Goal: Information Seeking & Learning: Find specific page/section

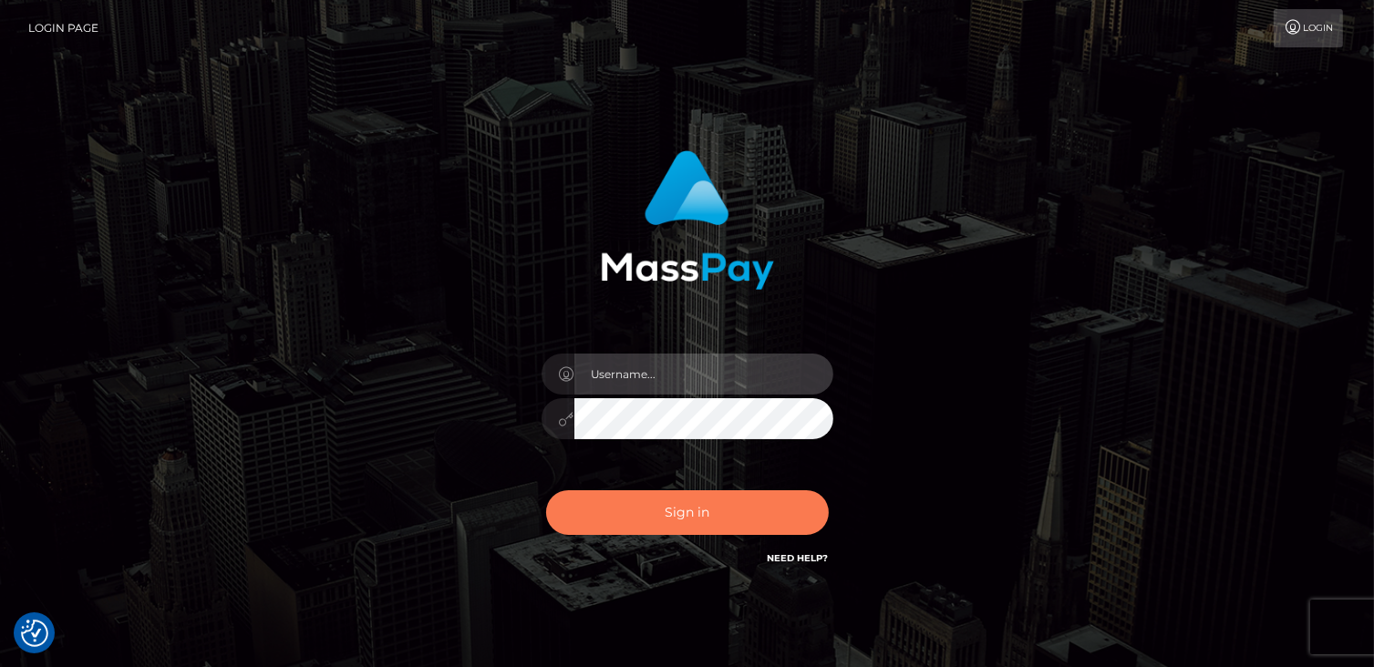
type input "catalinad"
click at [709, 516] on button "Sign in" at bounding box center [687, 513] width 283 height 45
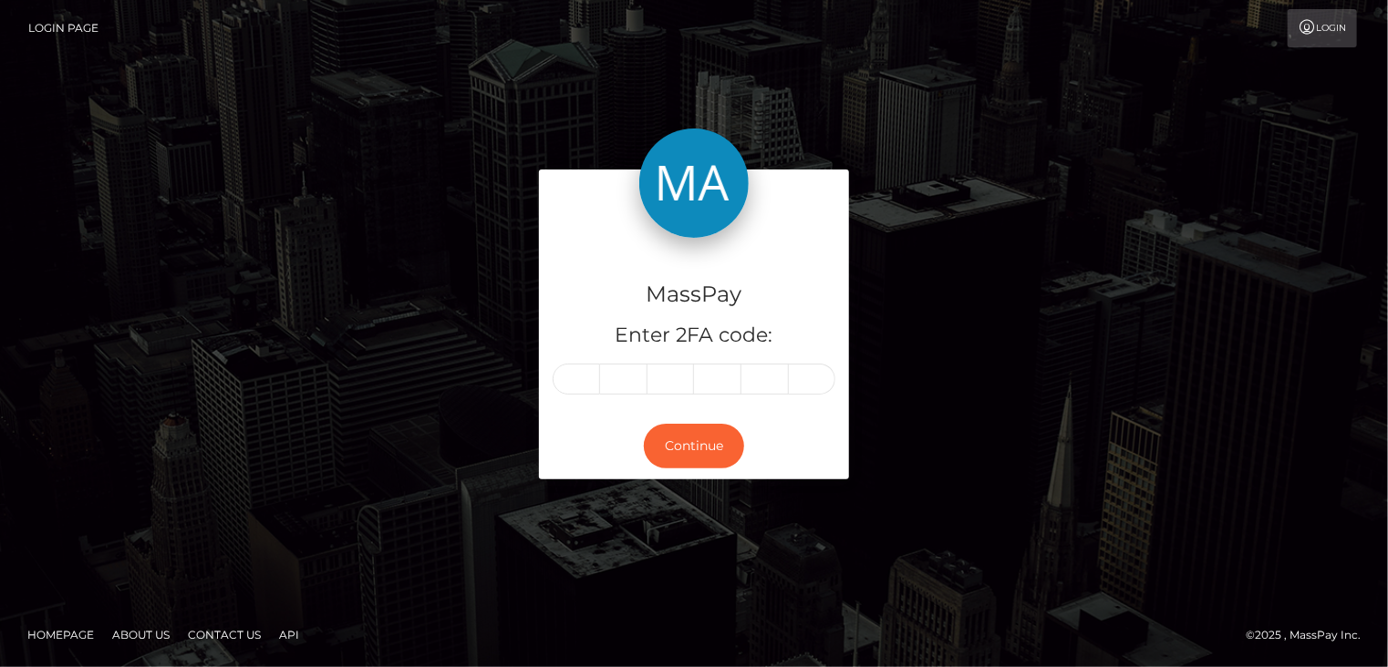
click at [553, 377] on div at bounding box center [694, 379] width 283 height 31
click at [580, 373] on input "text" at bounding box center [576, 379] width 47 height 31
type input "4"
type input "1"
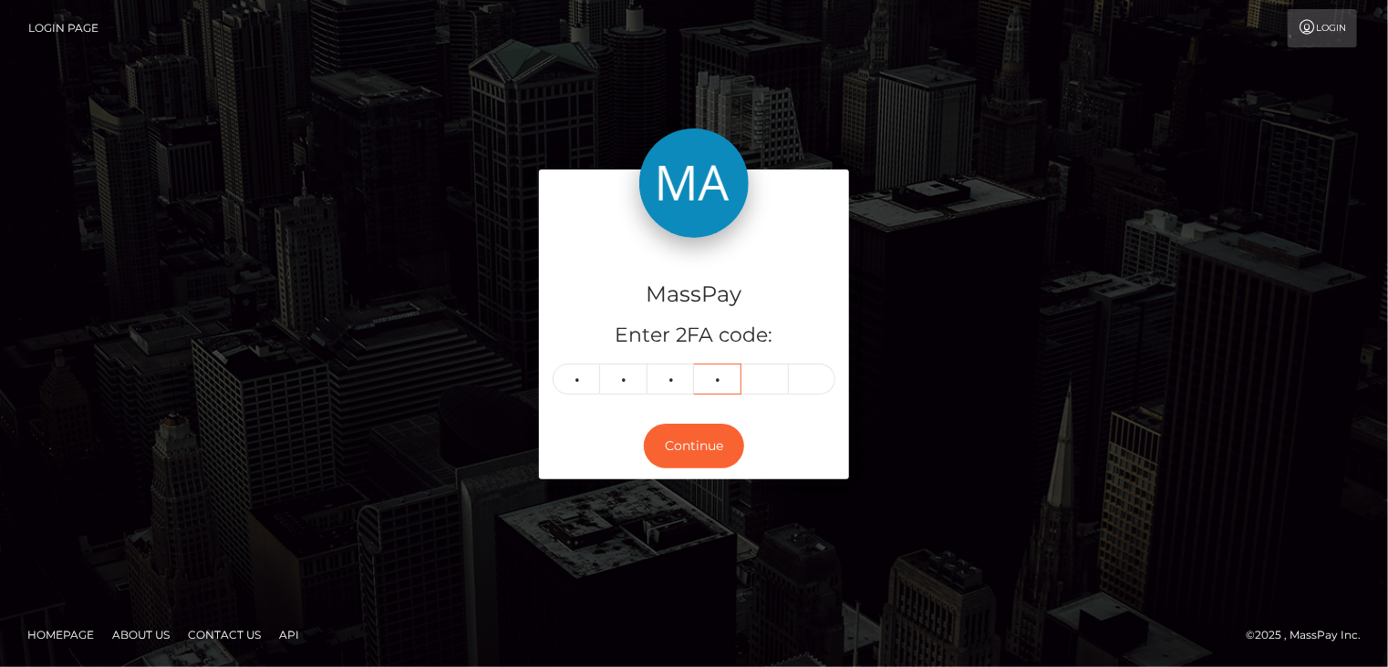
type input "1"
type input "9"
type input "5"
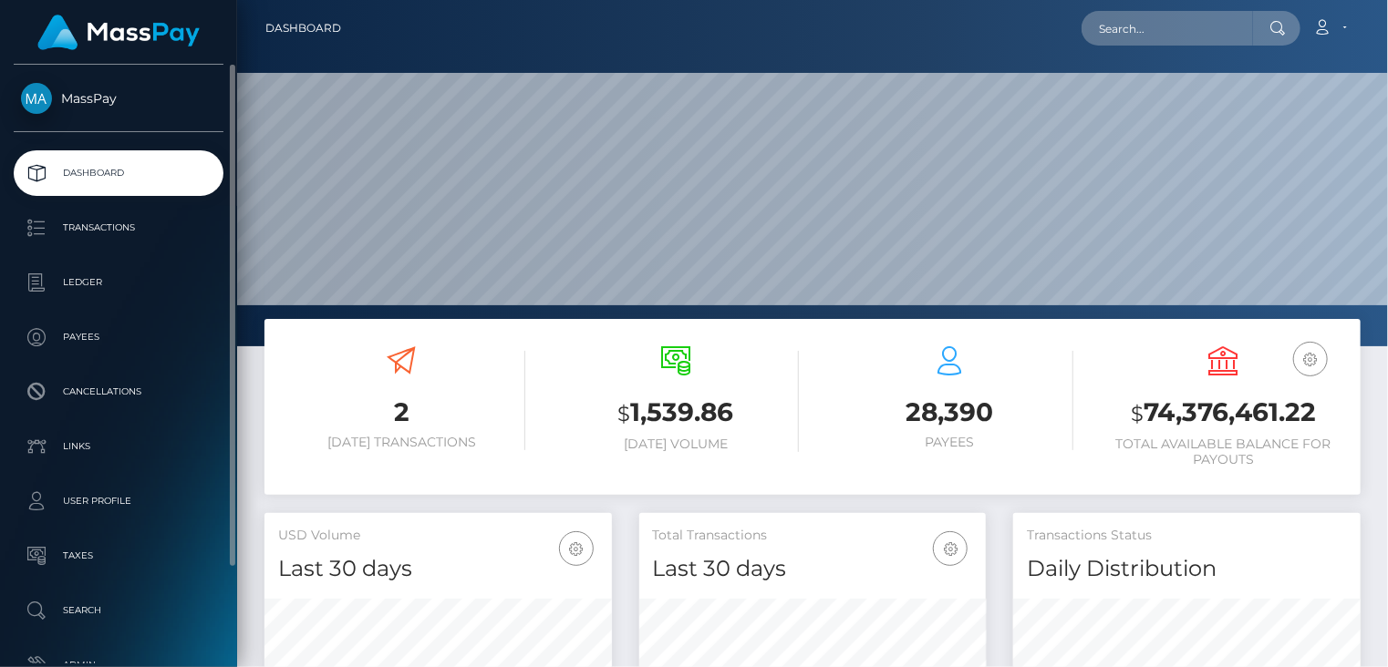
scroll to position [323, 346]
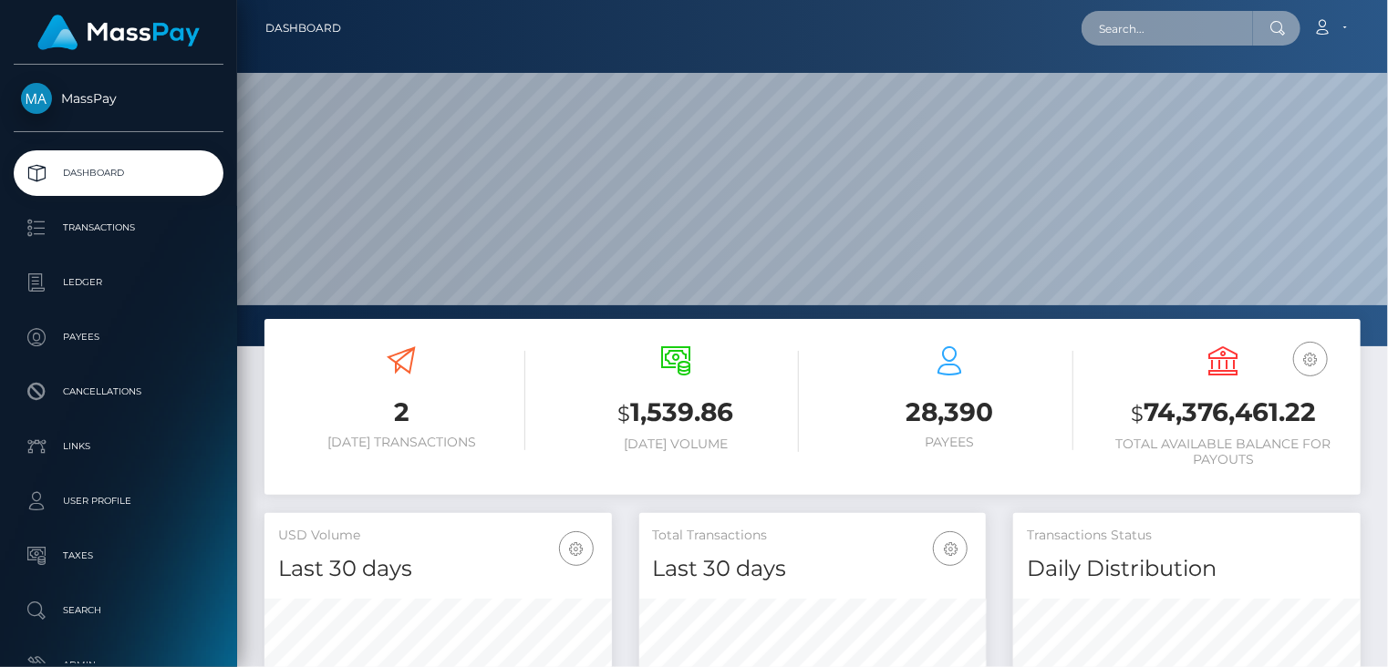
paste input "[EMAIL_ADDRESS][DOMAIN_NAME]"
type input "[EMAIL_ADDRESS][DOMAIN_NAME]"
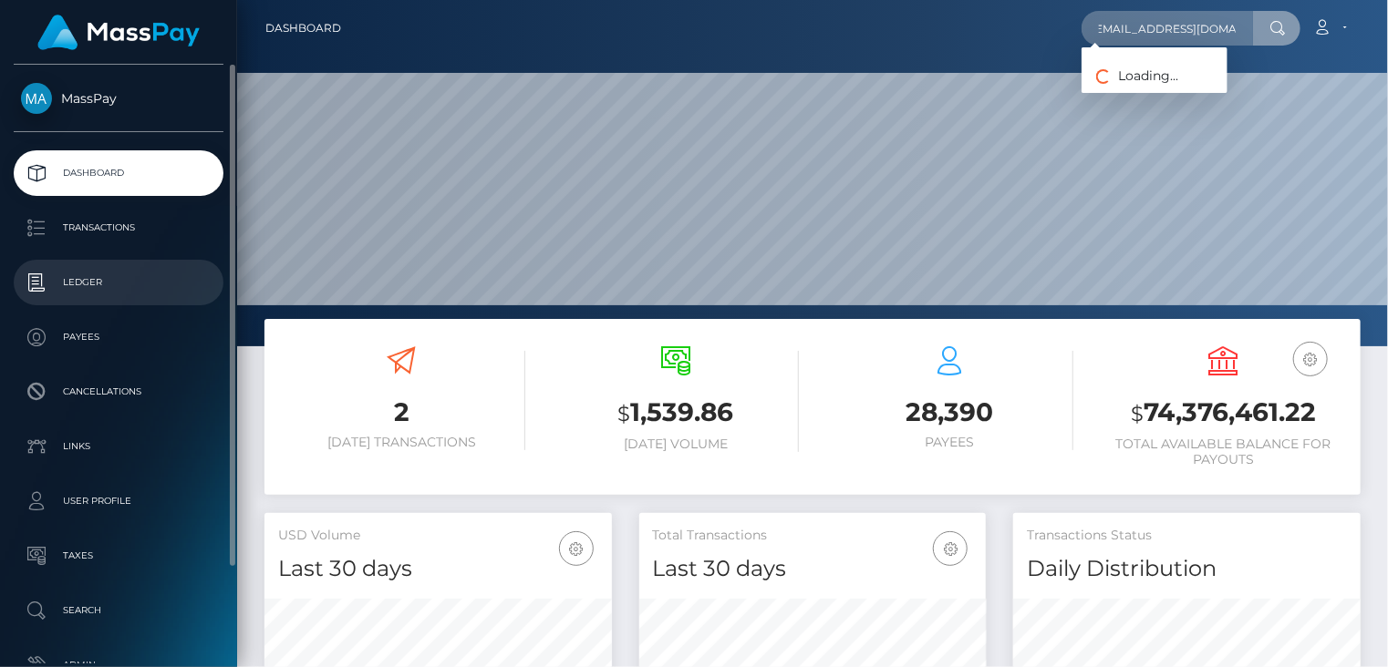
scroll to position [0, 0]
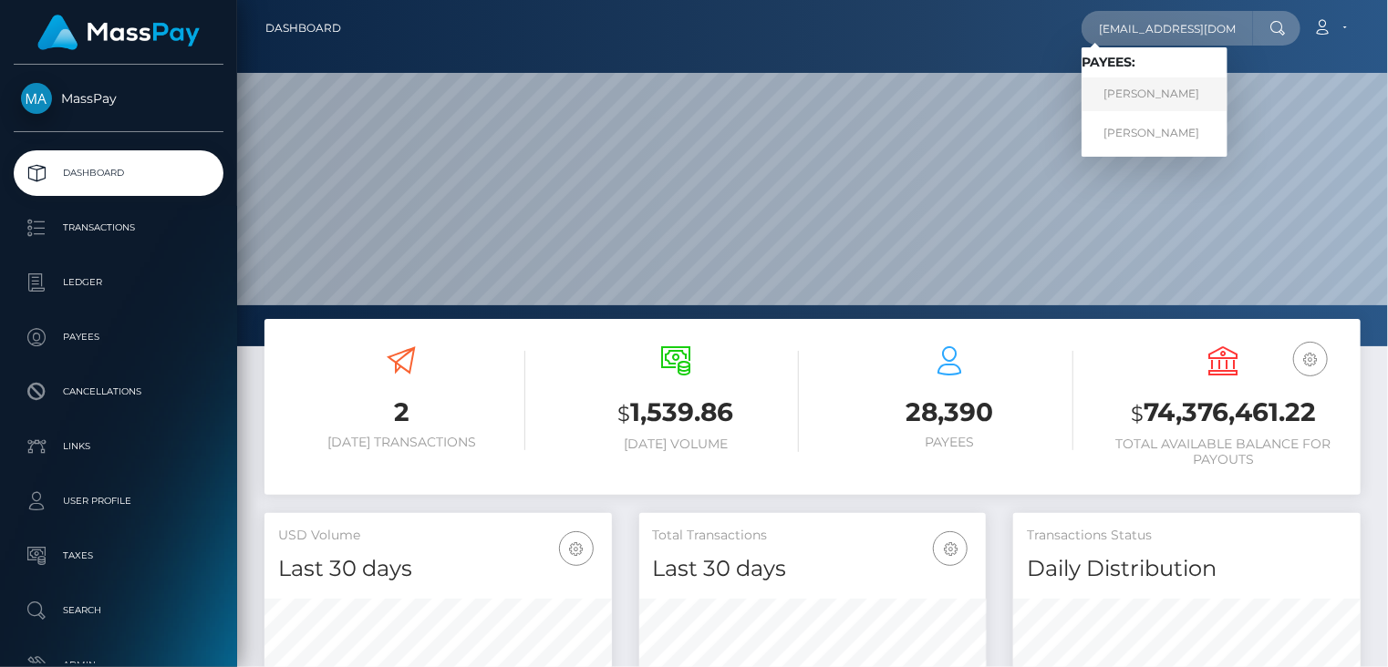
click at [1194, 106] on link "ABDELAZIZ GUEDDAH" at bounding box center [1154, 95] width 146 height 34
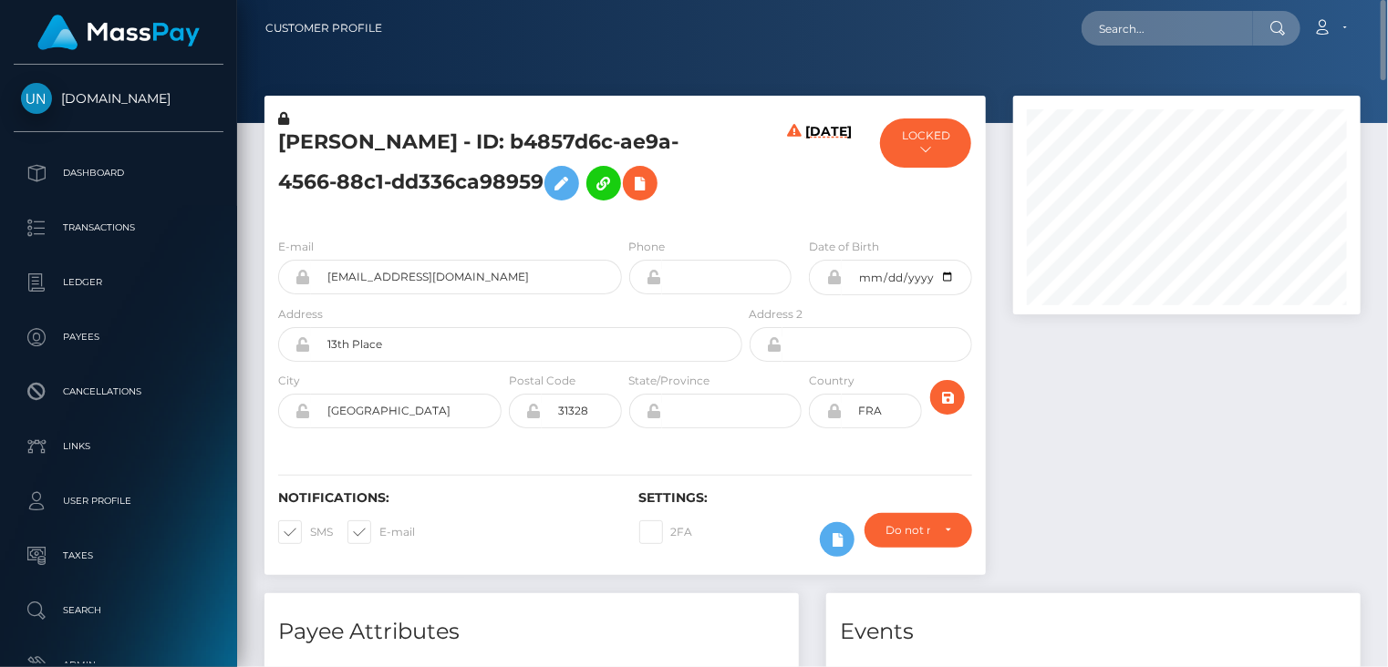
click at [450, 154] on h5 "[PERSON_NAME] - ID: b4857d6c-ae9a-4566-88c1-dd336ca98959" at bounding box center [505, 169] width 454 height 81
copy h5 "ABDELAZIZ GUEDDAH - ID: b4857d6c-ae9a-4566-88c1-dd336ca98959"
paste input "[EMAIL_ADDRESS][DOMAIN_NAME]"
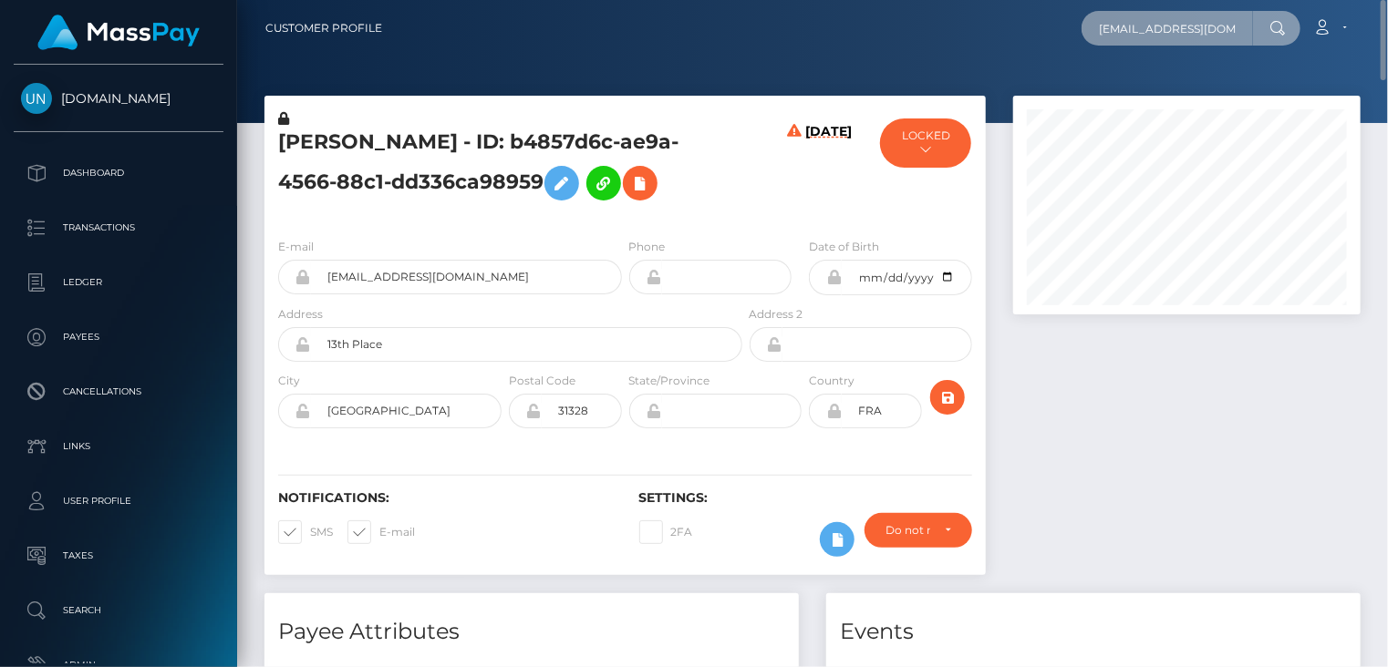
type input "[EMAIL_ADDRESS][DOMAIN_NAME]"
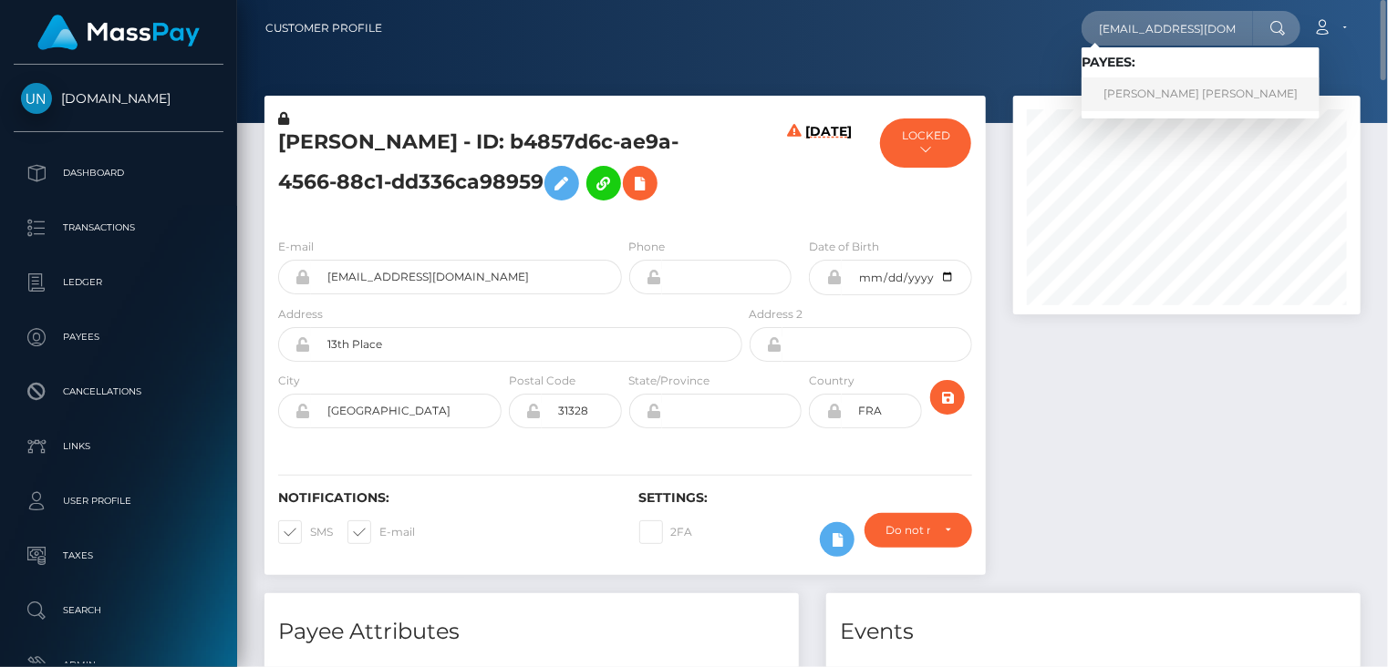
click at [1169, 90] on link "LOIDA EUNICE RIVERA PEREZ" at bounding box center [1200, 95] width 238 height 34
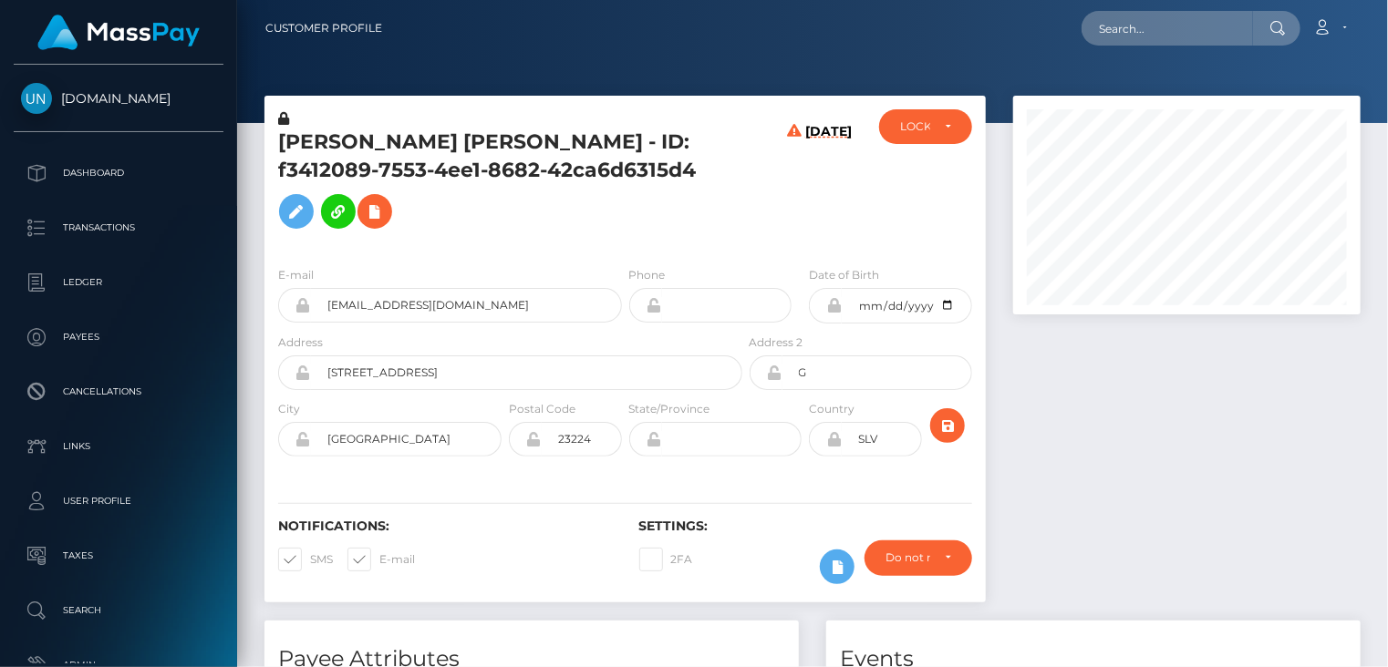
scroll to position [219, 346]
click at [450, 122] on div "LOIDA EUNICE RIVERA PEREZ - ID: f3412089-7553-4ee1-8682-42ca6d6315d4" at bounding box center [504, 180] width 481 height 142
click at [448, 133] on h5 "LOIDA EUNICE RIVERA PEREZ - ID: f3412089-7553-4ee1-8682-42ca6d6315d4" at bounding box center [505, 183] width 454 height 109
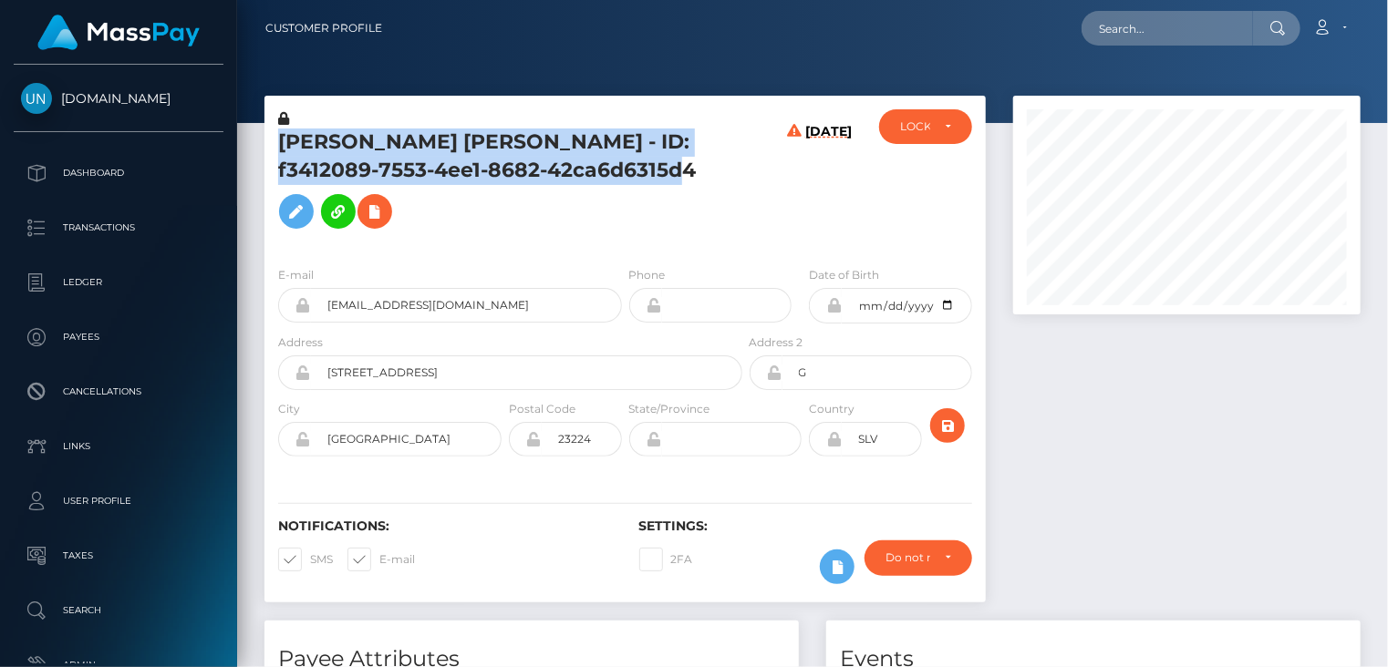
click at [448, 133] on h5 "LOIDA EUNICE RIVERA PEREZ - ID: f3412089-7553-4ee1-8682-42ca6d6315d4" at bounding box center [505, 183] width 454 height 109
copy h5 "LOIDA EUNICE RIVERA PEREZ - ID: f3412089-7553-4ee1-8682-42ca6d6315d4"
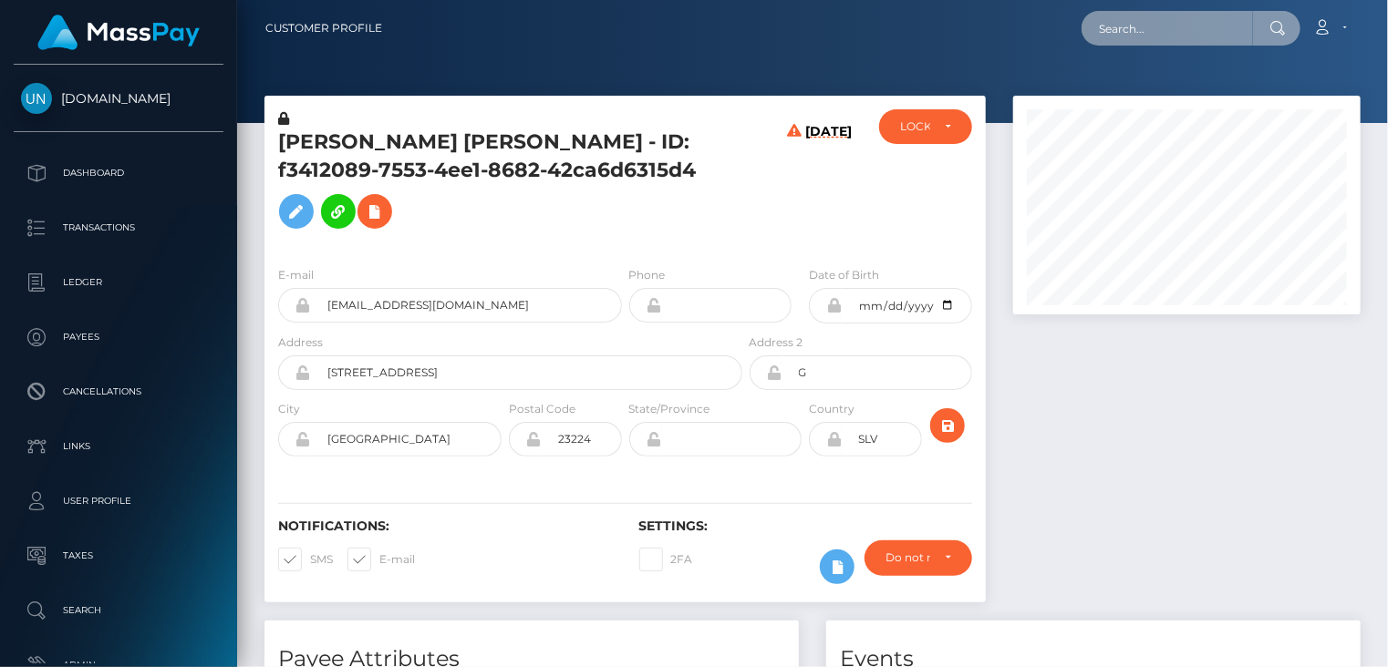
paste input "nahianalia1@gmail.com"
type input "nahianalia1@gmail.com"
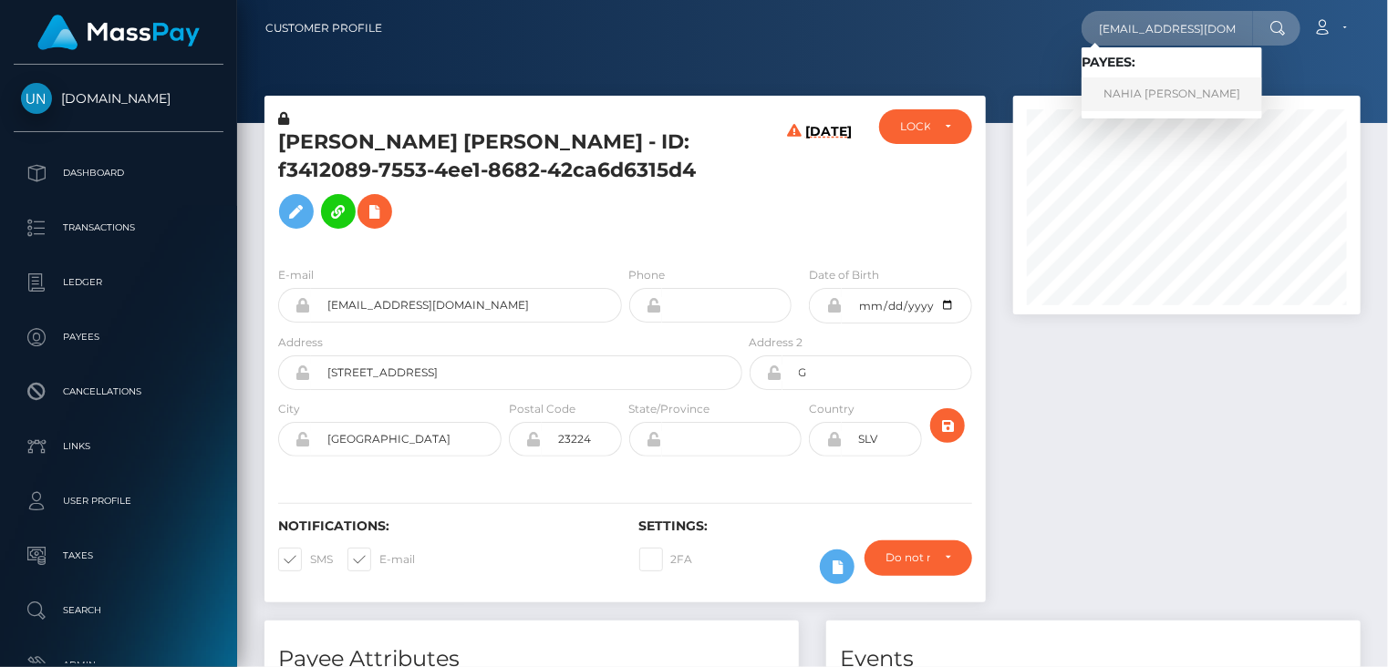
drag, startPoint x: 1199, startPoint y: 88, endPoint x: 1041, endPoint y: 63, distance: 159.8
click at [1197, 88] on link "NAHIA NALIA MARTINEZ ROMAN" at bounding box center [1171, 95] width 181 height 34
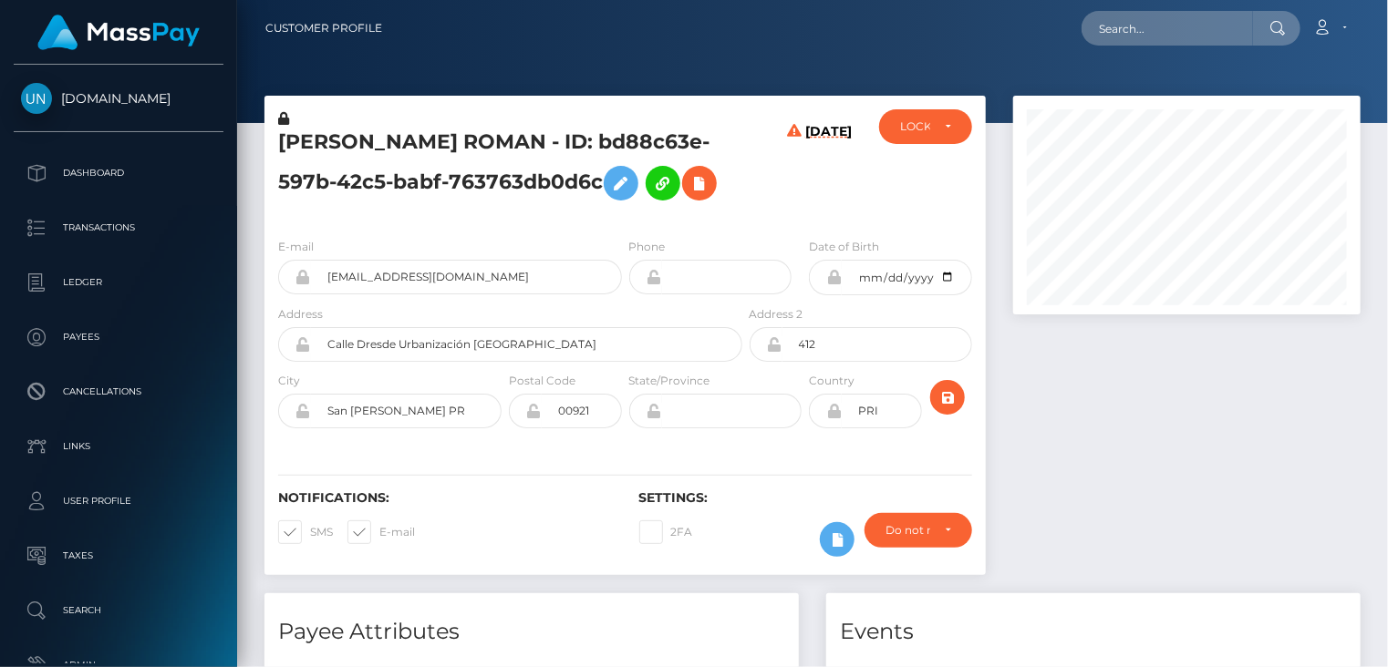
scroll to position [219, 346]
click at [473, 129] on h5 "NAHIA NALIA MARTINEZ ROMAN - ID: bd88c63e-597b-42c5-babf-763763db0d6c" at bounding box center [505, 169] width 454 height 81
copy h5 "NAHIA NALIA MARTINEZ ROMAN - ID: bd88c63e-597b-42c5-babf-763763db0d6c"
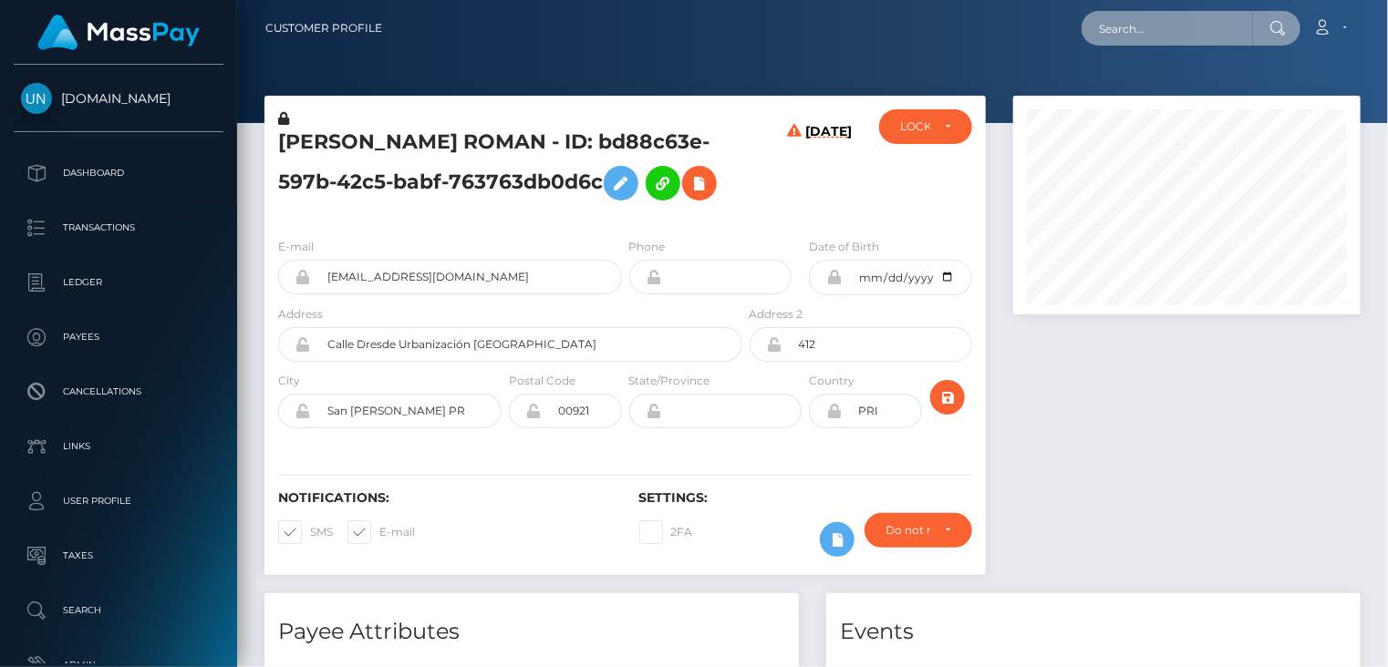
paste input "ayeleinetays@gmail.com"
type input "ayeleinetays@gmail.com"
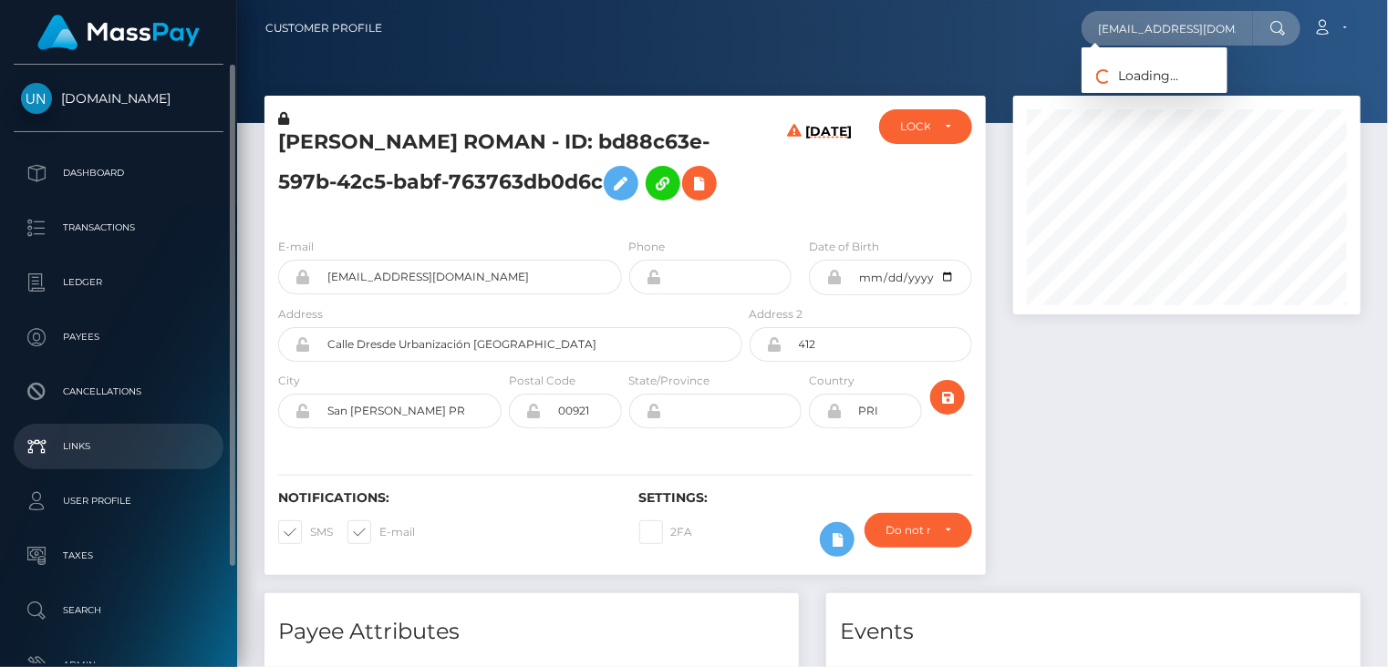
scroll to position [0, 0]
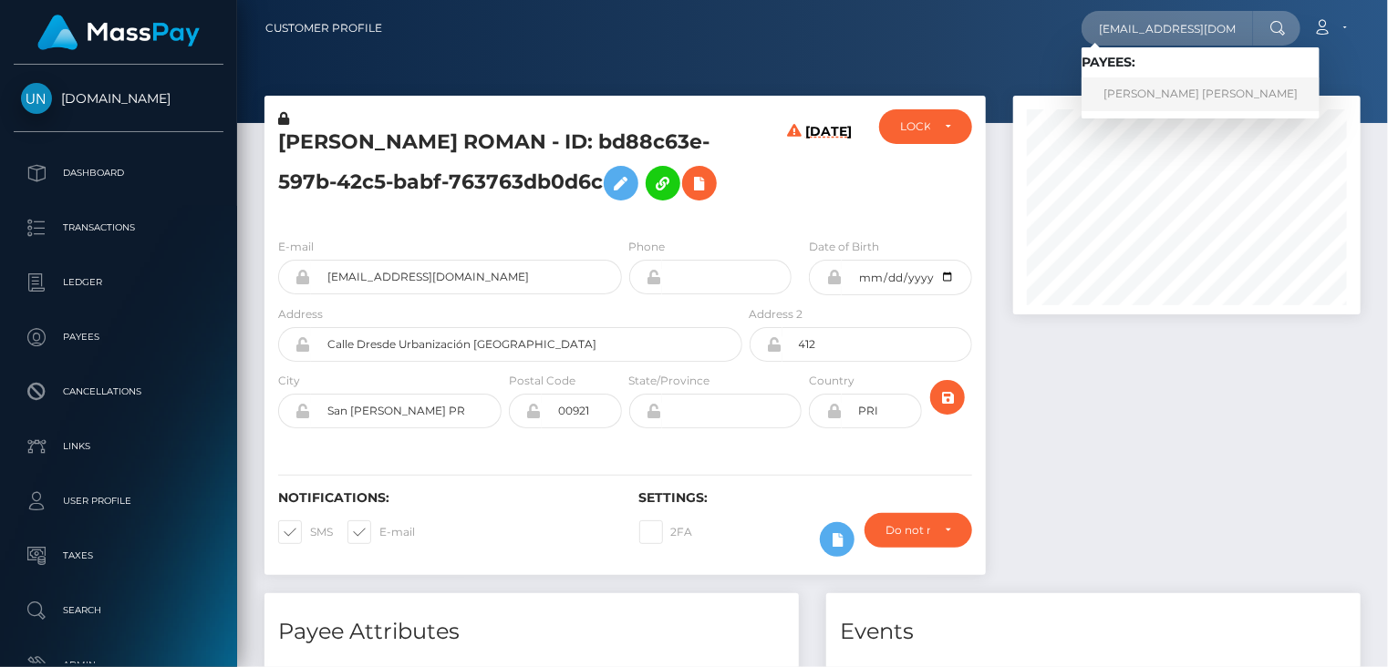
click at [1135, 107] on link "TAYS AYELEINE MARTINEZ RODRIGUEZ" at bounding box center [1200, 95] width 238 height 34
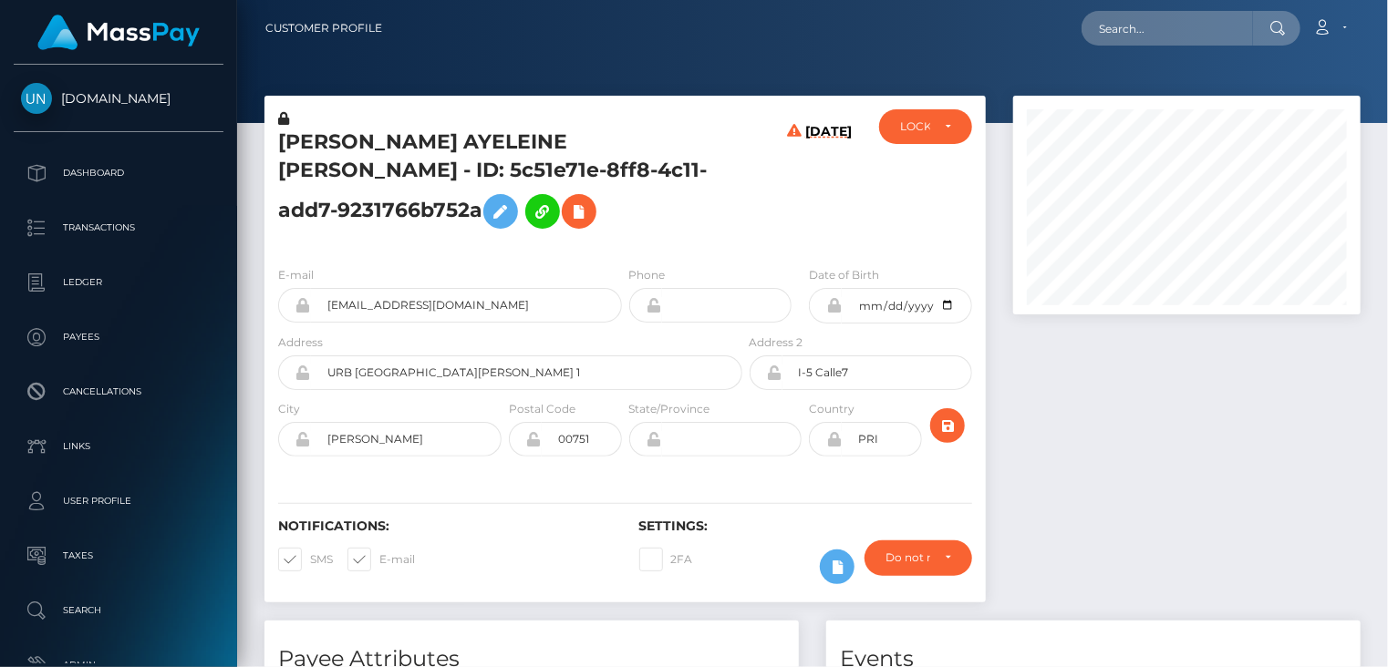
scroll to position [219, 346]
click at [470, 158] on h5 "[PERSON_NAME] AYELEINE [PERSON_NAME] - ID: 5c51e71e-8ff8-4c11-add7-9231766b752a" at bounding box center [505, 183] width 454 height 109
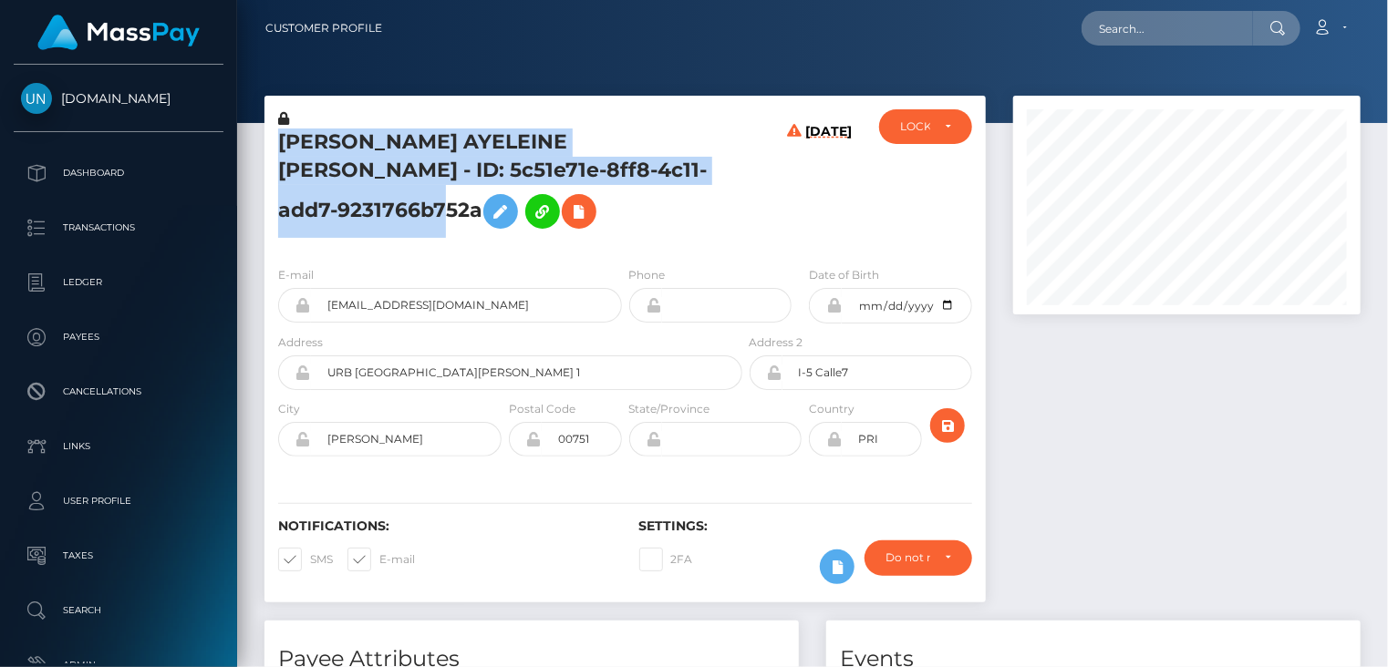
copy h5 "TAYS AYELEINE MARTINEZ RODRIGUEZ - ID: 5c51e71e-8ff8-4c11-add7-9231766b752a"
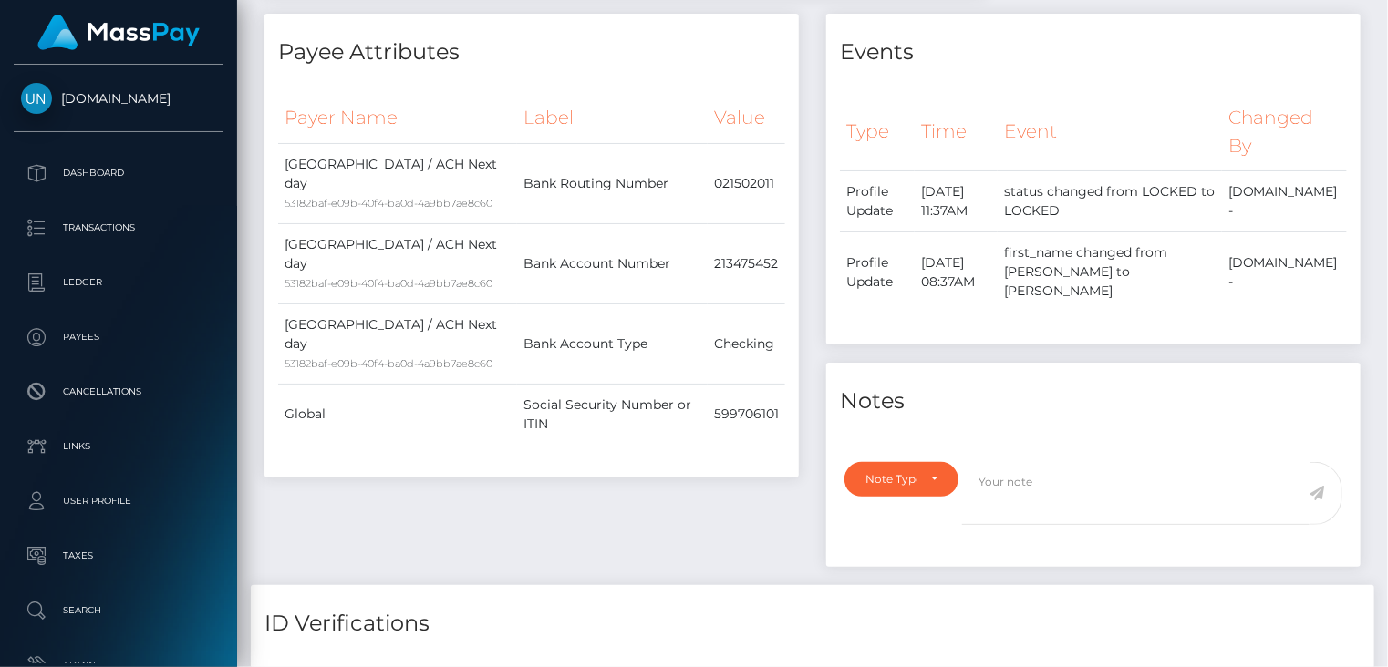
scroll to position [0, 0]
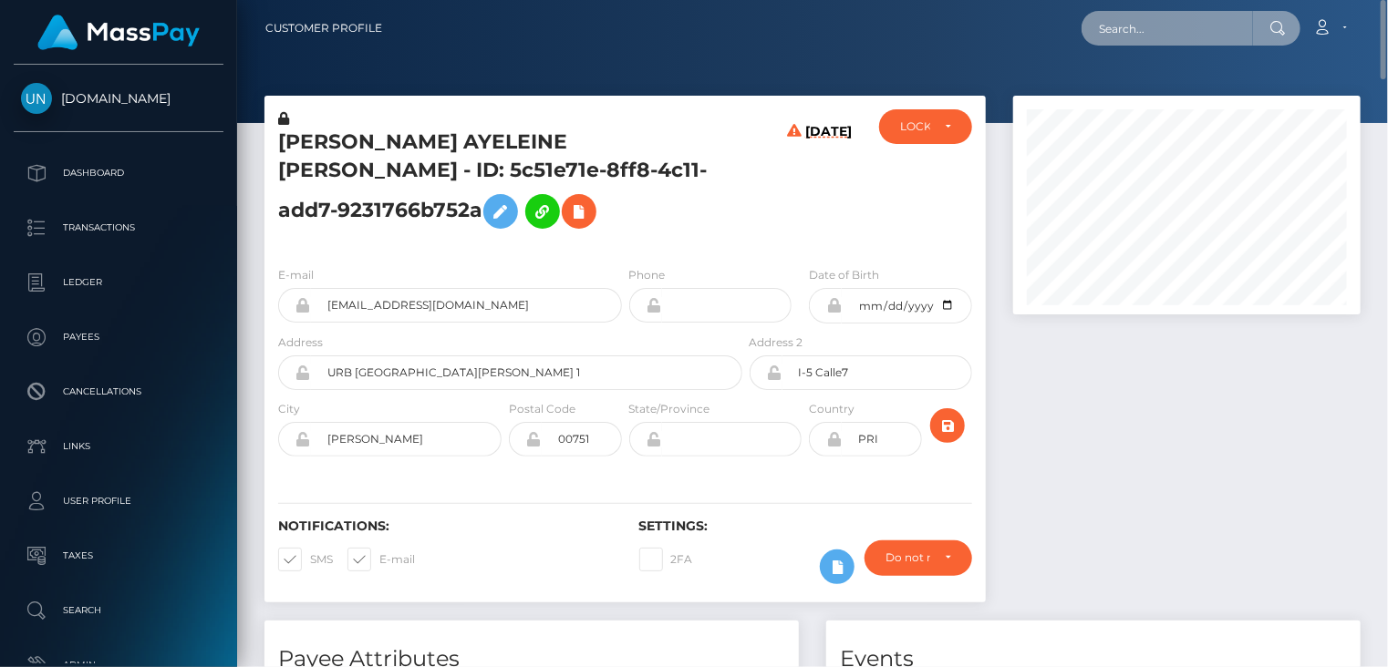
paste input "[EMAIL_ADDRESS][DOMAIN_NAME]"
type input "[EMAIL_ADDRESS][DOMAIN_NAME]"
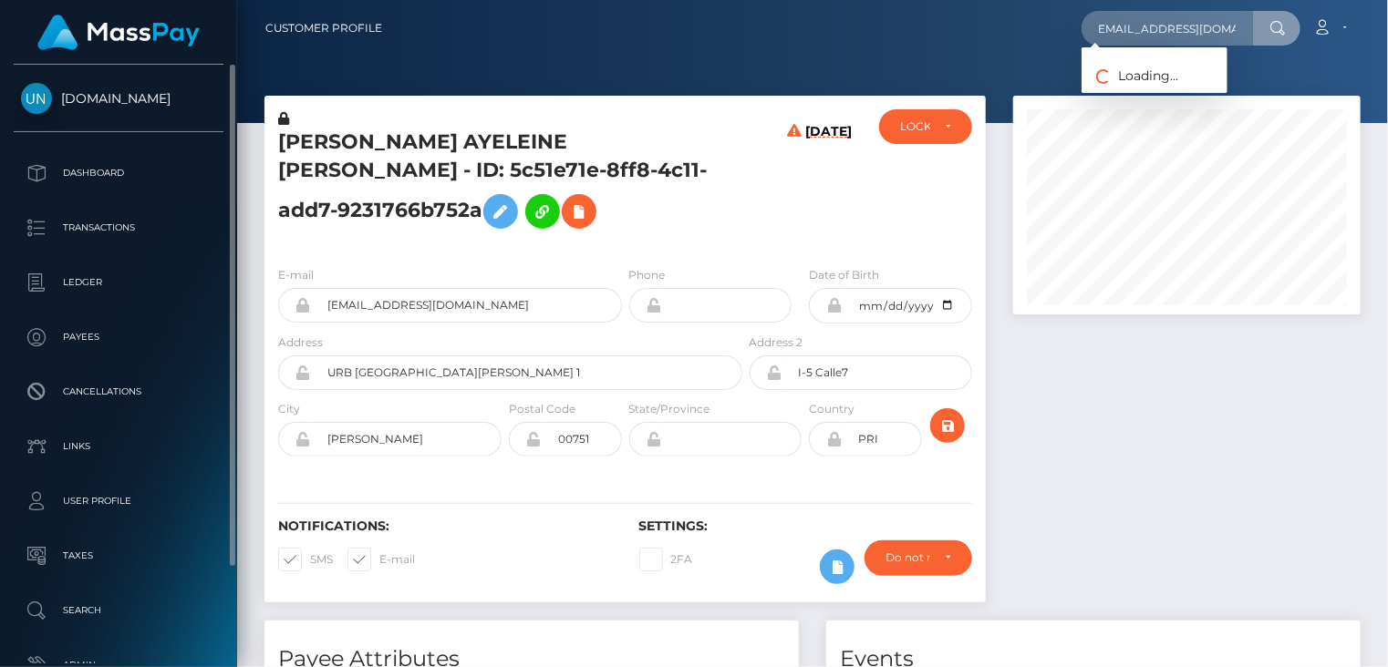
scroll to position [0, 0]
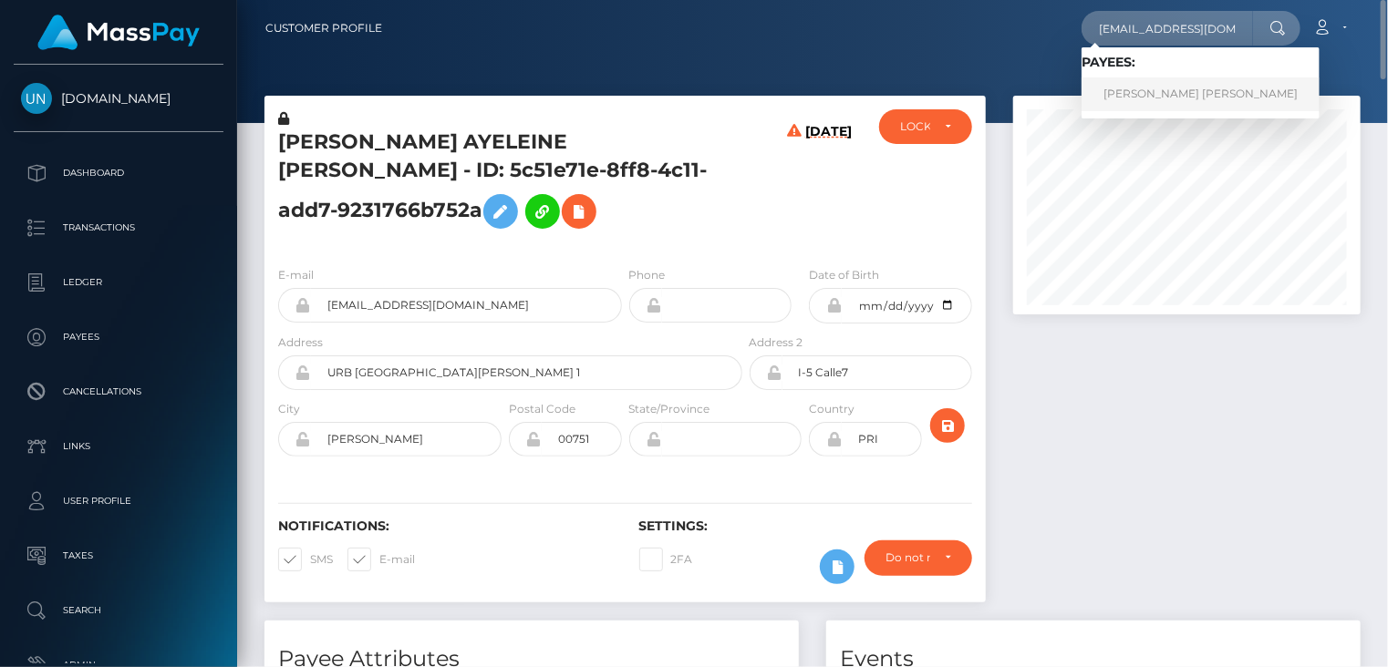
drag, startPoint x: 1206, startPoint y: 98, endPoint x: 1186, endPoint y: 97, distance: 20.1
click at [1206, 97] on link "NUBIA ELIZABETH TEJEDA LARA" at bounding box center [1200, 95] width 238 height 34
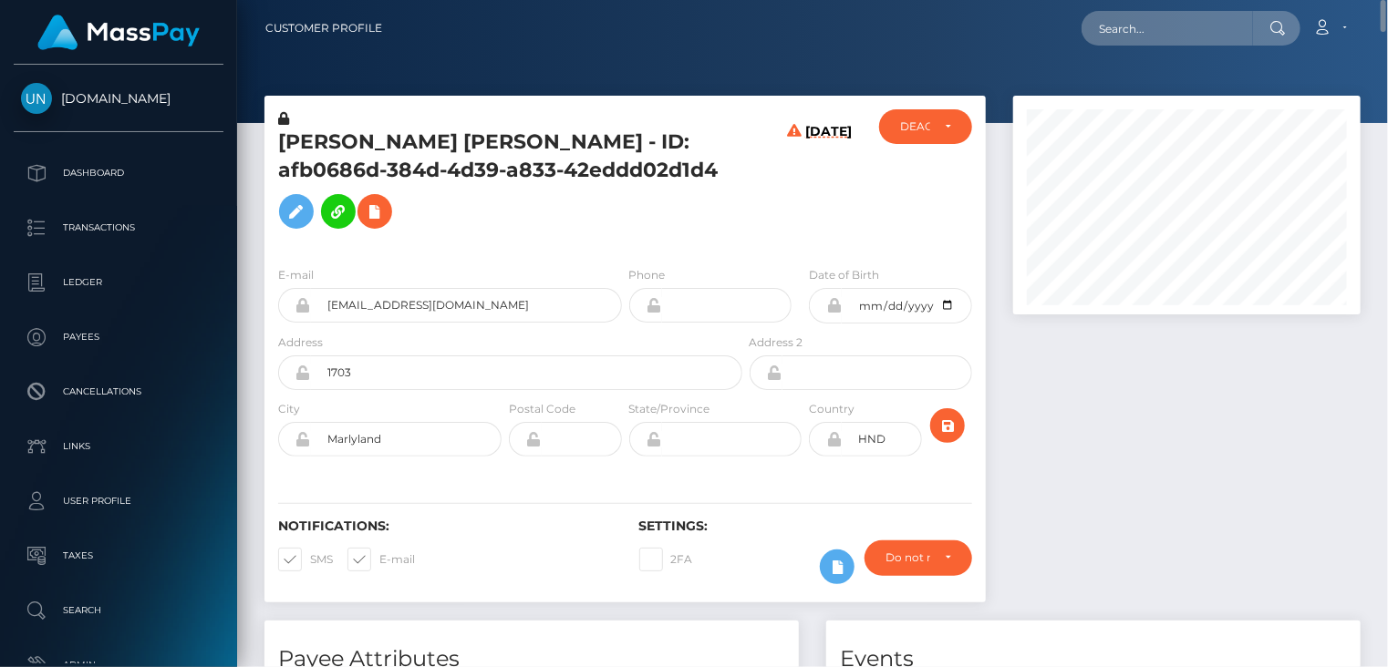
click at [393, 150] on h5 "[PERSON_NAME] [PERSON_NAME] - ID: afb0686d-384d-4d39-a833-42eddd02d1d4" at bounding box center [505, 183] width 454 height 109
click at [393, 150] on h5 "NUBIA ELIZABETH TEJEDA LARA - ID: afb0686d-384d-4d39-a833-42eddd02d1d4" at bounding box center [505, 183] width 454 height 109
copy h5 "NUBIA ELIZABETH TEJEDA LARA - ID: afb0686d-384d-4d39-a833-42eddd02d1d4"
paste input "akuripokaadayurerebecca@gmail.com"
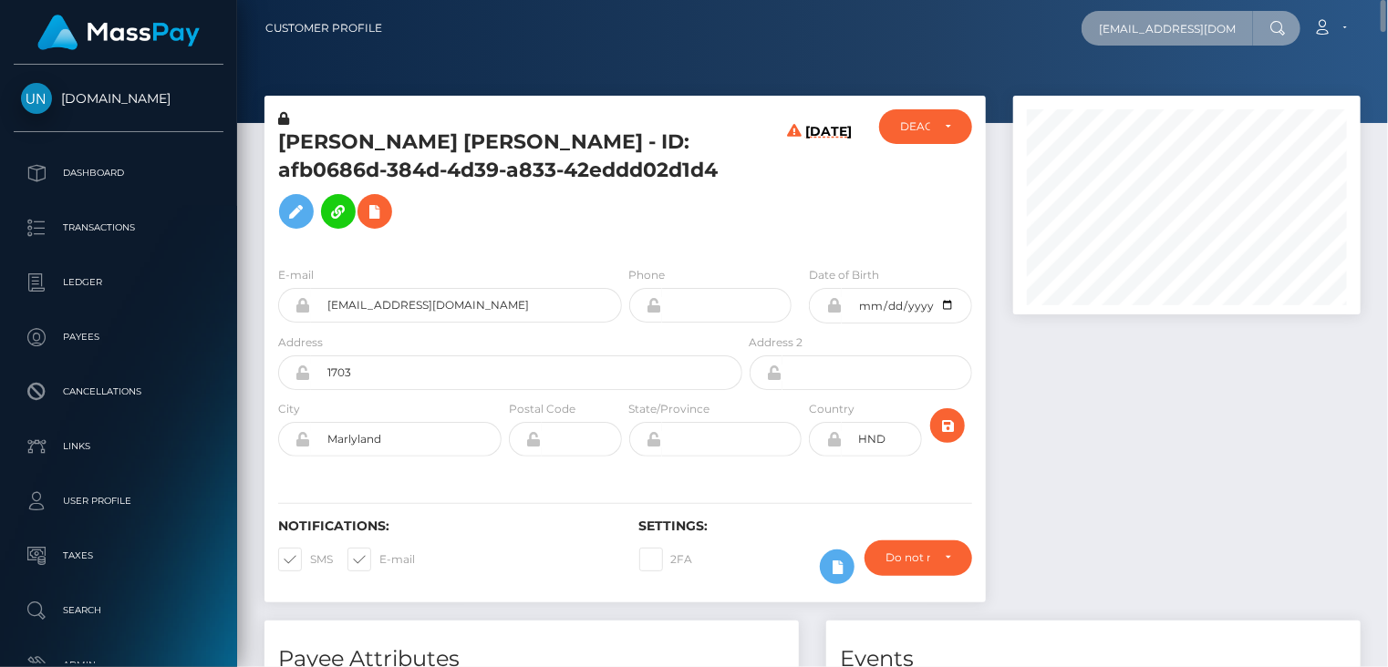
scroll to position [0, 77]
type input "akuripokaadayurerebecca@gmail.com"
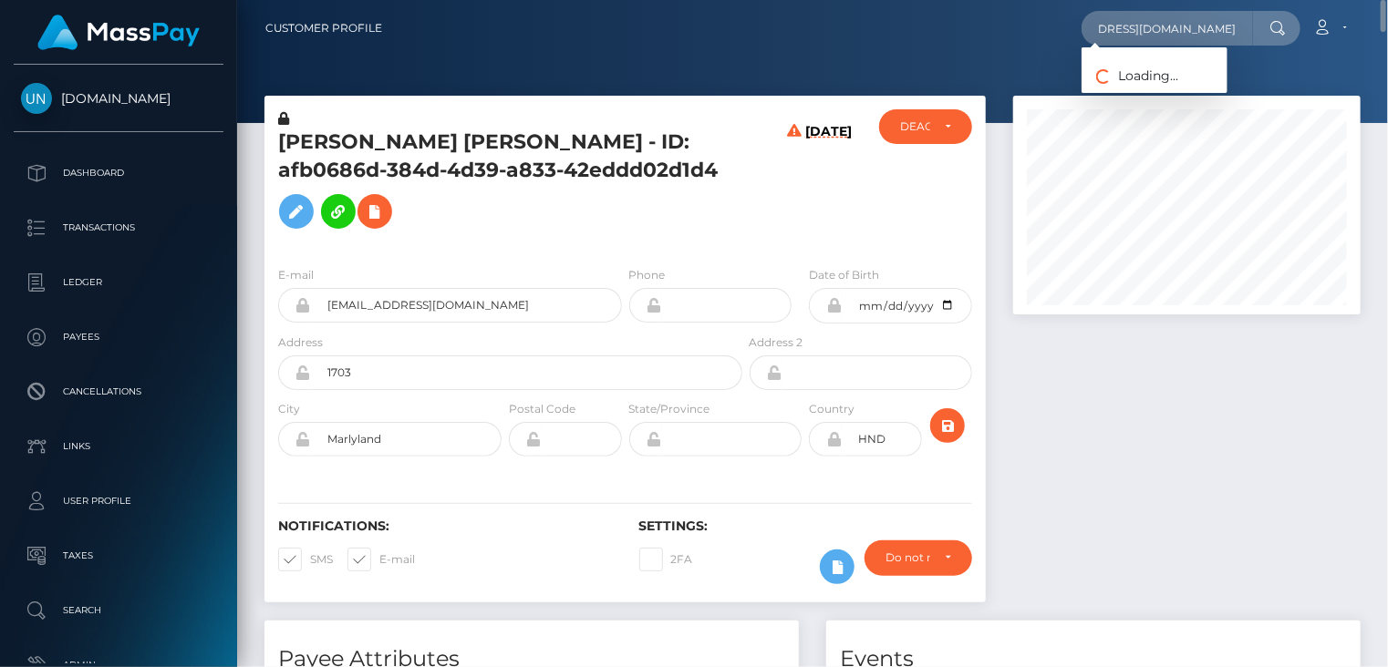
scroll to position [0, 0]
click at [1187, 98] on link "ISSAHAKU ADUNAH" at bounding box center [1154, 95] width 146 height 34
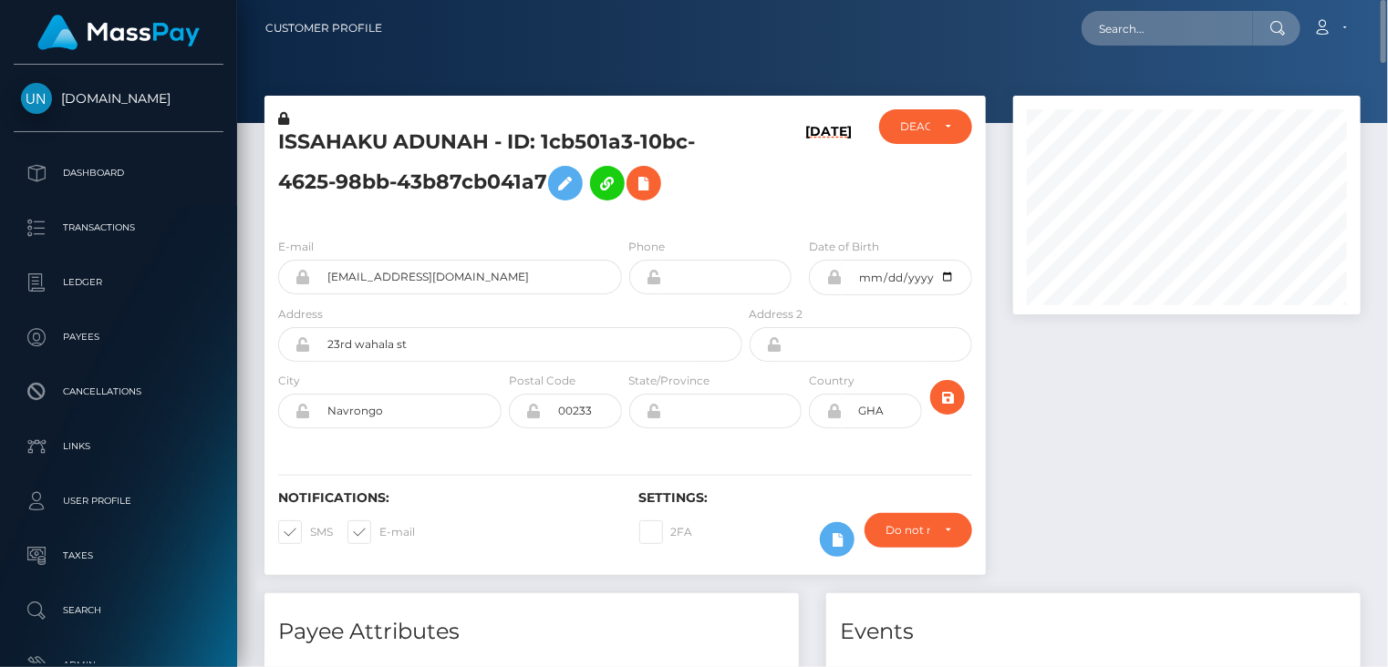
click at [457, 147] on h5 "ISSAHAKU ADUNAH - ID: 1cb501a3-10bc-4625-98bb-43b87cb041a7" at bounding box center [505, 169] width 454 height 81
click at [457, 146] on h5 "ISSAHAKU ADUNAH - ID: 1cb501a3-10bc-4625-98bb-43b87cb041a7" at bounding box center [505, 169] width 454 height 81
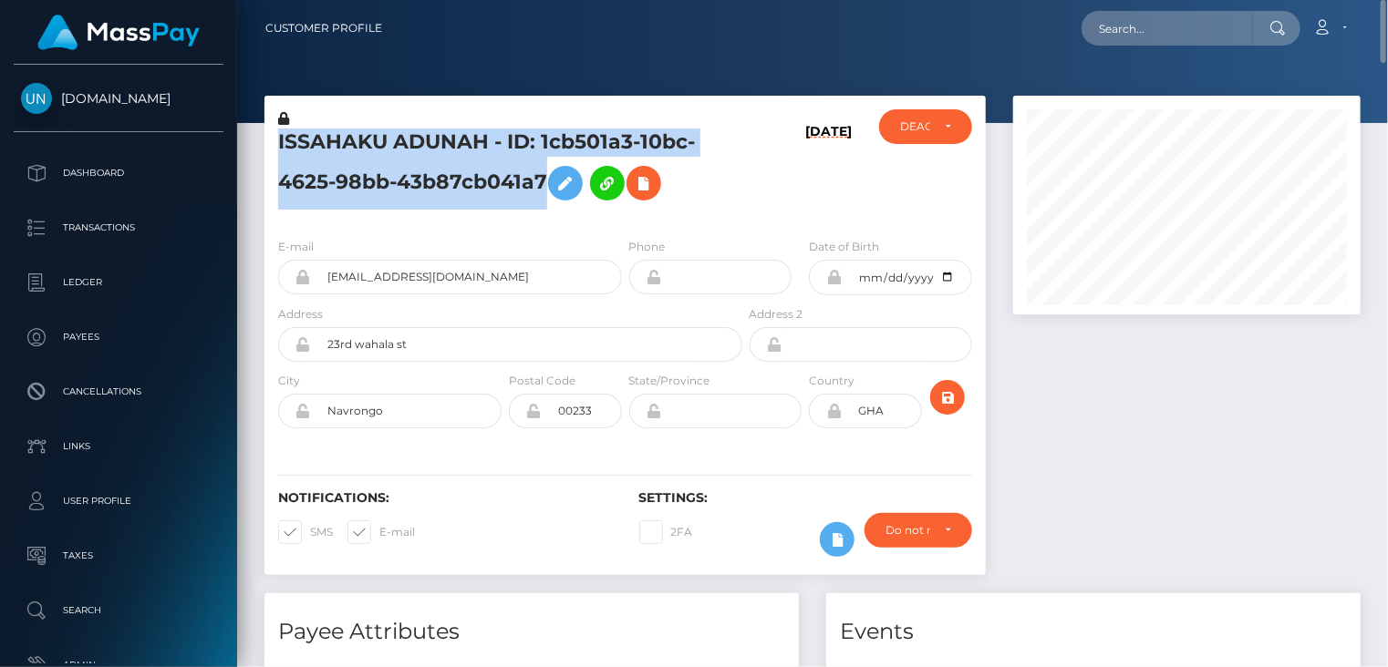
copy h5 "ISSAHAKU ADUNAH - ID: 1cb501a3-10bc-4625-98bb-43b87cb041a7"
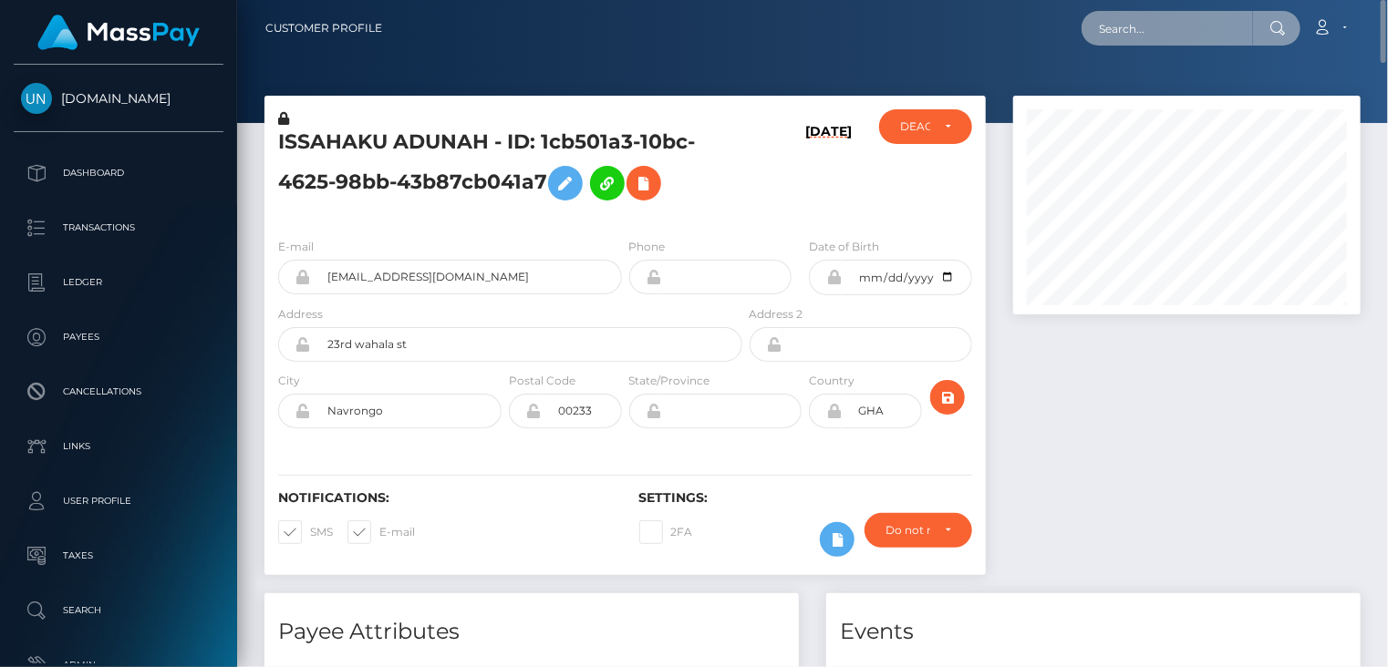
paste input "allymrcd9@gmail.com"
type input "allymrcd9@gmail.com"
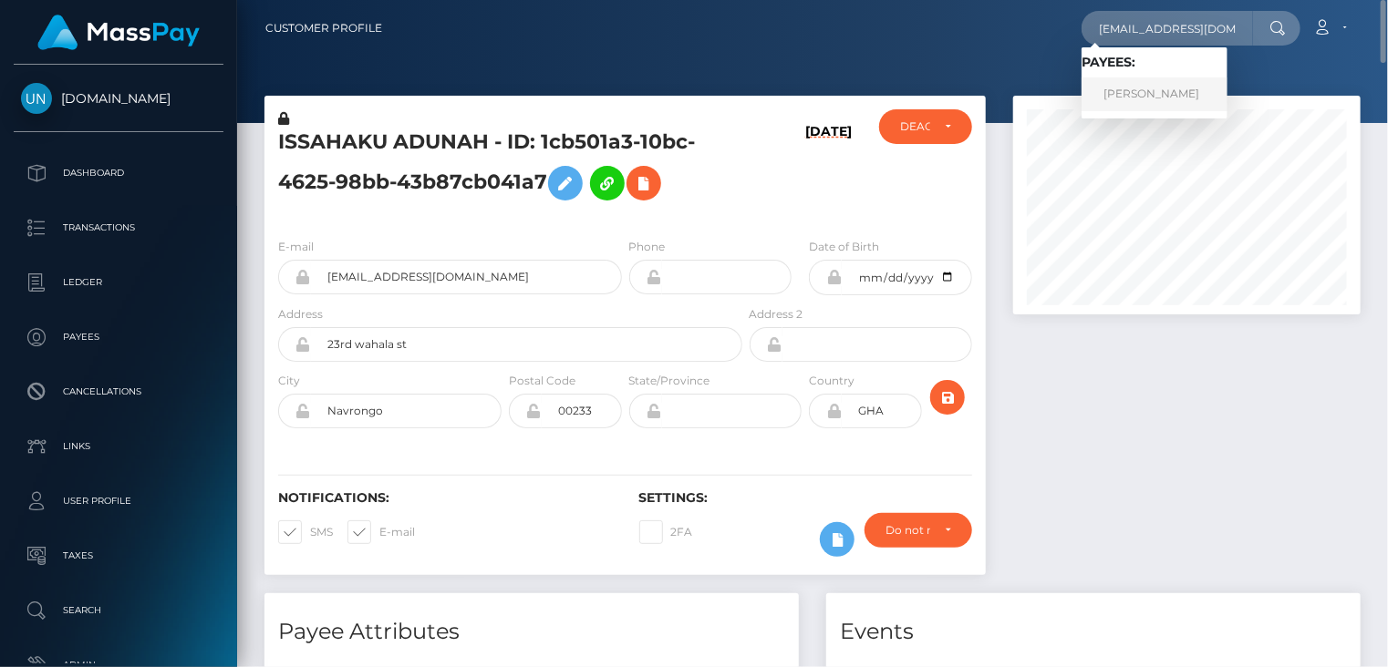
click at [1136, 103] on link "ALLYSON SANCHEZ MERCADO" at bounding box center [1154, 95] width 146 height 34
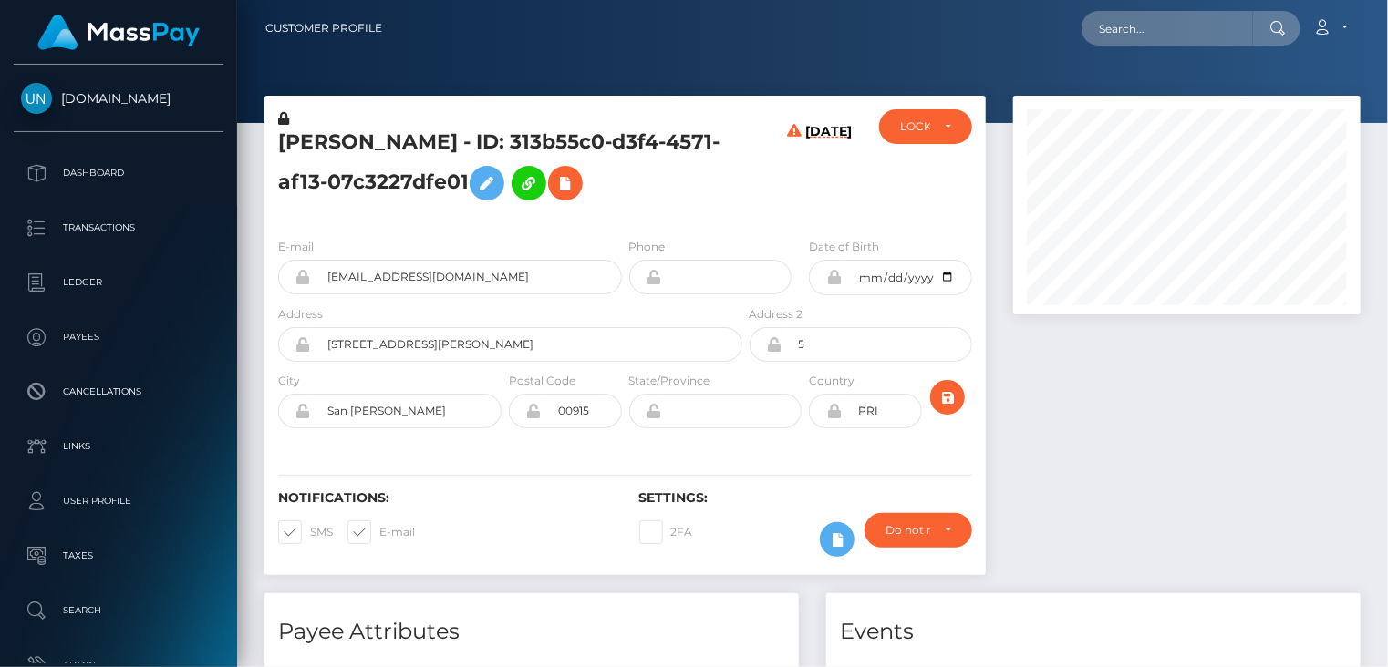
scroll to position [219, 346]
click at [458, 155] on h5 "[PERSON_NAME] - ID: 313b55c0-d3f4-4571-af13-07c3227dfe01" at bounding box center [505, 169] width 454 height 81
click at [458, 154] on h5 "[PERSON_NAME] - ID: 313b55c0-d3f4-4571-af13-07c3227dfe01" at bounding box center [505, 169] width 454 height 81
click at [458, 154] on h5 "ALLYSON SANCHEZ MERCADO - ID: 313b55c0-d3f4-4571-af13-07c3227dfe01" at bounding box center [505, 169] width 454 height 81
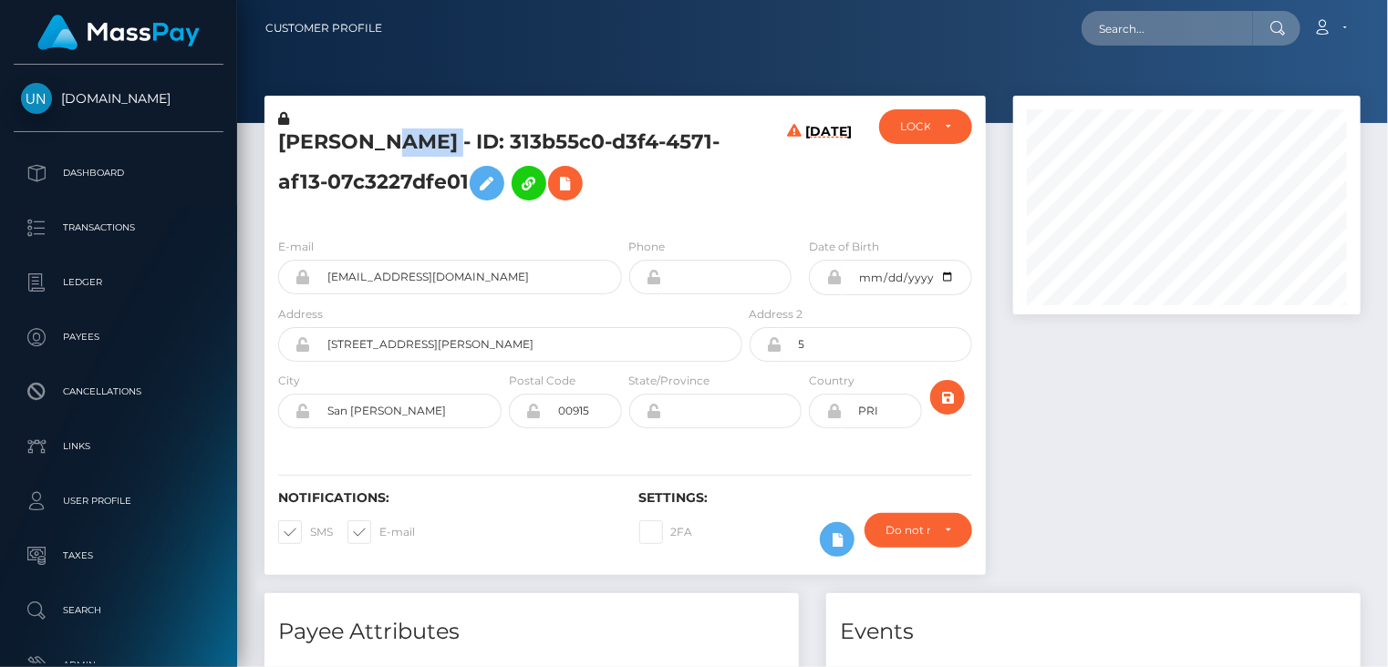
copy h5 "ALLYSON SANCHEZ MERCADO - ID: 313b55c0-d3f4-4571-af13-07c3227dfe01"
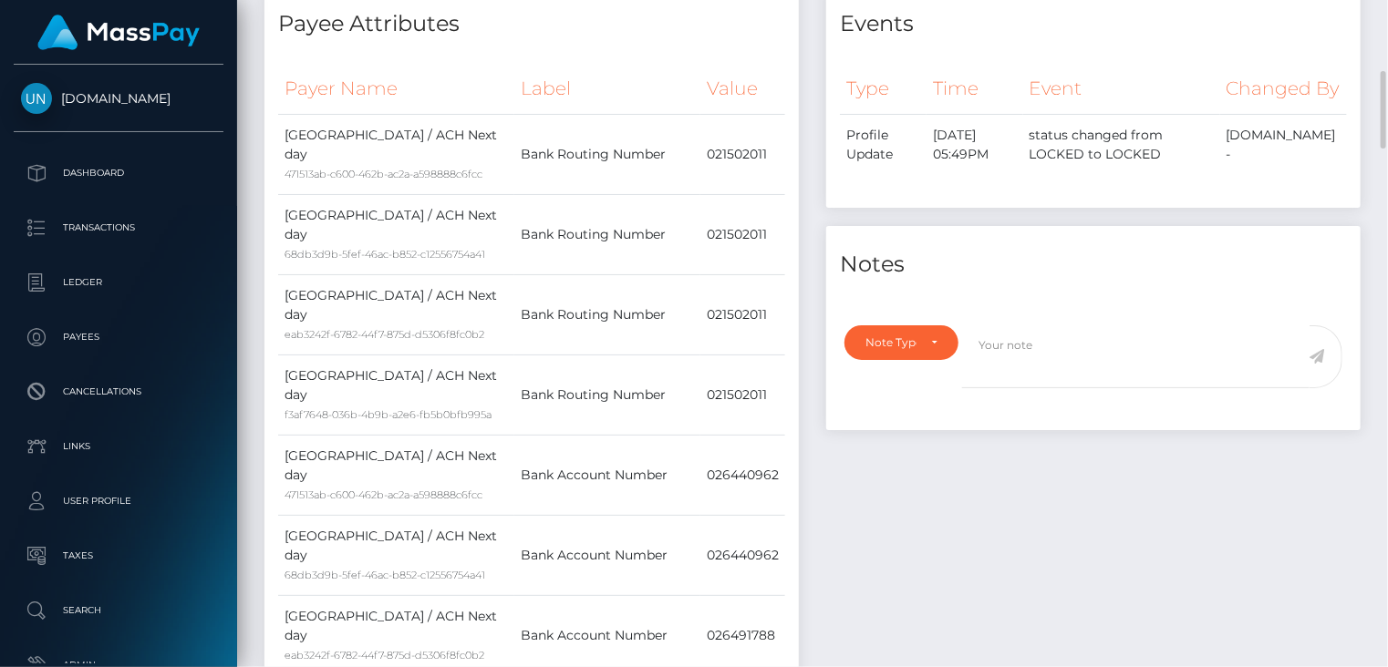
scroll to position [0, 0]
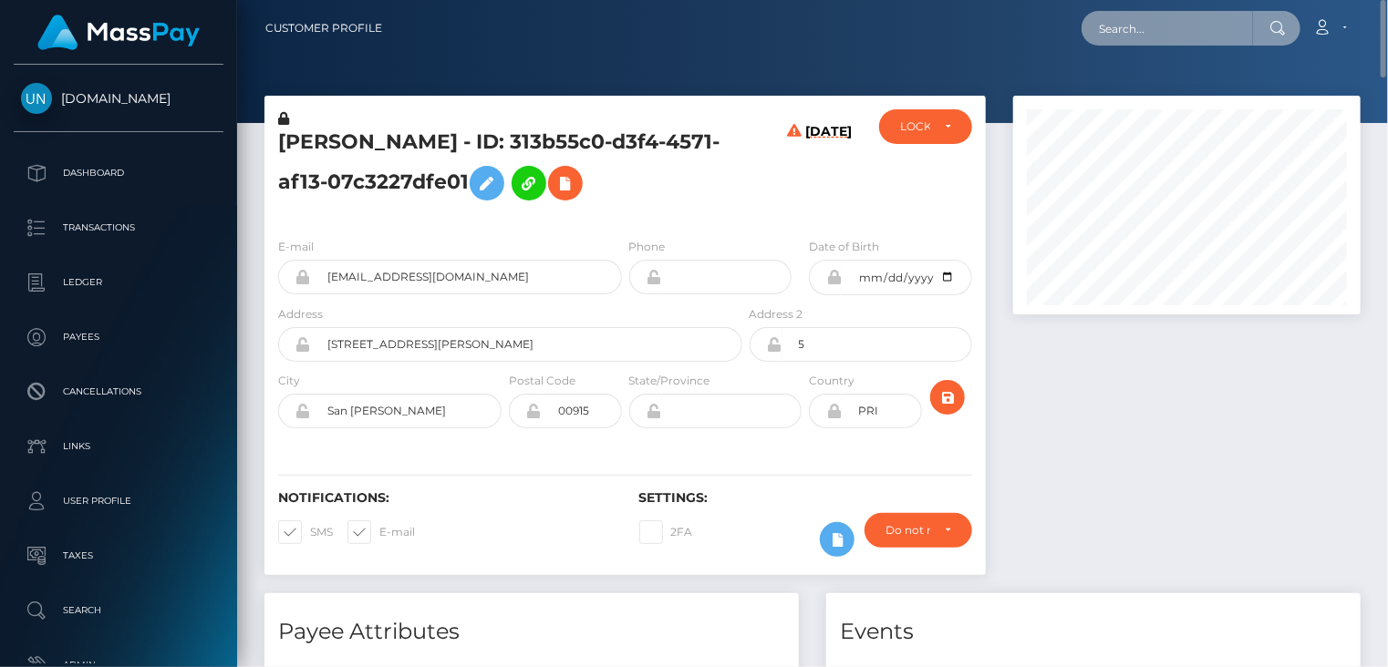
paste input "[DOMAIN_NAME][EMAIL_ADDRESS][DOMAIN_NAME]"
type input "[DOMAIN_NAME][EMAIL_ADDRESS][DOMAIN_NAME]"
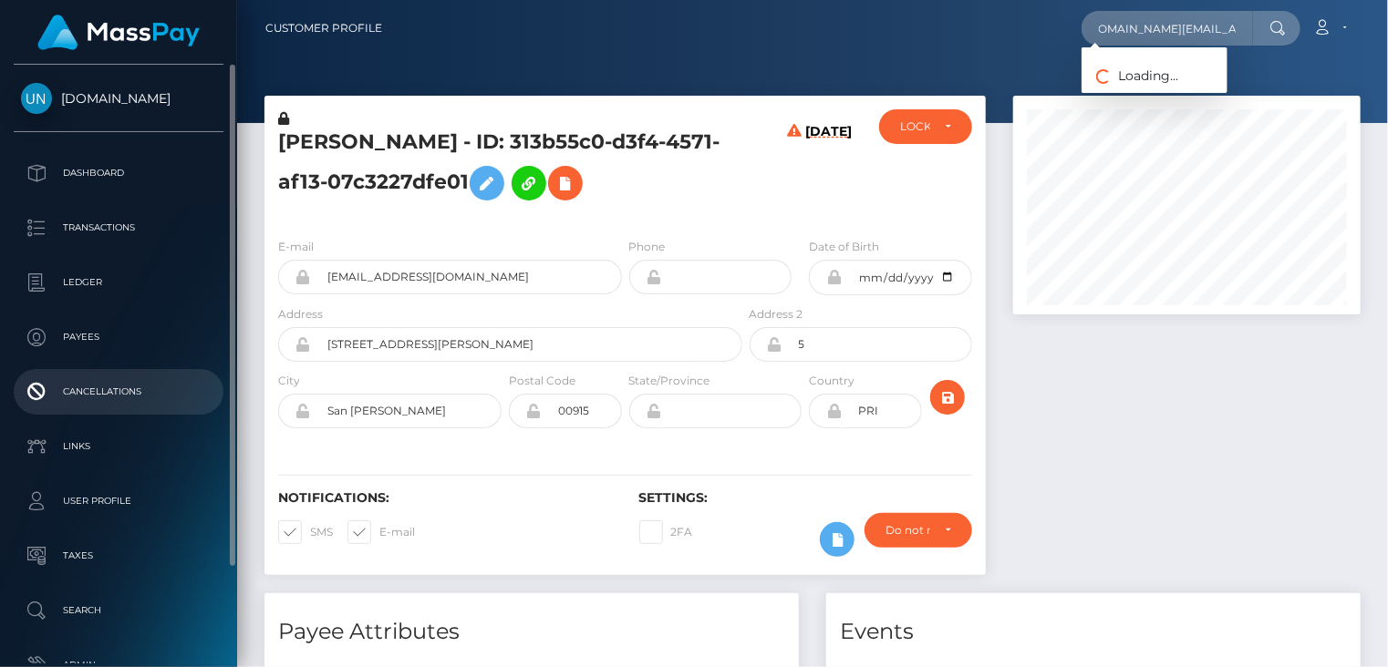
scroll to position [0, 0]
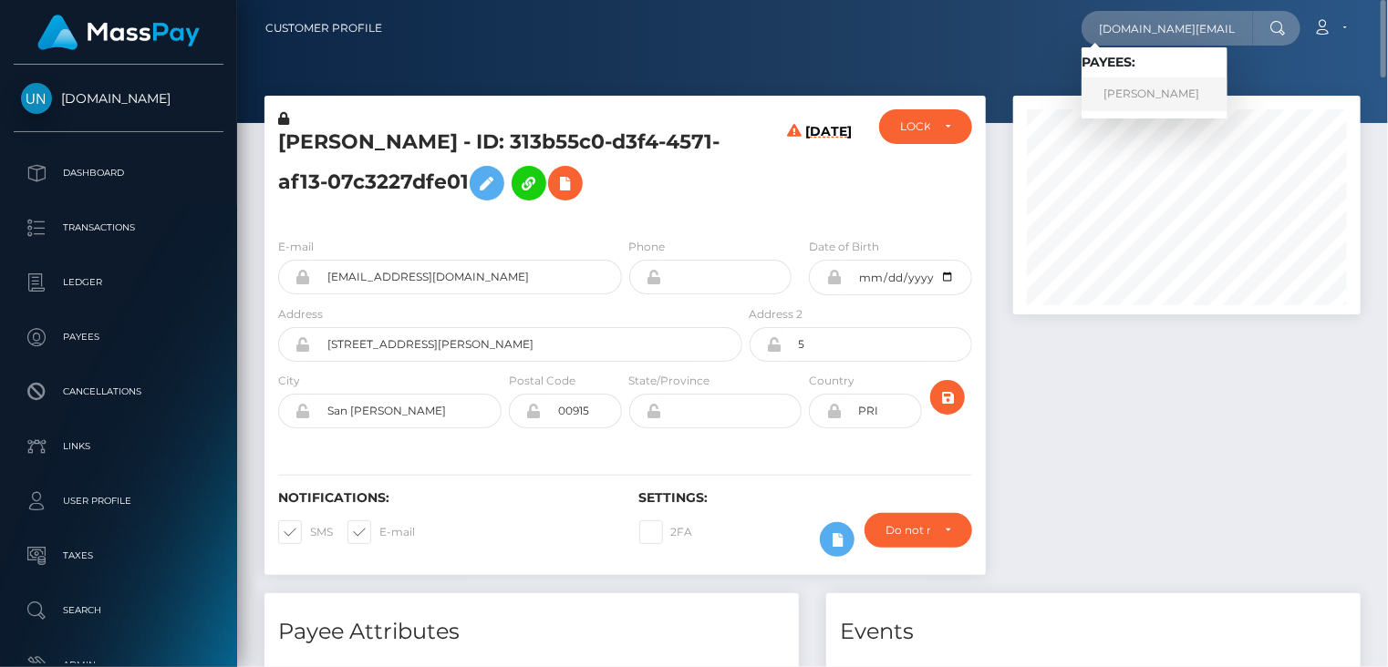
click at [1171, 87] on link "ISMAIL BEN YOUSSEF" at bounding box center [1154, 95] width 146 height 34
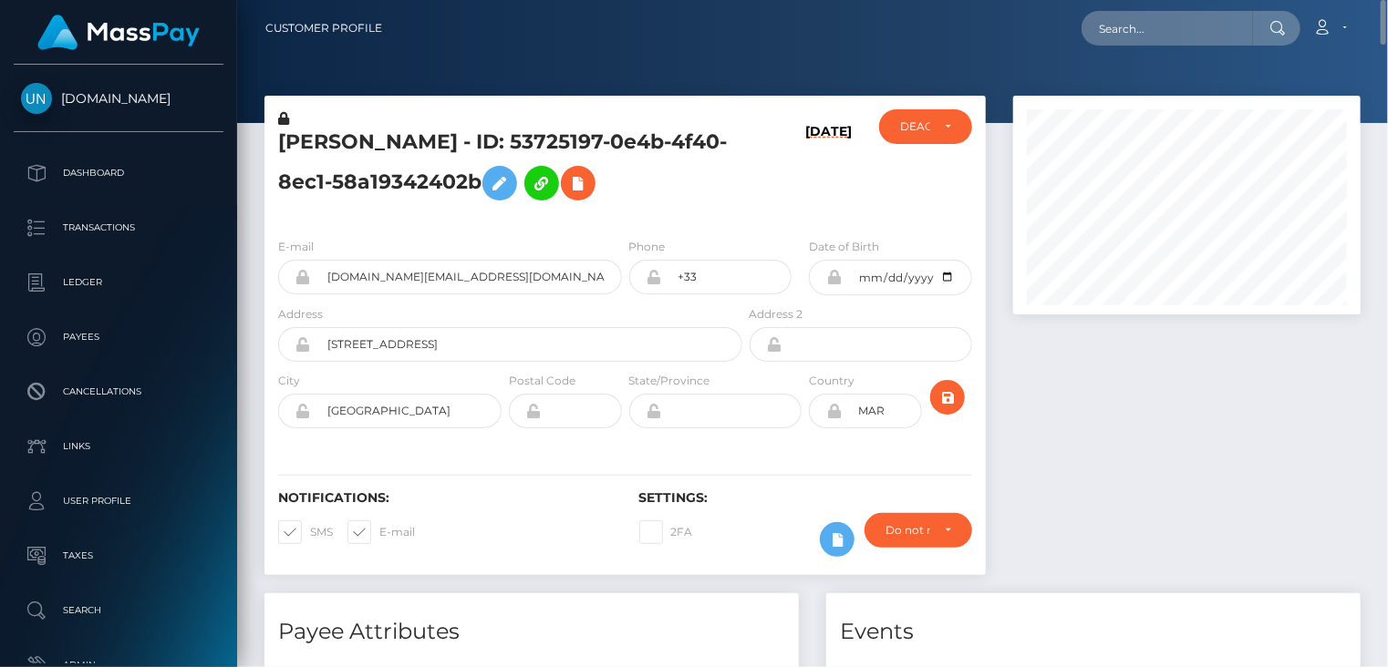
click at [371, 132] on h5 "[PERSON_NAME] - ID: 53725197-0e4b-4f40-8ec1-58a19342402b" at bounding box center [505, 169] width 454 height 81
copy h5 "ISMAIL BEN YOUSSEF - ID: 53725197-0e4b-4f40-8ec1-58a19342402b"
paste input "MSPe7256cb6ca8a9cf"
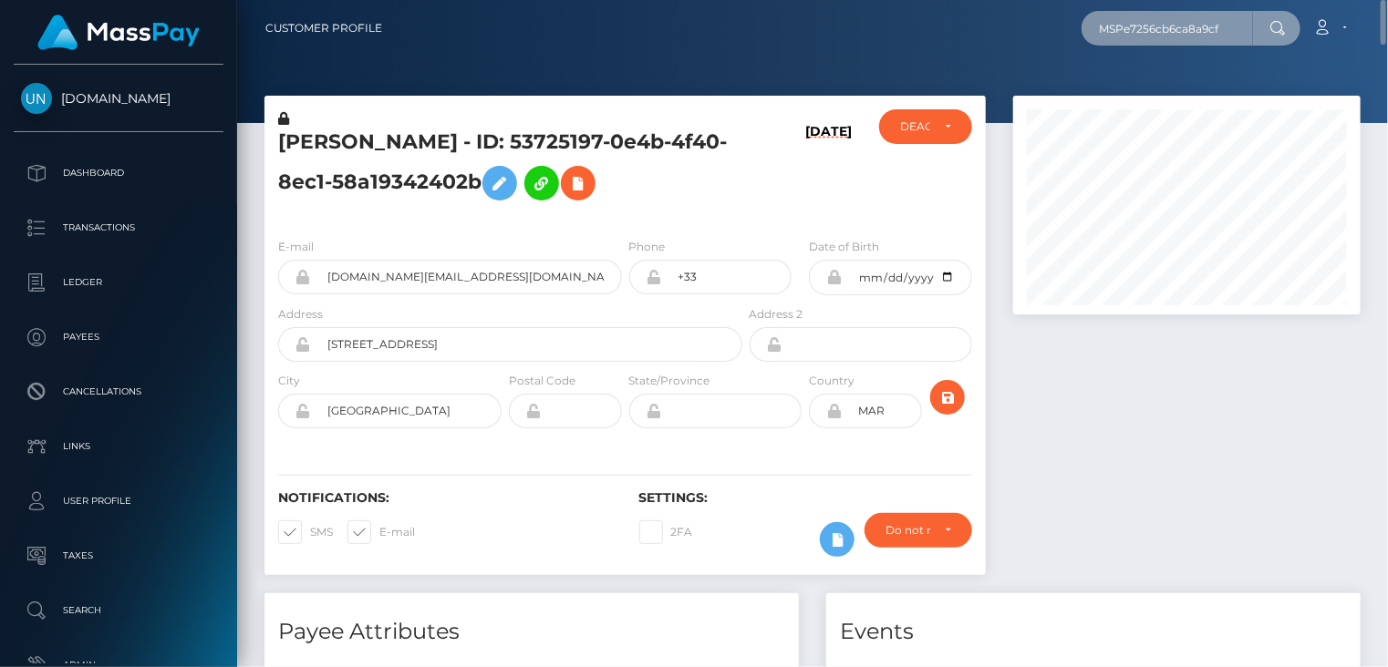
type input "MSPe7256cb6ca8a9cf"
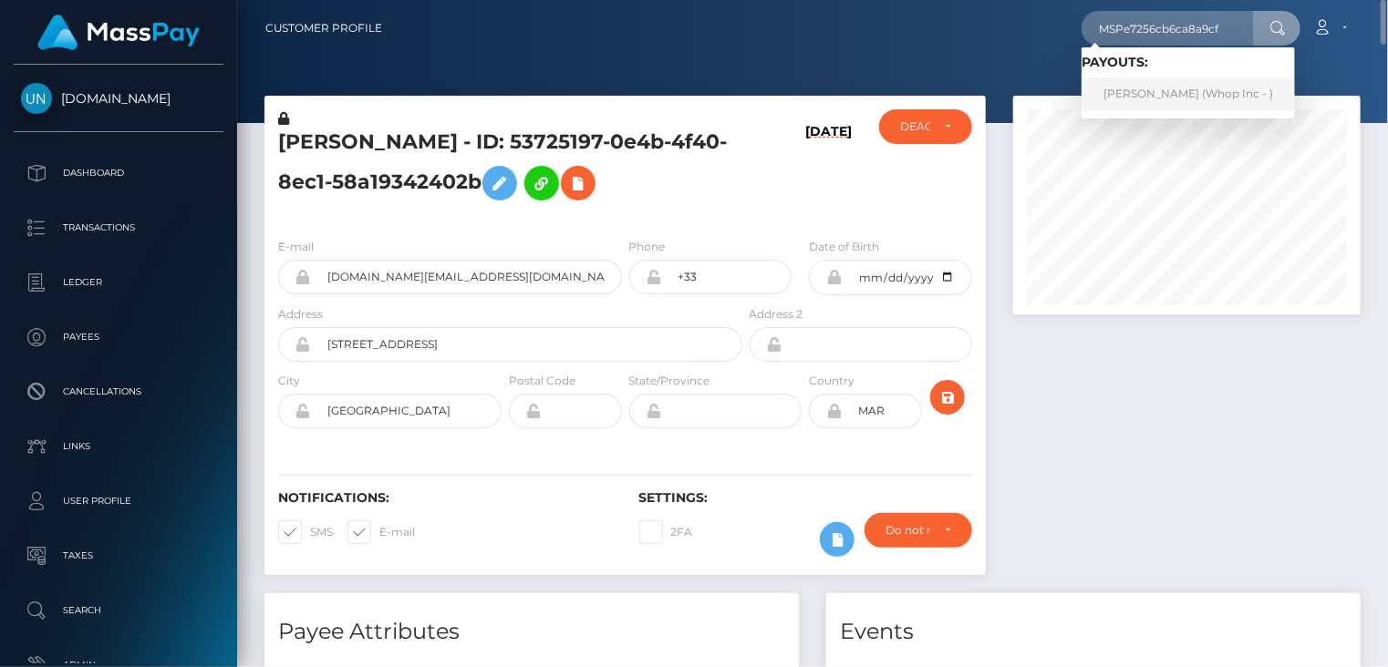
click at [1208, 95] on link "JAIDER CAMILO ARTUNDUAGA GONZALEZ (Whop Inc - )" at bounding box center [1187, 95] width 213 height 34
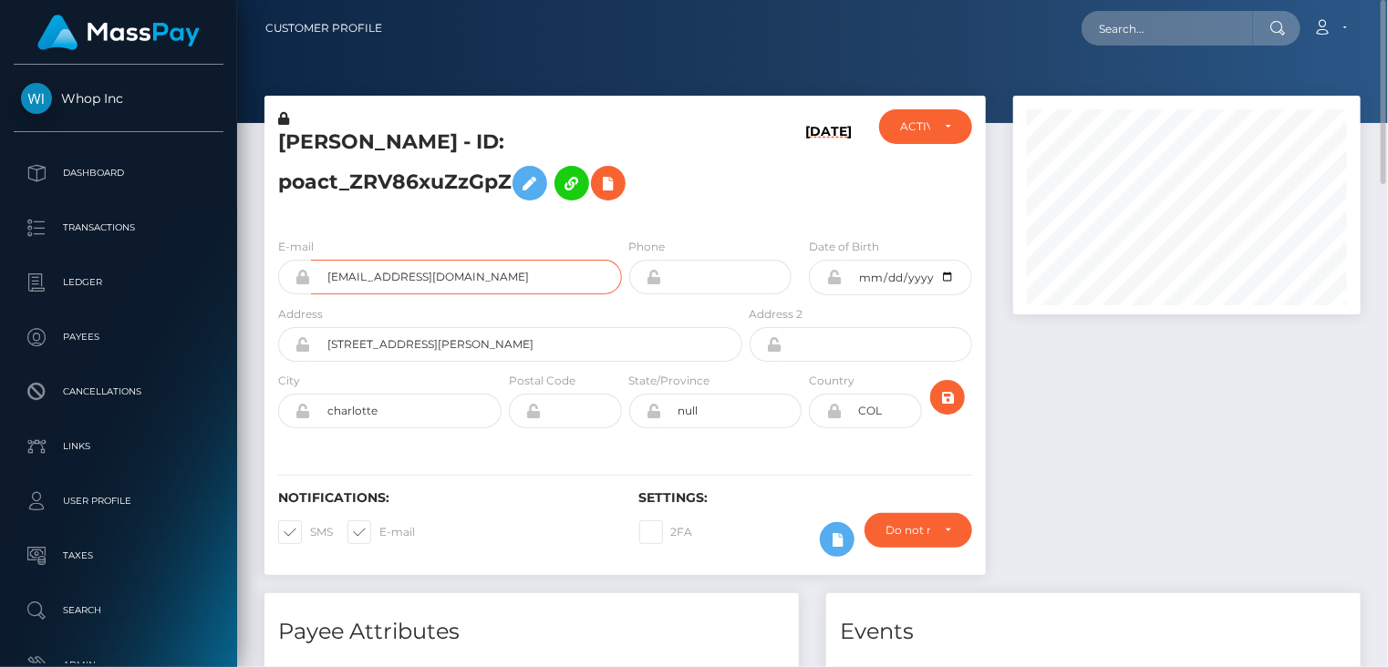
click at [392, 278] on input "almarifx470@gmail.com" at bounding box center [466, 277] width 311 height 35
click at [650, 614] on div "Payee Attributes" at bounding box center [531, 621] width 534 height 55
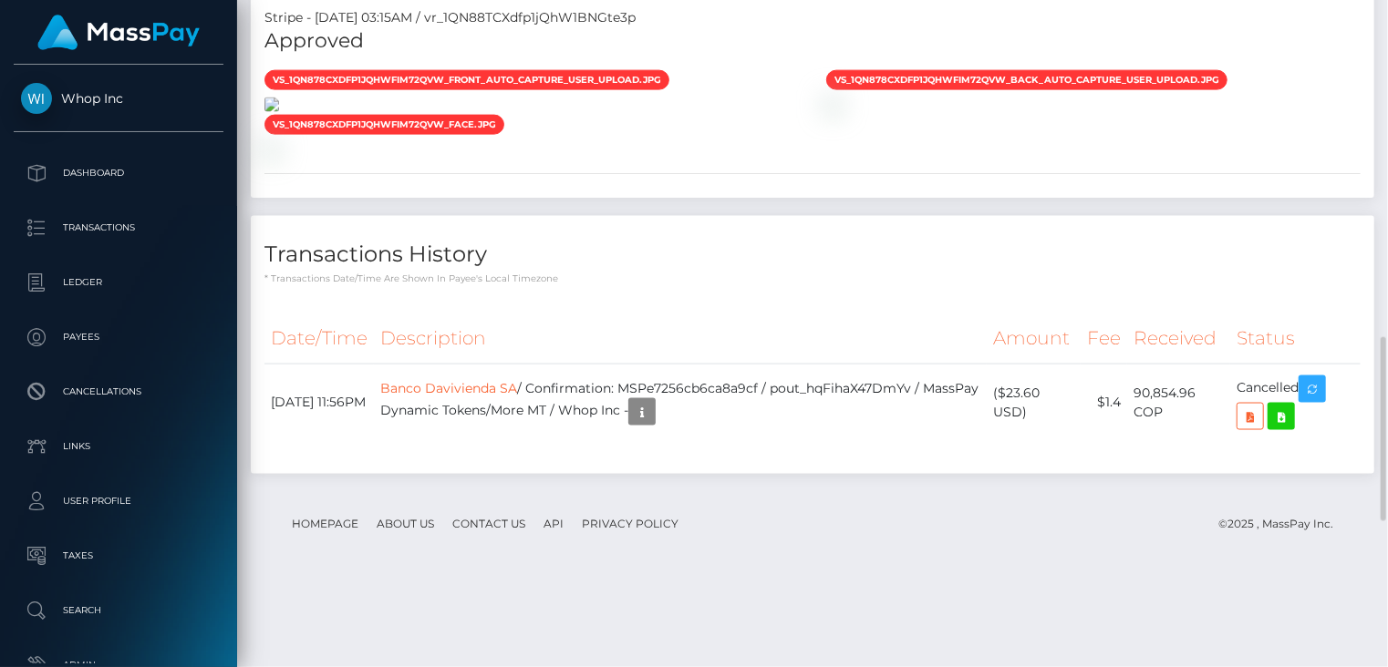
scroll to position [1216, 0]
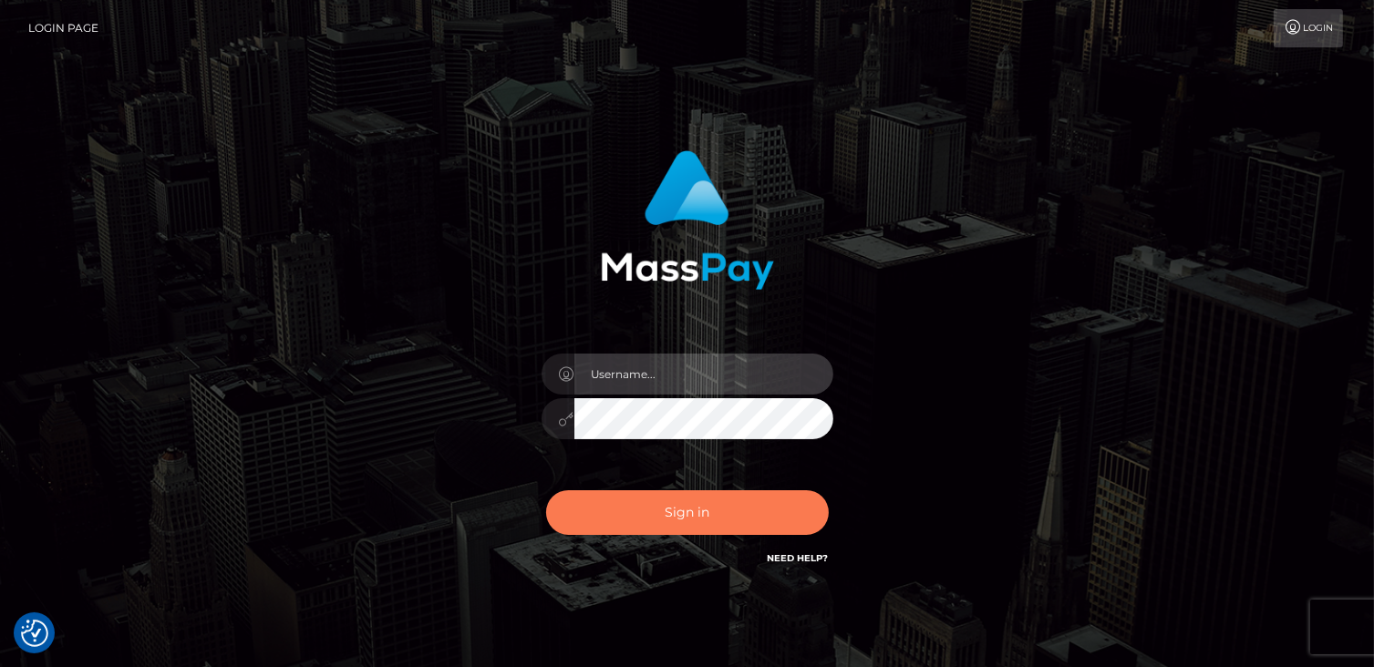
type input "catalinad"
click at [672, 520] on button "Sign in" at bounding box center [687, 513] width 283 height 45
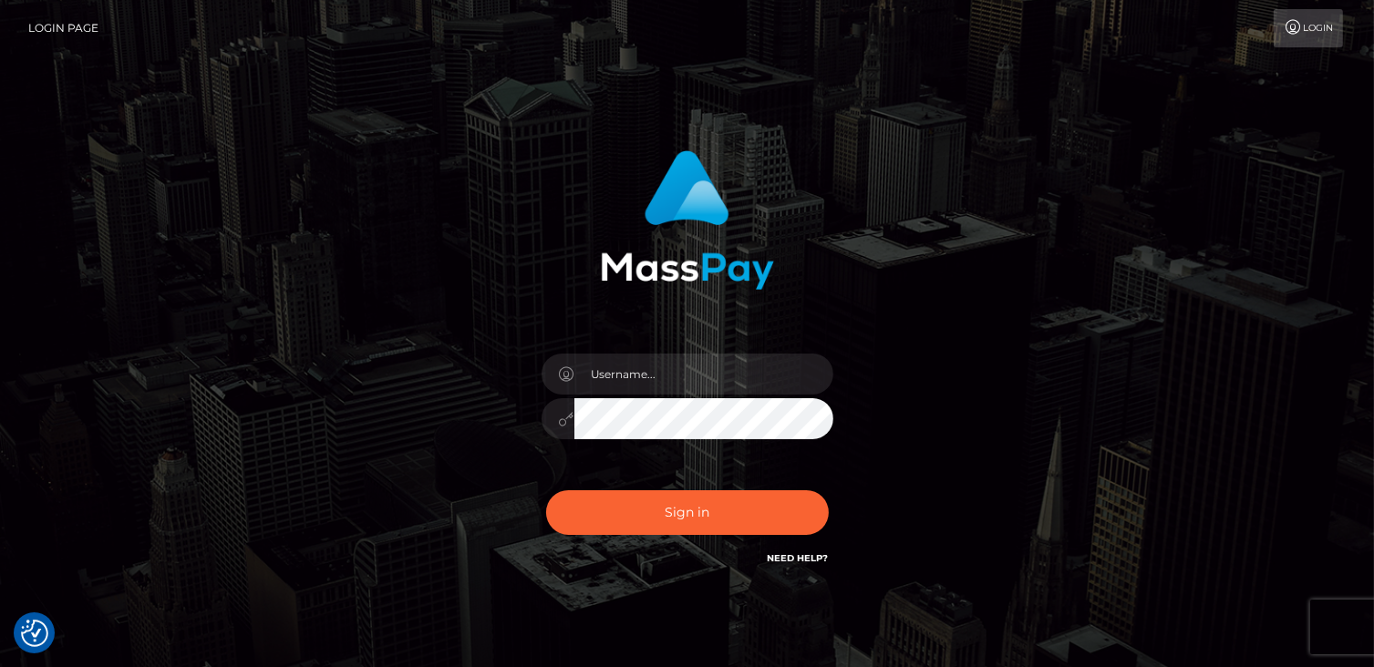
checkbox input "true"
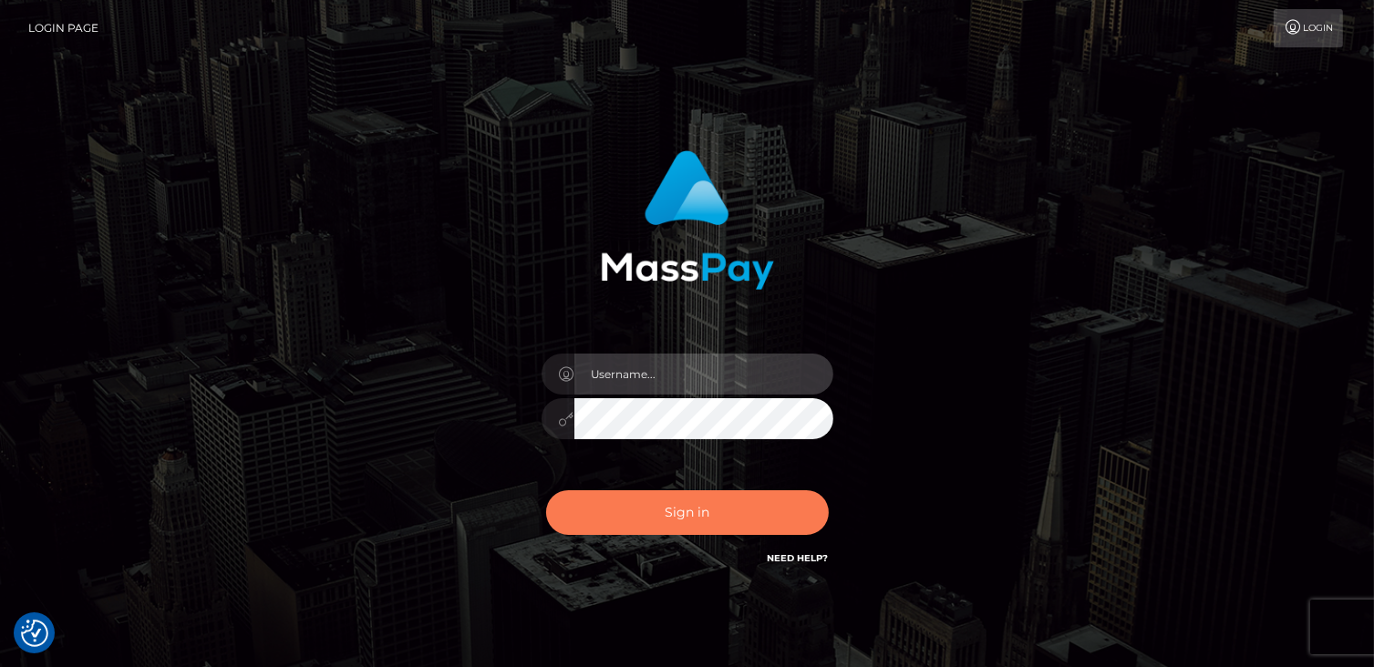
type input "catalinad"
click at [691, 517] on button "Sign in" at bounding box center [687, 513] width 283 height 45
type input "catalinad"
click at [757, 513] on button "Sign in" at bounding box center [687, 513] width 283 height 45
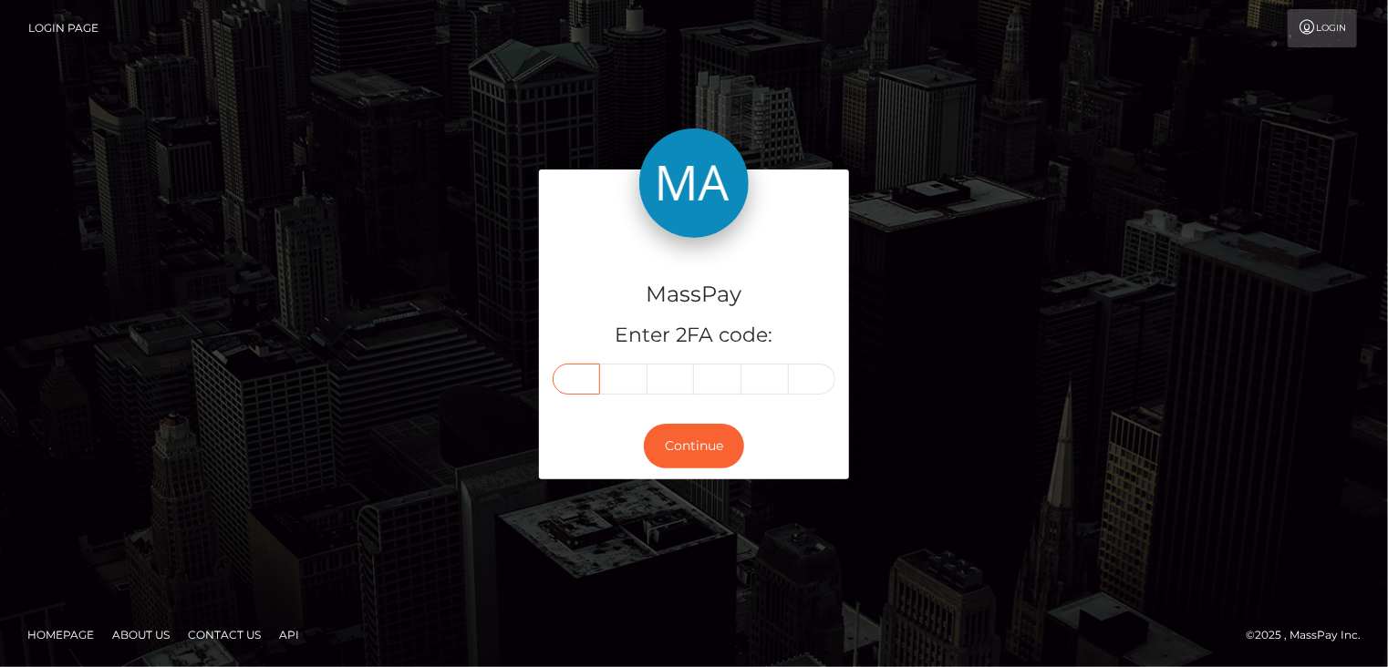
click at [587, 380] on input "text" at bounding box center [576, 379] width 47 height 31
type input "7"
type input "1"
type input "5"
type input "4"
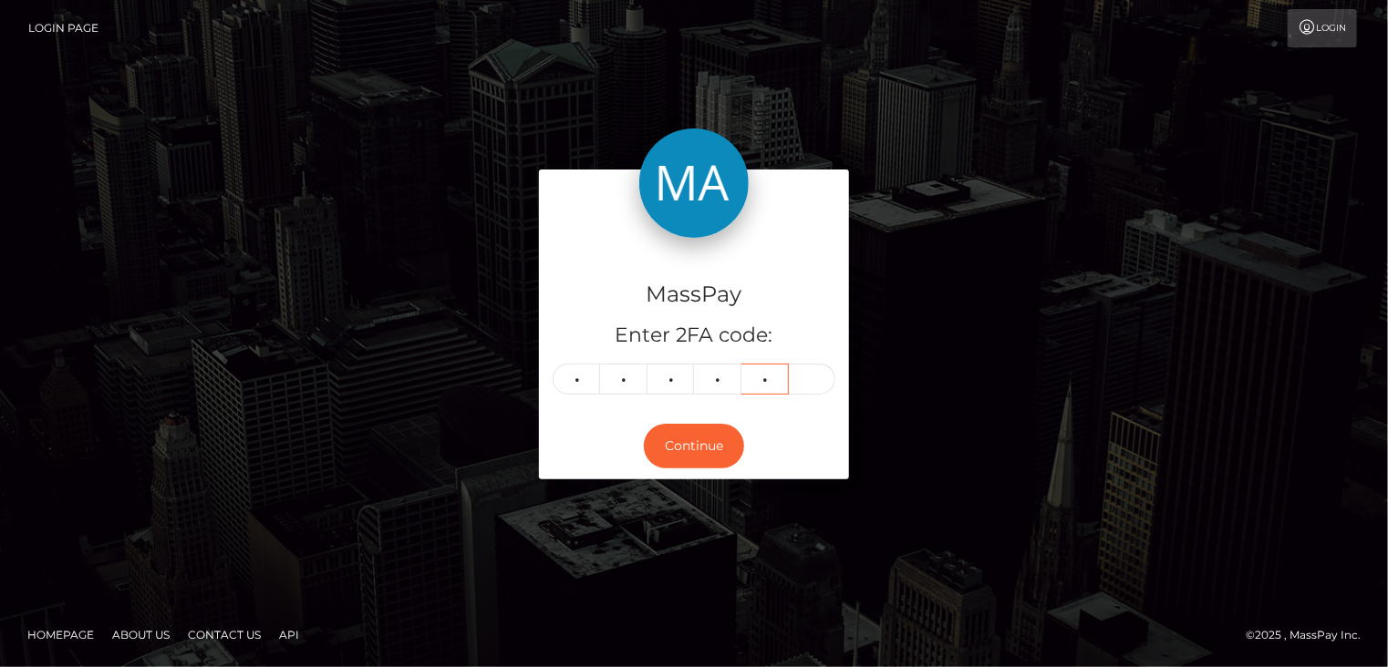
type input "8"
type input "9"
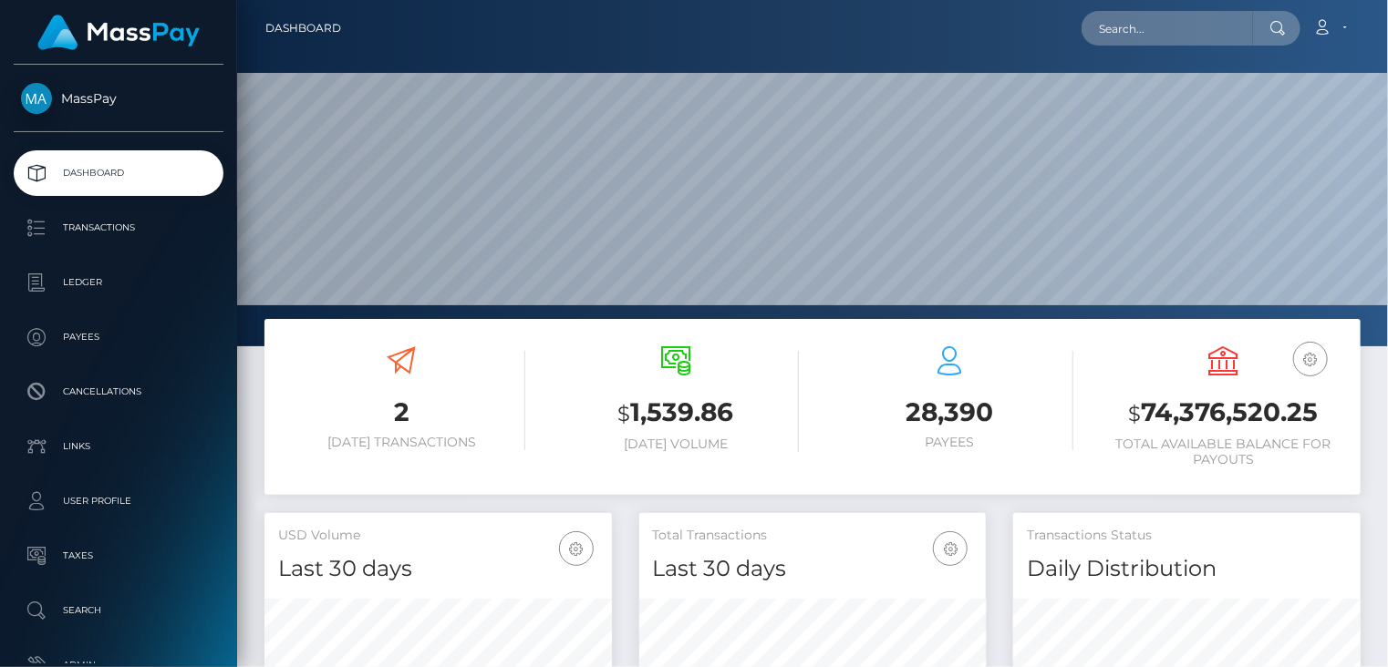
scroll to position [323, 346]
paste input "MSP7e62226822051a5"
type input "MSP7e62226822051a5"
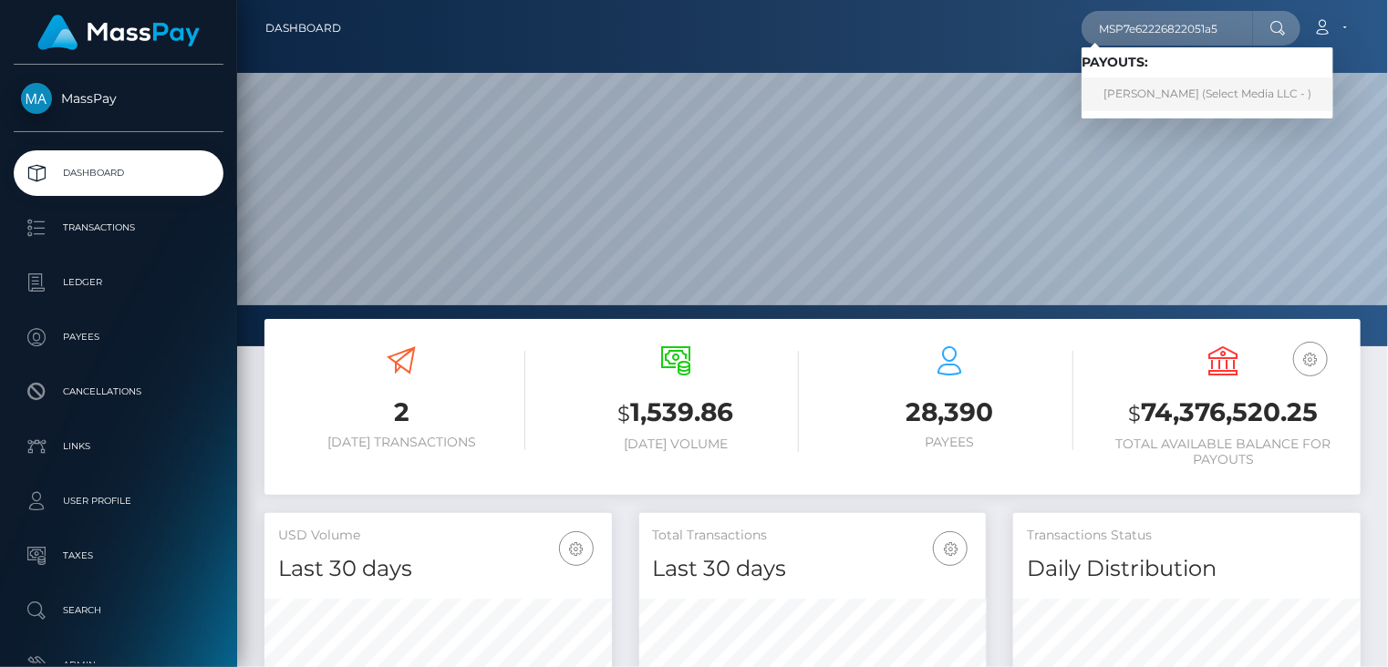
click at [1183, 103] on link "Justinne Benedict Talag (Select Media LLC - )" at bounding box center [1207, 95] width 252 height 34
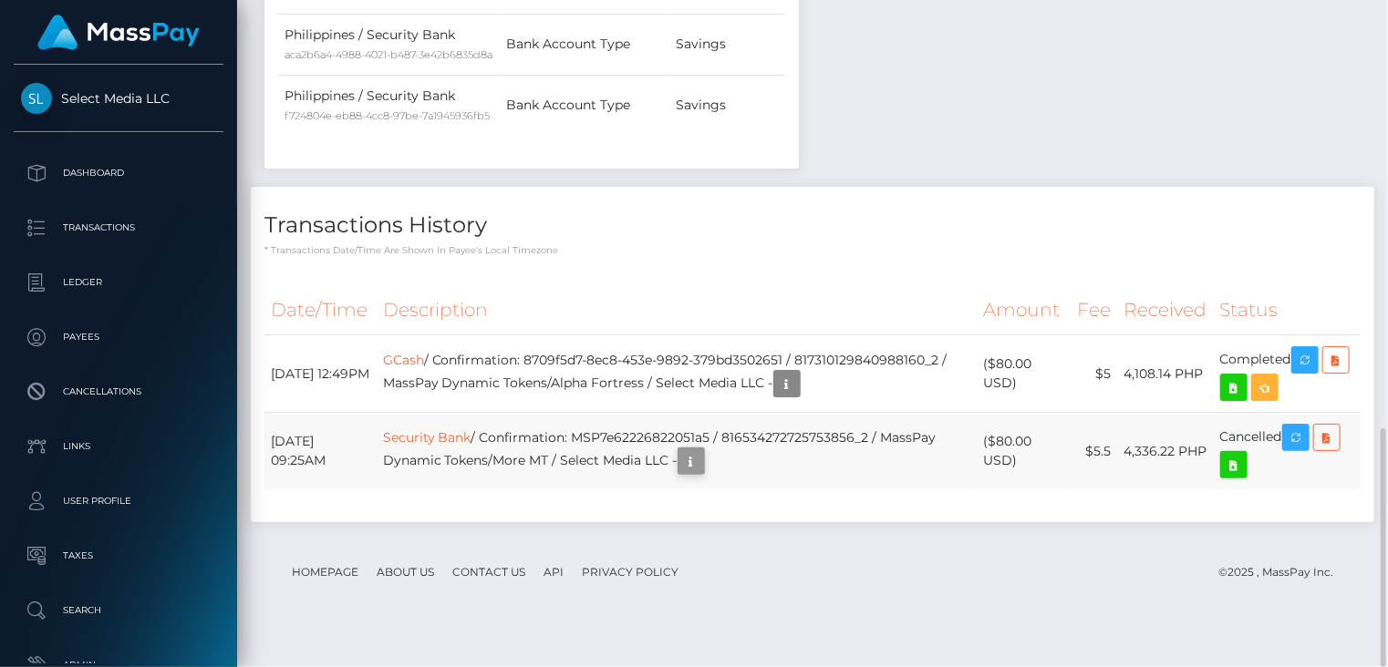
scroll to position [219, 346]
click at [702, 473] on icon "button" at bounding box center [691, 461] width 22 height 23
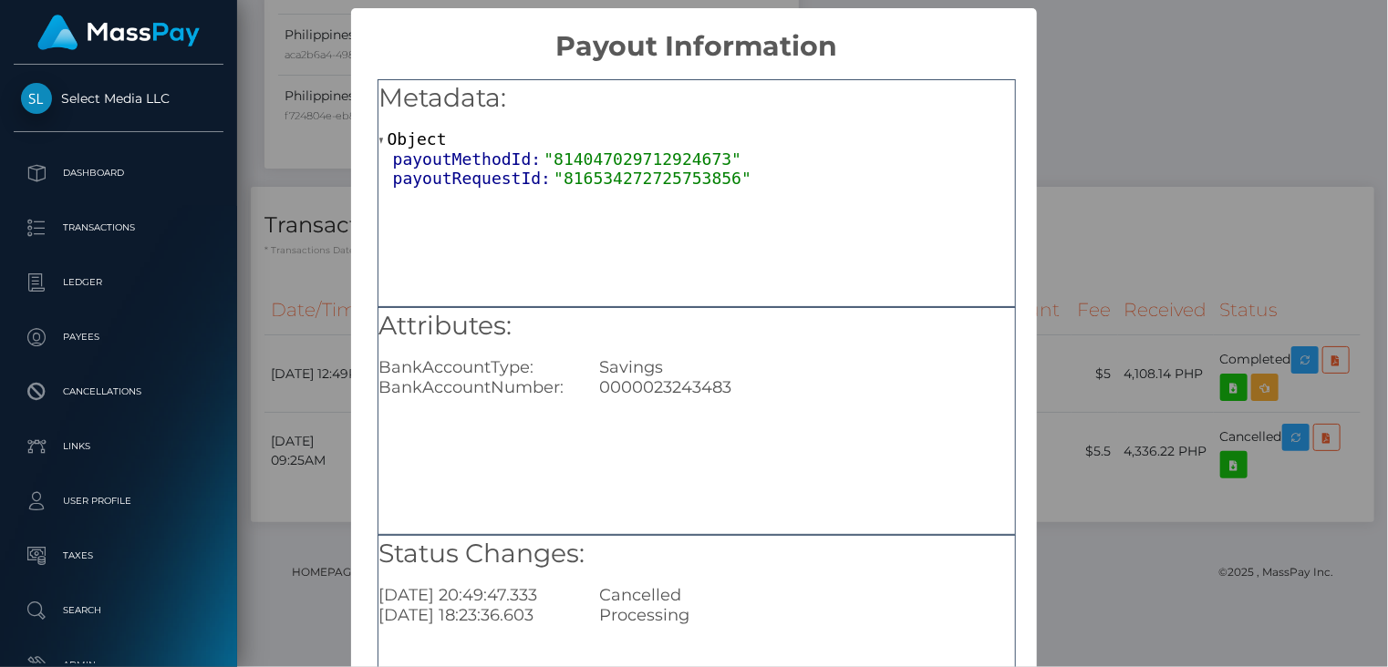
click at [1072, 121] on div "× Payout Information Metadata: Object payoutMethodId: "814047029712924673" payo…" at bounding box center [694, 333] width 1388 height 667
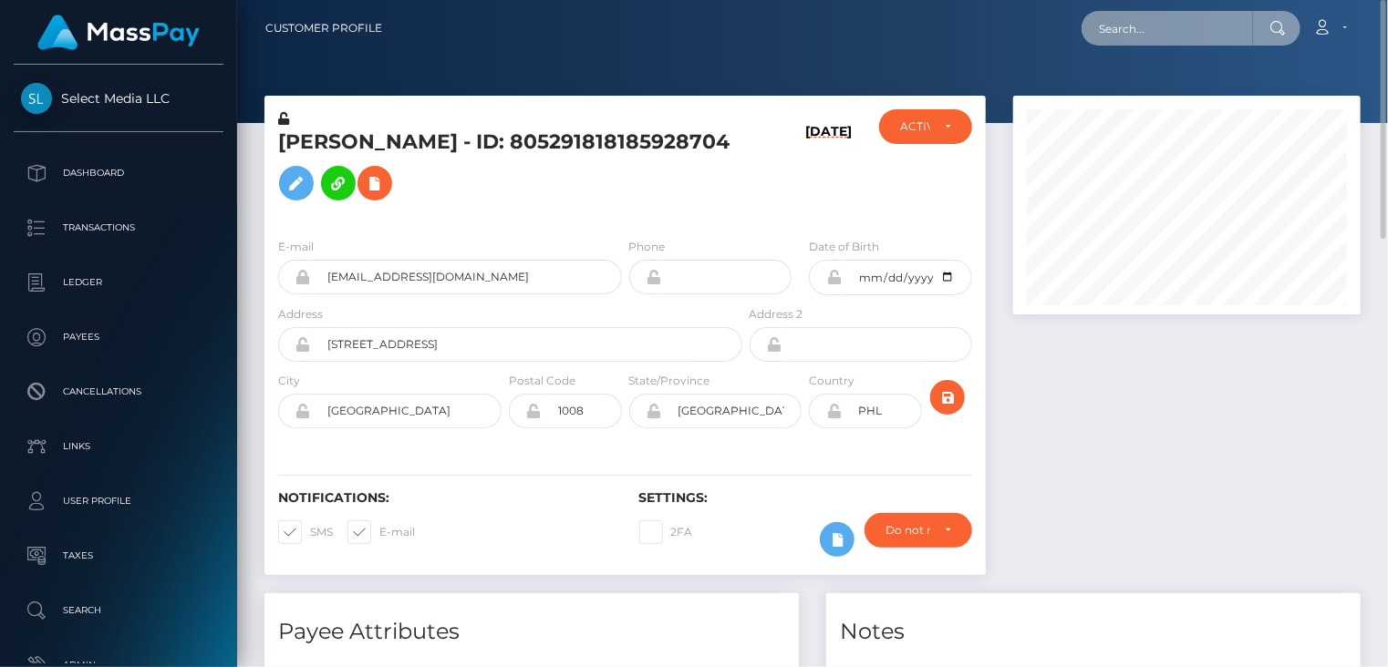
paste input "poact_YoXoJoQZbiA6"
type input "poact_YoXoJoQZbiA6"
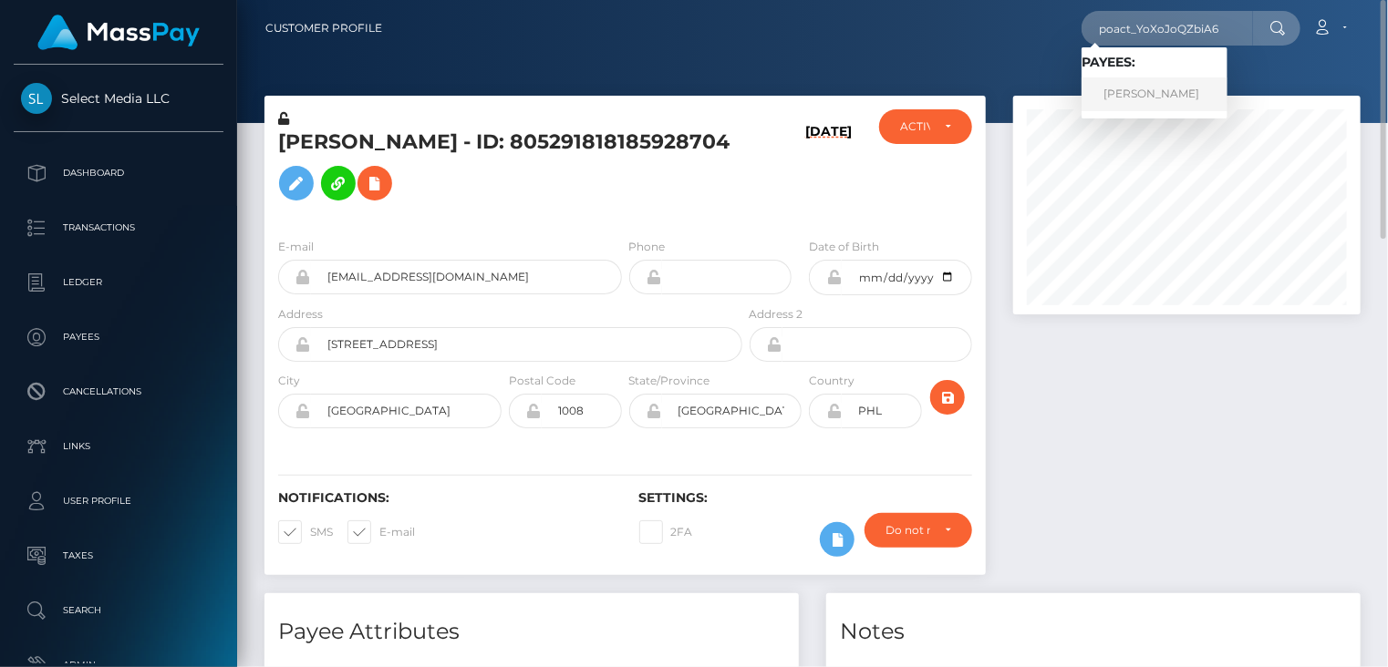
click at [1135, 100] on link "kiran patel" at bounding box center [1154, 95] width 146 height 34
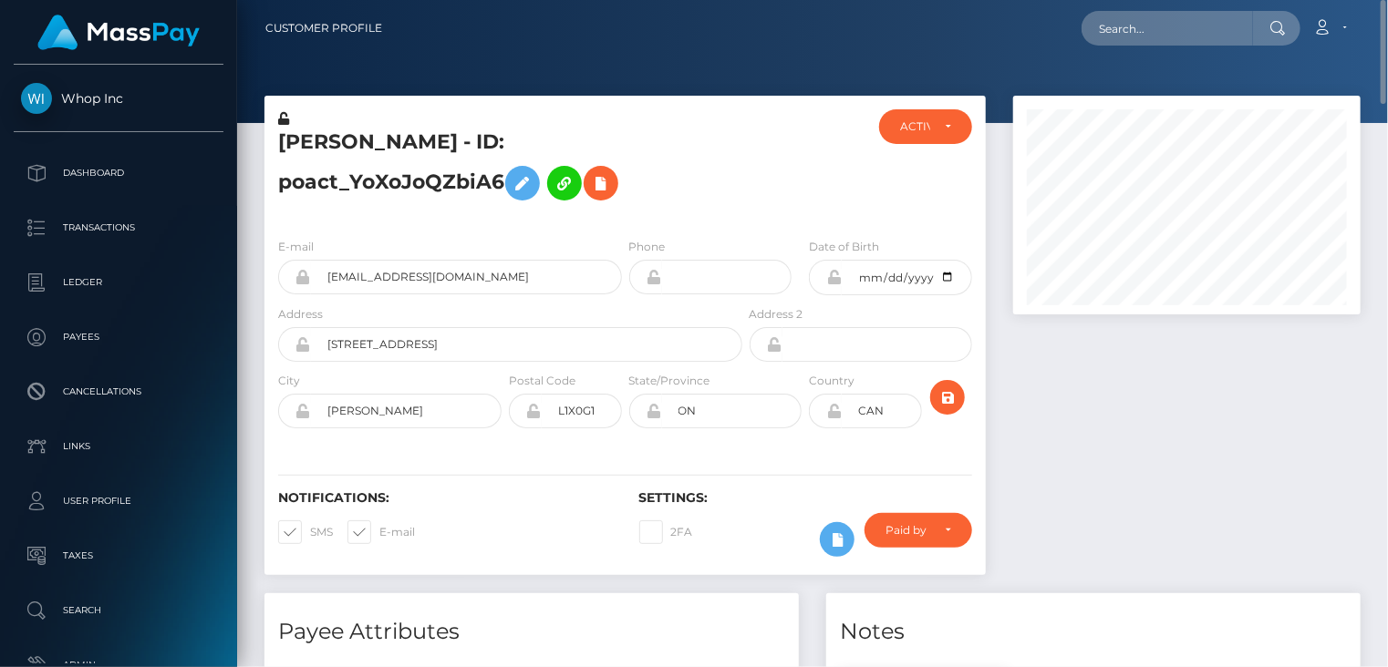
click at [429, 148] on h5 "kiran patel - ID: poact_YoXoJoQZbiA6" at bounding box center [505, 169] width 454 height 81
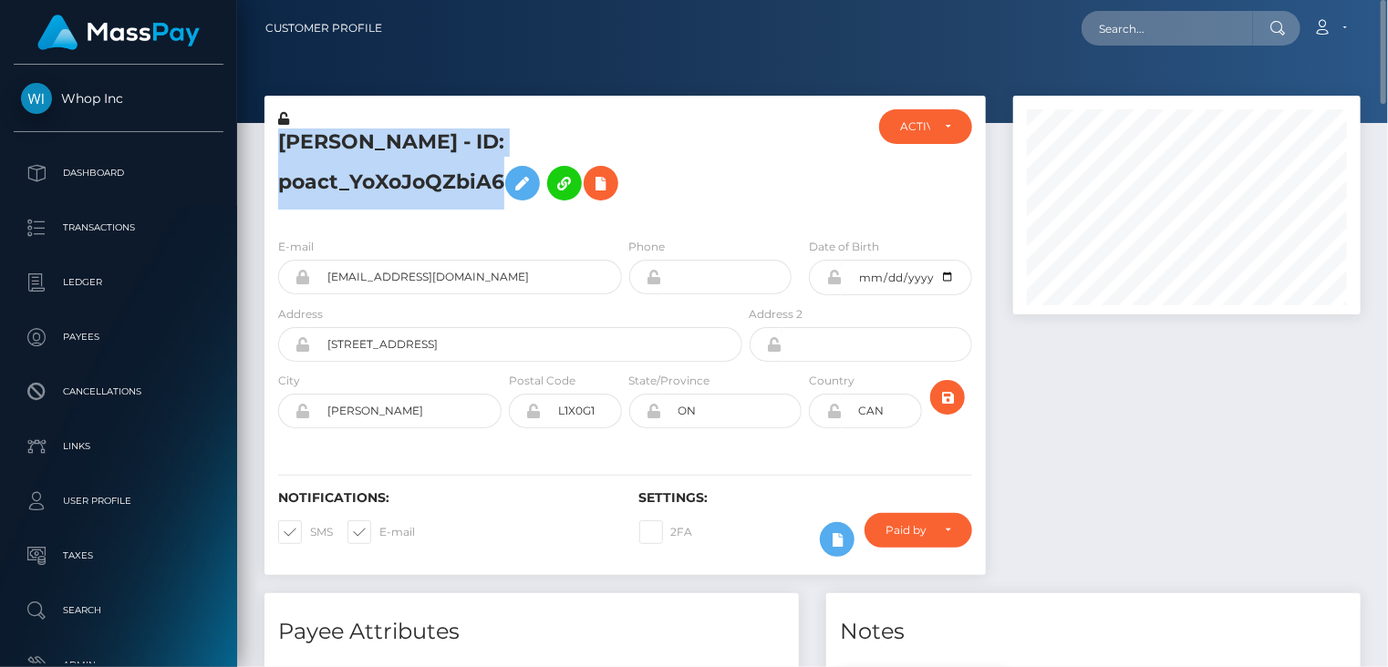
copy h5 "kiran patel - ID: poact_YoXoJoQZbiA6"
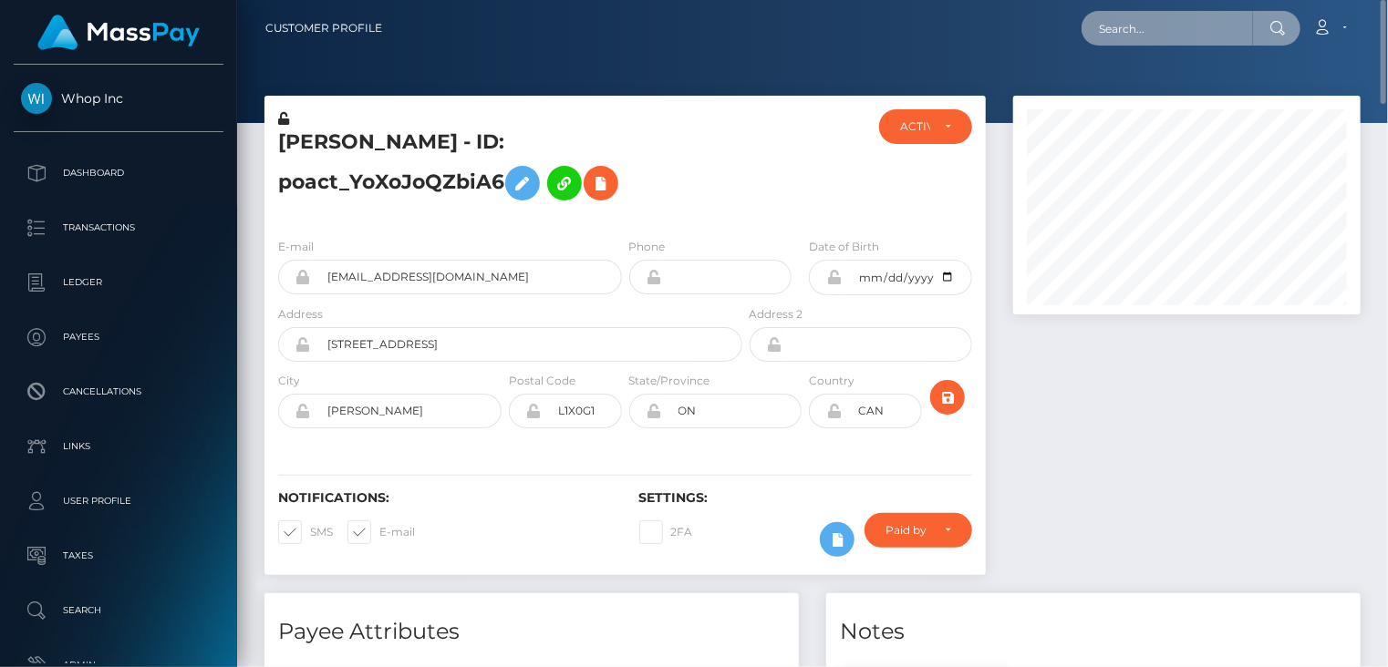
paste input "poact_50qONdzRX6Py"
type input "poact_50qONdzRX6Py"
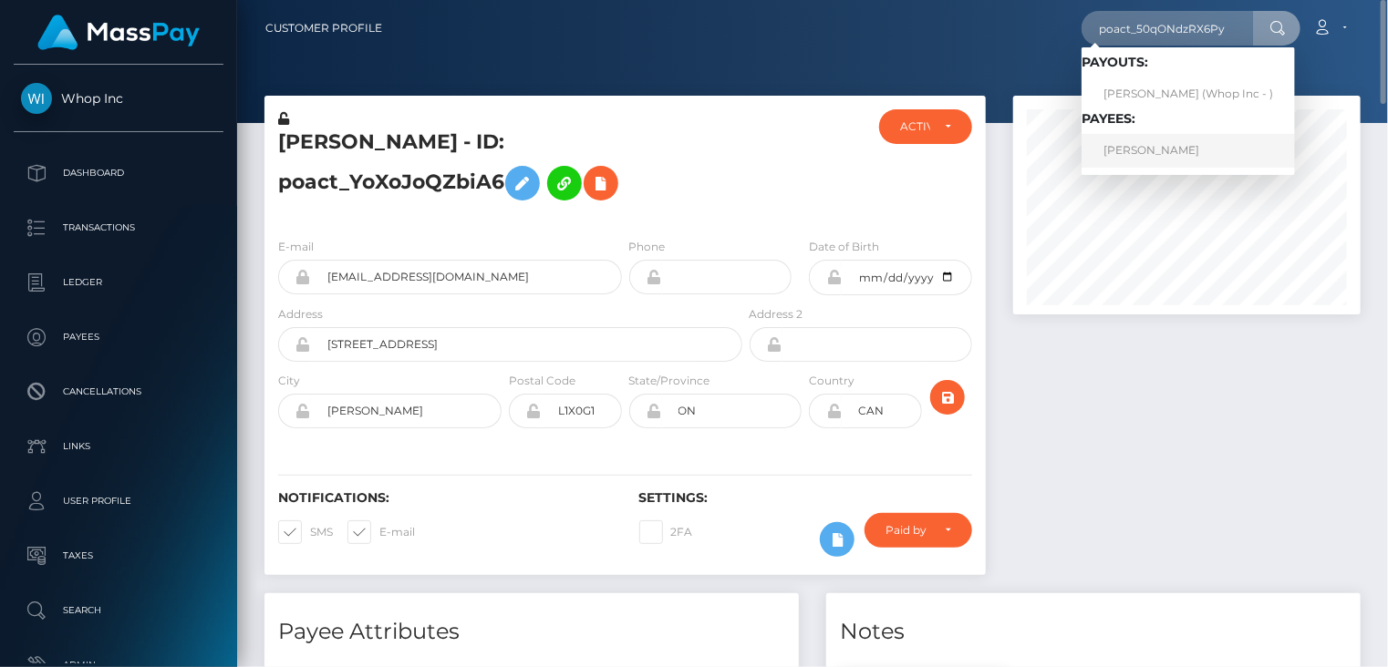
click at [1178, 156] on link "AHMAD ALI BASIT" at bounding box center [1187, 151] width 213 height 34
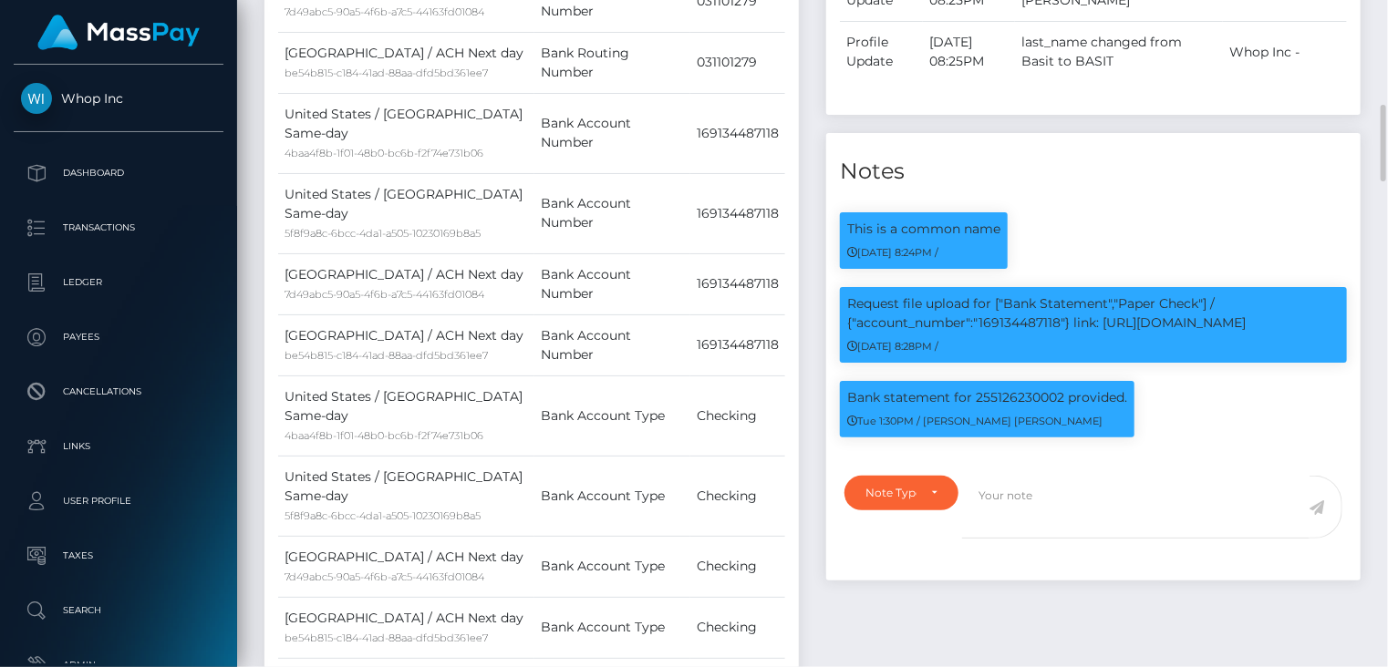
scroll to position [219, 346]
click at [1033, 317] on p "Request file upload for ["Bank Statement","Paper Check"] / {"account_number":"1…" at bounding box center [1093, 314] width 492 height 38
click at [1043, 315] on p "Request file upload for ["Bank Statement","Paper Check"] / {"account_number":"1…" at bounding box center [1093, 314] width 492 height 38
copy p "169134487118"
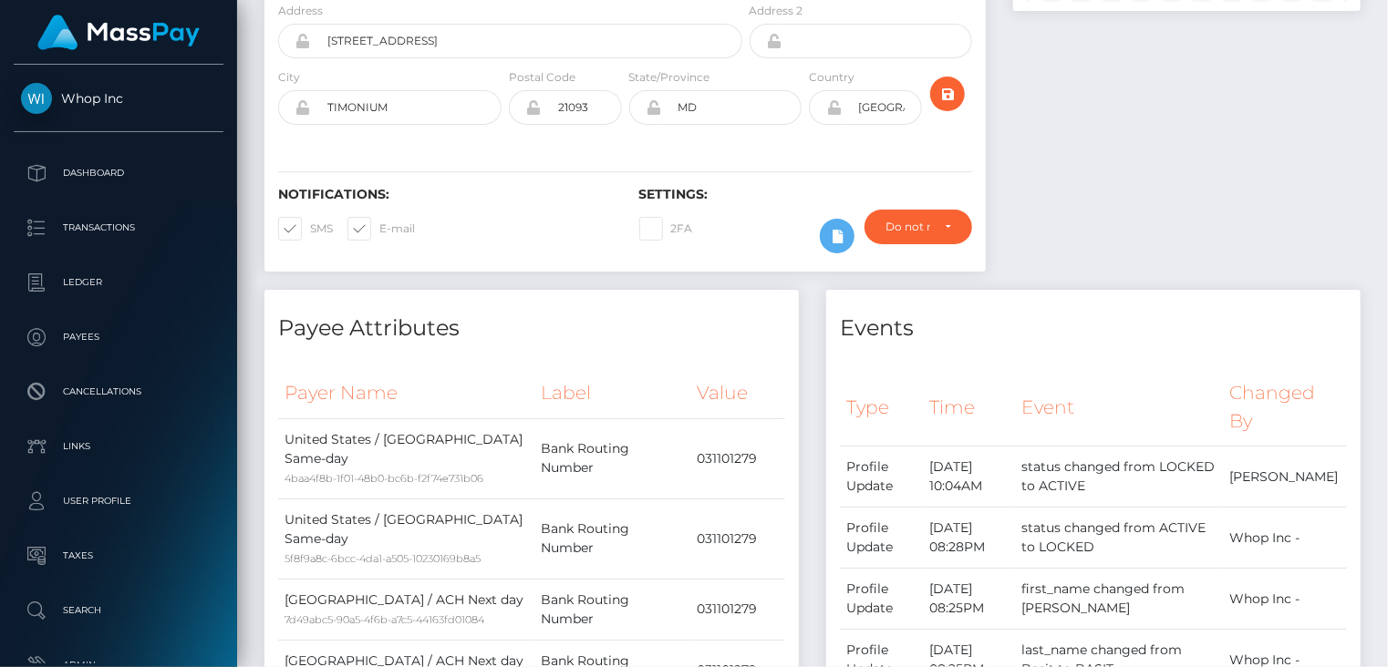
scroll to position [0, 0]
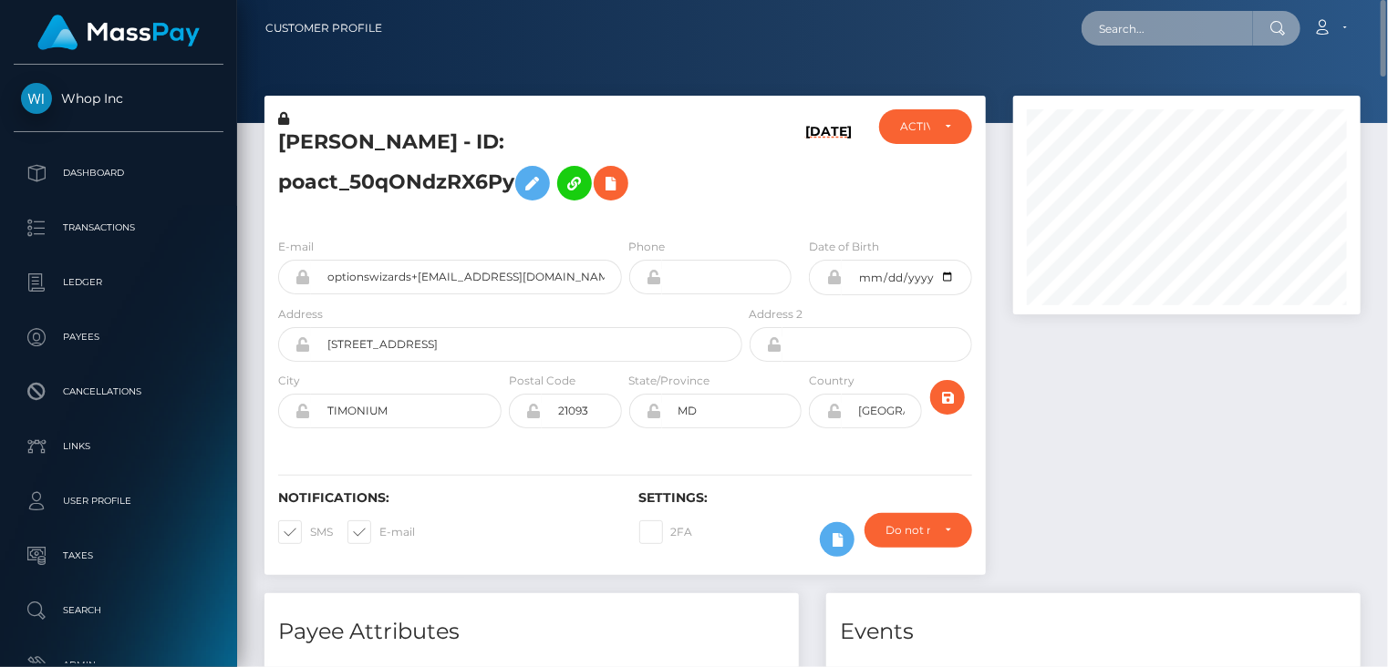
paste input "poact_xAPufLSed2L1"
type input "poact_xAPufLSed2L1"
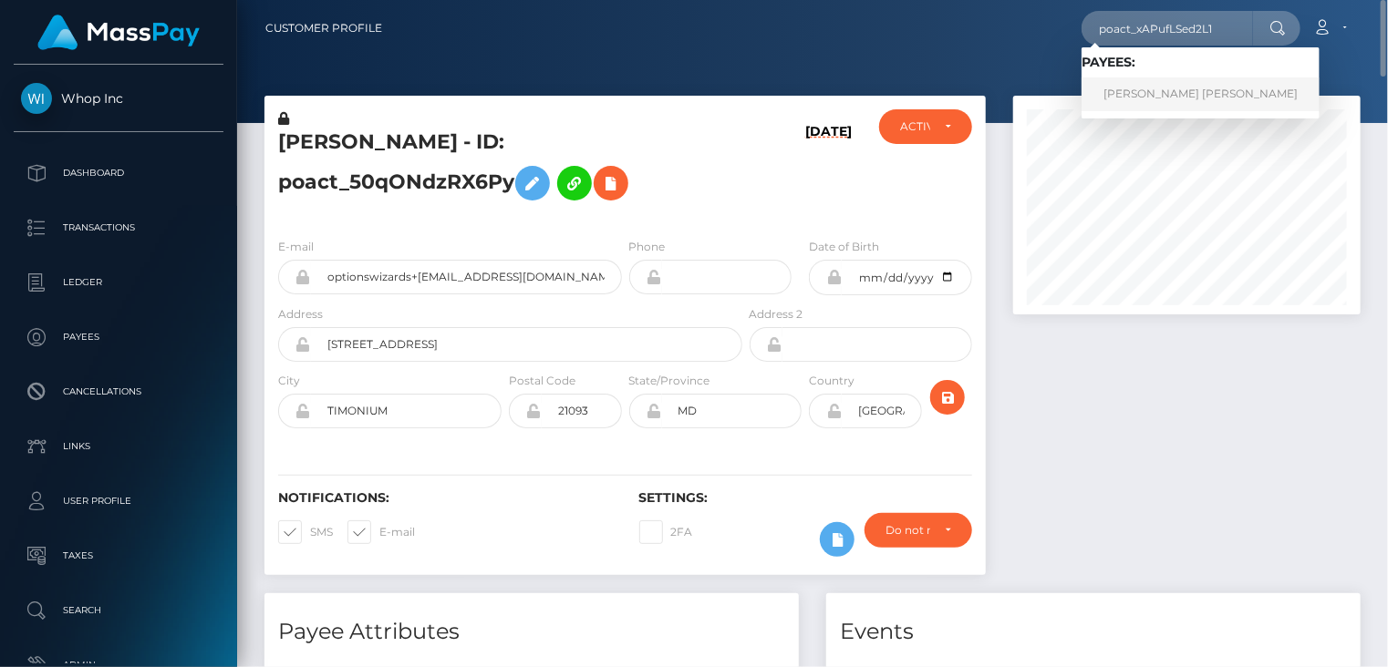
click at [1218, 100] on link "SHEIKH MUHAMMAD RASHID Rashid" at bounding box center [1200, 95] width 238 height 34
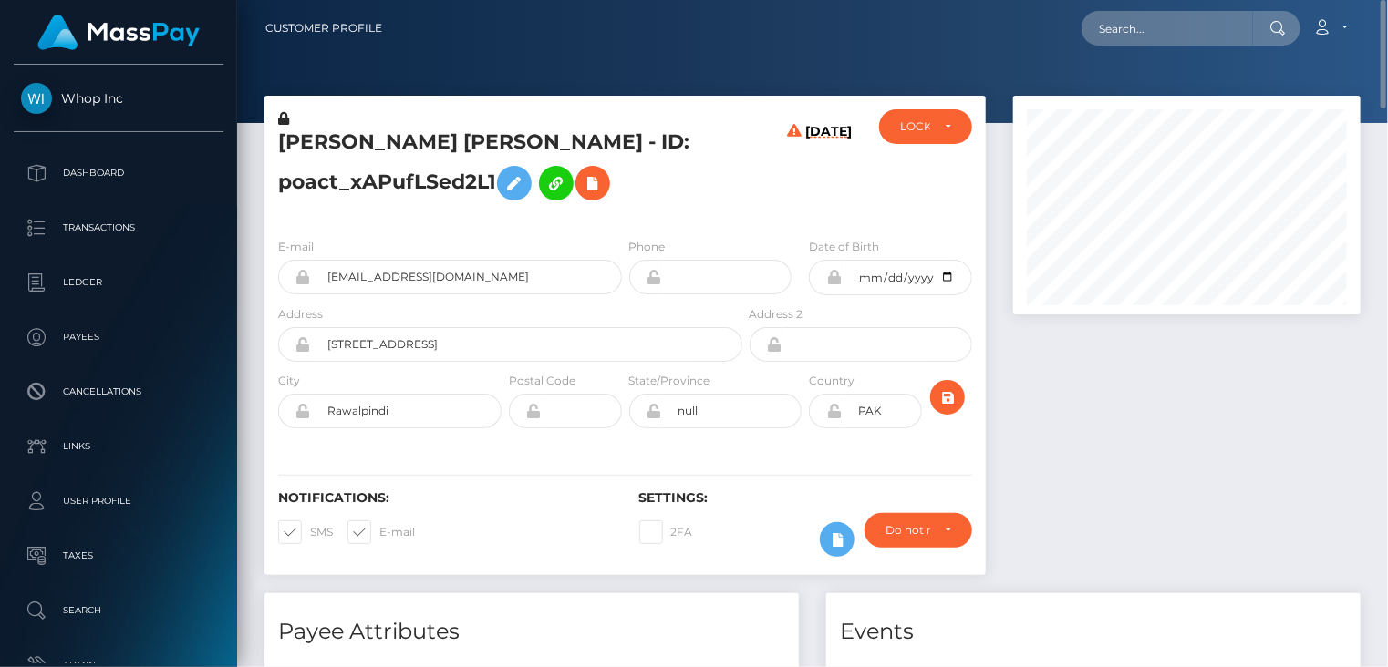
click at [419, 135] on h5 "[PERSON_NAME] [PERSON_NAME] - ID: poact_xAPufLSed2L1" at bounding box center [505, 169] width 454 height 81
click at [419, 134] on h5 "[PERSON_NAME] [PERSON_NAME] - ID: poact_xAPufLSed2L1" at bounding box center [505, 169] width 454 height 81
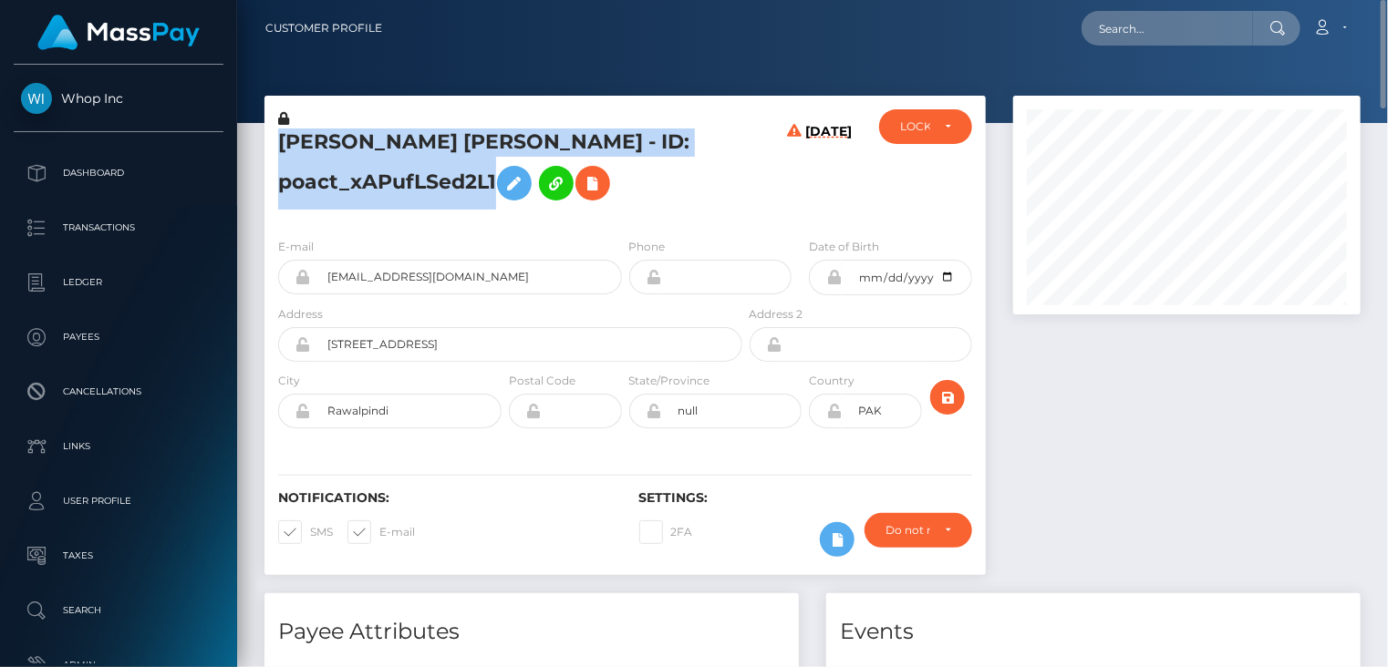
copy h5 "[PERSON_NAME] [PERSON_NAME] - ID: poact_xAPufLSed2L1"
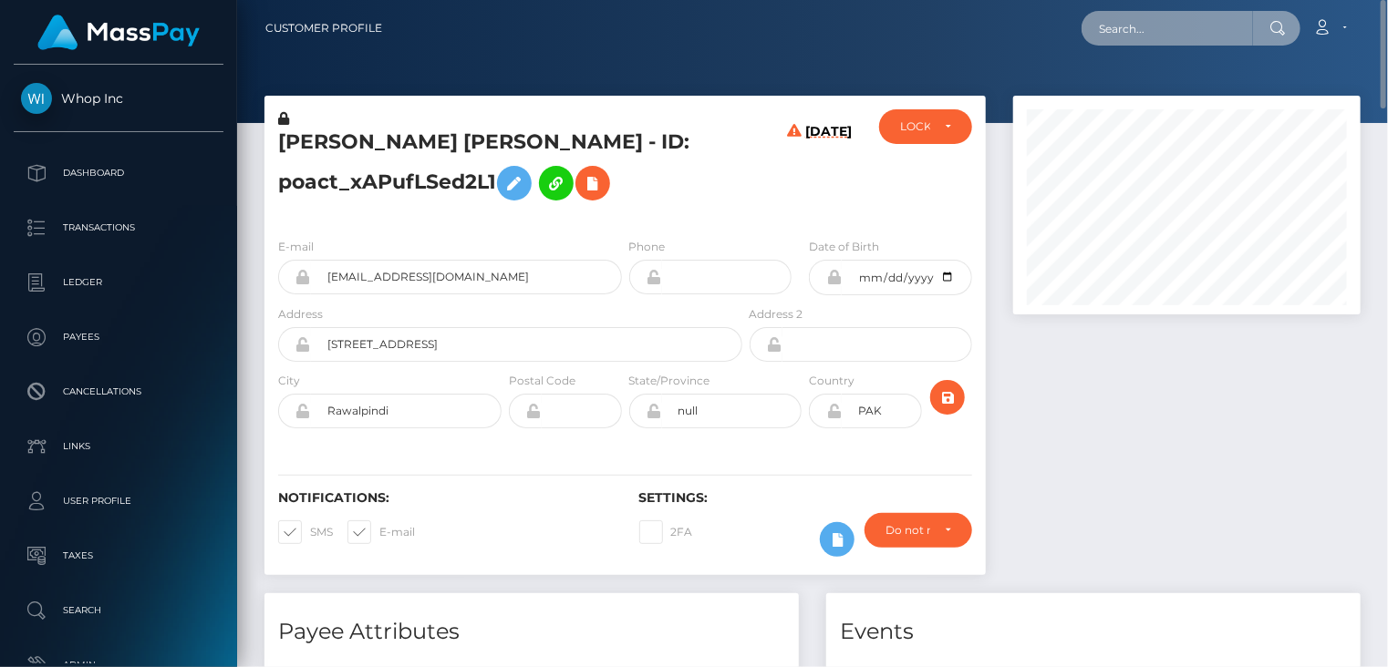
paste input "poact_4tLkibDQI3gR"
type input "poact_4tLkibDQI3gR"
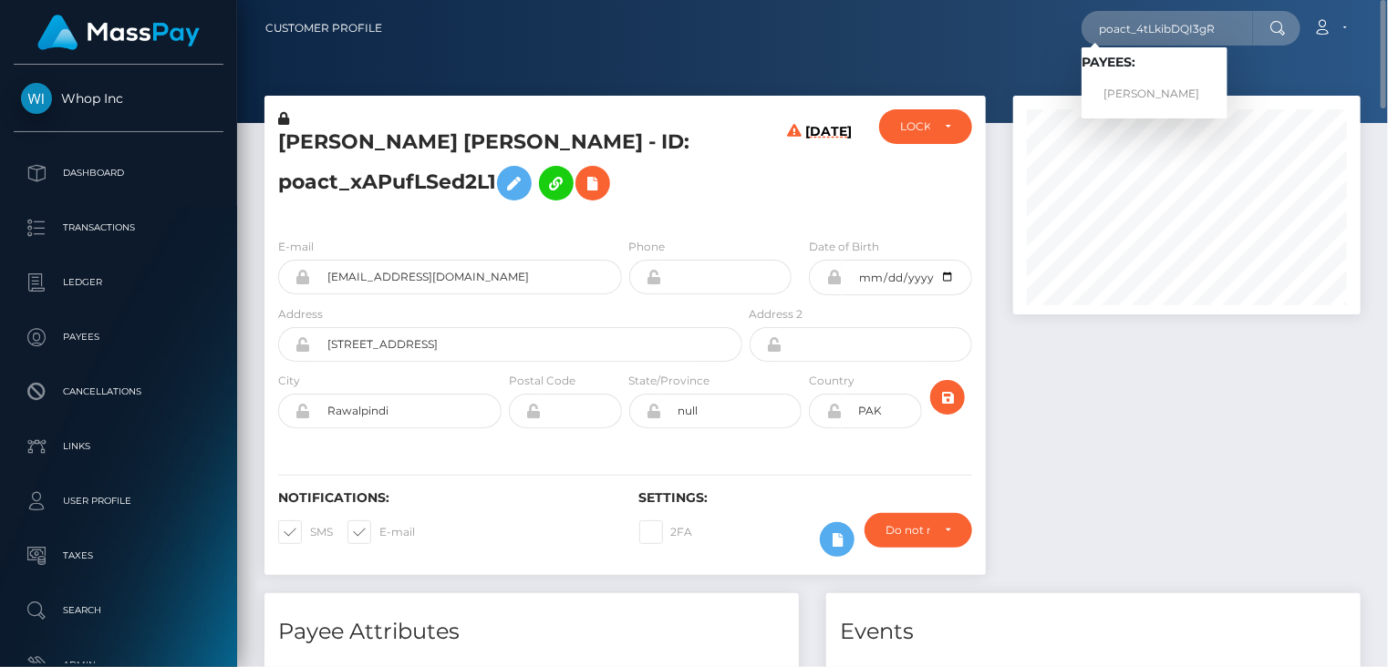
click at [1135, 111] on div "Loading... Loading... Payees: [PERSON_NAME]" at bounding box center [1154, 82] width 146 height 71
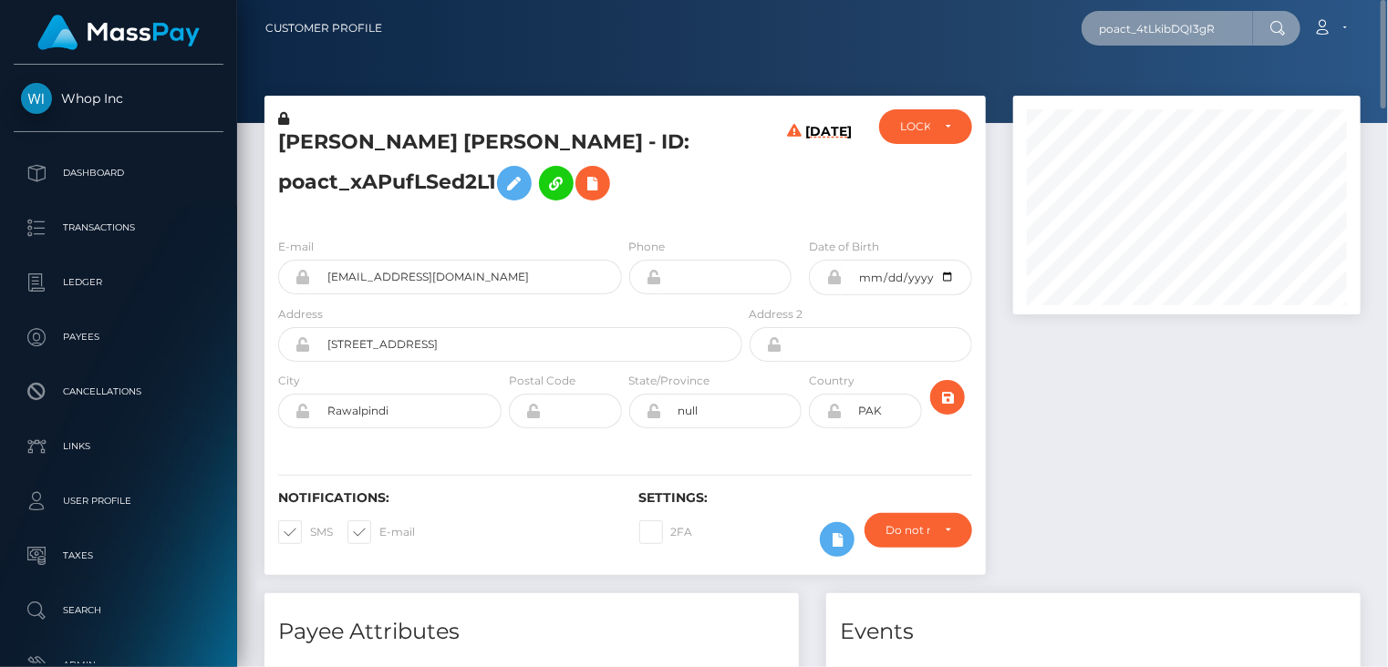
click at [1196, 37] on input "poact_4tLkibDQI3gR" at bounding box center [1166, 28] width 171 height 35
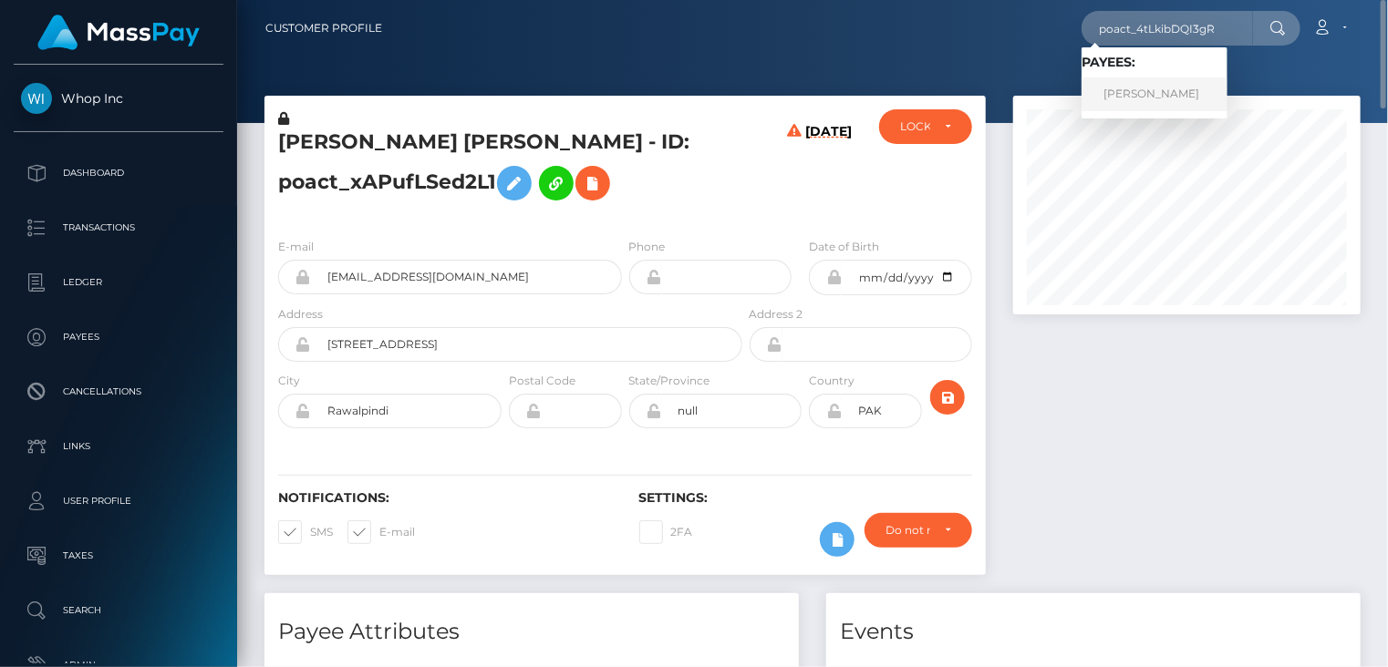
click at [1138, 92] on link "[PERSON_NAME]" at bounding box center [1154, 95] width 146 height 34
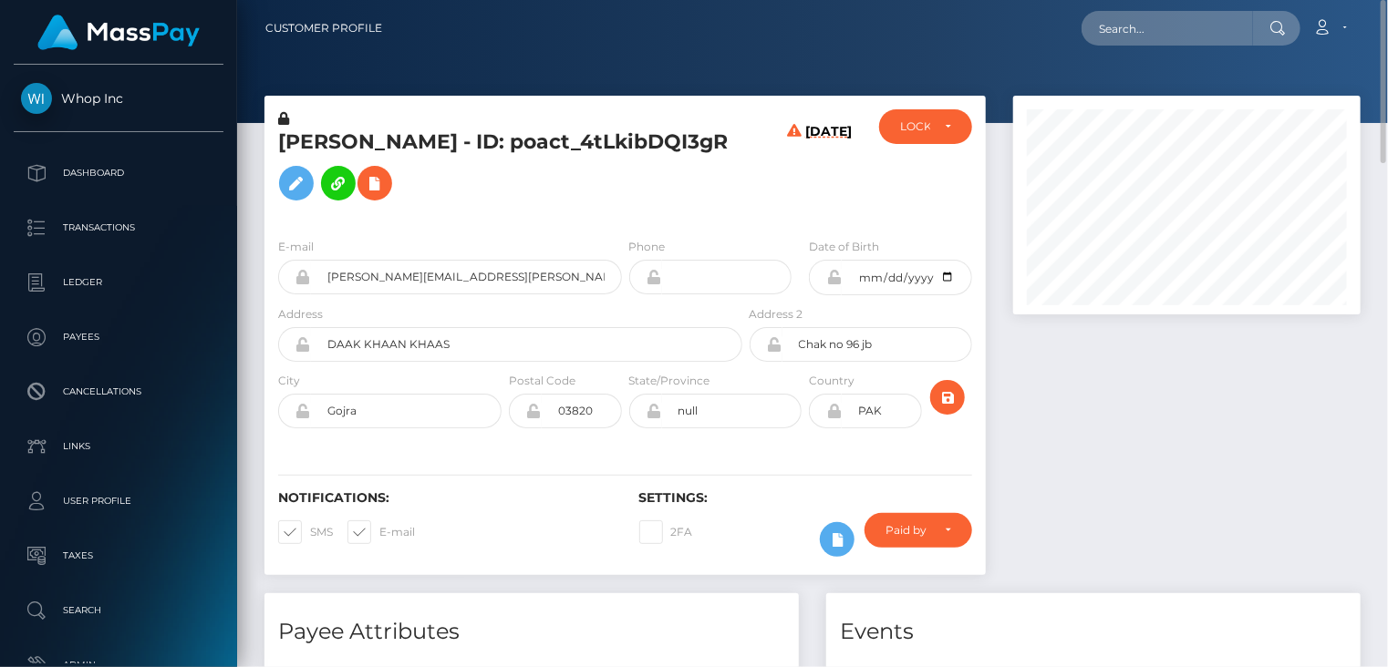
click at [580, 131] on h5 "Faheem Ahmad - ID: poact_4tLkibDQI3gR" at bounding box center [505, 169] width 454 height 81
copy h5 "Faheem Ahmad - ID: poact_4tLkibDQI3gR"
paste input "poact_DUk2WIKuOSMN"
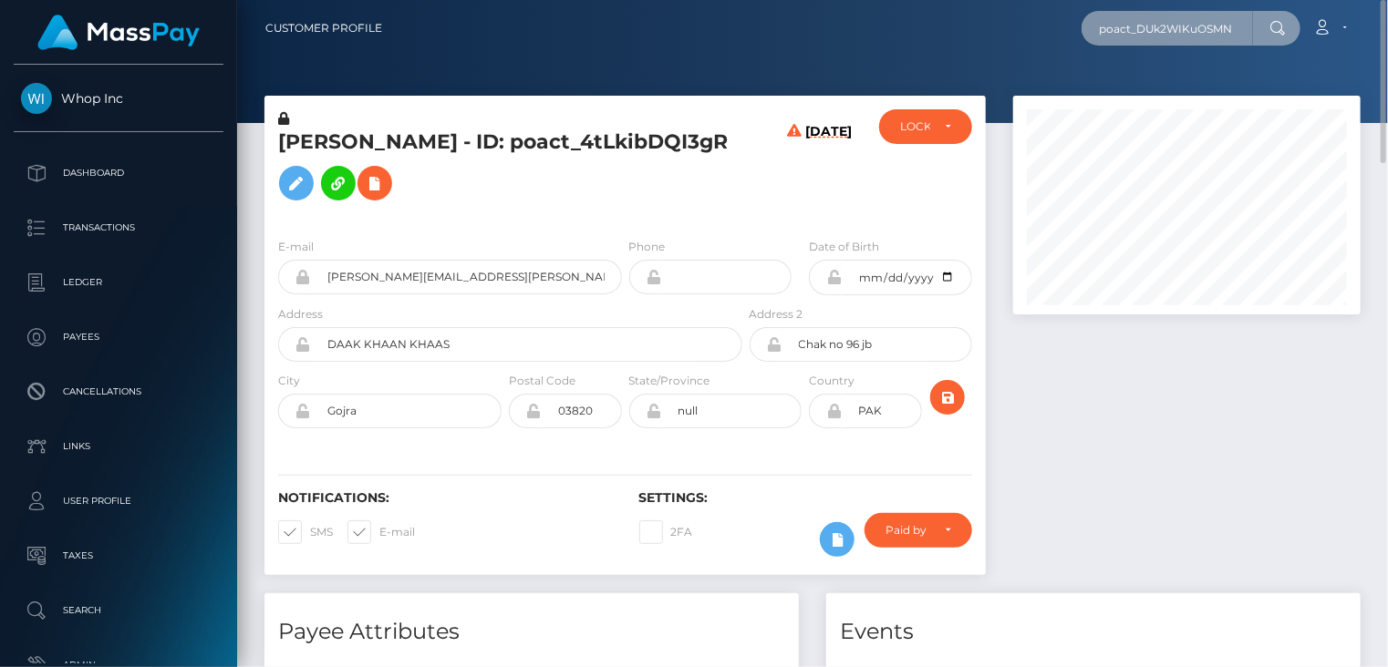
type input "poact_DUk2WIKuOSMN"
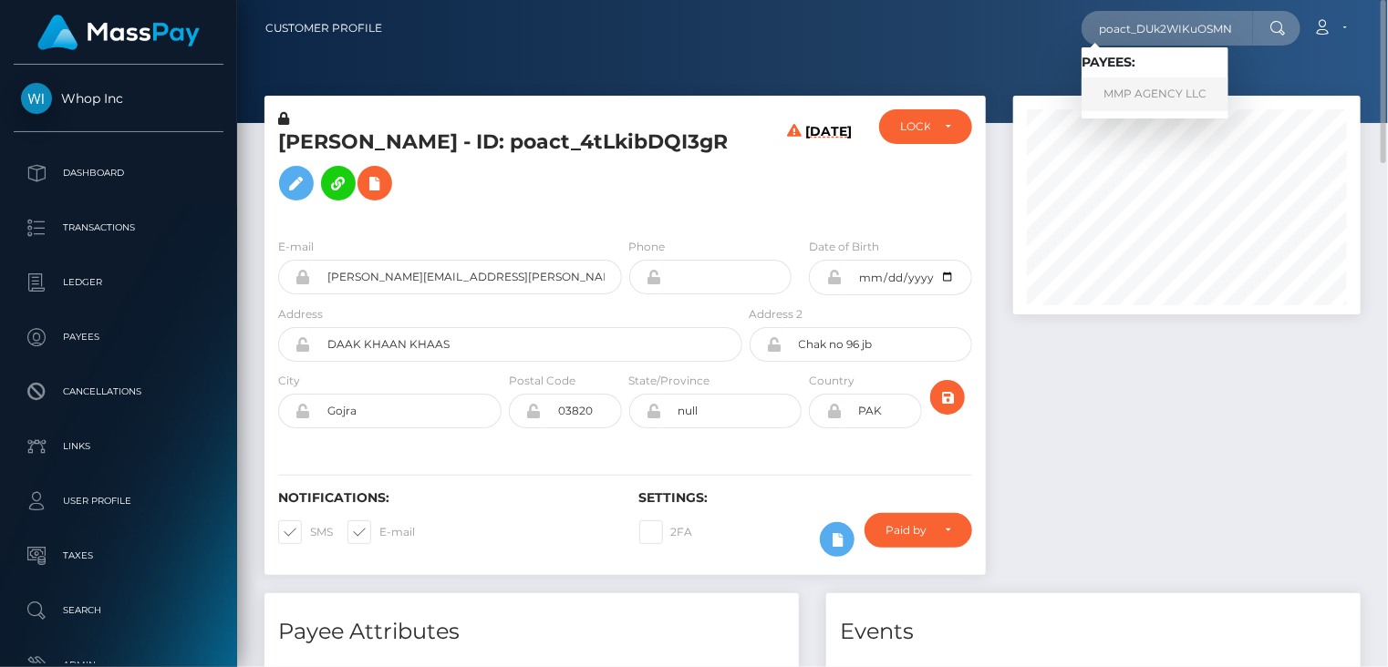
click at [1182, 87] on link "MMP AGENCY LLC" at bounding box center [1154, 95] width 147 height 34
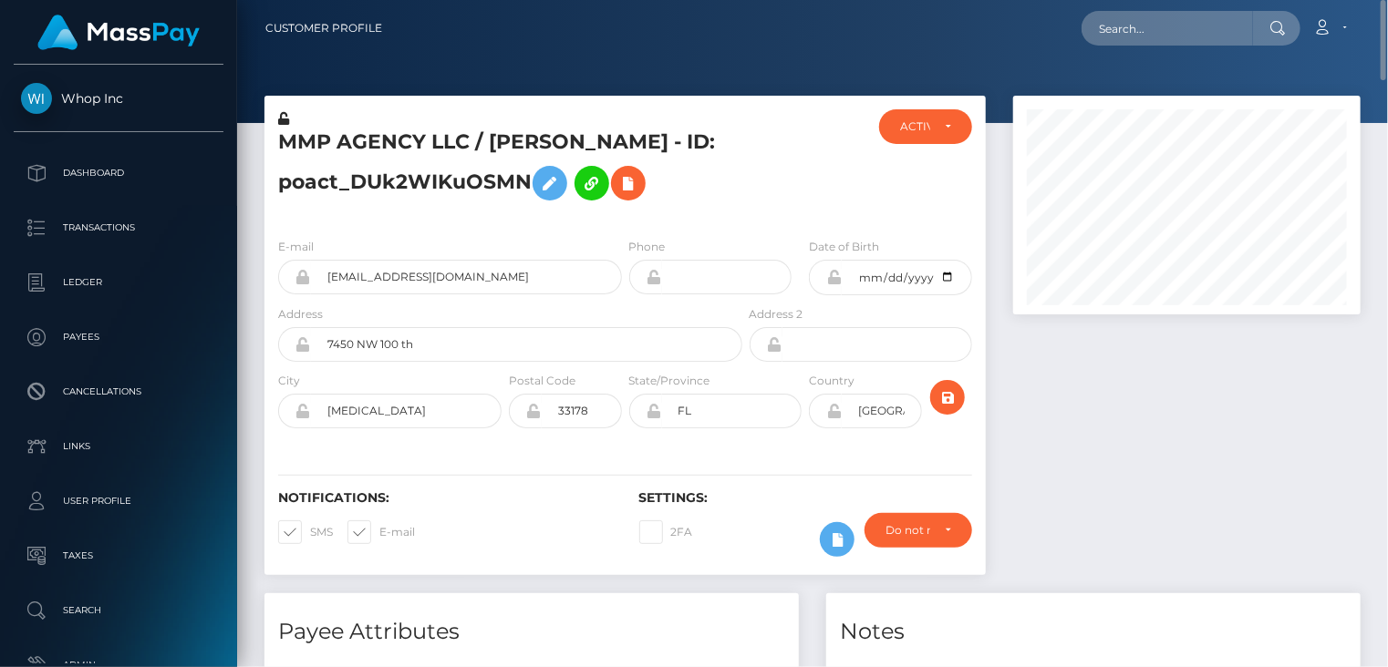
click at [451, 136] on h5 "MMP AGENCY LLC / Victor Heras - ID: poact_DUk2WIKuOSMN" at bounding box center [505, 169] width 454 height 81
click at [450, 135] on h5 "MMP AGENCY LLC / Victor Heras - ID: poact_DUk2WIKuOSMN" at bounding box center [505, 169] width 454 height 81
copy h5 "MMP AGENCY LLC / Victor Heras - ID: poact_DUk2WIKuOSMN"
paste input "poact_nisc94uvHIAk"
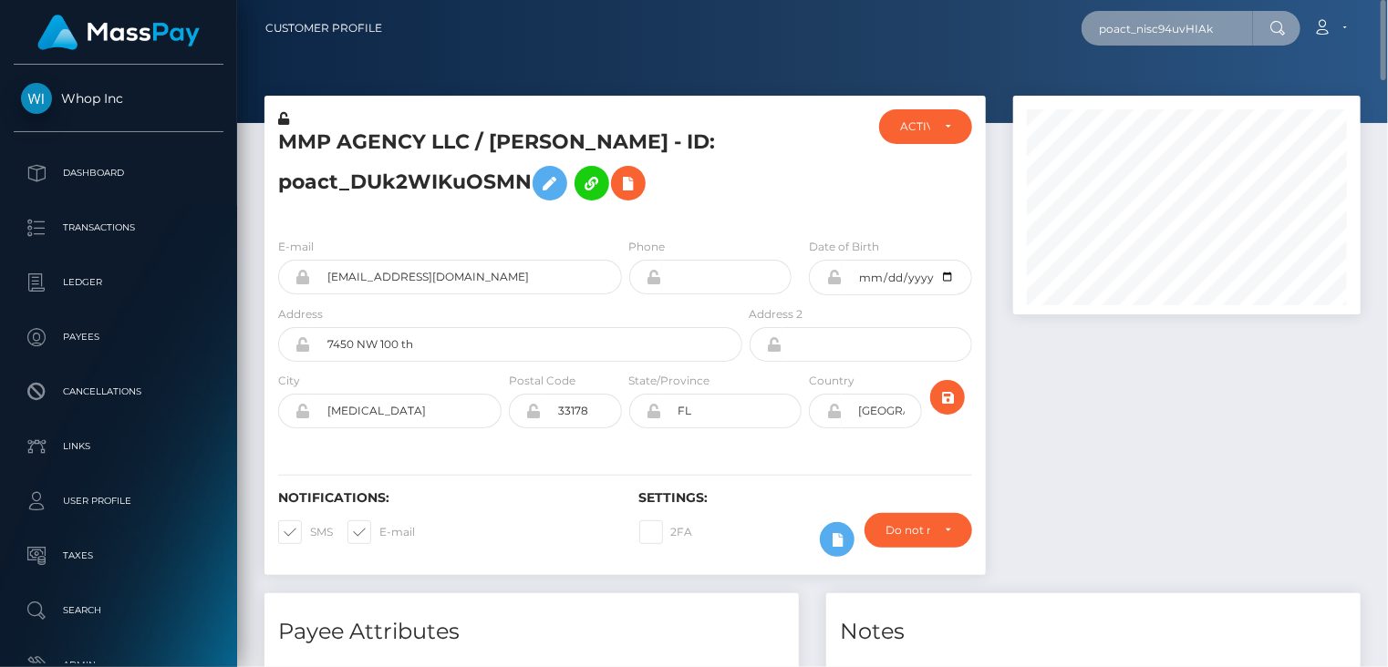
type input "poact_nisc94uvHIAk"
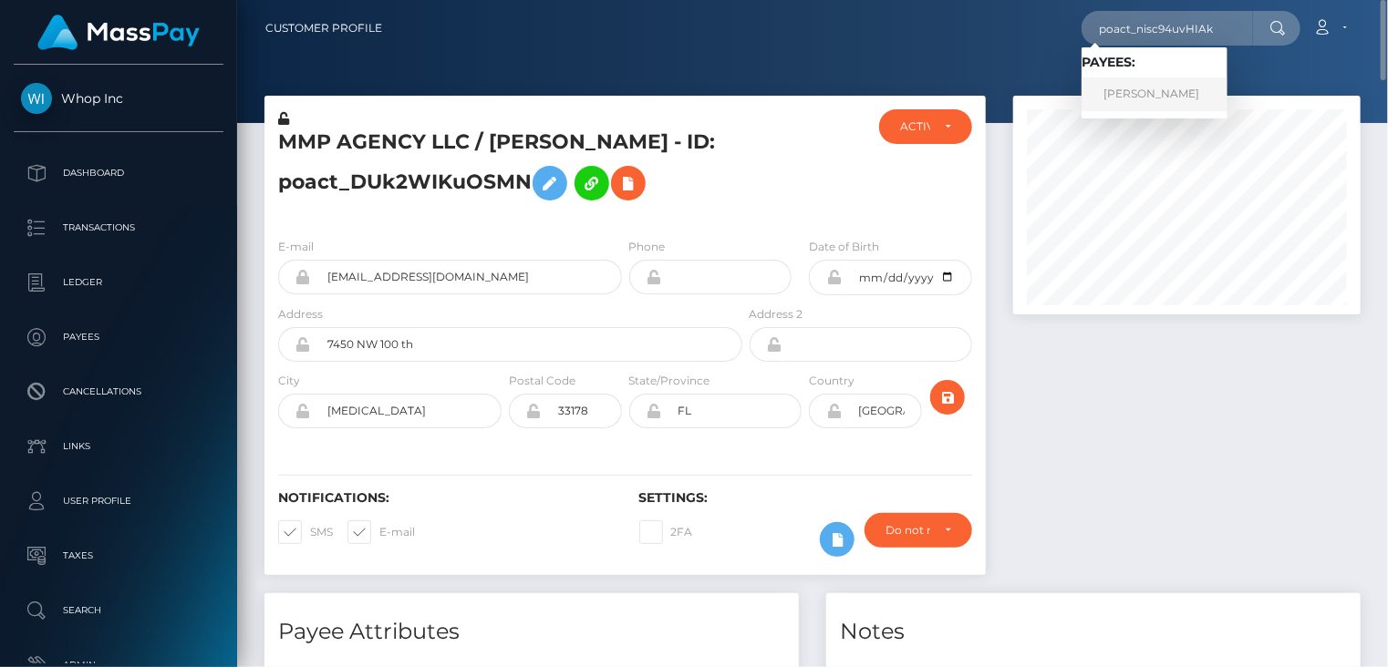
click at [1138, 98] on link "ALI REHMAN" at bounding box center [1154, 95] width 146 height 34
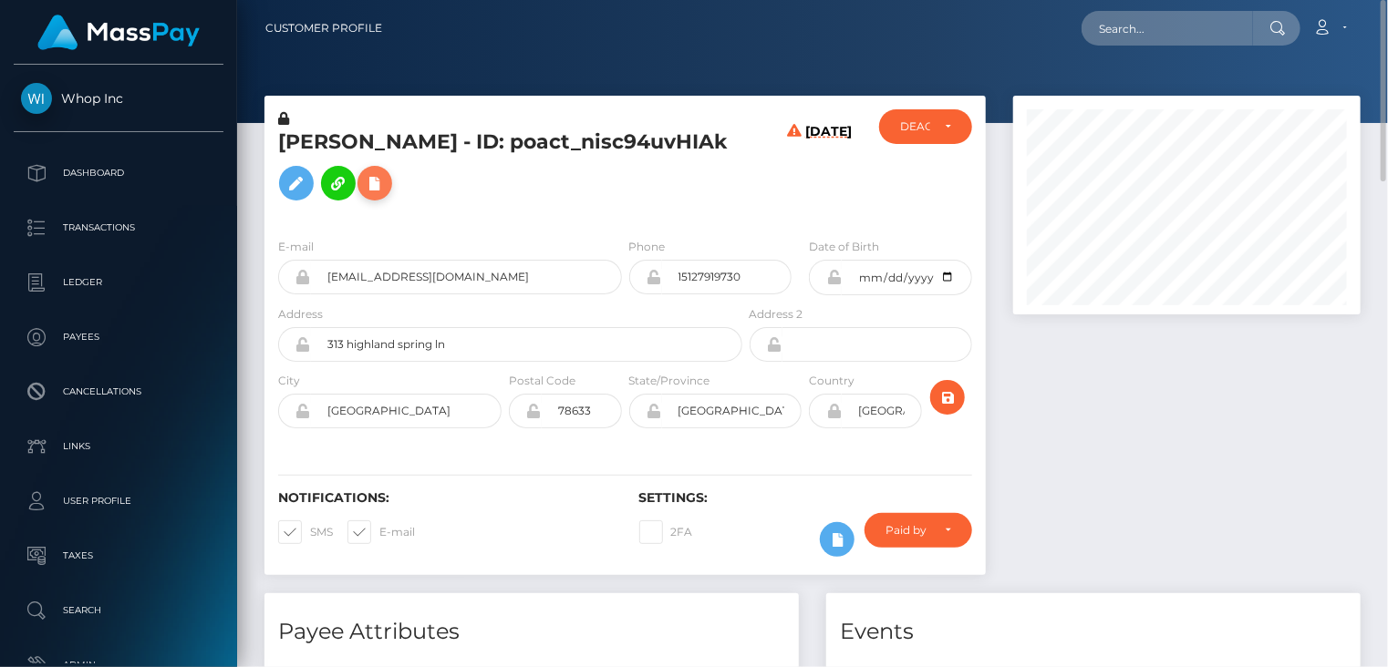
click at [357, 201] on button at bounding box center [374, 183] width 35 height 35
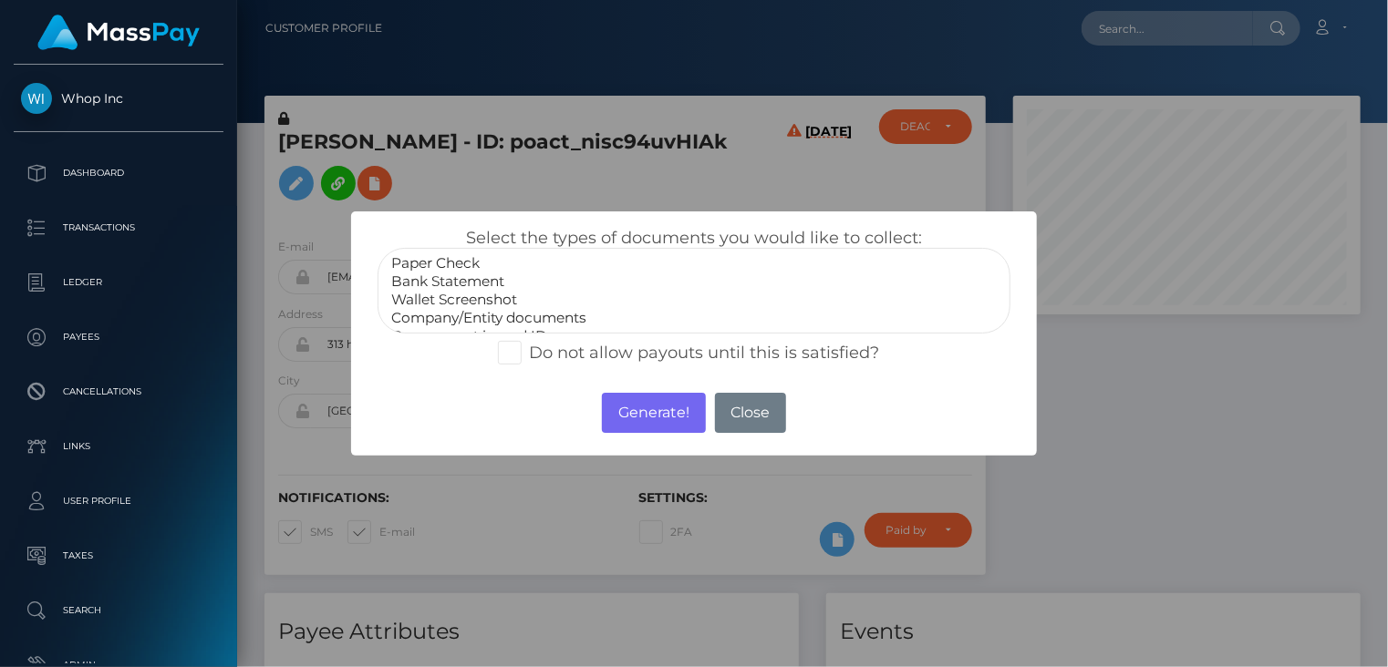
scroll to position [36, 0]
select select "Government issued ID"
click at [516, 302] on option "Government issued ID" at bounding box center [694, 300] width 610 height 18
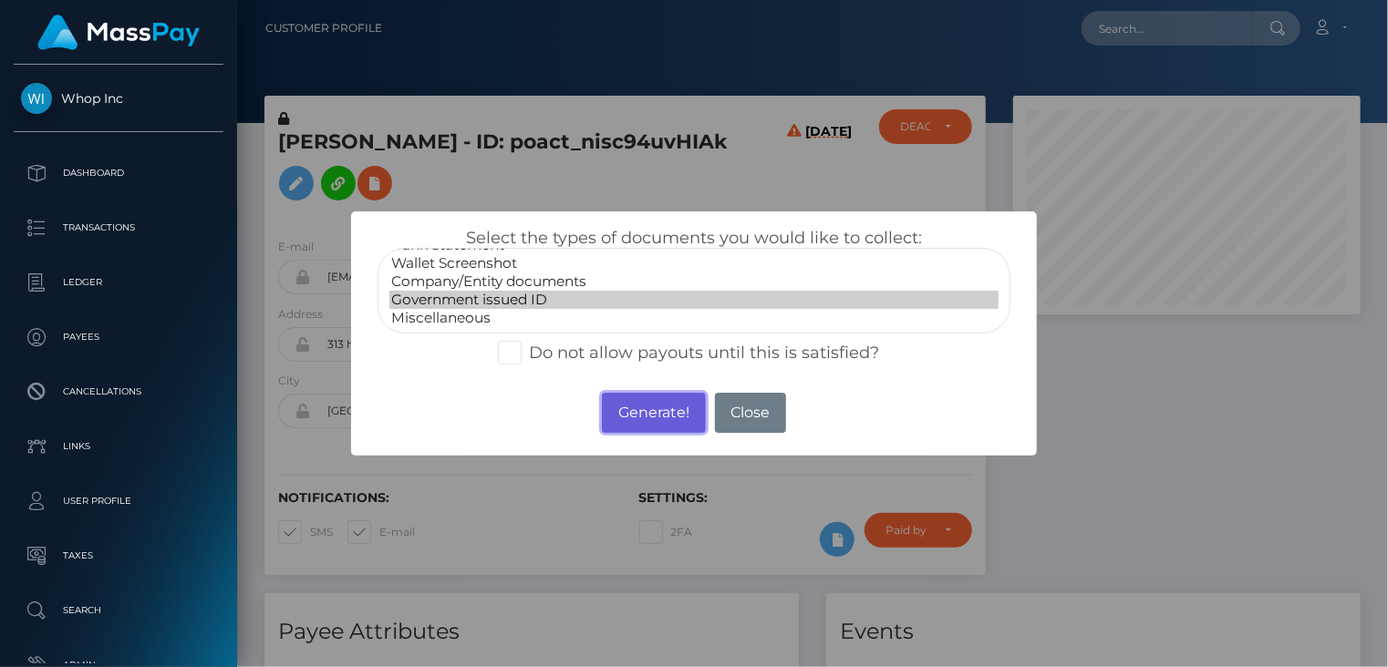
click at [647, 405] on button "Generate!" at bounding box center [653, 413] width 103 height 40
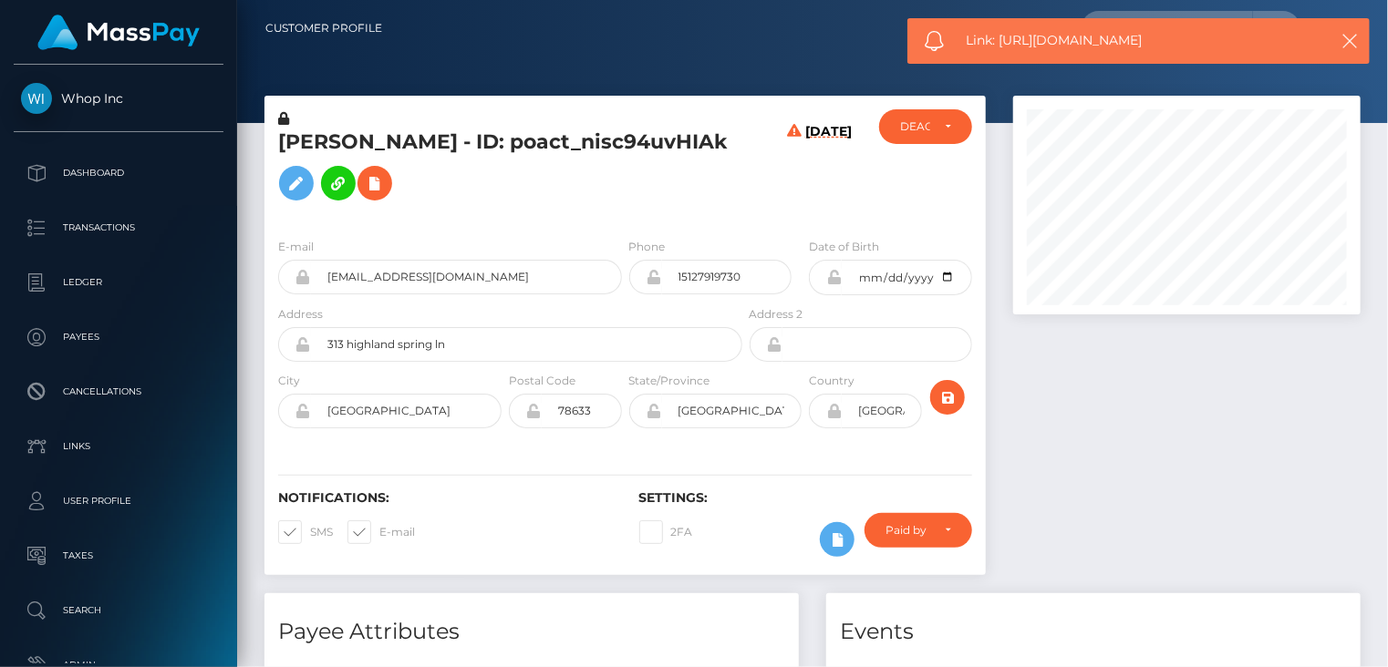
click at [1089, 39] on span "Link: https://l.maspay.io/Nh7zB" at bounding box center [1137, 40] width 343 height 19
copy span "Link: https://l.maspay.io/Nh7zB"
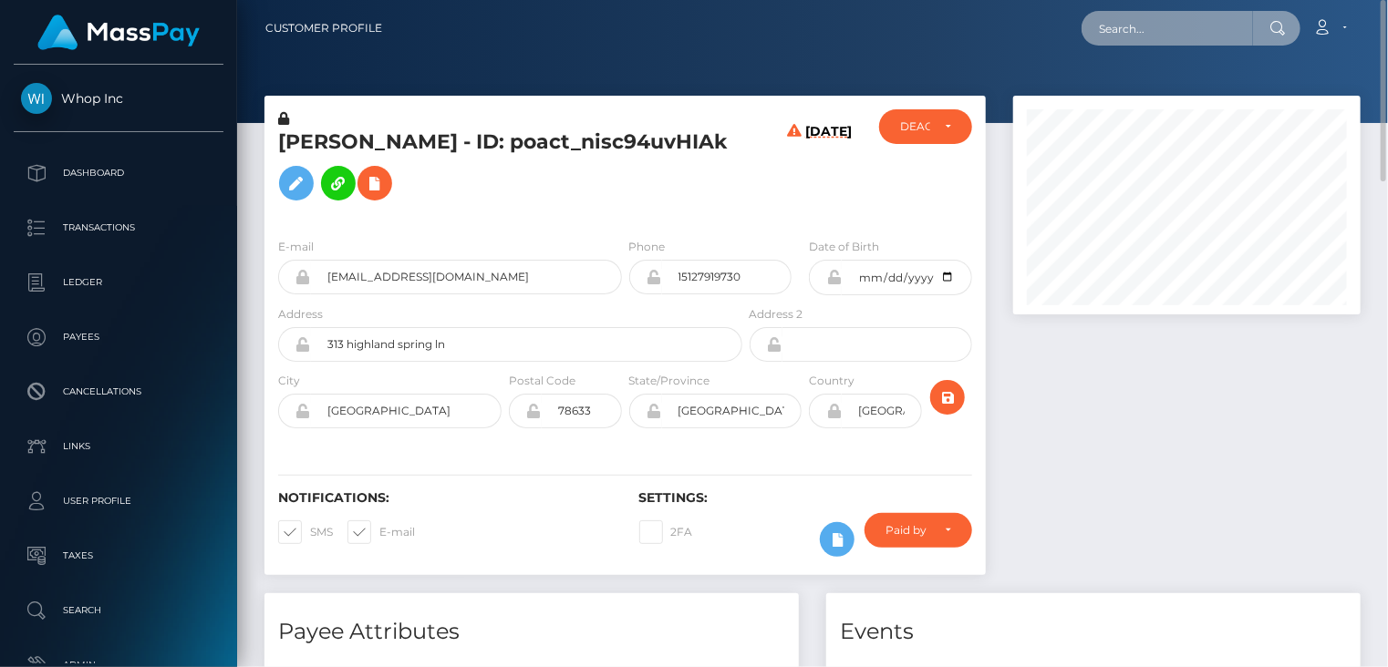
paste input "poact_jpz2LF2wVv0o"
type input "poact_jpz2LF2wVv0o"
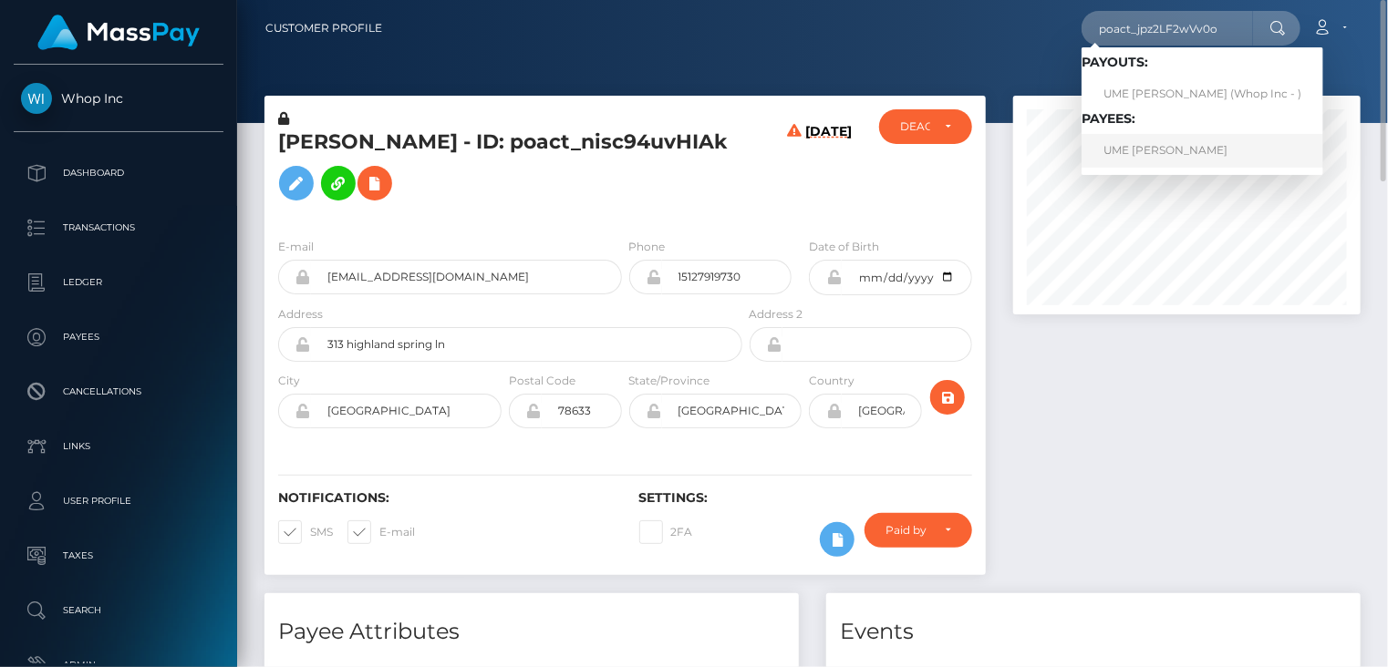
click at [1159, 150] on link "UME KALSOOM Kalsoom" at bounding box center [1202, 151] width 242 height 34
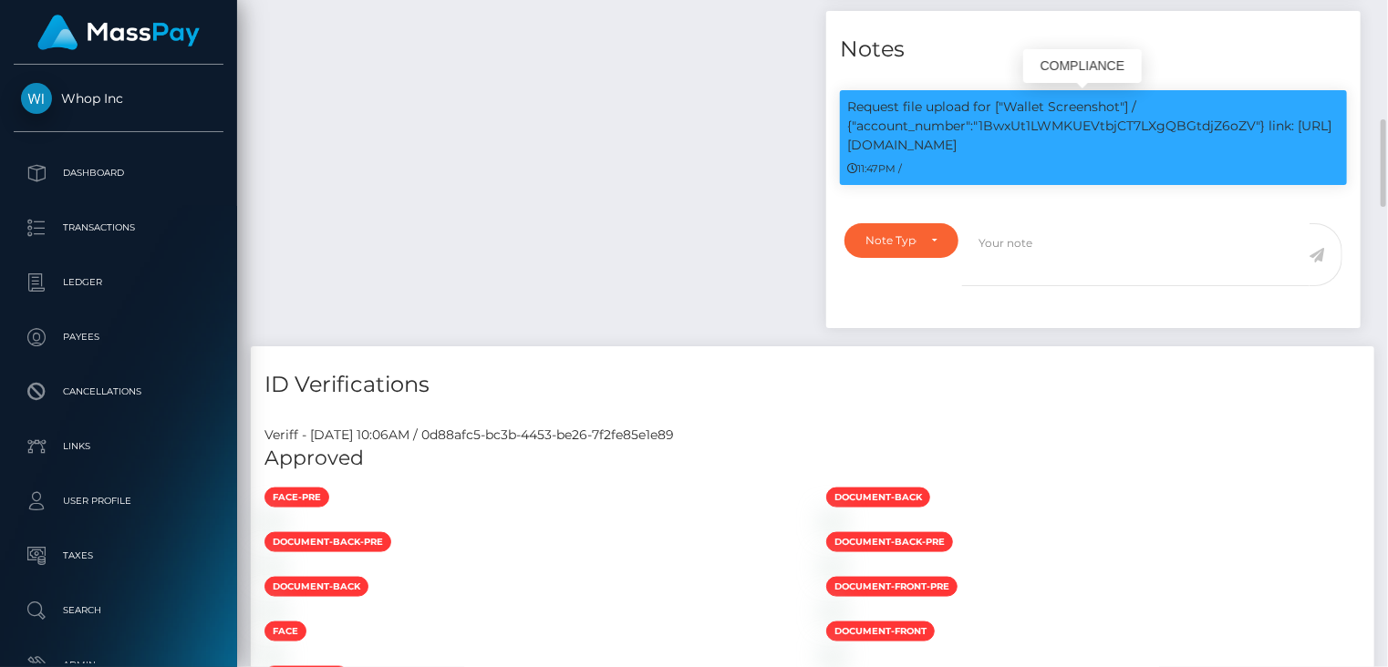
scroll to position [219, 346]
click at [1046, 127] on p "Request file upload for ["Wallet Screenshot"] / {"account_number":"1BwxUt1LWMKU…" at bounding box center [1093, 126] width 492 height 57
click at [1046, 126] on p "Request file upload for ["Wallet Screenshot"] / {"account_number":"1BwxUt1LWMKU…" at bounding box center [1093, 126] width 492 height 57
copy p "1BwxUt1LWMKUEVtbjCT7LXgQBGtdjZ6oZV"
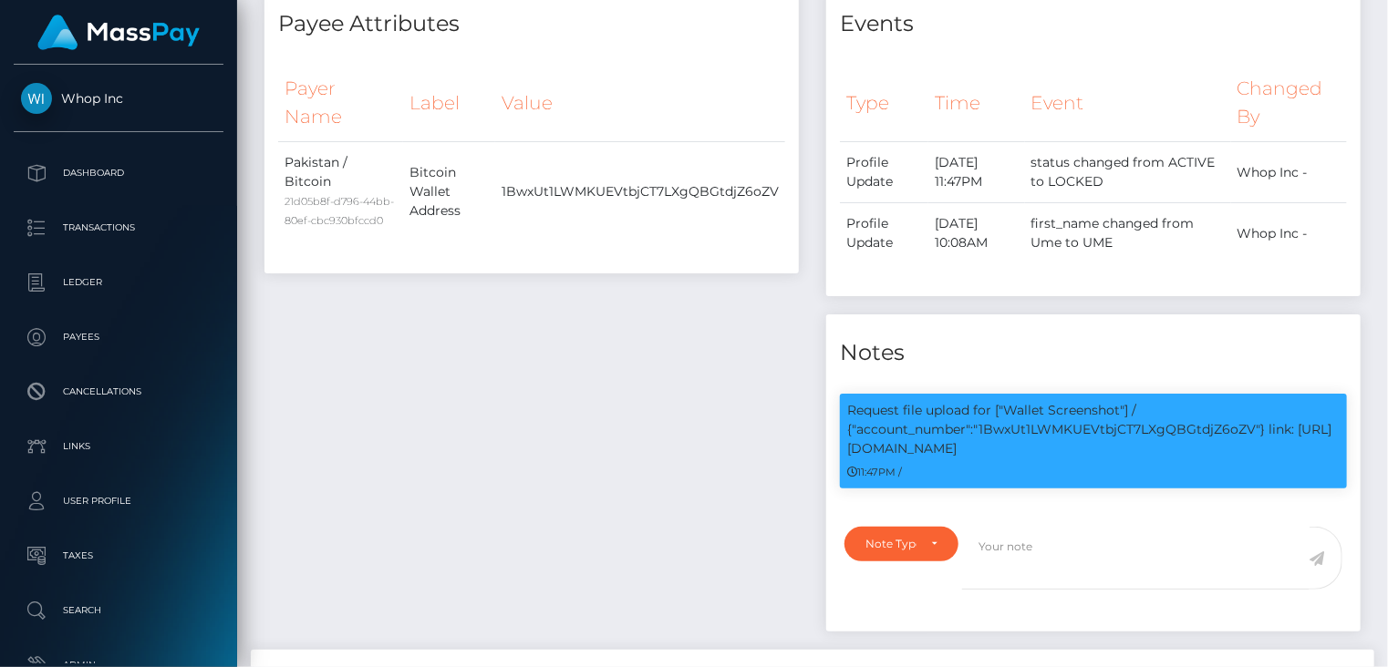
scroll to position [0, 0]
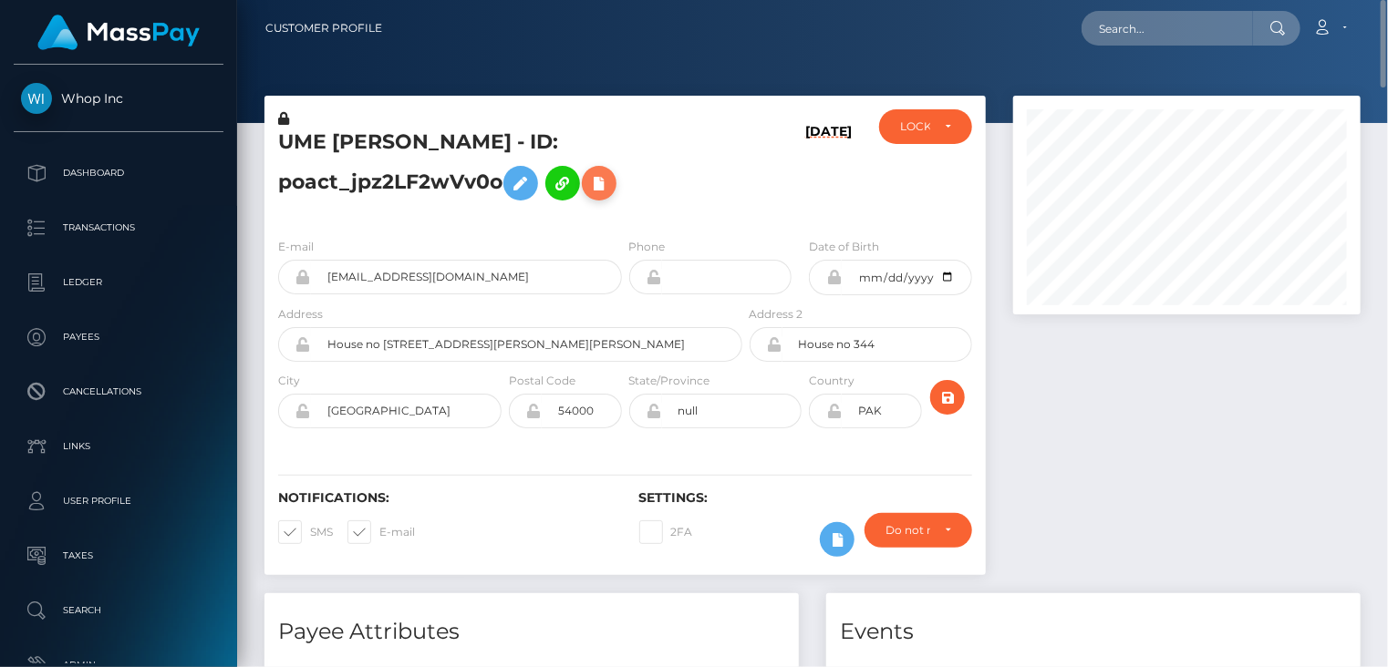
click at [613, 195] on button at bounding box center [599, 183] width 35 height 35
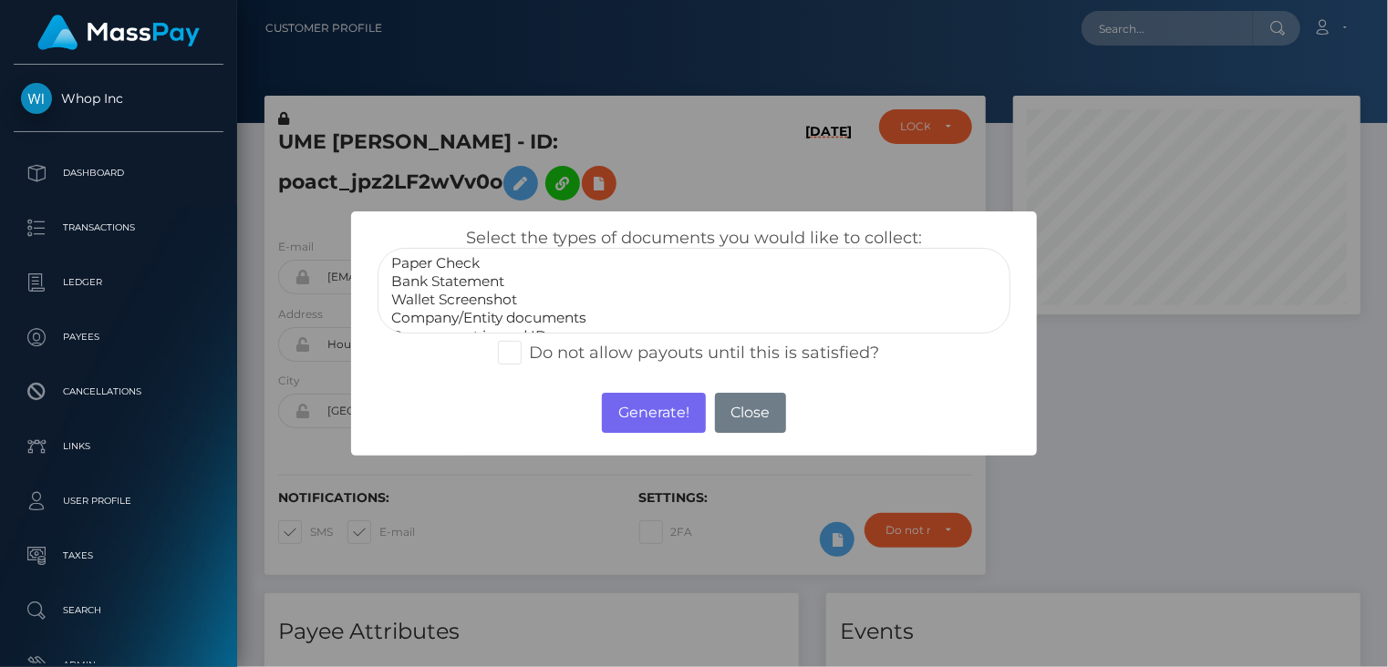
select select "Wallet Screenshot"
click at [445, 301] on option "Wallet Screenshot" at bounding box center [694, 300] width 610 height 18
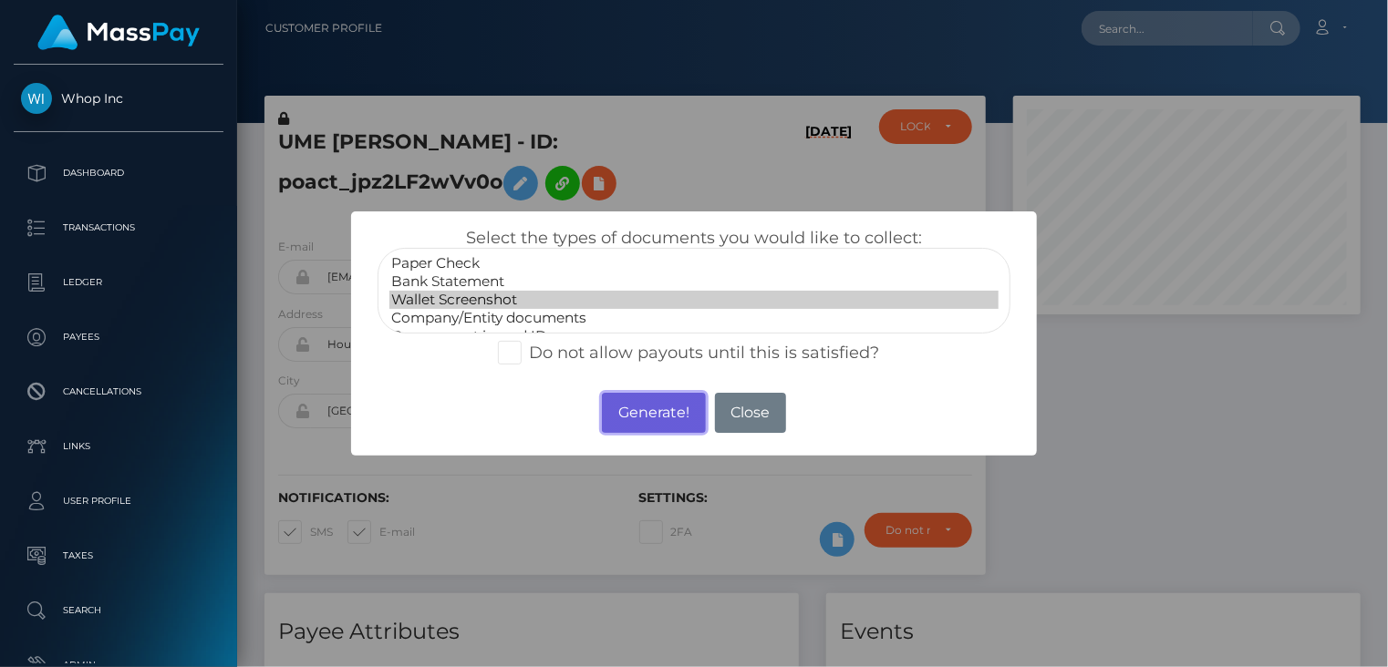
click at [674, 421] on button "Generate!" at bounding box center [653, 413] width 103 height 40
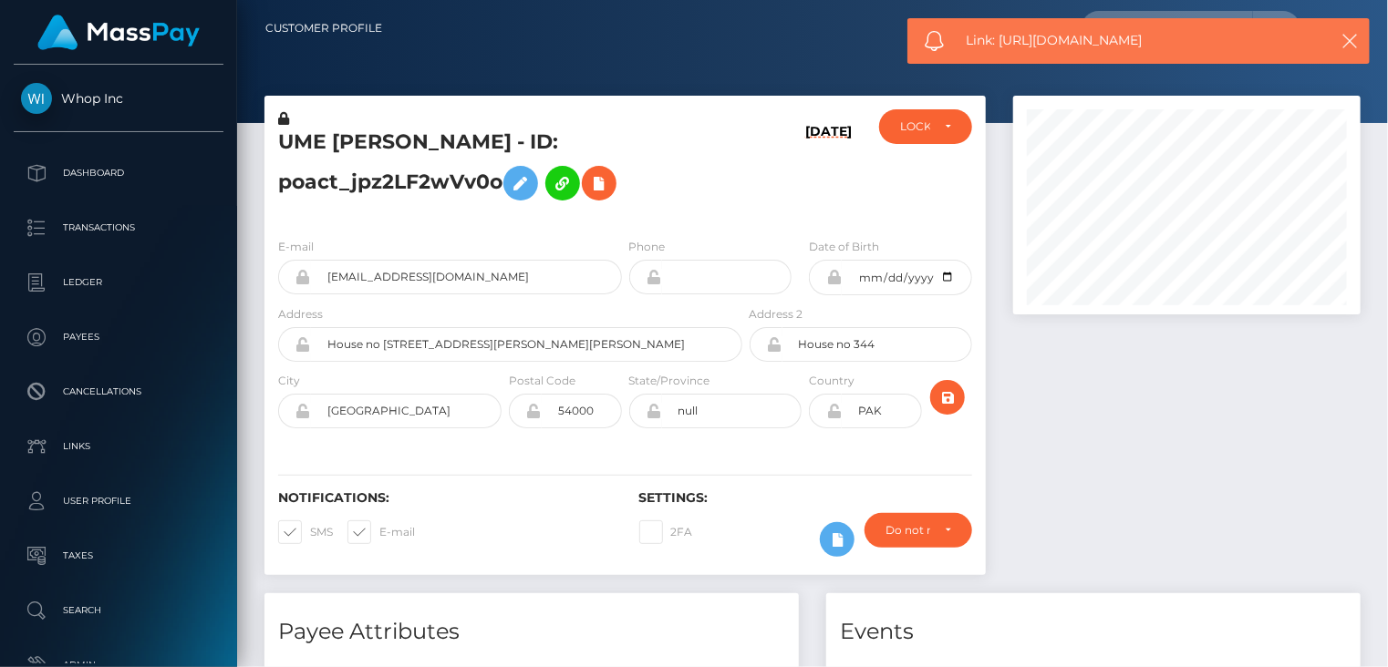
click at [1047, 45] on span "Link: https://l.maspay.io/jh7xa" at bounding box center [1137, 40] width 343 height 19
copy span "Link: https://l.maspay.io/jh7xa"
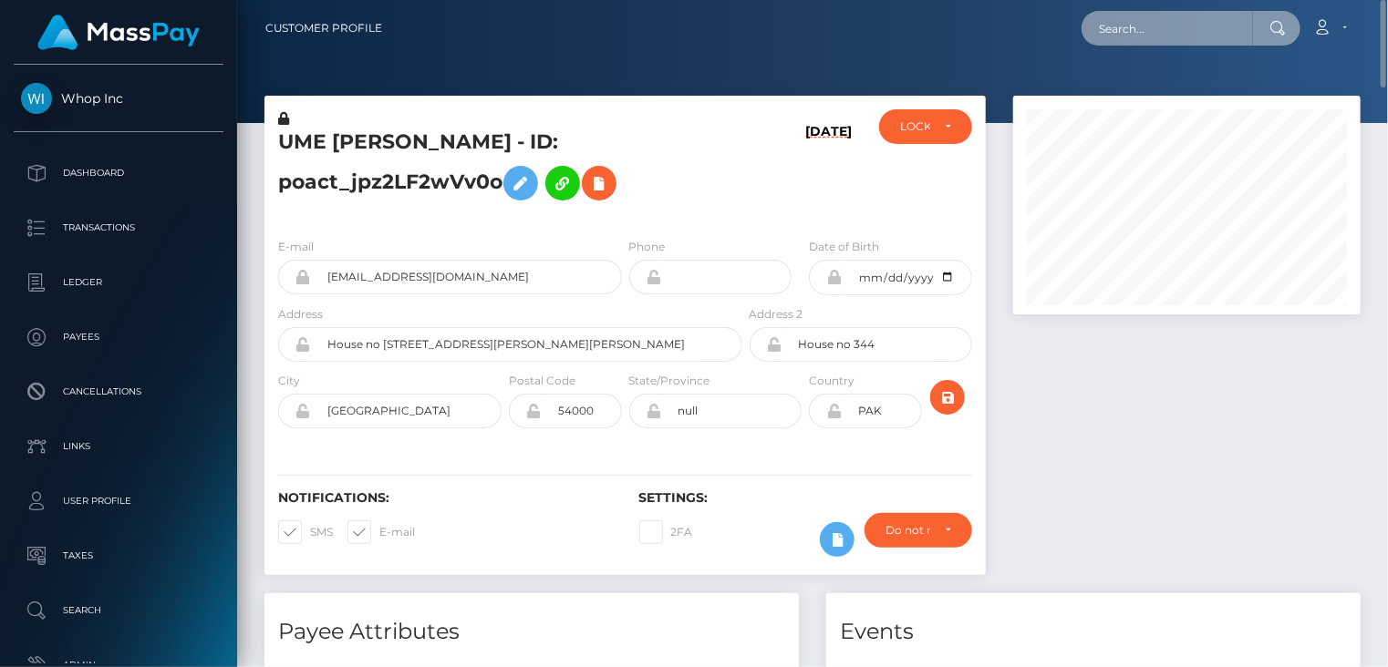
paste input "MSPC7B4A52A103B855"
type input "MSPC7B4A52A103B855"
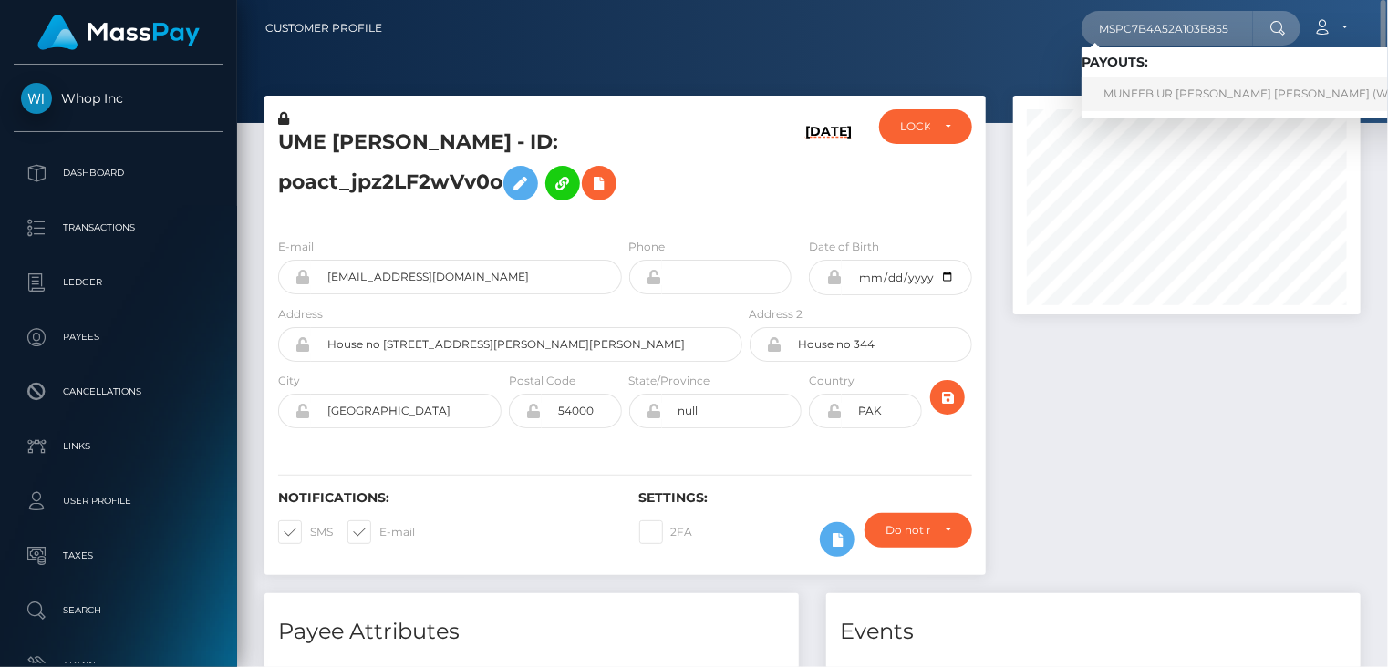
click at [1151, 99] on link "MUNEEB UR REHMAN REHMAN (Whop Inc - )" at bounding box center [1273, 95] width 384 height 34
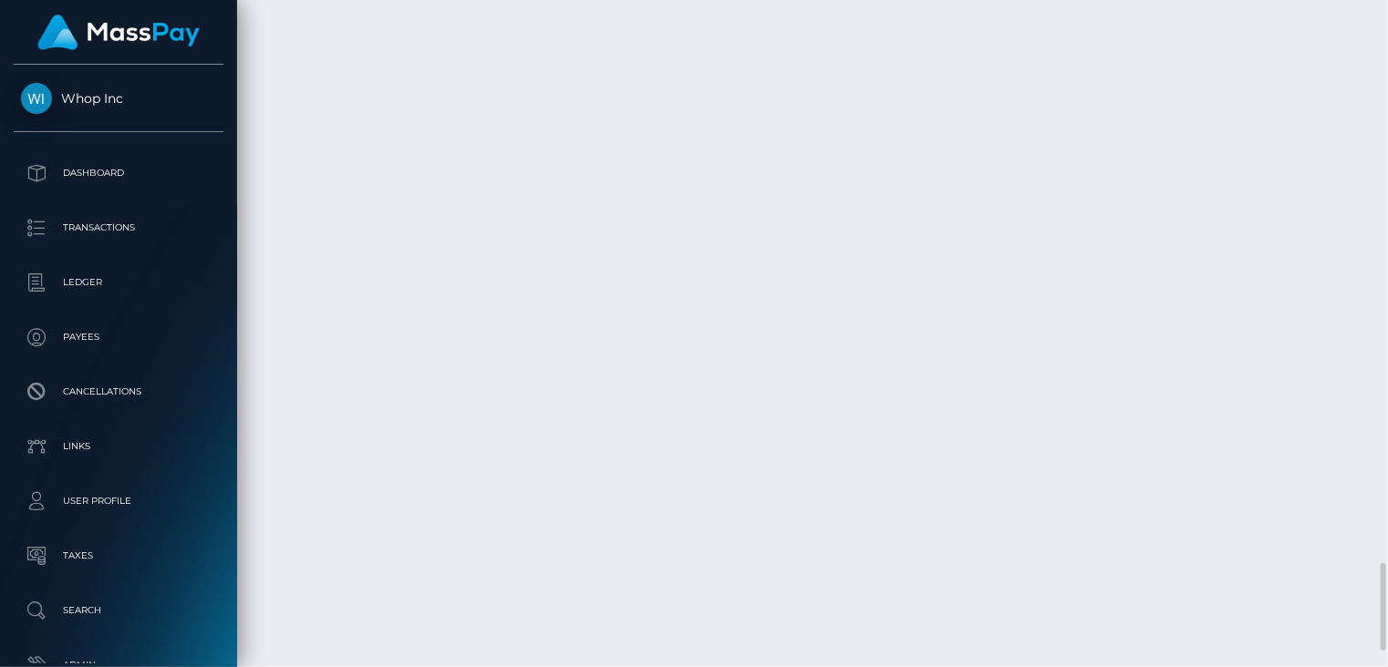
scroll to position [3953, 0]
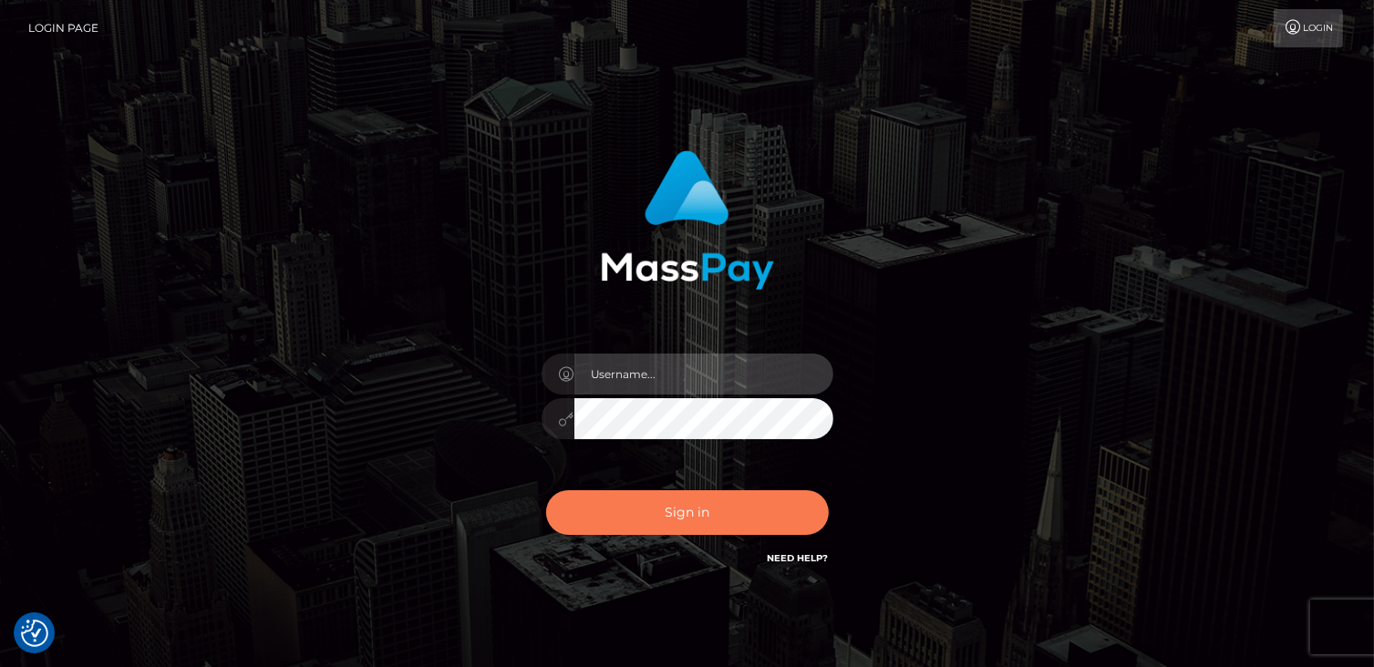
type input "catalinad"
click at [682, 528] on button "Sign in" at bounding box center [687, 513] width 283 height 45
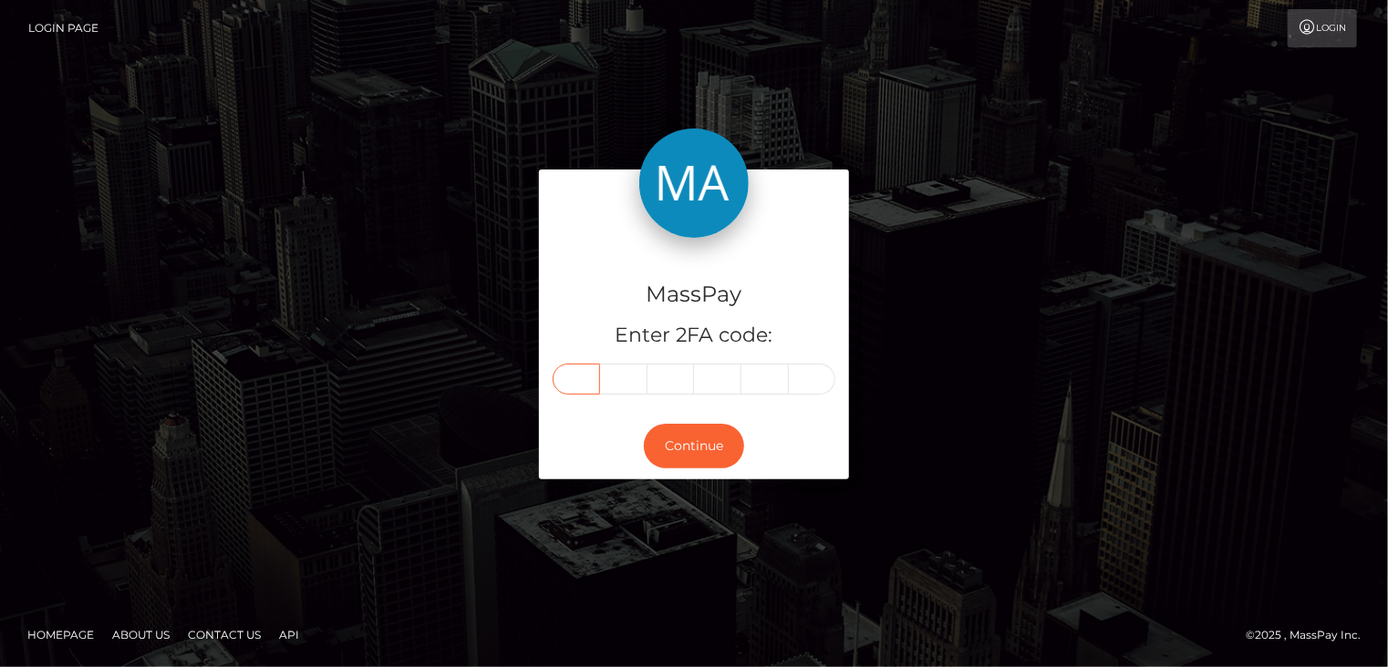
click at [565, 388] on input "text" at bounding box center [576, 379] width 47 height 31
type input "6"
type input "1"
type input "6"
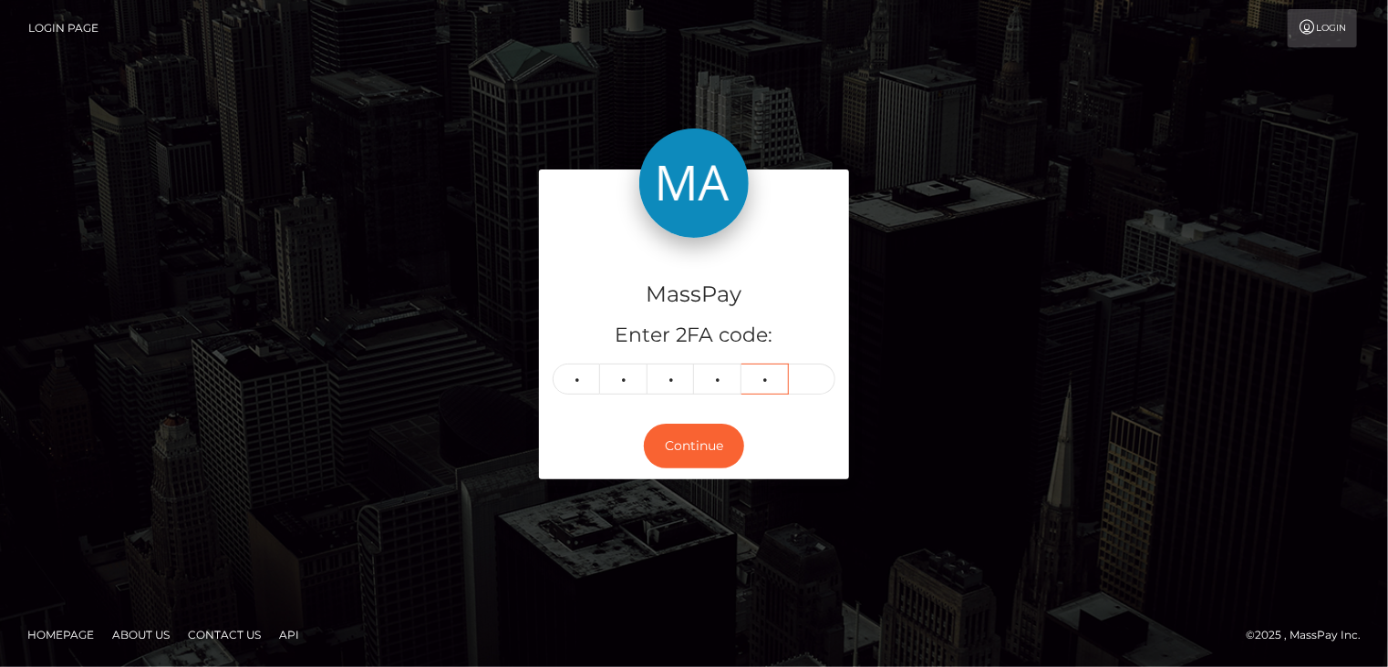
type input "8"
type input "0"
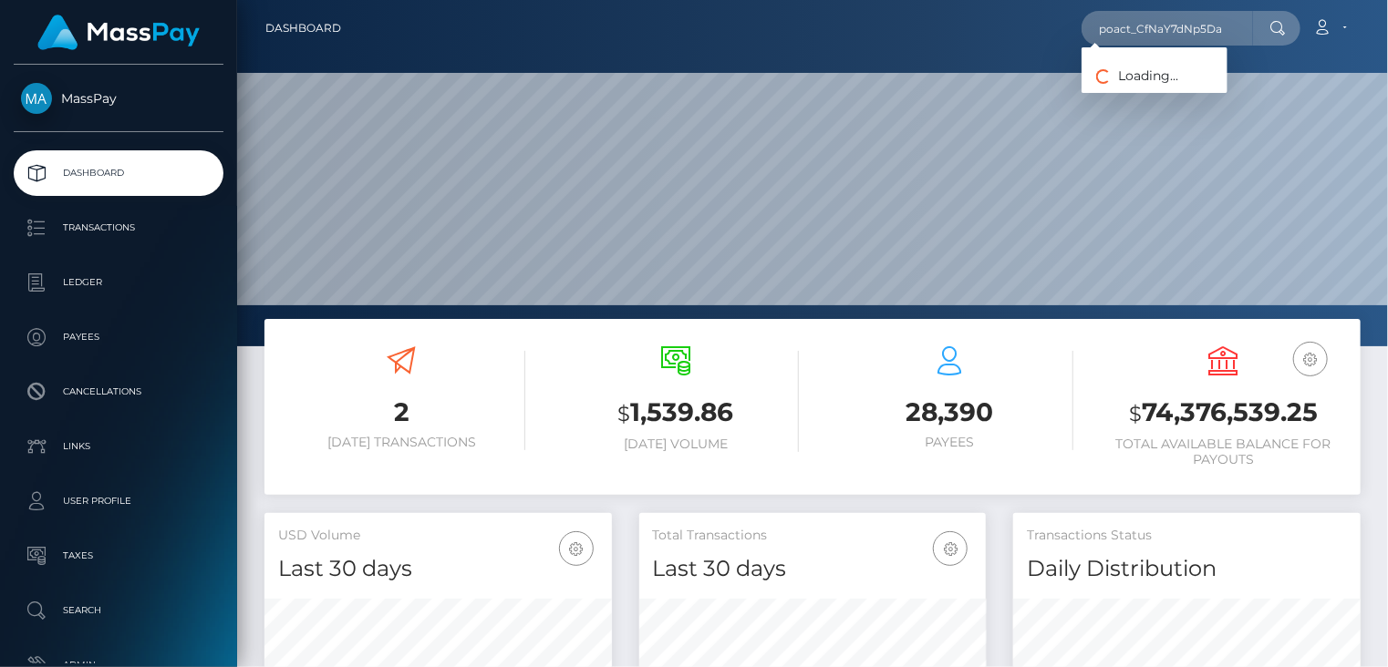
scroll to position [323, 346]
click at [1168, 92] on link "anjalicreation" at bounding box center [1154, 95] width 146 height 34
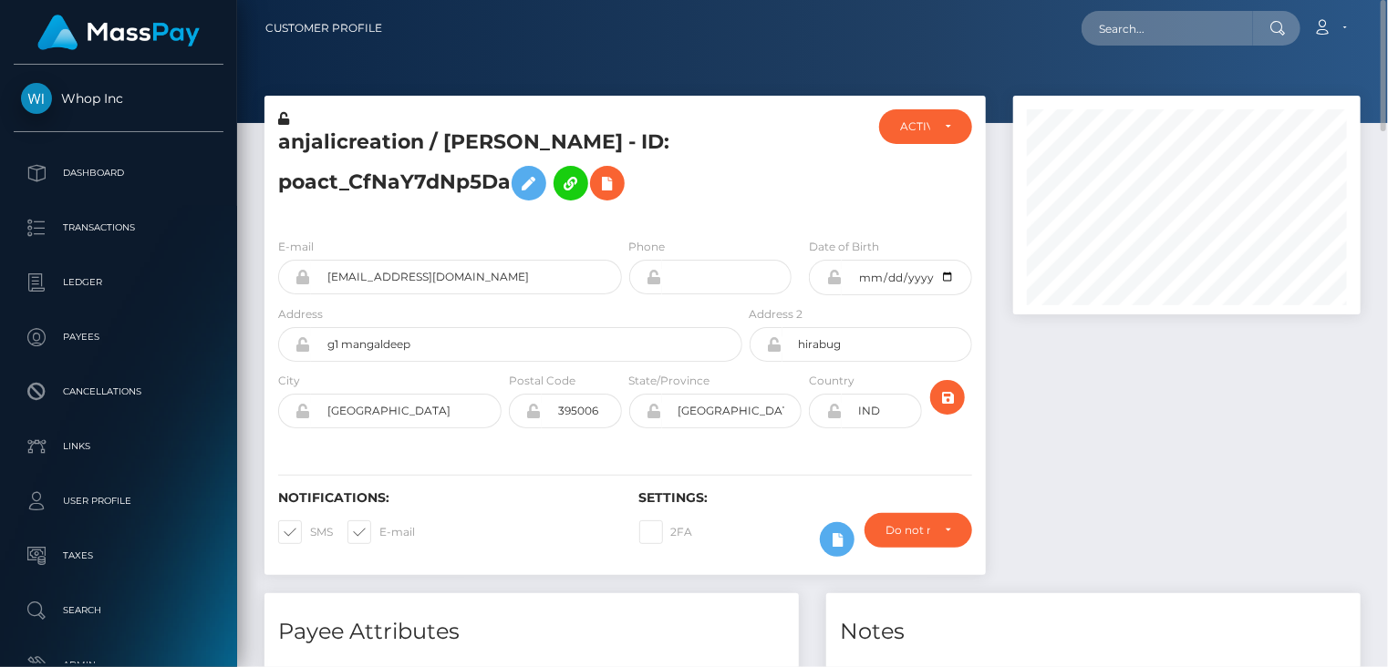
click at [430, 136] on h5 "anjalicreation / Nikul Vaghela - ID: poact_CfNaY7dNp5Da" at bounding box center [505, 169] width 454 height 81
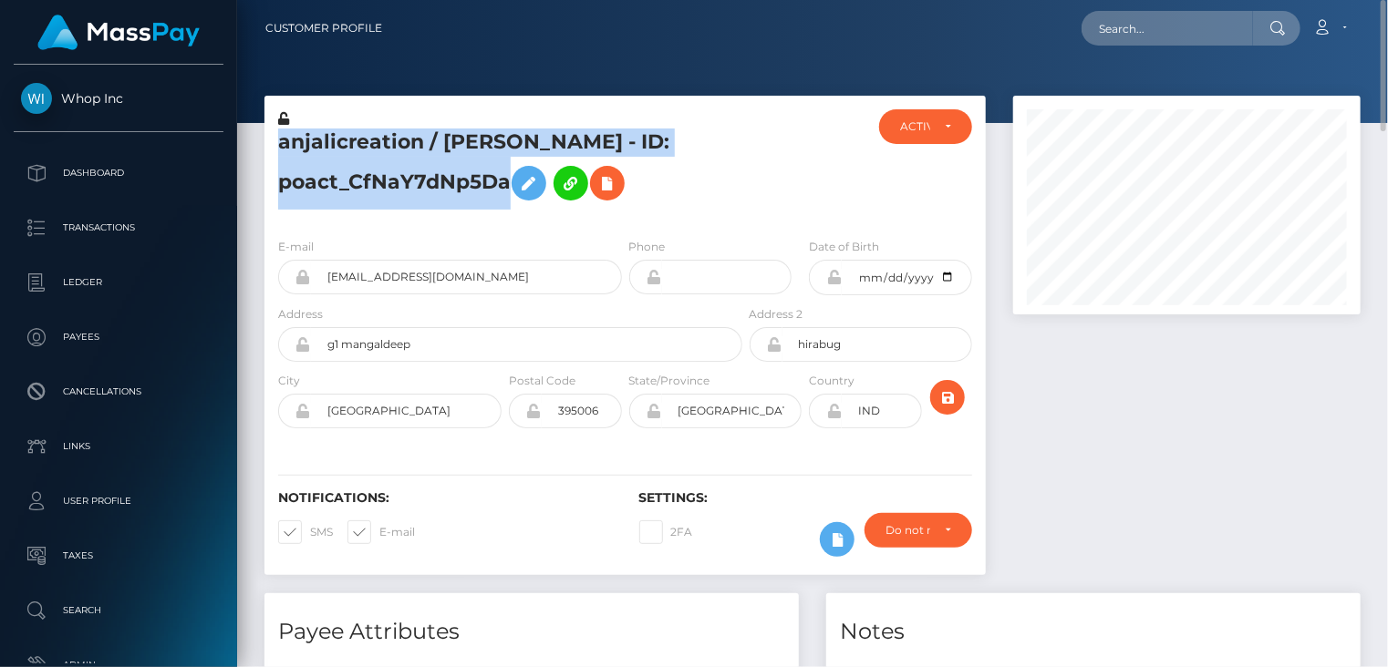
copy h5 "anjalicreation / Nikul Vaghela - ID: poact_CfNaY7dNp5Da"
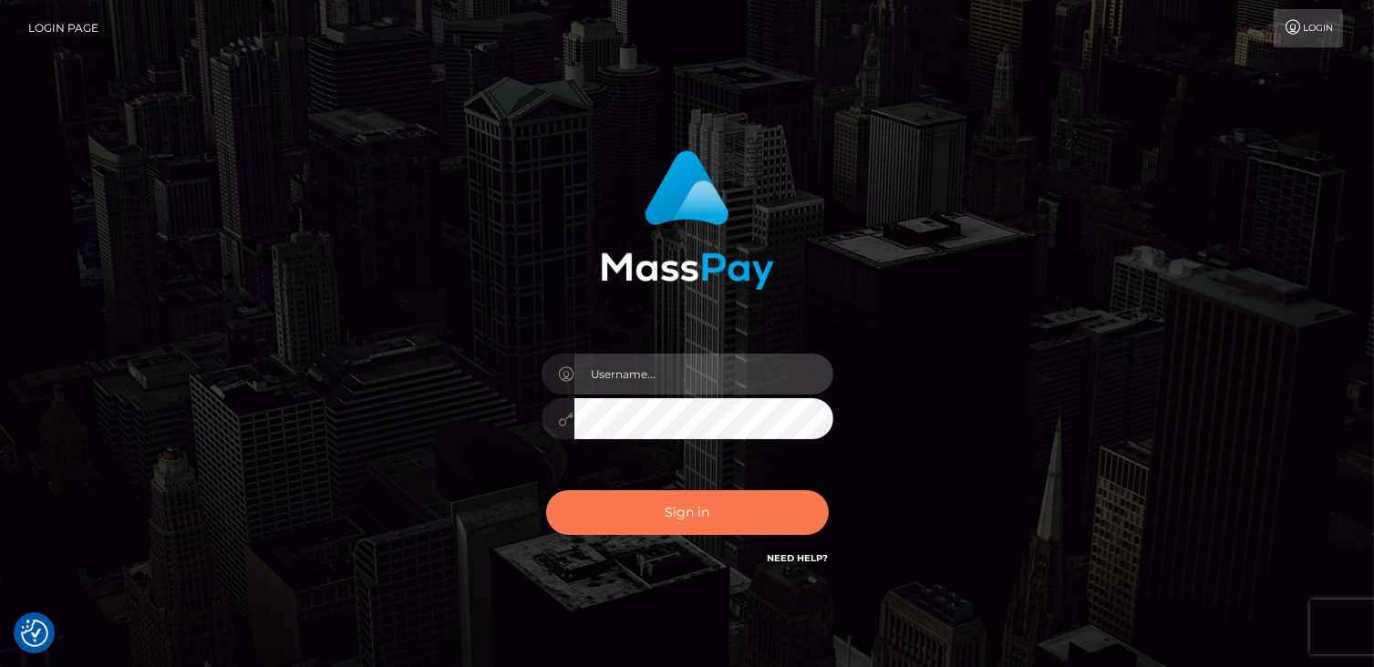
type input "catalinad"
click at [659, 523] on button "Sign in" at bounding box center [687, 513] width 283 height 45
type input "catalinad"
click at [665, 501] on button "Sign in" at bounding box center [687, 513] width 283 height 45
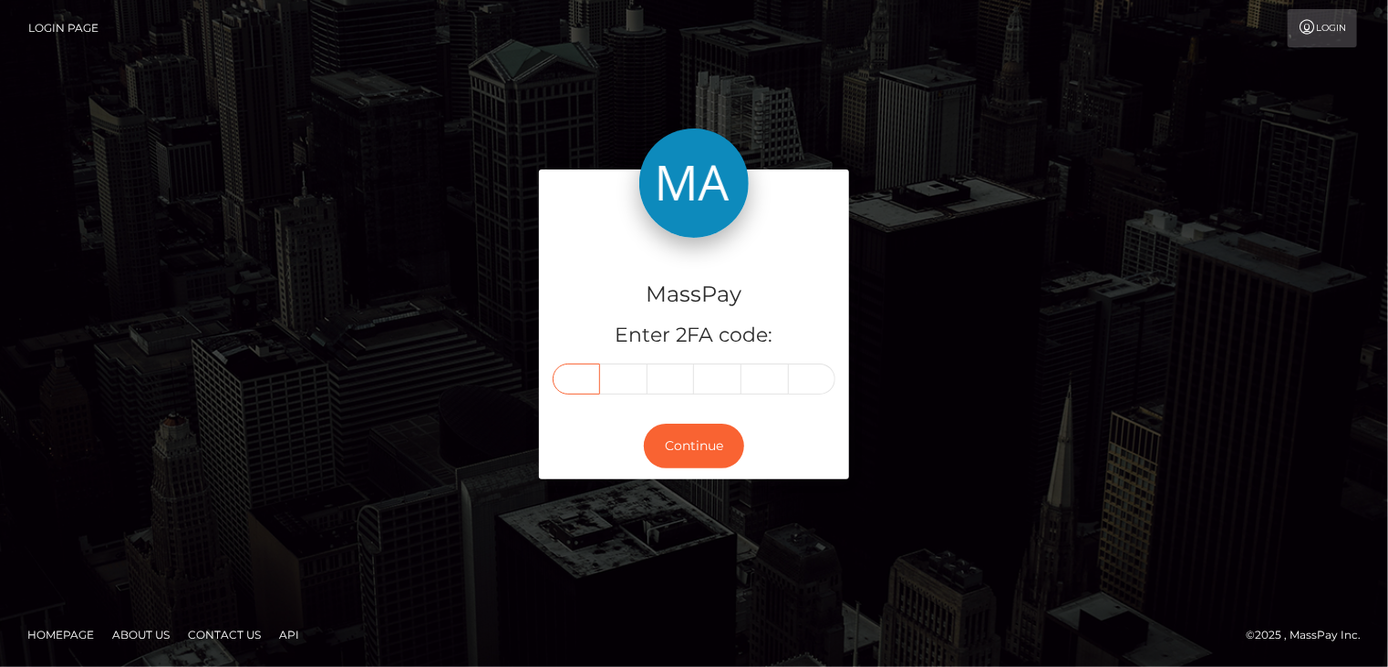
drag, startPoint x: 572, startPoint y: 377, endPoint x: 563, endPoint y: 380, distance: 9.8
click at [570, 377] on input "text" at bounding box center [576, 379] width 47 height 31
type input "9"
type input "3"
type input "4"
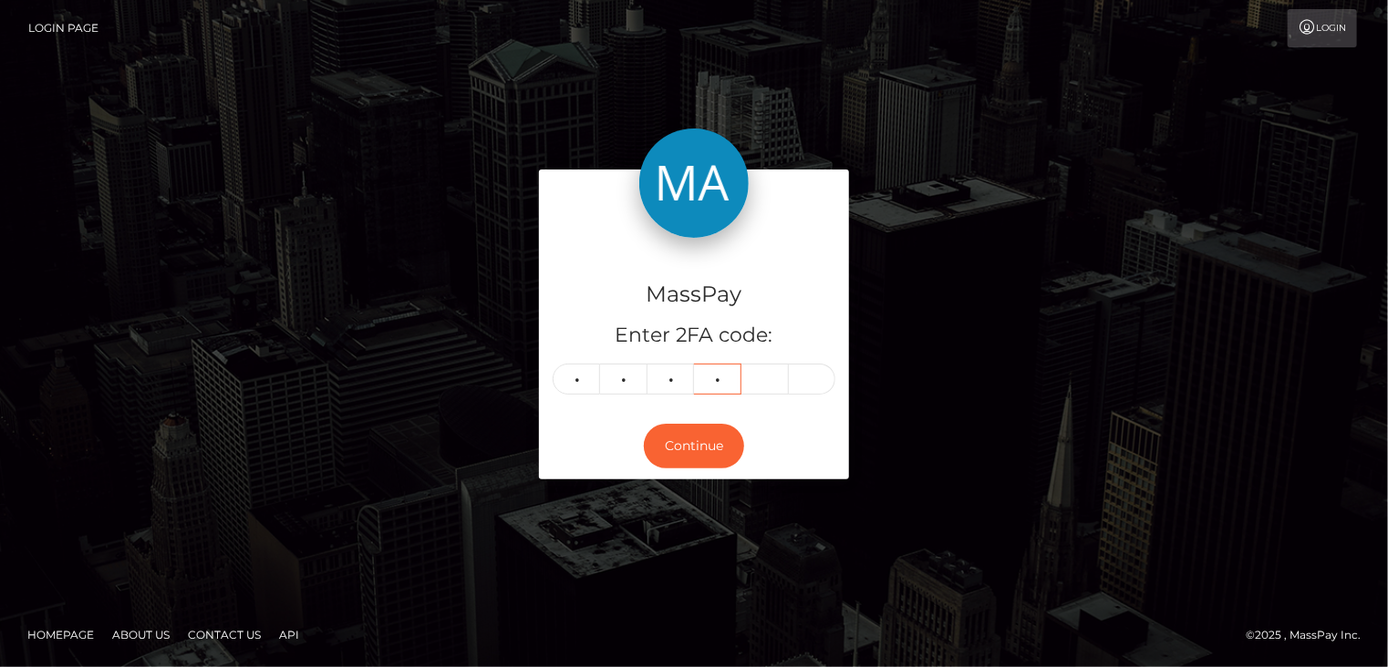
type input "7"
type input "4"
type input "2"
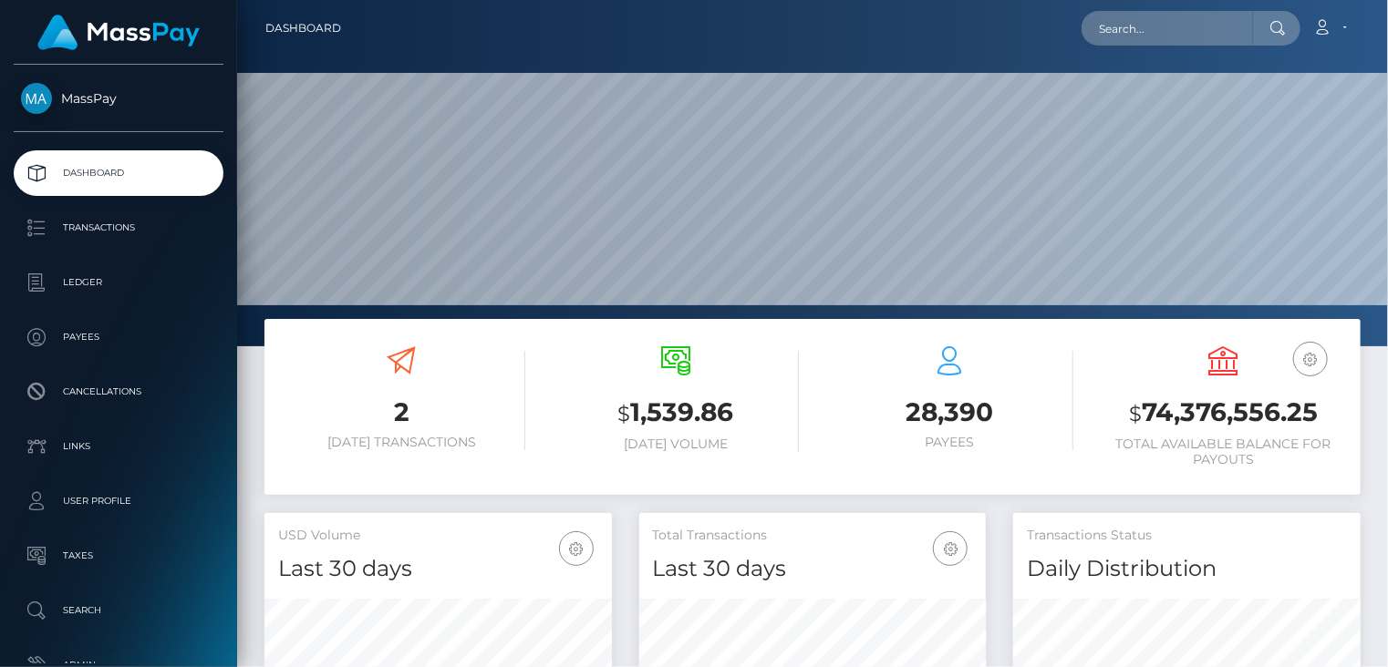
scroll to position [323, 346]
paste input "poact_dBPWSKneLmwi"
type input "poact_dBPWSKneLmwi"
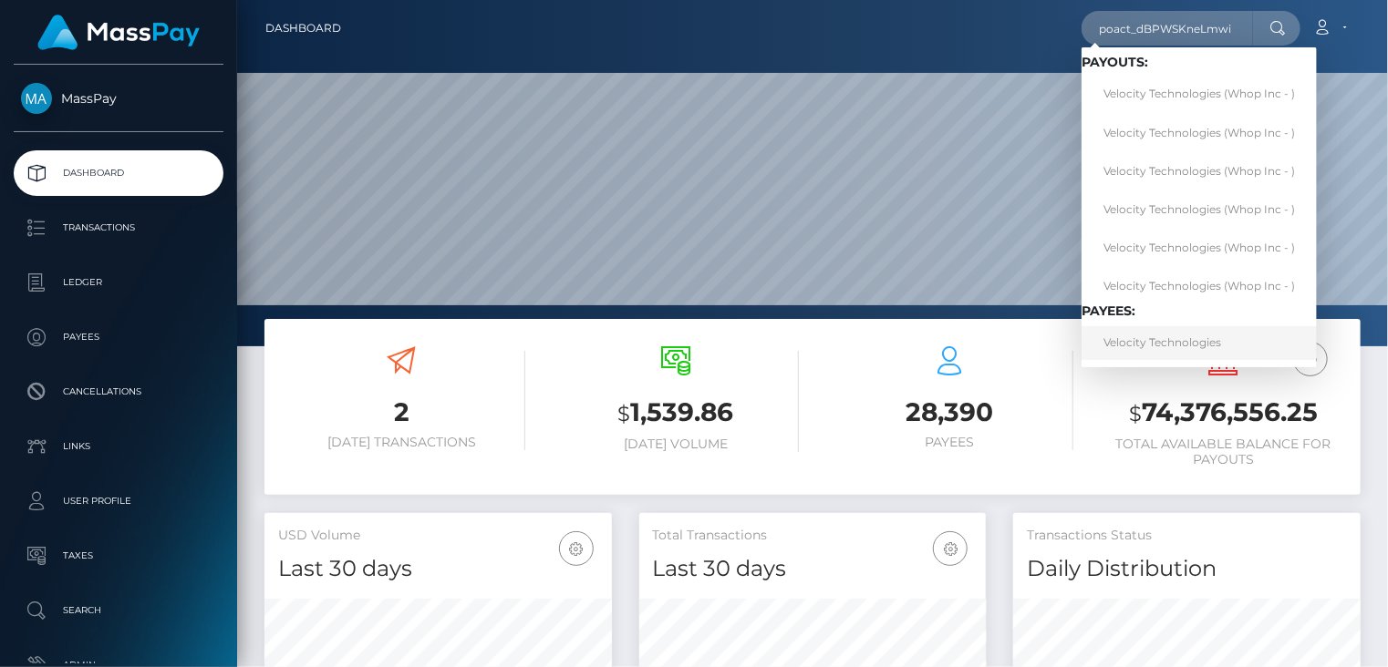
click at [1182, 352] on link "Velocity Technologies" at bounding box center [1198, 343] width 235 height 34
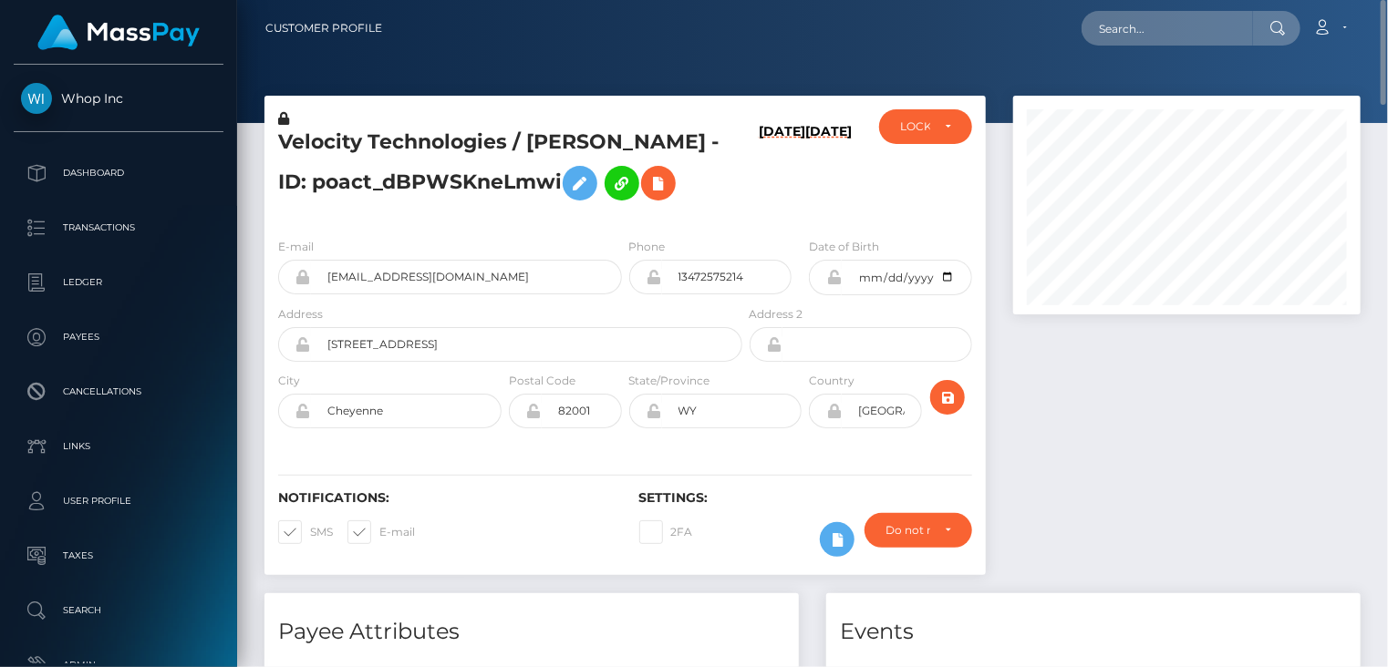
click at [506, 147] on h5 "Velocity Technologies / DENNIS KUZMINER - ID: poact_dBPWSKneLmwi" at bounding box center [505, 169] width 454 height 81
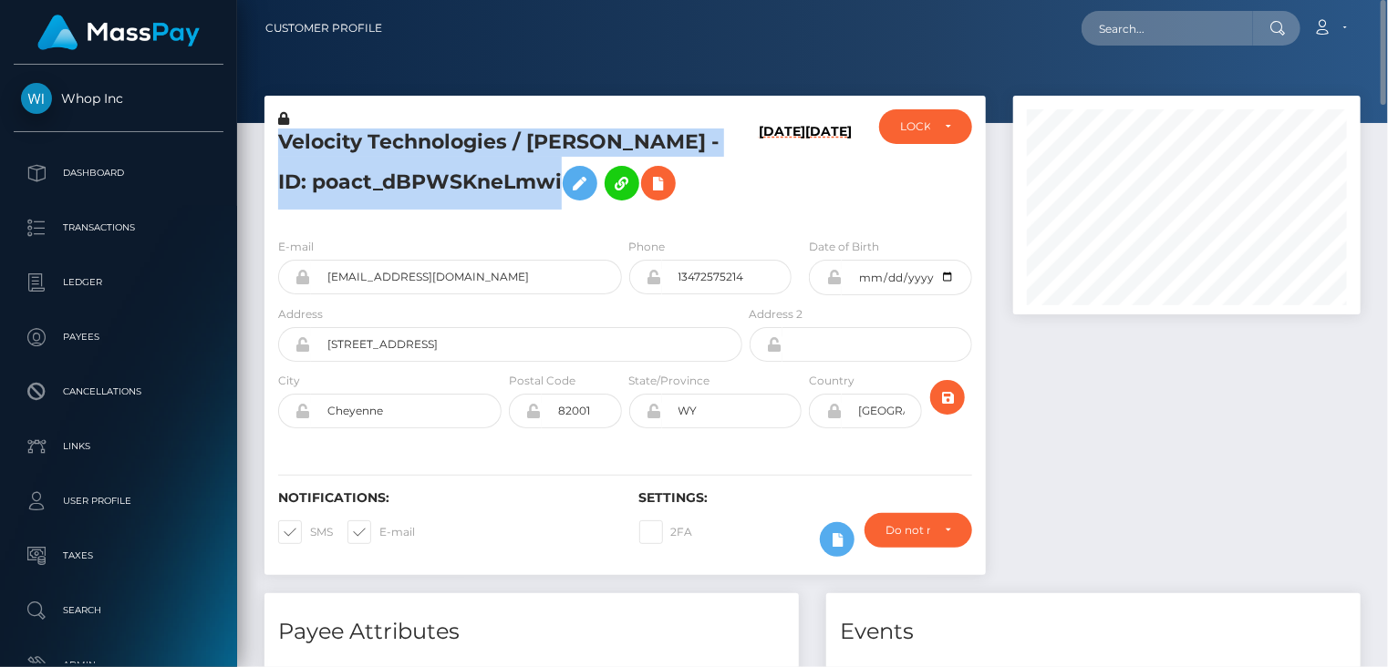
copy h5 "Velocity Technologies / DENNIS KUZMINER - ID: poact_dBPWSKneLmwi"
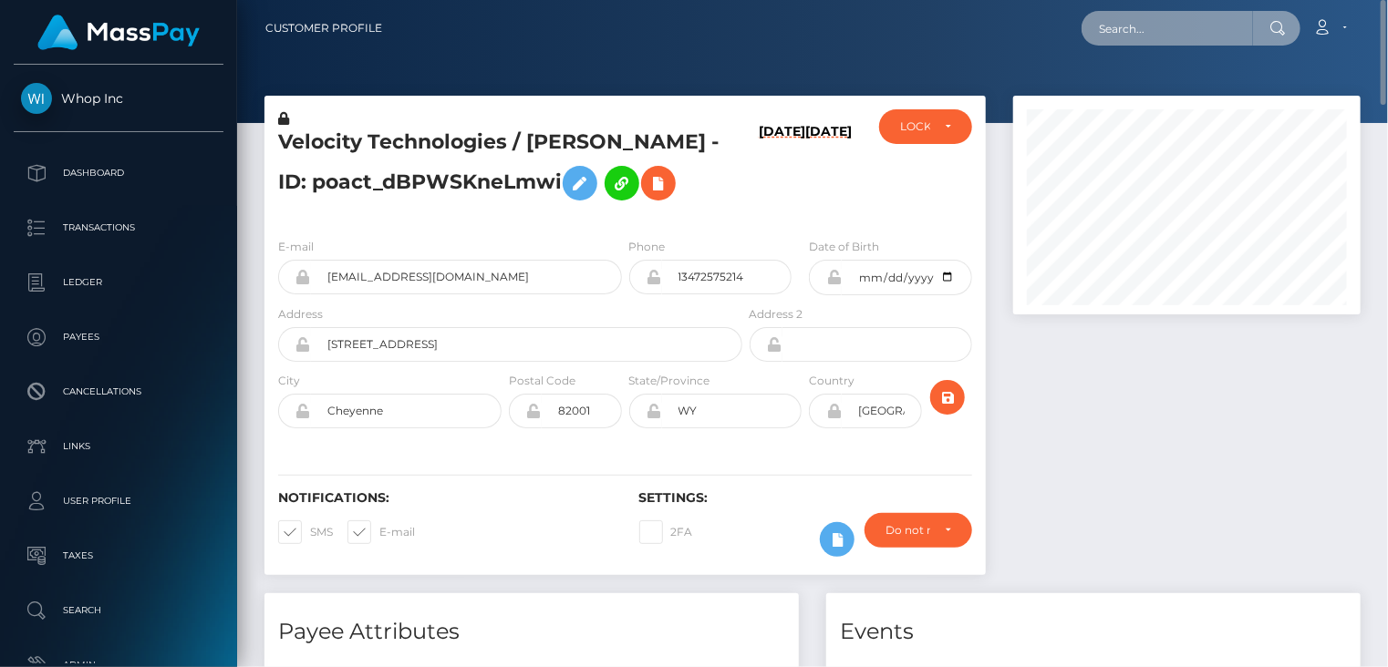
paste input "poact_Ehw3MxDDDyKs"
type input "poact_Ehw3MxDDDyKs"
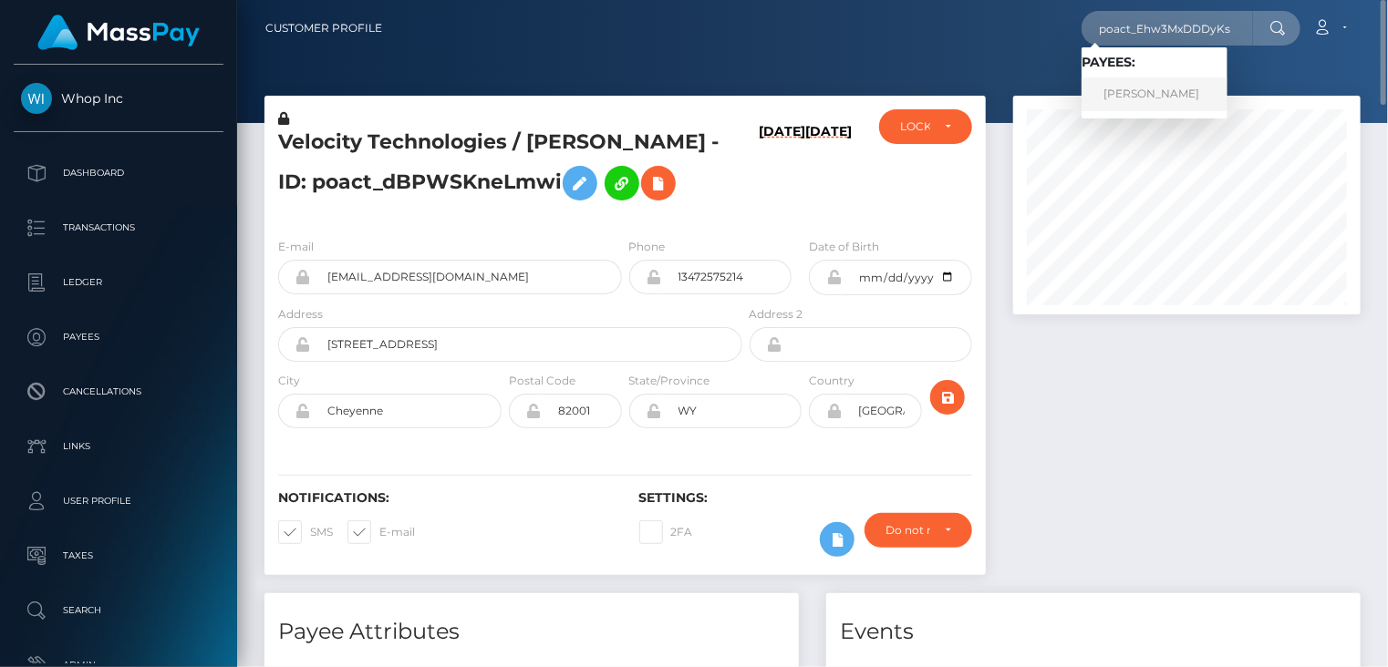
click at [1145, 91] on link "PRONOY ANAY MAHAJAN" at bounding box center [1154, 95] width 146 height 34
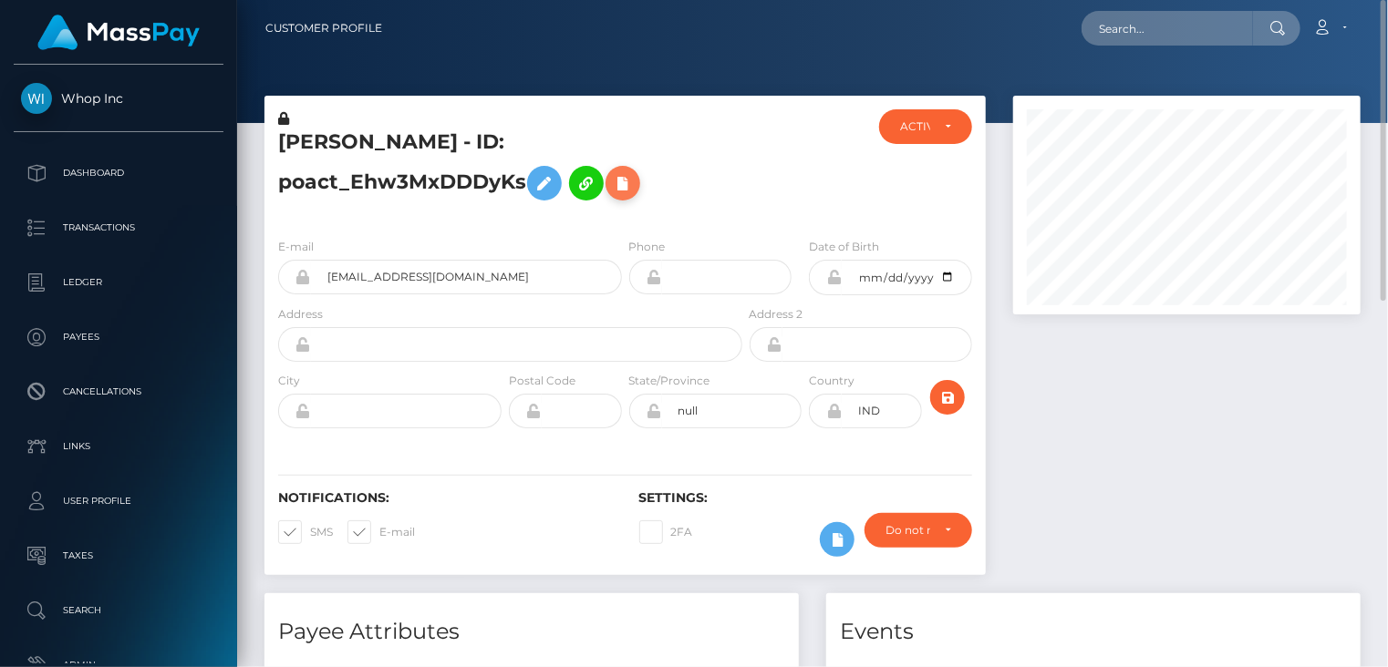
click at [634, 183] on icon at bounding box center [623, 183] width 22 height 23
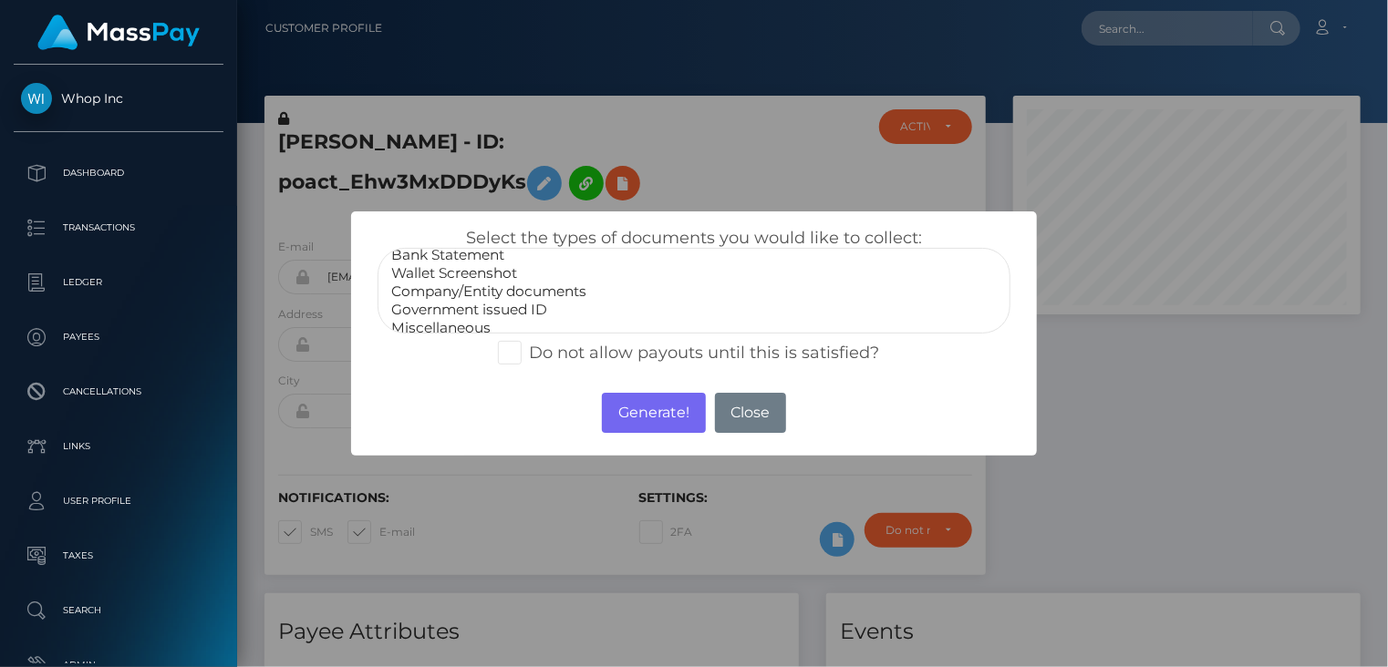
scroll to position [36, 0]
select select "Government issued ID"
click at [491, 303] on option "Government issued ID" at bounding box center [694, 300] width 610 height 18
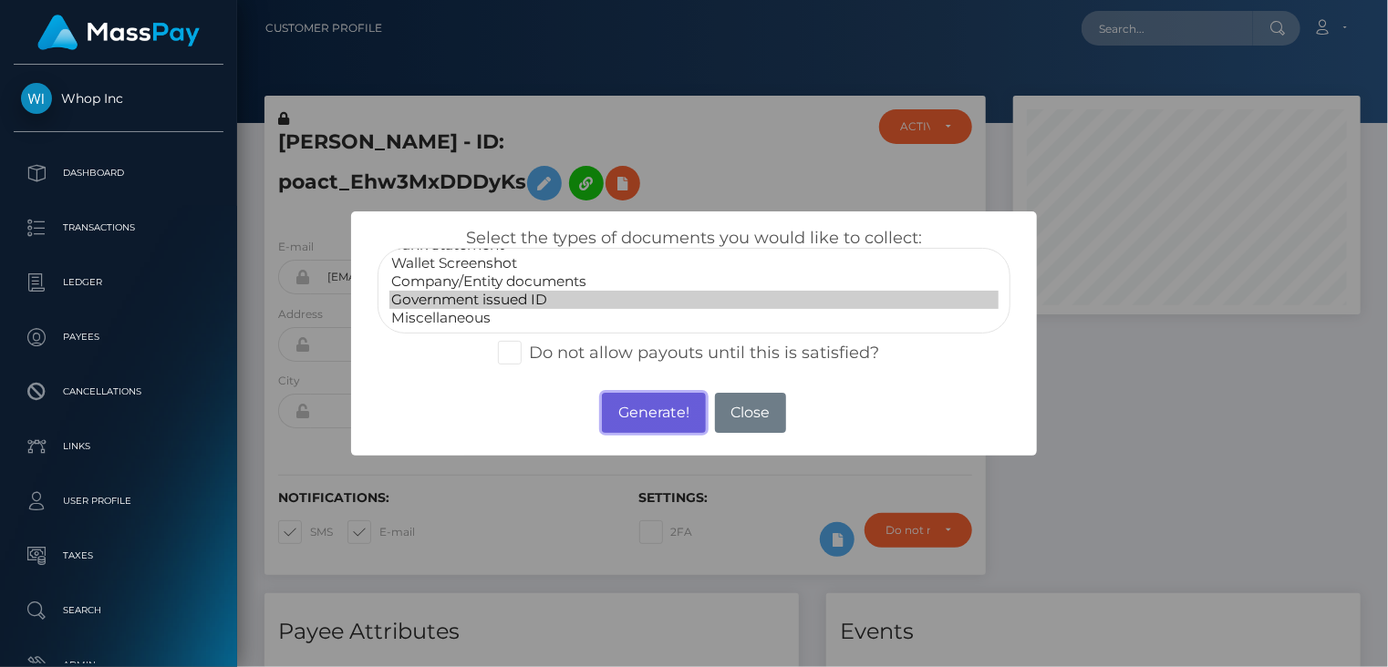
click at [621, 413] on button "Generate!" at bounding box center [653, 413] width 103 height 40
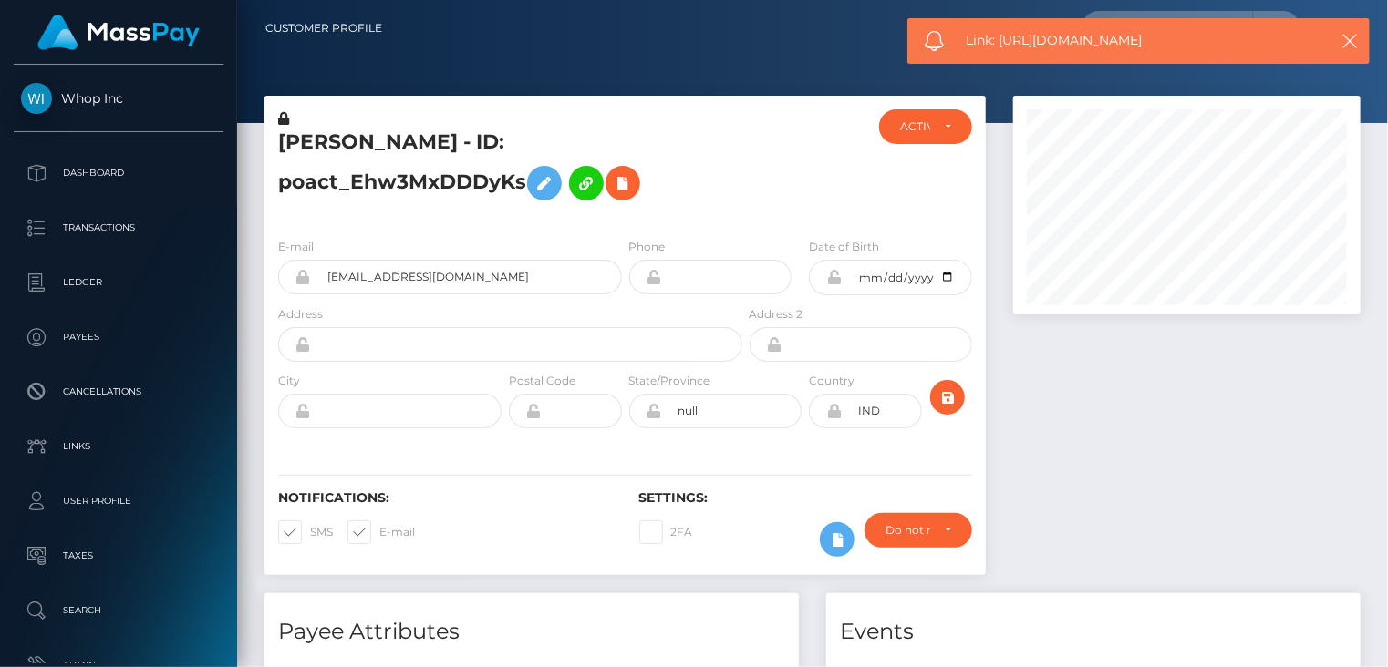
click at [1021, 45] on span "Link: https://l.maspay.io/uh7Wz" at bounding box center [1137, 40] width 343 height 19
copy span "Link: https://l.maspay.io/uh7Wz"
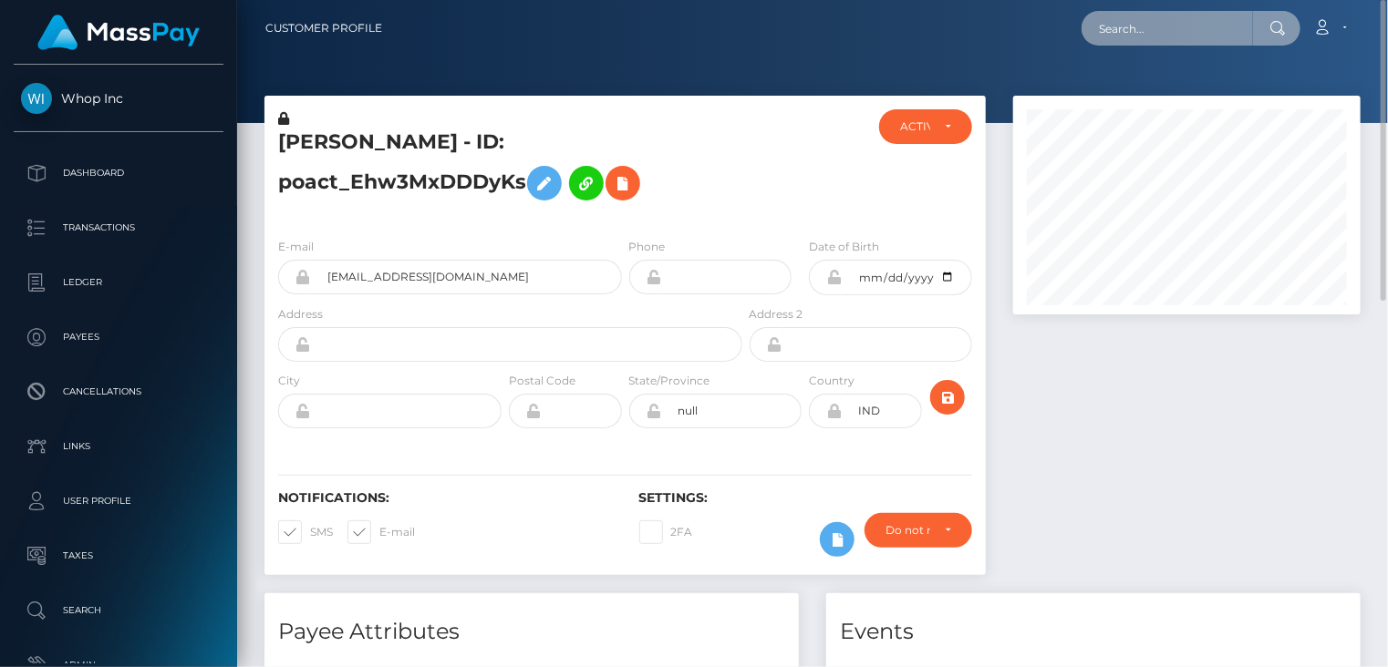
paste input "poact_tMnWBIWJhzFX"
type input "poact_tMnWBIWJhzFX"
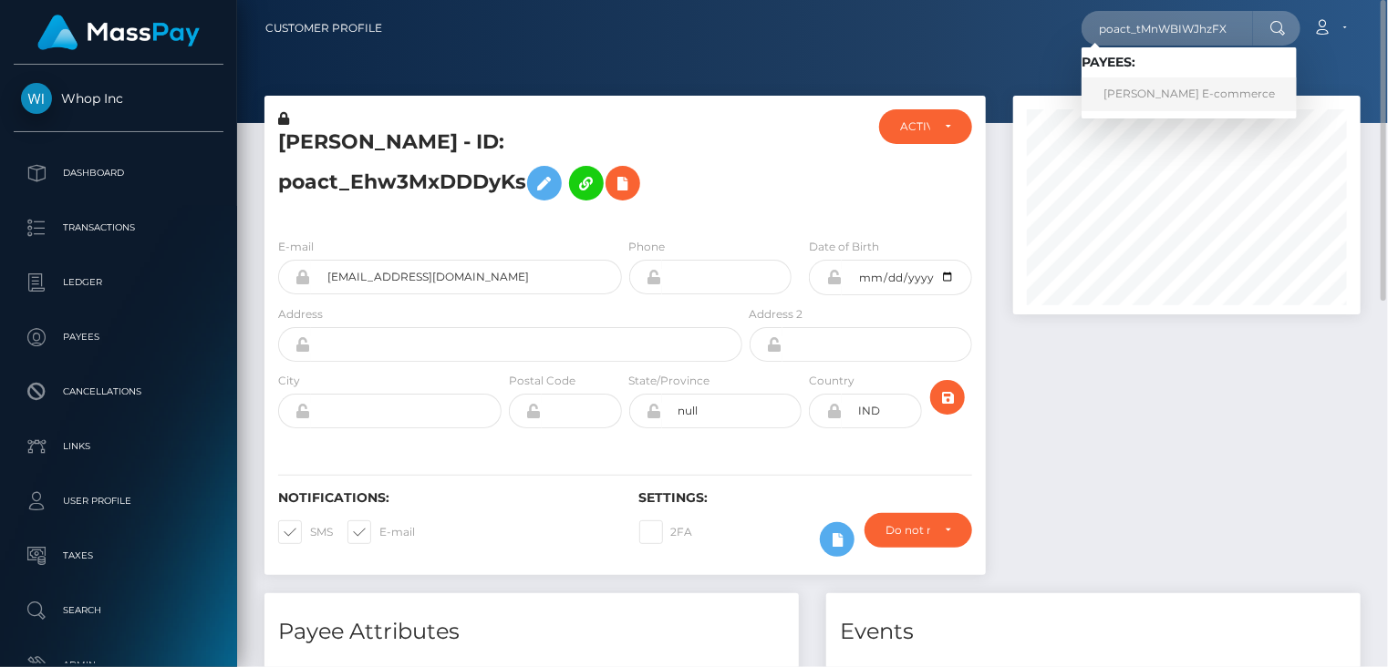
drag, startPoint x: 1141, startPoint y: 92, endPoint x: 981, endPoint y: 48, distance: 165.5
click at [1142, 92] on link "Ahmed’s E-commerce" at bounding box center [1188, 95] width 215 height 34
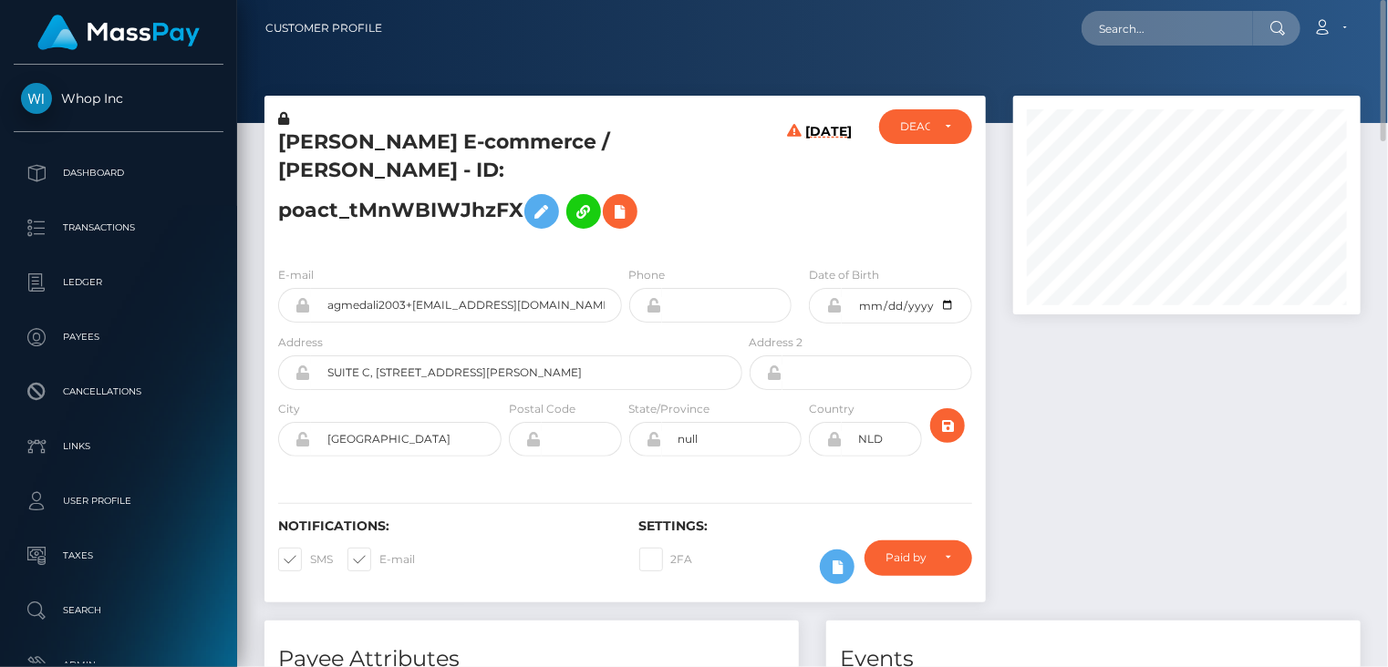
click at [383, 141] on h5 "Ahmed’s E-commerce / Ahmed AI - ID: poact_tMnWBIWJhzFX" at bounding box center [505, 183] width 454 height 109
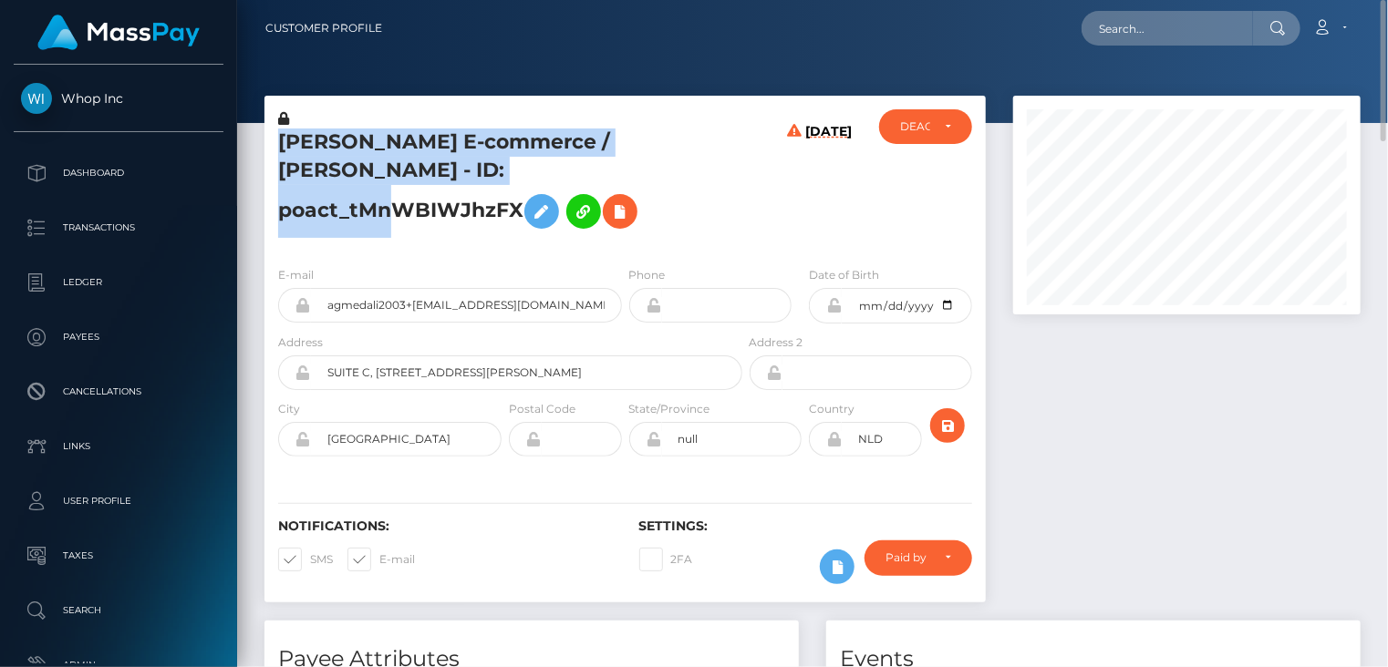
click at [383, 140] on h5 "Ahmed’s E-commerce / Ahmed AI - ID: poact_tMnWBIWJhzFX" at bounding box center [505, 183] width 454 height 109
copy h5 "Ahmed’s E-commerce / Ahmed AI - ID: poact_tMnWBIWJhzFX"
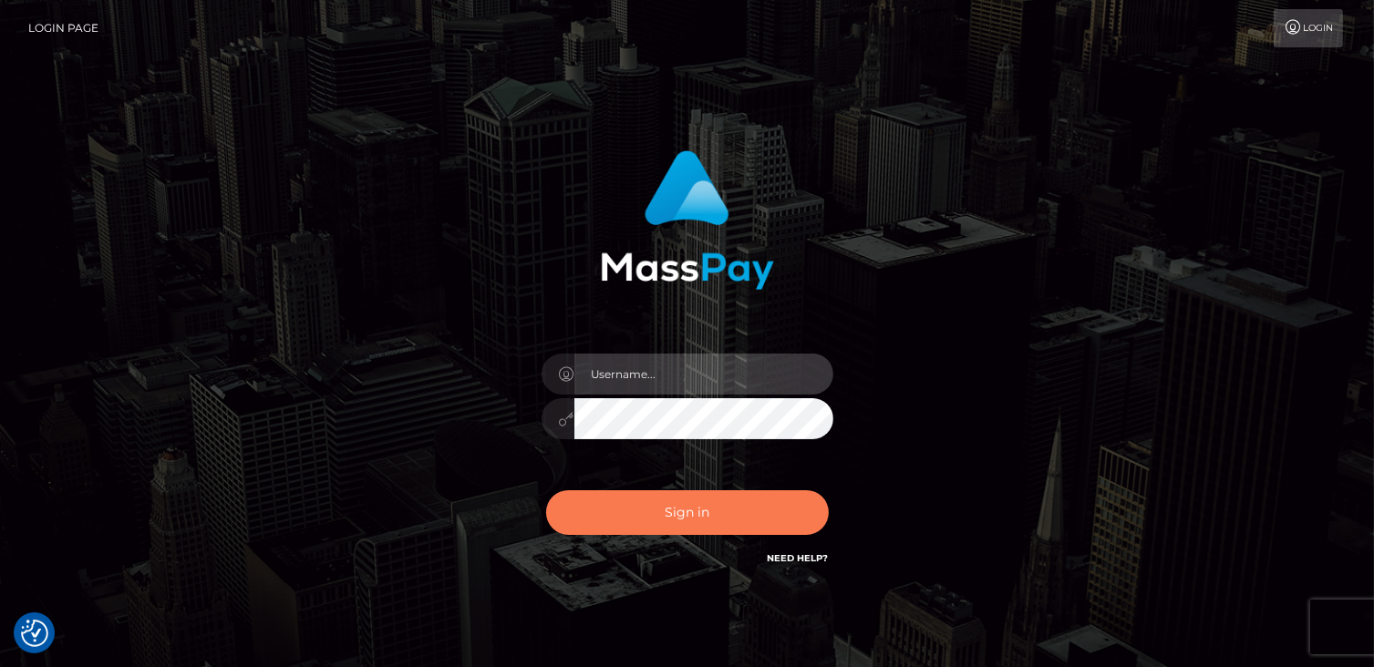
type input "catalinad"
drag, startPoint x: 675, startPoint y: 526, endPoint x: 616, endPoint y: 496, distance: 65.7
click at [675, 522] on button "Sign in" at bounding box center [687, 513] width 283 height 45
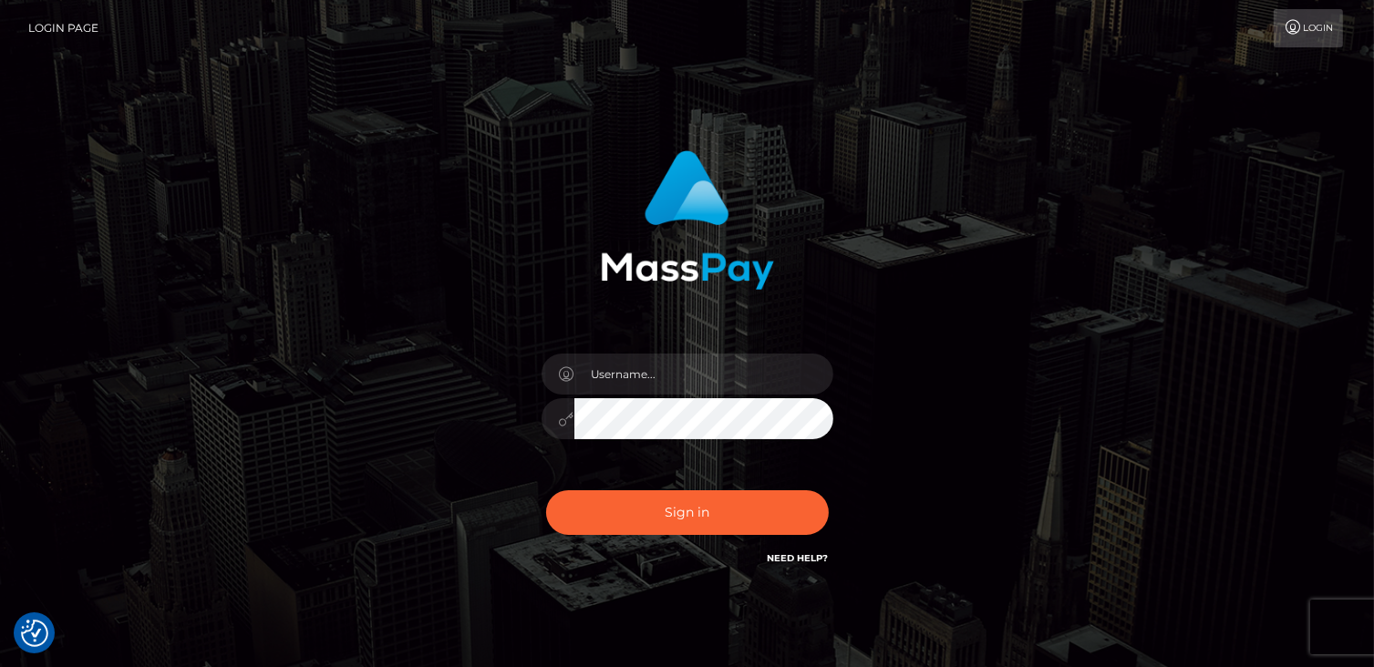
checkbox input "true"
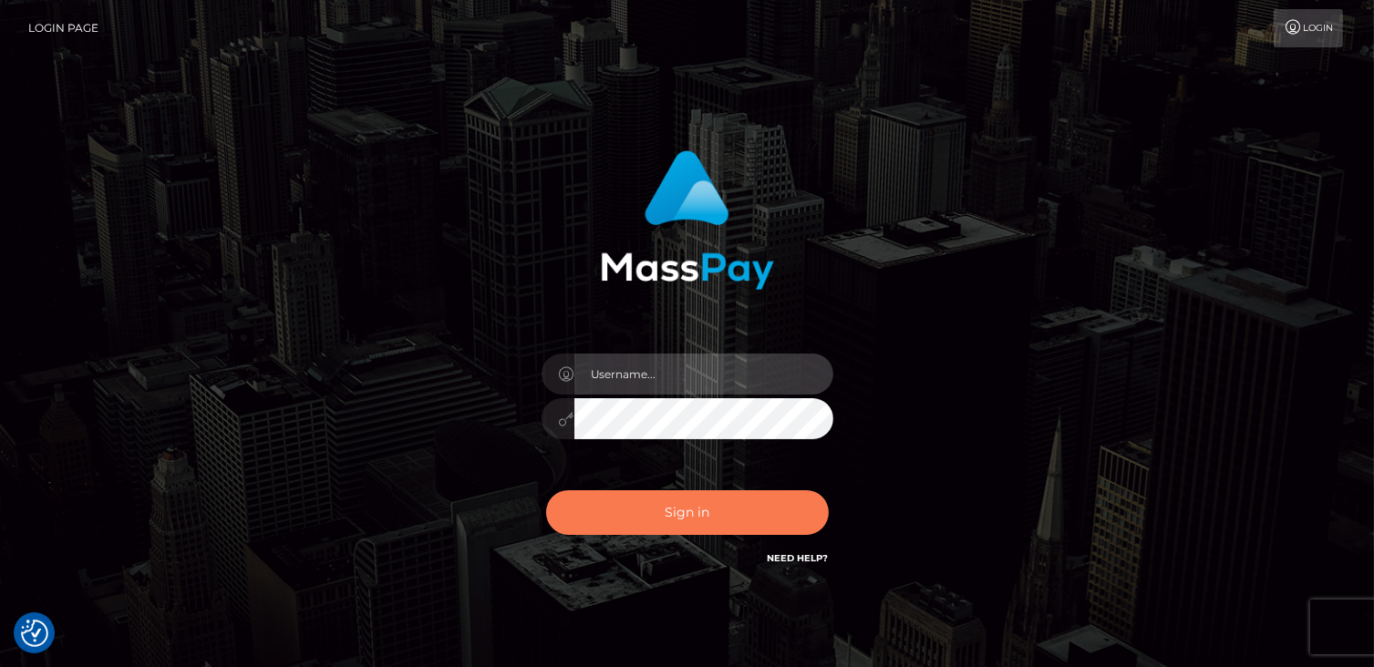
type input "catalinad"
click at [699, 500] on button "Sign in" at bounding box center [687, 513] width 283 height 45
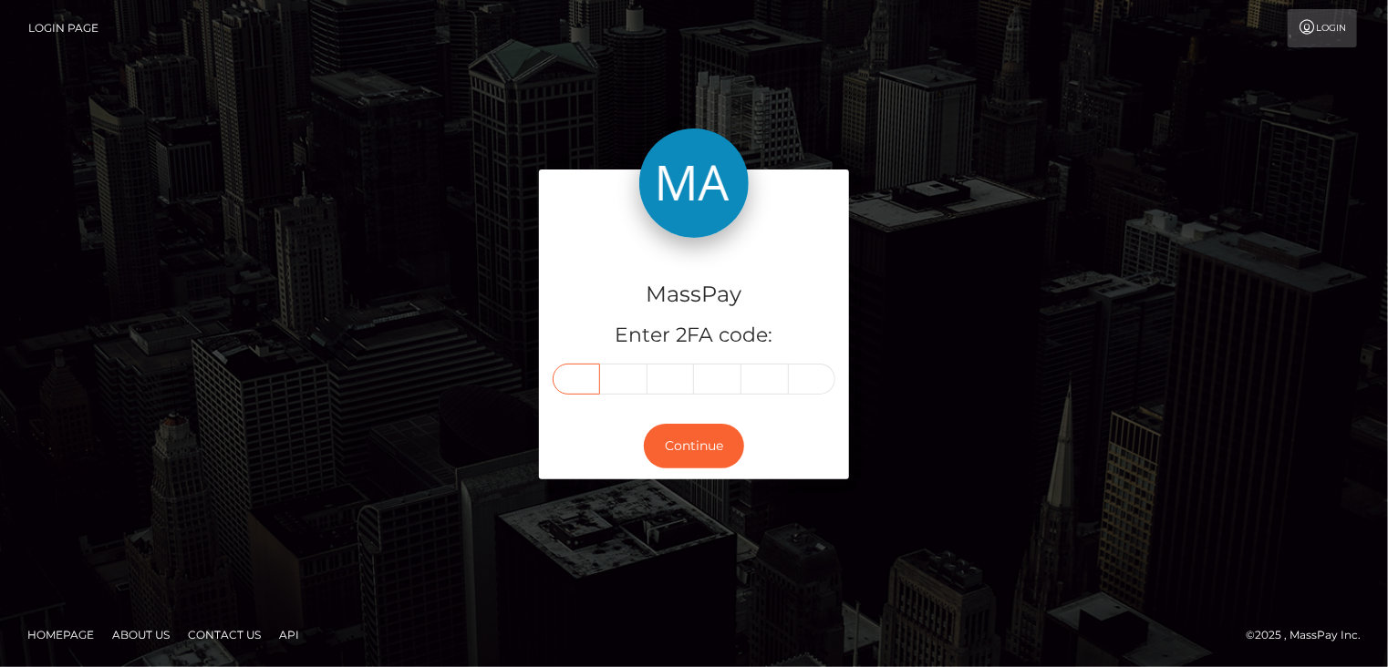
click at [568, 384] on input "text" at bounding box center [576, 379] width 47 height 31
type input "4"
type input "0"
type input "3"
type input "7"
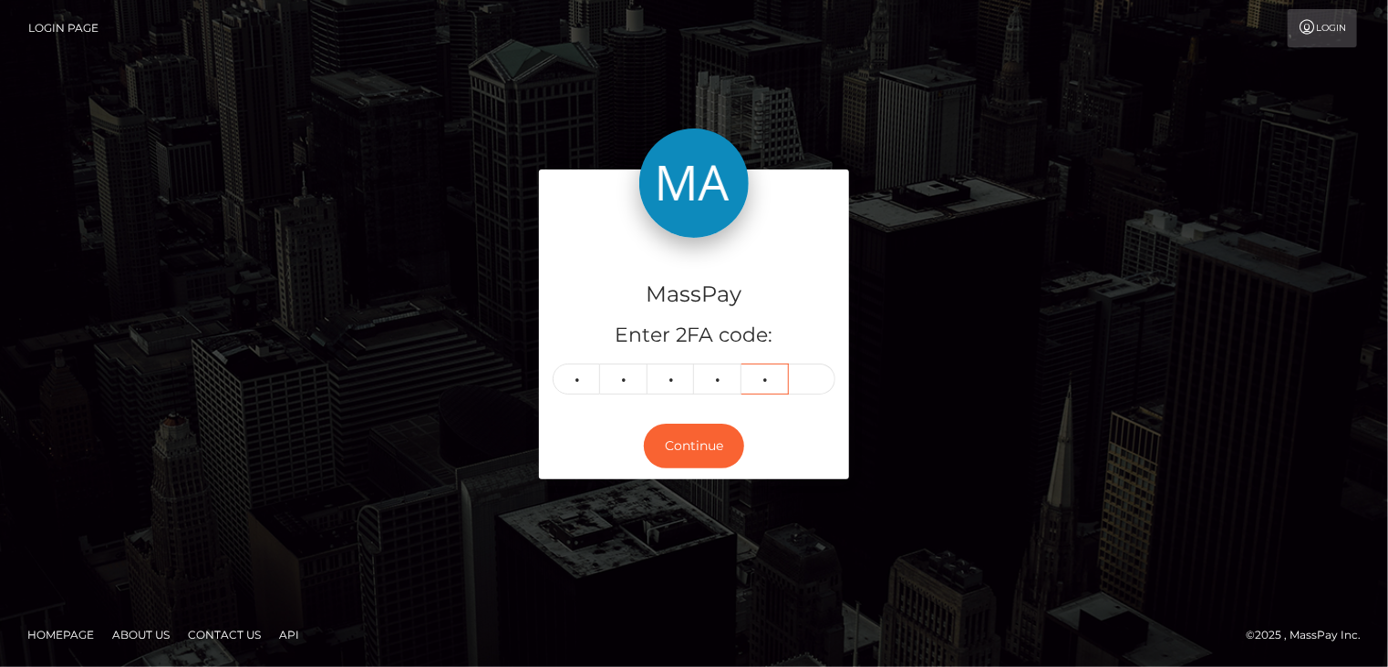
type input "7"
type input "1"
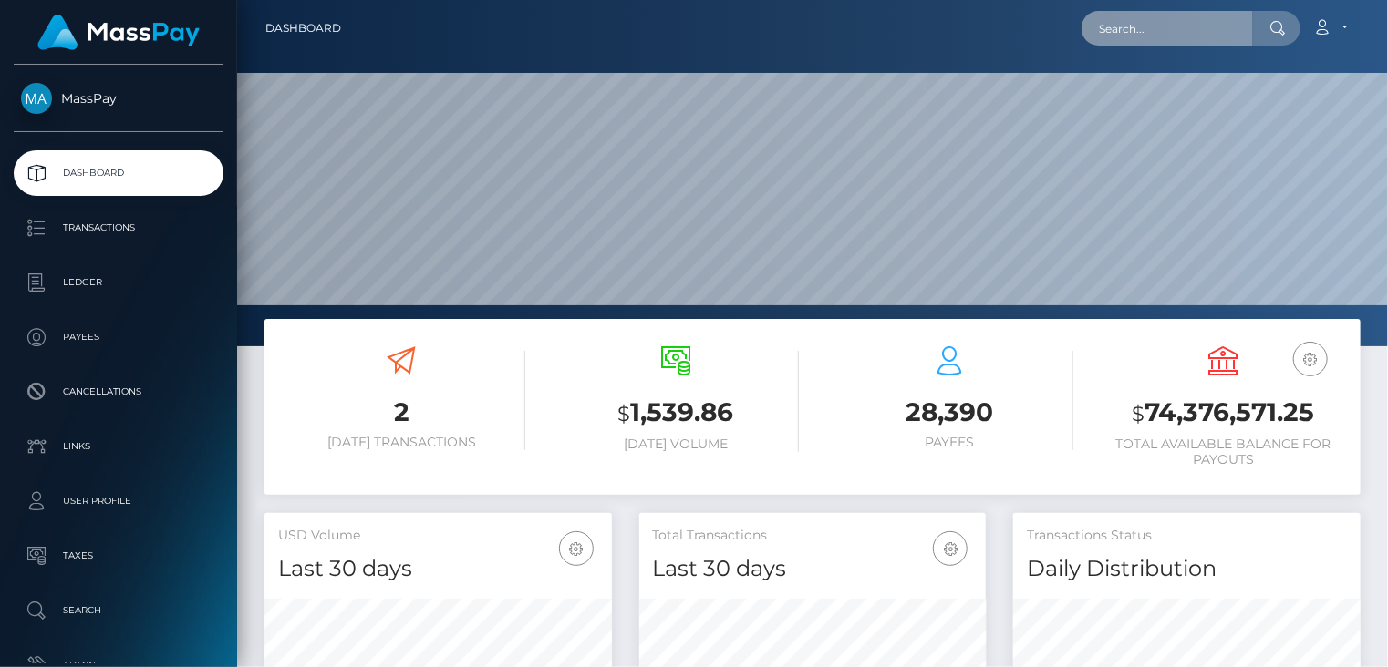
scroll to position [323, 346]
paste input "[EMAIL_ADDRESS][DOMAIN_NAME]"
type input "[EMAIL_ADDRESS][DOMAIN_NAME]"
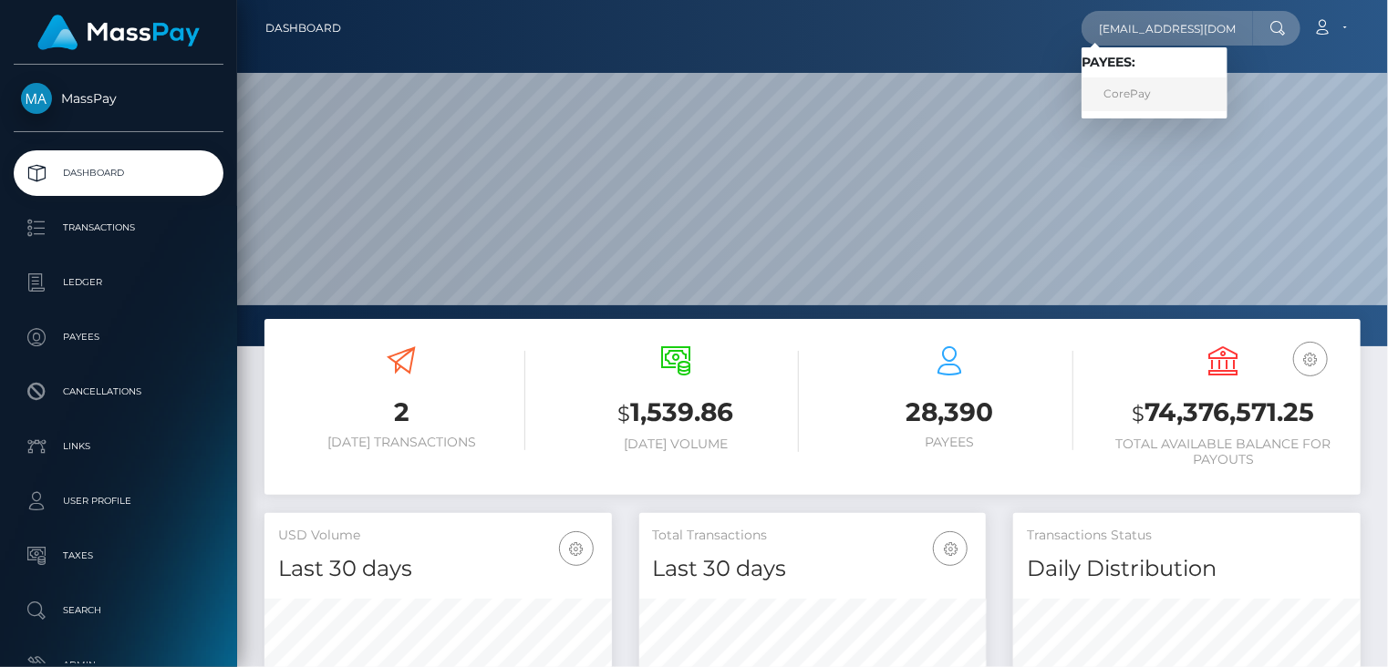
click at [1124, 108] on link "CorePay" at bounding box center [1154, 95] width 146 height 34
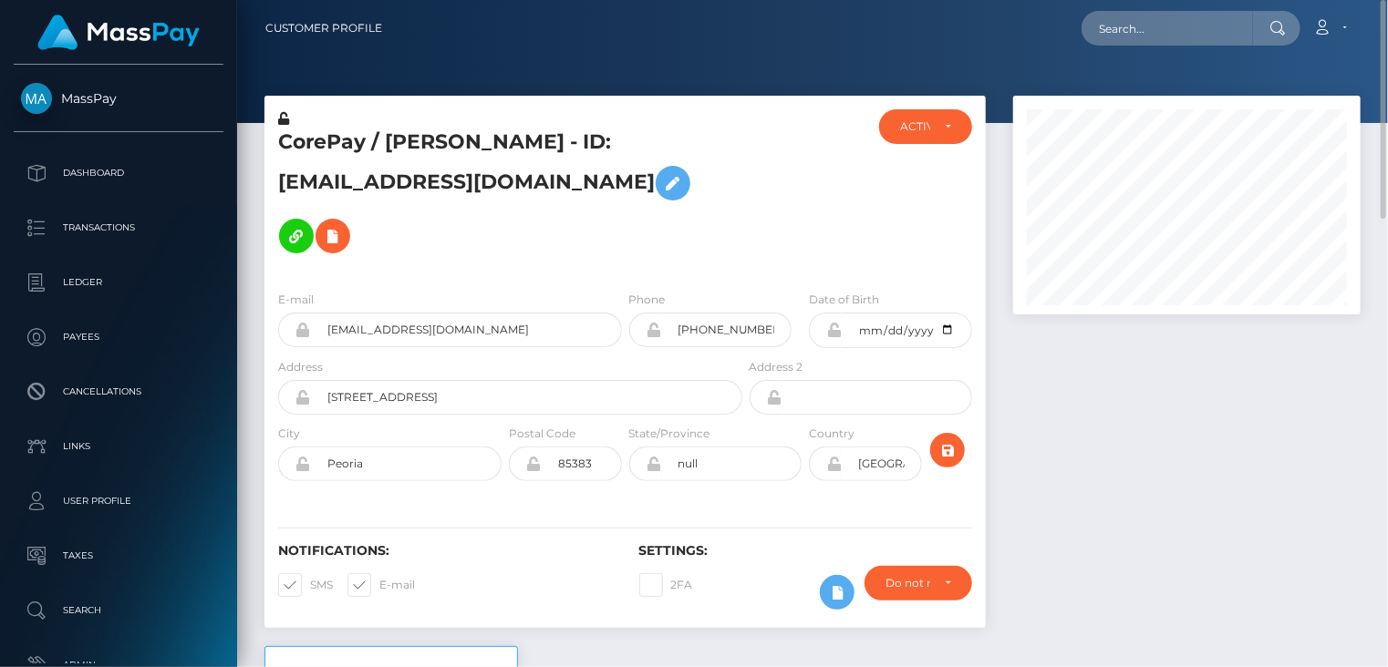
click at [456, 138] on h5 "CorePay / Rob Bast - ID: reprob@corepay.net" at bounding box center [505, 196] width 454 height 134
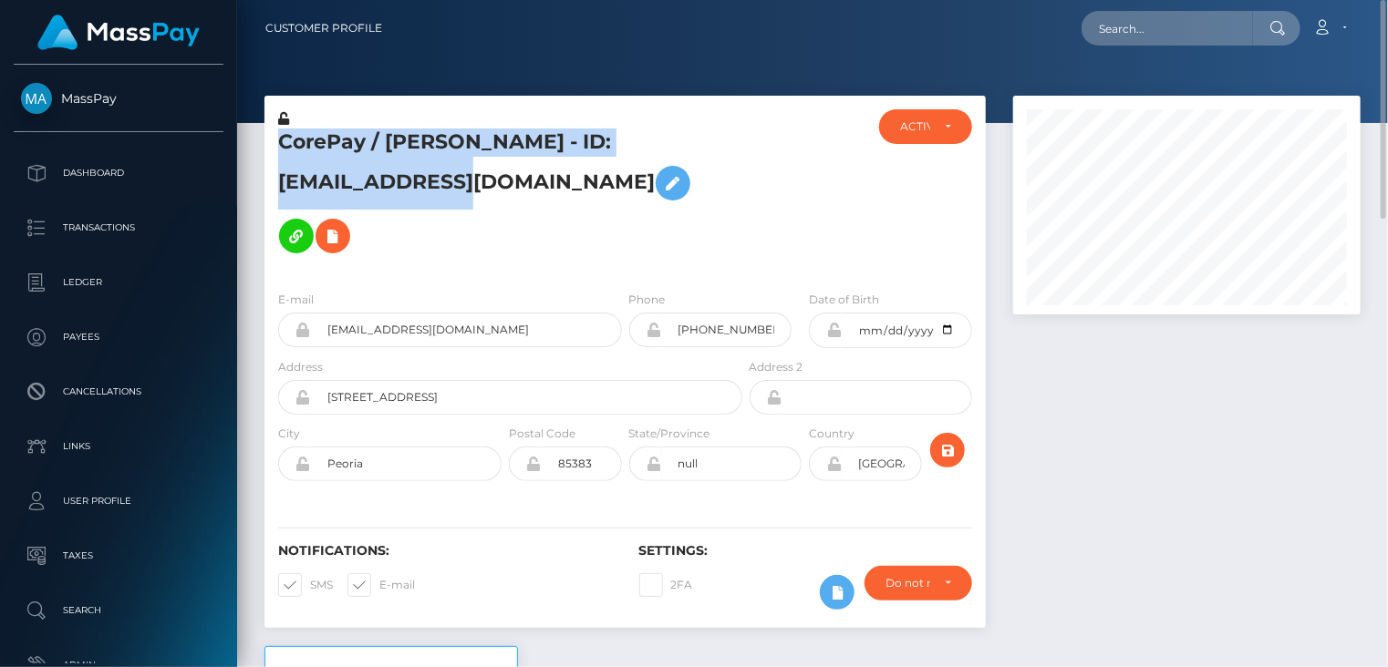
click at [456, 138] on h5 "CorePay / Rob Bast - ID: reprob@corepay.net" at bounding box center [505, 196] width 454 height 134
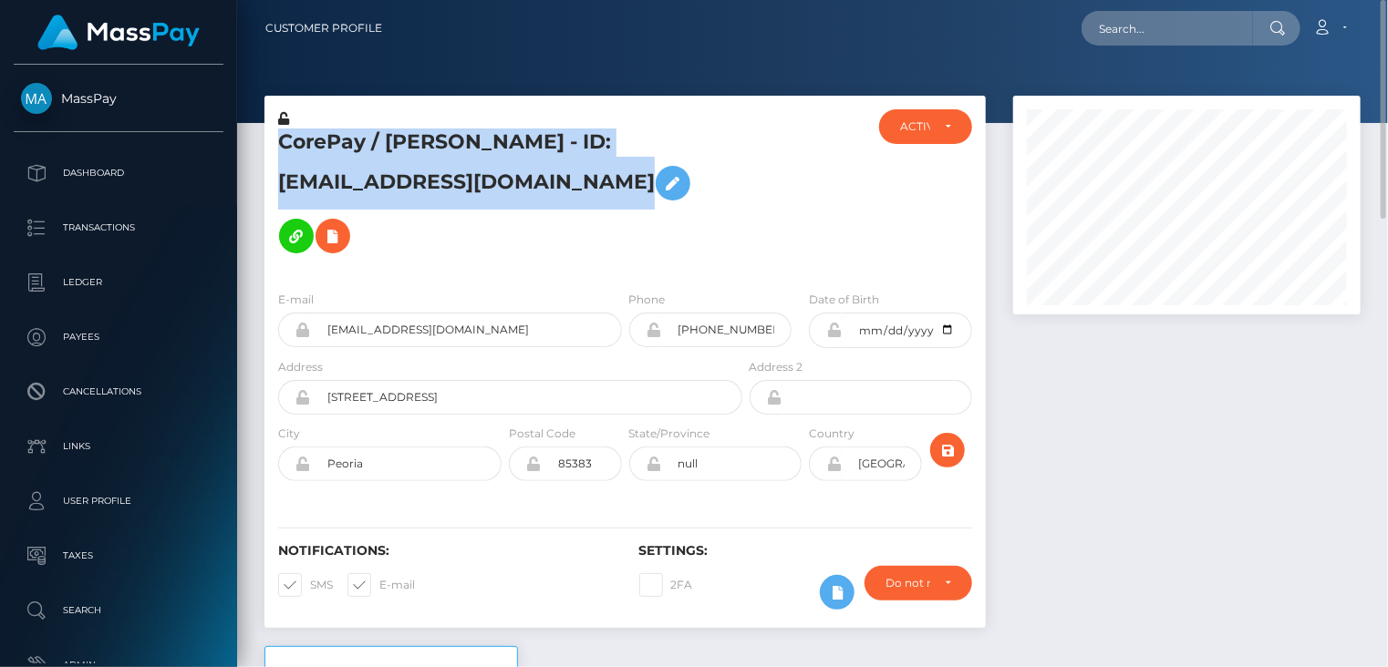
copy h5 "CorePay / Rob Bast - ID: reprob@corepay.net"
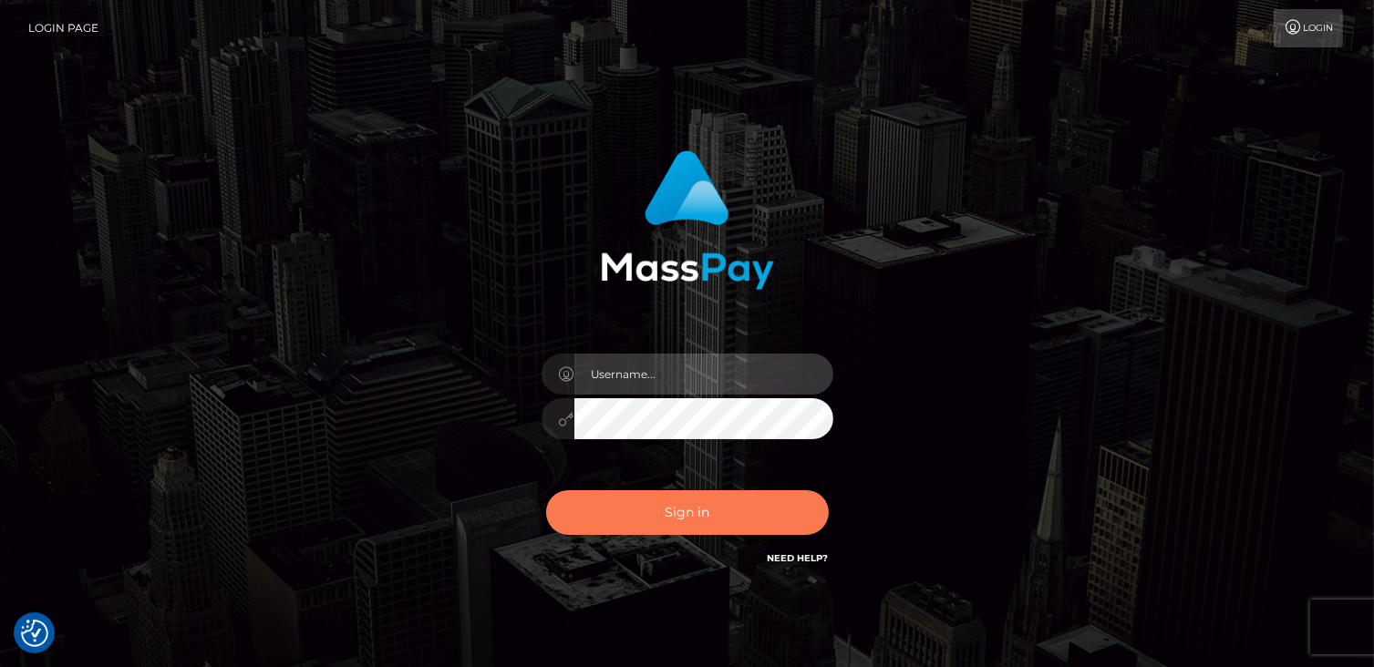
type input "catalinad"
click at [741, 519] on button "Sign in" at bounding box center [687, 513] width 283 height 45
type input "catalinad"
click at [656, 508] on button "Sign in" at bounding box center [687, 513] width 283 height 45
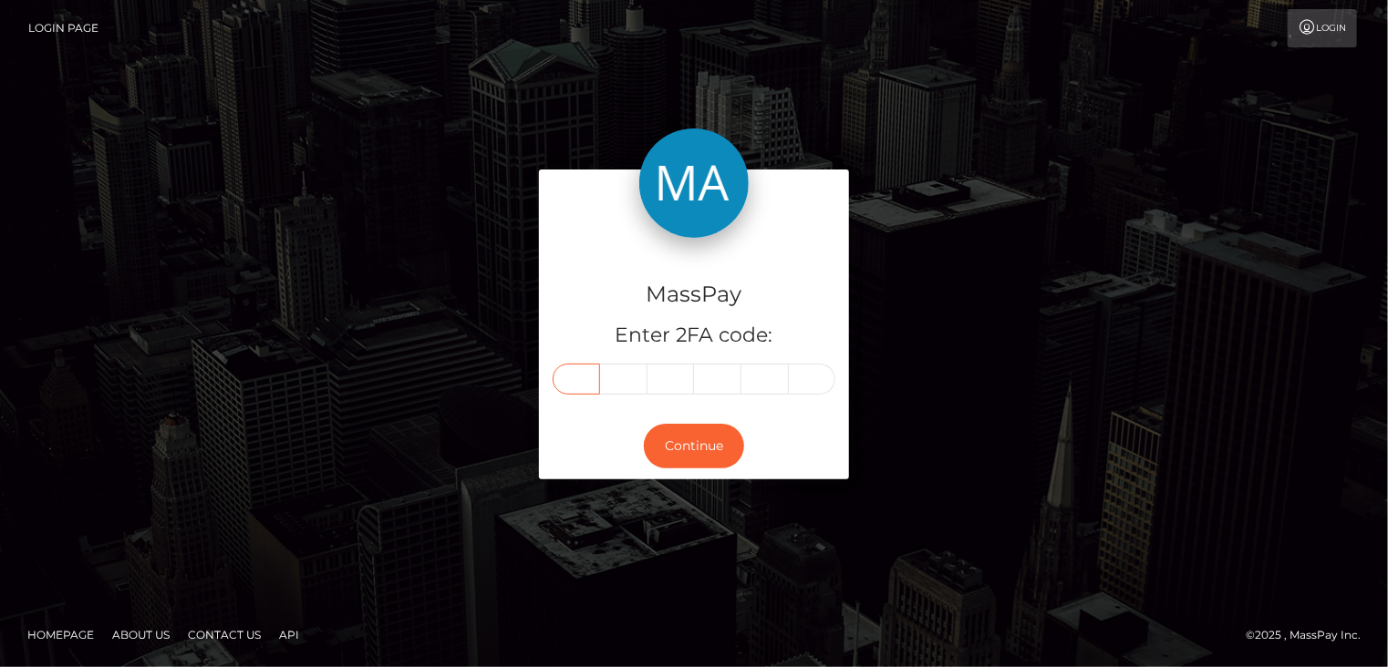
click at [584, 385] on input "text" at bounding box center [576, 379] width 47 height 31
type input "6"
type input "1"
type input "0"
type input "1"
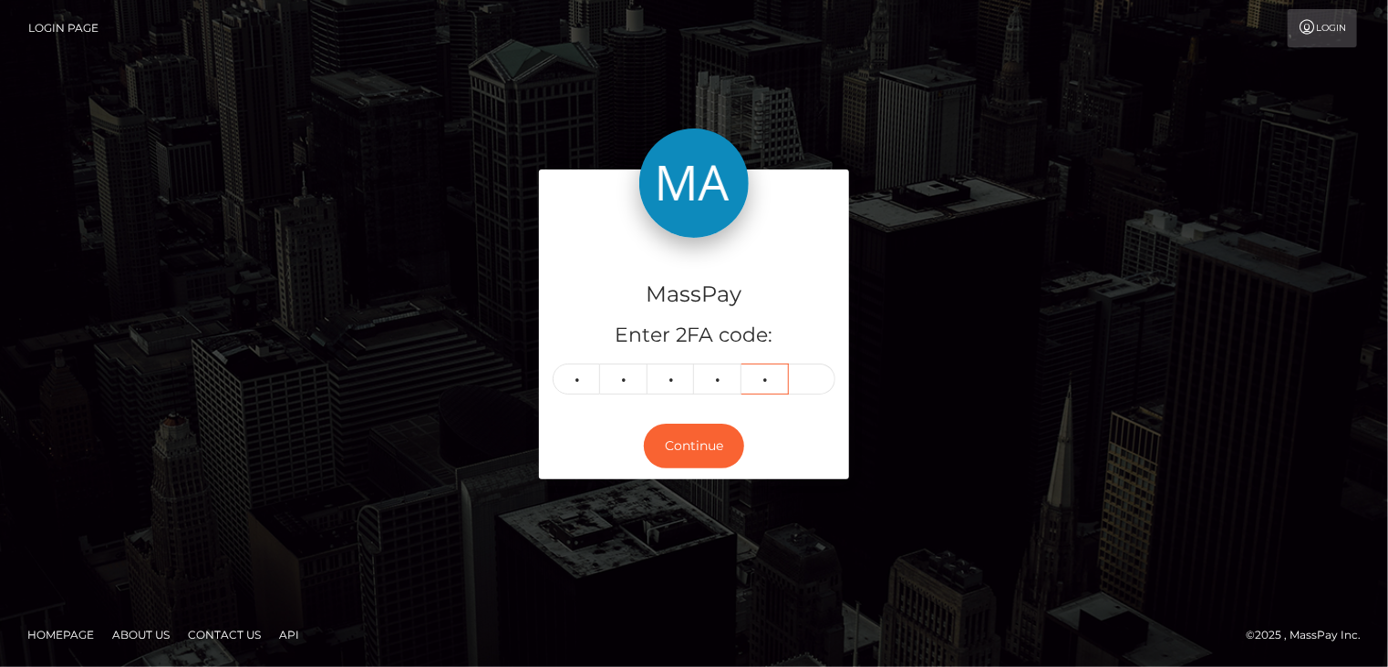
type input "7"
type input "1"
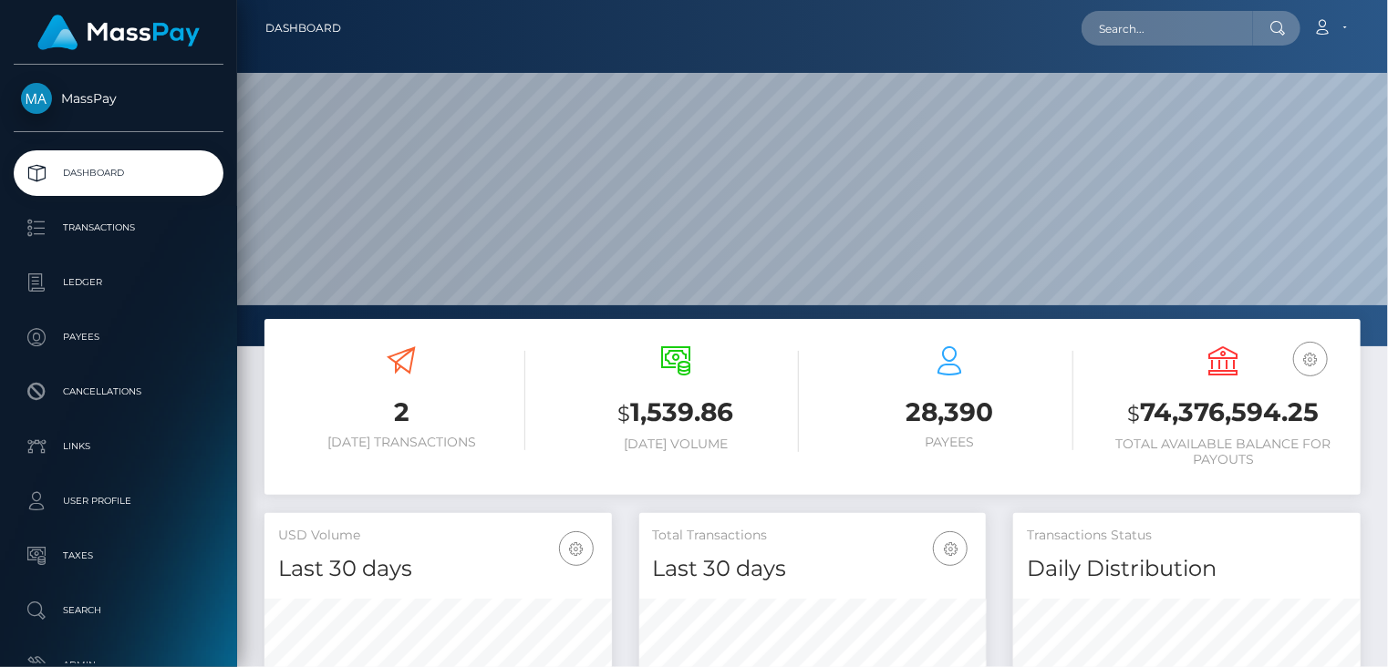
scroll to position [323, 346]
paste input "poact_I7hqMRM9CXGu"
type input "poact_I7hqMRM9CXGu"
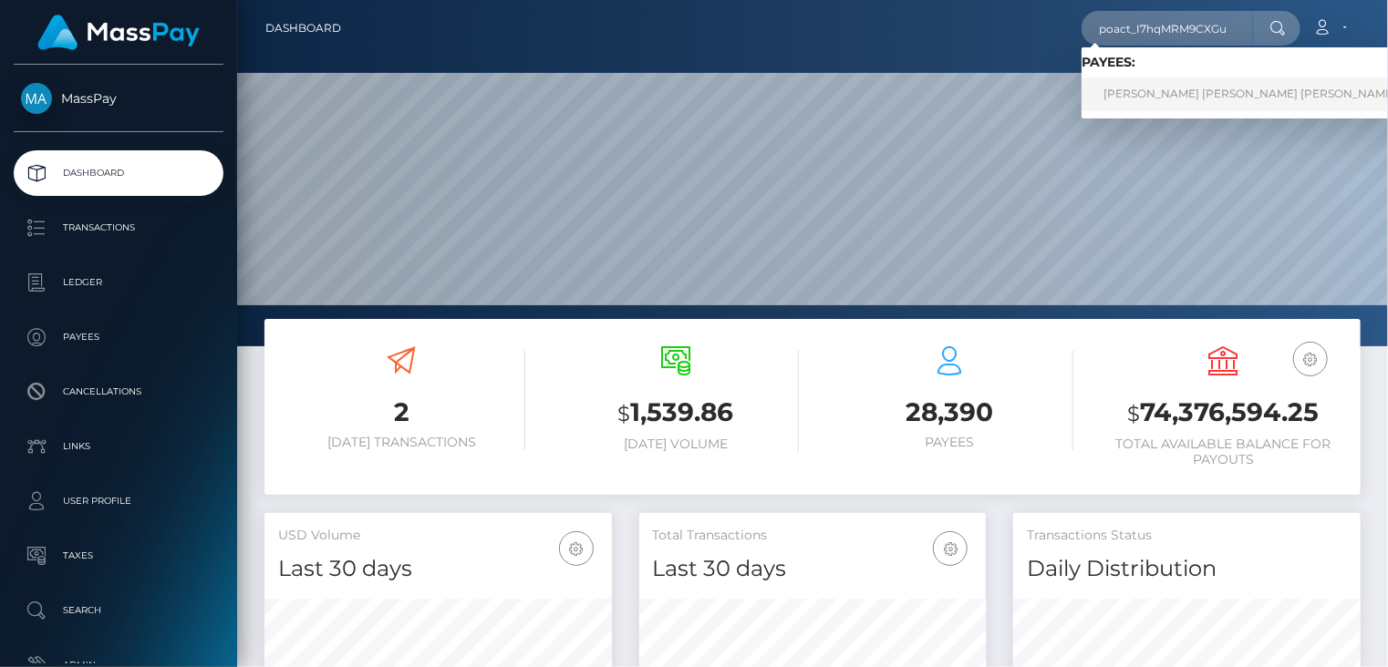
click at [1128, 92] on link "[PERSON_NAME] [PERSON_NAME] [PERSON_NAME]" at bounding box center [1249, 95] width 336 height 34
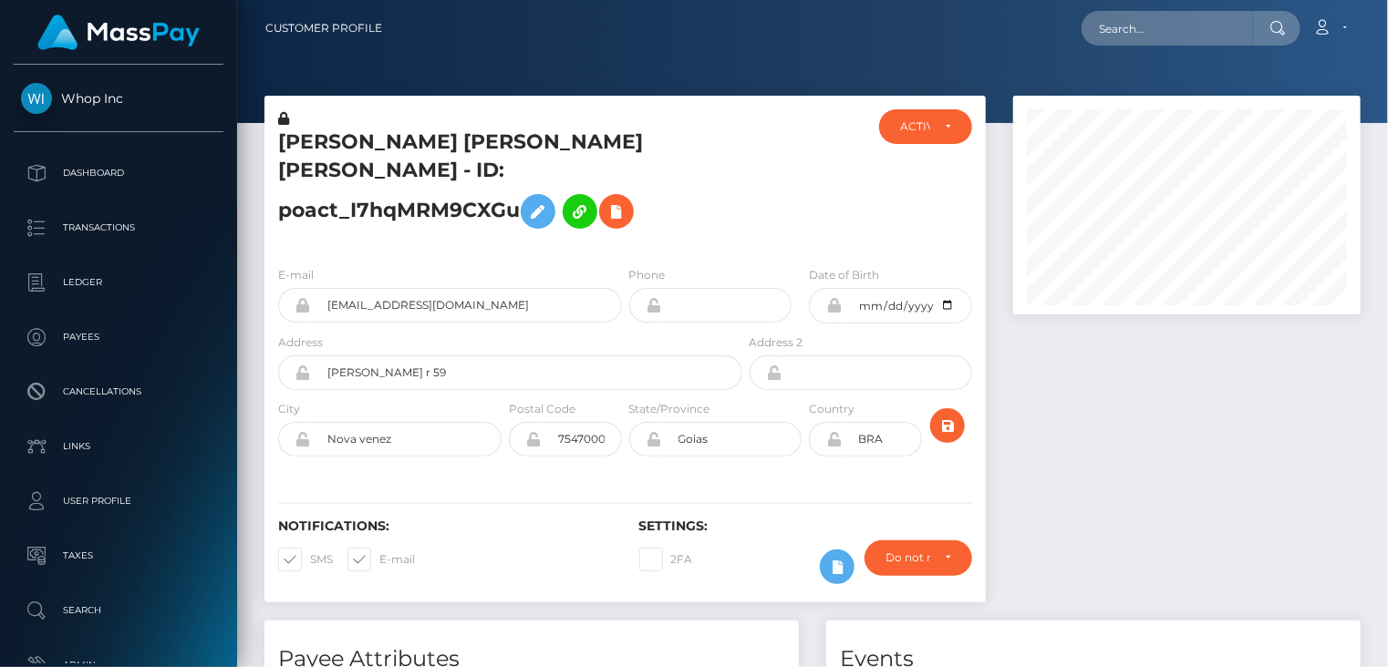
scroll to position [219, 346]
click at [1116, 32] on input "text" at bounding box center [1166, 28] width 171 height 35
drag, startPoint x: 1116, startPoint y: 31, endPoint x: 1093, endPoint y: 25, distance: 23.7
click at [1093, 25] on input "text" at bounding box center [1166, 28] width 171 height 35
paste input "poact_I7hqMRM9CXGu"
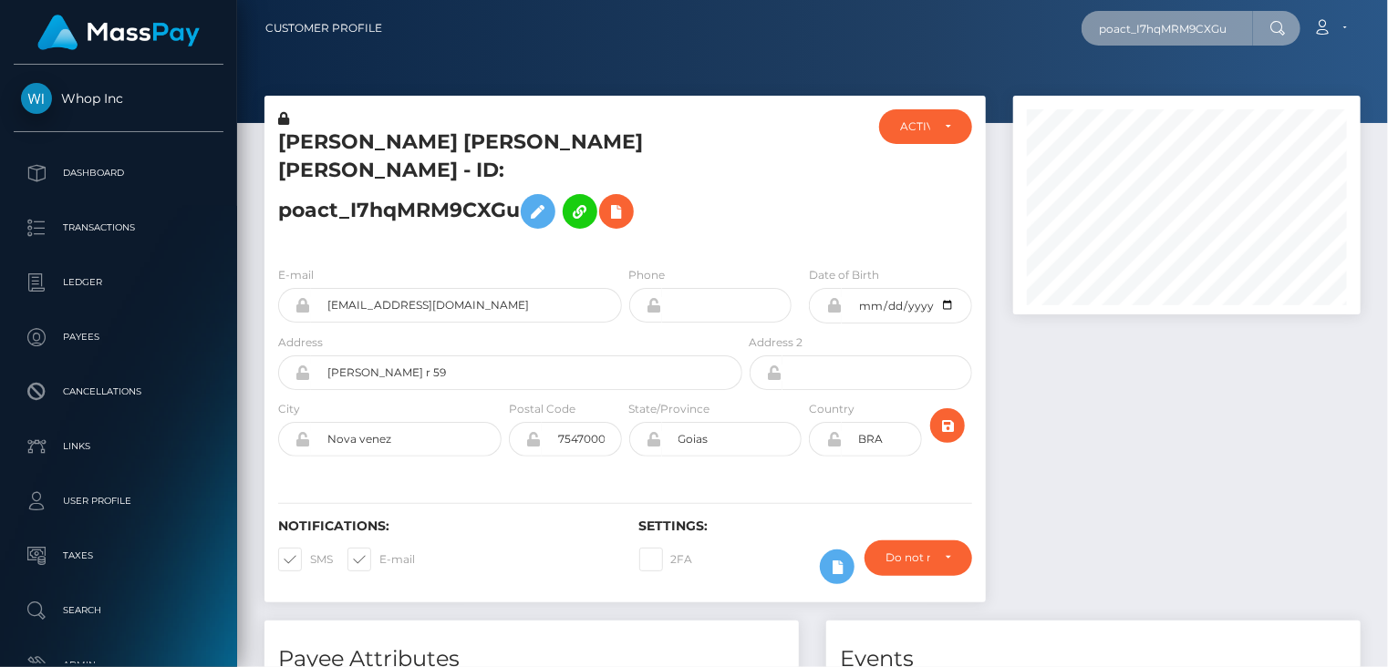
type input "poact_I7hqMRM9CXGu"
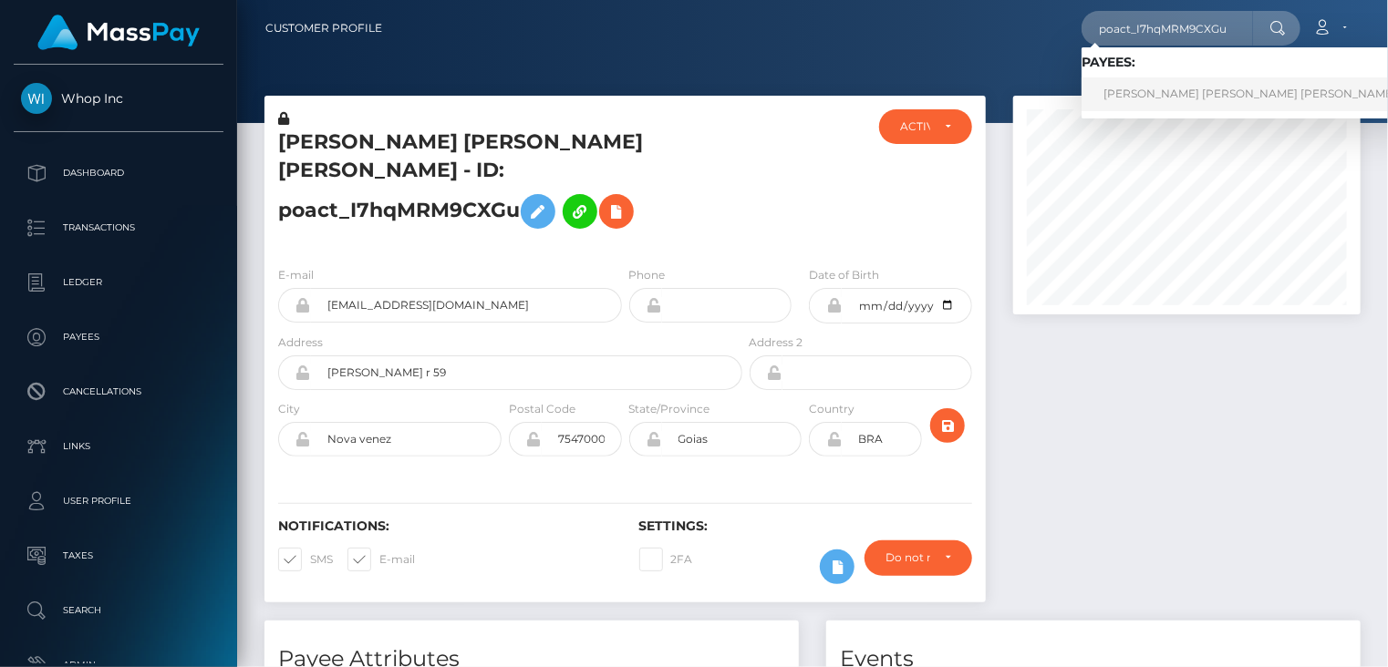
click at [1160, 100] on link "DAVI MOREIRA DE SOUZA Moreira se souza" at bounding box center [1249, 95] width 336 height 34
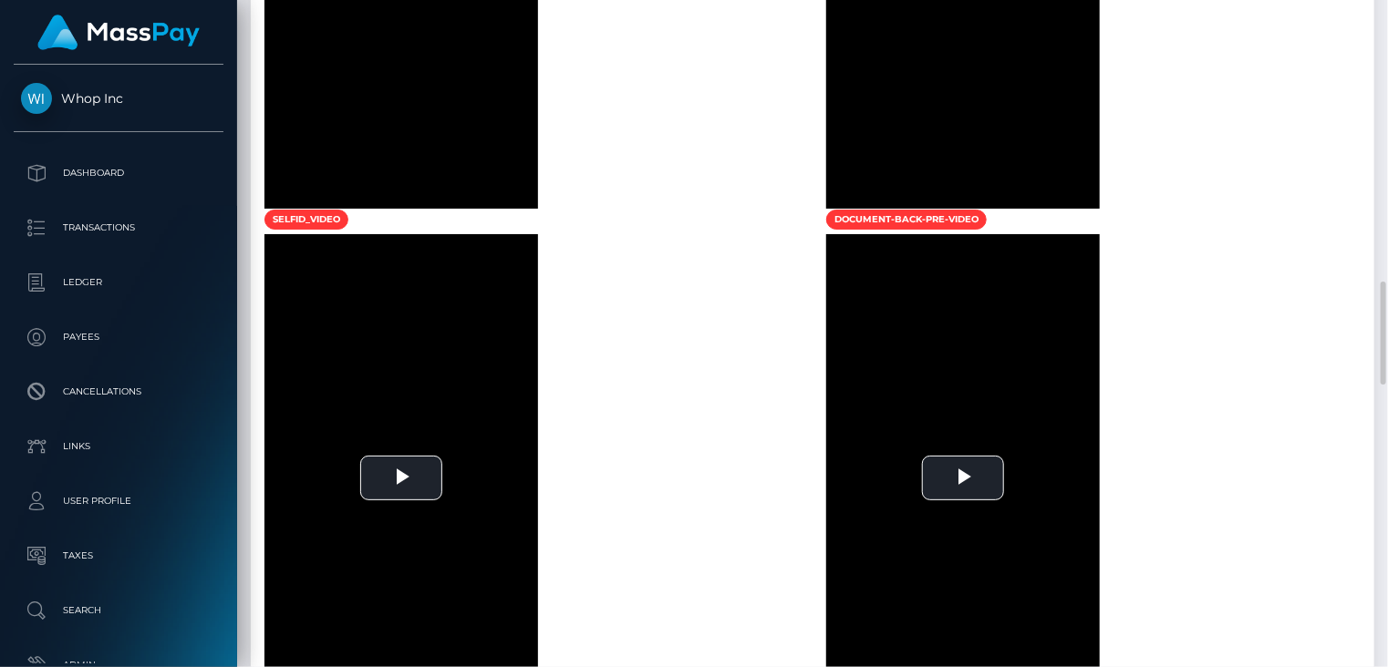
scroll to position [2129, 0]
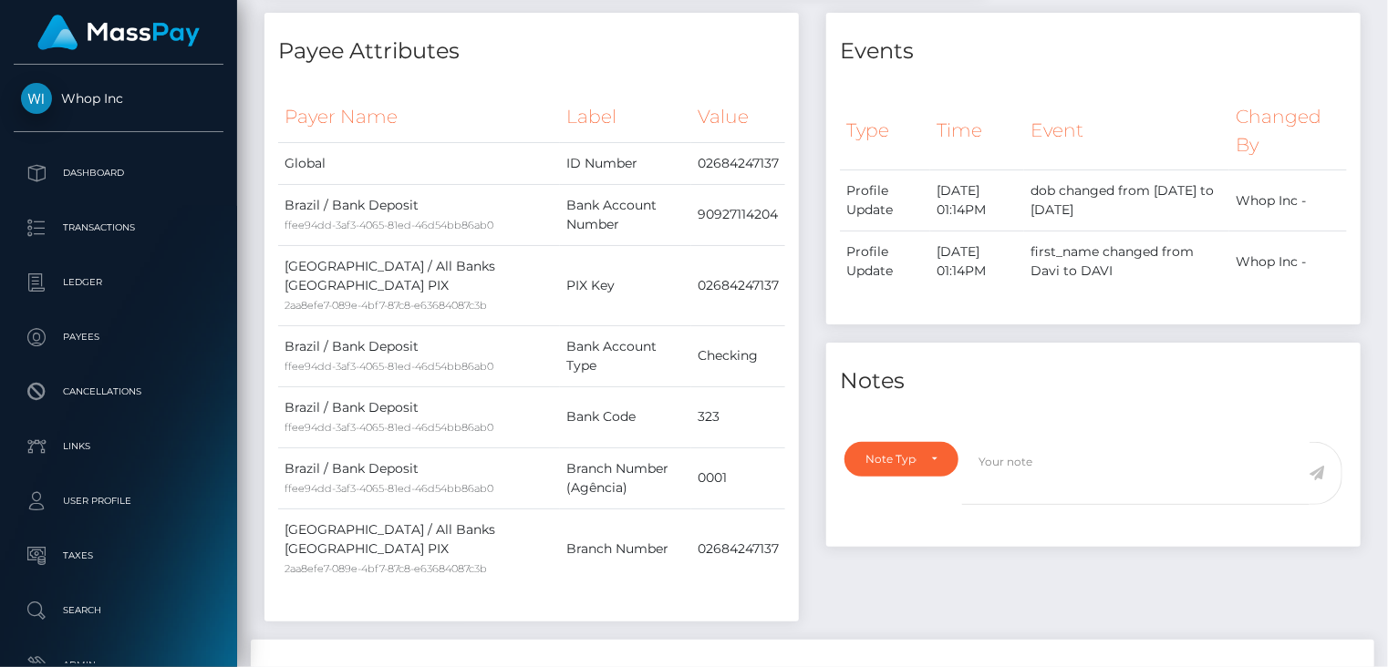
scroll to position [0, 0]
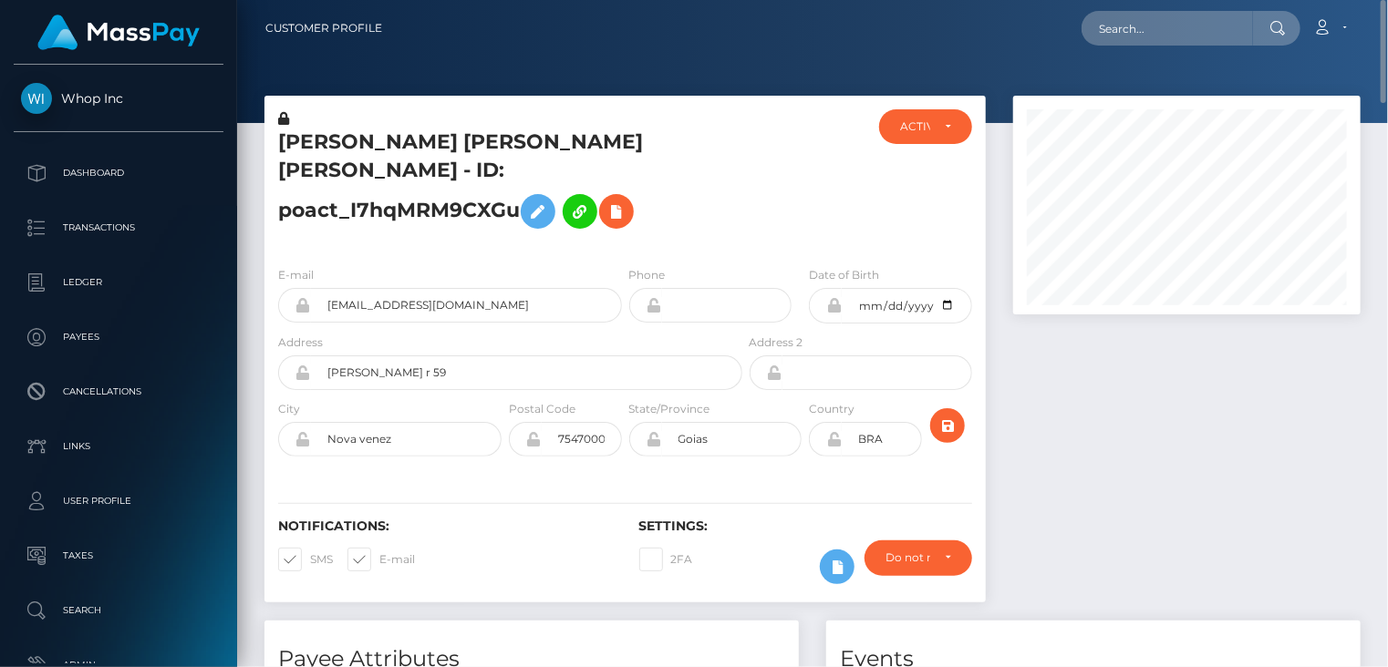
click at [486, 150] on h5 "DAVI MOREIRA DE SOUZA Moreira se souza - ID: poact_I7hqMRM9CXGu" at bounding box center [505, 183] width 454 height 109
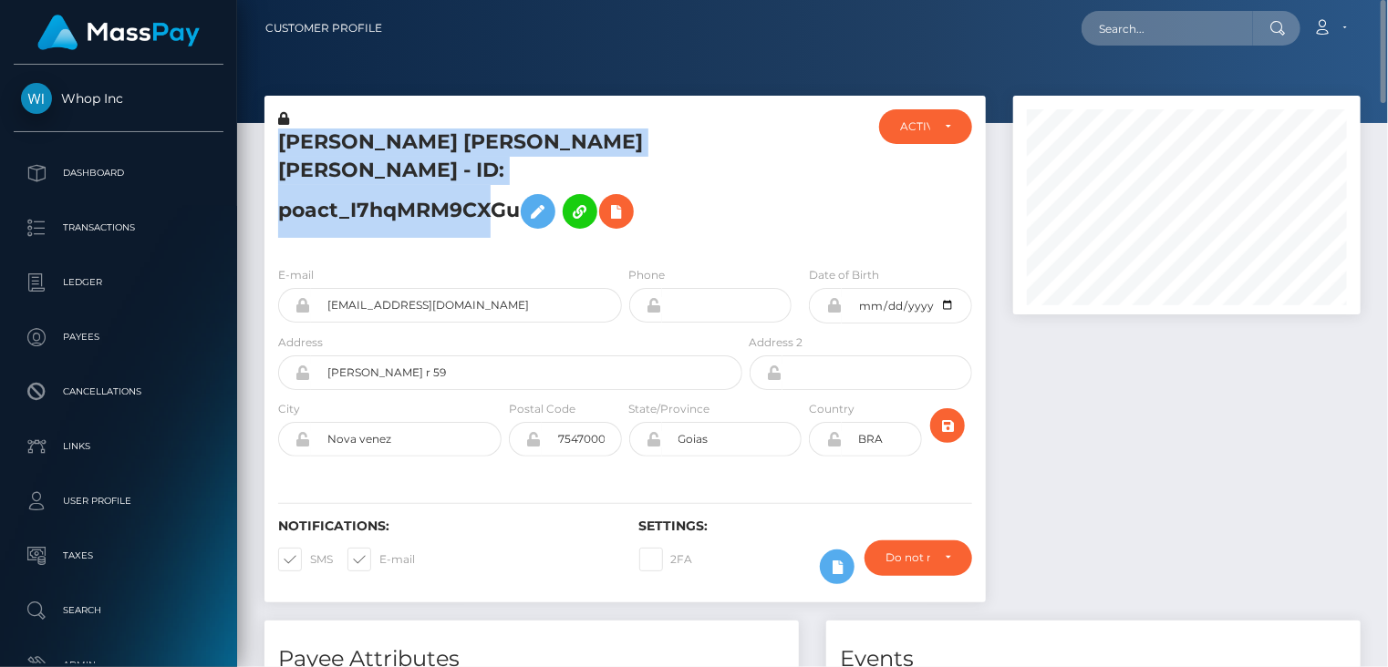
click at [485, 150] on h5 "DAVI MOREIRA DE SOUZA Moreira se souza - ID: poact_I7hqMRM9CXGu" at bounding box center [505, 183] width 454 height 109
copy h5 "DAVI MOREIRA DE SOUZA Moreira se souza - ID: poact_I7hqMRM9CXGu"
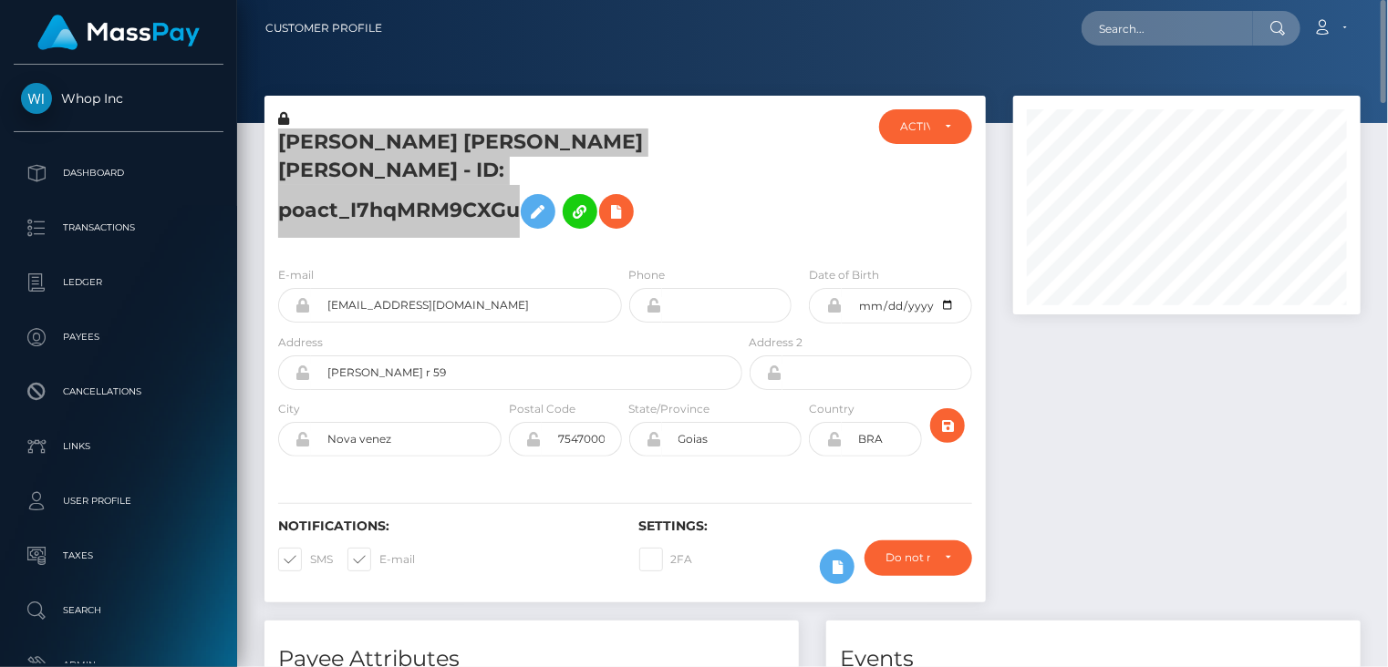
scroll to position [304, 0]
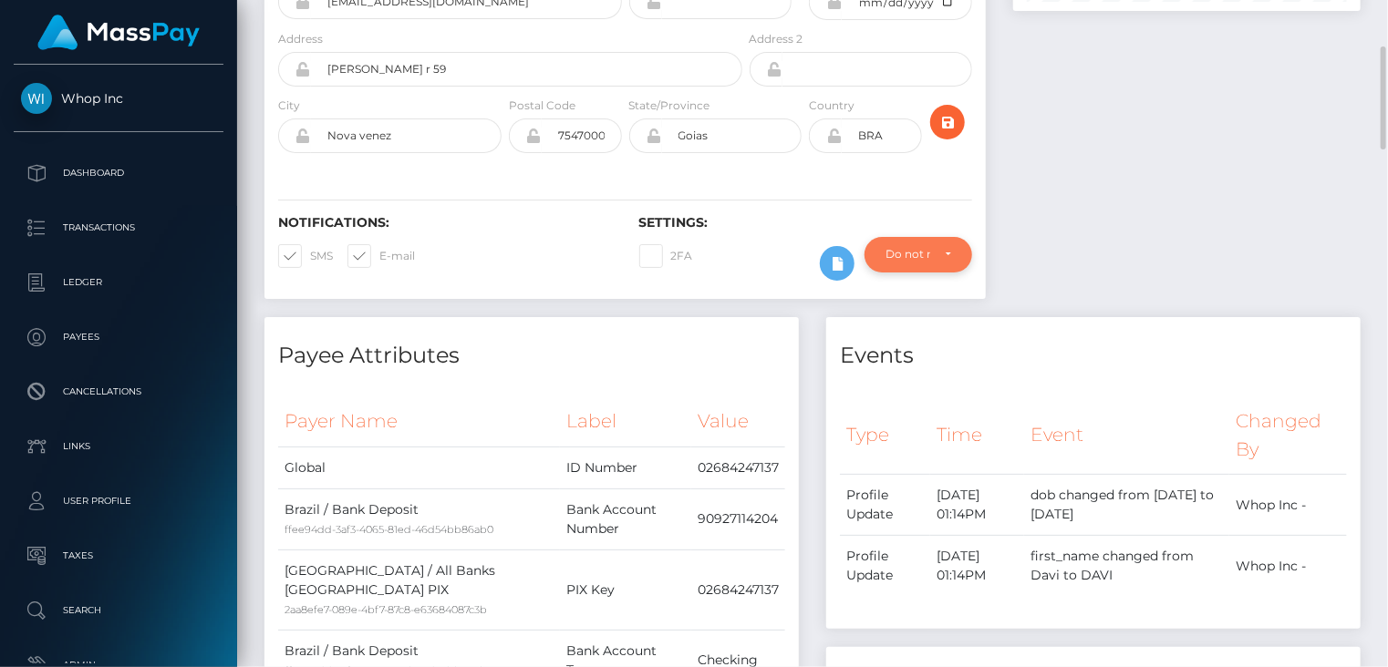
click at [956, 272] on div "Do not require" at bounding box center [918, 254] width 108 height 35
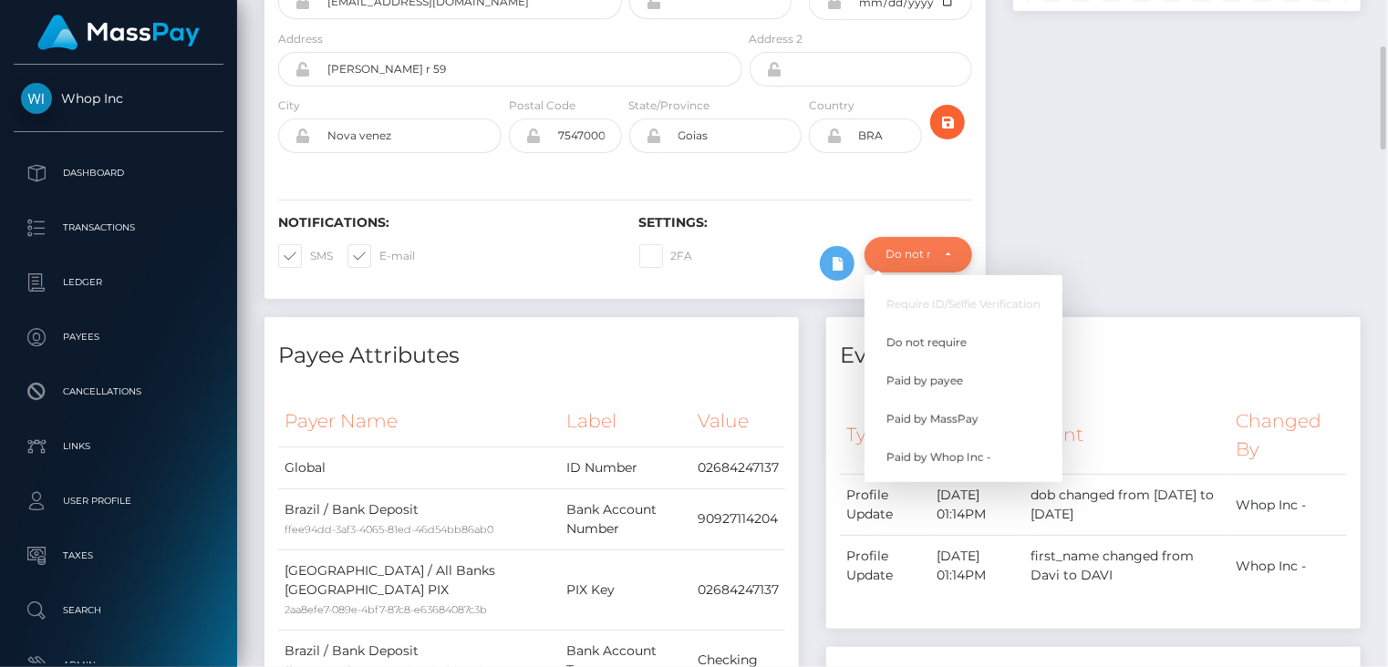
scroll to position [219, 346]
click at [1145, 216] on div at bounding box center [1186, 54] width 375 height 525
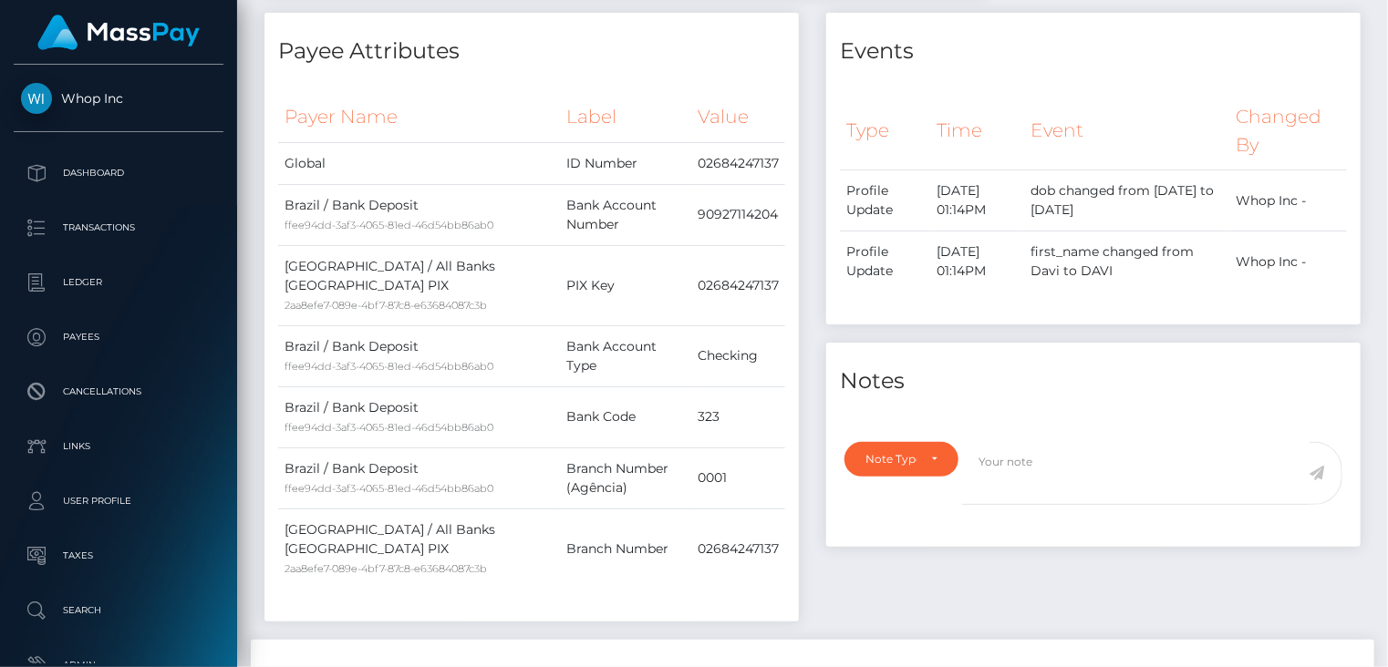
scroll to position [0, 0]
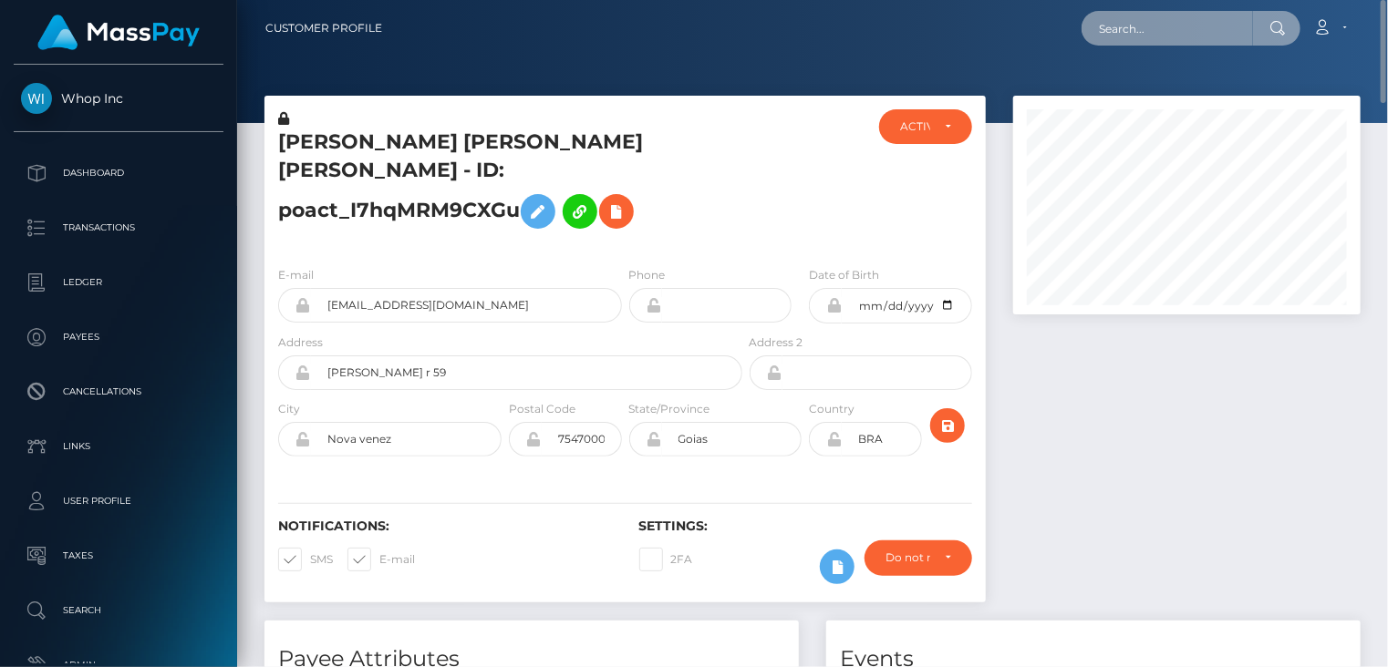
paste input "poact_XuotZxsJyIjJ"
type input "poact_XuotZxsJyIjJ"
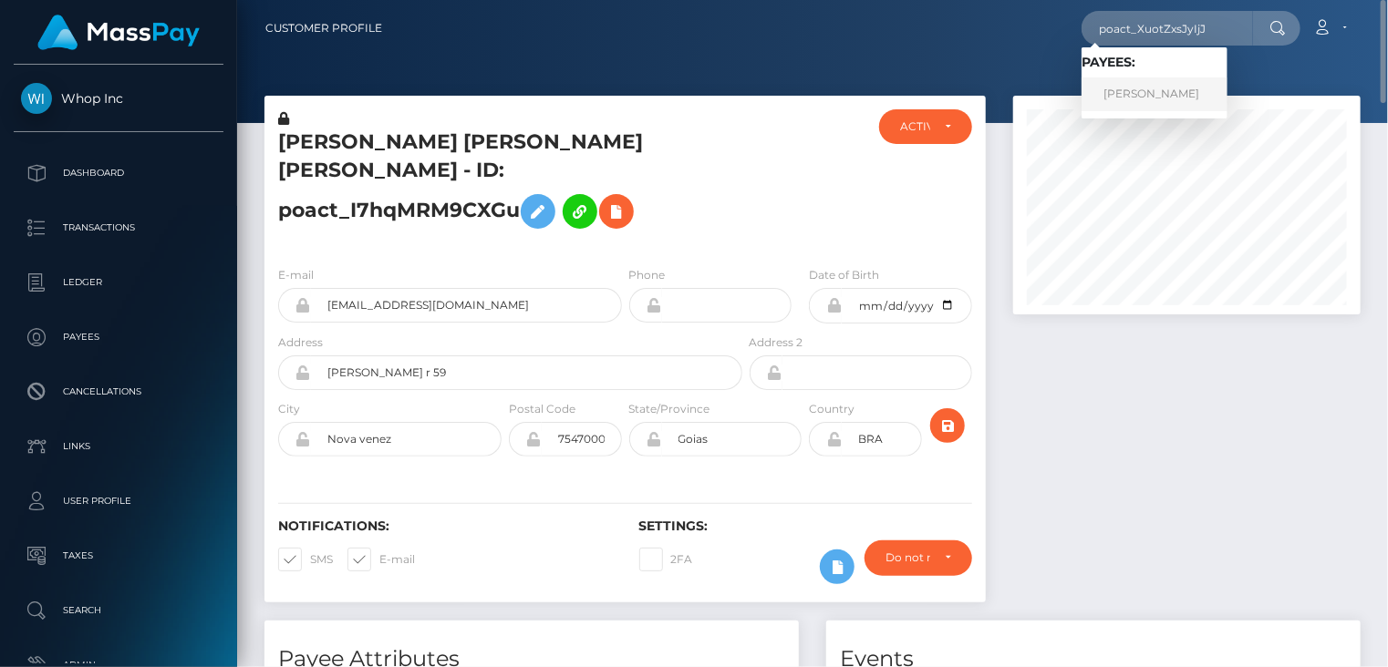
click at [1144, 104] on link "Saradha Begum" at bounding box center [1154, 95] width 146 height 34
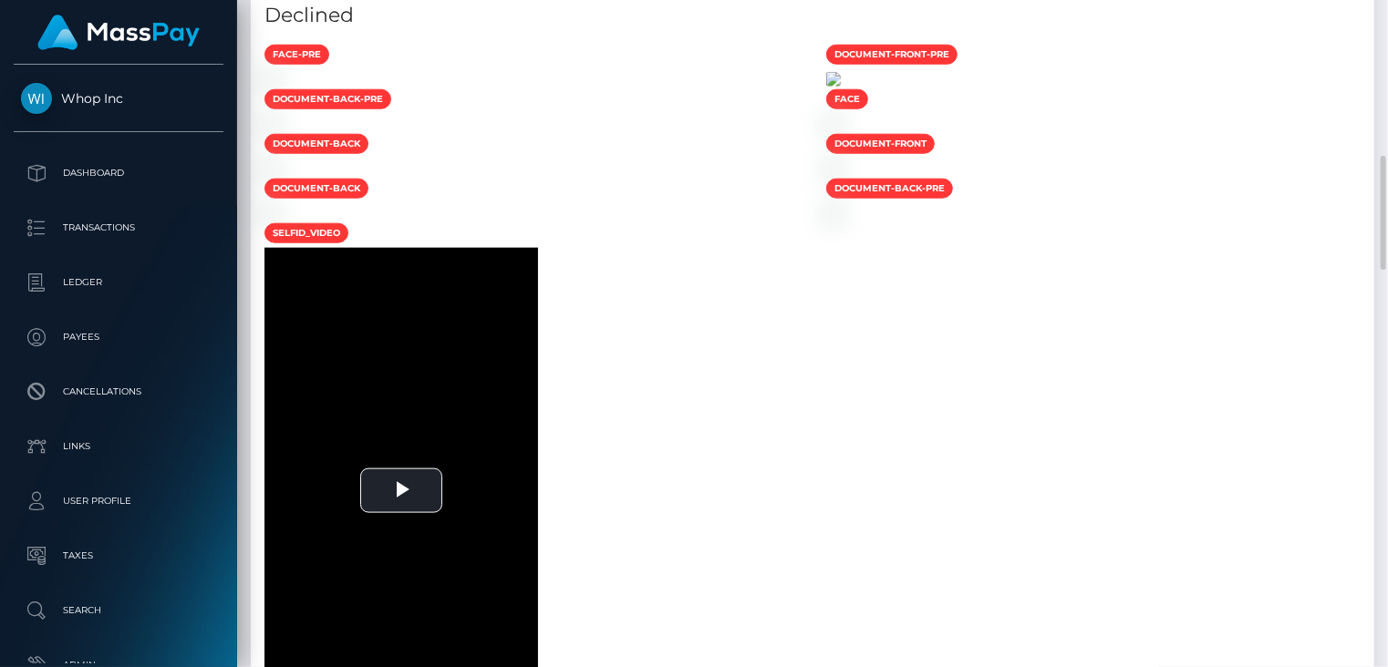
scroll to position [608, 0]
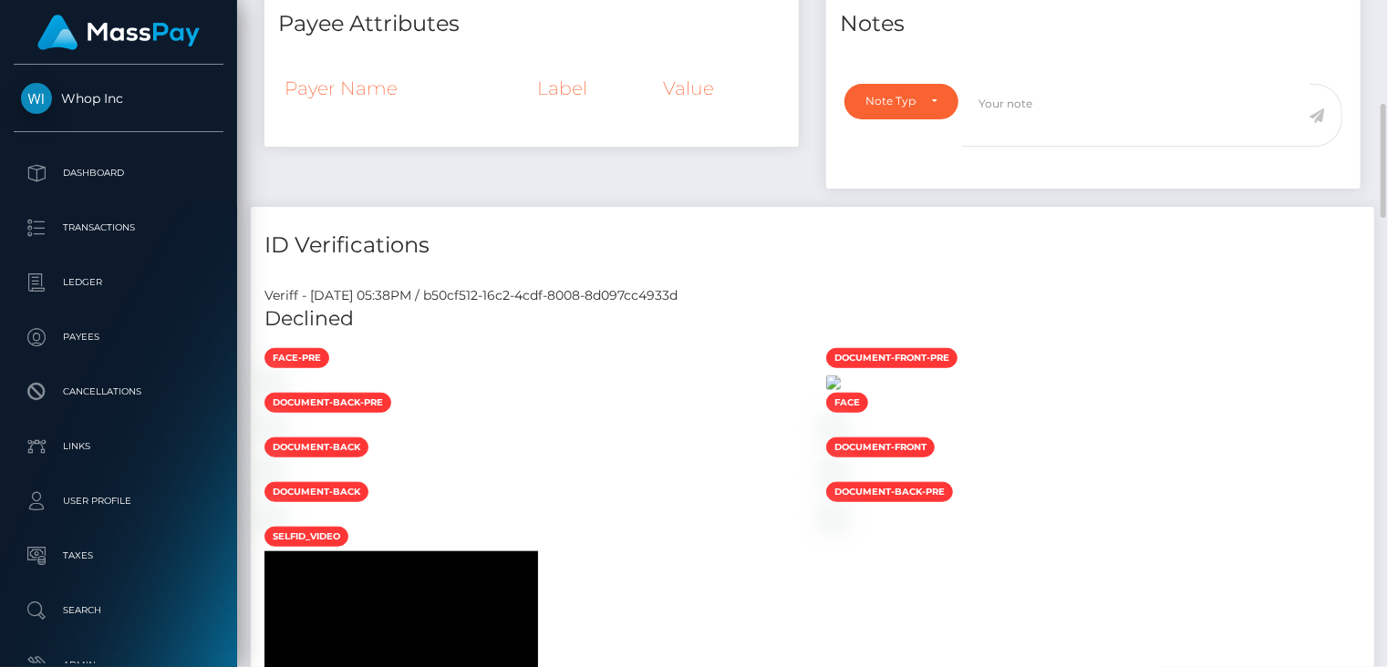
click at [841, 390] on img at bounding box center [833, 383] width 15 height 15
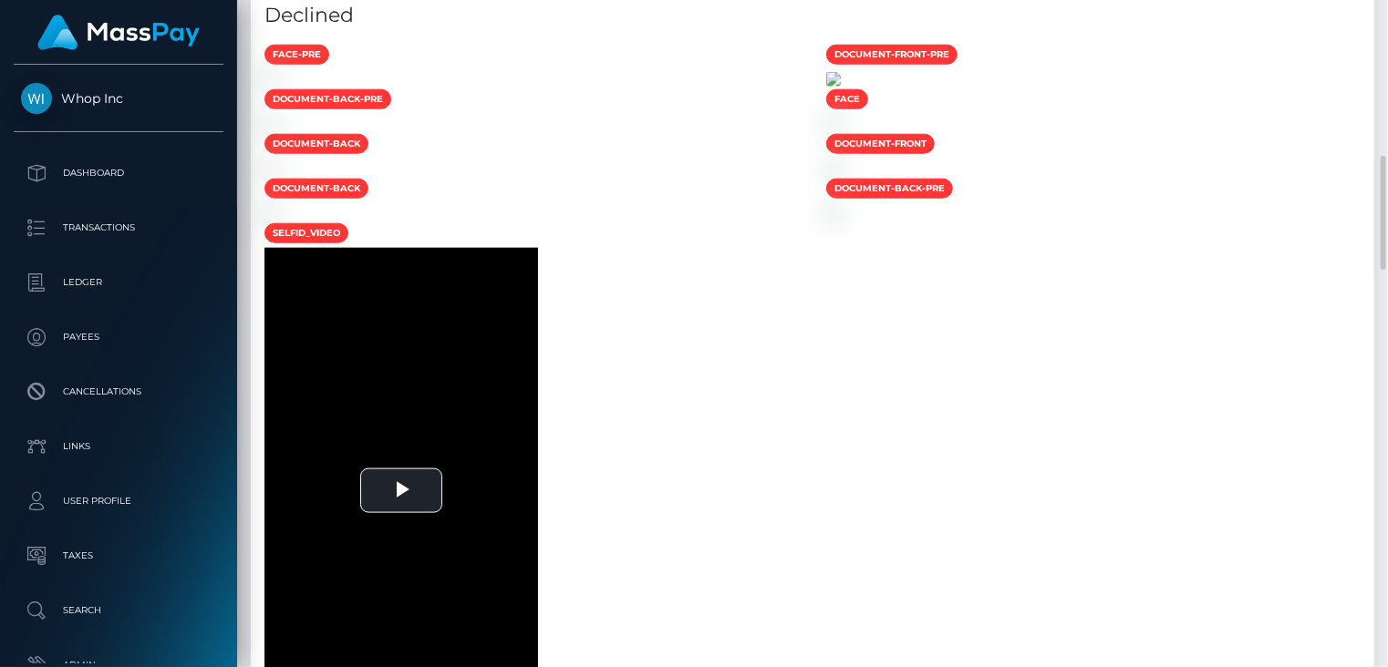
click at [841, 87] on img at bounding box center [833, 79] width 15 height 15
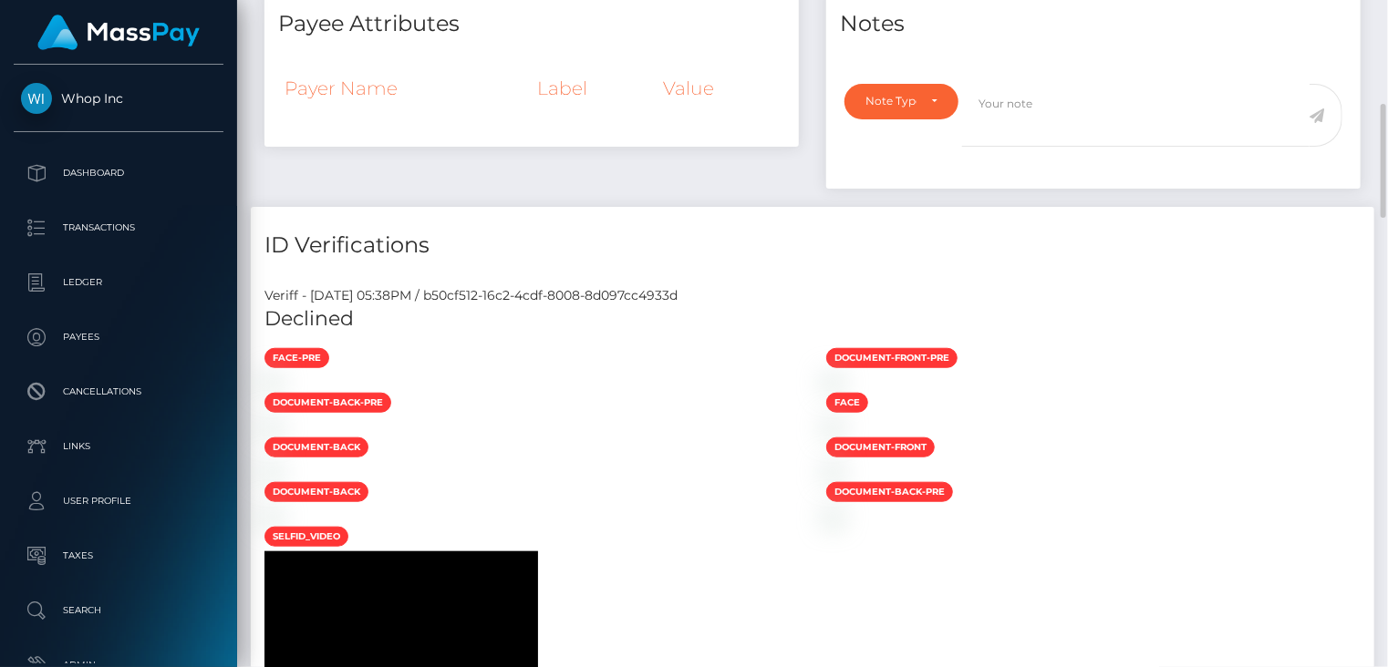
scroll to position [0, 0]
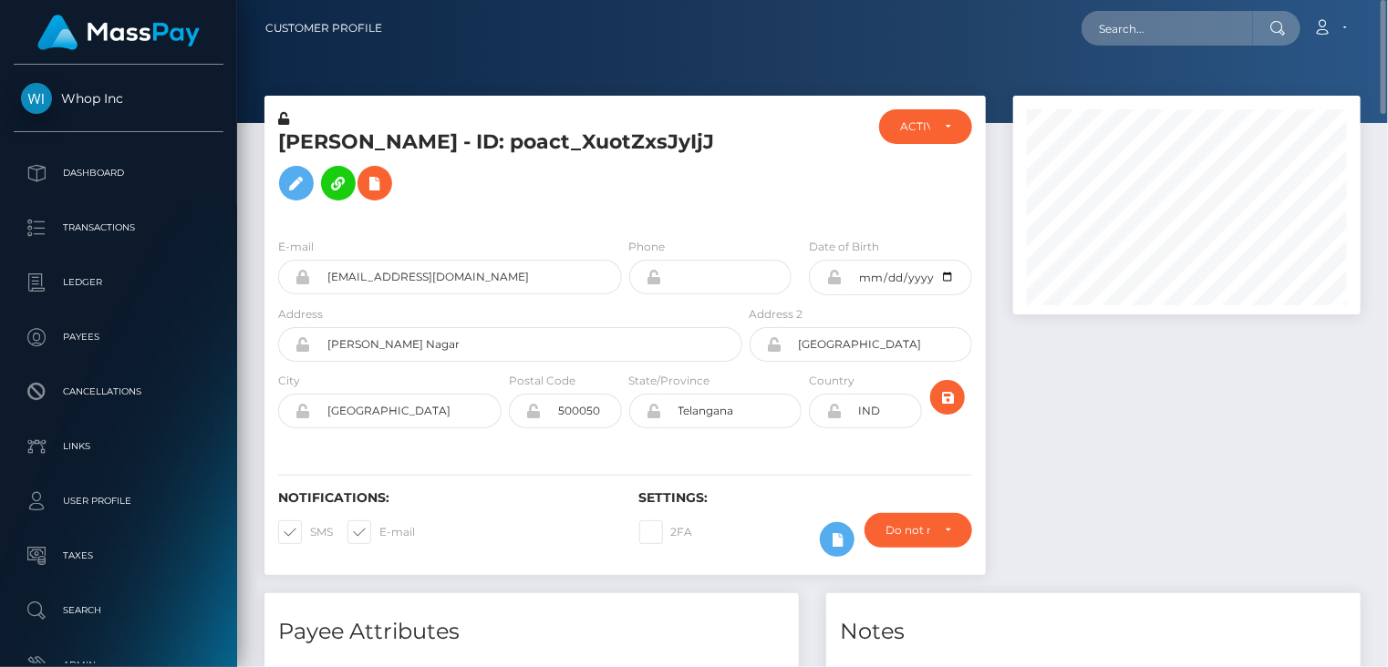
click at [431, 146] on h5 "Saradha Begum - ID: poact_XuotZxsJyIjJ" at bounding box center [505, 169] width 454 height 81
click at [431, 145] on h5 "Saradha Begum - ID: poact_XuotZxsJyIjJ" at bounding box center [505, 169] width 454 height 81
copy h5 "Saradha Begum - ID: poact_XuotZxsJyIjJ"
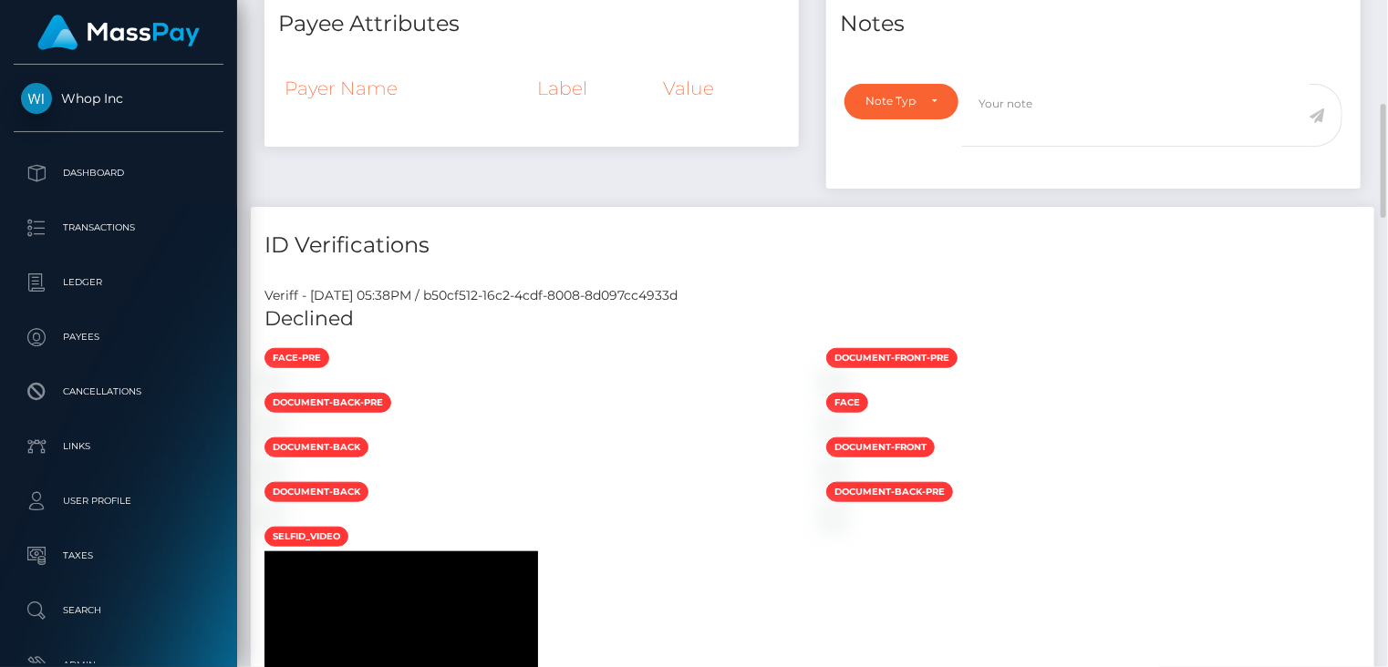
scroll to position [1216, 0]
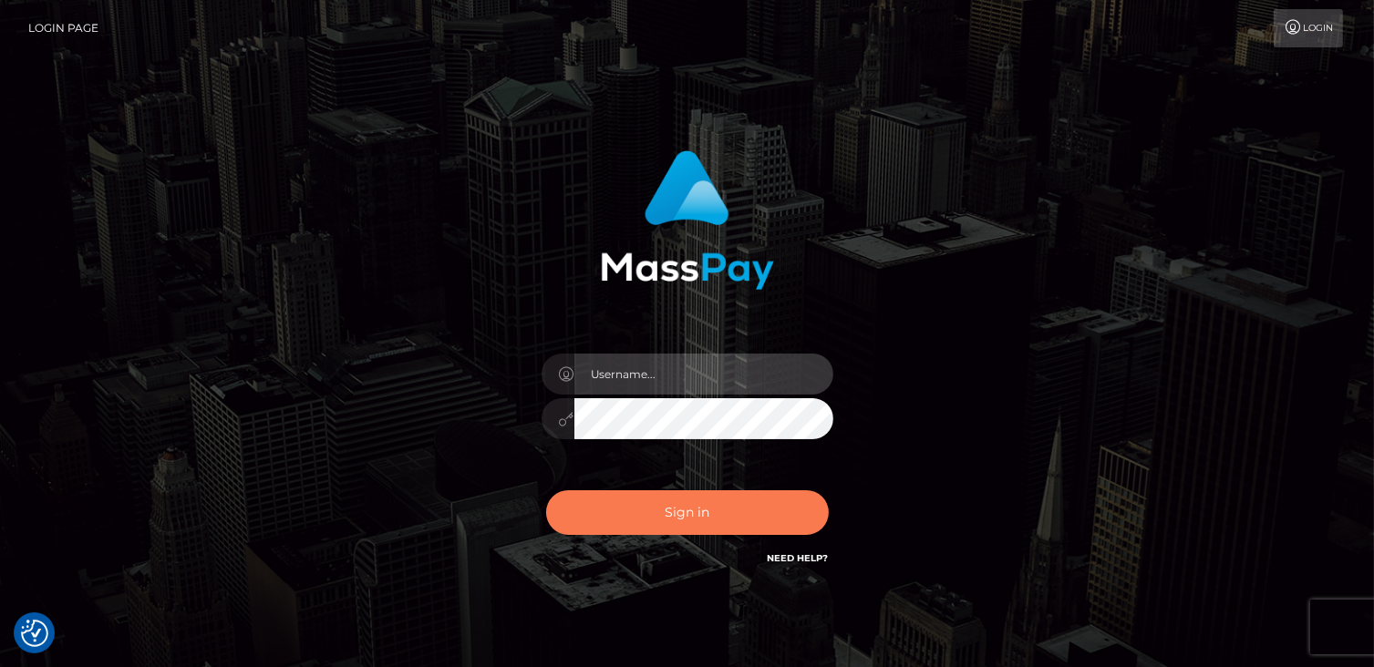
type input "catalinad"
click at [667, 516] on button "Sign in" at bounding box center [687, 513] width 283 height 45
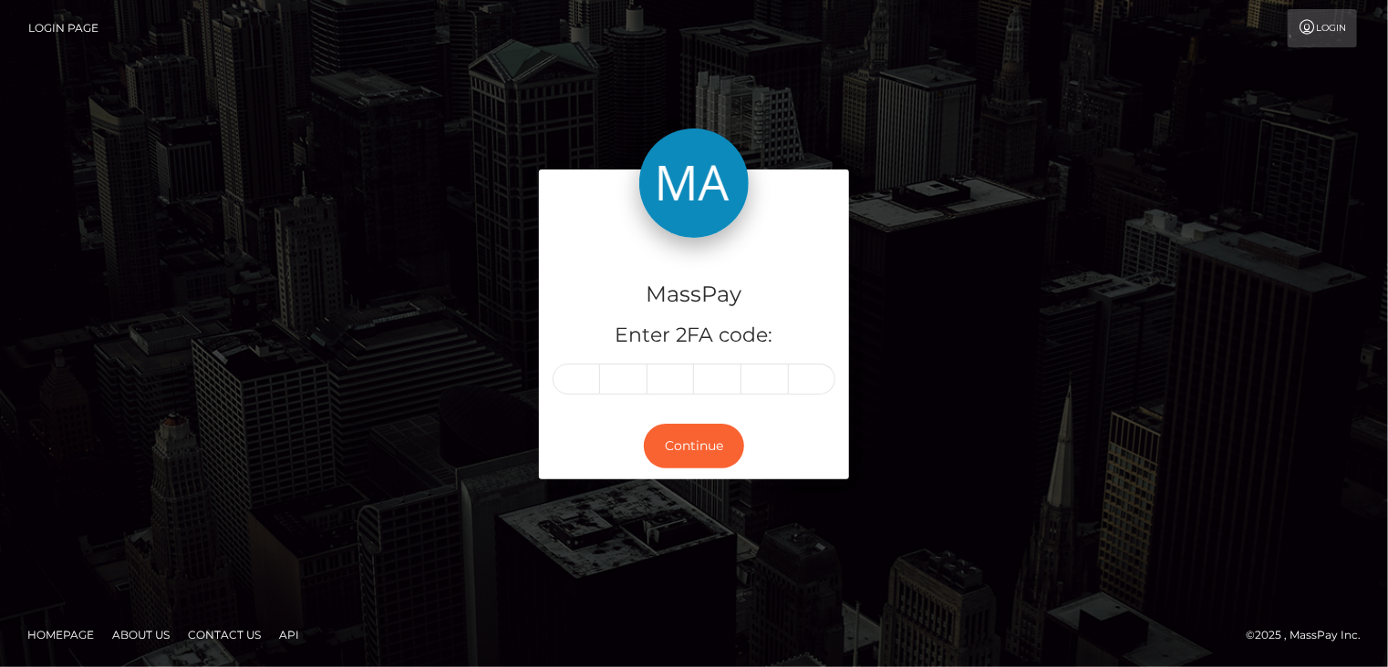
click at [594, 379] on input "text" at bounding box center [576, 379] width 47 height 31
type input "7"
type input "4"
type input "2"
type input "8"
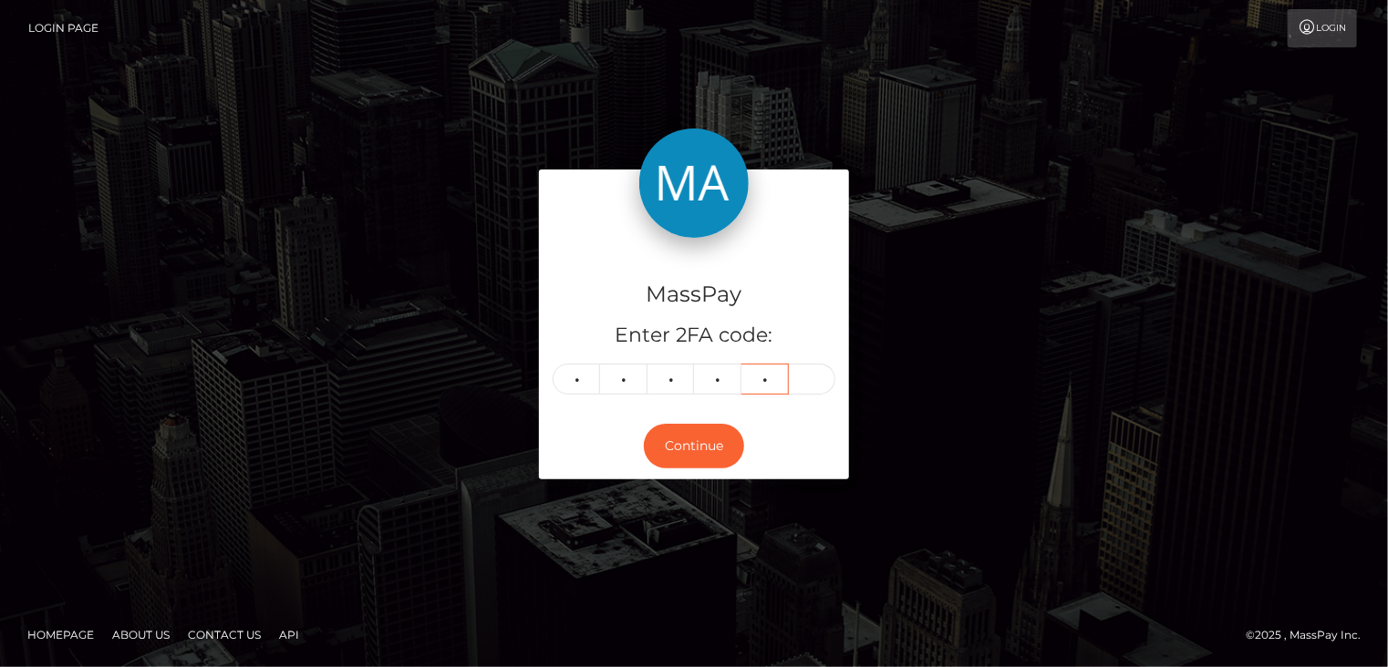
type input "0"
type input "9"
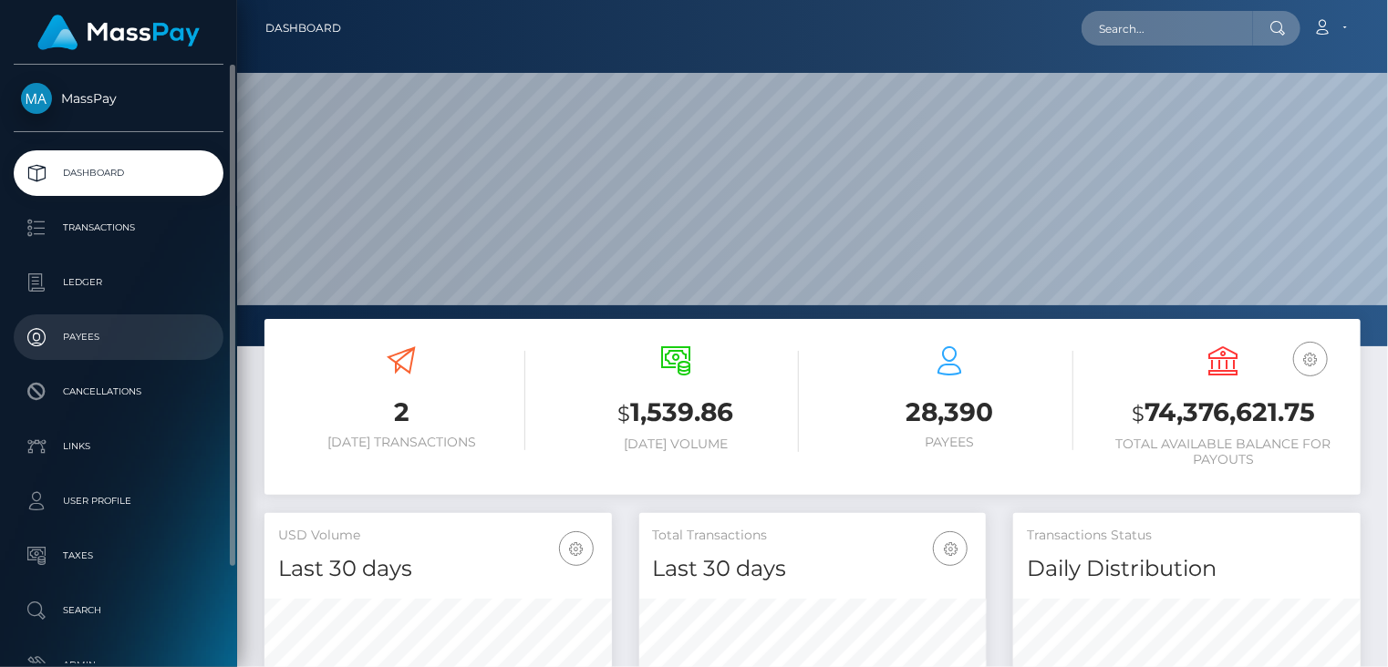
scroll to position [323, 346]
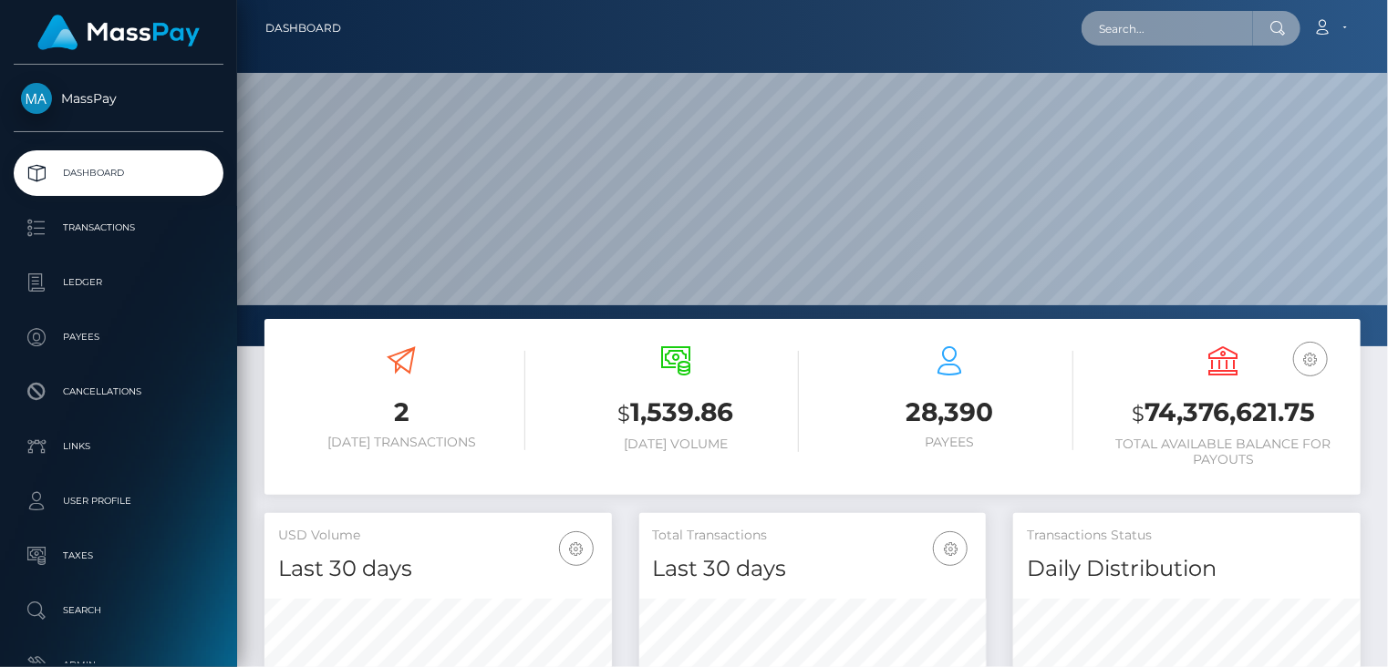
click at [1126, 28] on input "text" at bounding box center [1166, 28] width 171 height 35
paste input "[EMAIL_ADDRESS][DOMAIN_NAME]"
type input "[EMAIL_ADDRESS][DOMAIN_NAME]"
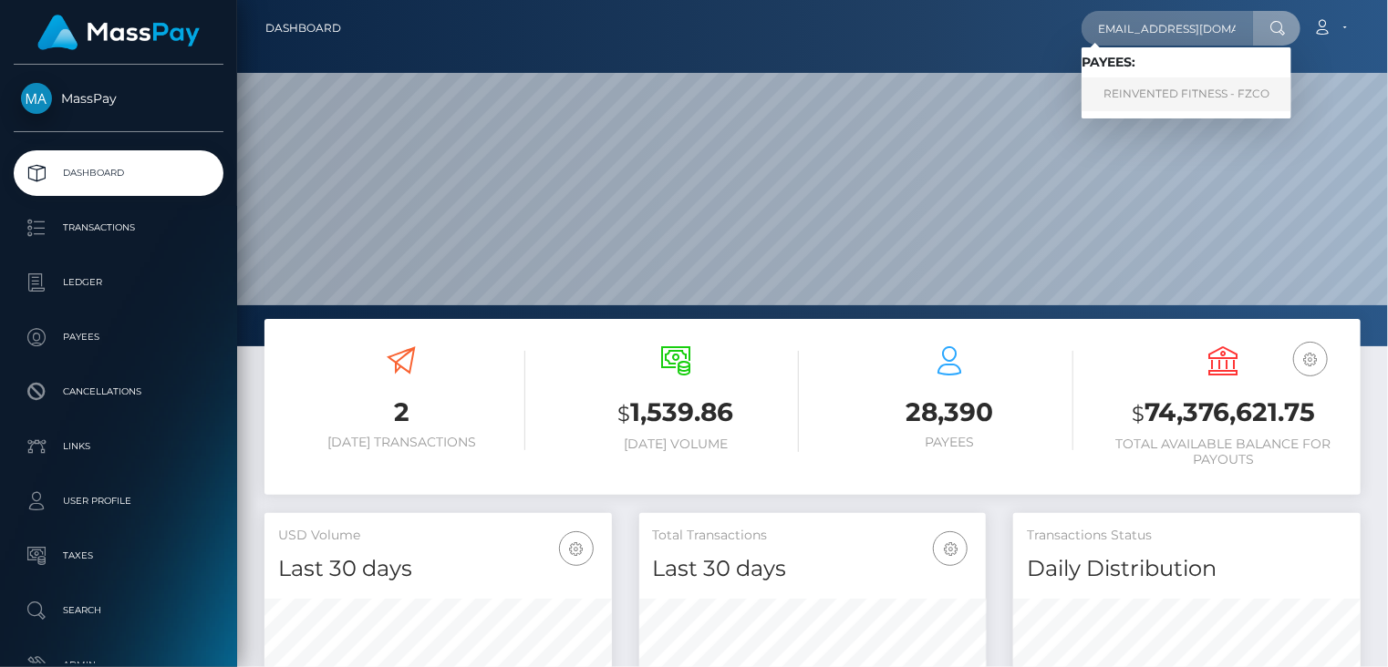
click at [1198, 92] on link "REINVENTED FITNESS - FZCO" at bounding box center [1186, 95] width 210 height 34
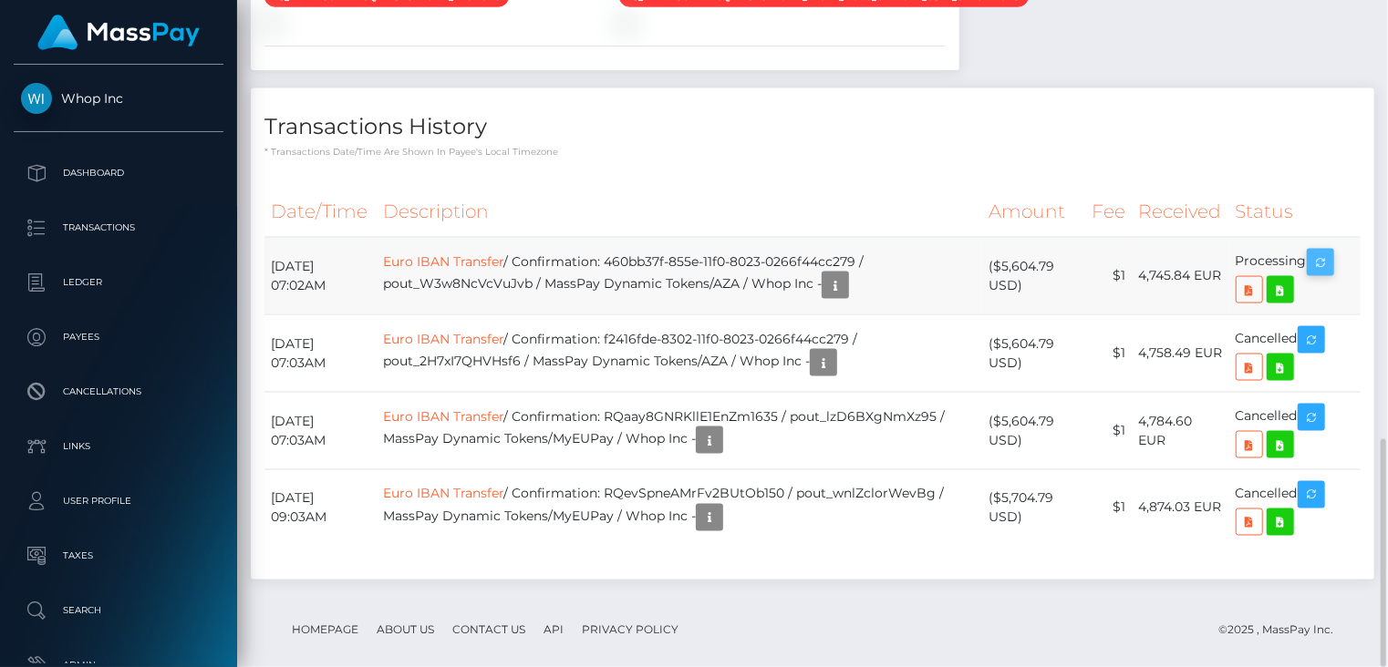
scroll to position [219, 346]
click at [1328, 252] on icon "button" at bounding box center [1320, 263] width 22 height 23
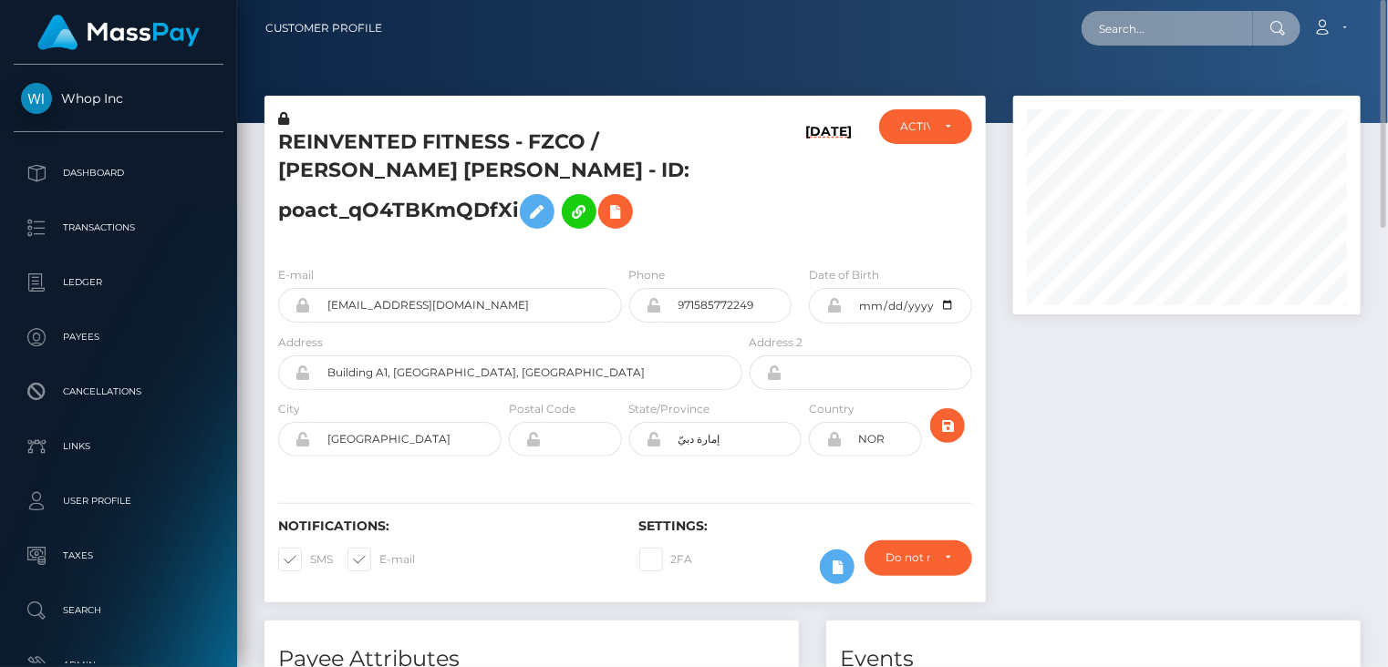
scroll to position [911558, 911430]
paste input "MSP3033081fce8ab61"
type input "MSP3033081fce8ab61"
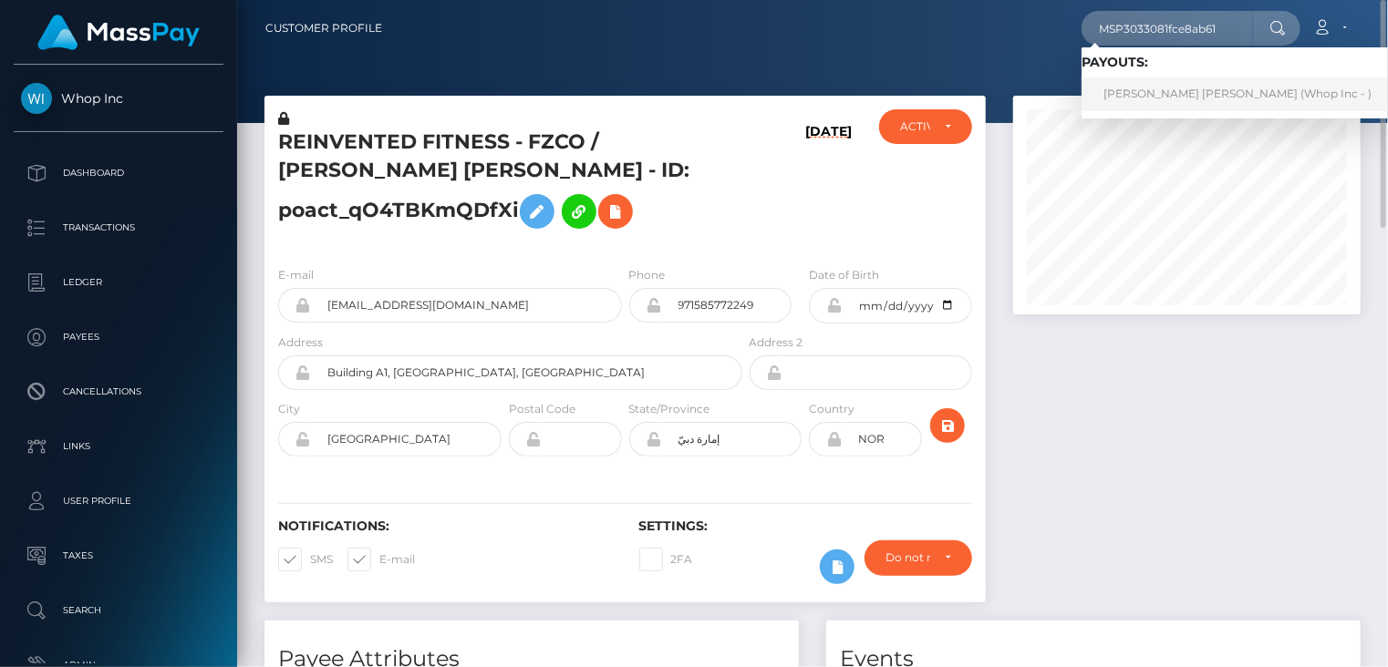
click at [1162, 94] on link "SYED ZOHAIB ALI Ali (Whop Inc - )" at bounding box center [1237, 95] width 312 height 34
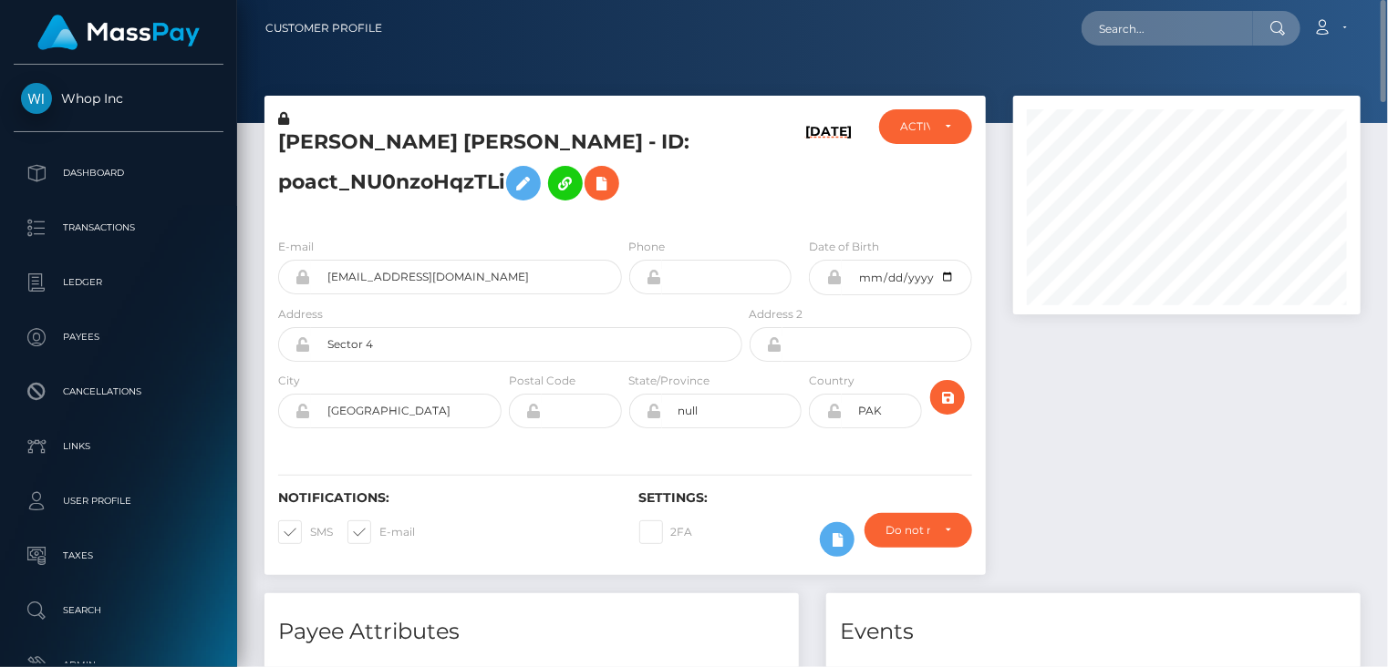
click at [394, 132] on h5 "SYED ZOHAIB ALI Ali - ID: poact_NU0nzoHqzTLi" at bounding box center [505, 169] width 454 height 81
click at [394, 132] on h5 "[PERSON_NAME] [PERSON_NAME] - ID: poact_NU0nzoHqzTLi" at bounding box center [505, 169] width 454 height 81
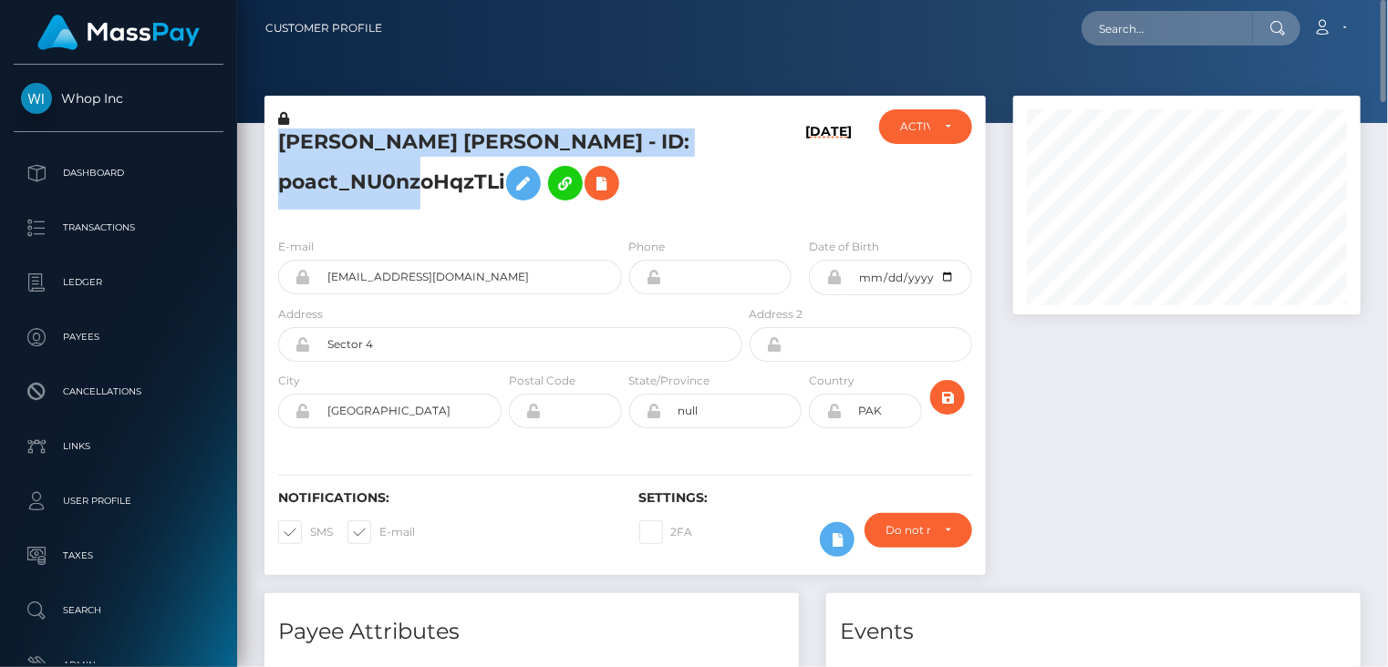
copy h5 "[PERSON_NAME] [PERSON_NAME] - ID: poact_NU0nzoHqzTLi"
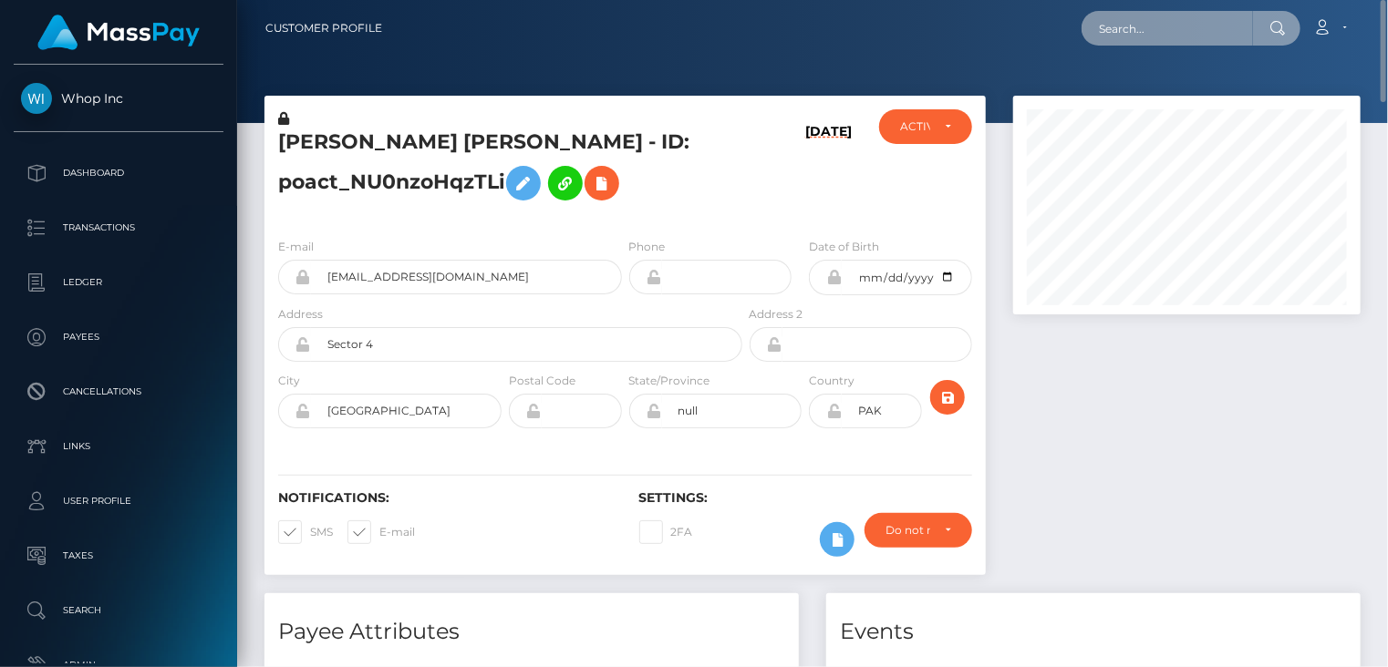
paste input "poact_D0BScv00P5u5"
type input "poact_D0BScv00P5u5"
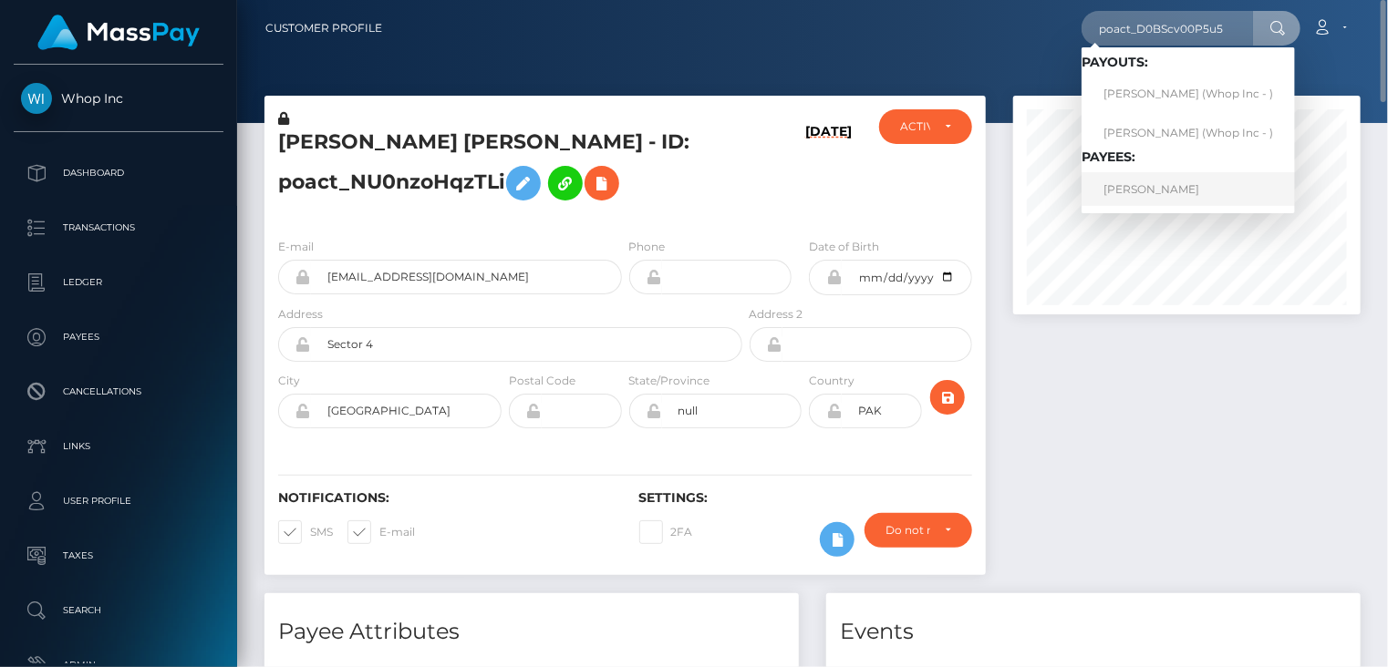
click at [1168, 191] on link "Muhammad Hamza" at bounding box center [1187, 189] width 213 height 34
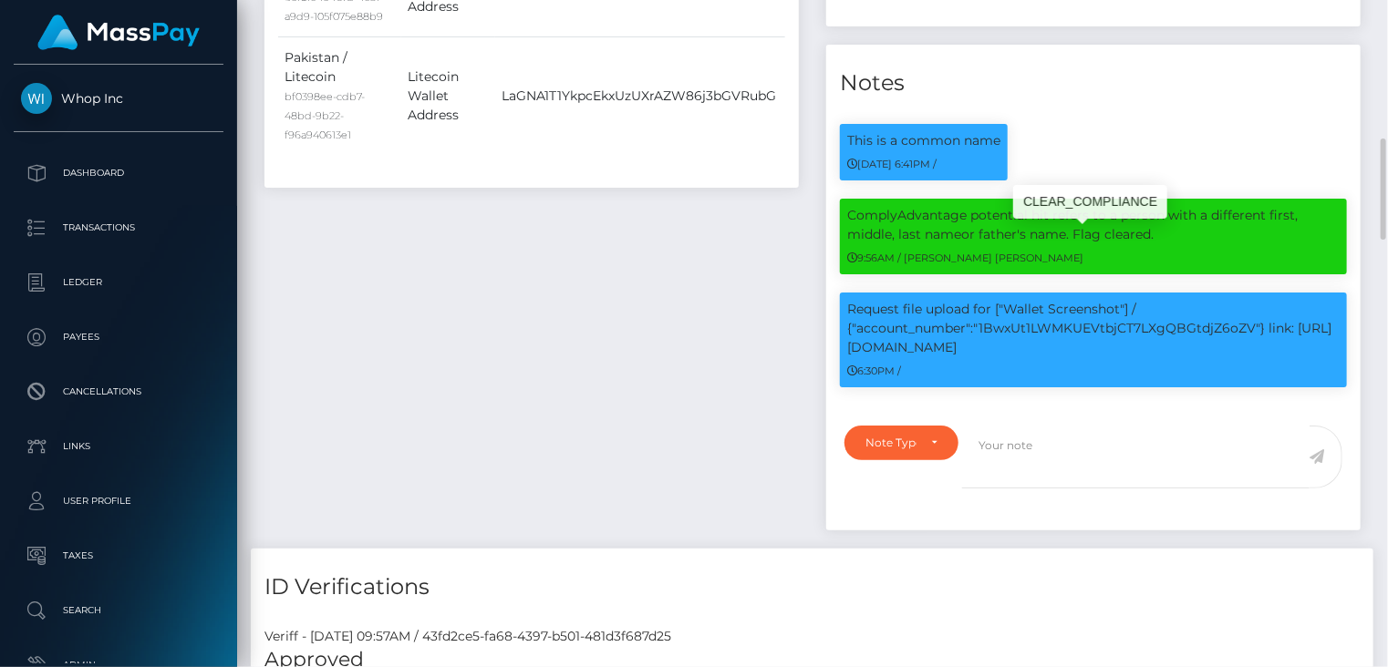
scroll to position [219, 346]
click at [1047, 343] on p "Request file upload for ["Wallet Screenshot"] / {"account_number":"1BwxUt1LWMKU…" at bounding box center [1093, 328] width 492 height 57
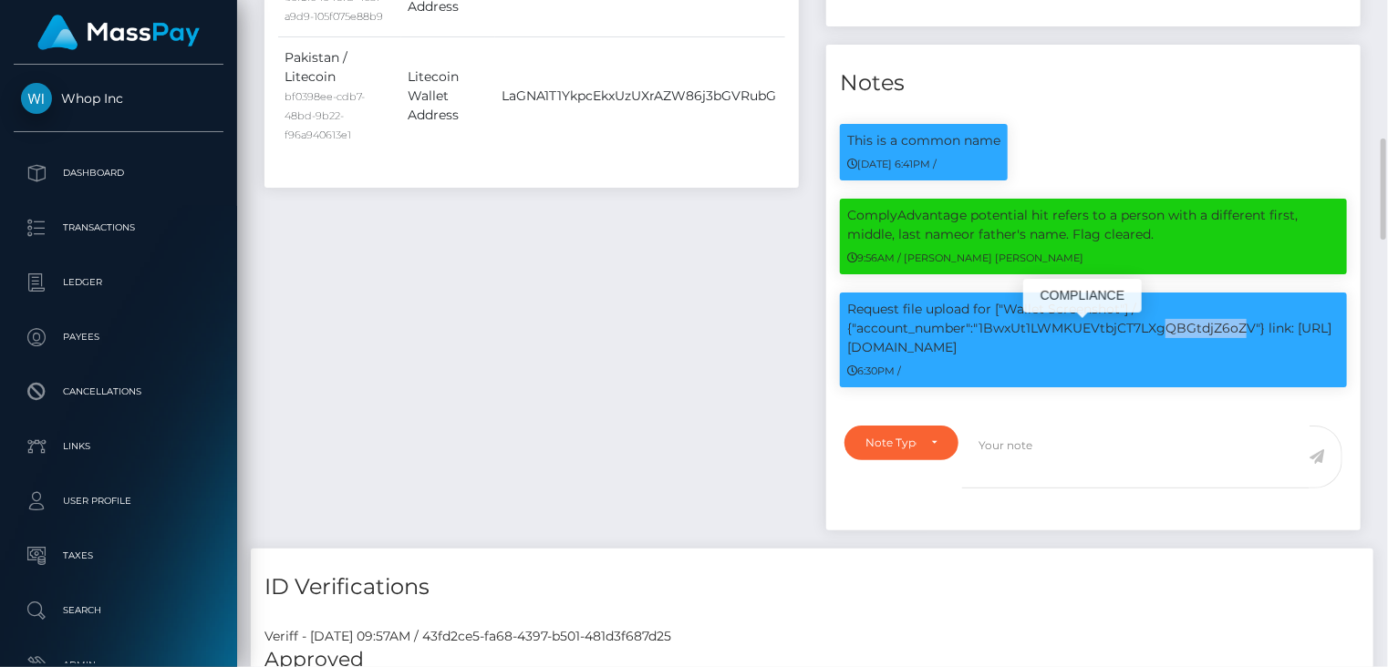
click at [1047, 343] on p "Request file upload for ["Wallet Screenshot"] / {"account_number":"1BwxUt1LWMKU…" at bounding box center [1093, 328] width 492 height 57
drag, startPoint x: 1047, startPoint y: 344, endPoint x: 1025, endPoint y: 357, distance: 25.3
click at [1025, 357] on p "Request file upload for ["Wallet Screenshot"] / {"account_number":"1BwxUt1LWMKU…" at bounding box center [1093, 328] width 492 height 57
copy p "1BwxUt1LWMKUEVtbjCT7LXgQBGtdjZ6oZV"
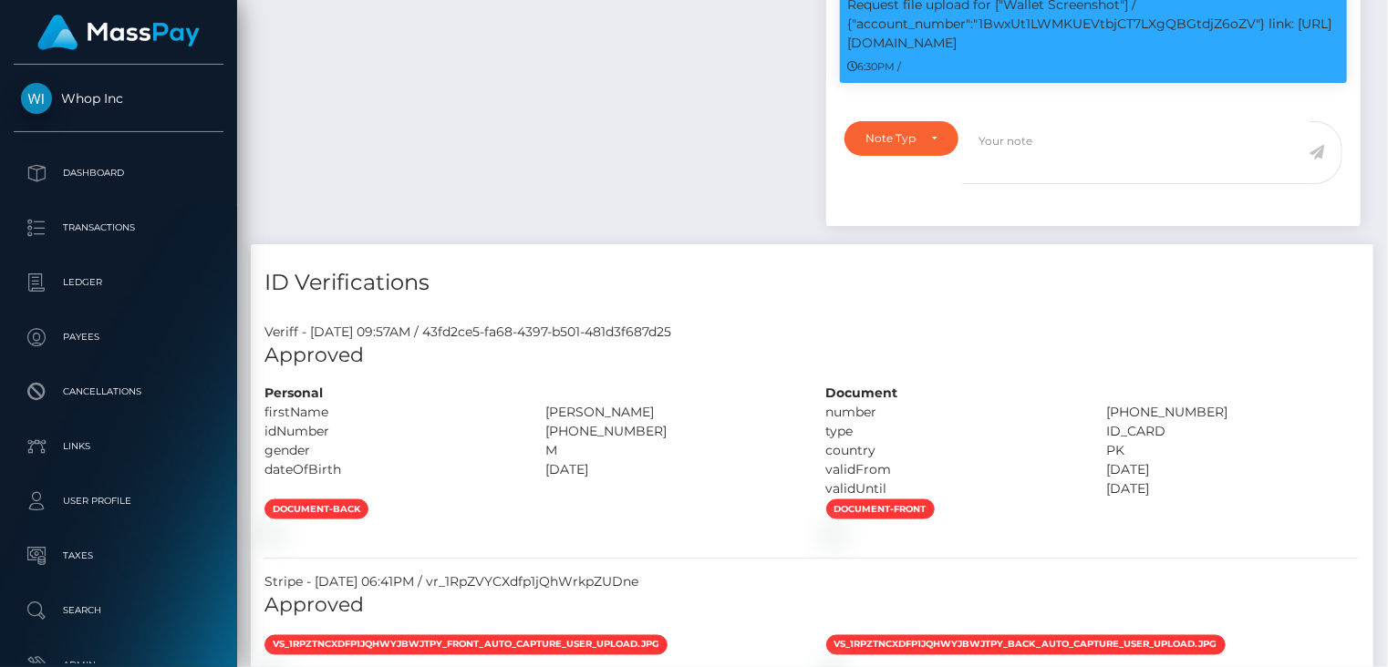
scroll to position [0, 0]
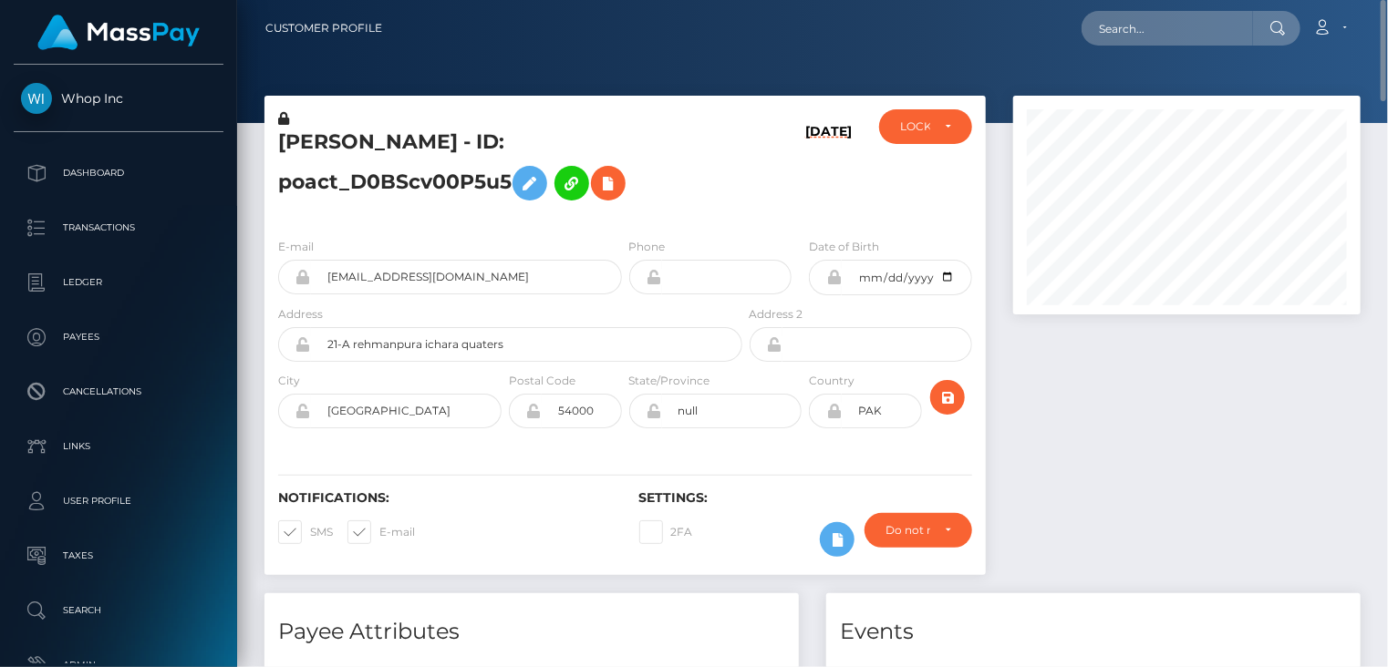
click at [363, 141] on h5 "Muhammad Hamza - ID: poact_D0BScv00P5u5" at bounding box center [505, 169] width 454 height 81
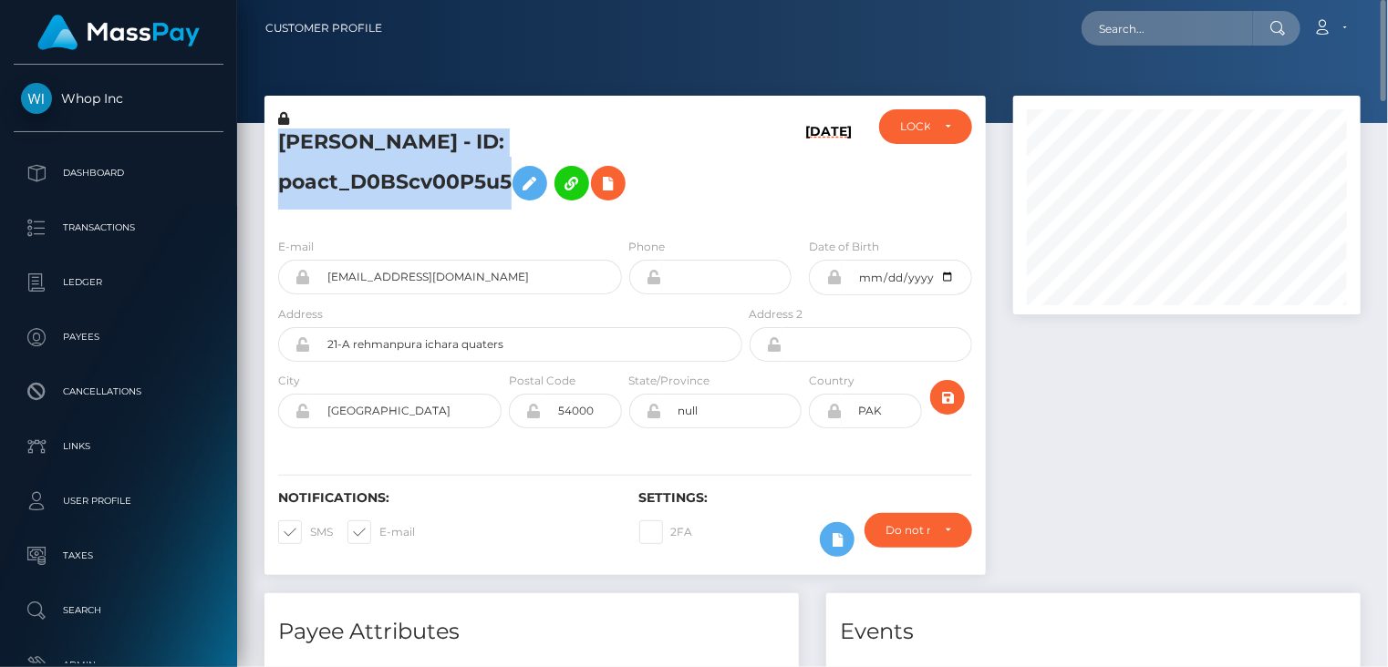
copy h5 "Muhammad Hamza - ID: poact_D0BScv00P5u5"
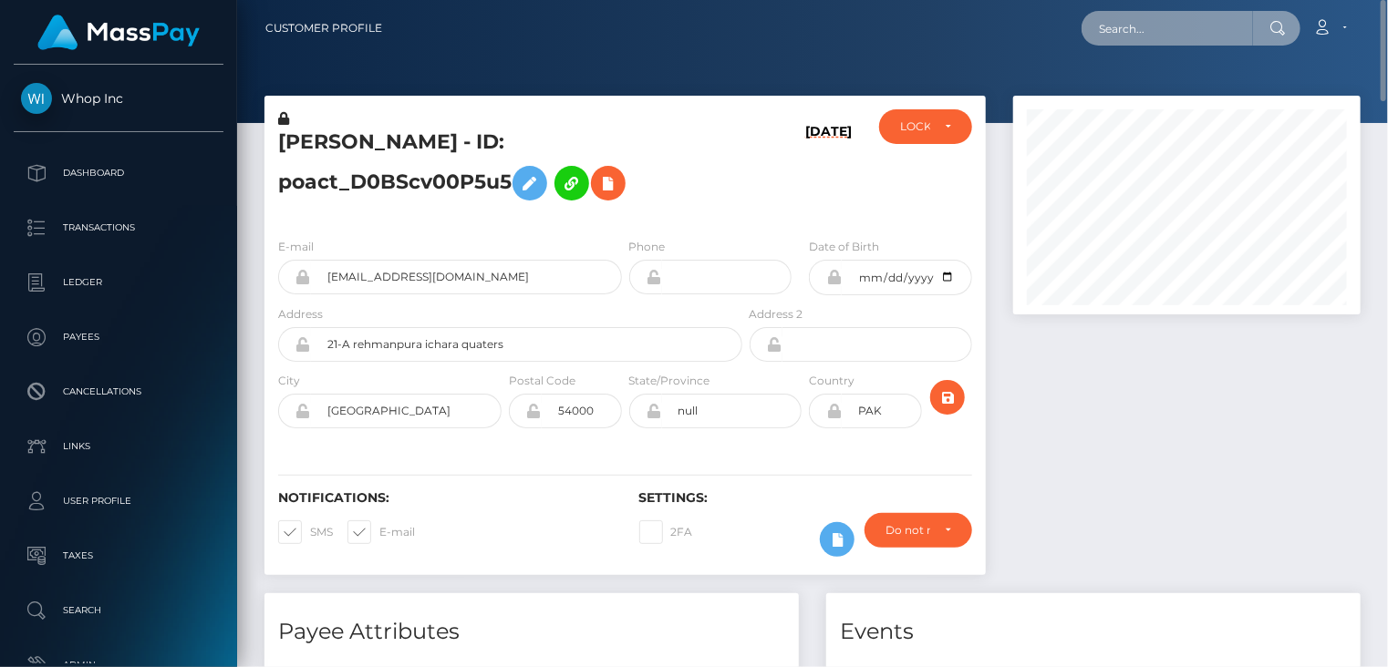
paste input "MSPa11a29e2798a2ba"
type input "MSPa11a29e2798a2ba"
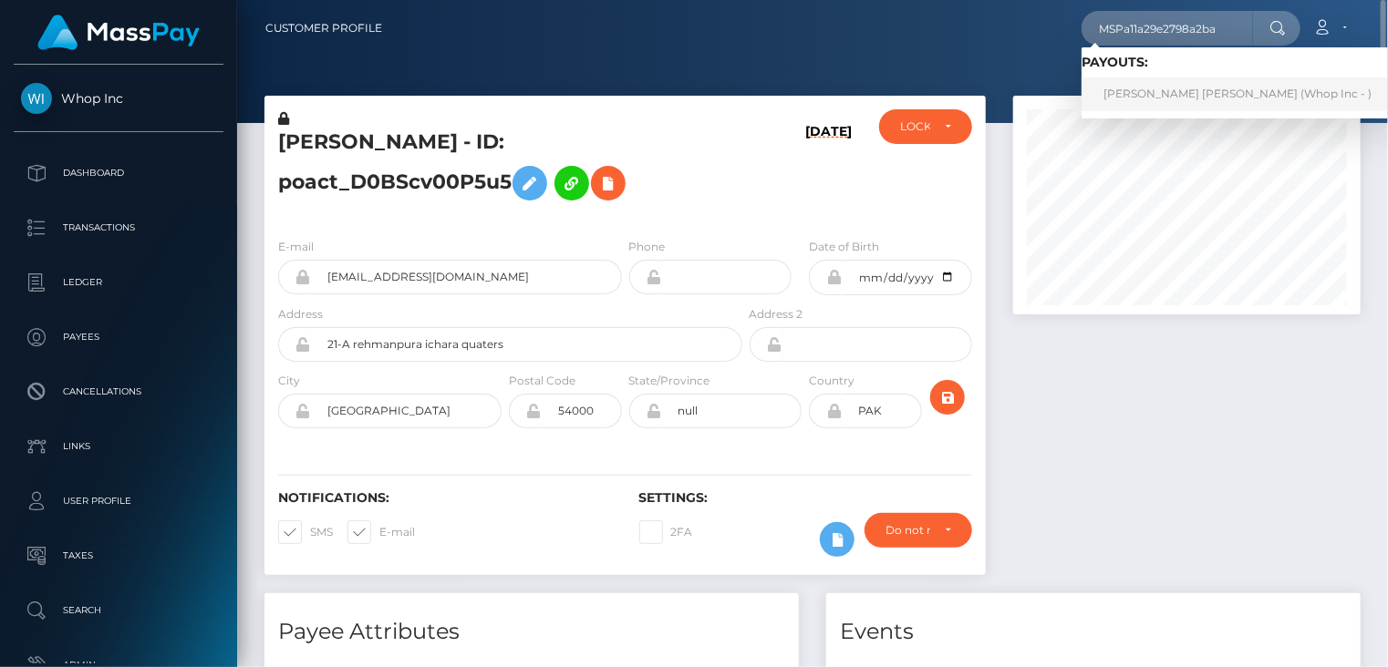
click at [1156, 100] on link "SYED ZOHAIB ALI Ali (Whop Inc - )" at bounding box center [1237, 95] width 312 height 34
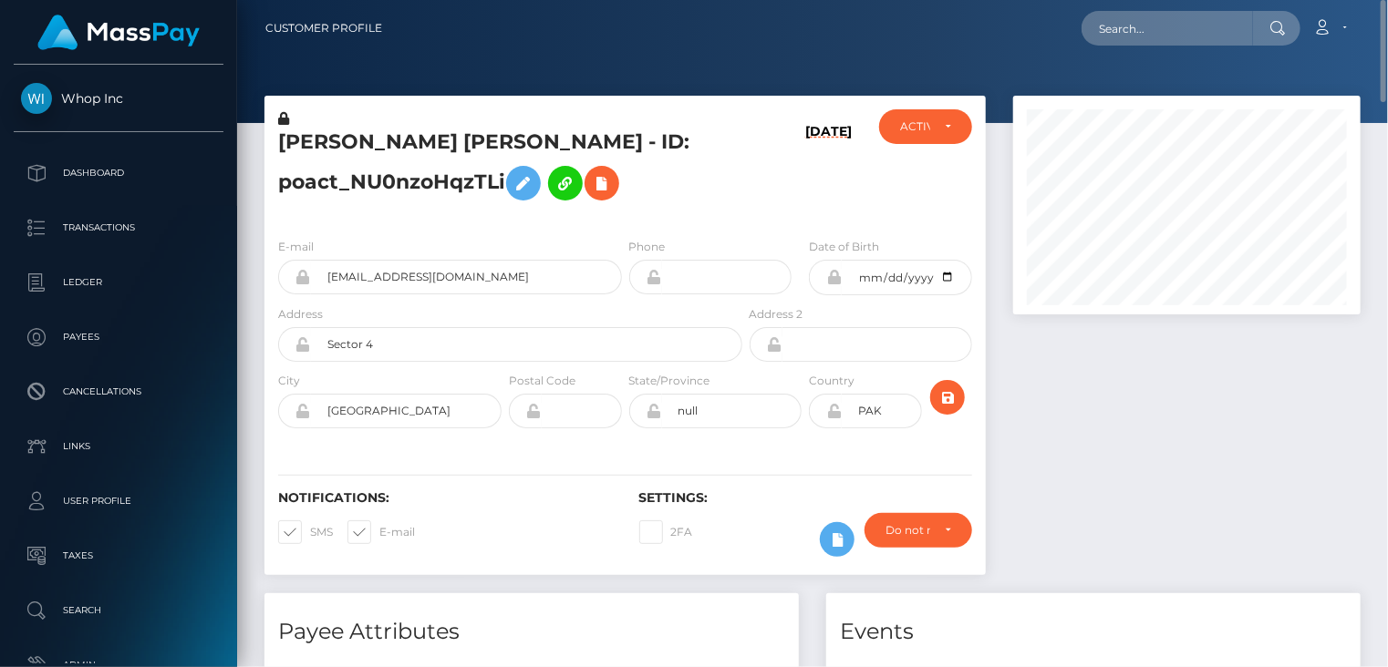
click at [428, 136] on h5 "[PERSON_NAME] [PERSON_NAME] - ID: poact_NU0nzoHqzTLi" at bounding box center [505, 169] width 454 height 81
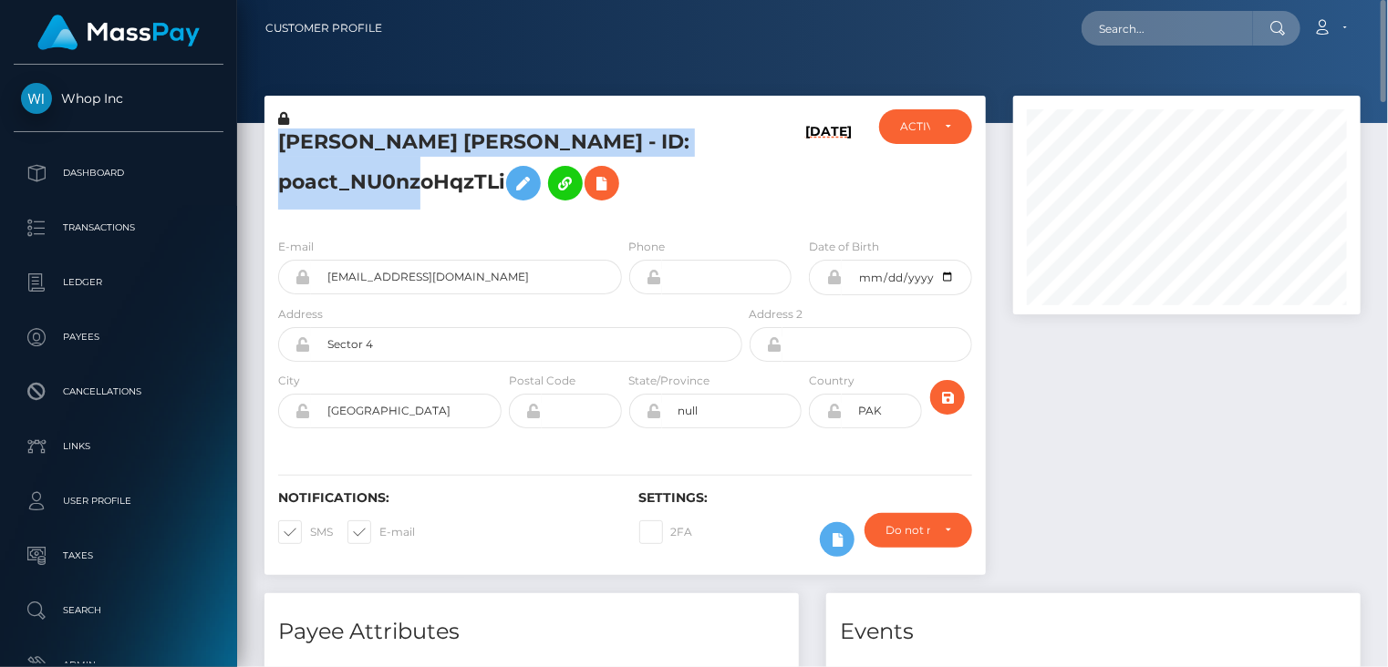
click at [428, 136] on h5 "[PERSON_NAME] [PERSON_NAME] - ID: poact_NU0nzoHqzTLi" at bounding box center [505, 169] width 454 height 81
copy h5 "[PERSON_NAME] [PERSON_NAME] - ID: poact_NU0nzoHqzTLi"
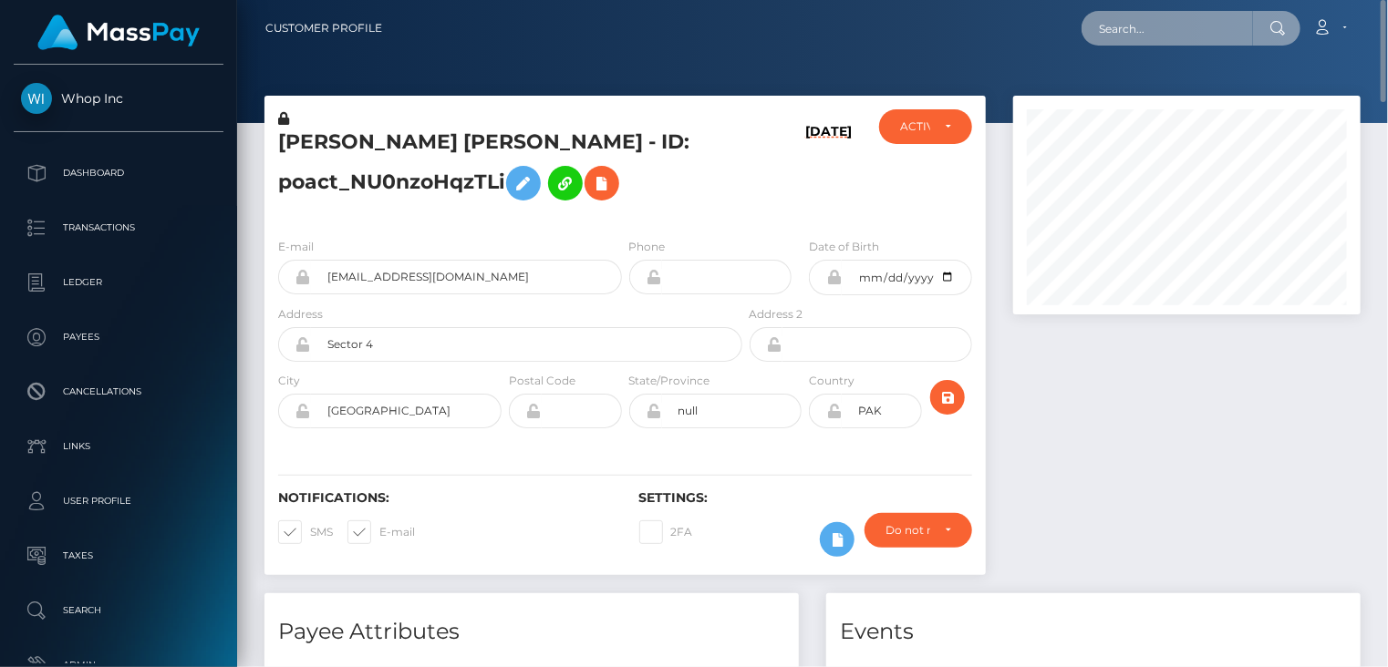
paste input "MSP820e749d0939c49"
type input "MSP820e749d0939c49"
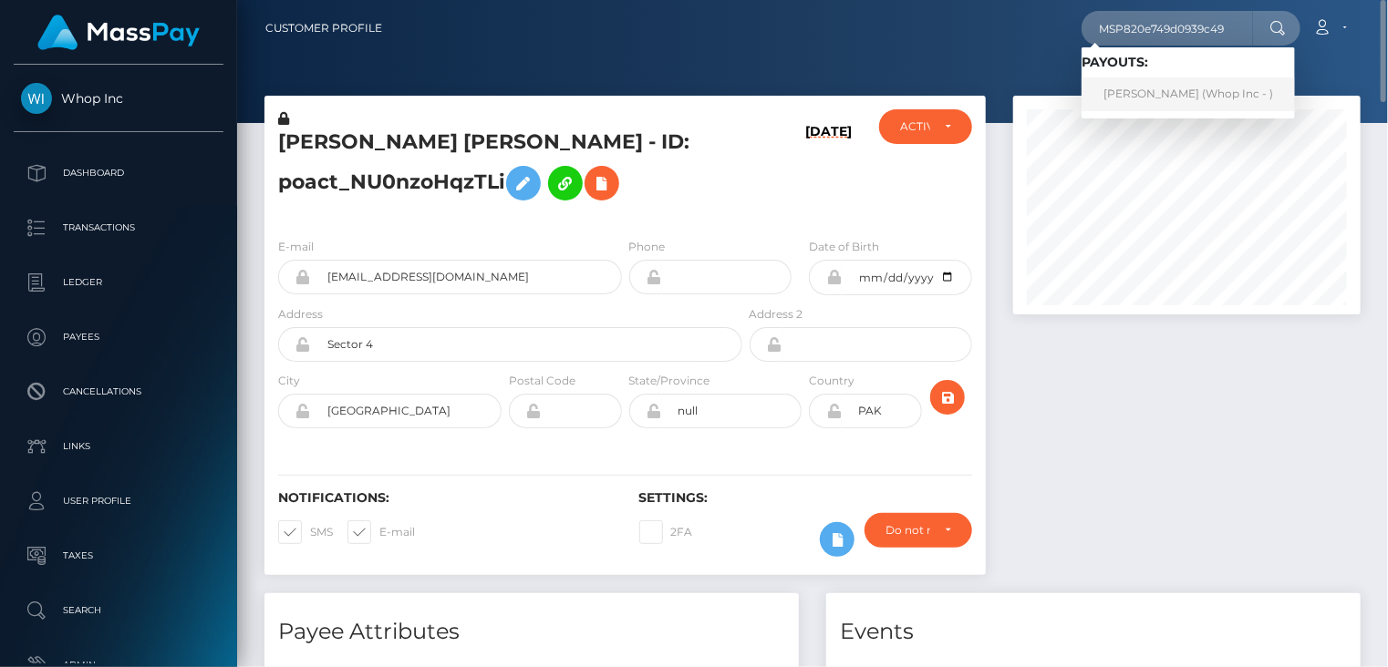
click at [1167, 88] on link "Muhammad Musa Akbar (Whop Inc - )" at bounding box center [1187, 95] width 213 height 34
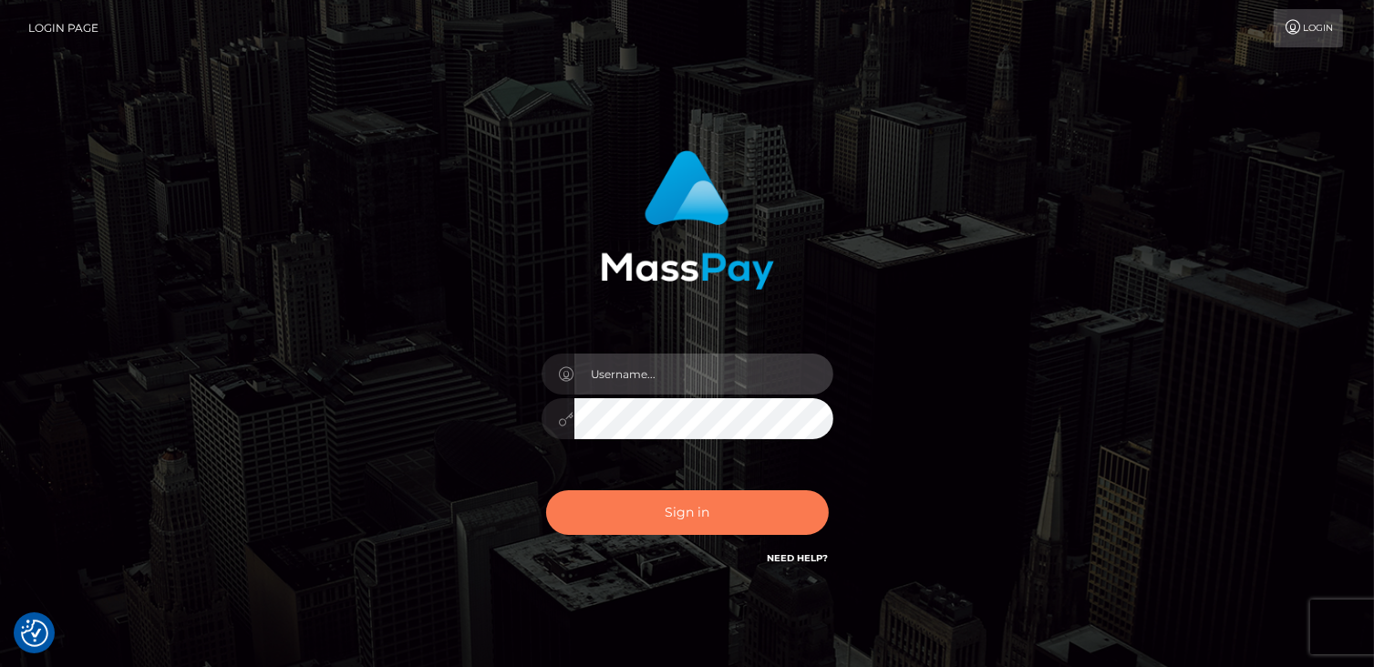
type input "catalinad"
click at [652, 516] on button "Sign in" at bounding box center [687, 513] width 283 height 45
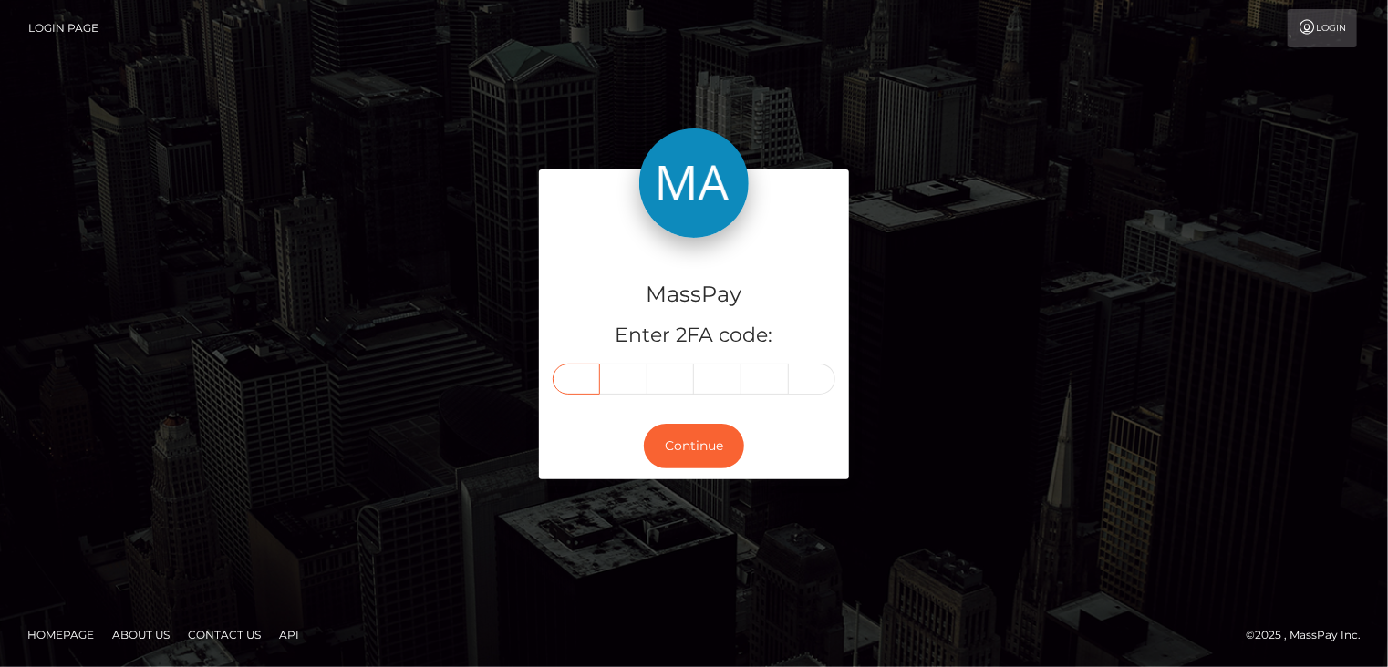
click at [580, 388] on input "text" at bounding box center [576, 379] width 47 height 31
type input "7"
type input "4"
type input "2"
type input "4"
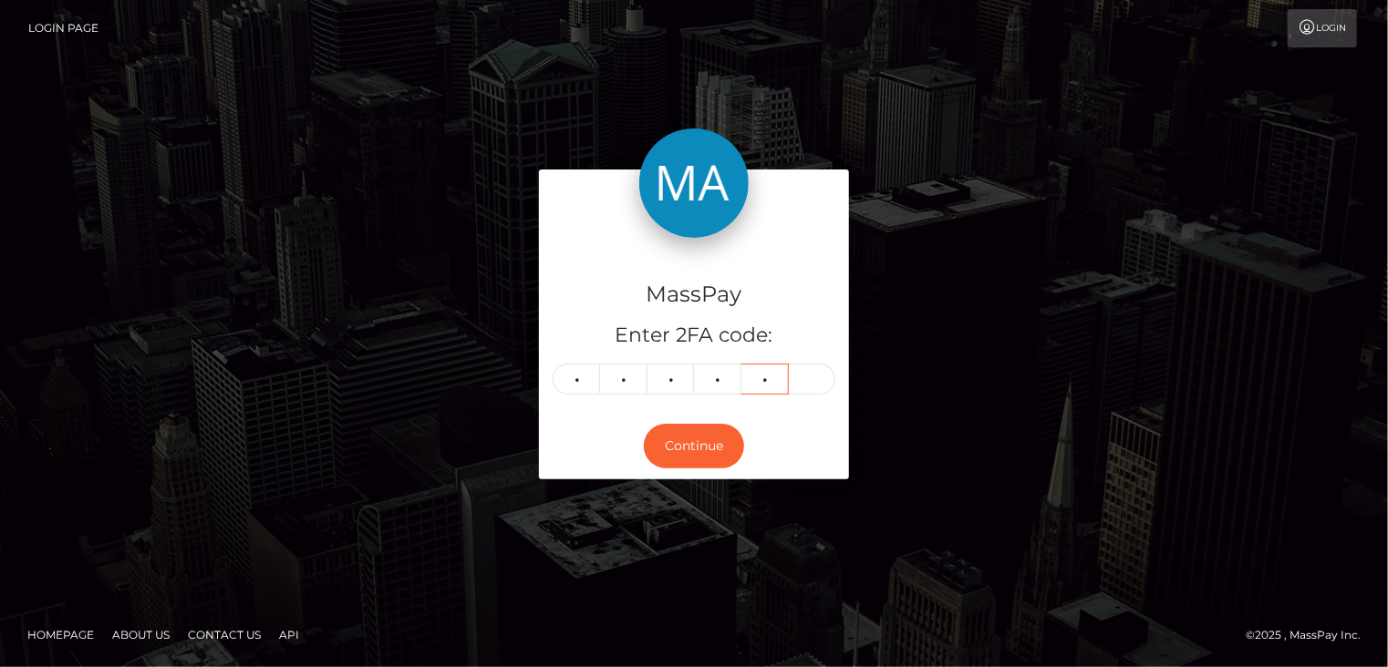
type input "1"
type input "6"
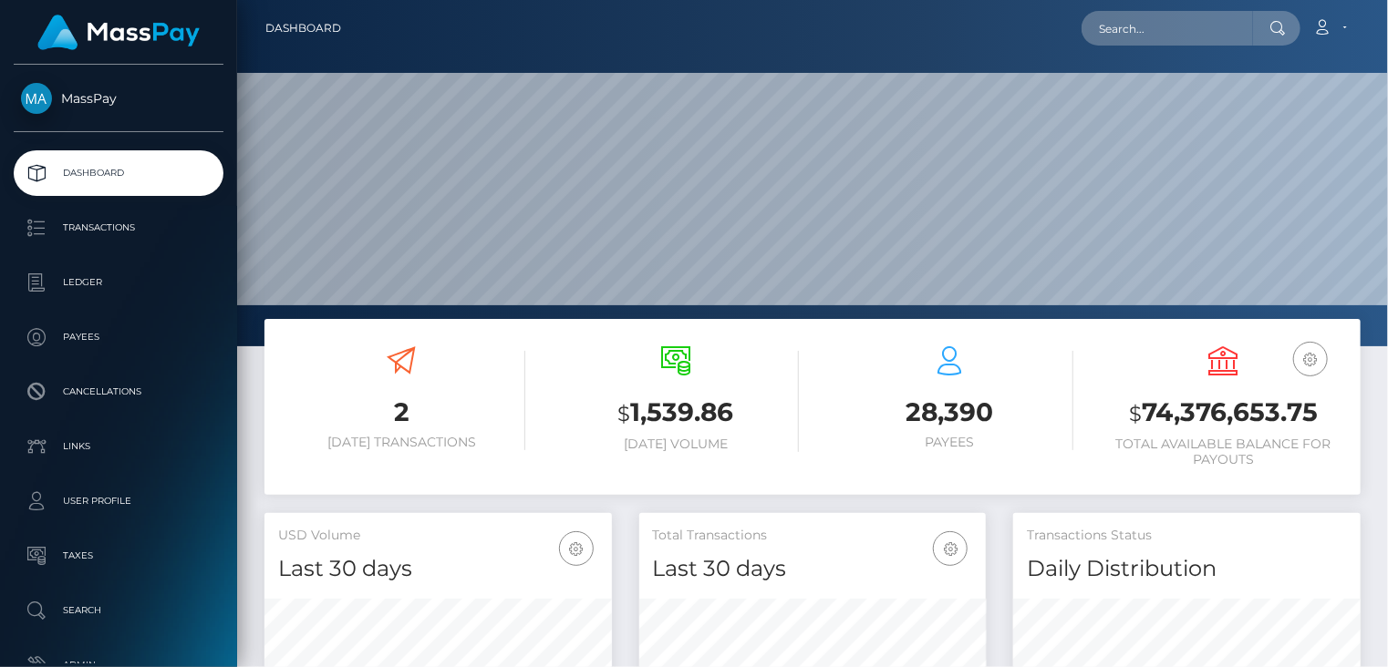
scroll to position [323, 346]
paste input "MSP820e749d0939c49"
type input "MSP820e749d0939c49"
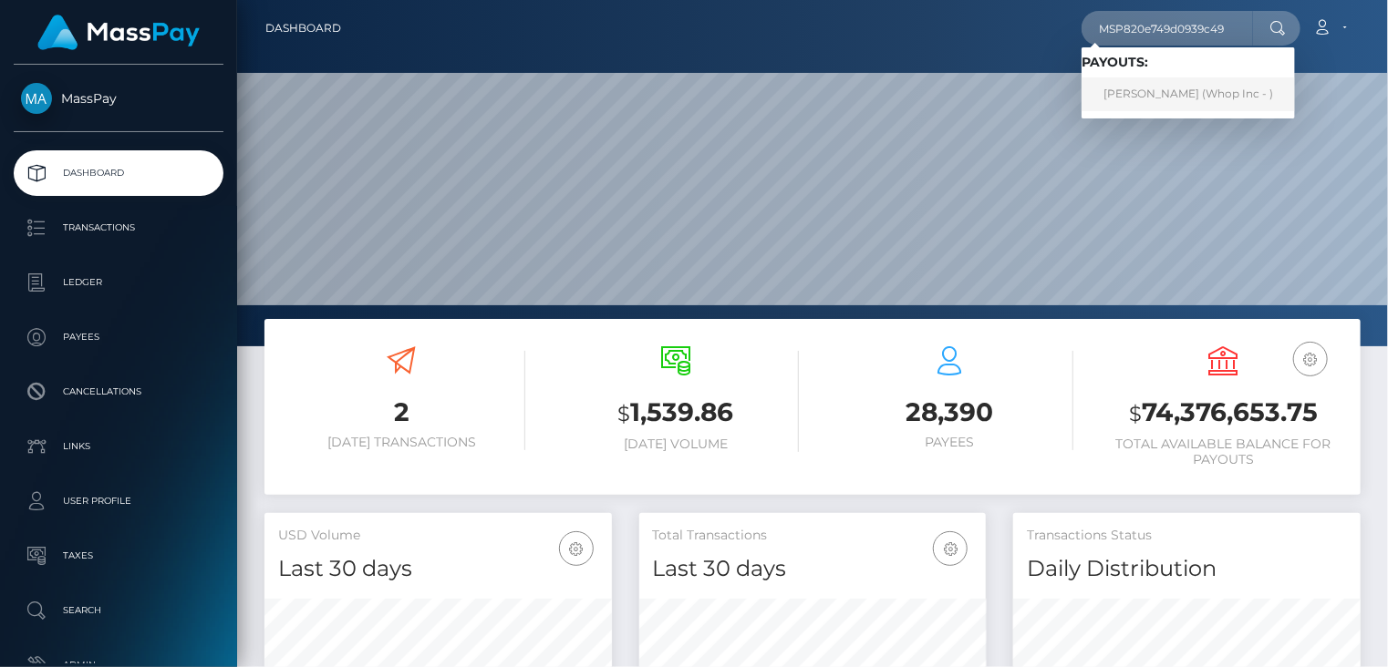
click at [1156, 98] on link "Muhammad Musa Akbar (Whop Inc - )" at bounding box center [1187, 95] width 213 height 34
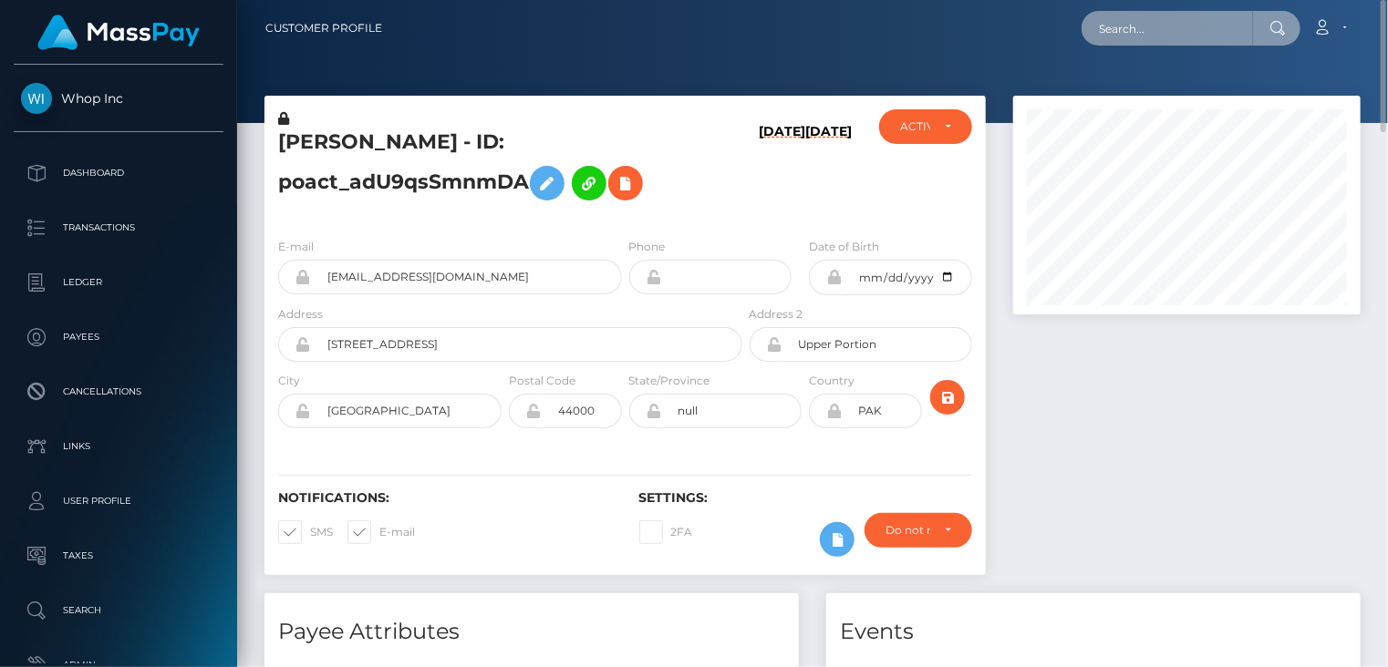
paste input "MSP820e749d0939c49"
type input "MSP820e749d0939c49"
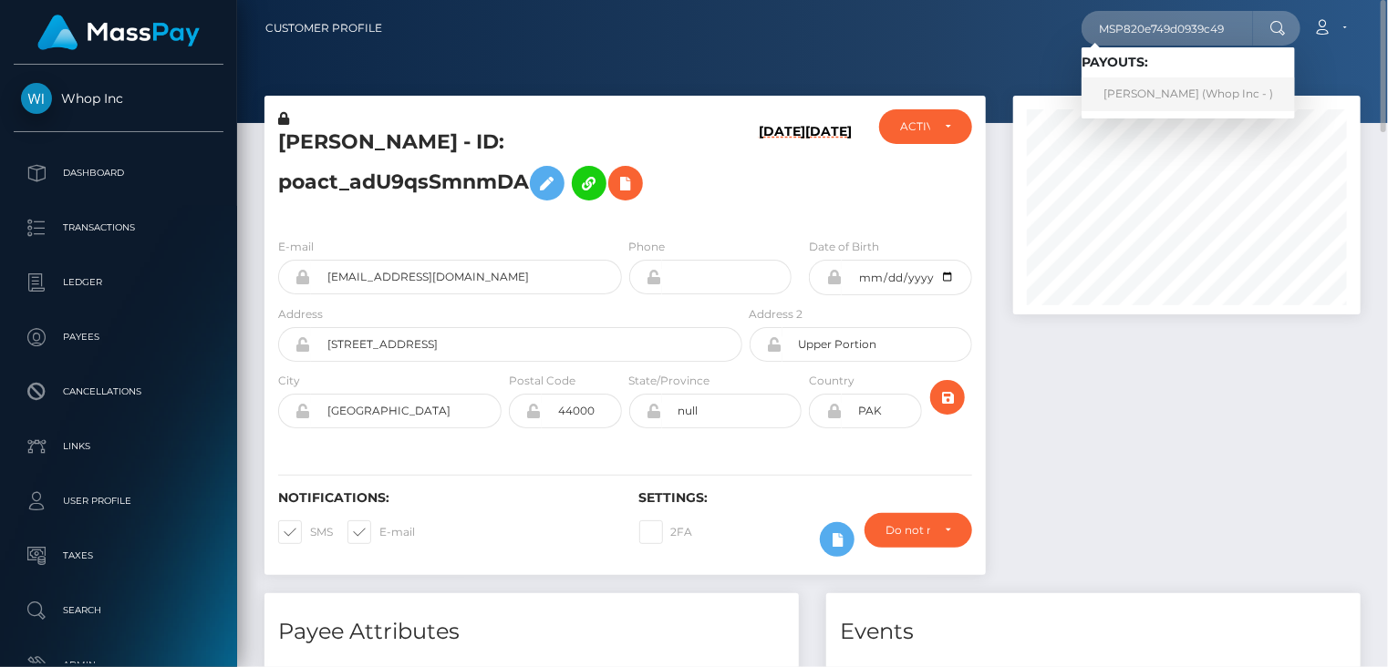
click at [1156, 94] on link "Muhammad Musa Akbar (Whop Inc - )" at bounding box center [1187, 95] width 213 height 34
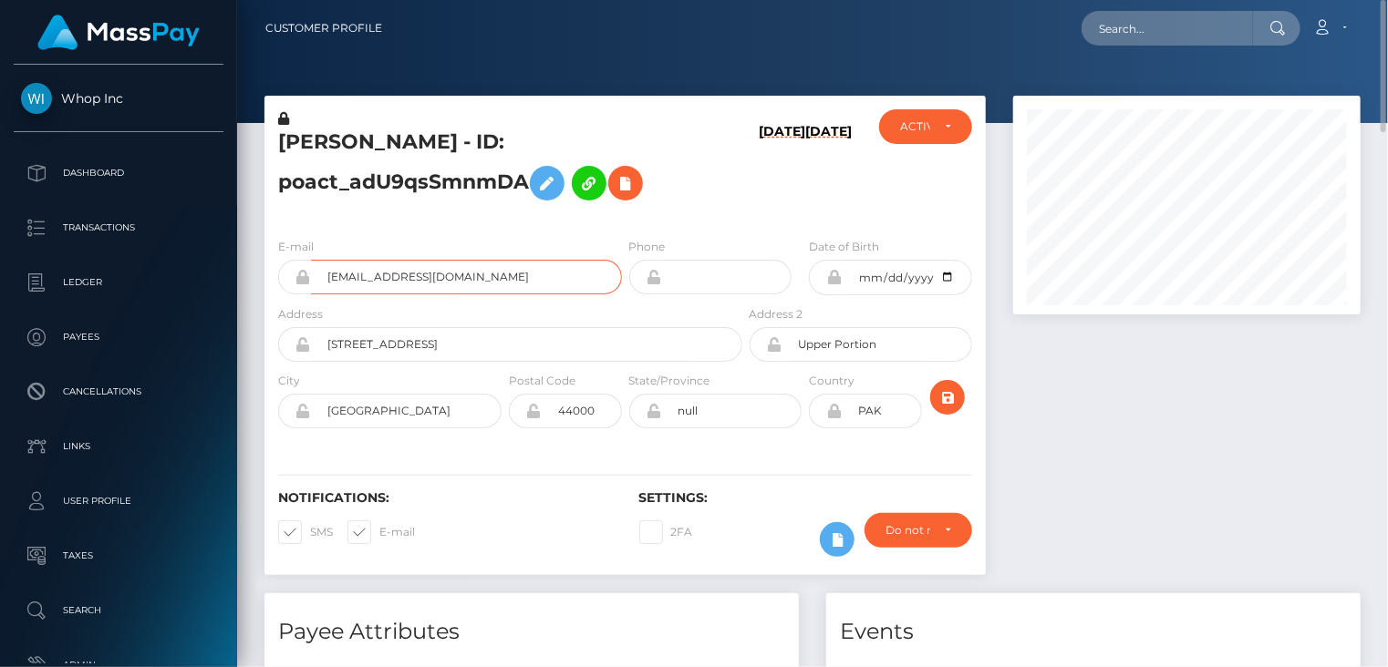
click at [392, 282] on input "musaakbar2005@yahoo.com" at bounding box center [466, 277] width 311 height 35
click at [391, 281] on input "musaakbar2005@yahoo.com" at bounding box center [466, 277] width 311 height 35
paste input "MSP919e1ed32bf76ef"
type input "MSP919e1ed32bf76ef"
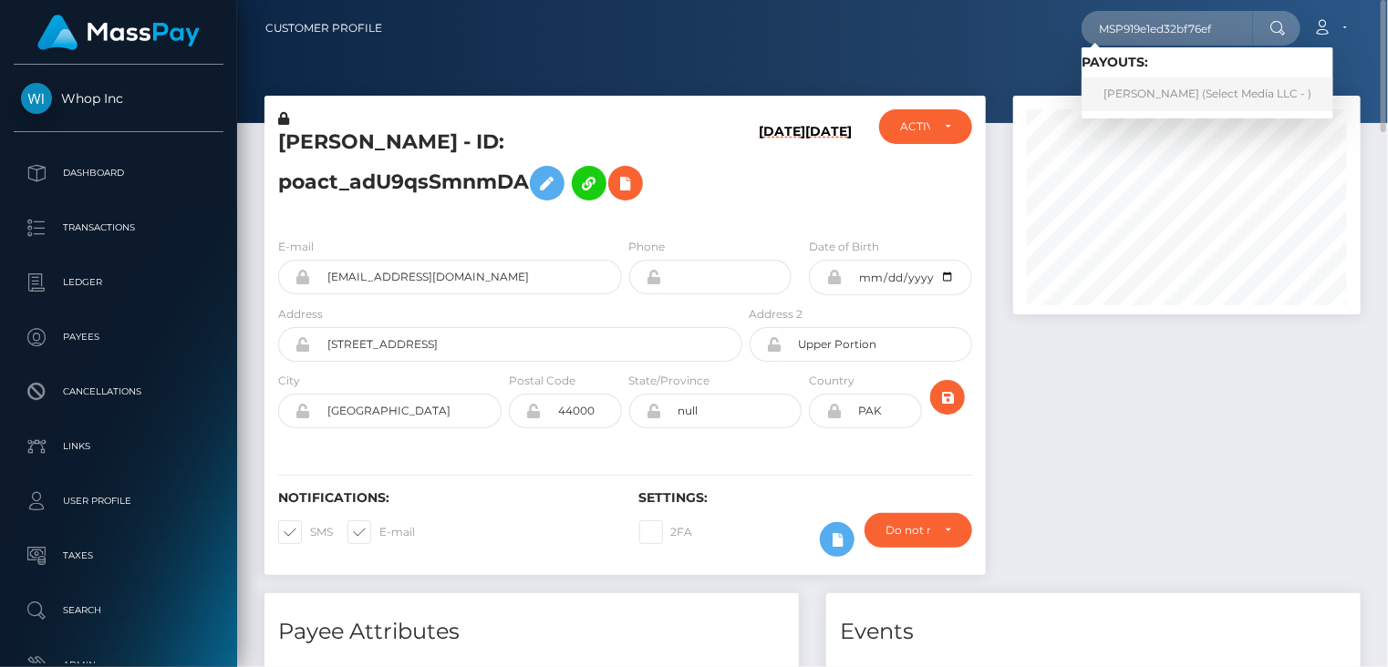
click at [1155, 88] on link "Andrés Castañeda (Select Media LLC - )" at bounding box center [1207, 95] width 252 height 34
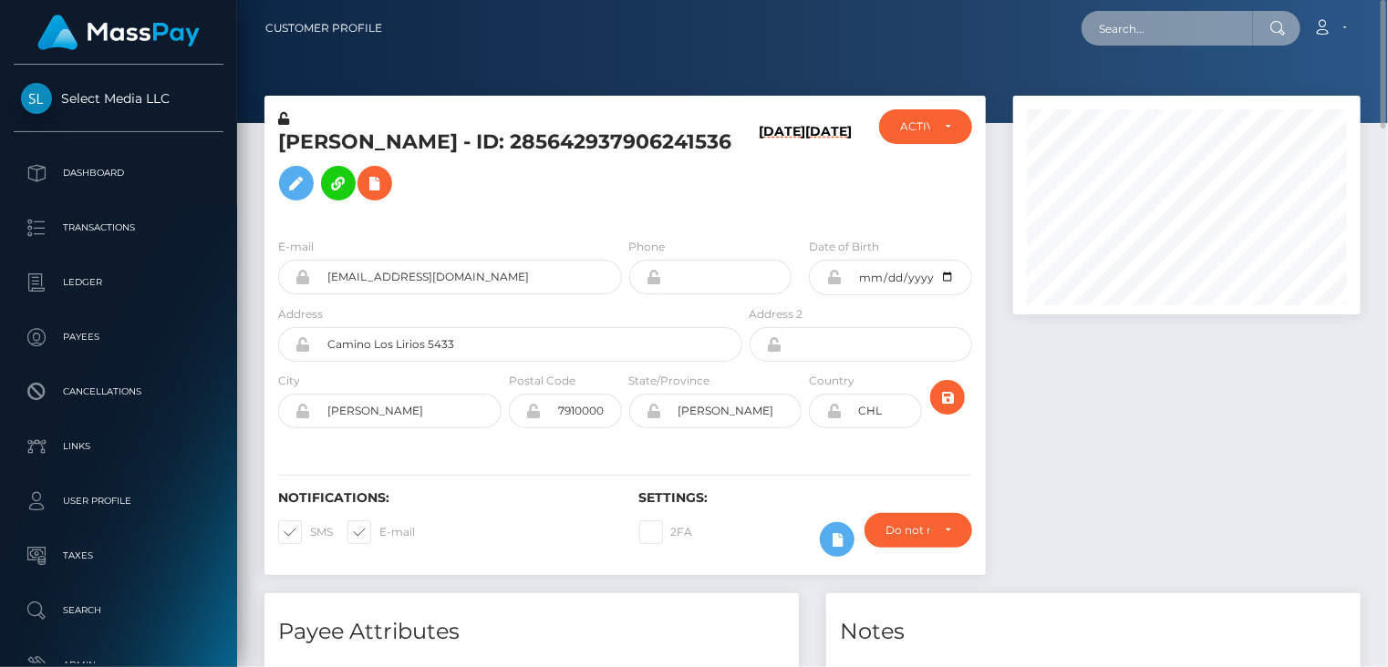
paste input "[EMAIL_ADDRESS][DOMAIN_NAME]"
type input "breeharder05@icloud.com"
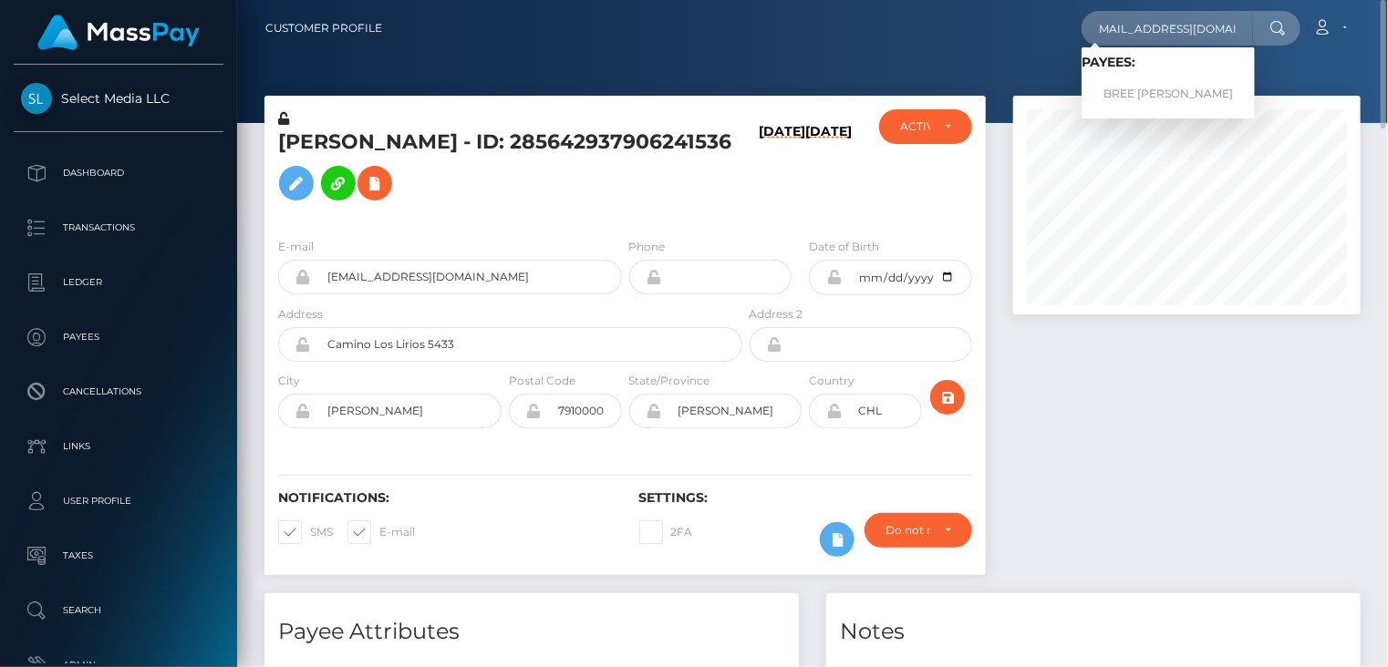
scroll to position [0, 0]
click at [1189, 96] on link "BREE ABIGAIL HARDER" at bounding box center [1167, 95] width 173 height 34
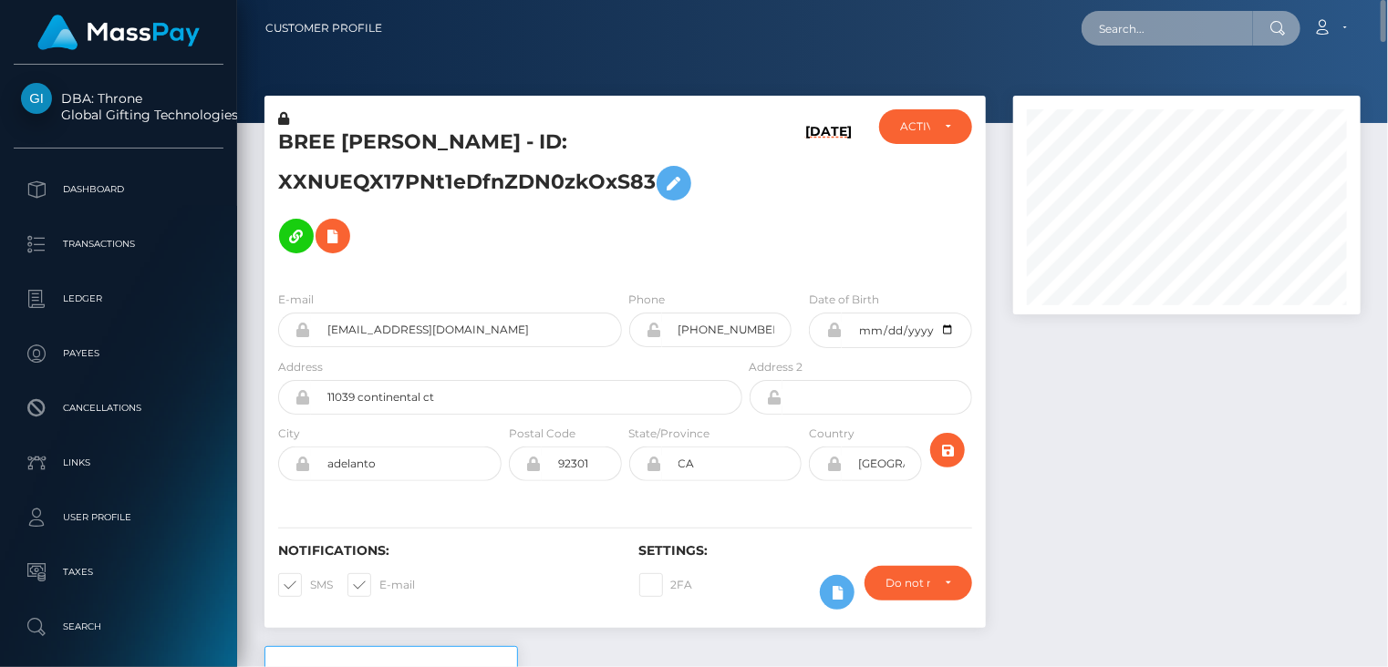
paste input "MSP820e749d0939c49"
type input "MSP820e749d0939c49"
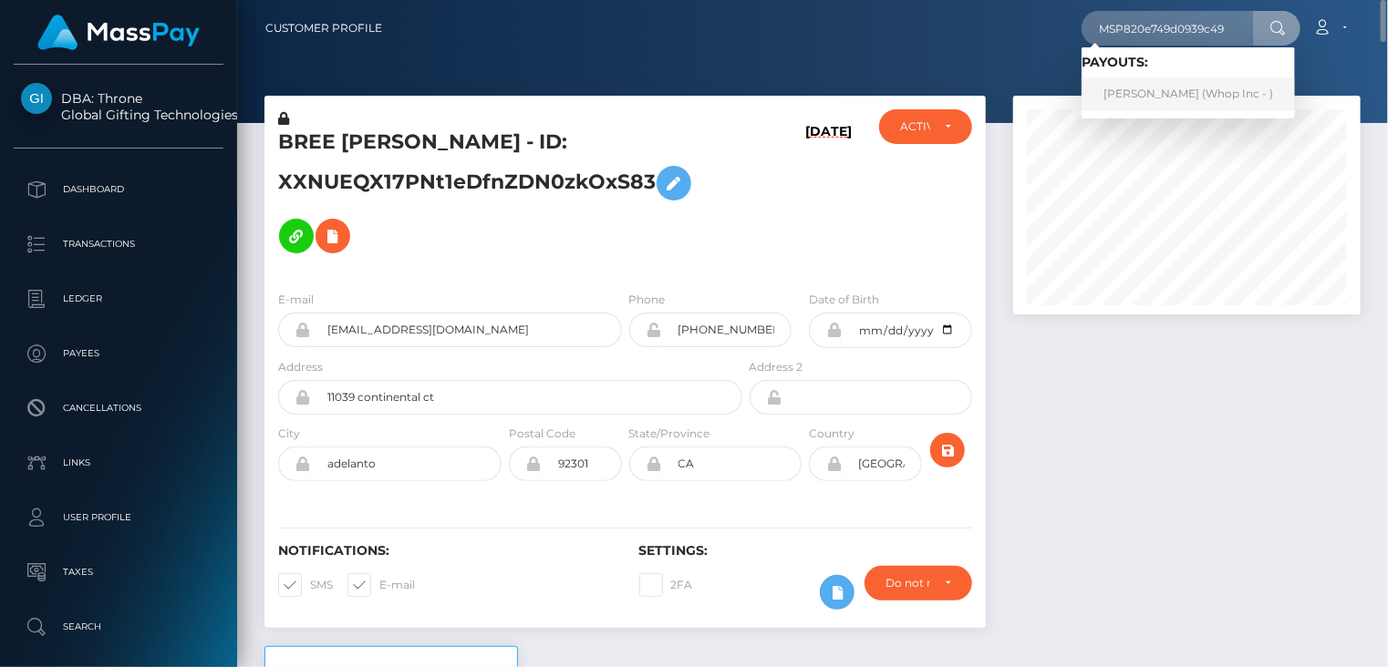
click at [1128, 97] on link "Muhammad Musa Akbar (Whop Inc - )" at bounding box center [1187, 95] width 213 height 34
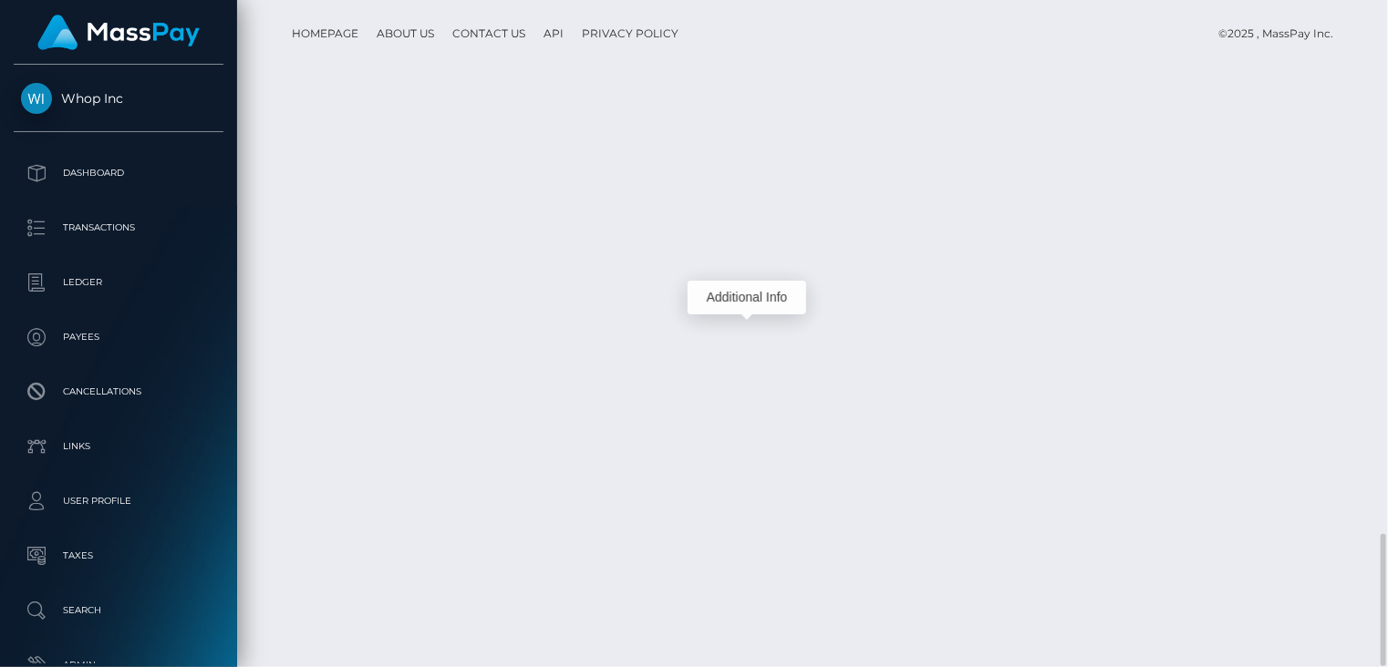
scroll to position [219, 346]
drag, startPoint x: 629, startPoint y: 311, endPoint x: 937, endPoint y: 313, distance: 308.2
copy td "MSP820e749d0939c49 / pout_bJbD2MYkpDawW"
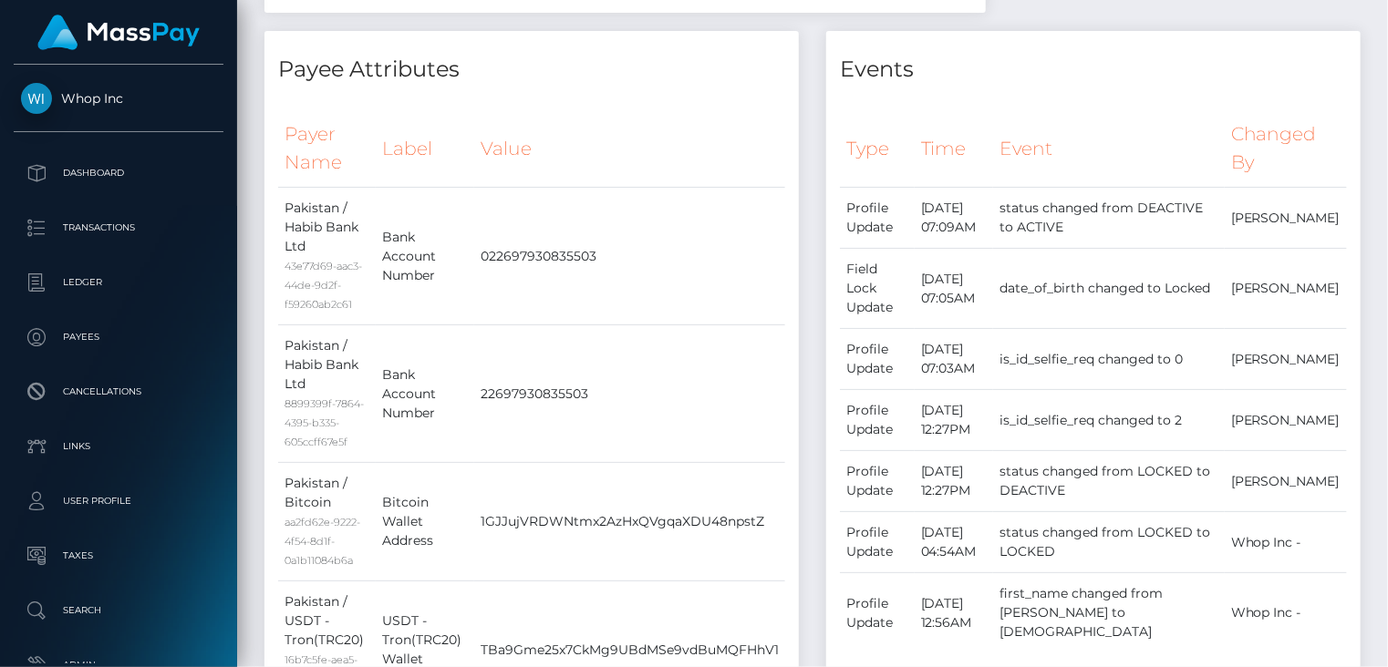
scroll to position [0, 0]
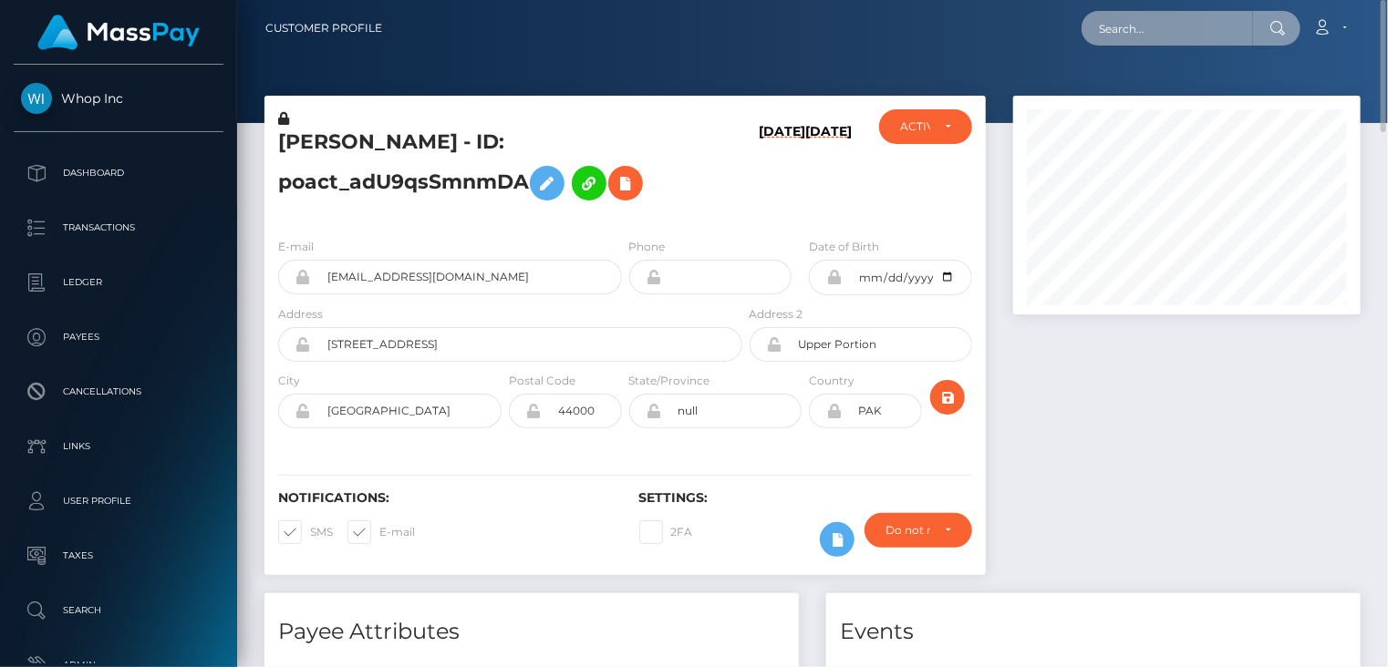
paste input "MSPe5be9342a1ed986"
type input "MSPe5be9342a1ed986"
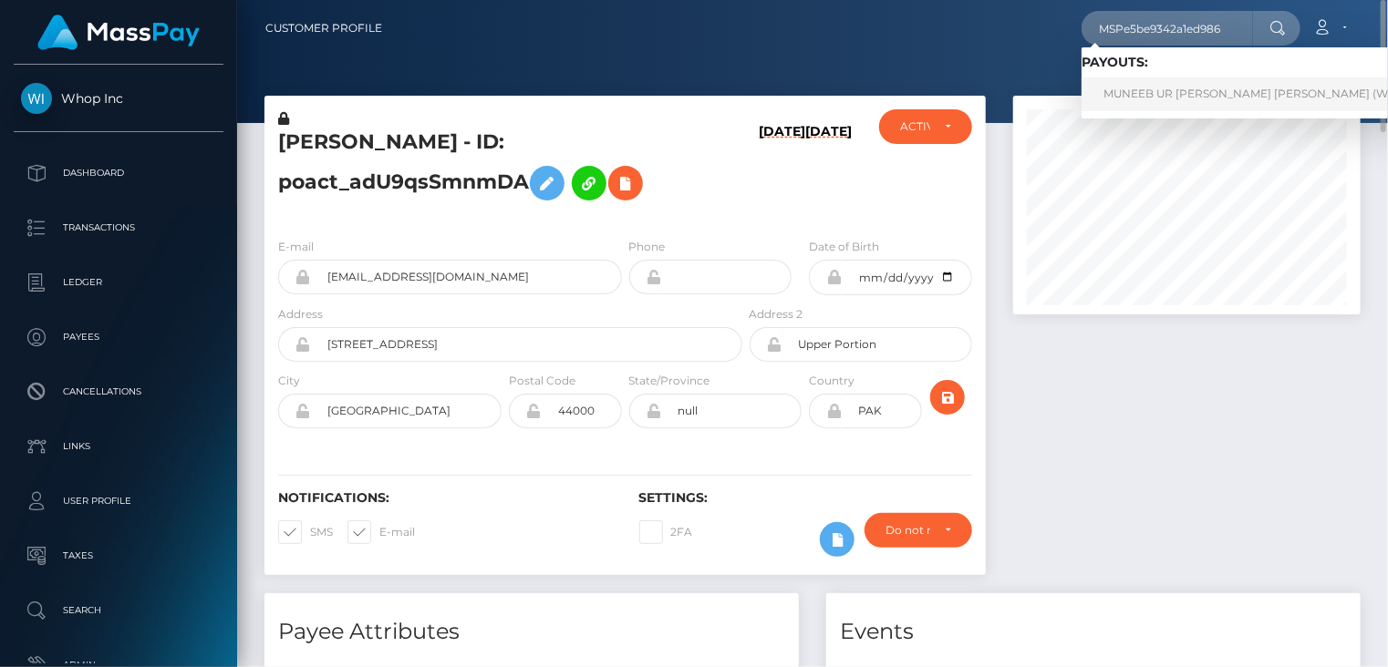
click at [1171, 89] on link "MUNEEB UR [PERSON_NAME] [PERSON_NAME] (Whop Inc - )" at bounding box center [1273, 95] width 384 height 34
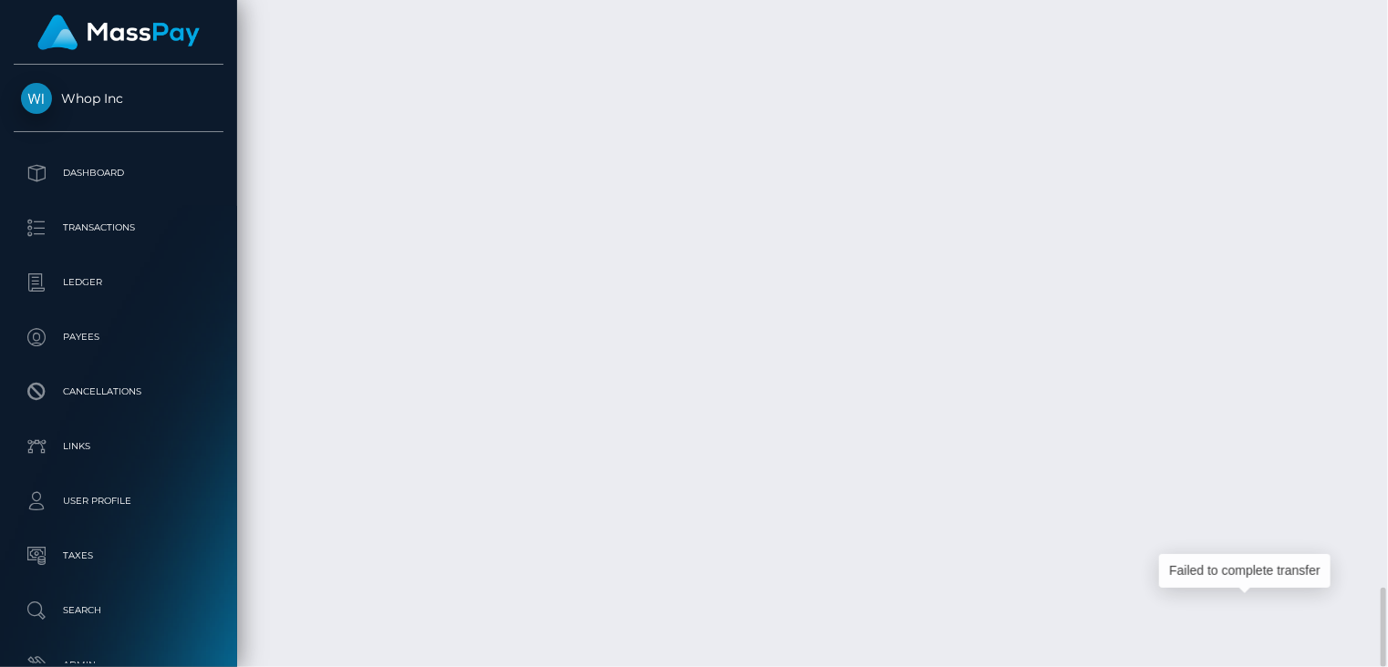
scroll to position [219, 346]
copy td "MSP5819ddc5777a2c7"
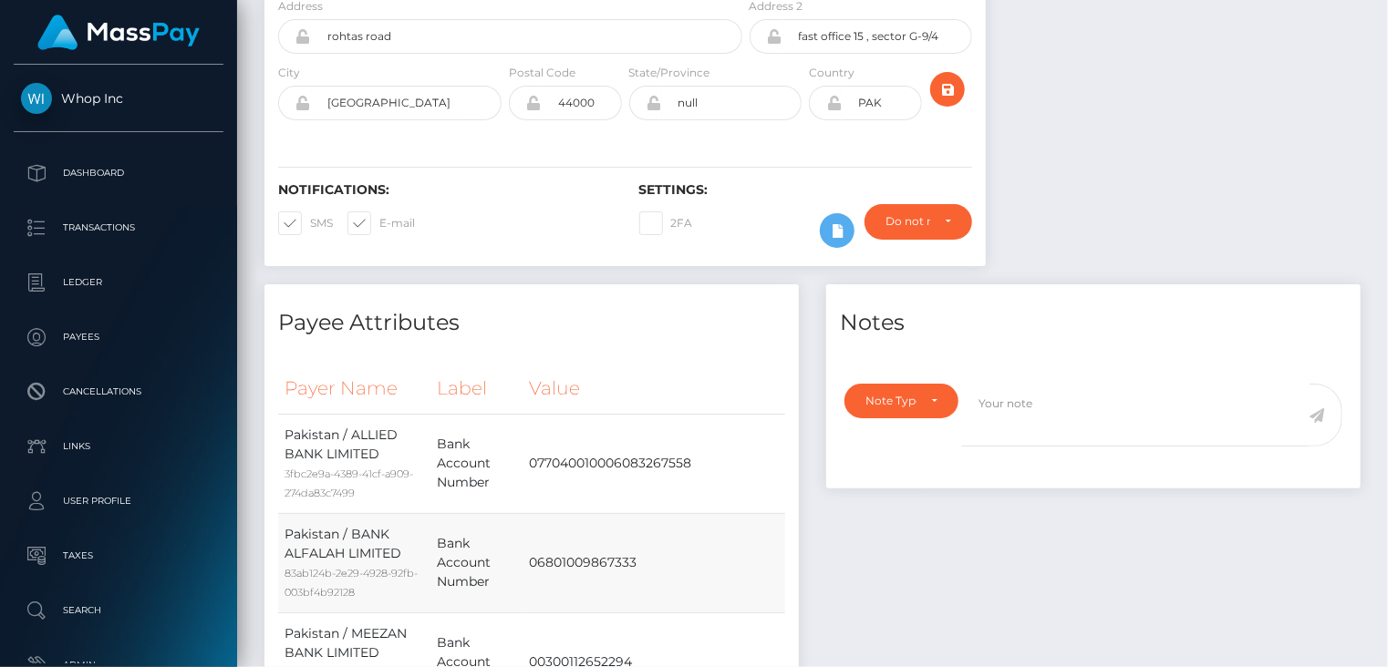
scroll to position [0, 0]
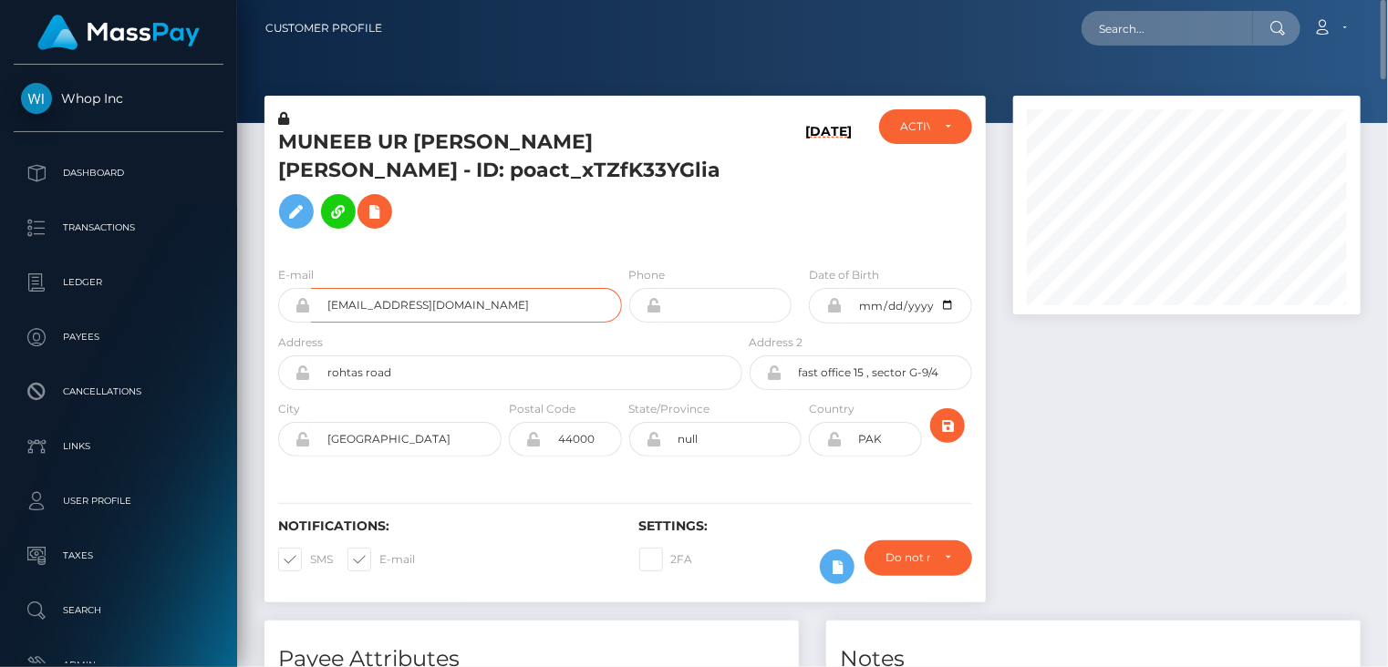
click at [387, 288] on input "muneebcreates+7db556fd1f@gmail.com" at bounding box center [466, 305] width 311 height 35
click at [350, 137] on h5 "MUNEEB UR REHMAN REHMAN - ID: poact_xTZfK33YGlia" at bounding box center [505, 183] width 454 height 109
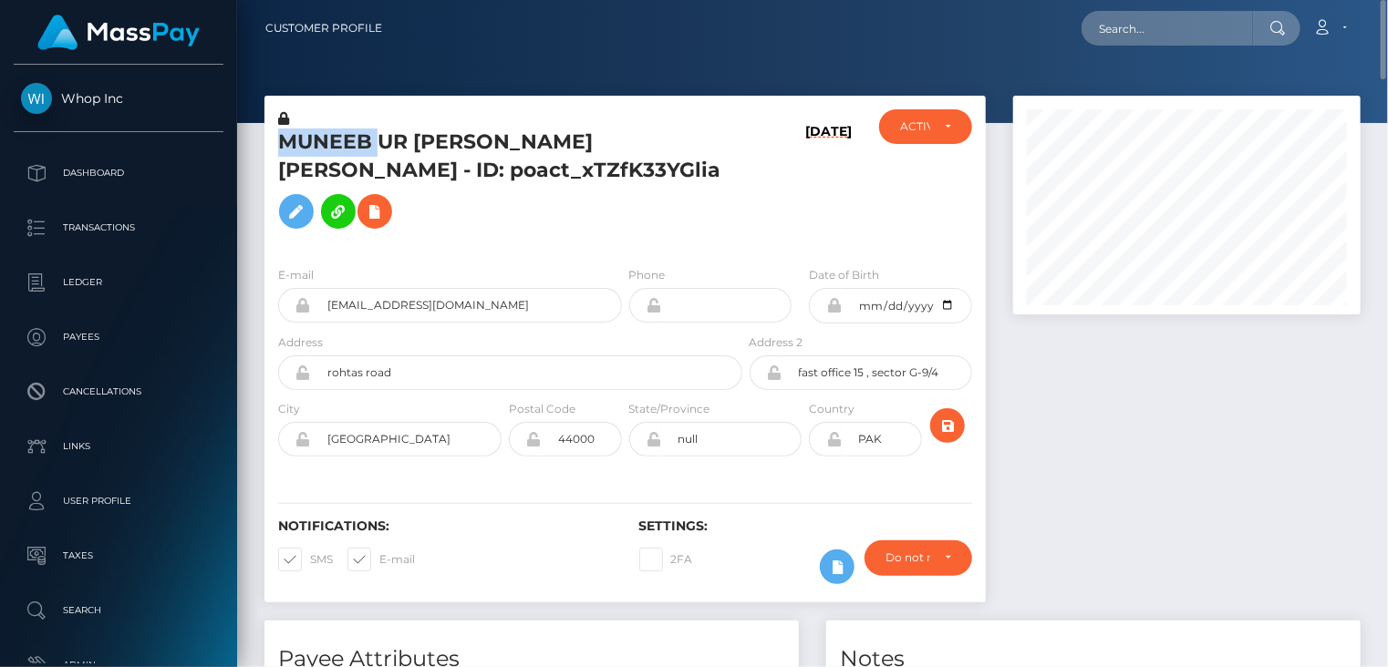
copy h5 "MUNEEB"
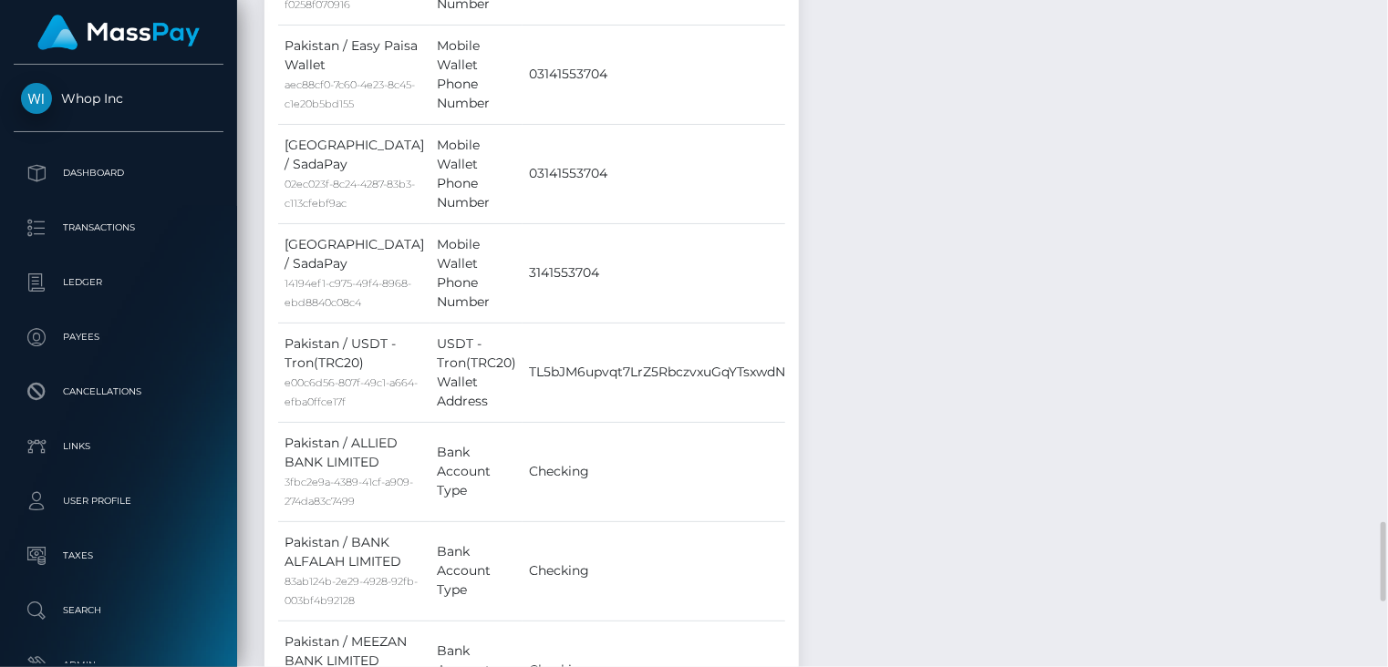
scroll to position [2737, 0]
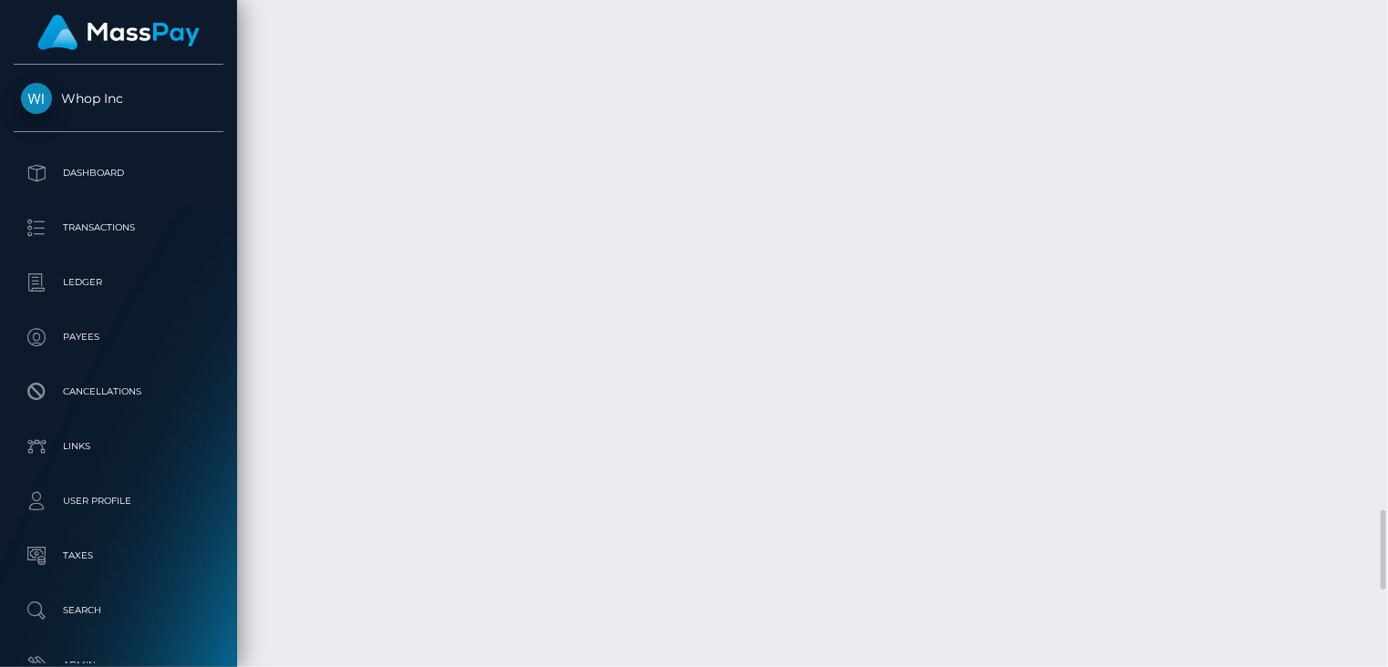
scroll to position [4899, 0]
drag, startPoint x: 688, startPoint y: 149, endPoint x: 733, endPoint y: 150, distance: 44.7
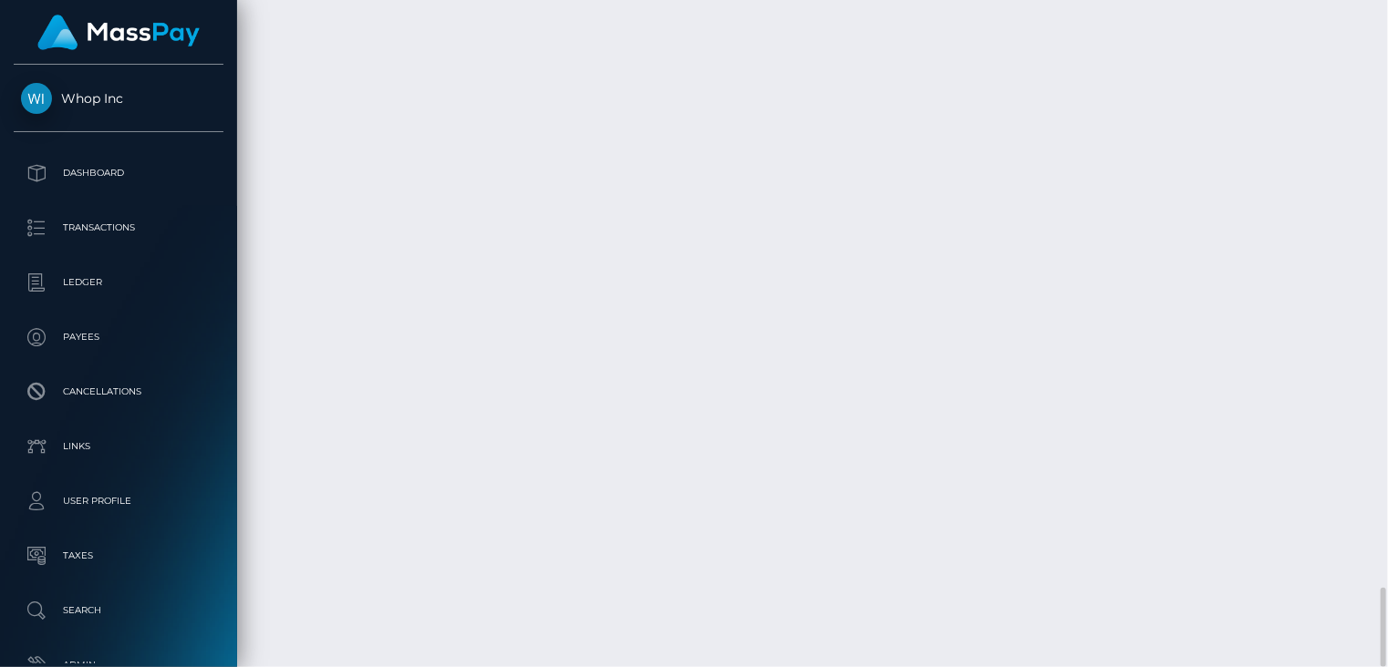
drag, startPoint x: 687, startPoint y: 145, endPoint x: 976, endPoint y: 150, distance: 289.1
copy td "MSPe5be9342a1ed986 / pout_Dqj5gl0eZOXsV"
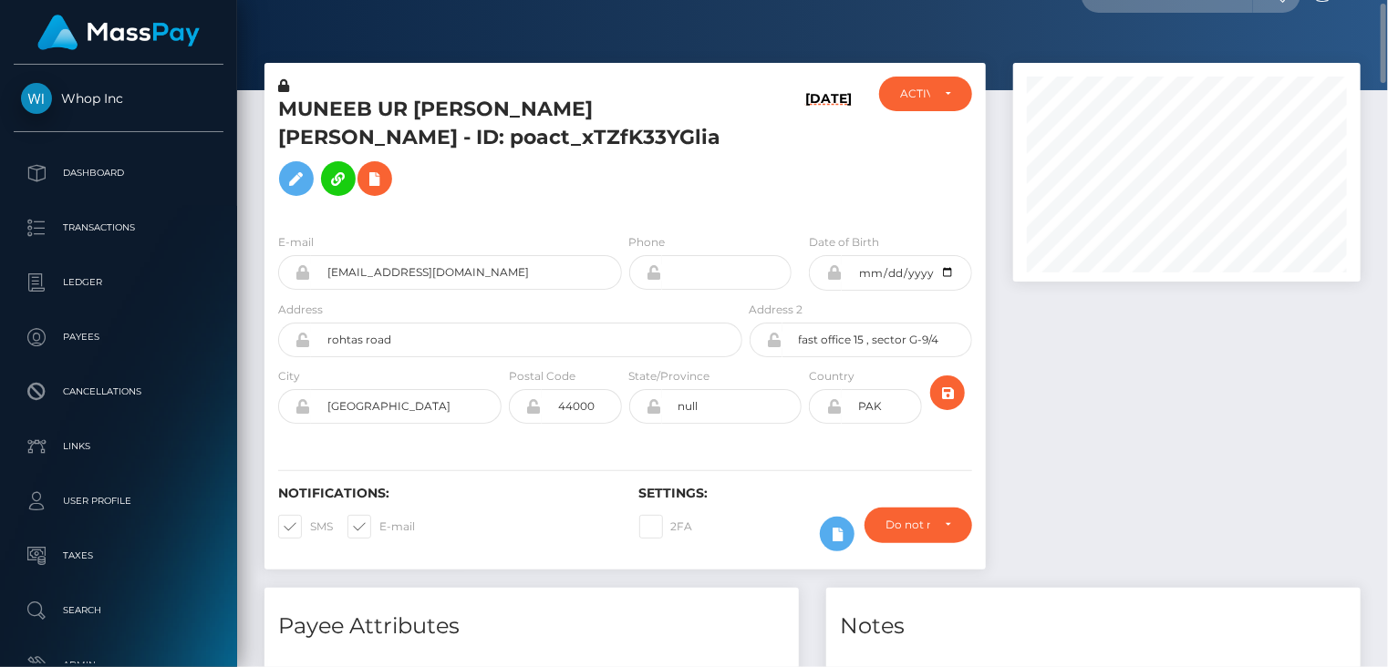
scroll to position [0, 0]
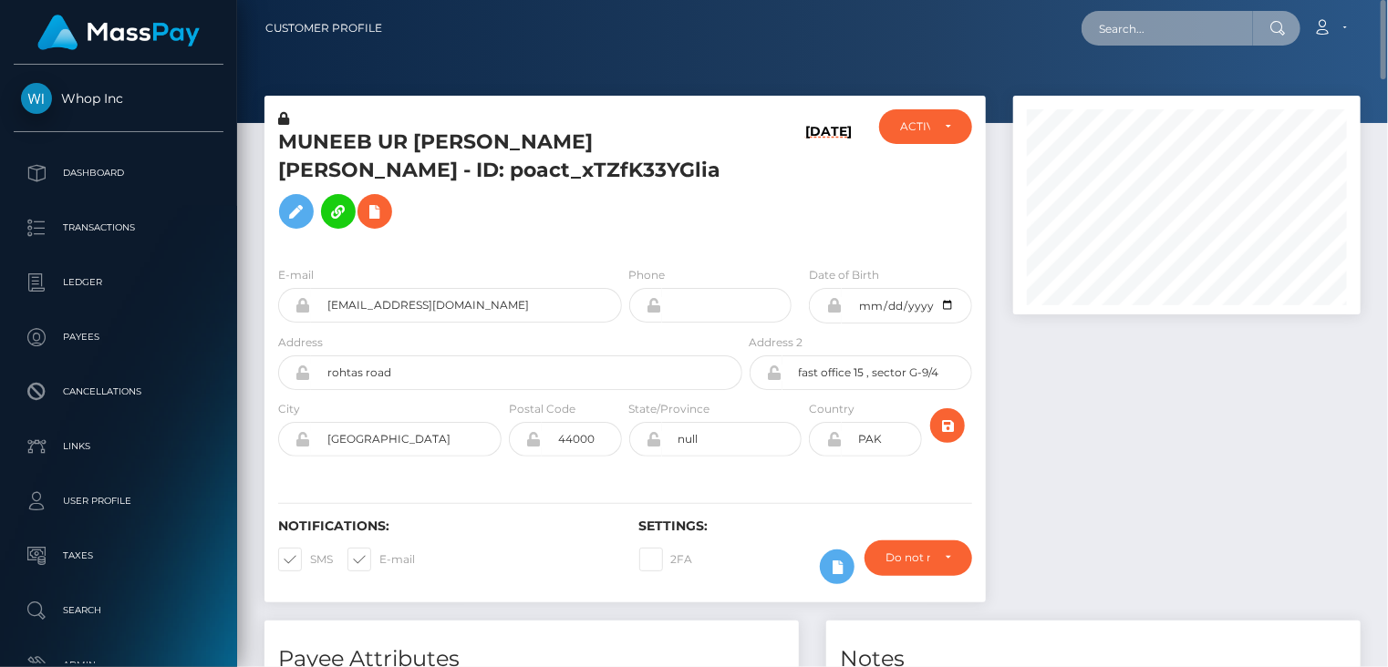
paste input "poact_rpj6ZcJIwwdR"
type input "poact_rpj6ZcJIwwdR"
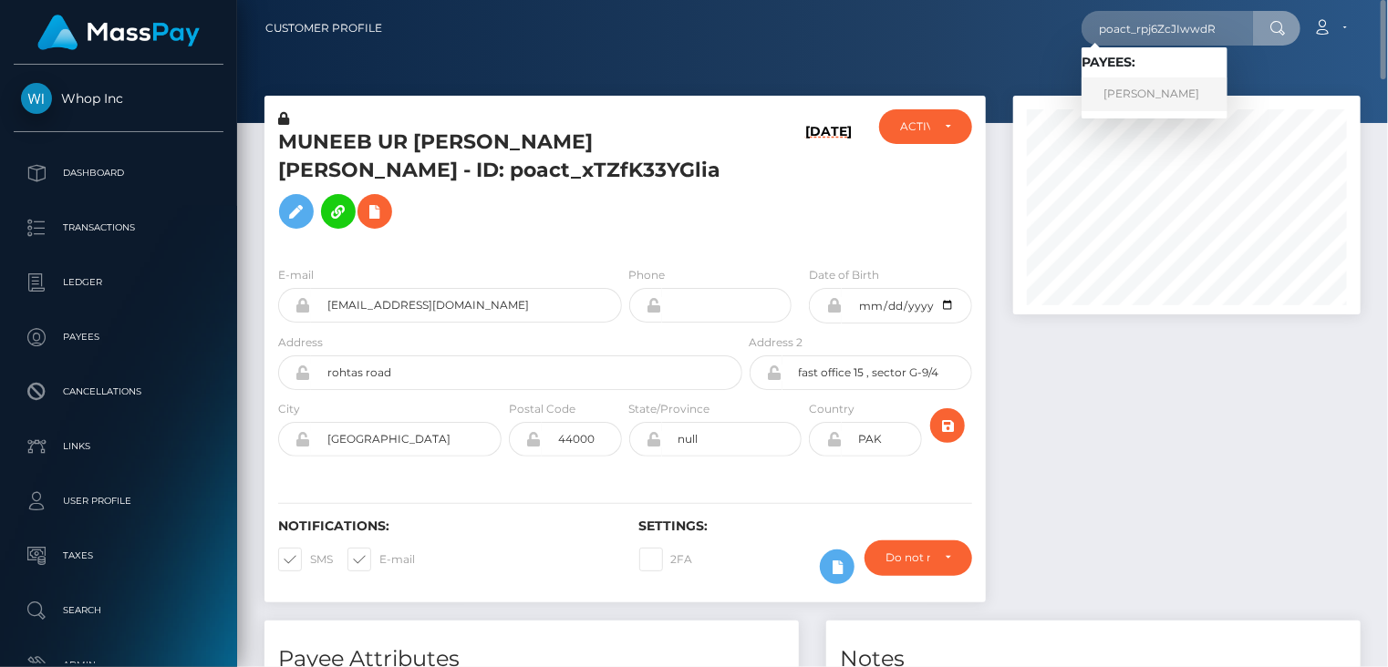
click at [1166, 96] on link "MIKHAIL KRAVTSOV" at bounding box center [1154, 95] width 146 height 34
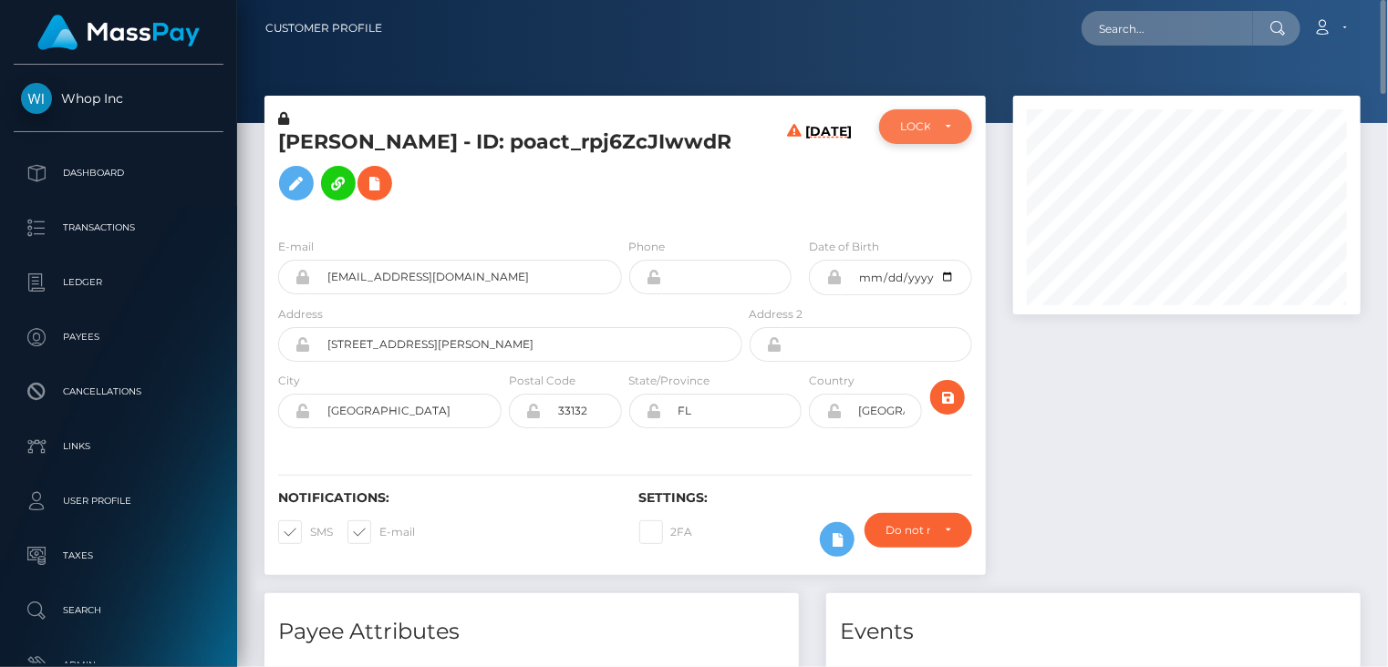
click at [944, 132] on div "LOCKED" at bounding box center [925, 126] width 51 height 15
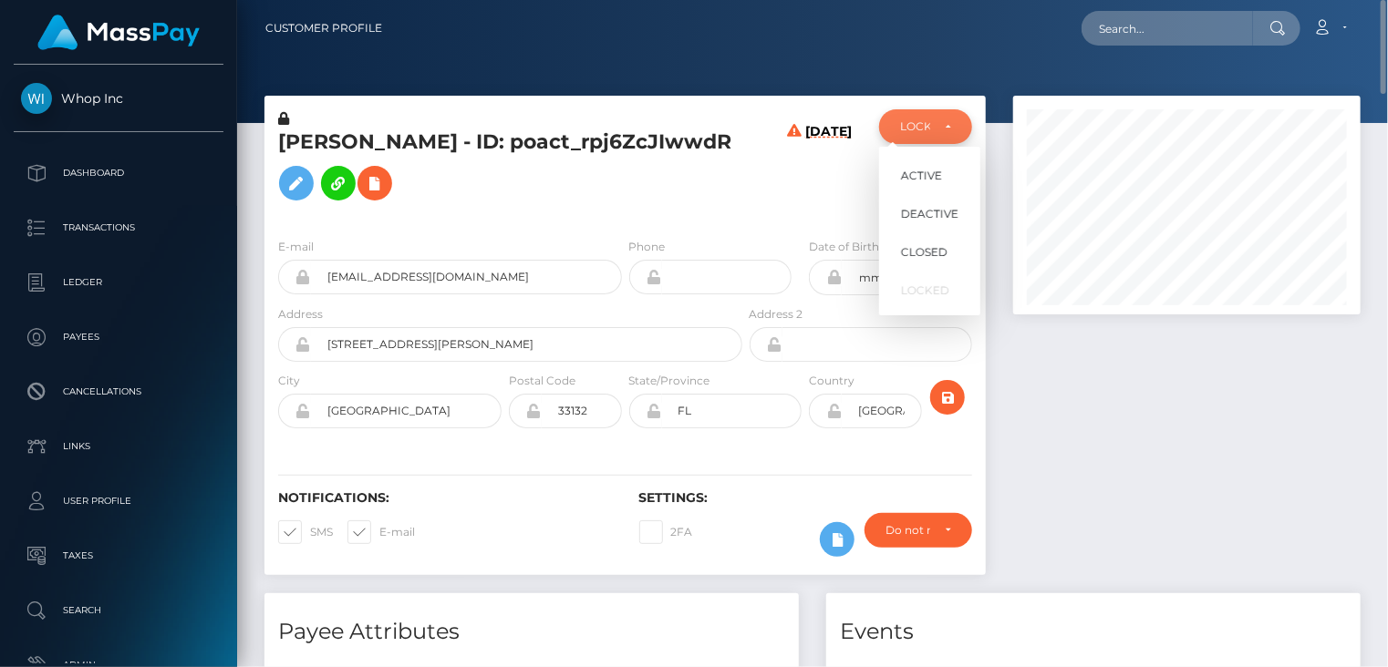
scroll to position [219, 346]
click at [709, 199] on h5 "MIKHAIL KRAVTSOV - ID: poact_rpj6ZcJIwwdR" at bounding box center [505, 169] width 454 height 81
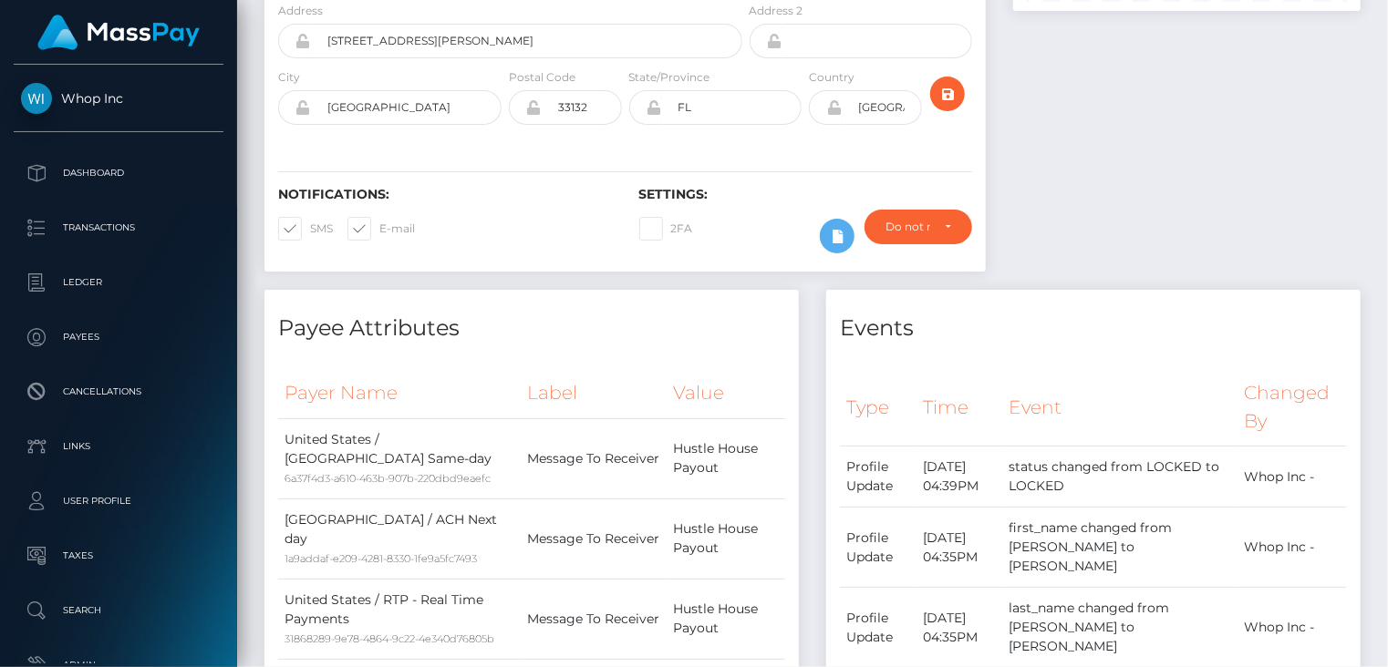
scroll to position [0, 0]
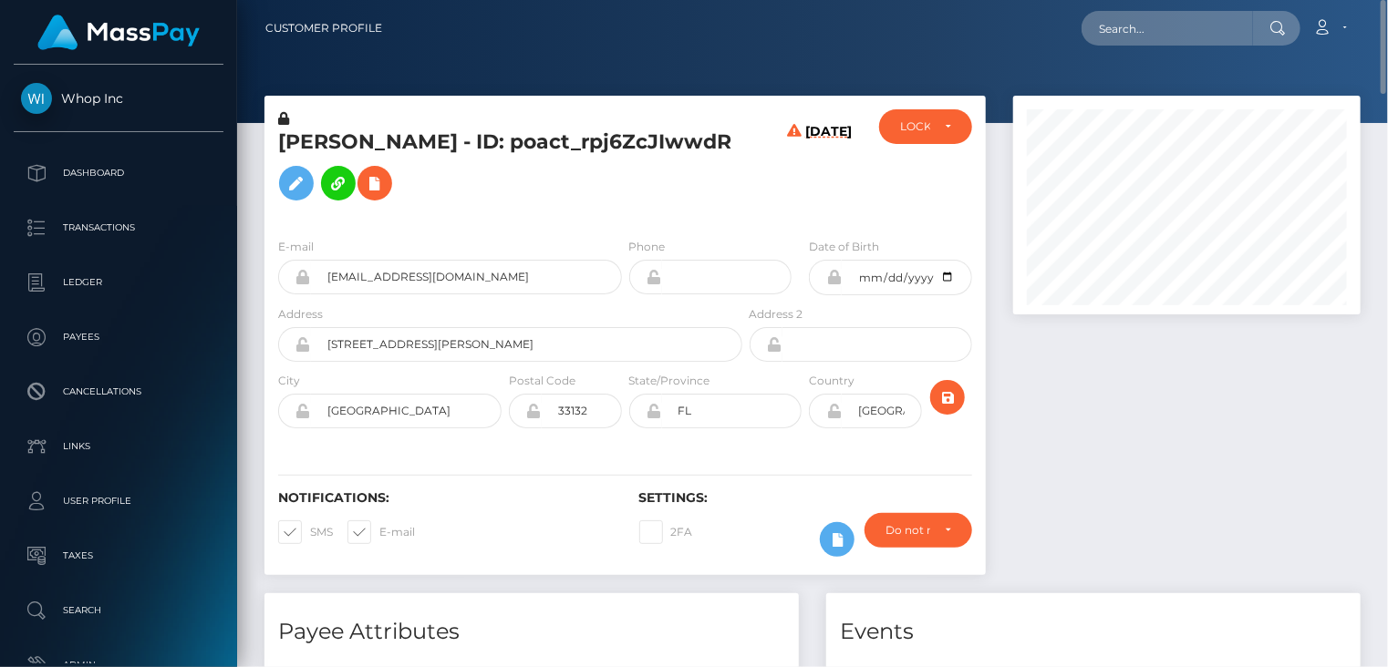
click at [420, 150] on h5 "MIKHAIL KRAVTSOV - ID: poact_rpj6ZcJIwwdR" at bounding box center [505, 169] width 454 height 81
click at [420, 149] on h5 "MIKHAIL KRAVTSOV - ID: poact_rpj6ZcJIwwdR" at bounding box center [505, 169] width 454 height 81
click at [419, 149] on h5 "MIKHAIL KRAVTSOV - ID: poact_rpj6ZcJIwwdR" at bounding box center [505, 169] width 454 height 81
copy h5 "MIKHAIL KRAVTSOV - ID: poact_rpj6ZcJIwwdR"
paste input "MSPe5be9342a1ed986"
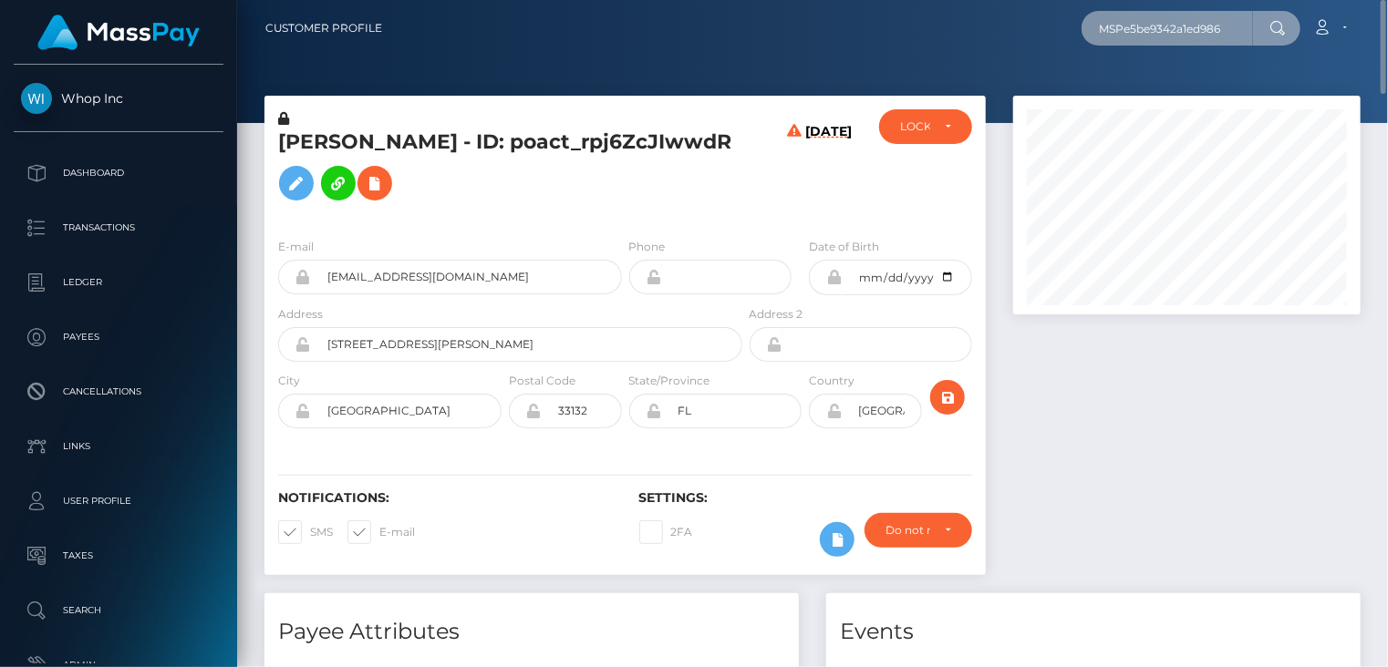
type input "MSPe5be9342a1ed986"
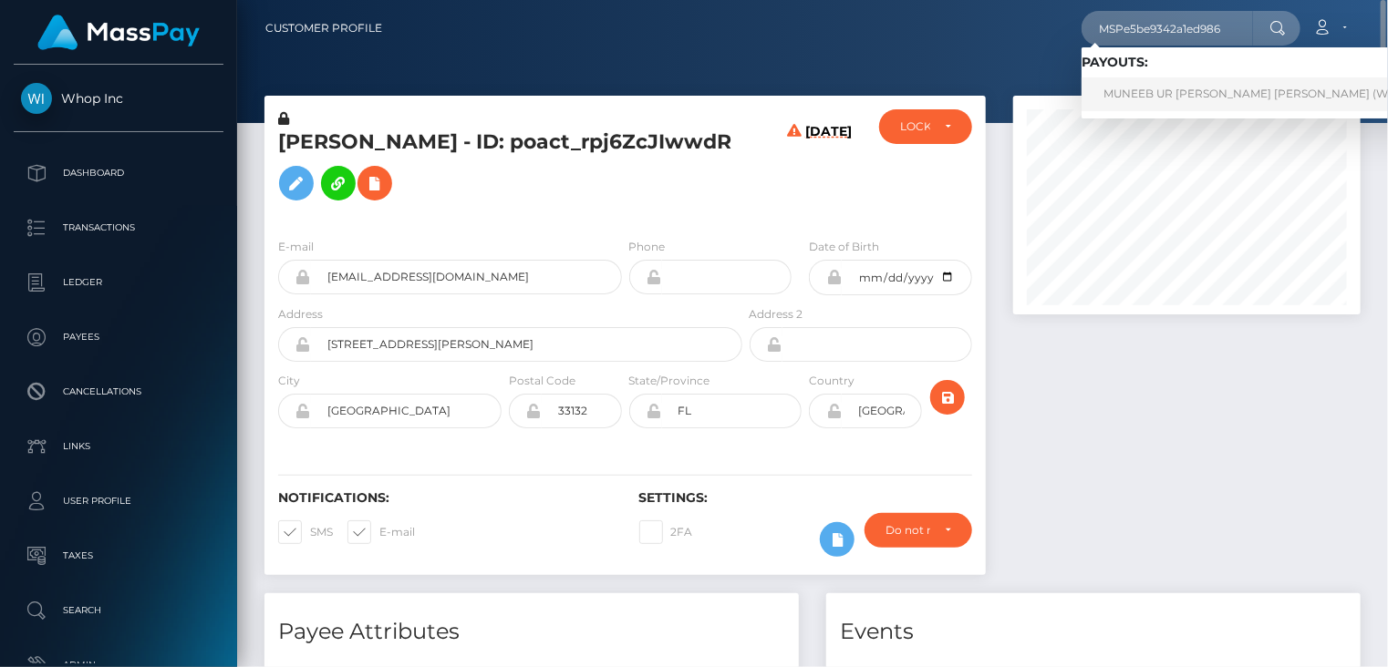
click at [1149, 87] on link "MUNEEB UR REHMAN REHMAN (Whop Inc - )" at bounding box center [1273, 95] width 384 height 34
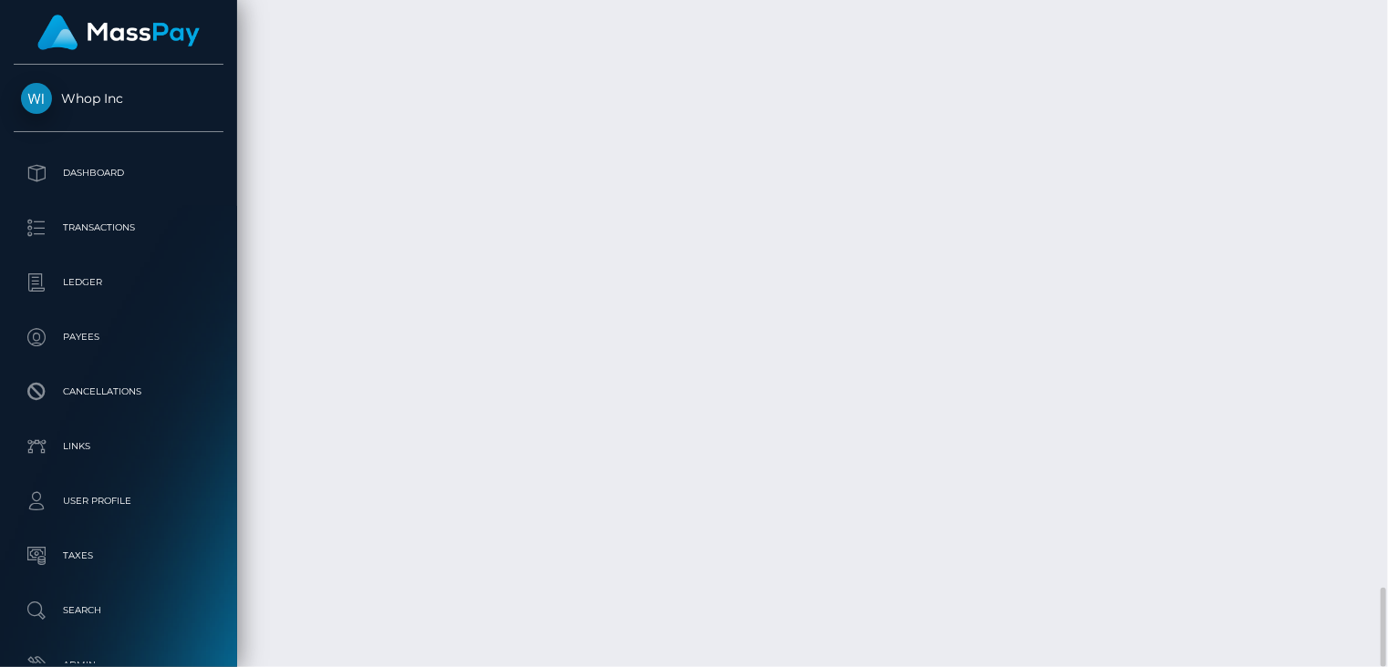
scroll to position [219, 346]
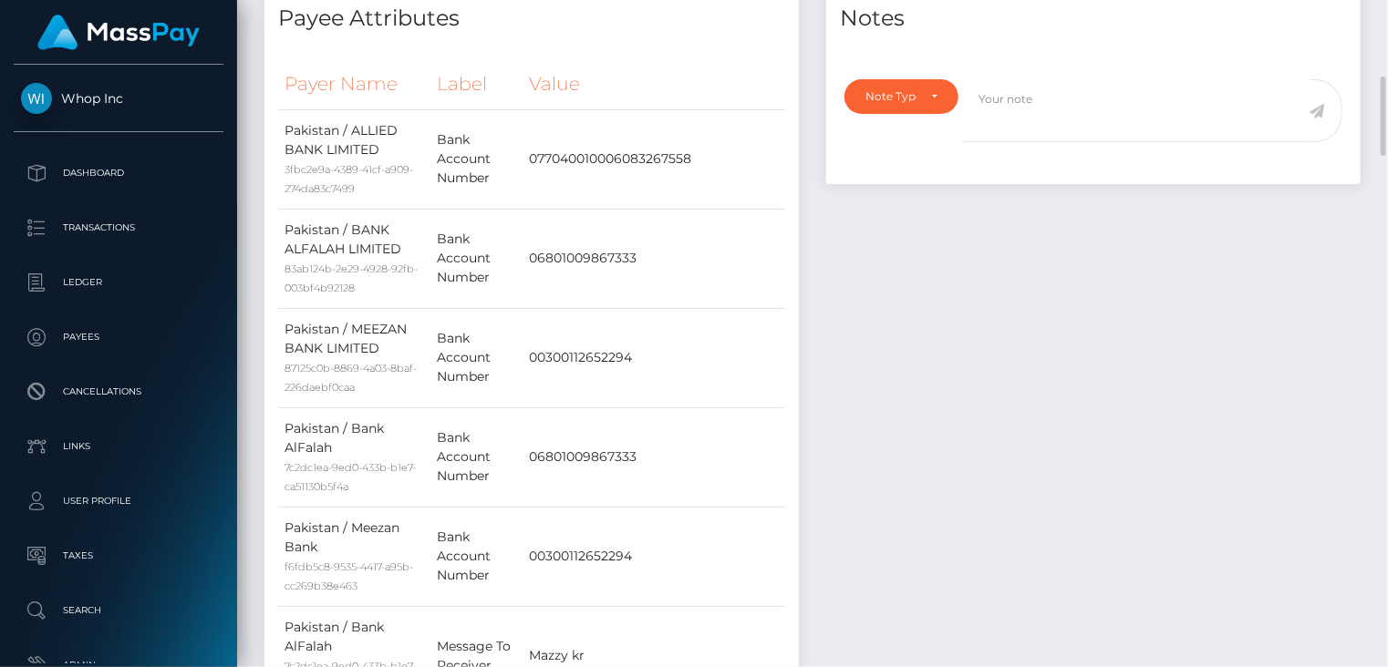
scroll to position [33, 0]
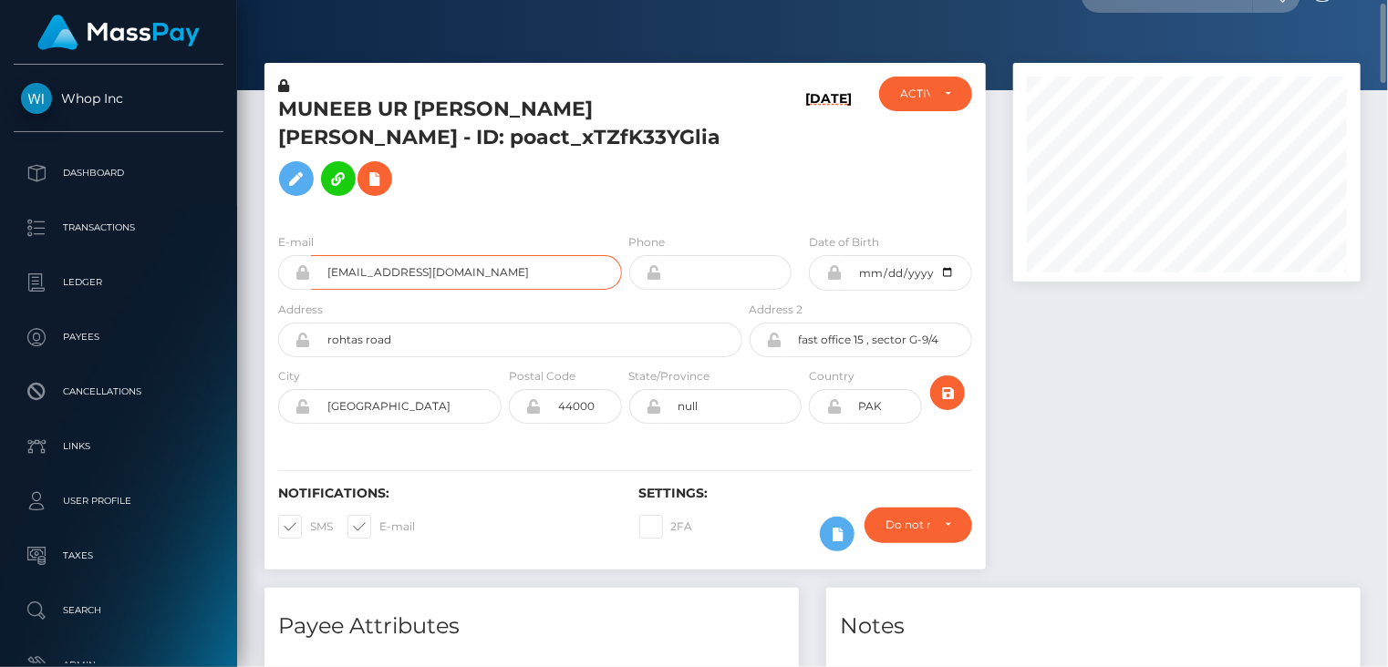
click at [395, 255] on input "muneebcreates+7db556fd1f@gmail.com" at bounding box center [466, 272] width 311 height 35
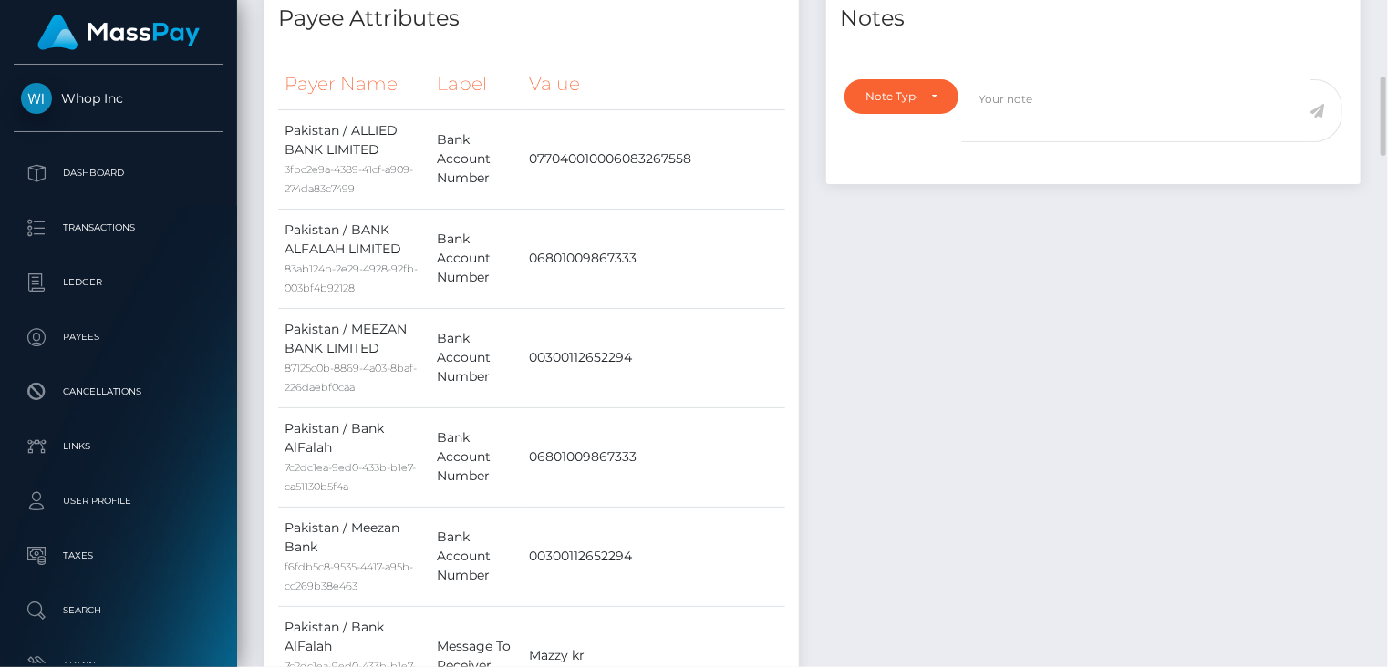
scroll to position [0, 0]
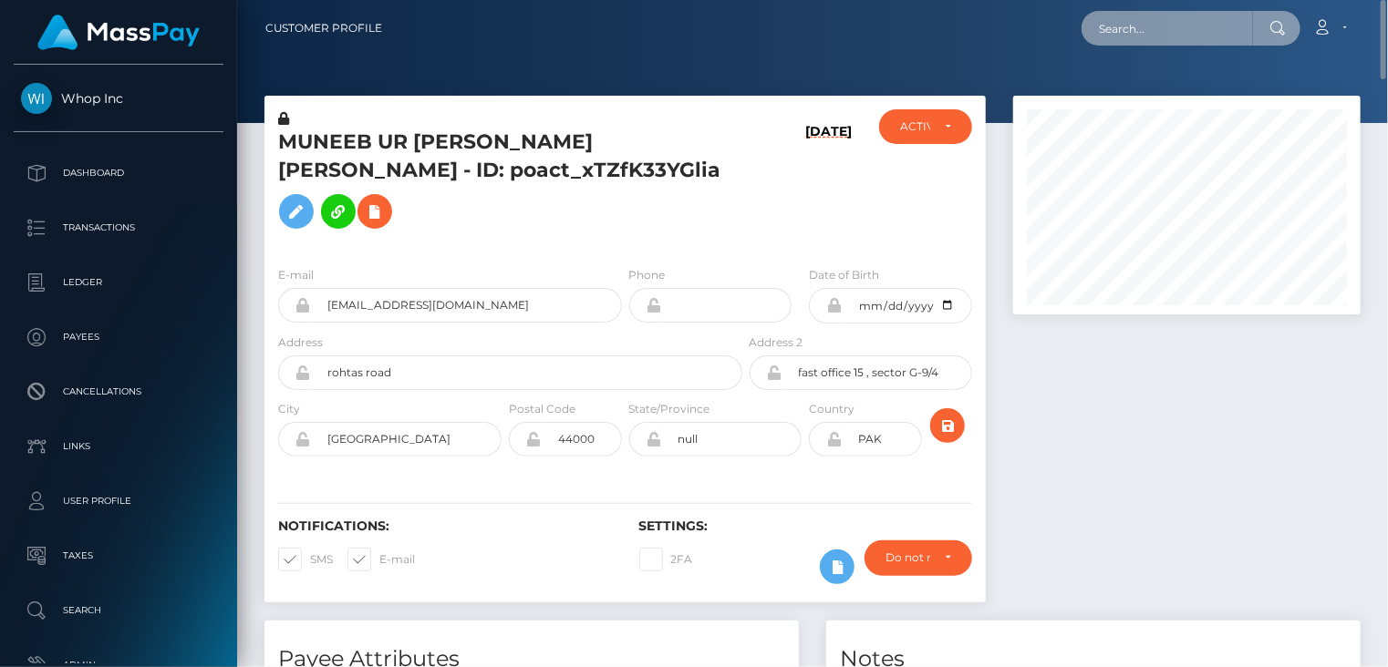
paste input "MSP820e749d0939c49"
type input "MSP820e749d0939c49"
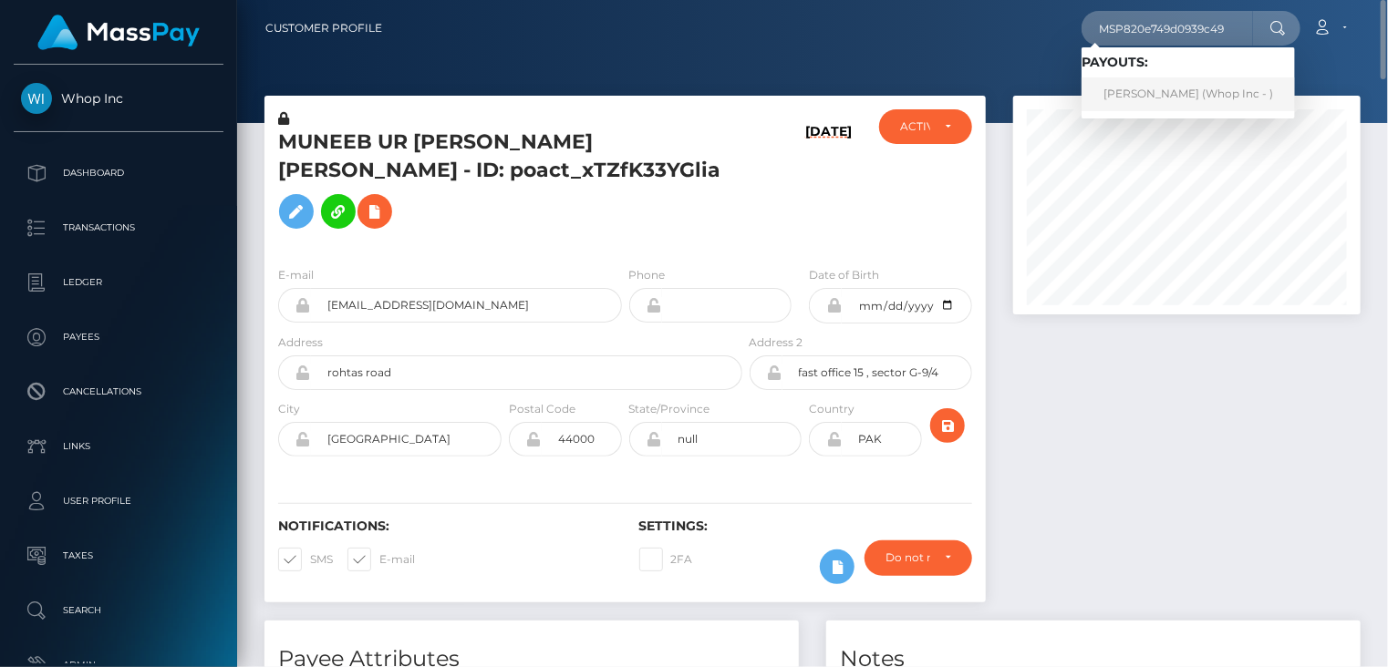
click at [1148, 102] on link "Muhammad Musa Akbar (Whop Inc - )" at bounding box center [1187, 95] width 213 height 34
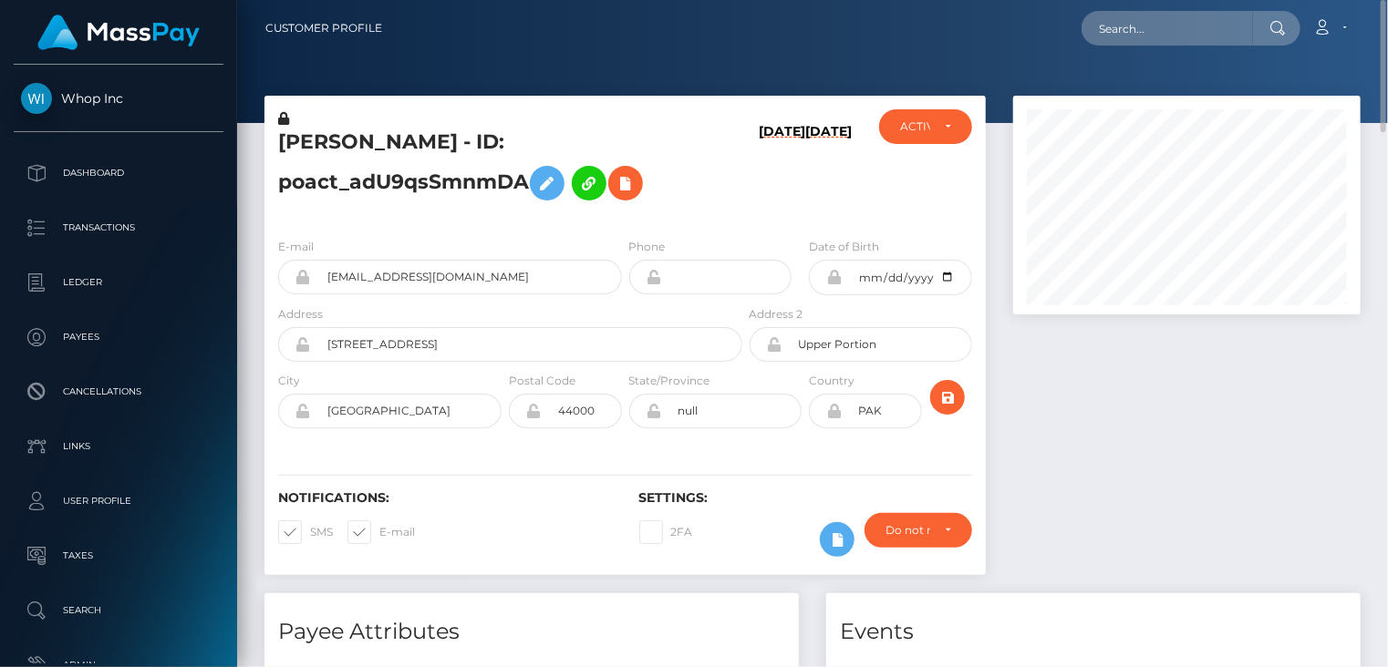
click at [1066, 475] on div at bounding box center [1186, 345] width 375 height 498
click at [1146, 26] on input "text" at bounding box center [1166, 28] width 171 height 35
paste input "[EMAIL_ADDRESS][DOMAIN_NAME]"
type input "[EMAIL_ADDRESS][DOMAIN_NAME]"
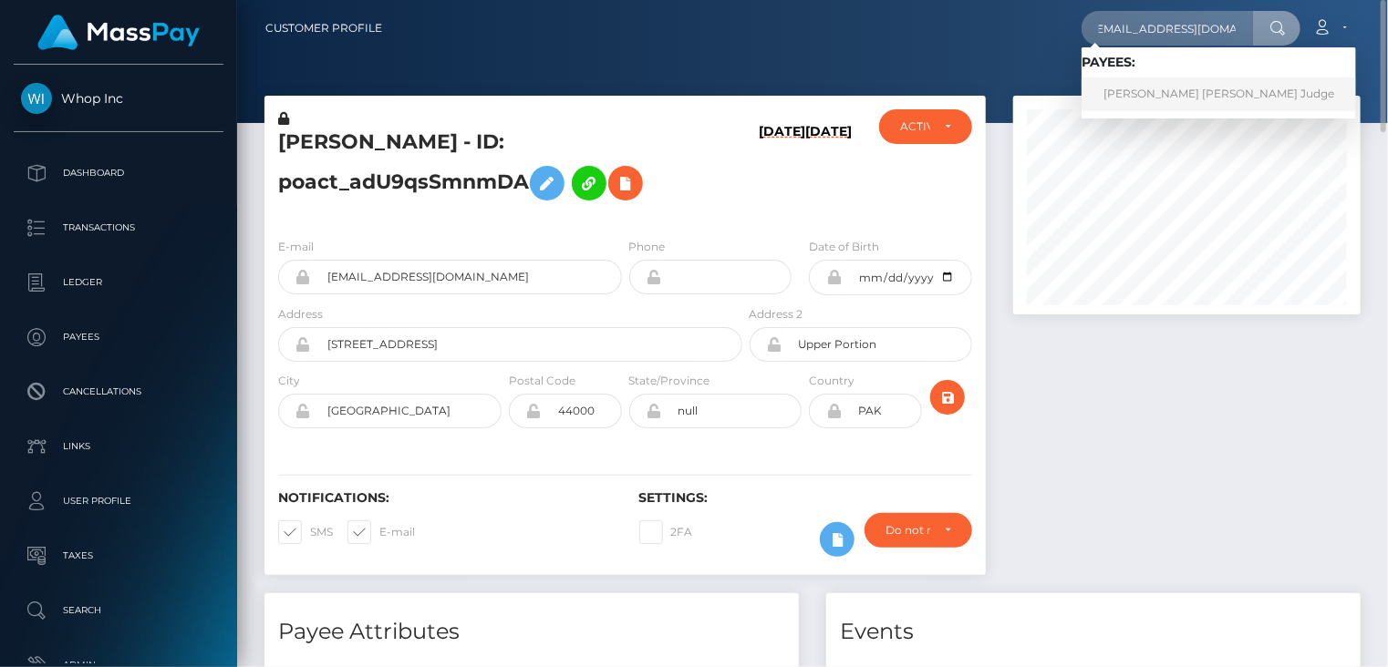
scroll to position [0, 0]
click at [1153, 93] on link "[PERSON_NAME] [PERSON_NAME] Judge" at bounding box center [1218, 95] width 274 height 34
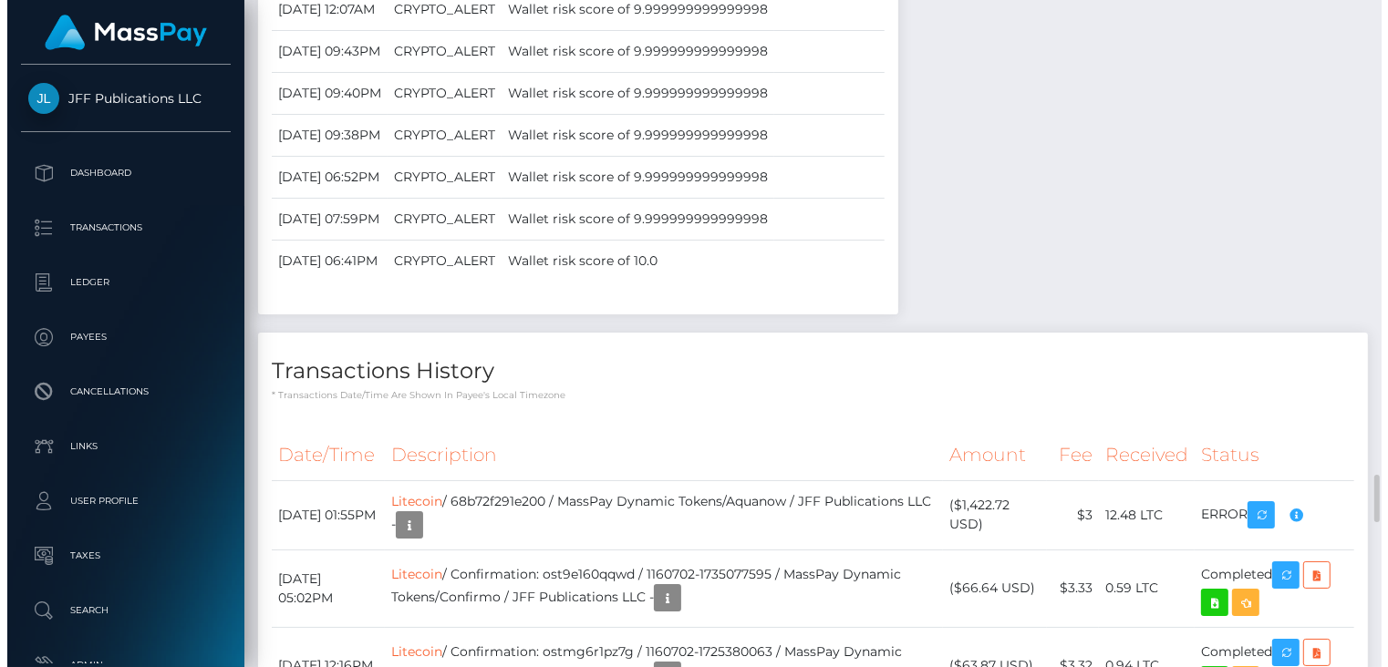
scroll to position [219, 346]
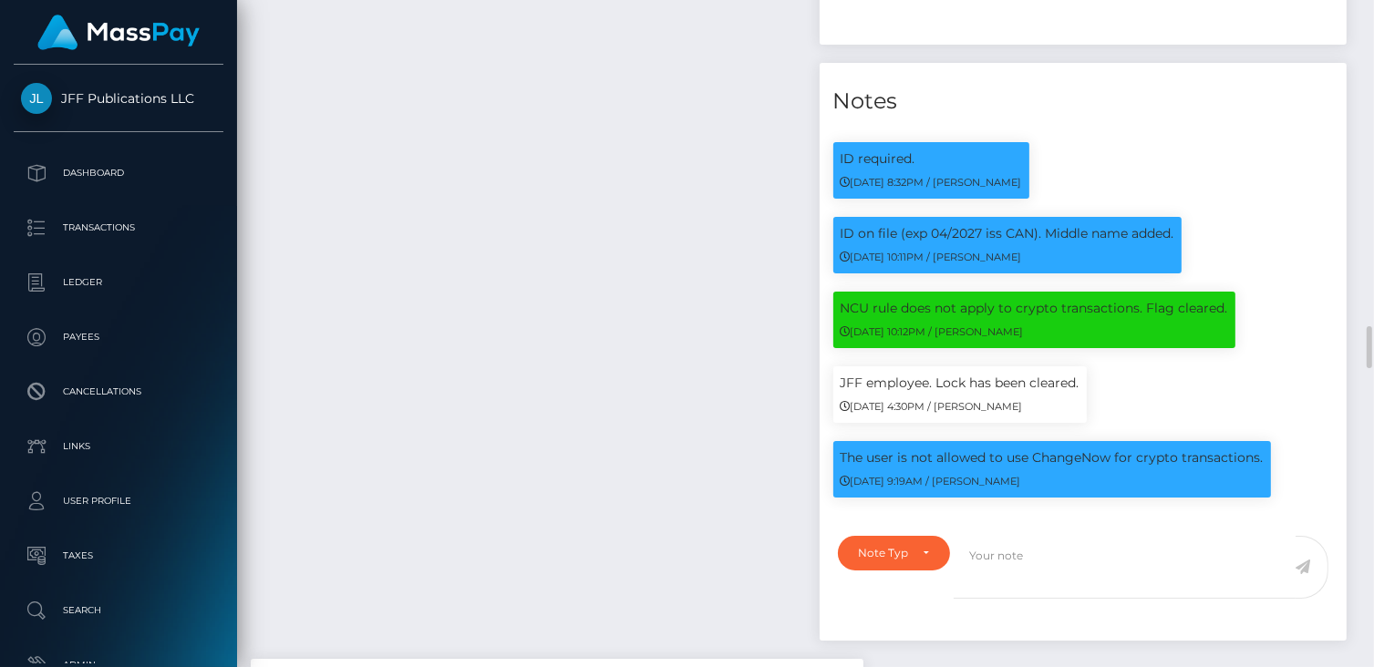
scroll to position [0, 0]
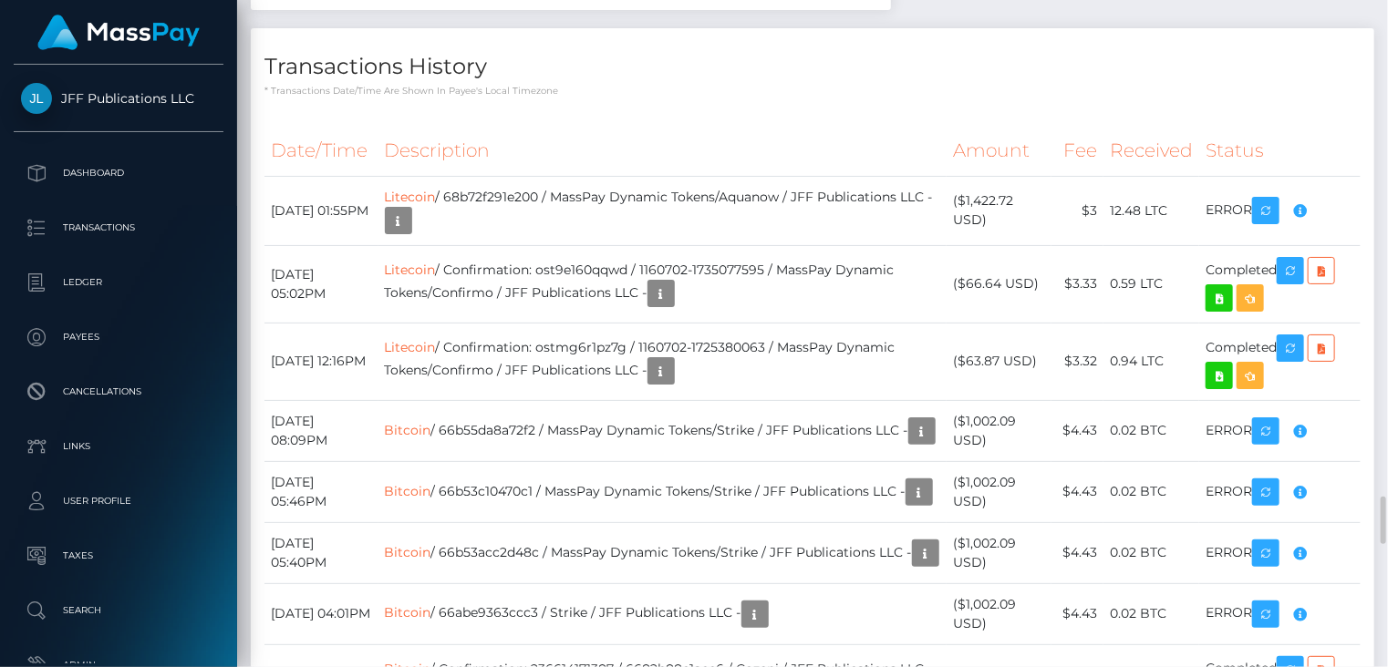
click at [606, 98] on p "* Transactions date/time are shown in payee's local timezone" at bounding box center [812, 91] width 1096 height 14
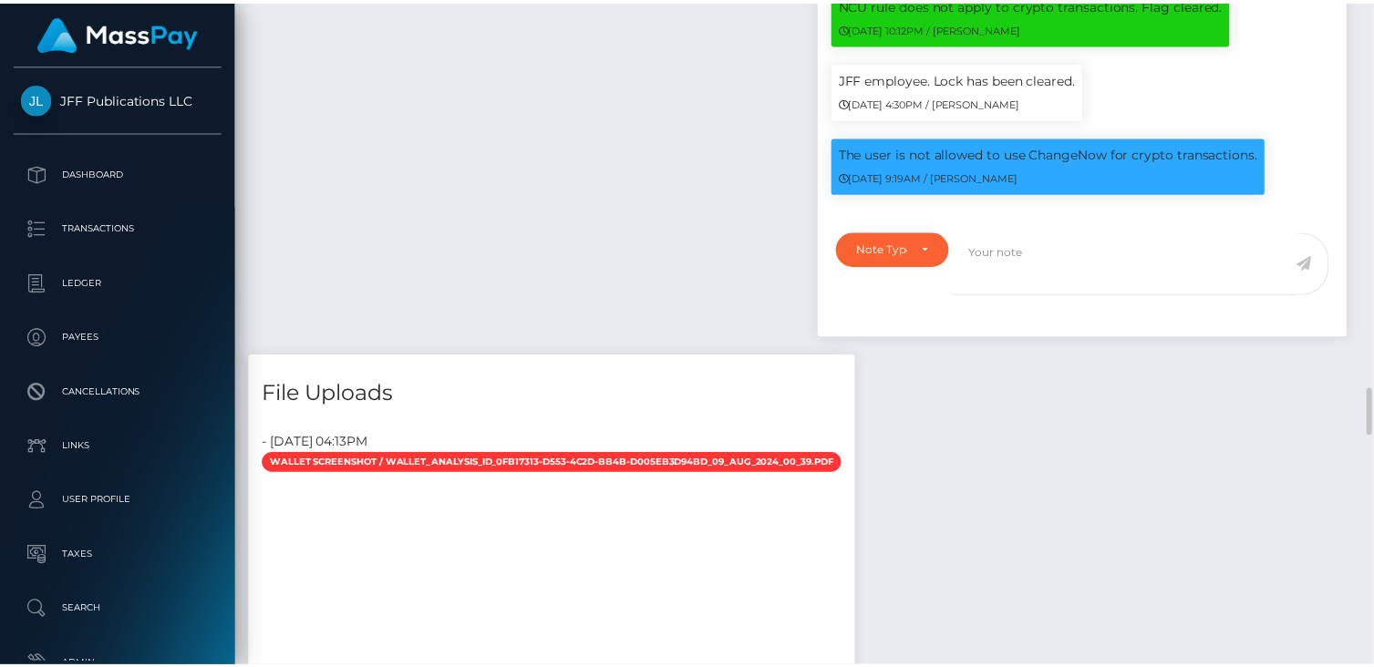
scroll to position [219, 346]
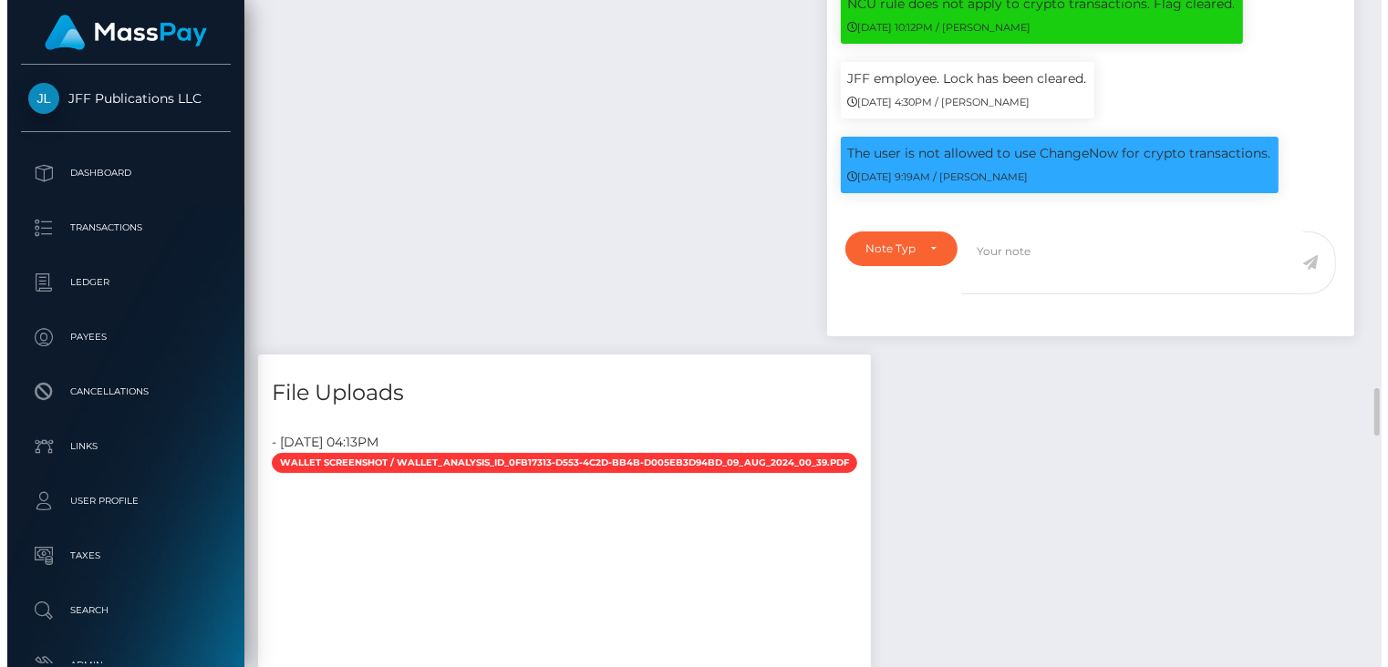
scroll to position [911558, 911430]
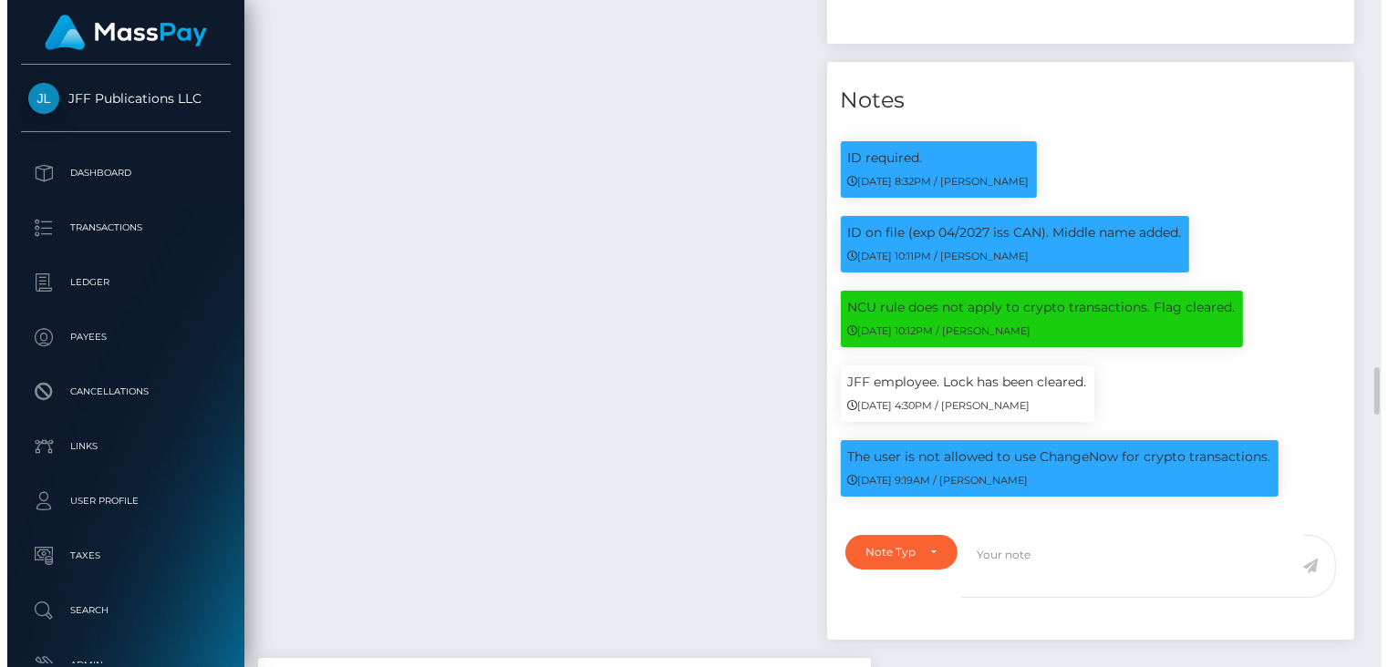
scroll to position [911558, 911434]
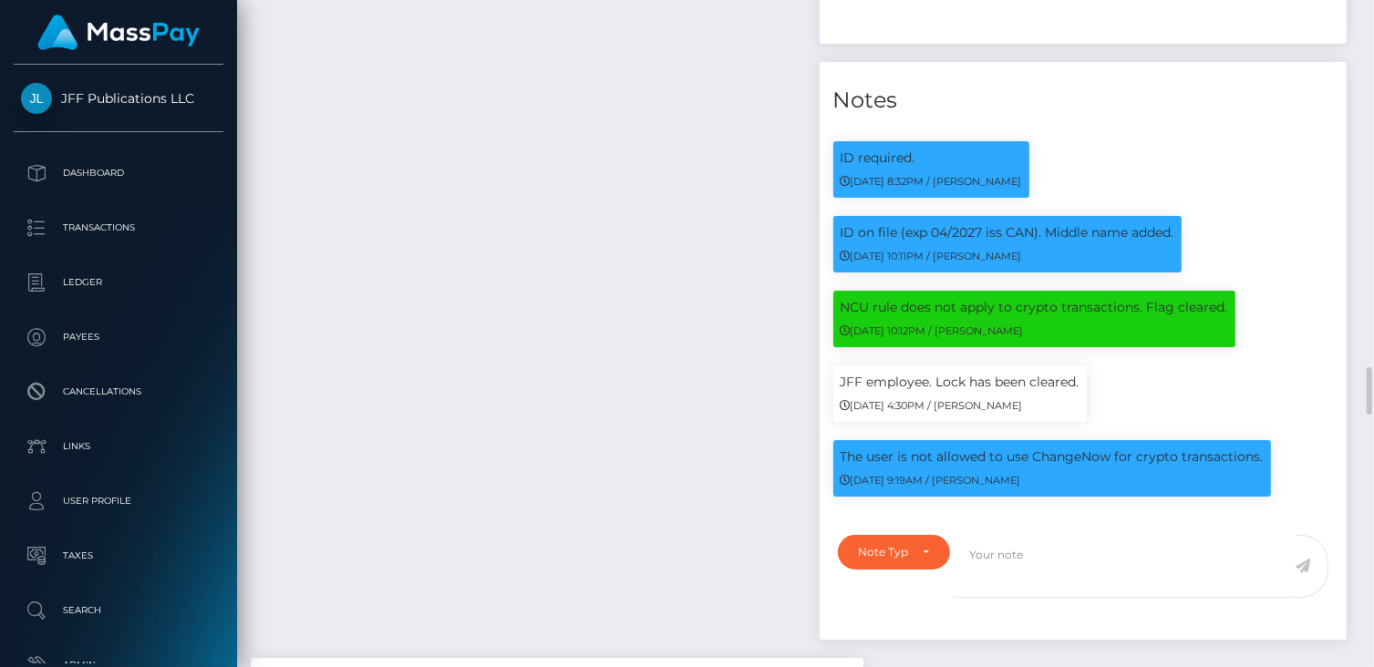
scroll to position [219, 346]
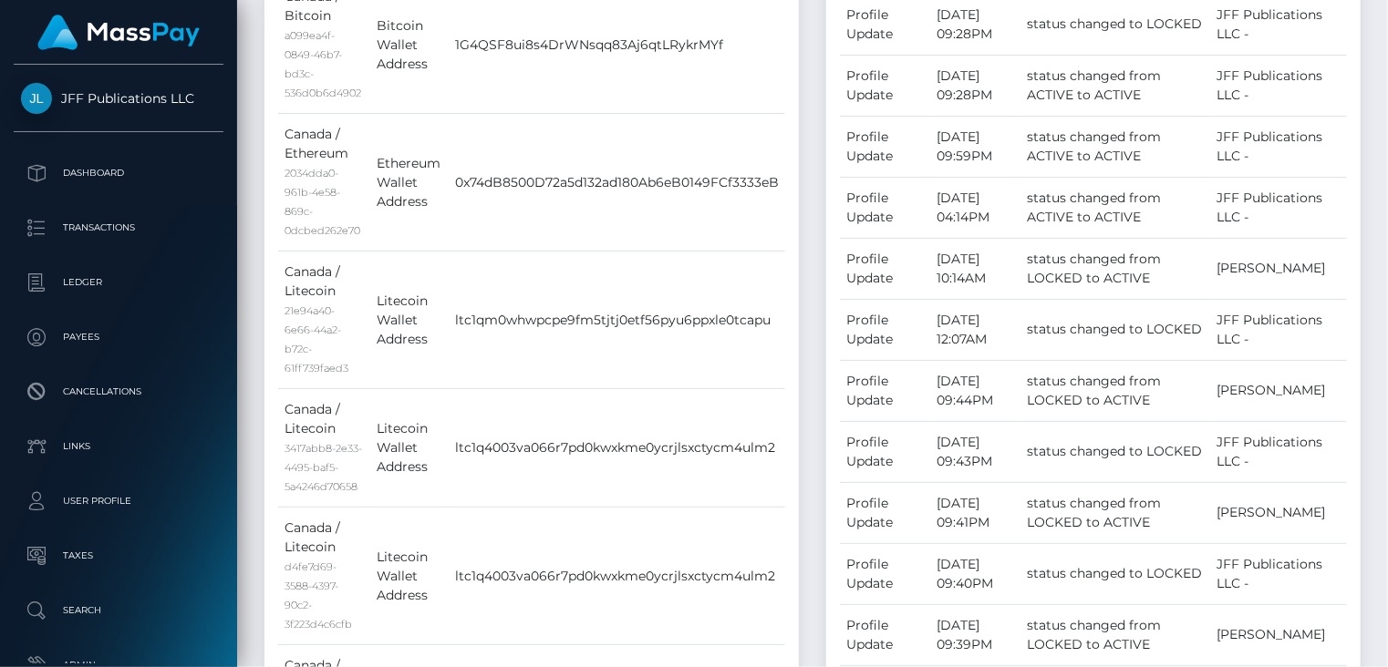
scroll to position [0, 0]
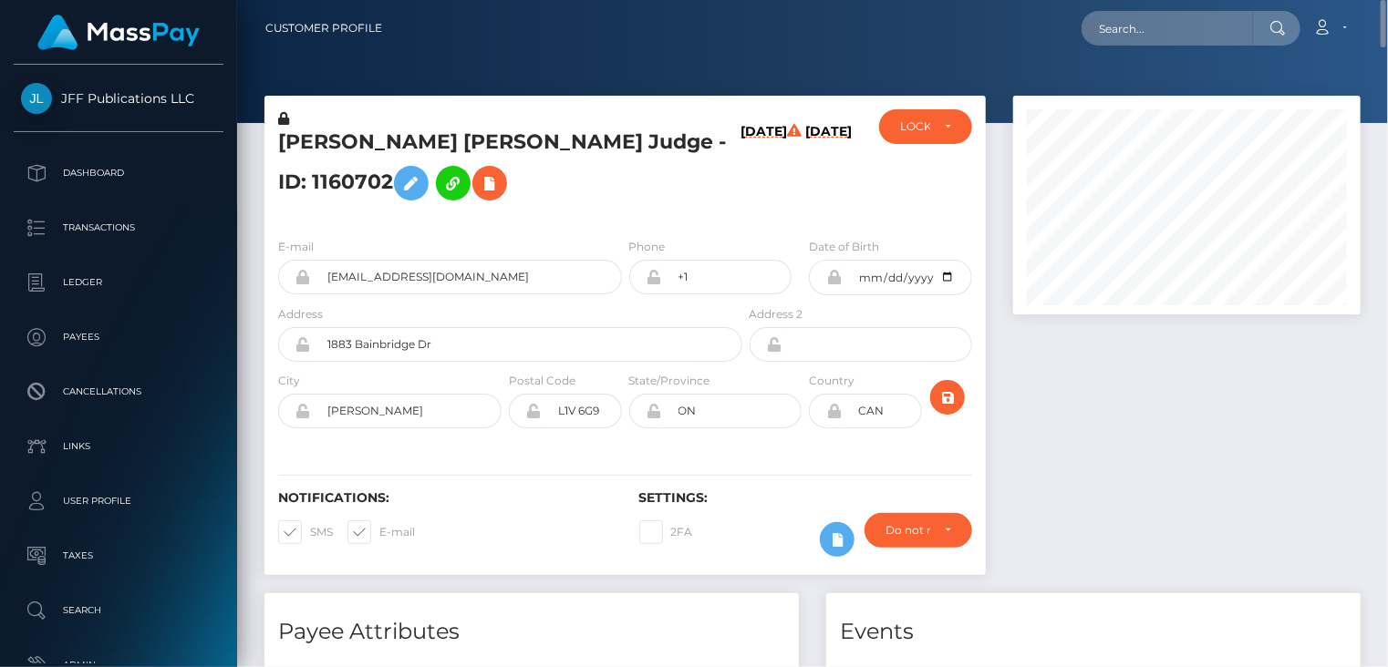
click at [434, 154] on h5 "Justin John Aaron Judge - ID: 1160702" at bounding box center [505, 169] width 454 height 81
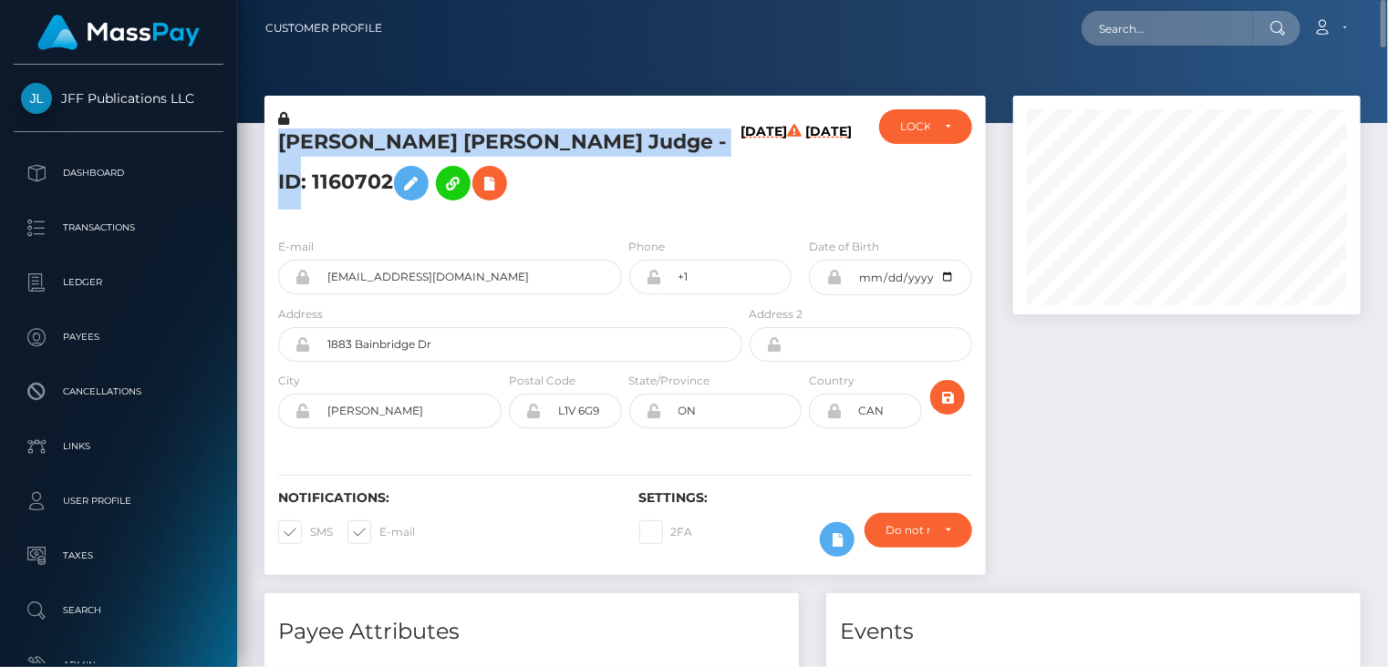
copy h5 "Justin John Aaron Judge - ID: 1160702"
click at [945, 133] on div "LOCKED" at bounding box center [925, 126] width 51 height 15
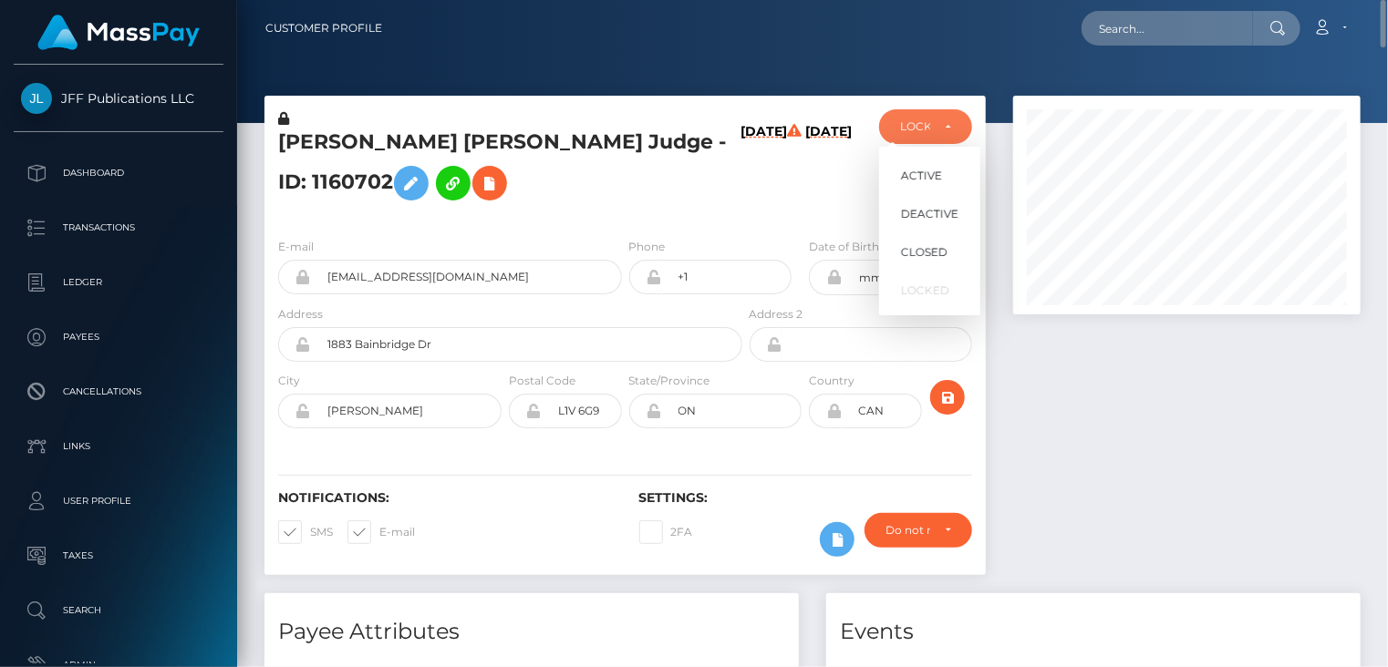
click at [812, 206] on h6 "09/02/25" at bounding box center [828, 170] width 47 height 92
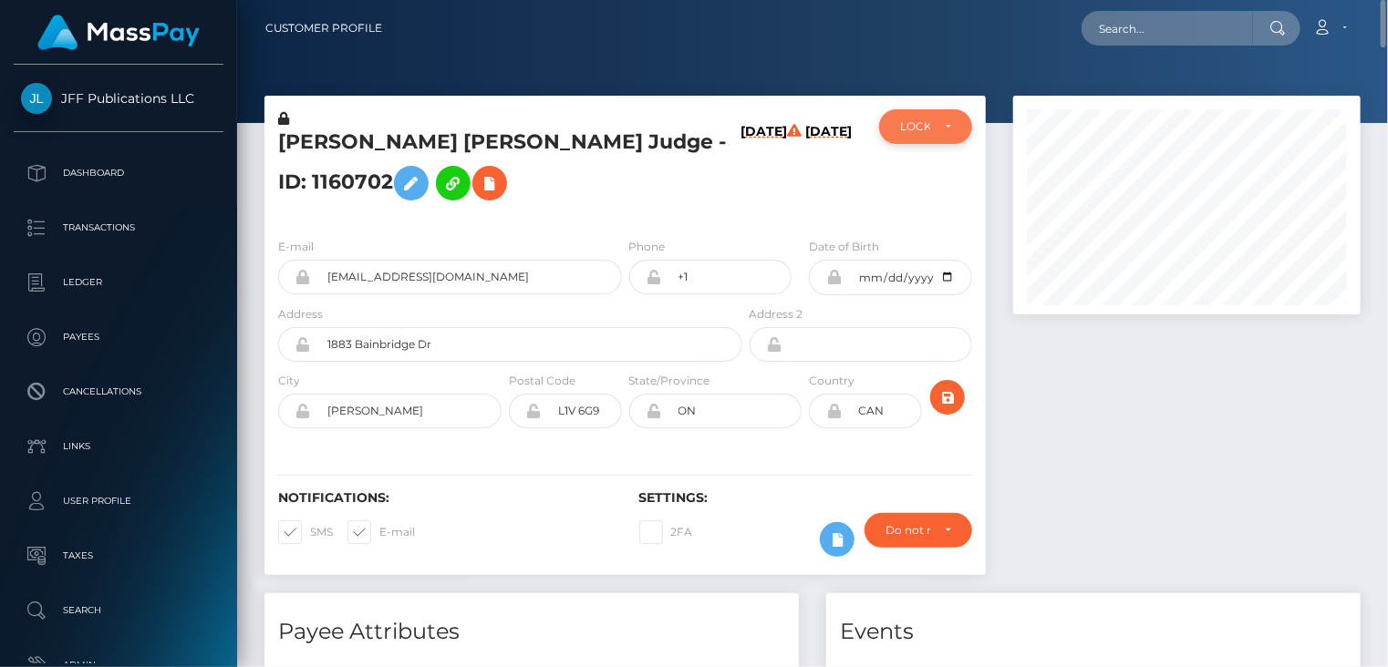
click at [948, 134] on div "LOCKED" at bounding box center [925, 126] width 93 height 35
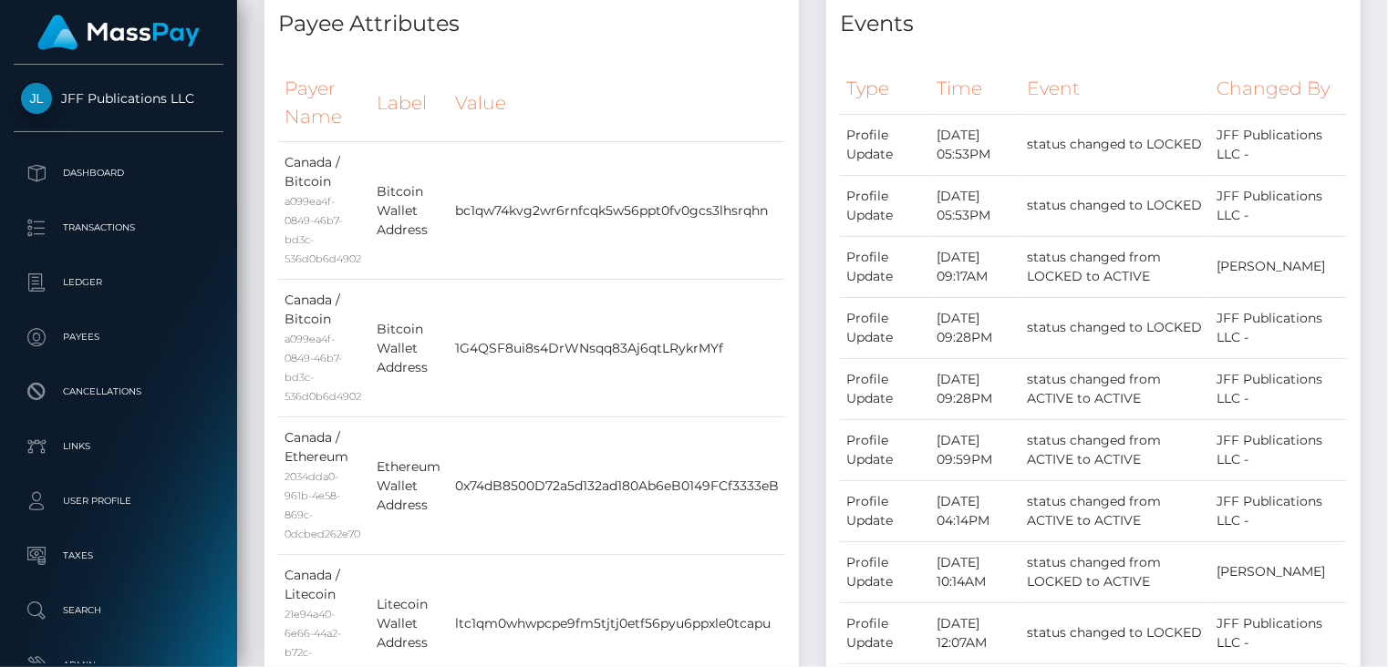
scroll to position [0, 0]
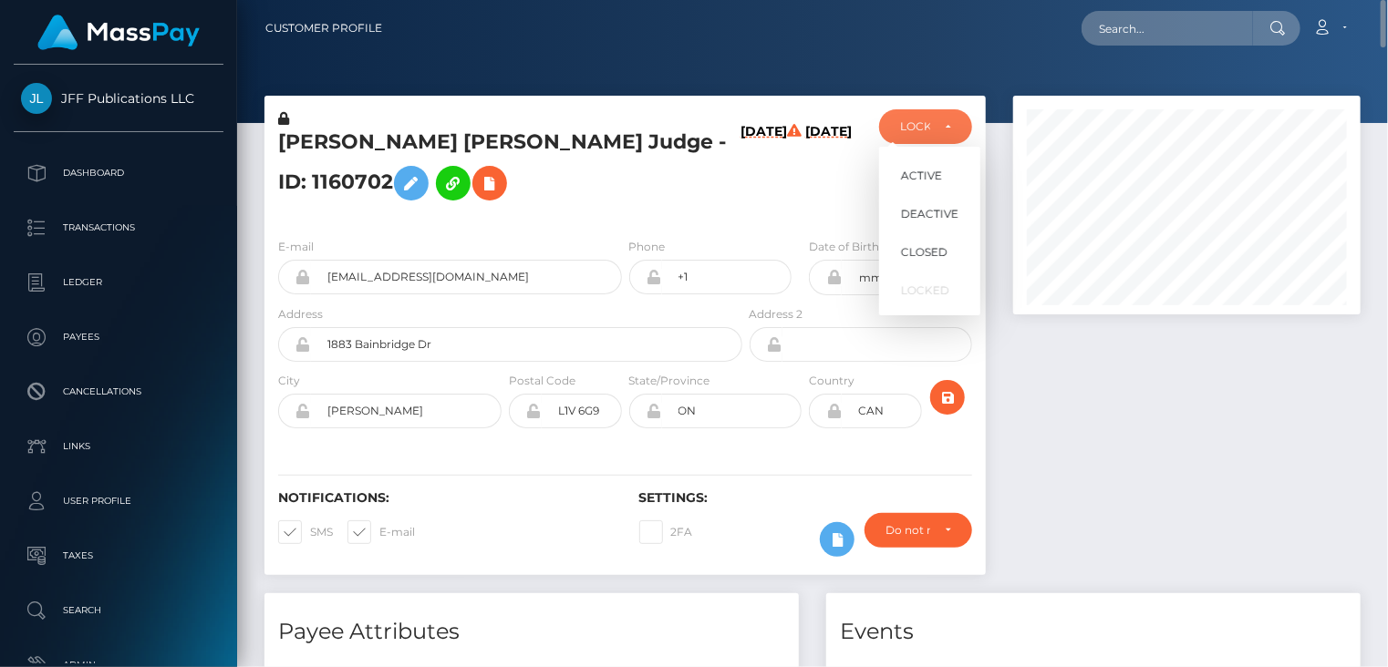
click at [551, 210] on h5 "Justin John Aaron Judge - ID: 1160702" at bounding box center [505, 169] width 454 height 81
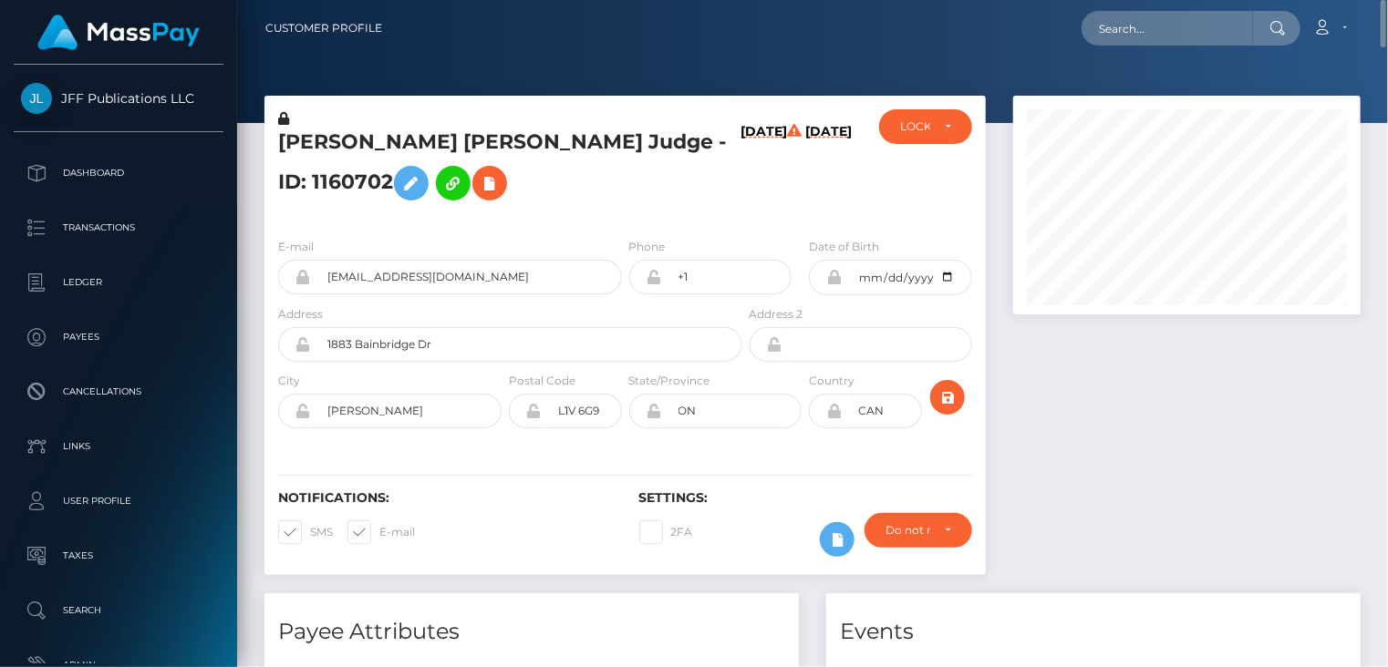
click at [672, 151] on h5 "Justin John Aaron Judge - ID: 1160702" at bounding box center [505, 169] width 454 height 81
paste input "trezureg3@gmail.com"
type input "trezureg3@gmail.com"
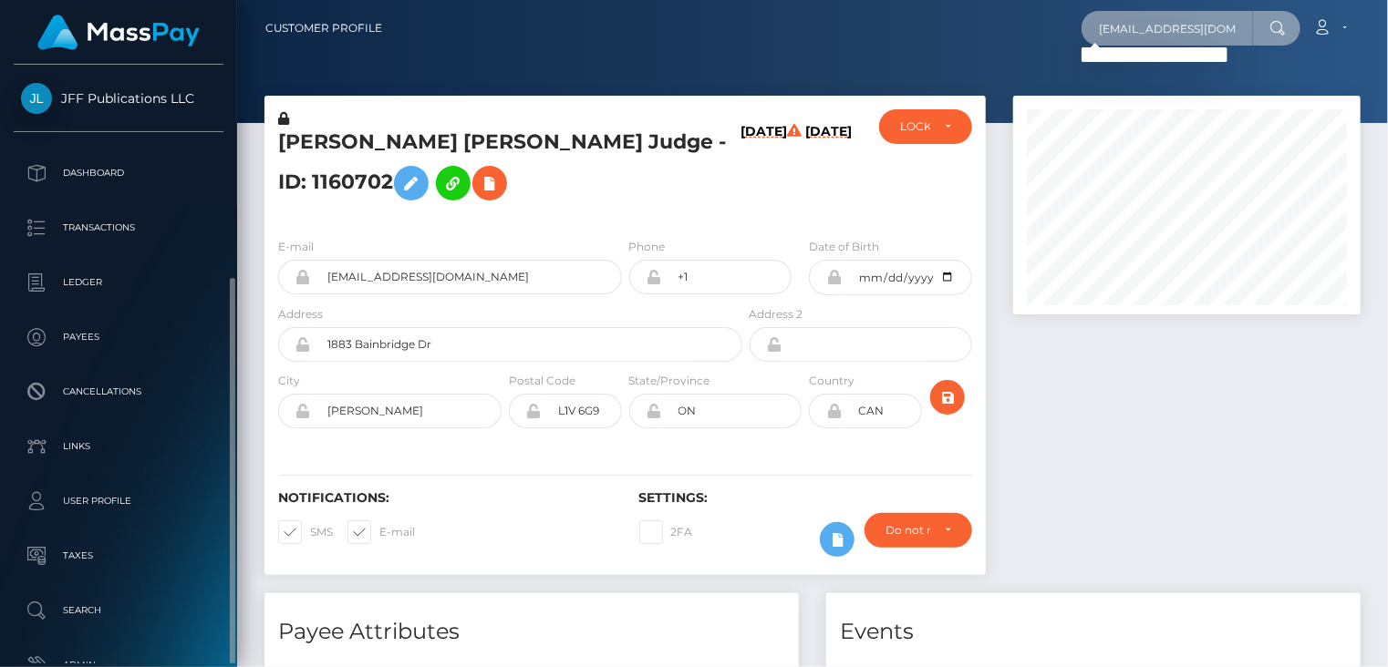
scroll to position [116, 0]
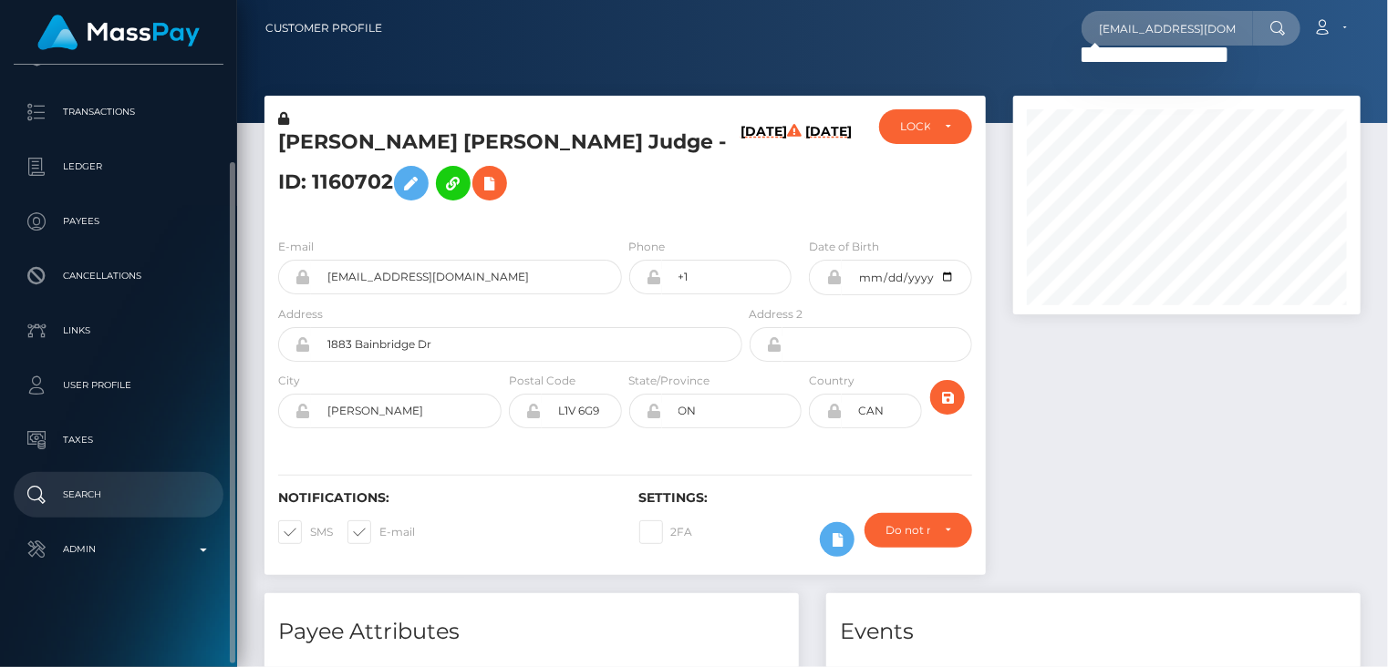
click at [113, 504] on p "Search" at bounding box center [118, 494] width 195 height 27
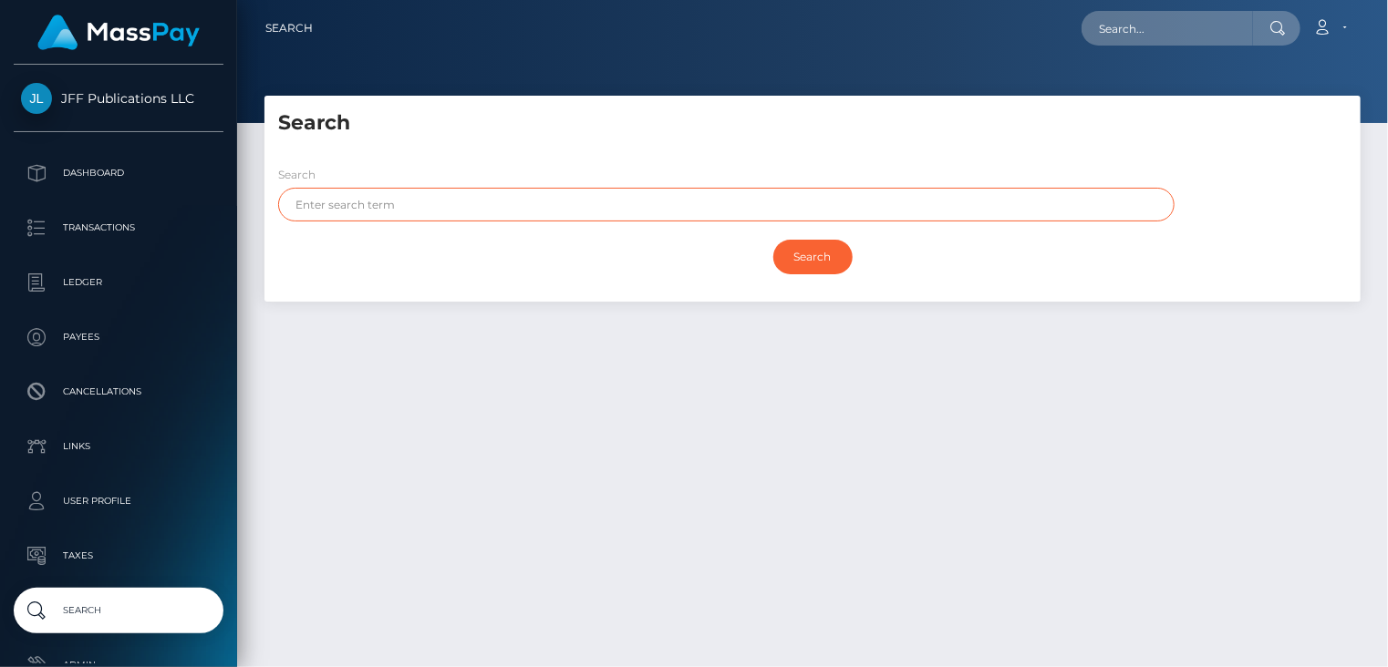
paste input "Trezure"
type input "Trezure"
click at [806, 261] on input "Search" at bounding box center [812, 257] width 79 height 35
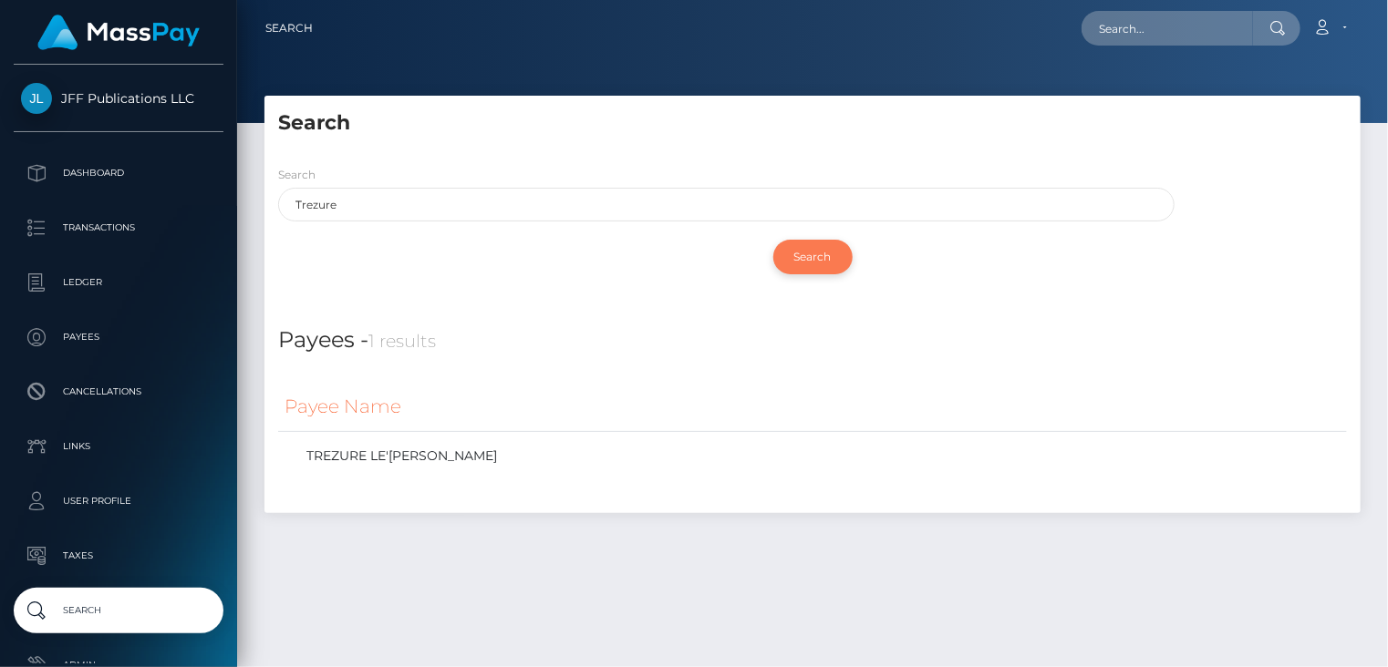
click at [817, 262] on input "Search" at bounding box center [812, 257] width 79 height 35
click at [403, 464] on link "TREZURE LE'XANDRIA GRAVES" at bounding box center [812, 456] width 1056 height 26
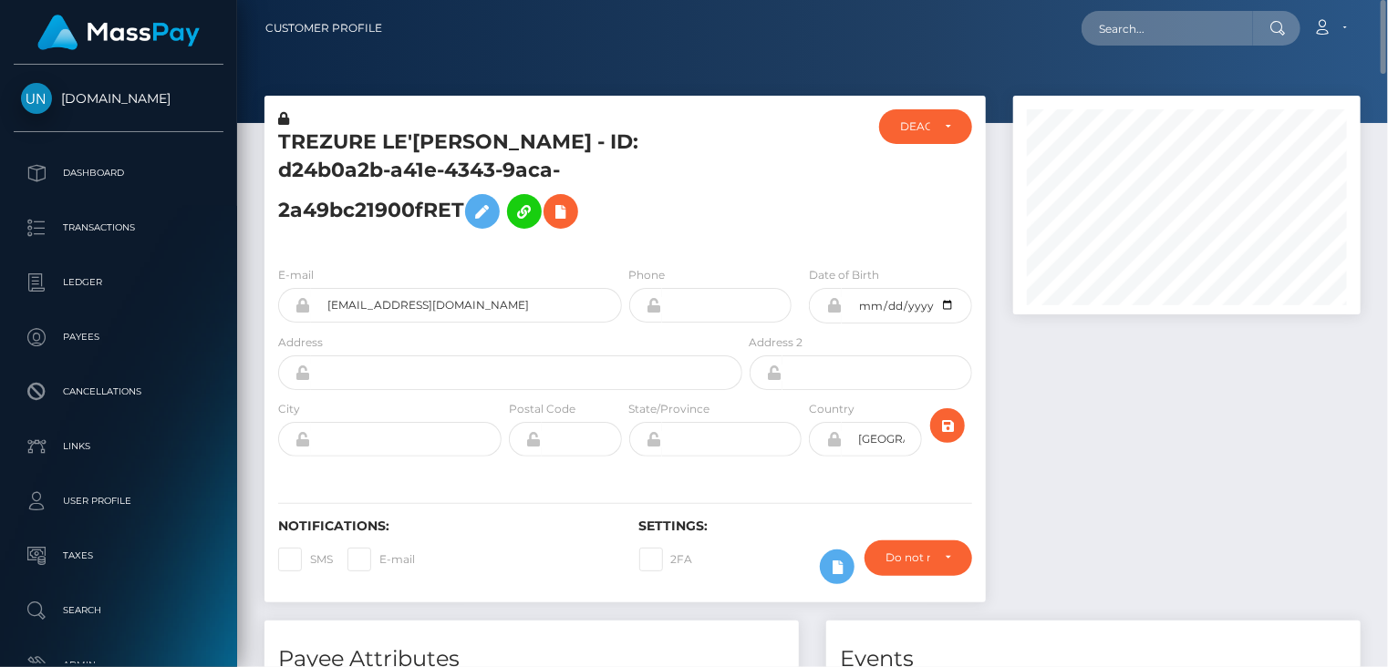
click at [755, 236] on div at bounding box center [806, 180] width 120 height 142
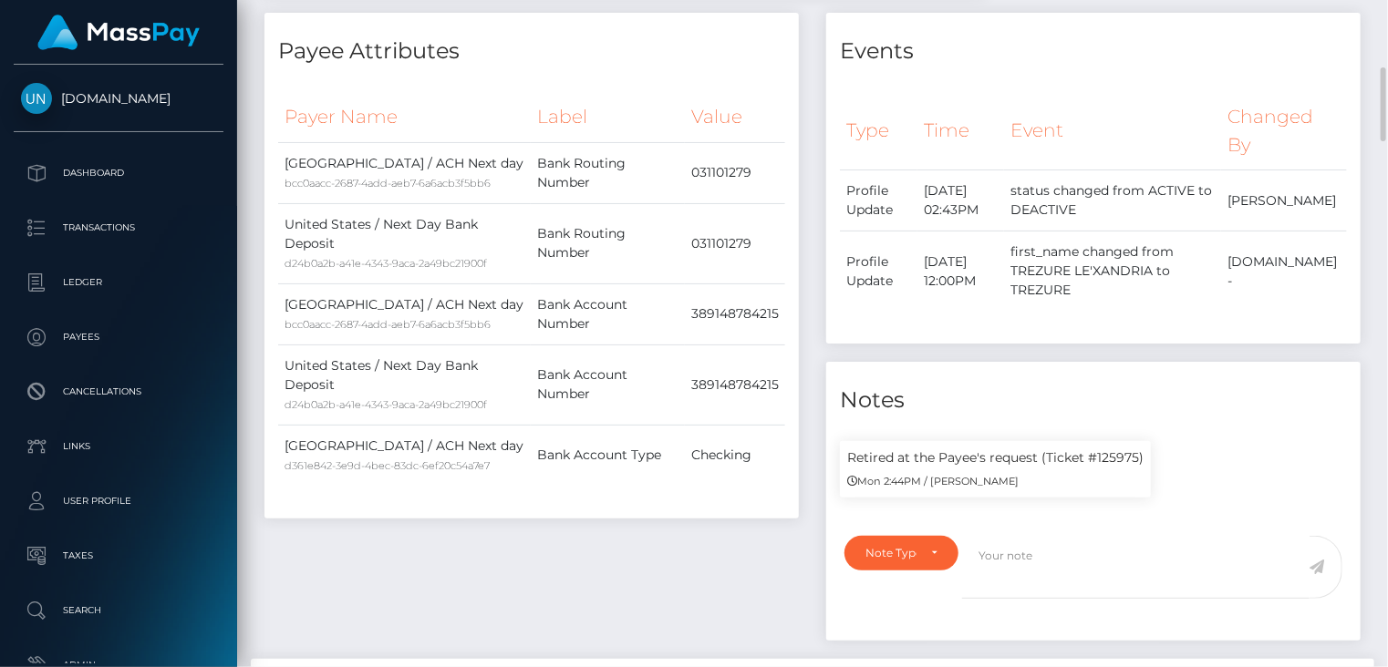
scroll to position [912, 0]
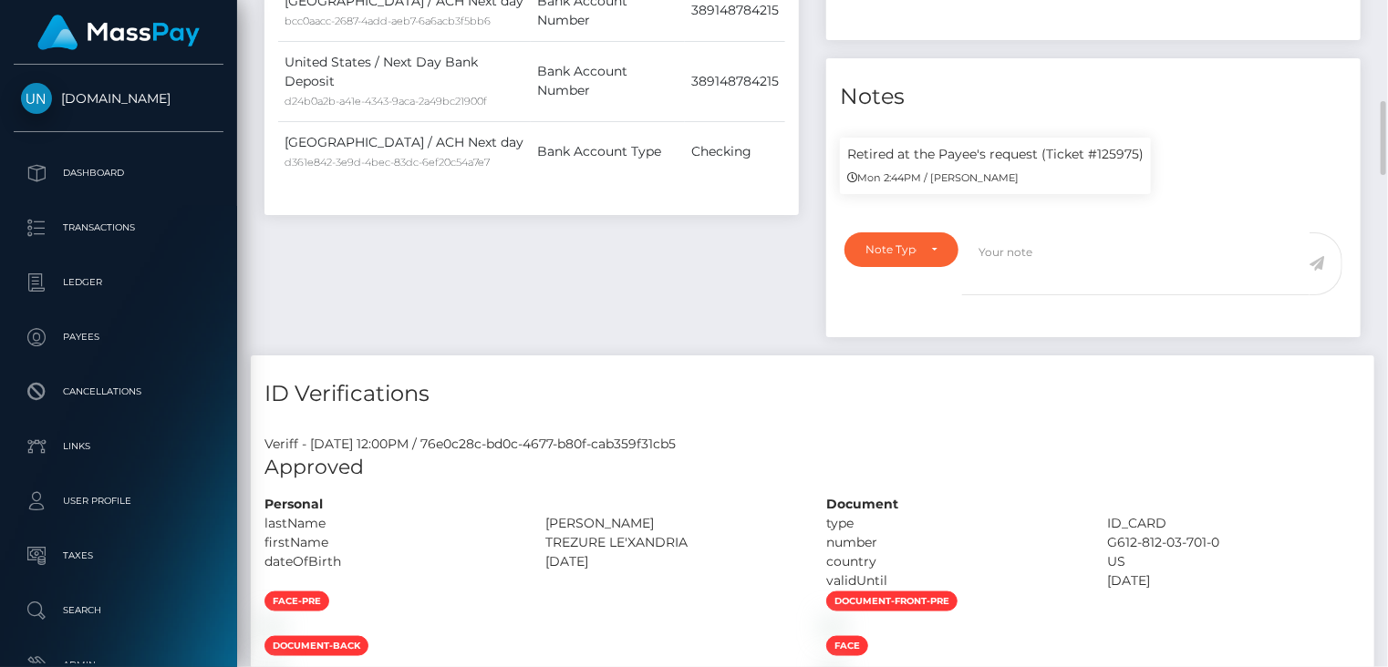
click at [505, 243] on div "Payee Attributes Payer Name Label Value United States / ACH Next day bcc0aacc-2…" at bounding box center [532, 32] width 562 height 646
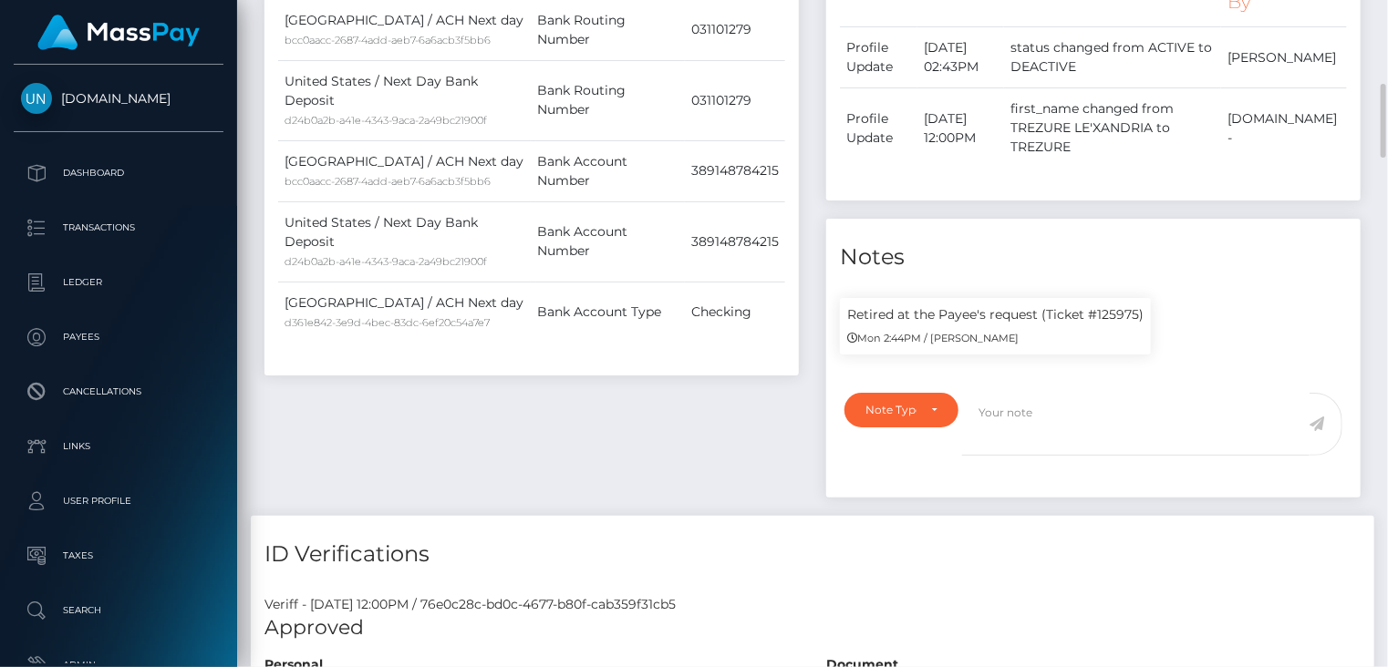
scroll to position [0, 0]
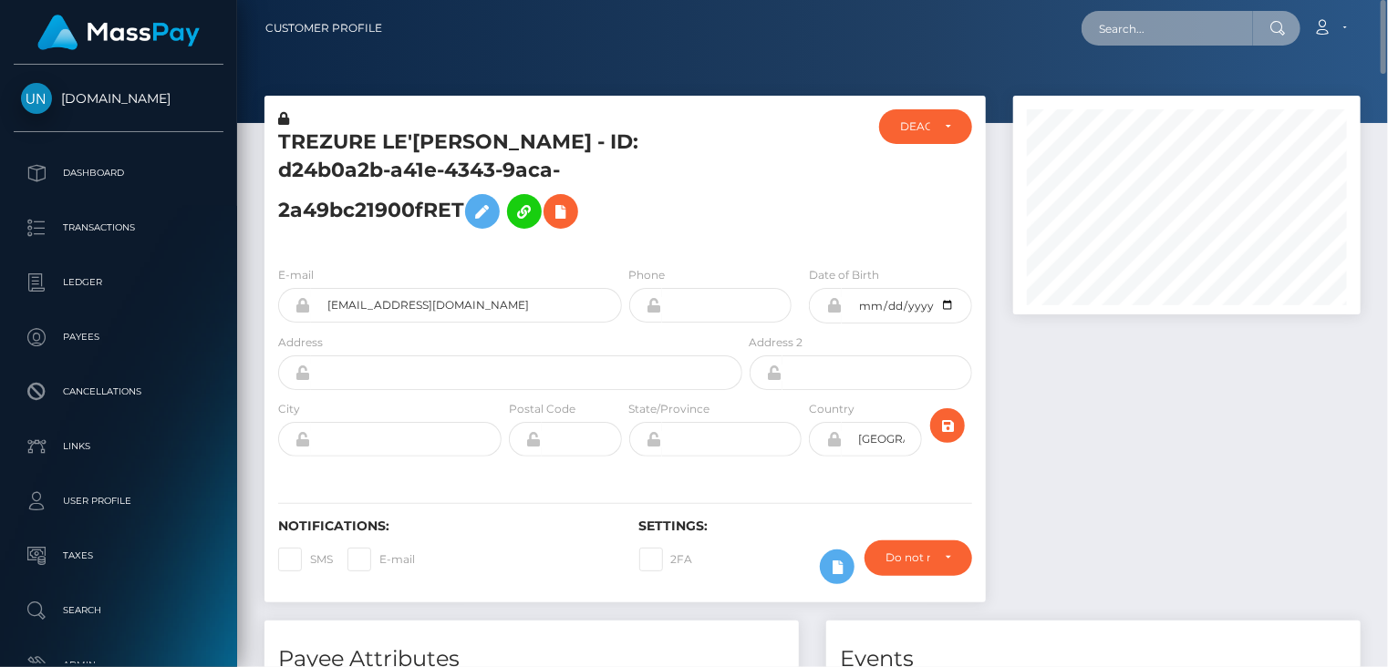
paste input "e710c0b5-7bc1-45a8-bdc6-4f124e1b4558"
type input "e710c0b5-7bc1-45a8-bdc6-4f124e1b4558"
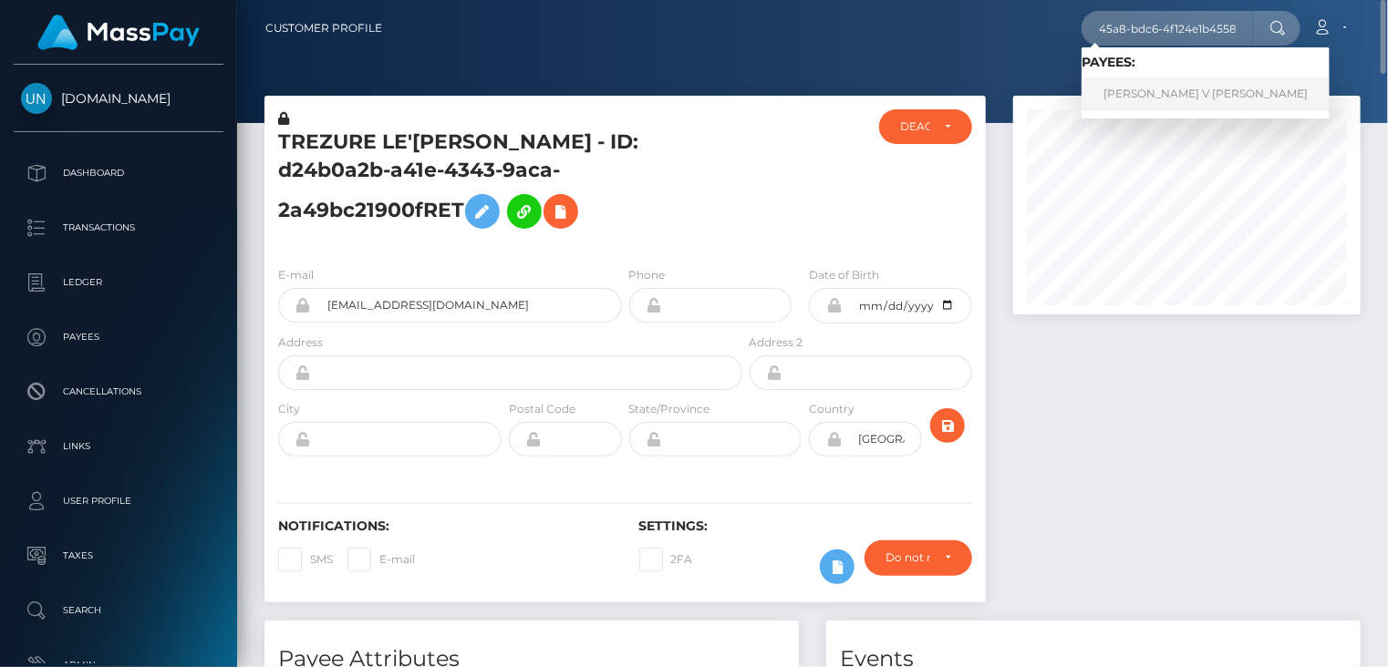
scroll to position [0, 0]
click at [1160, 88] on link "[PERSON_NAME] V [PERSON_NAME]" at bounding box center [1205, 95] width 248 height 34
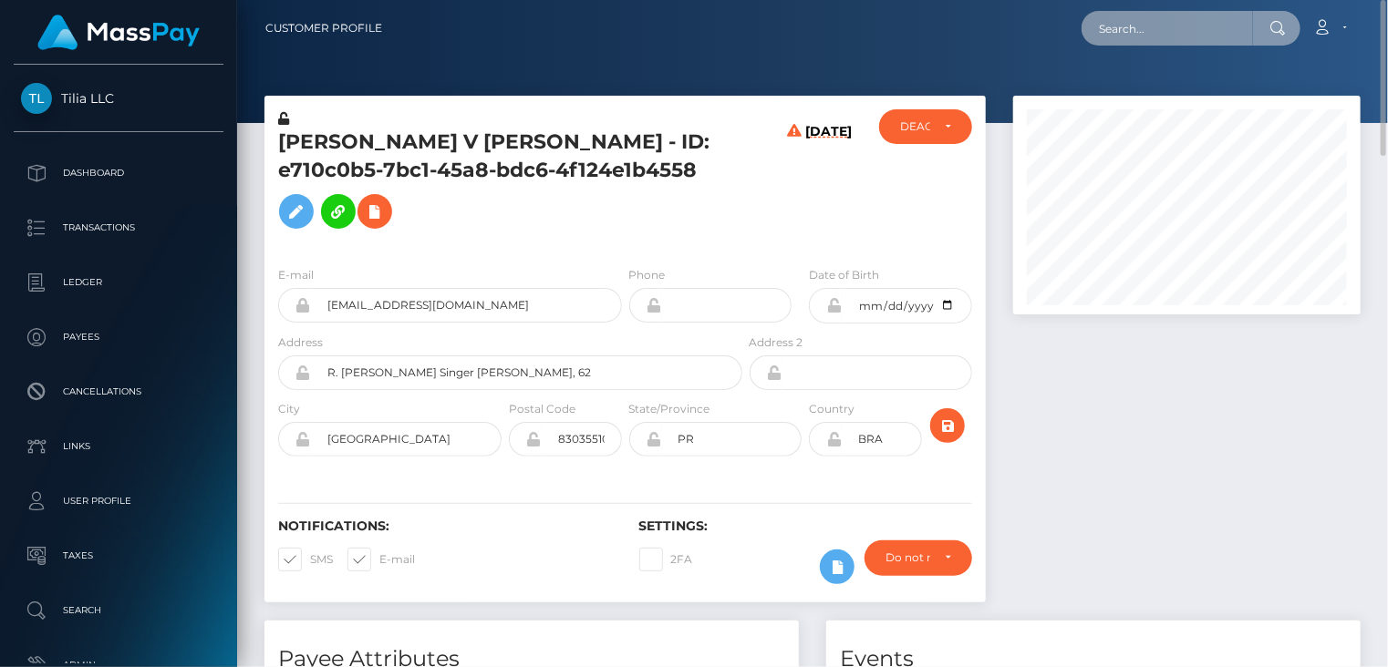
paste input "fc6329fa-c327-4648-9f59-72e1f9b4d80d"
type input "fc6329fa-c327-4648-9f59-72e1f9b4d80d"
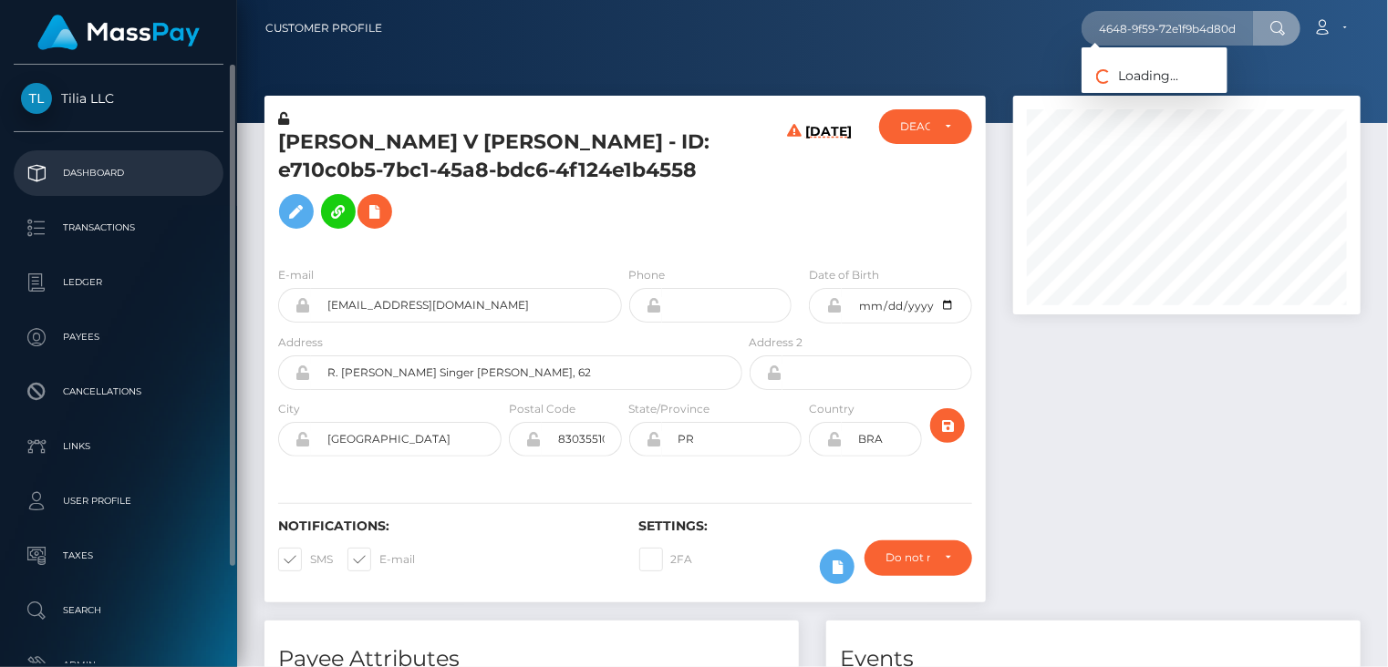
scroll to position [0, 0]
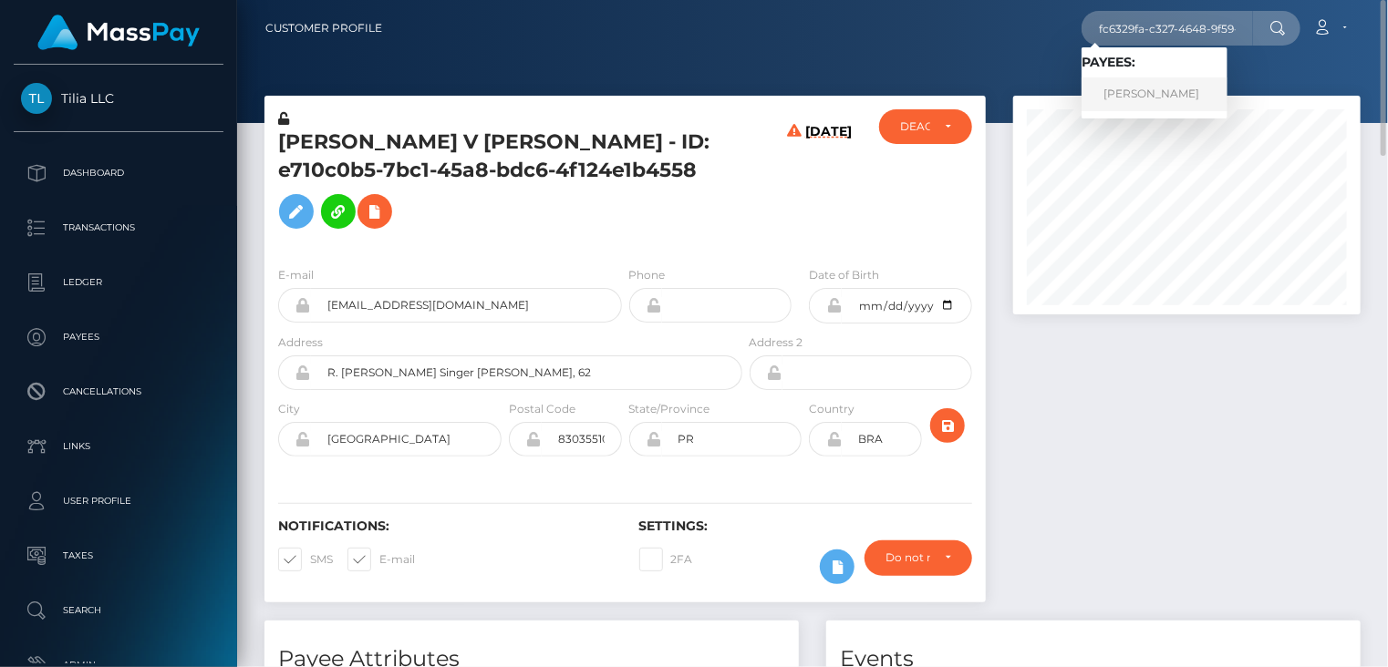
click at [1137, 102] on link "Alexander Rodriguez" at bounding box center [1154, 95] width 146 height 34
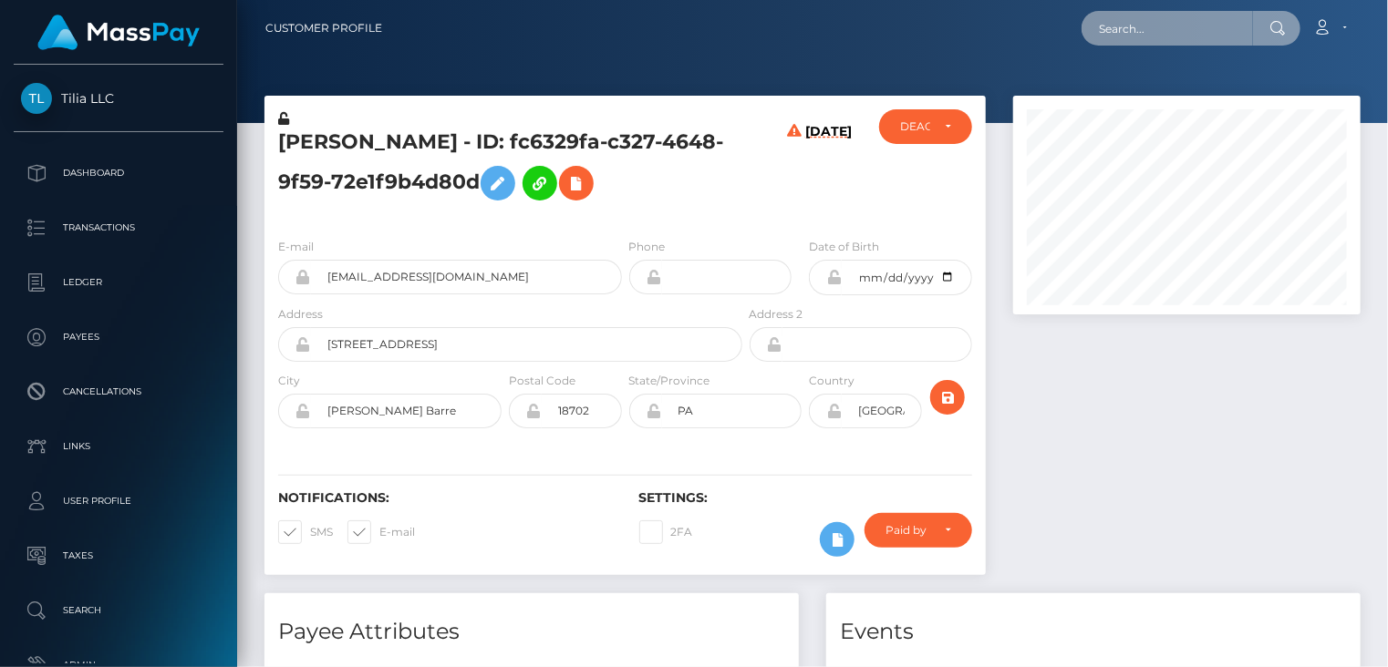
scroll to position [219, 346]
paste input "e710c0b5-7bc1-45a8-bdc6-4f124e1b4558"
type input "e710c0b5-7bc1-45a8-bdc6-4f124e1b4558"
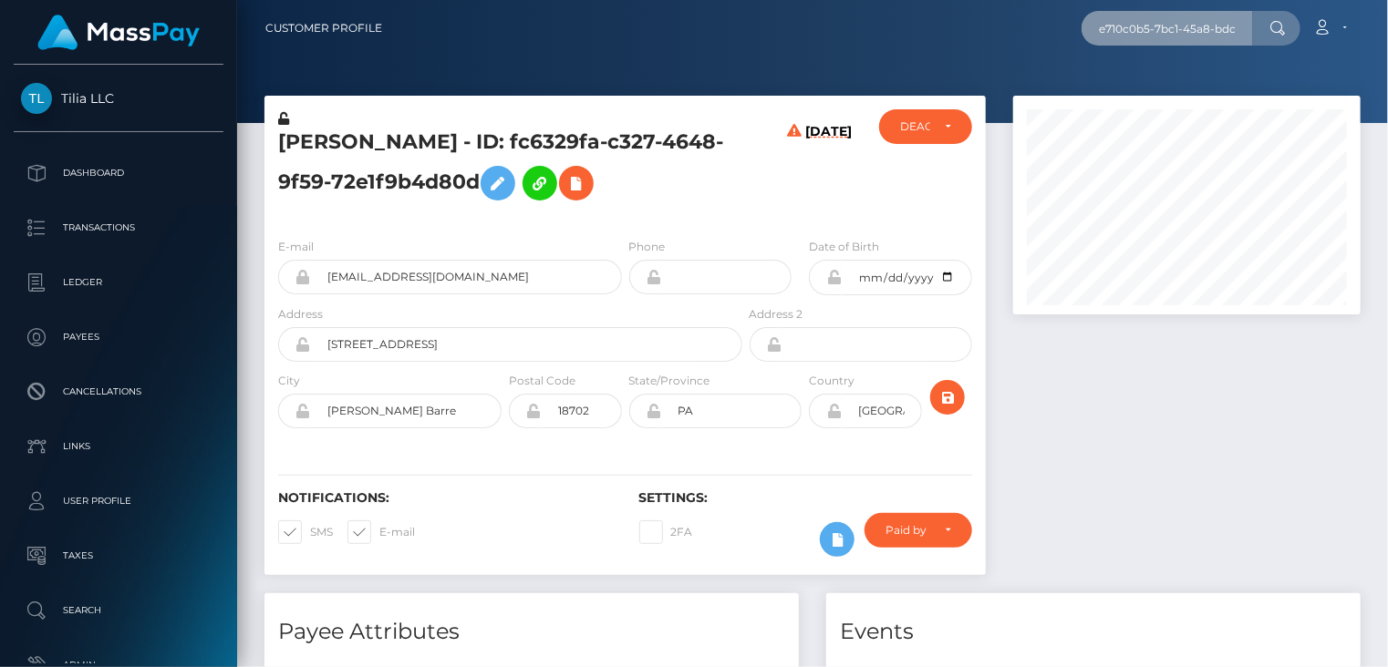
click at [1218, 34] on input "e710c0b5-7bc1-45a8-bdc6-4f124e1b4558" at bounding box center [1166, 28] width 171 height 35
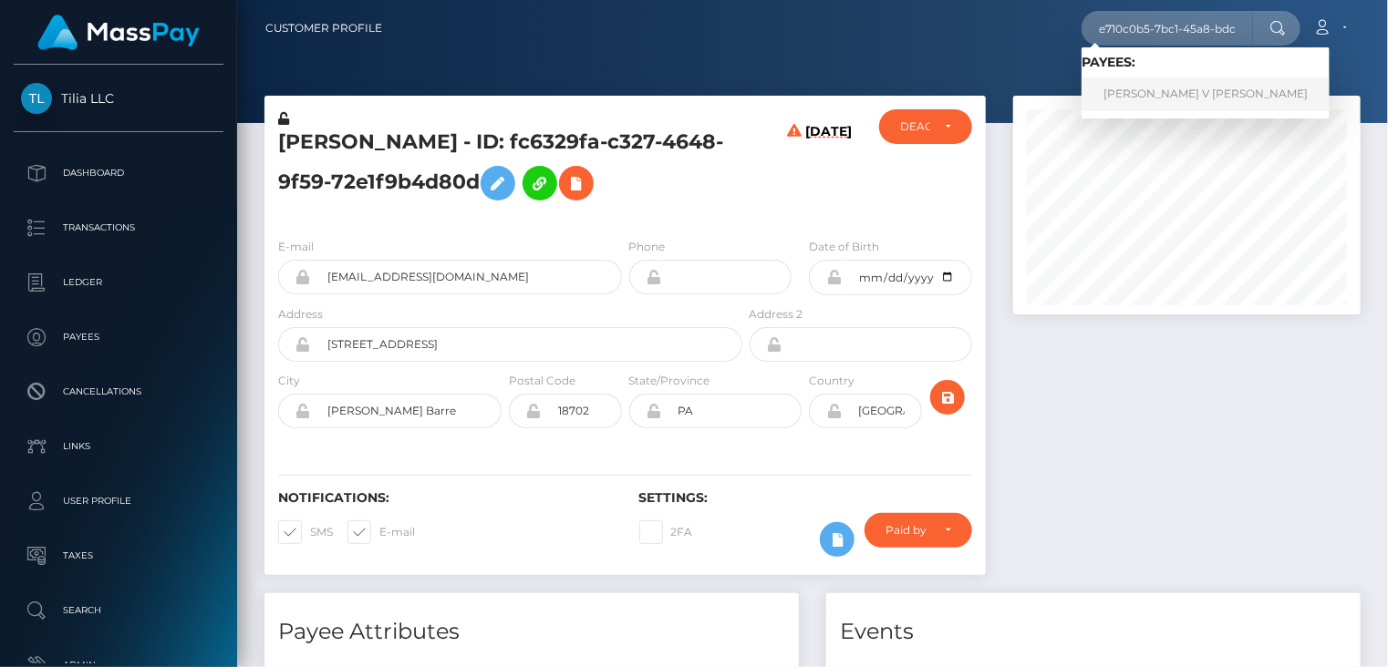
click at [1163, 94] on link "[PERSON_NAME] V [PERSON_NAME]" at bounding box center [1205, 95] width 248 height 34
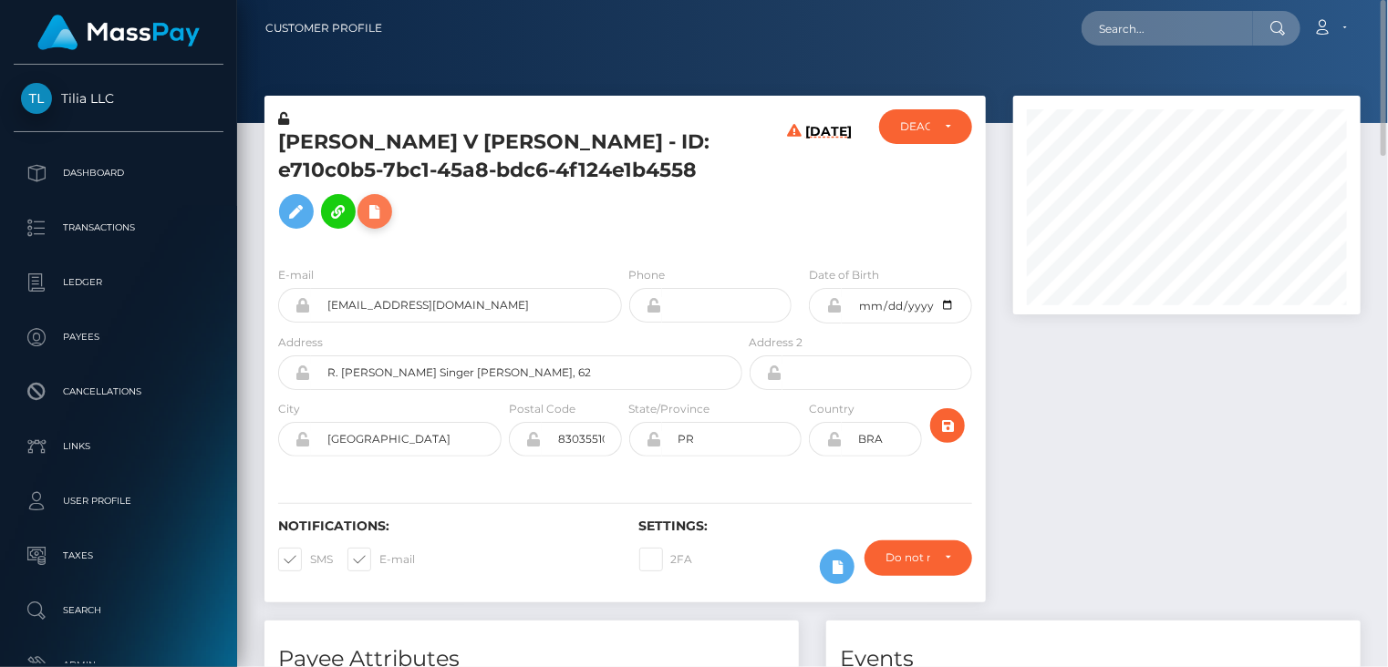
click at [386, 201] on icon at bounding box center [375, 212] width 22 height 23
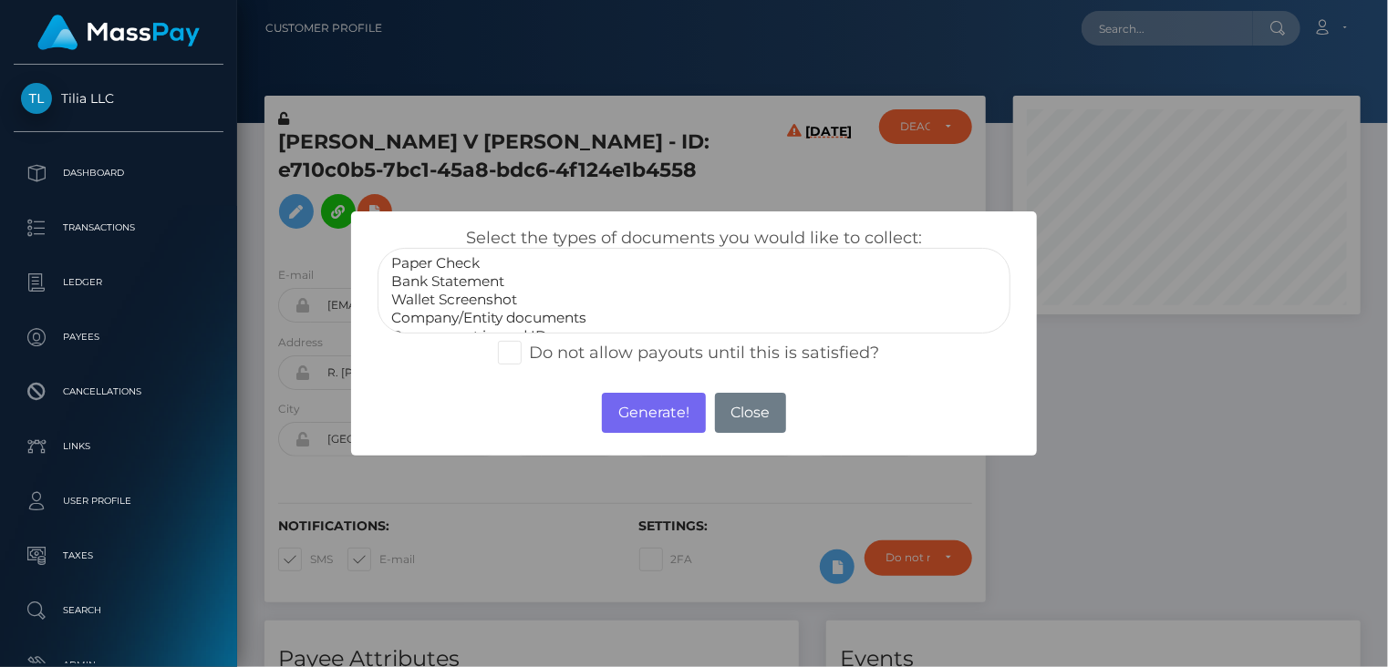
select select "Bank Statement"
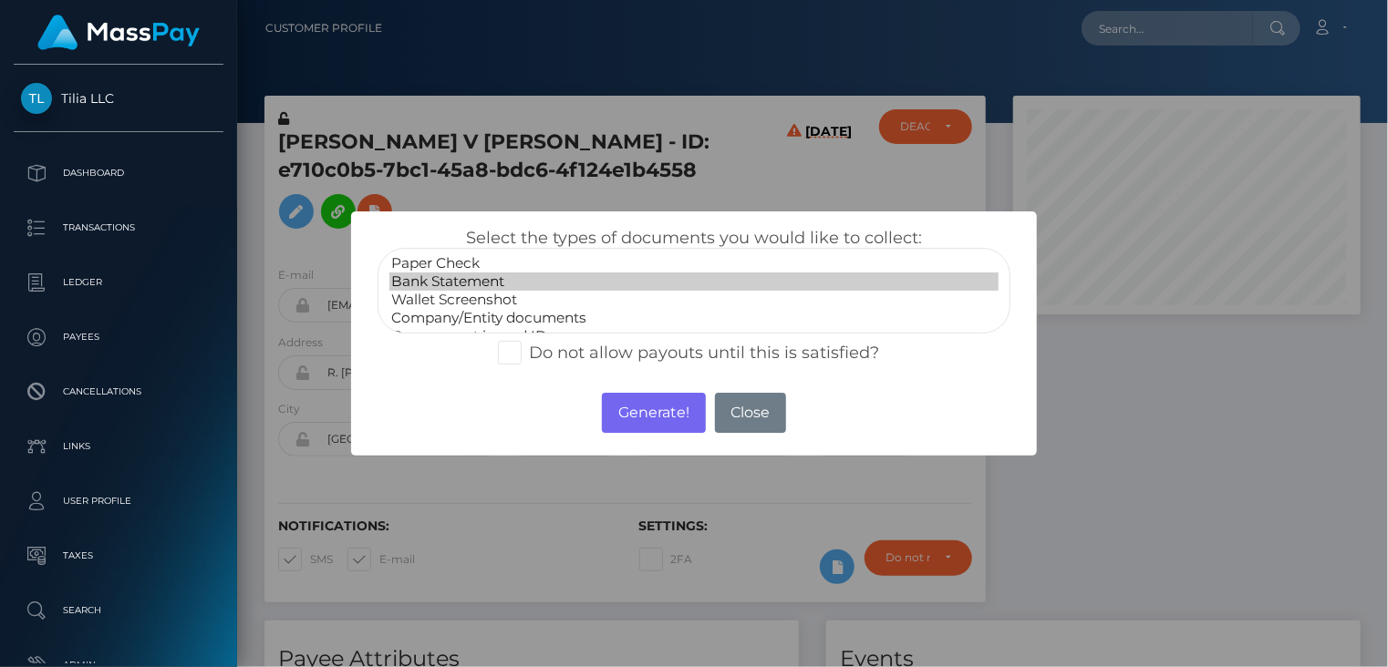
click at [455, 279] on option "Bank Statement" at bounding box center [694, 282] width 610 height 18
click at [664, 413] on button "Generate!" at bounding box center [653, 413] width 103 height 40
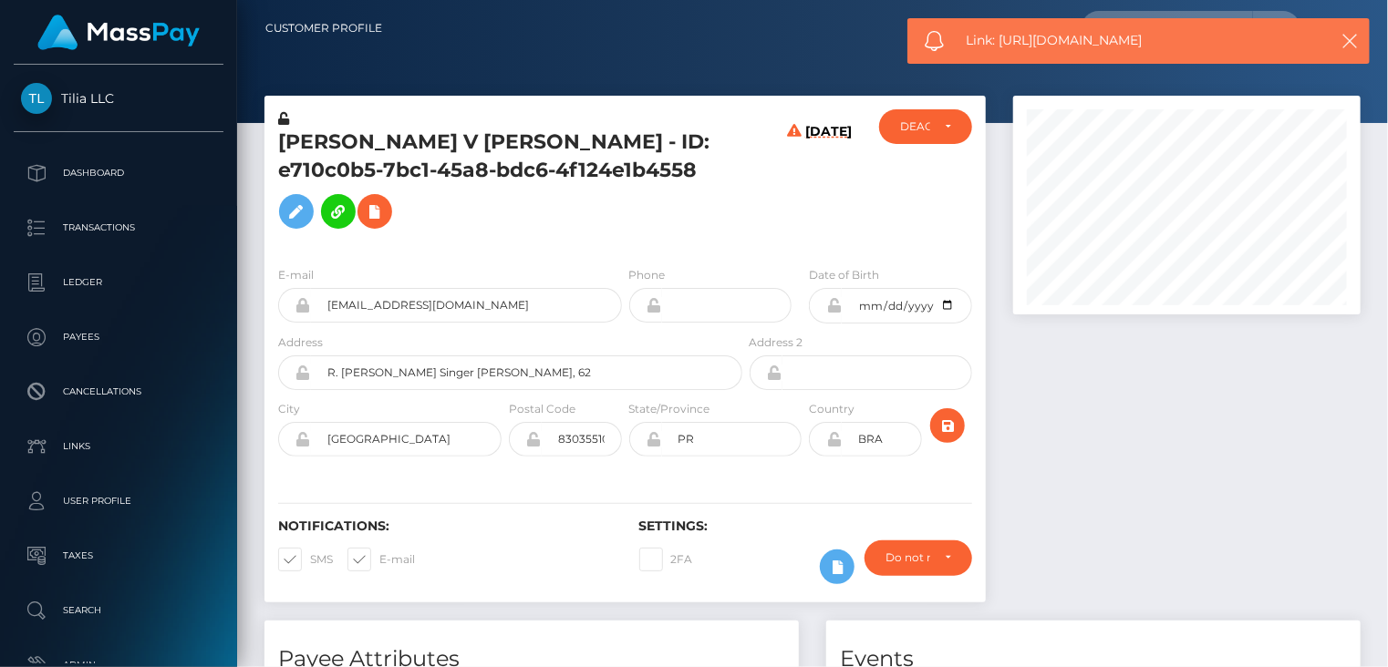
click at [1090, 42] on span "Link: https://l.maspay.io/th7Ve" at bounding box center [1137, 40] width 343 height 19
copy span "Link: https://l.maspay.io/th7Ve"
click at [805, 187] on h6 "[DATE]" at bounding box center [828, 184] width 47 height 120
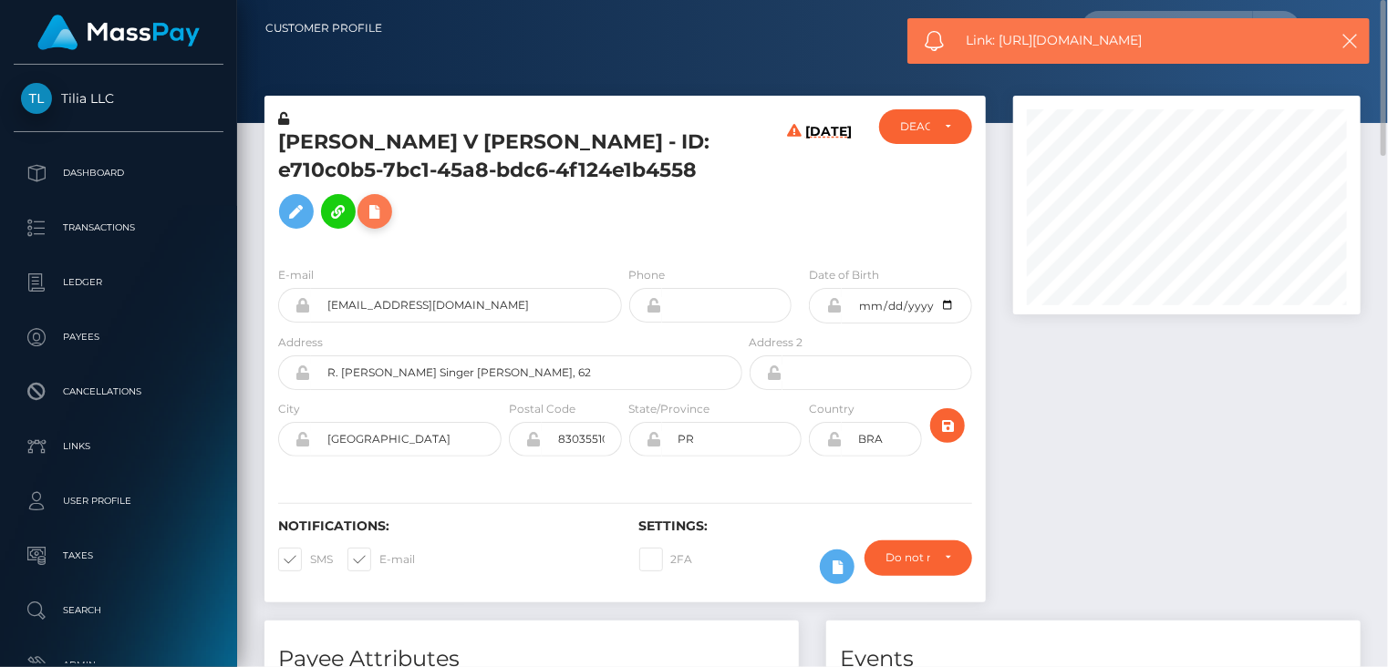
click at [386, 201] on icon at bounding box center [375, 212] width 22 height 23
select select
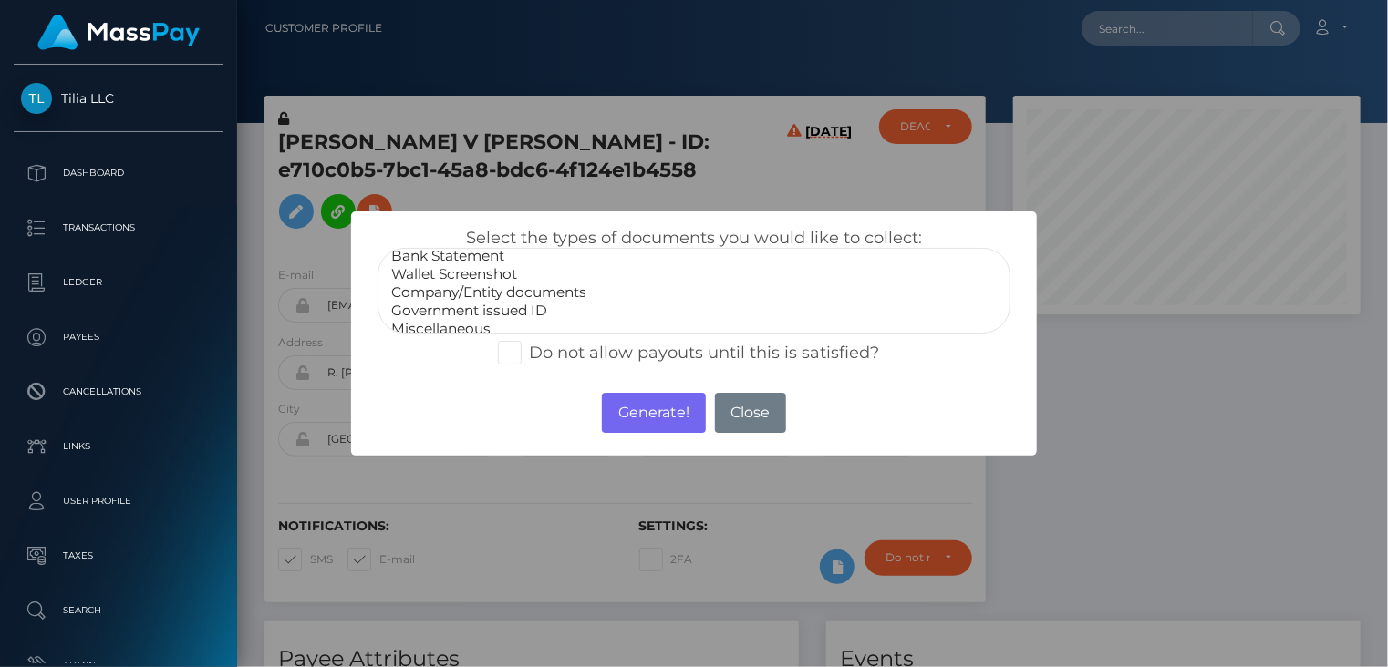
scroll to position [36, 0]
click at [810, 181] on div "× Select the types of documents you would like to collect: Paper Check Bank Sta…" at bounding box center [694, 333] width 1388 height 667
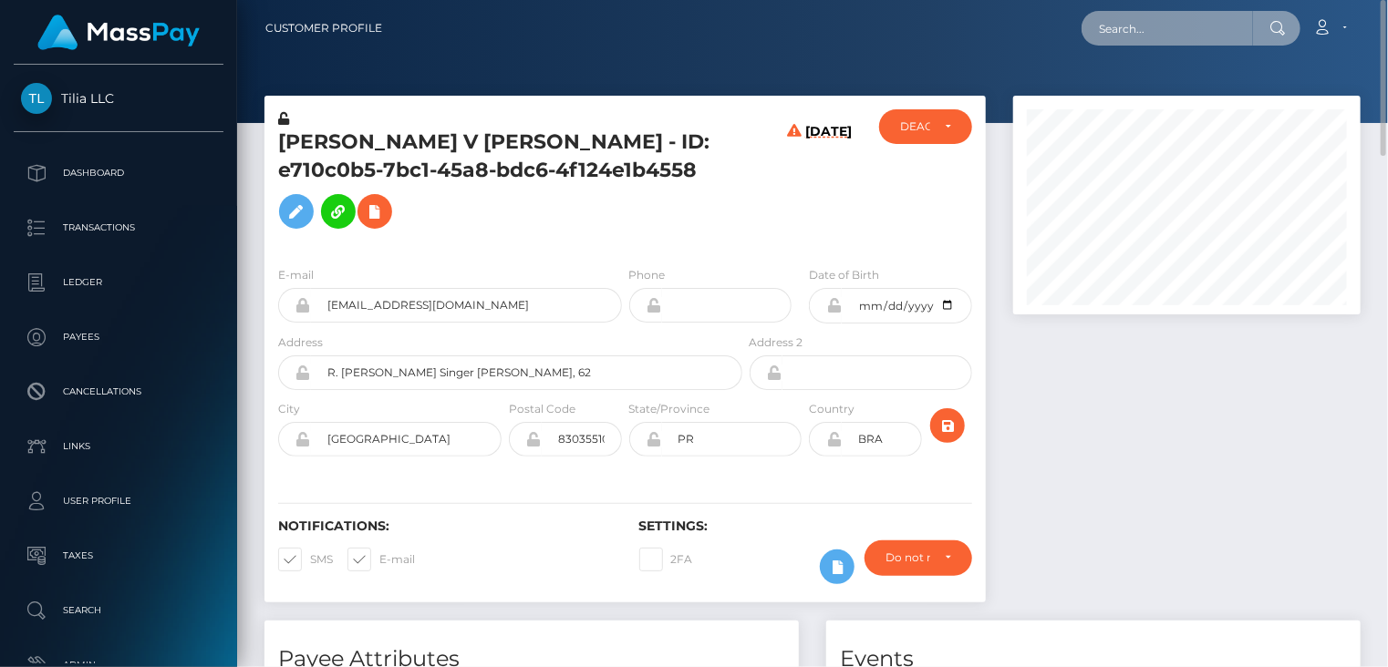
paste input "70312b67-bd9c-4435-8ae1-a1de3c521b70"
type input "70312b67-bd9c-4435-8ae1-a1de3c521b70"
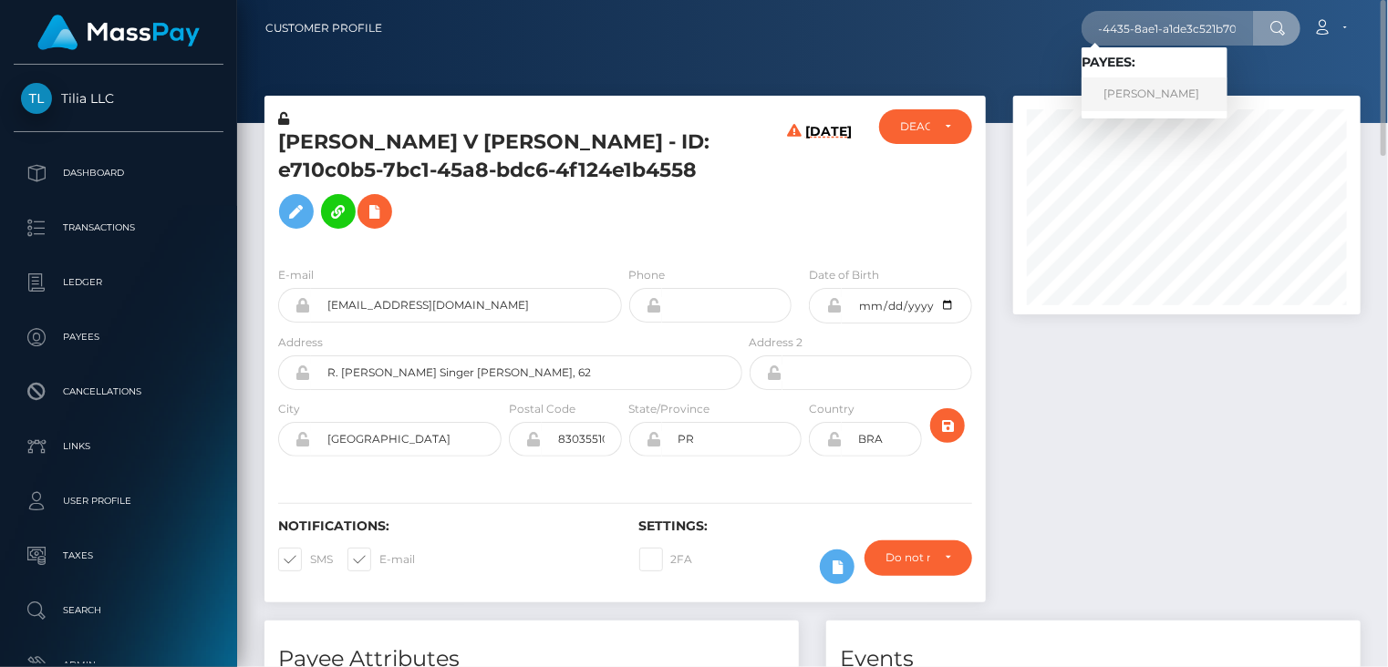
click at [1142, 90] on link "Danny Vayron" at bounding box center [1154, 95] width 146 height 34
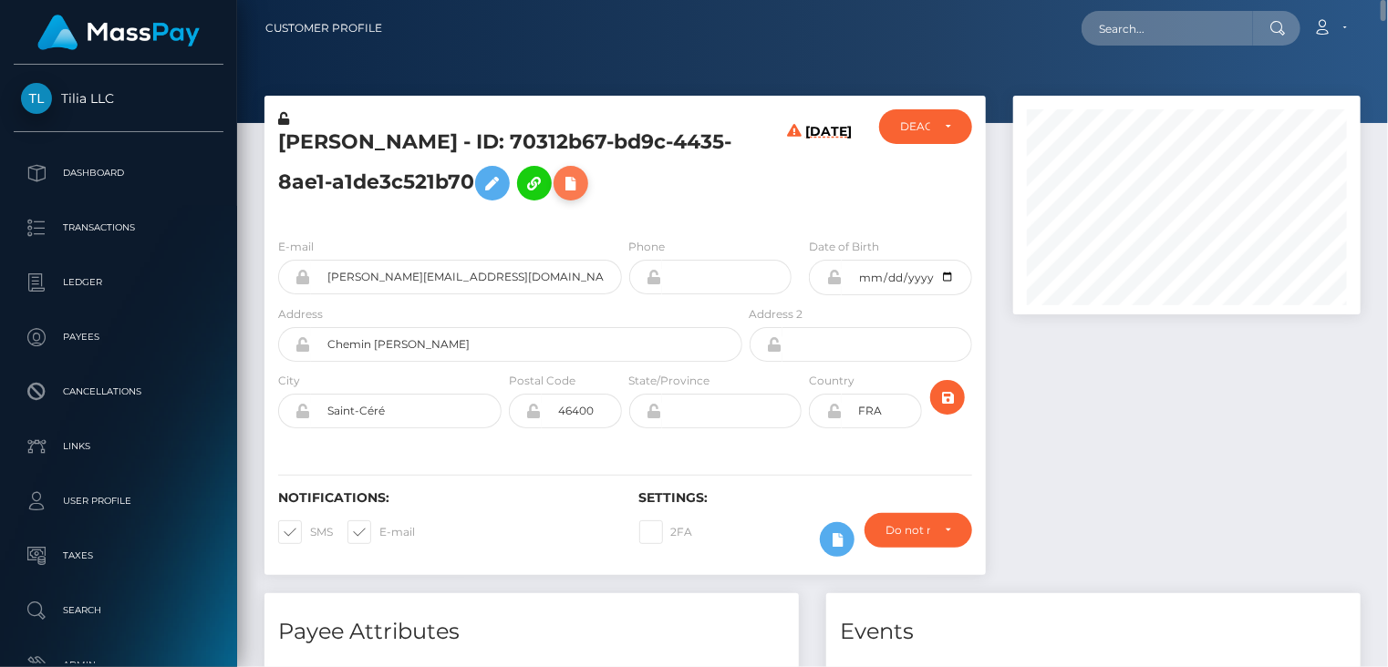
click at [576, 179] on icon at bounding box center [571, 183] width 22 height 23
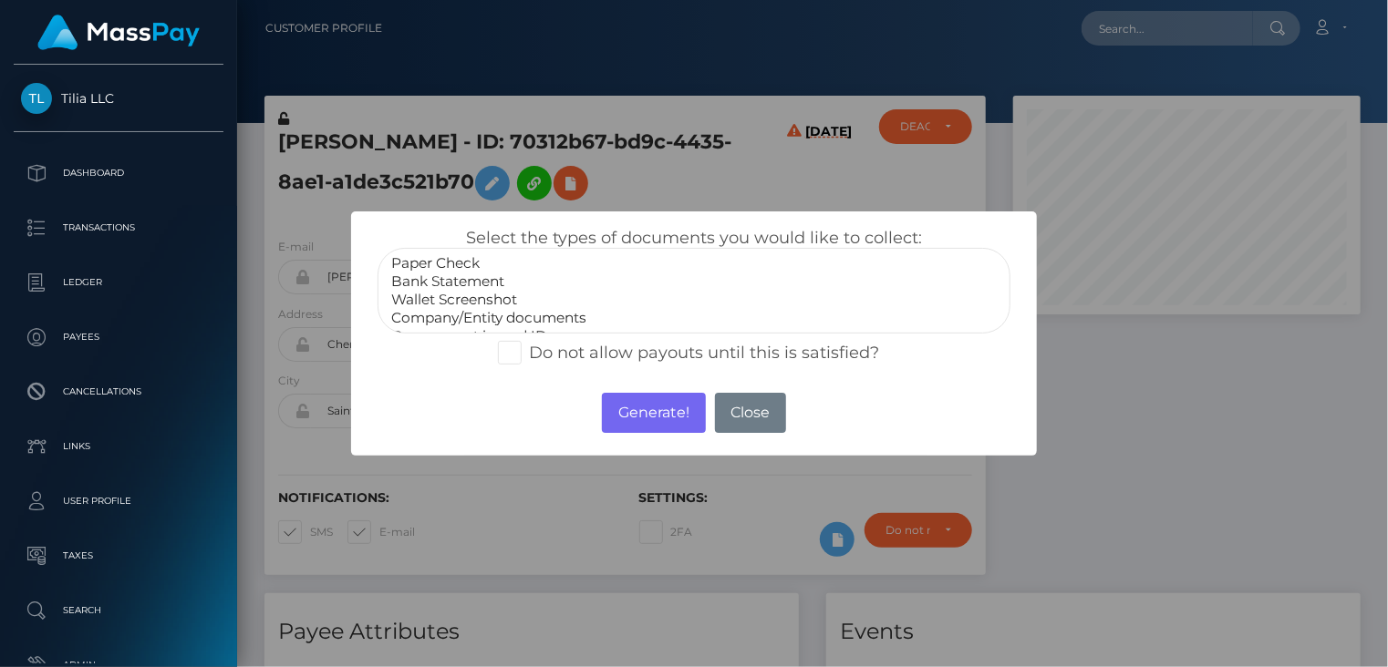
select select "Bank Statement"
click at [489, 282] on option "Bank Statement" at bounding box center [694, 282] width 610 height 18
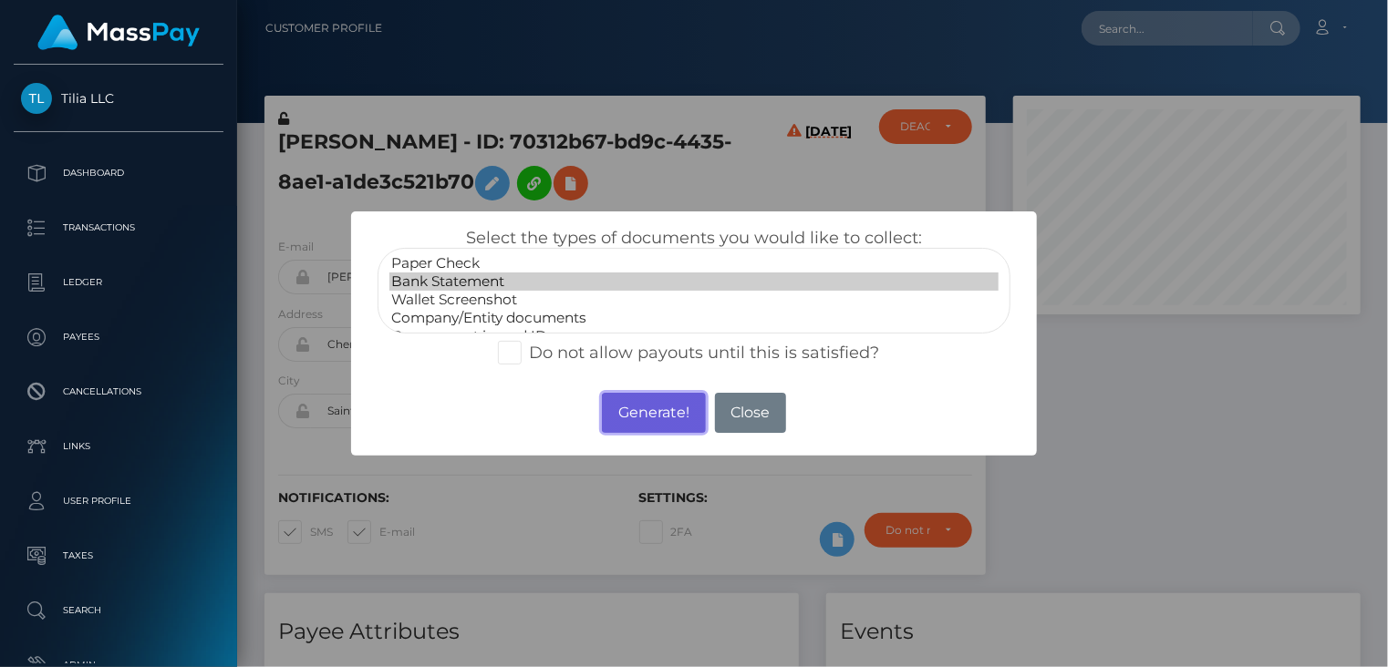
click at [649, 428] on button "Generate!" at bounding box center [653, 413] width 103 height 40
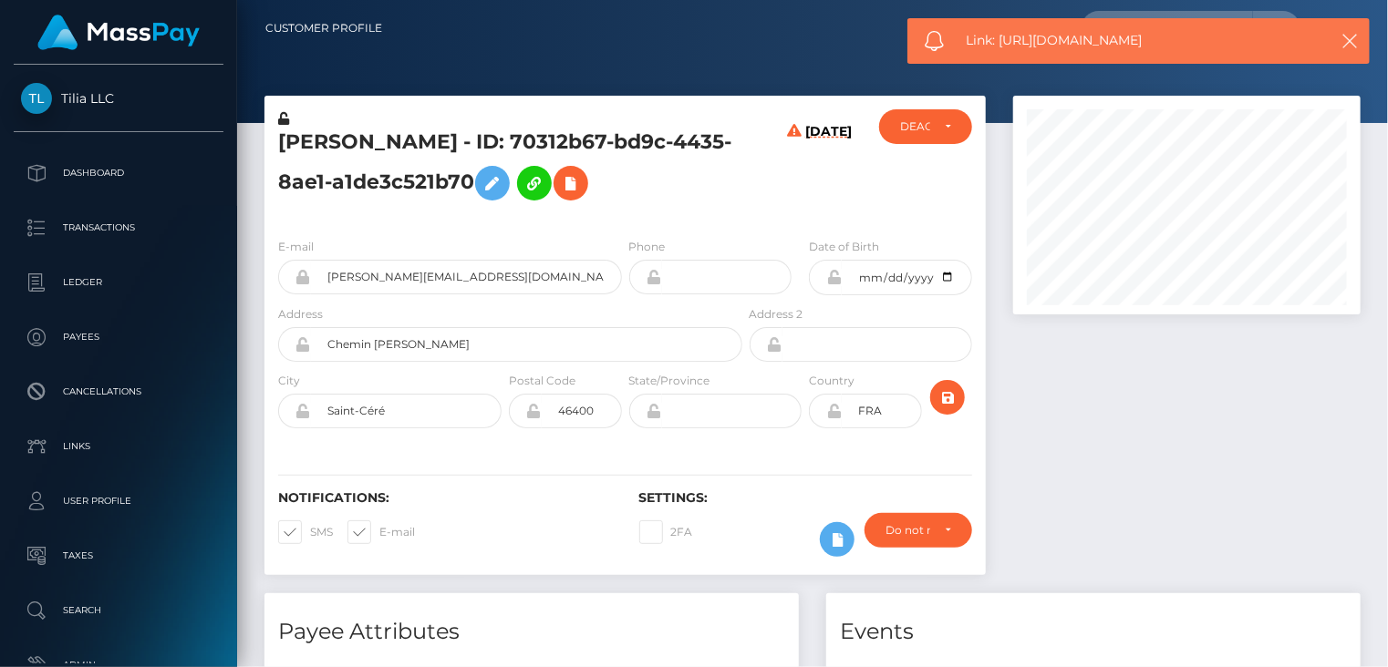
click at [1078, 31] on span "Link: https://l.maspay.io/ph7B2" at bounding box center [1137, 40] width 343 height 19
copy span "Link: https://l.maspay.io/ph7B2"
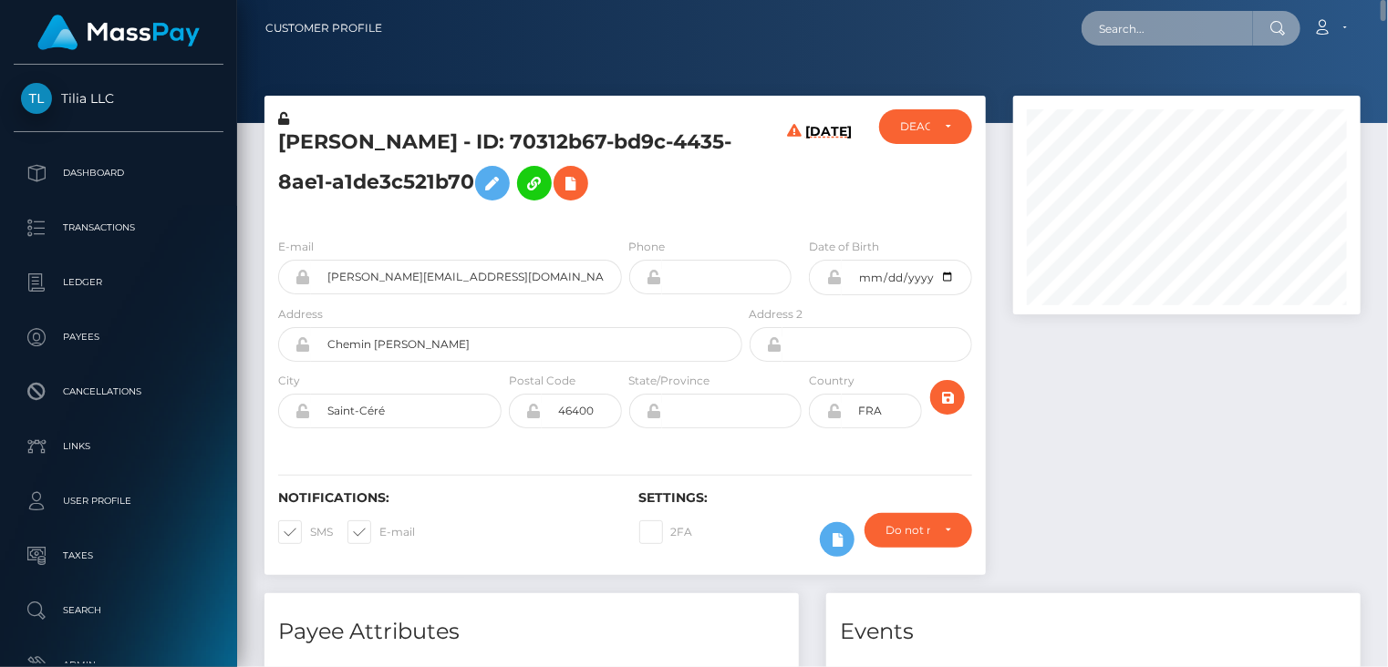
paste input "822c1a2f-3ba6-4c95-9b72-ea647bd49352"
type input "822c1a2f-3ba6-4c95-9b72-ea647bd49352"
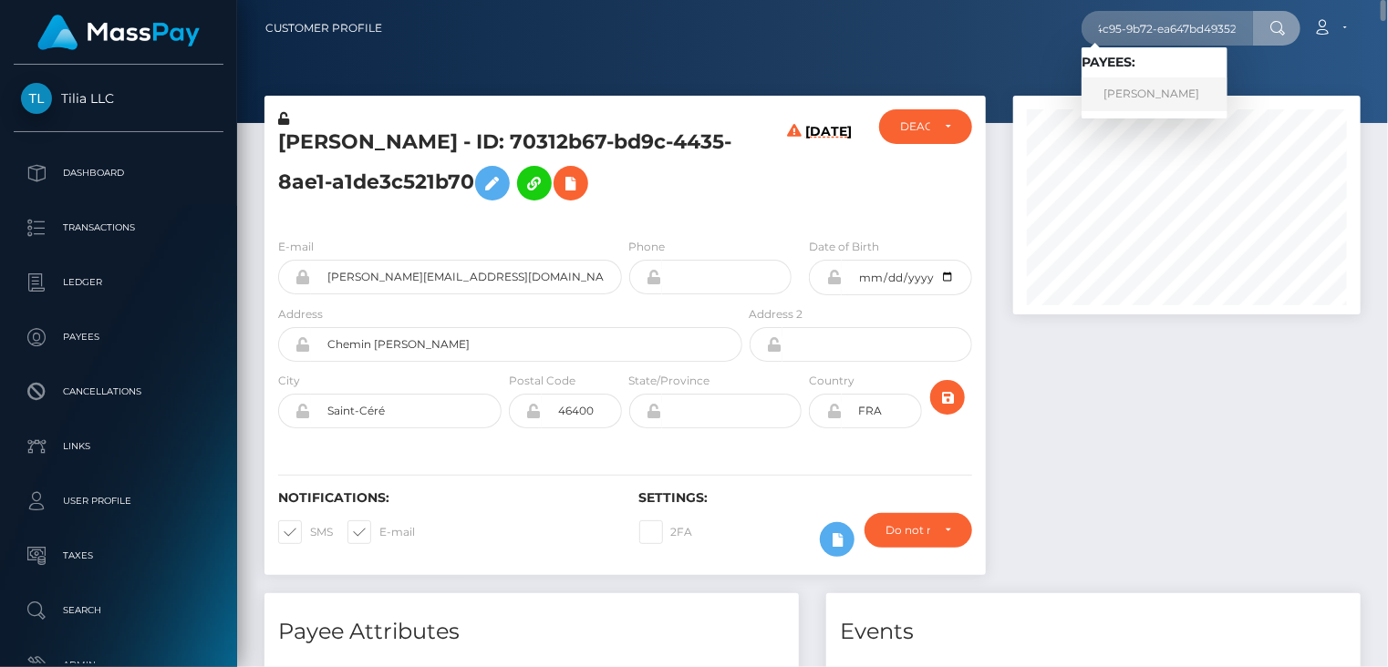
scroll to position [0, 0]
click at [1194, 95] on link "OLUWATOYIN AKINYELE" at bounding box center [1154, 95] width 146 height 34
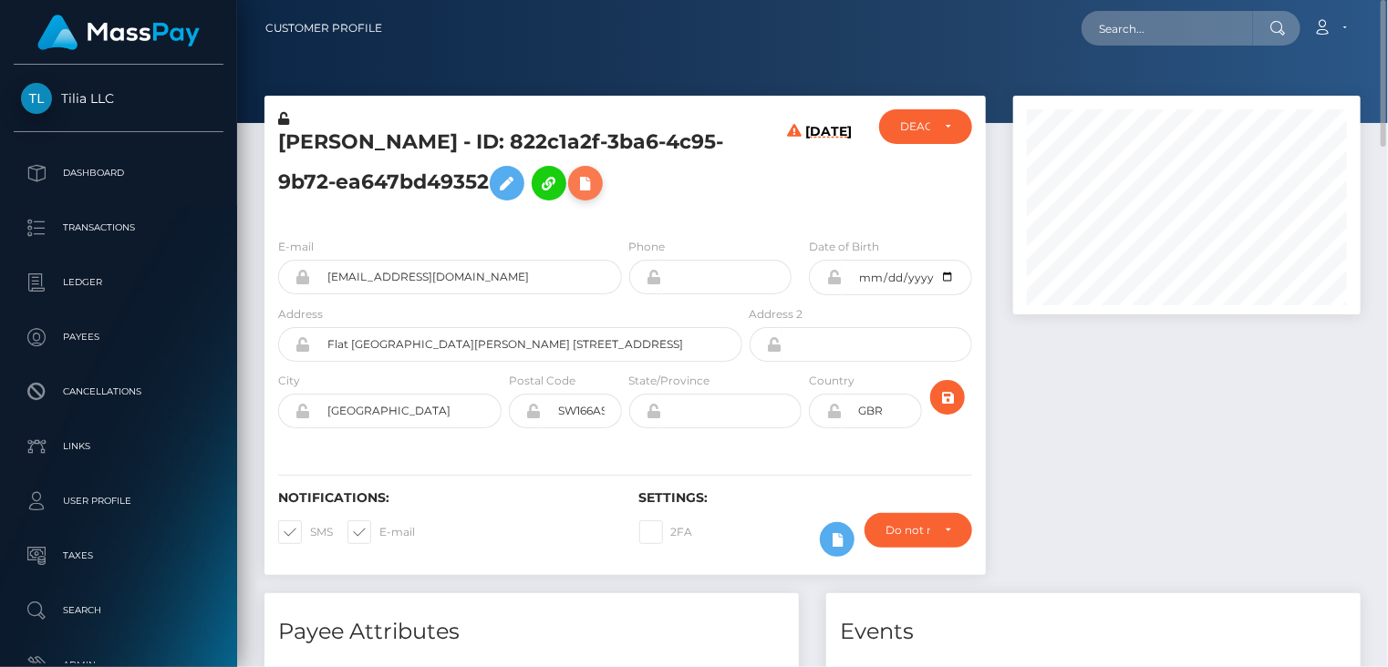
click at [596, 186] on icon at bounding box center [585, 183] width 22 height 23
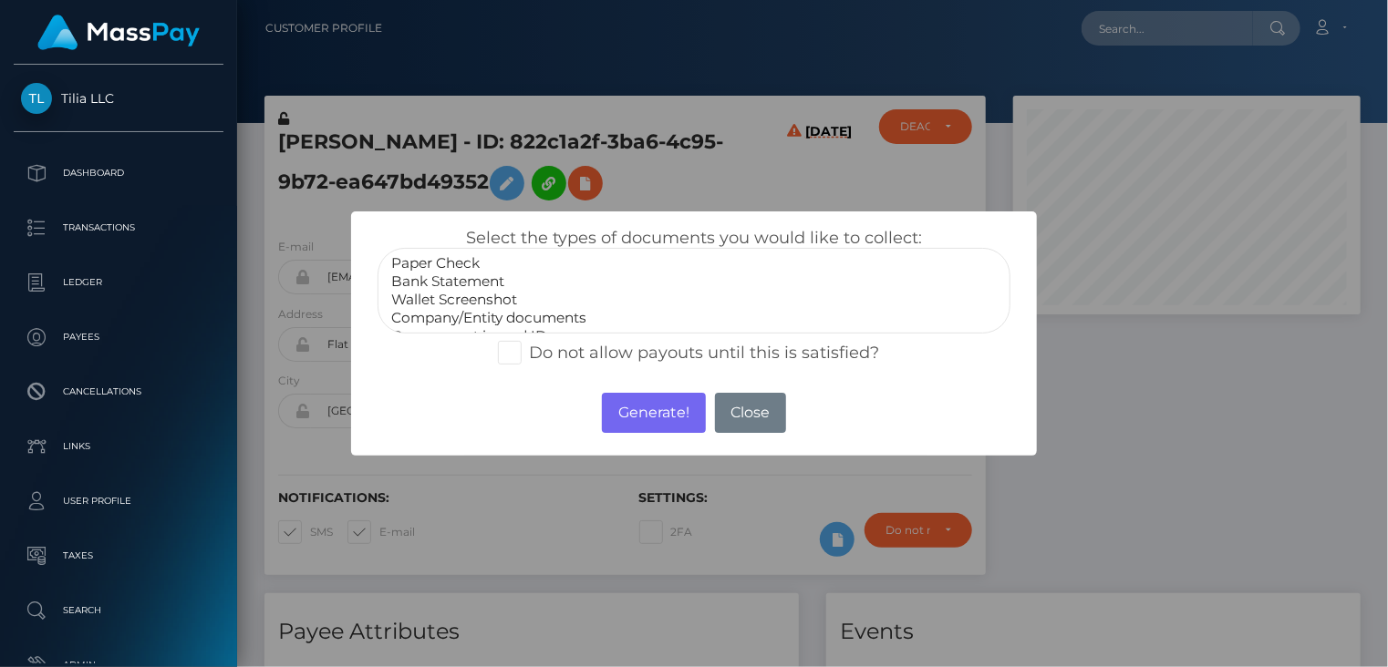
select select "Bank Statement"
click at [460, 275] on option "Bank Statement" at bounding box center [694, 282] width 610 height 18
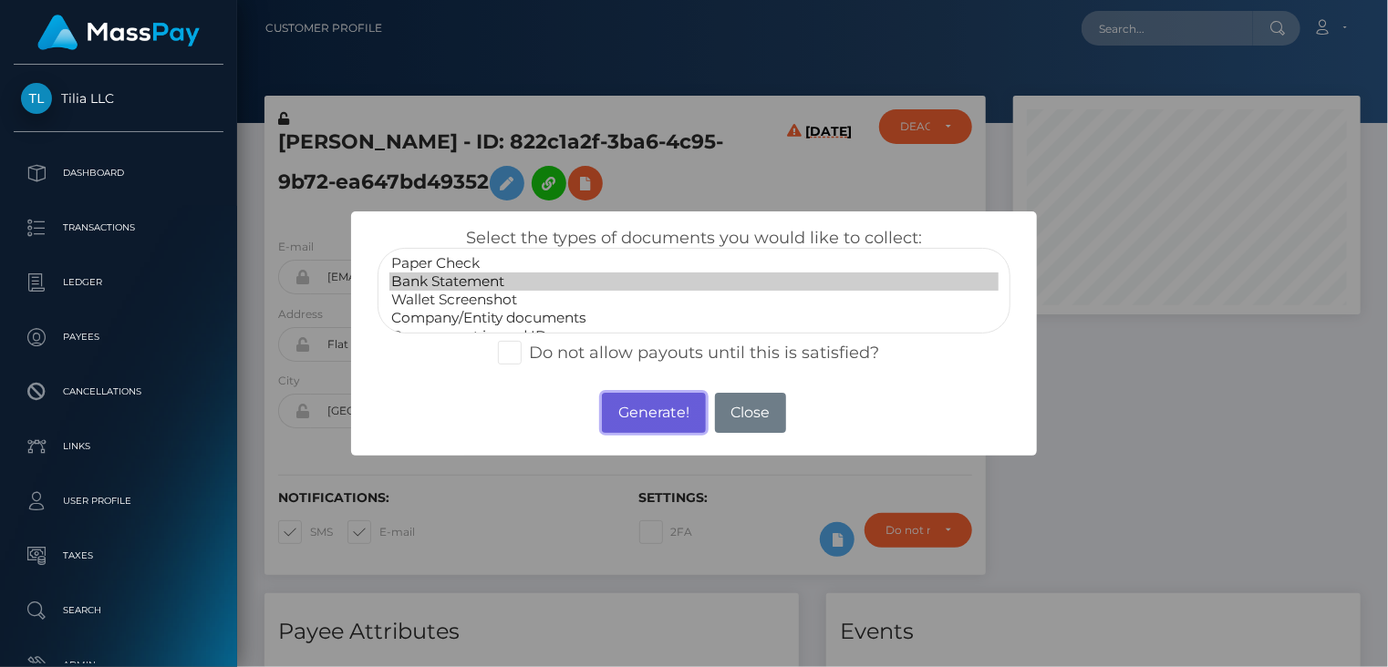
click at [625, 410] on button "Generate!" at bounding box center [653, 413] width 103 height 40
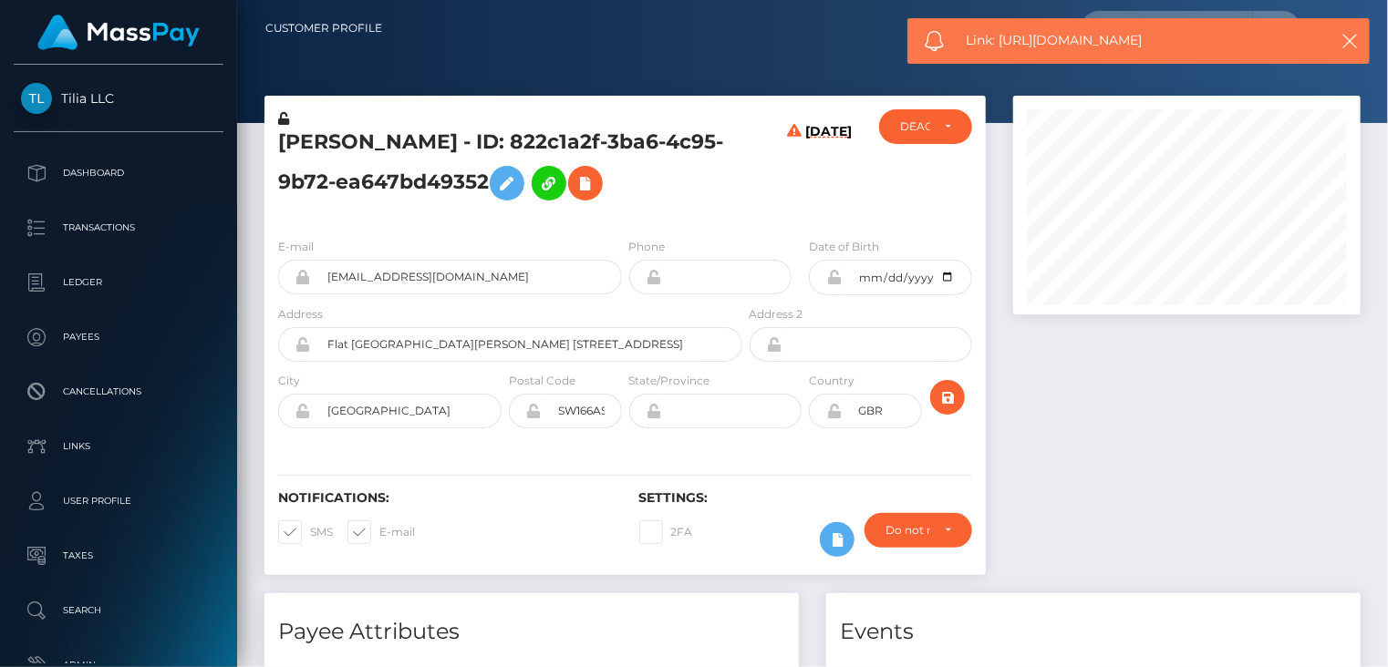
click at [1044, 47] on span "Link: https://l.maspay.io/Dh7Mu" at bounding box center [1137, 40] width 343 height 19
click at [1043, 47] on span "Link: https://l.maspay.io/Dh7Mu" at bounding box center [1137, 40] width 343 height 19
copy span "Link: https://l.maspay.io/Dh7Mu"
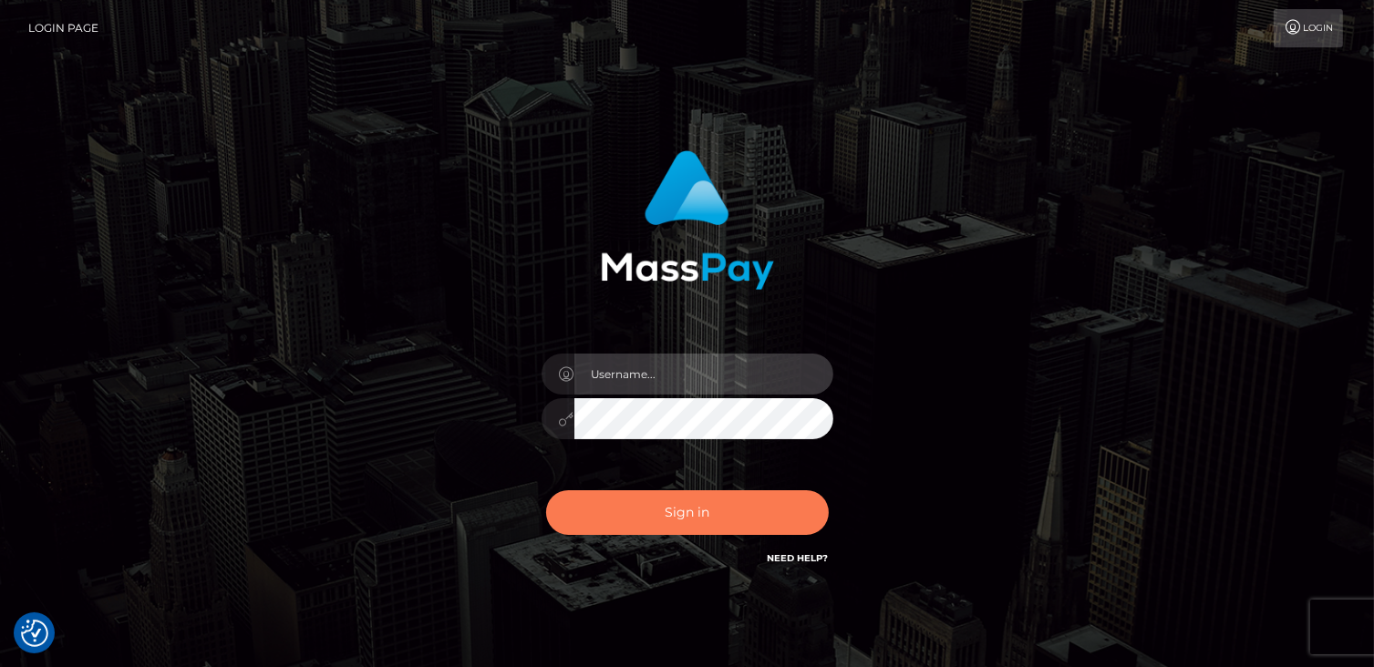
type input "catalinad"
click at [653, 509] on button "Sign in" at bounding box center [687, 513] width 283 height 45
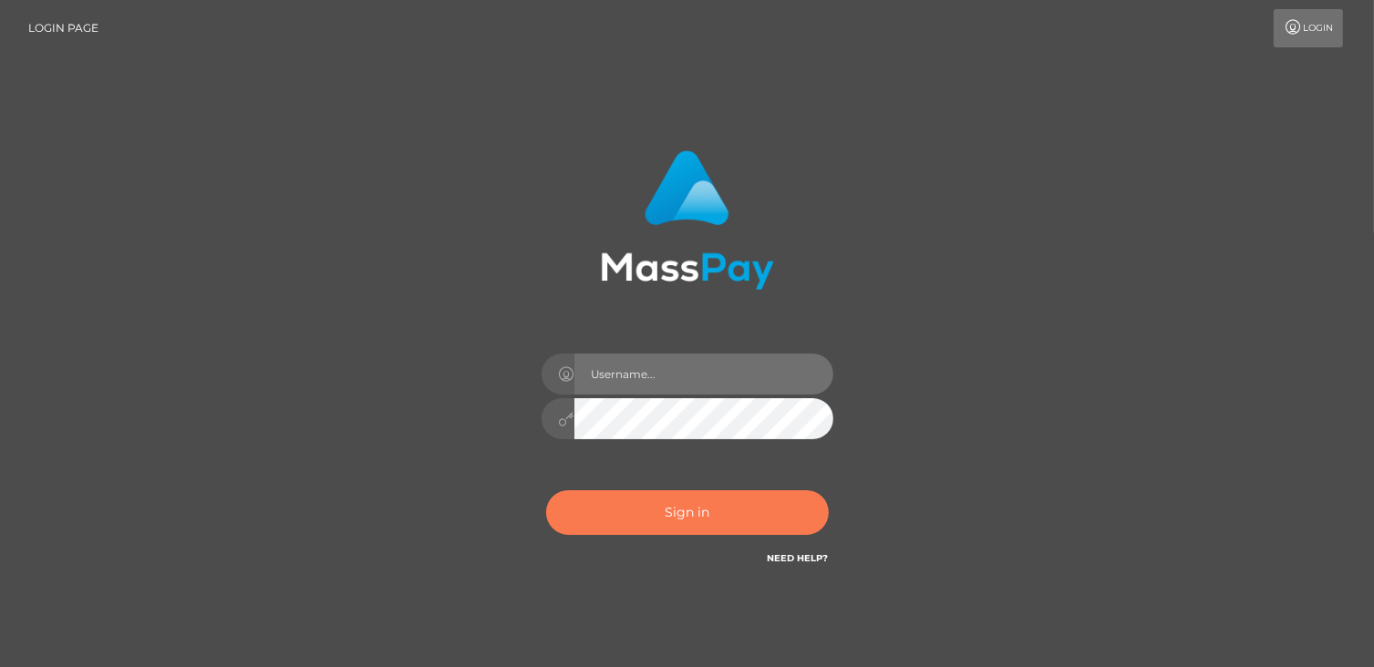
type input "catalinad"
click at [729, 509] on button "Sign in" at bounding box center [687, 513] width 283 height 45
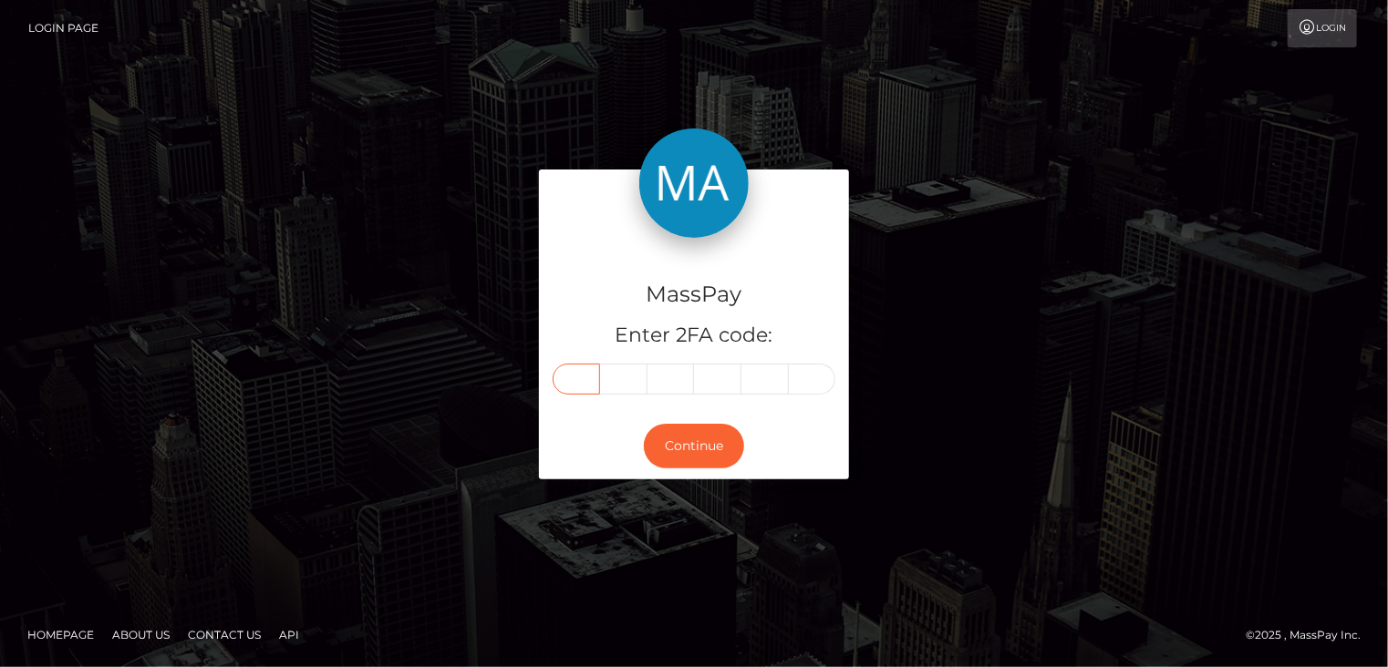
click at [576, 380] on input "text" at bounding box center [576, 379] width 47 height 31
type input "1"
type input "9"
type input "2"
type input "8"
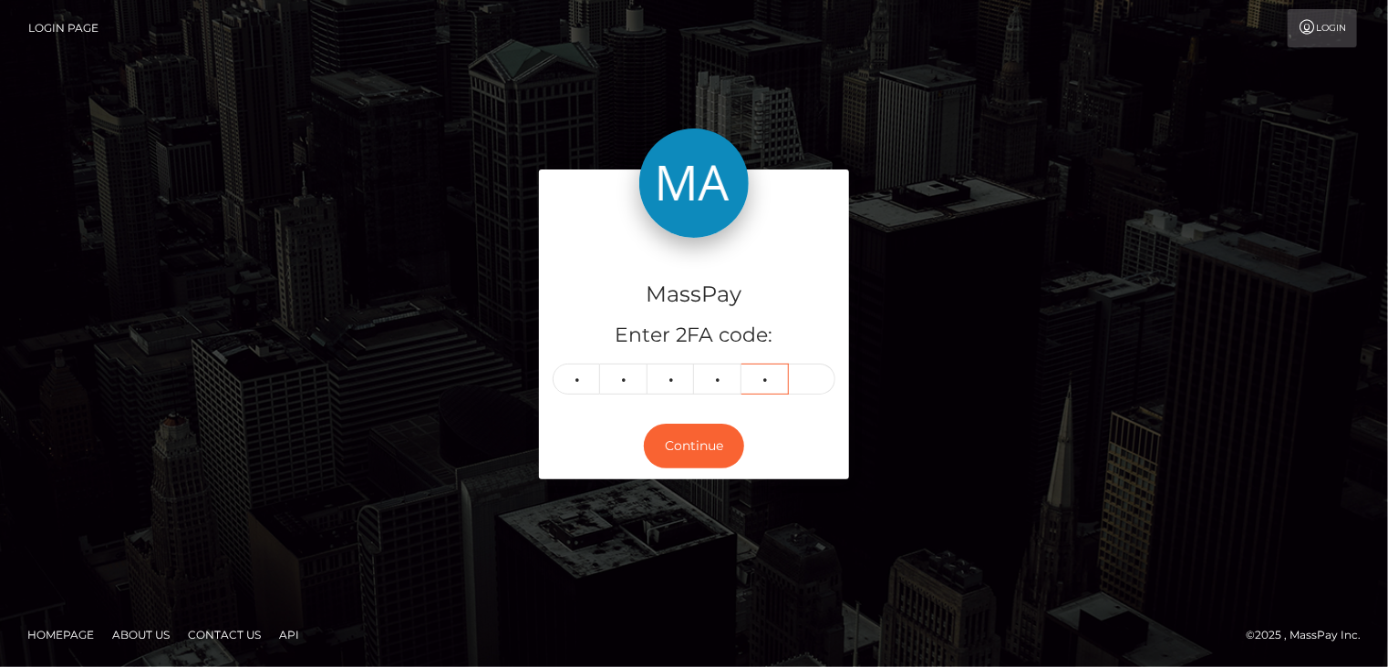
type input "0"
type input "7"
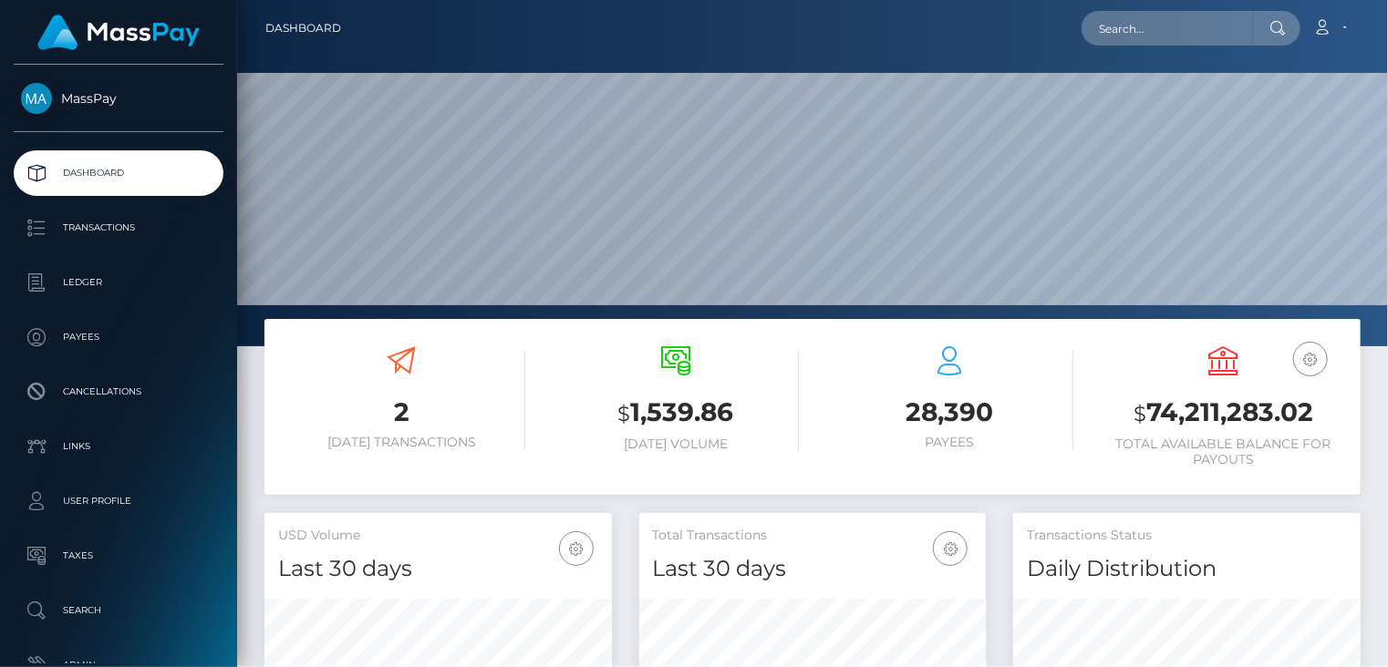
scroll to position [323, 346]
paste input "[EMAIL_ADDRESS][DOMAIN_NAME]"
type input "[EMAIL_ADDRESS][DOMAIN_NAME]"
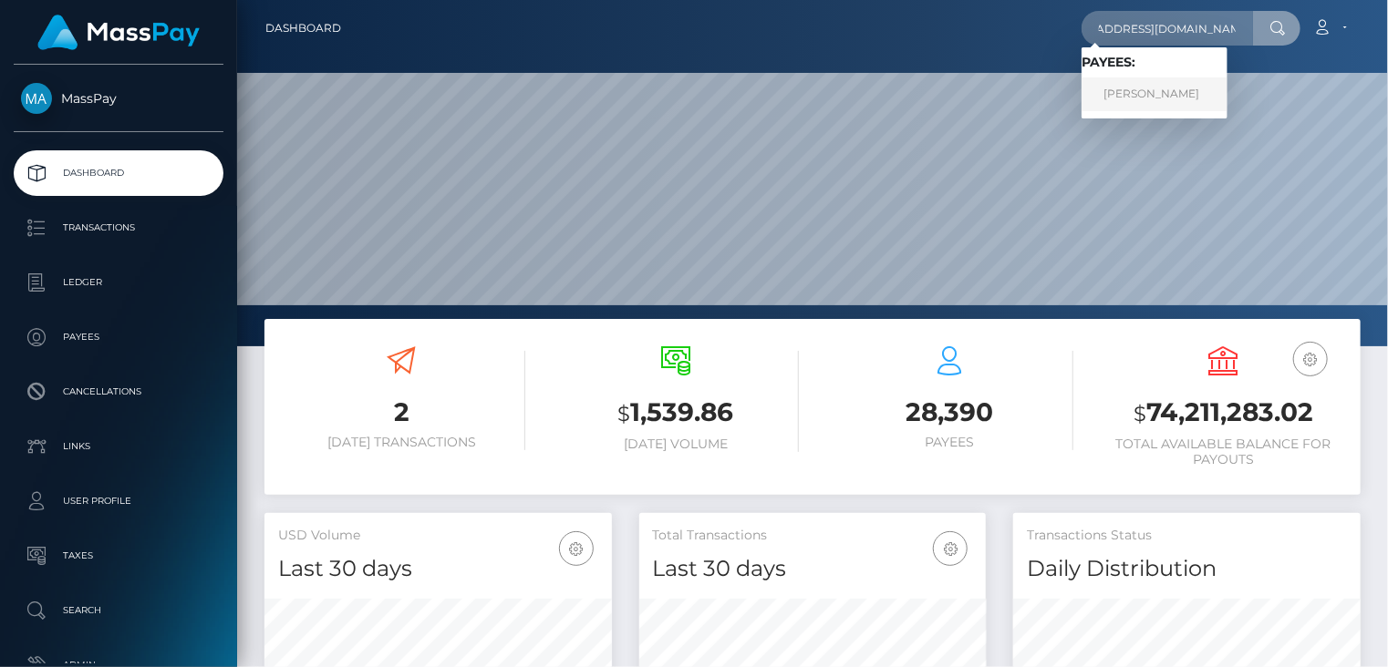
scroll to position [0, 0]
click at [1142, 90] on link "[PERSON_NAME]" at bounding box center [1154, 95] width 146 height 34
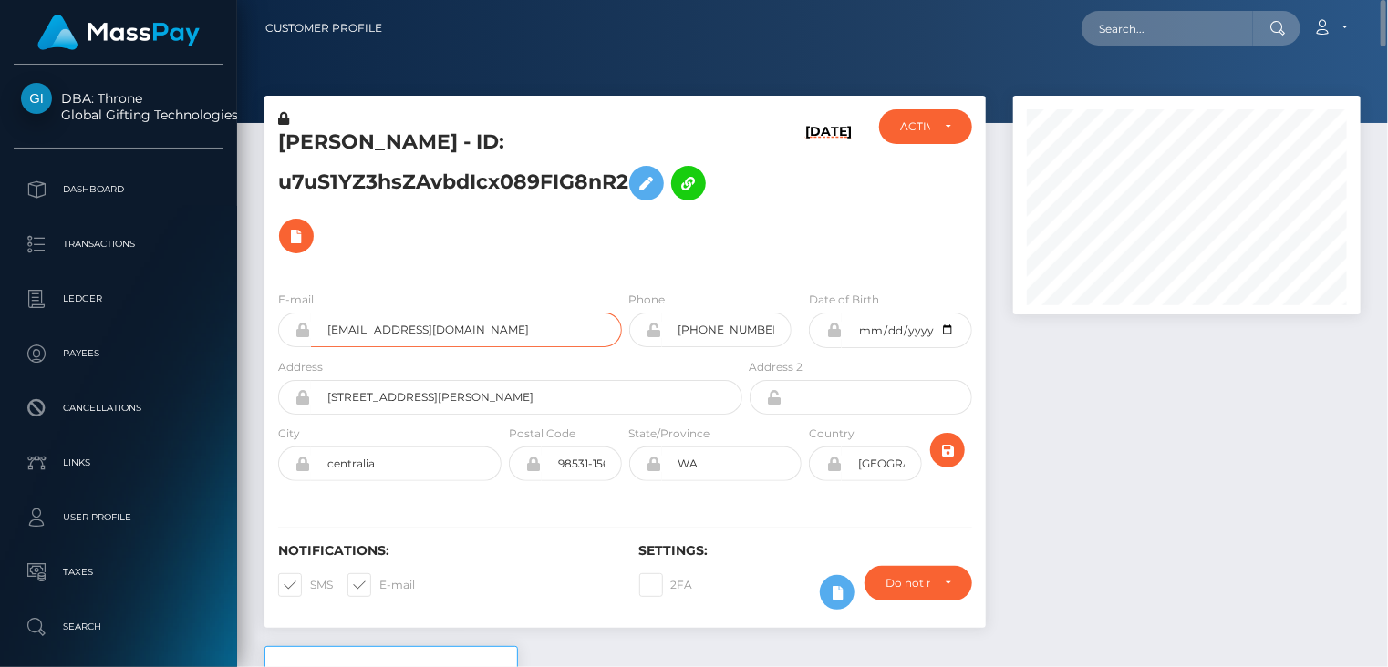
click at [425, 336] on input "nataliemorgancollins@gmail.com" at bounding box center [466, 330] width 311 height 35
click at [440, 323] on input "nataliemorgancollins@gmail.com" at bounding box center [466, 330] width 311 height 35
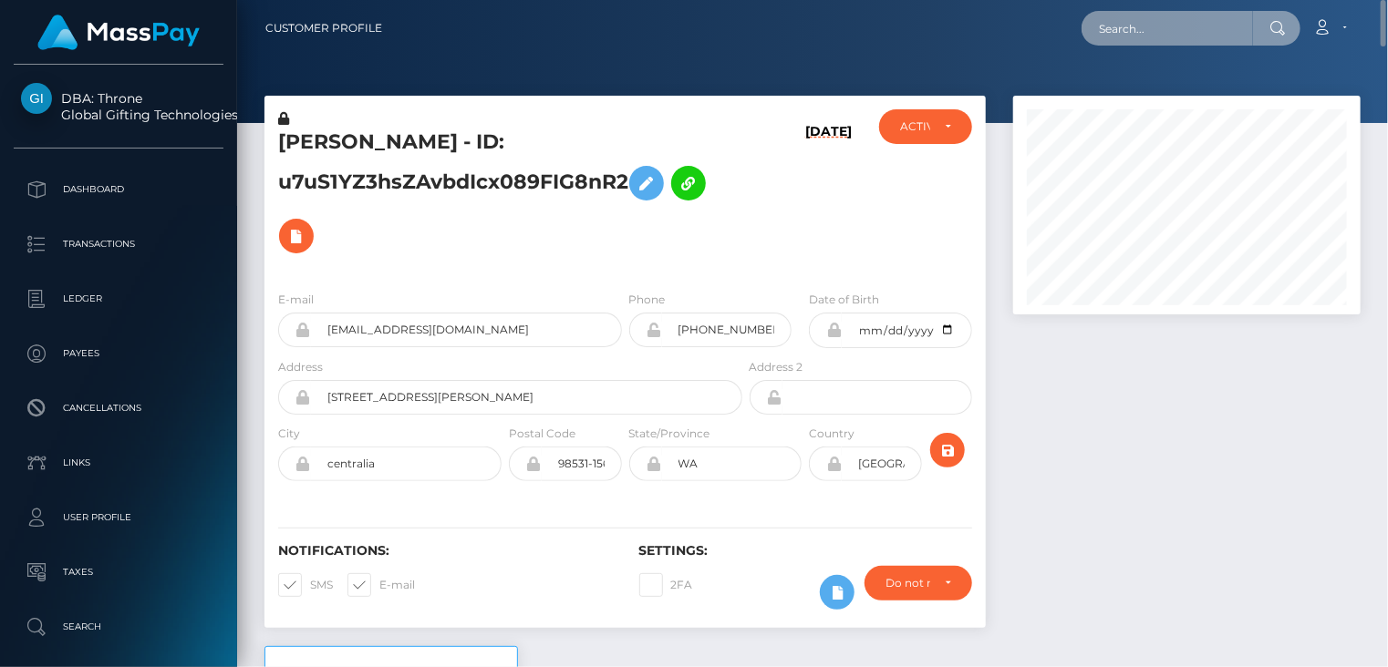
paste input "ceciliagomezzz301@gmail.com"
type input "ceciliagomezzz301@gmail.com"
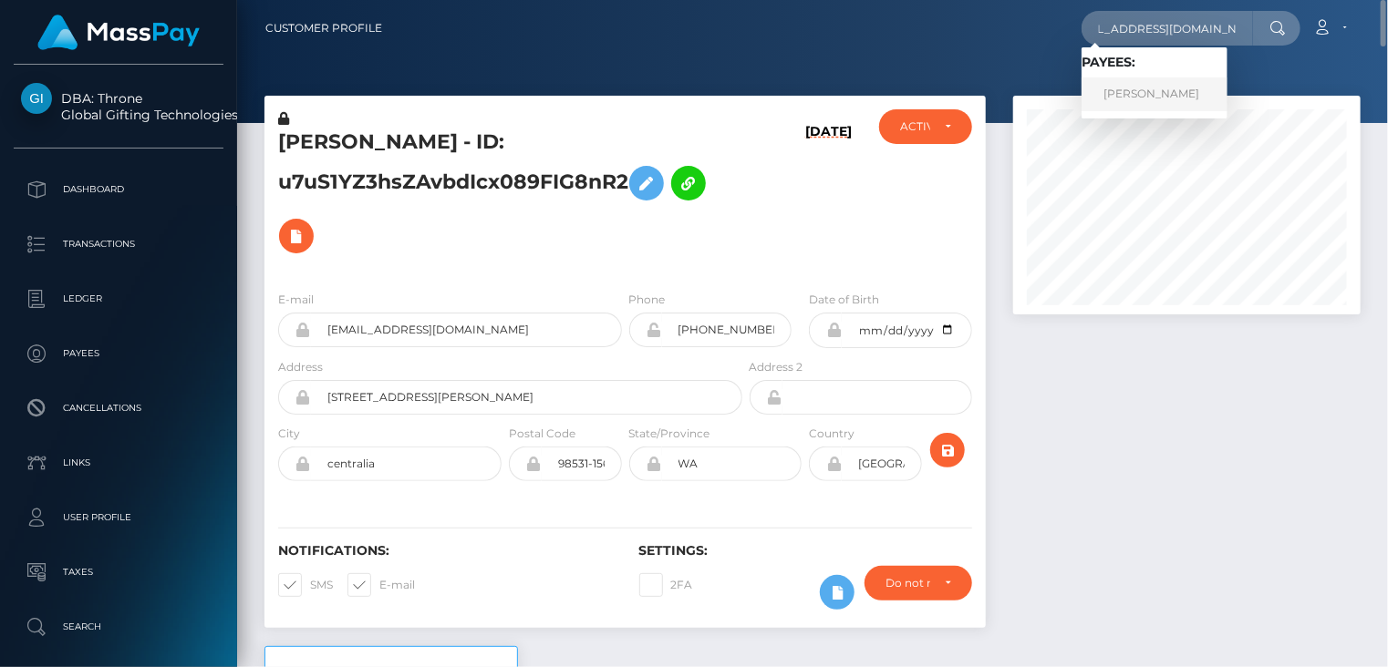
click at [1146, 90] on link "CECILIA GOMEZ" at bounding box center [1154, 95] width 146 height 34
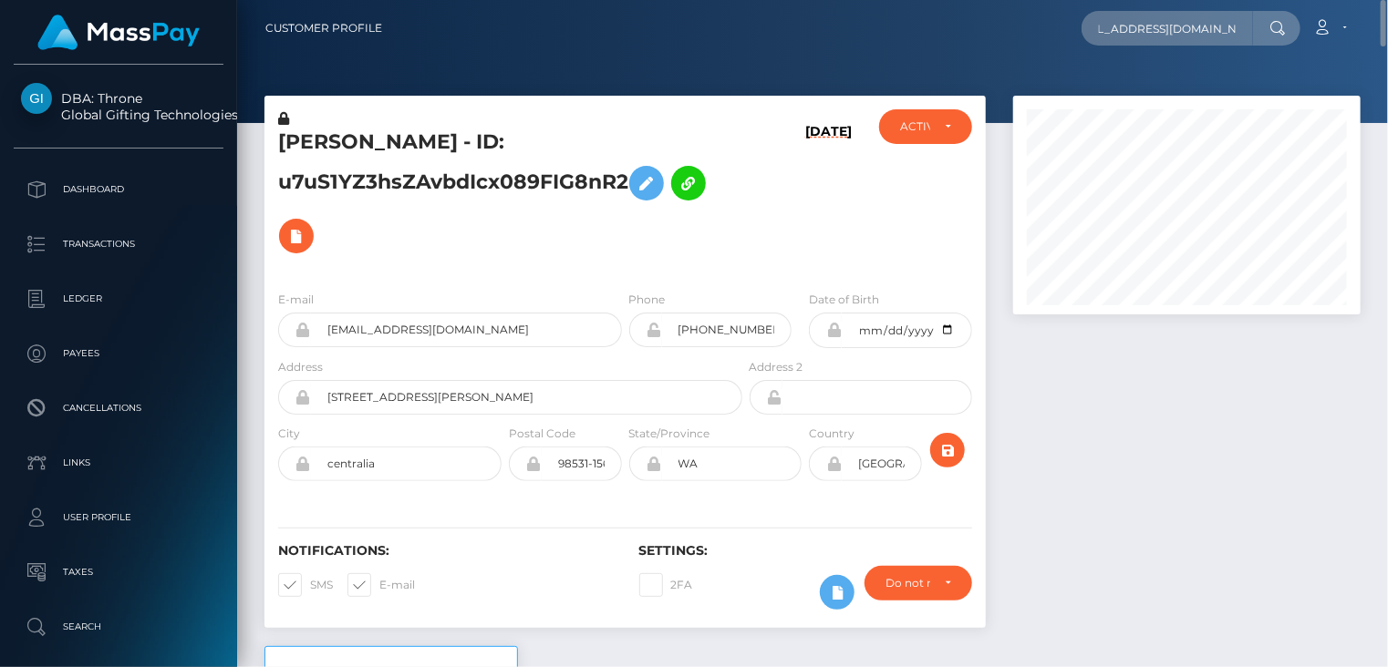
scroll to position [0, 0]
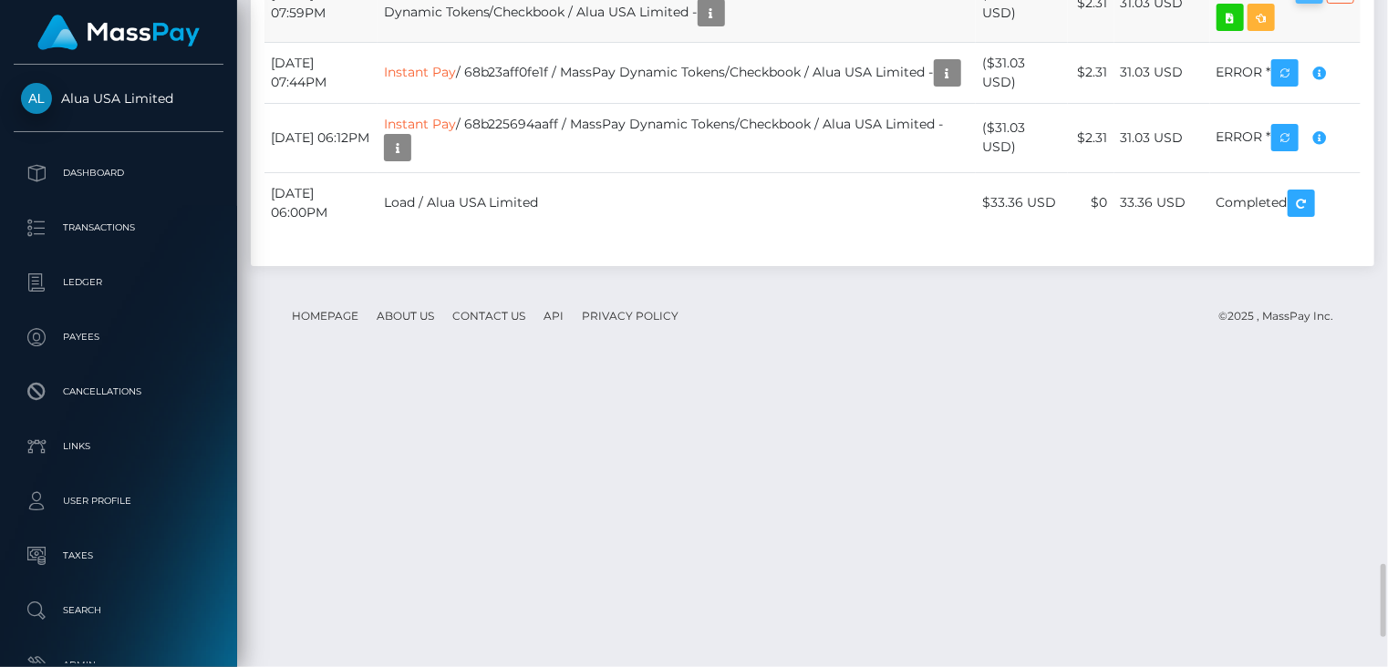
scroll to position [219, 346]
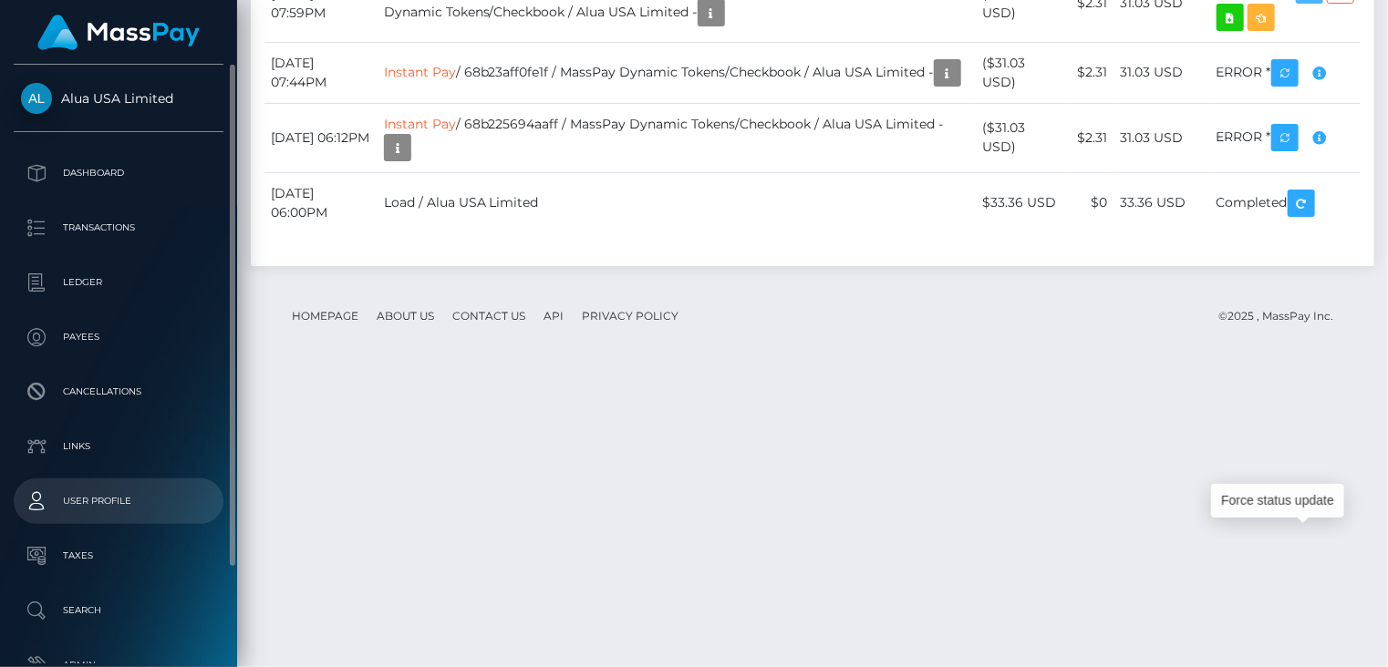
drag, startPoint x: 1325, startPoint y: 538, endPoint x: 47, endPoint y: 482, distance: 1279.5
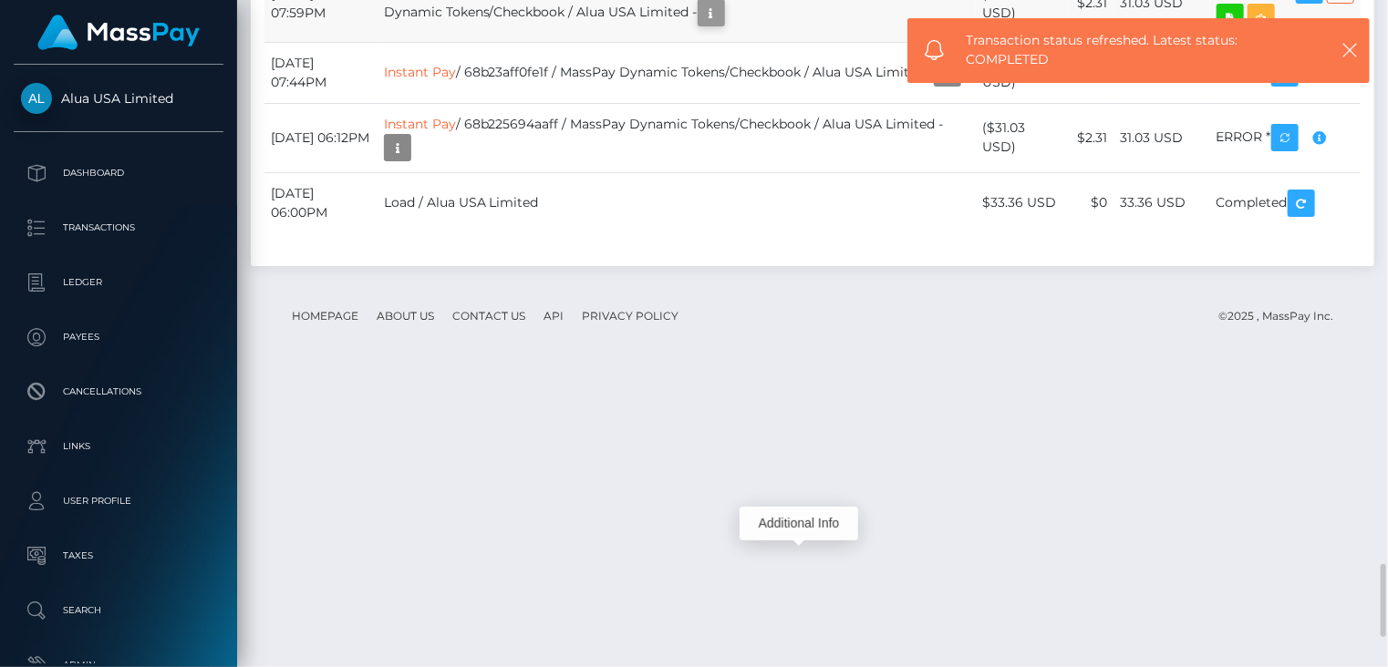
click at [722, 25] on icon "button" at bounding box center [711, 13] width 22 height 23
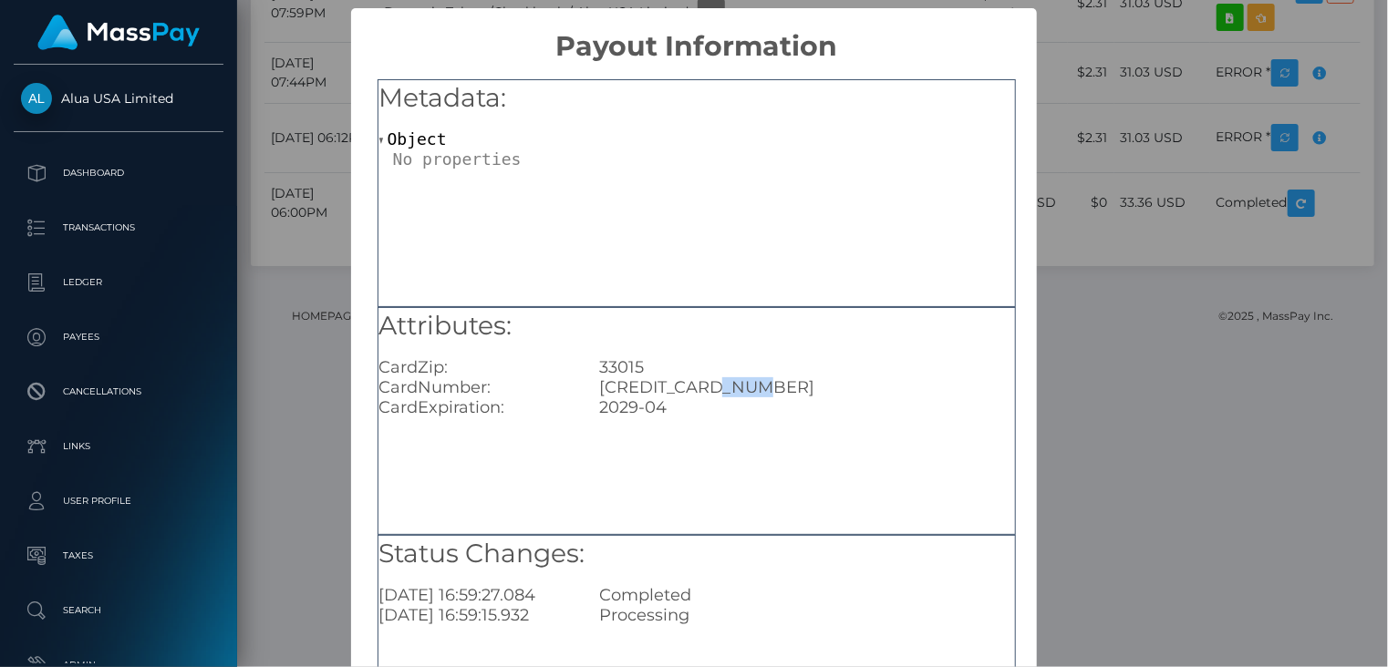
drag, startPoint x: 718, startPoint y: 388, endPoint x: 766, endPoint y: 388, distance: 48.3
click at [770, 388] on div "4000223354998874" at bounding box center [806, 387] width 442 height 20
copy div "8874"
click at [1363, 148] on div "× Payout Information Metadata: Object Attributes: CardZip: 33015 CardNumber: 40…" at bounding box center [694, 333] width 1388 height 667
click at [1188, 57] on div "× Payout Information Metadata: Object Attributes: CardZip: 33015 CardNumber: 40…" at bounding box center [694, 333] width 1388 height 667
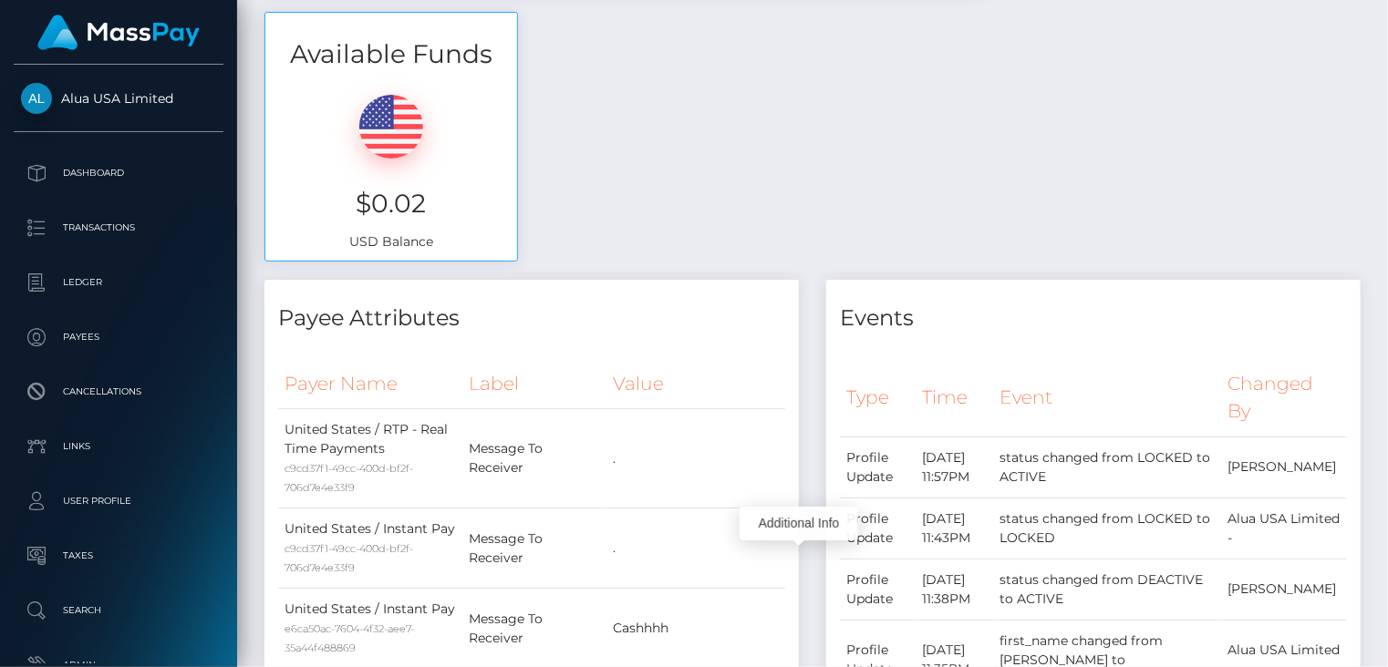
scroll to position [1, 0]
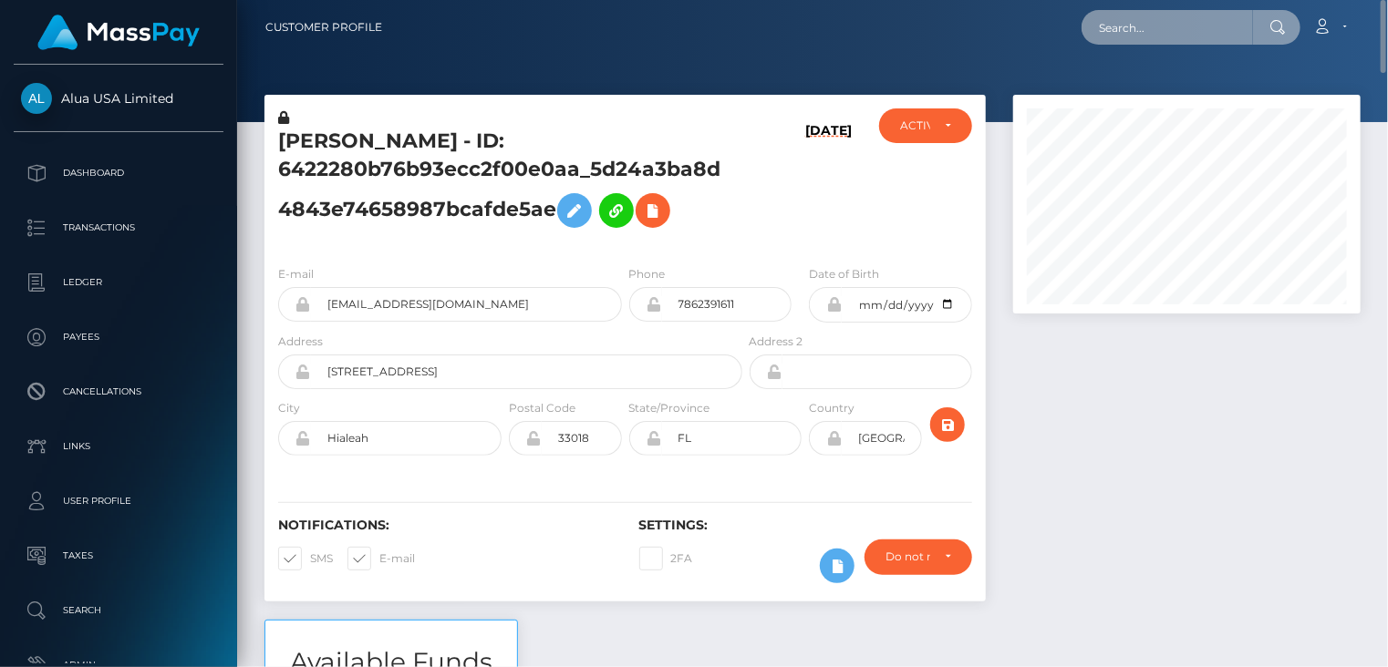
paste input "poact_faLFU0k9jmmt"
type input "poact_faLFU0k9jmmt"
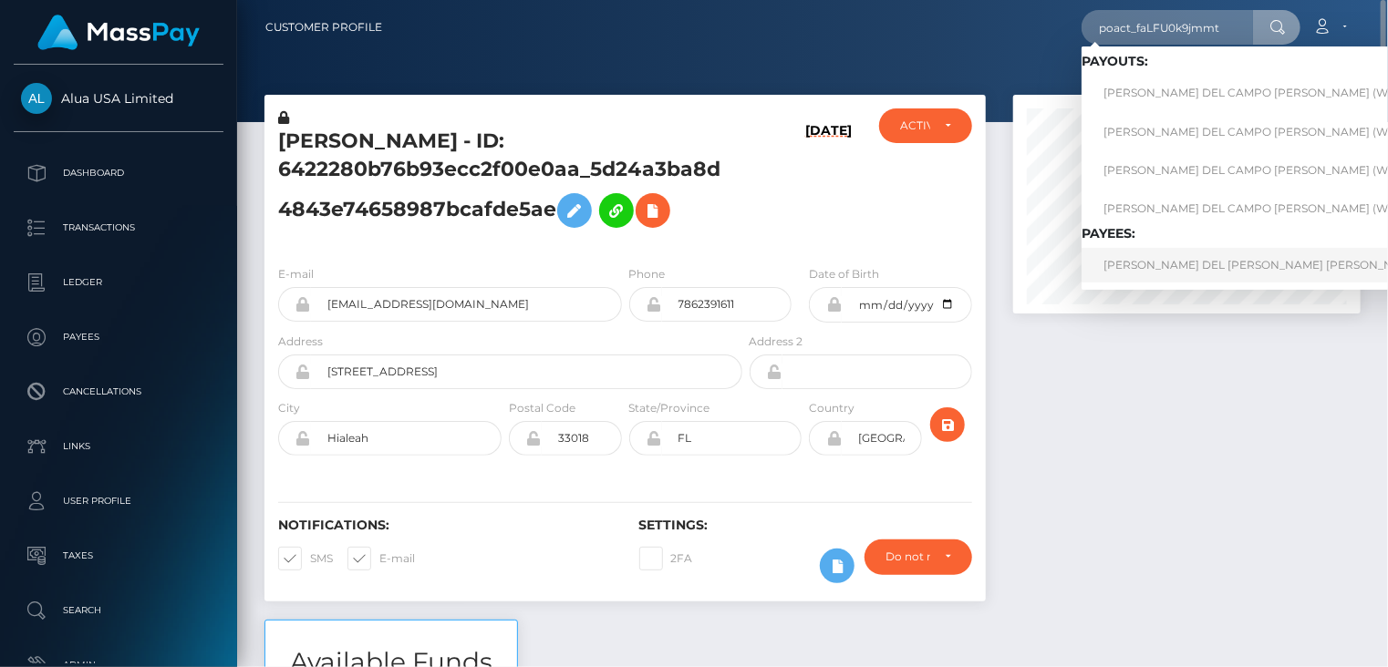
click at [1168, 266] on link "IGNACIO SANCHEZ DEL CAMPO BLANCO" at bounding box center [1273, 265] width 384 height 34
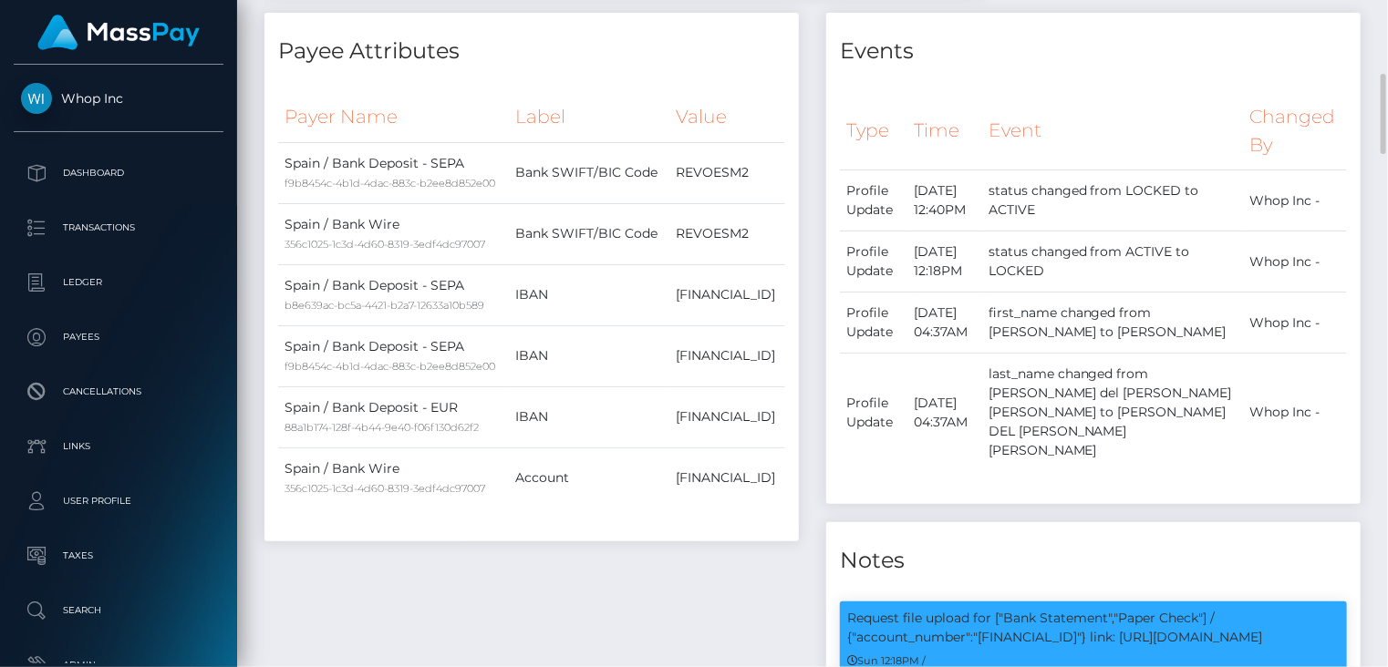
scroll to position [219, 346]
click at [1070, 609] on p "Request file upload for ["Bank Statement","Paper Check"] / {"account_number":"[…" at bounding box center [1093, 628] width 492 height 38
click at [1070, 609] on p "Request file upload for ["Bank Statement","Paper Check"] / {"account_number":"E…" at bounding box center [1093, 628] width 492 height 38
copy p "ES8415830001119046220848"
drag, startPoint x: 1173, startPoint y: 587, endPoint x: 1187, endPoint y: 597, distance: 17.0
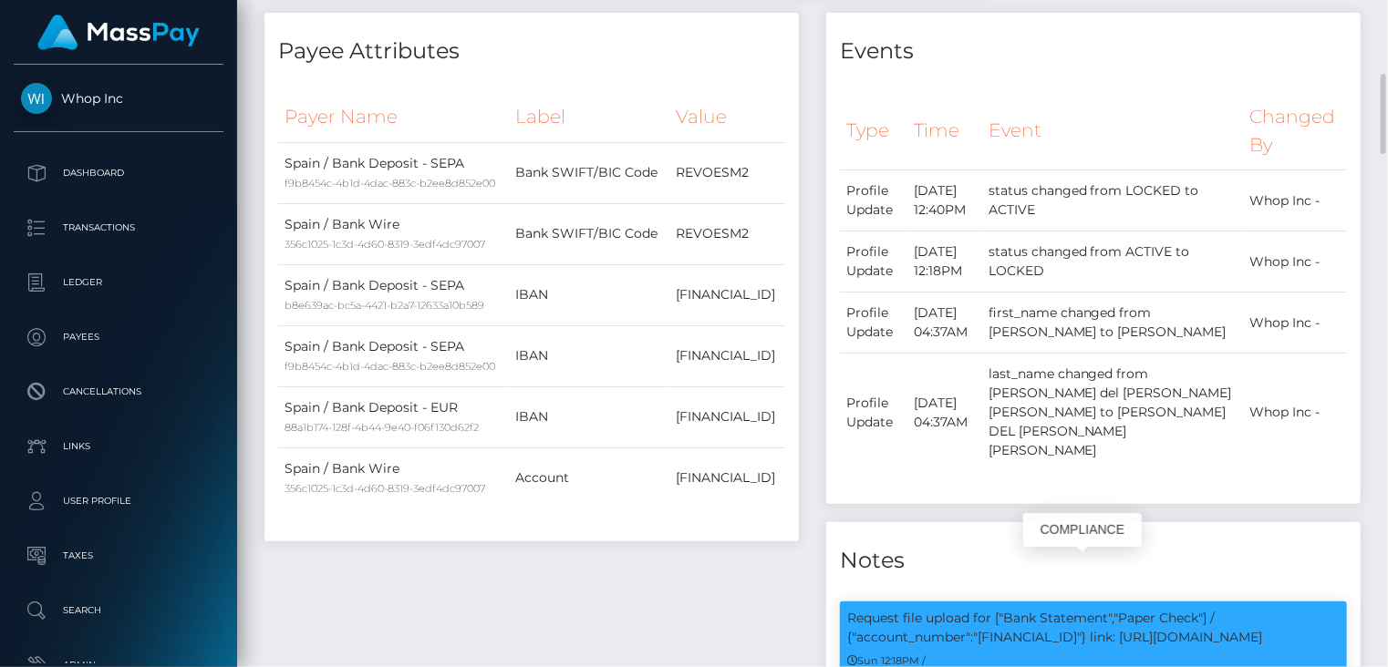
click at [1187, 609] on p "Request file upload for ["Bank Statement","Paper Check"] / {"account_number":"E…" at bounding box center [1093, 628] width 492 height 38
click at [1174, 609] on p "Request file upload for ["Bank Statement","Paper Check"] / {"account_number":"E…" at bounding box center [1093, 628] width 492 height 38
drag, startPoint x: 1172, startPoint y: 593, endPoint x: 1183, endPoint y: 602, distance: 14.2
click at [1183, 609] on p "Request file upload for ["Bank Statement","Paper Check"] / {"account_number":"E…" at bounding box center [1093, 628] width 492 height 38
copy p "link: https://l.maspay.io/shckh"
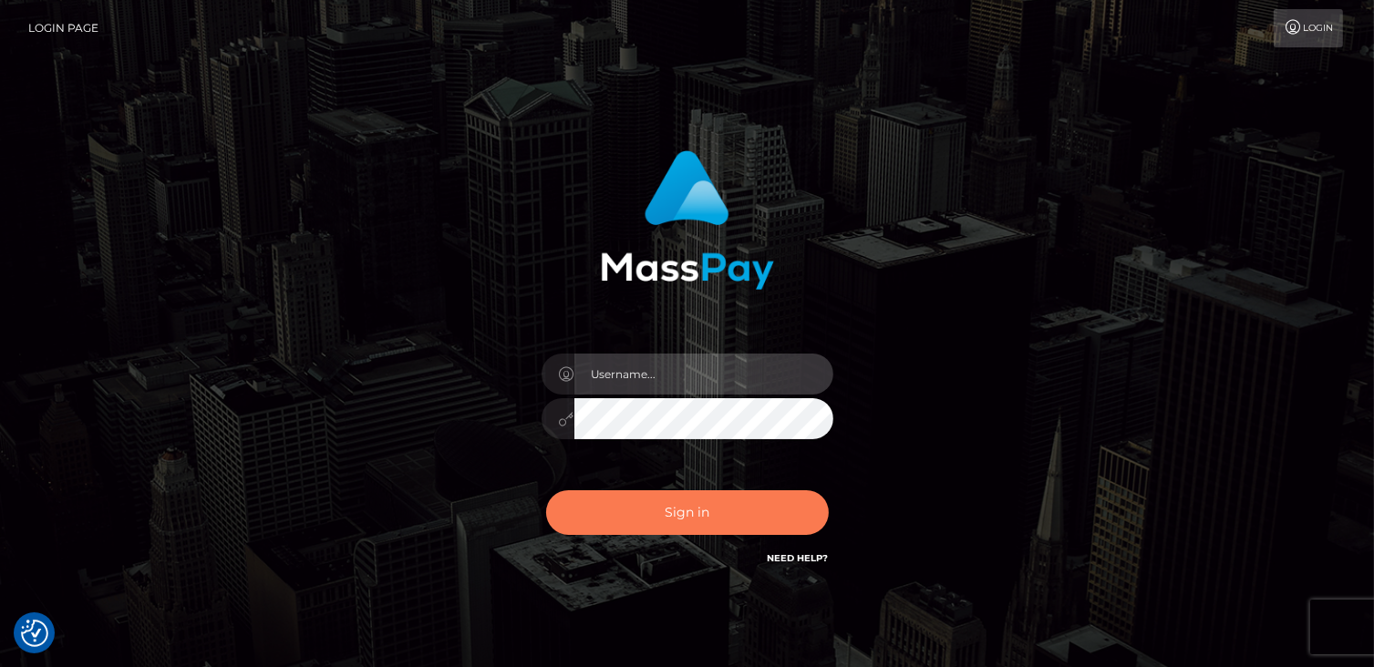
type input "catalinad"
click at [734, 506] on button "Sign in" at bounding box center [687, 513] width 283 height 45
type input "catalinad"
click at [731, 514] on button "Sign in" at bounding box center [687, 513] width 283 height 45
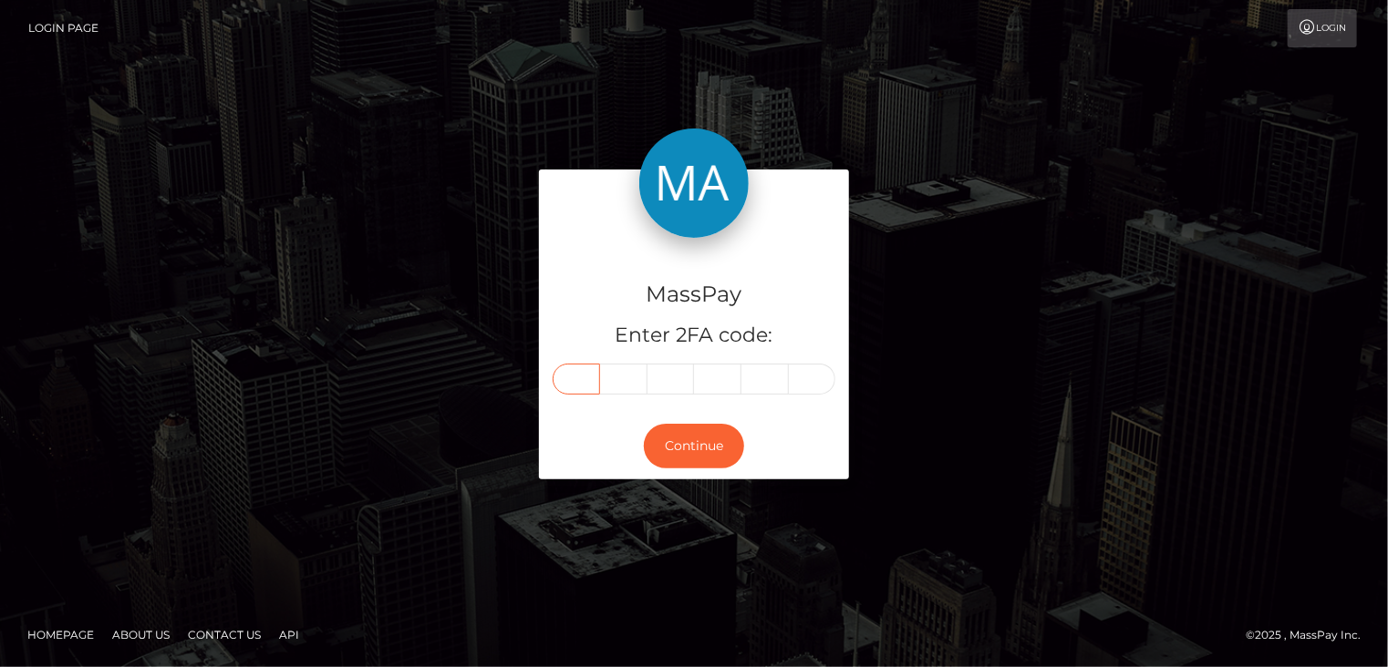
click at [592, 367] on input "text" at bounding box center [576, 379] width 47 height 31
click at [576, 374] on input "text" at bounding box center [576, 379] width 47 height 31
type input "3"
type input "0"
type input "4"
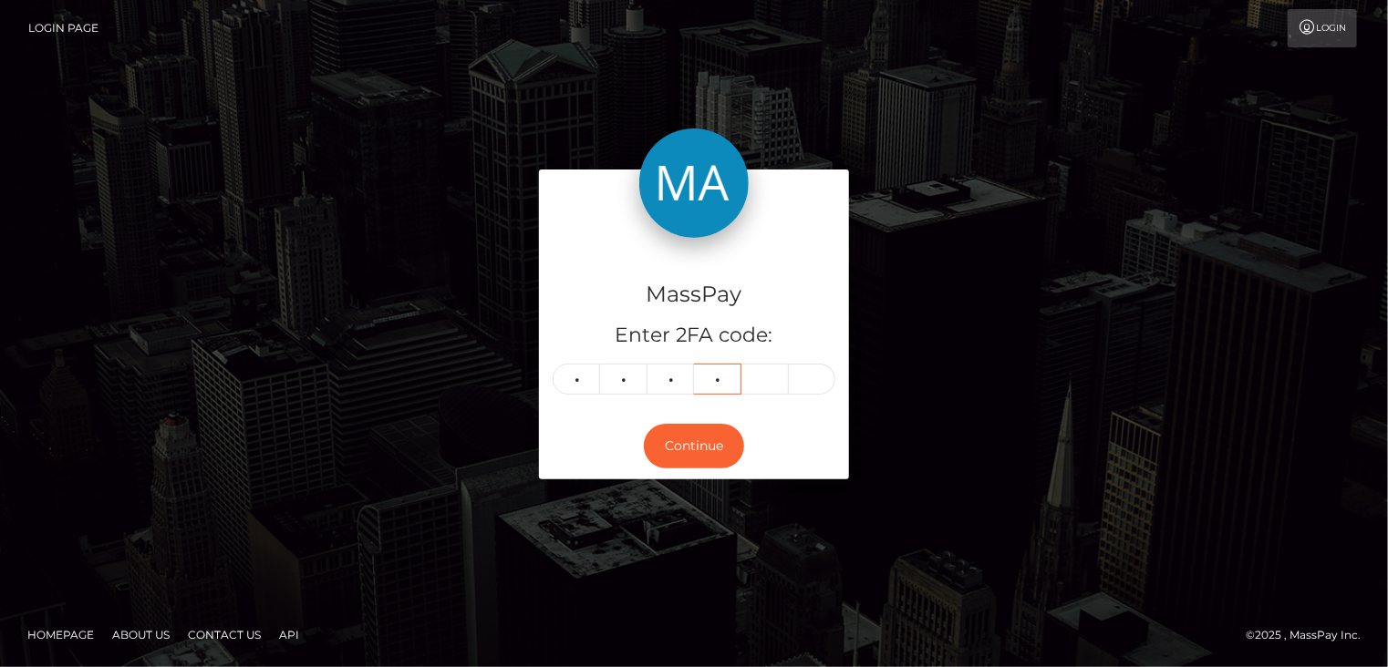
type input "9"
type input "8"
type input "4"
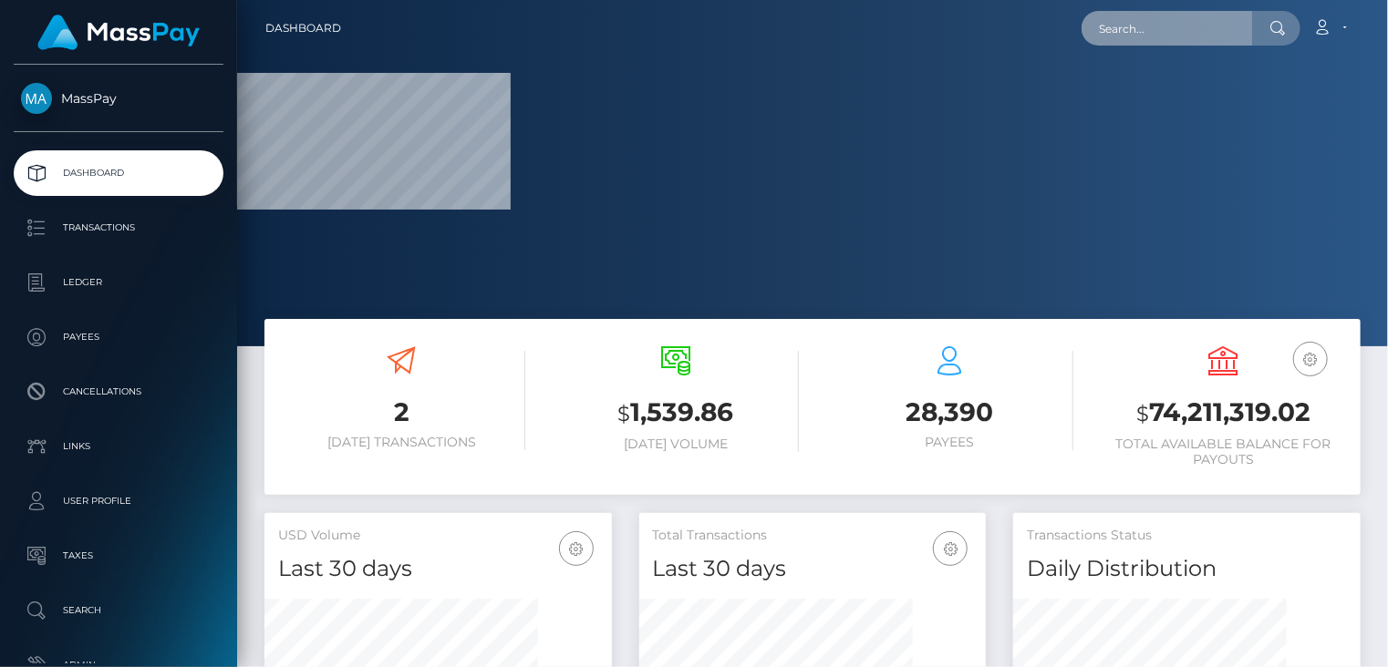
paste input "4623101"
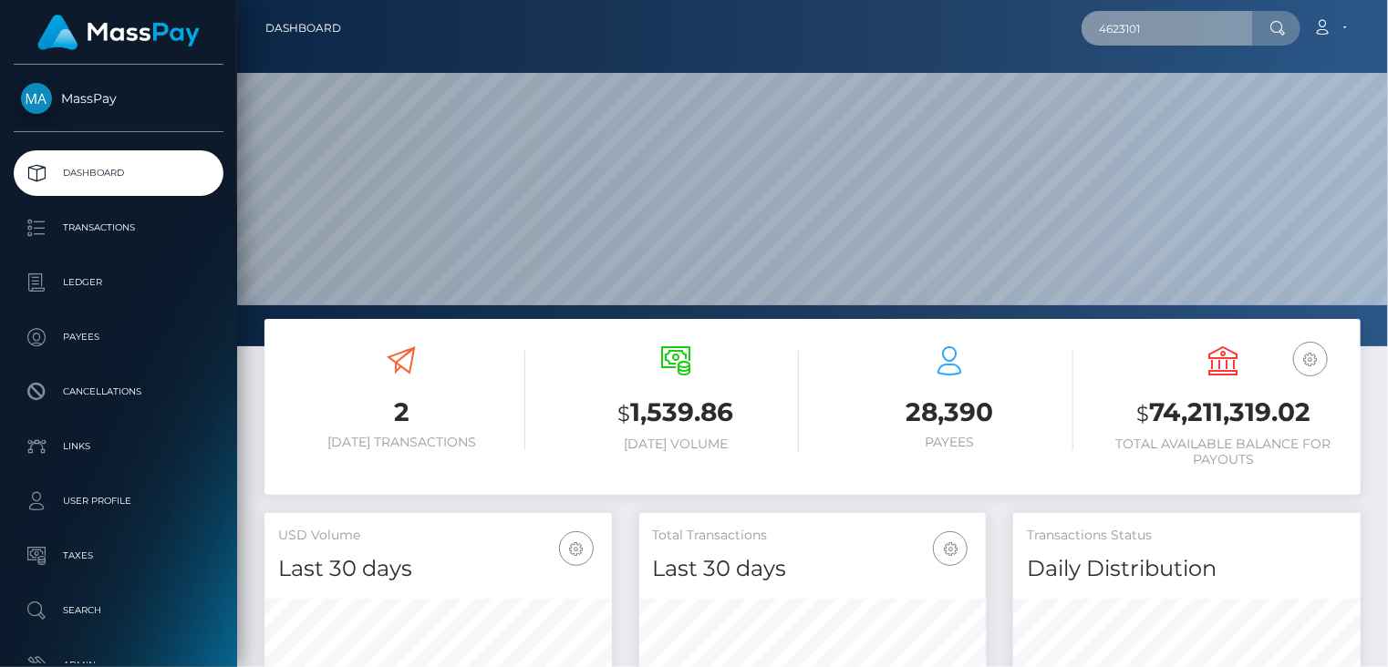
type input "4623101"
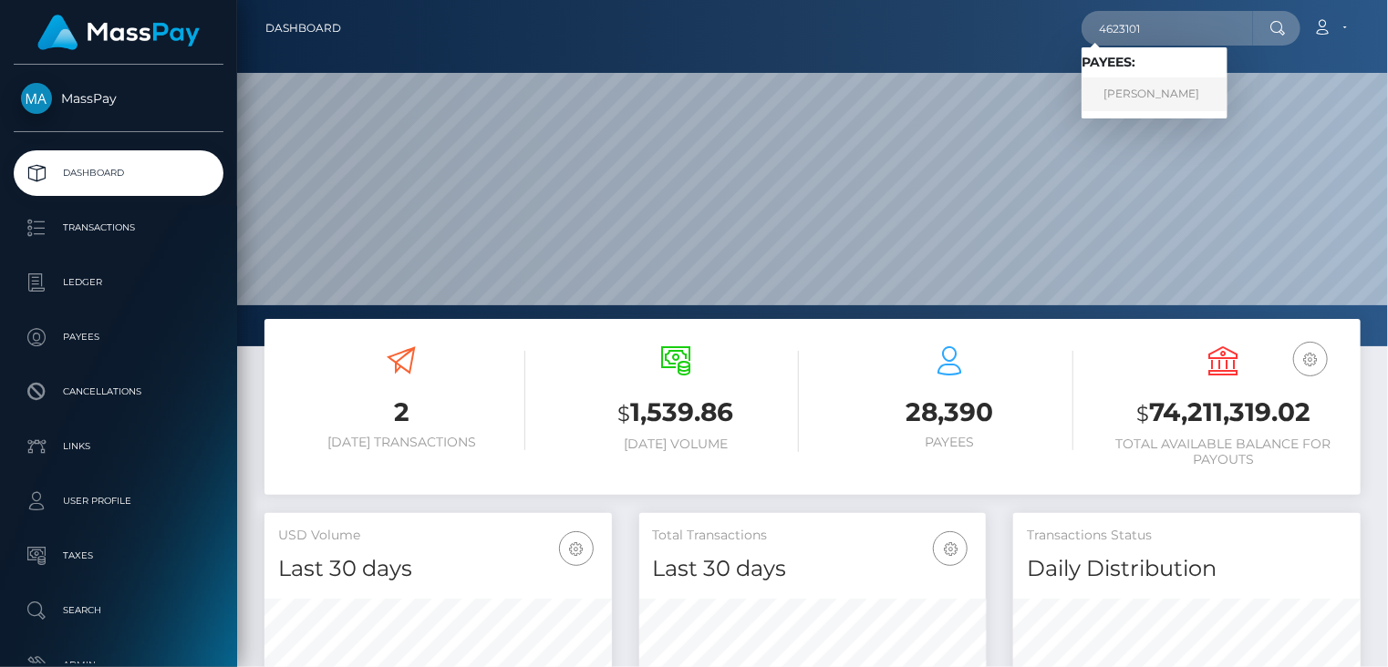
click at [1167, 97] on link "Wei Pan" at bounding box center [1154, 95] width 146 height 34
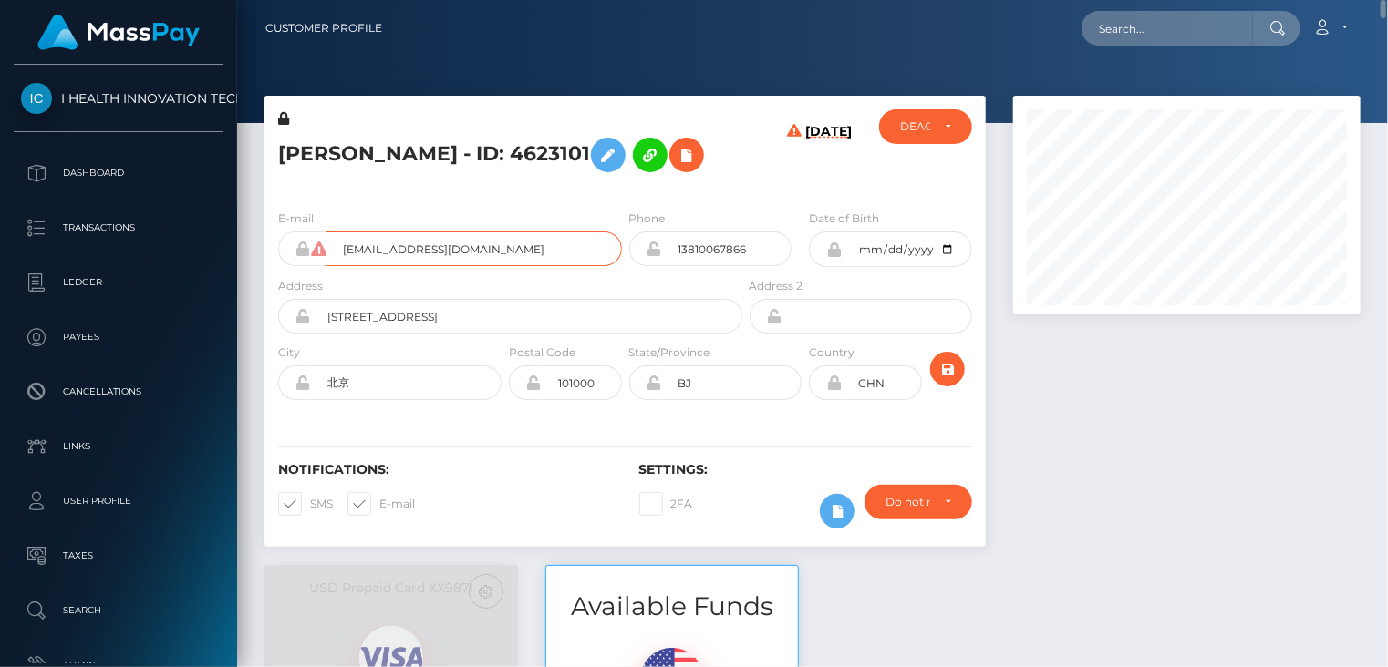
click at [408, 242] on input "[EMAIL_ADDRESS][DOMAIN_NAME]" at bounding box center [473, 249] width 295 height 35
click at [407, 242] on input "meng777meng@gmail.com" at bounding box center [473, 249] width 295 height 35
drag, startPoint x: 385, startPoint y: 153, endPoint x: 494, endPoint y: 158, distance: 109.5
click at [494, 158] on h5 "Wei Pan - ID: 4623101" at bounding box center [505, 155] width 454 height 53
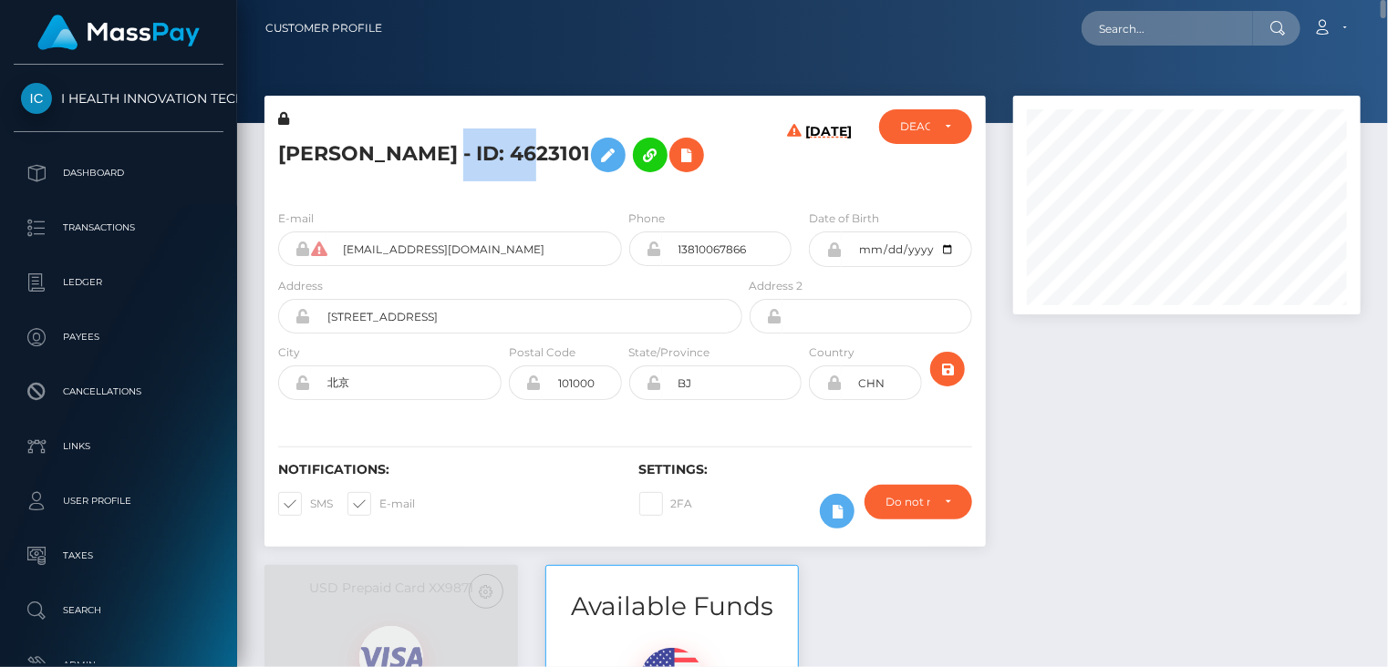
copy h5 "ID: 4623101"
click at [676, 155] on icon at bounding box center [687, 155] width 22 height 23
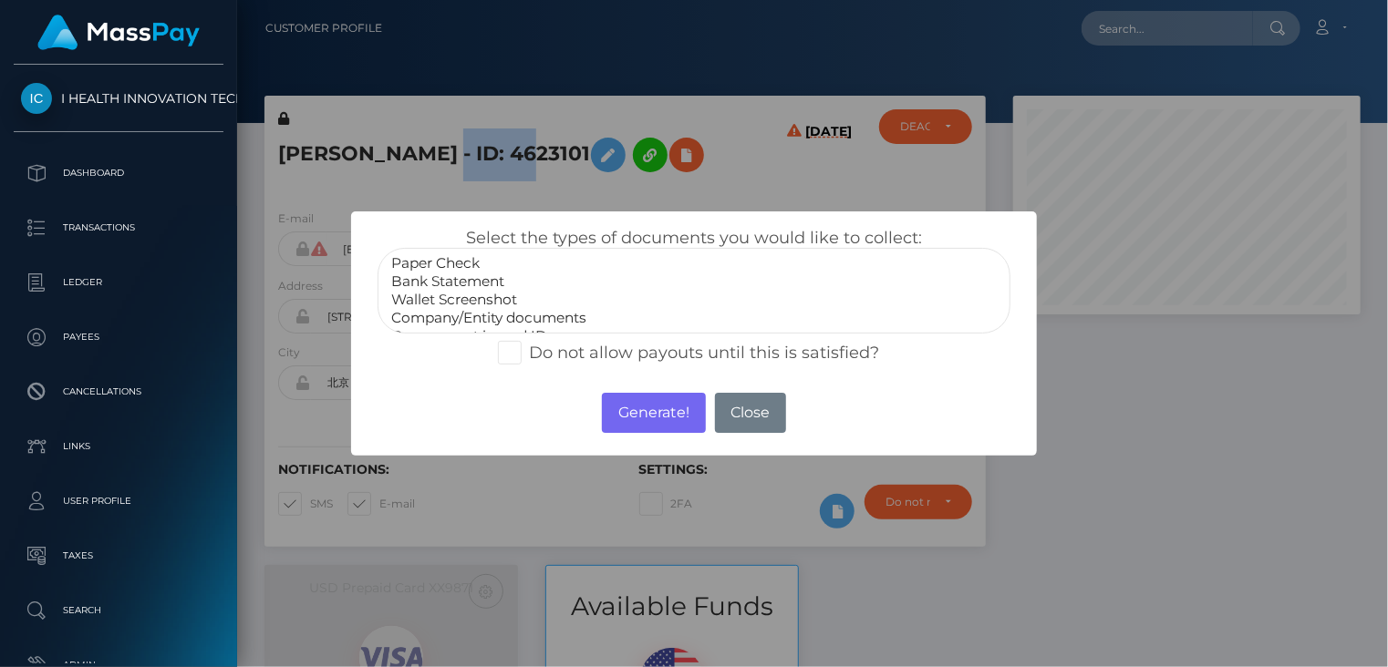
select select "Bank Statement"
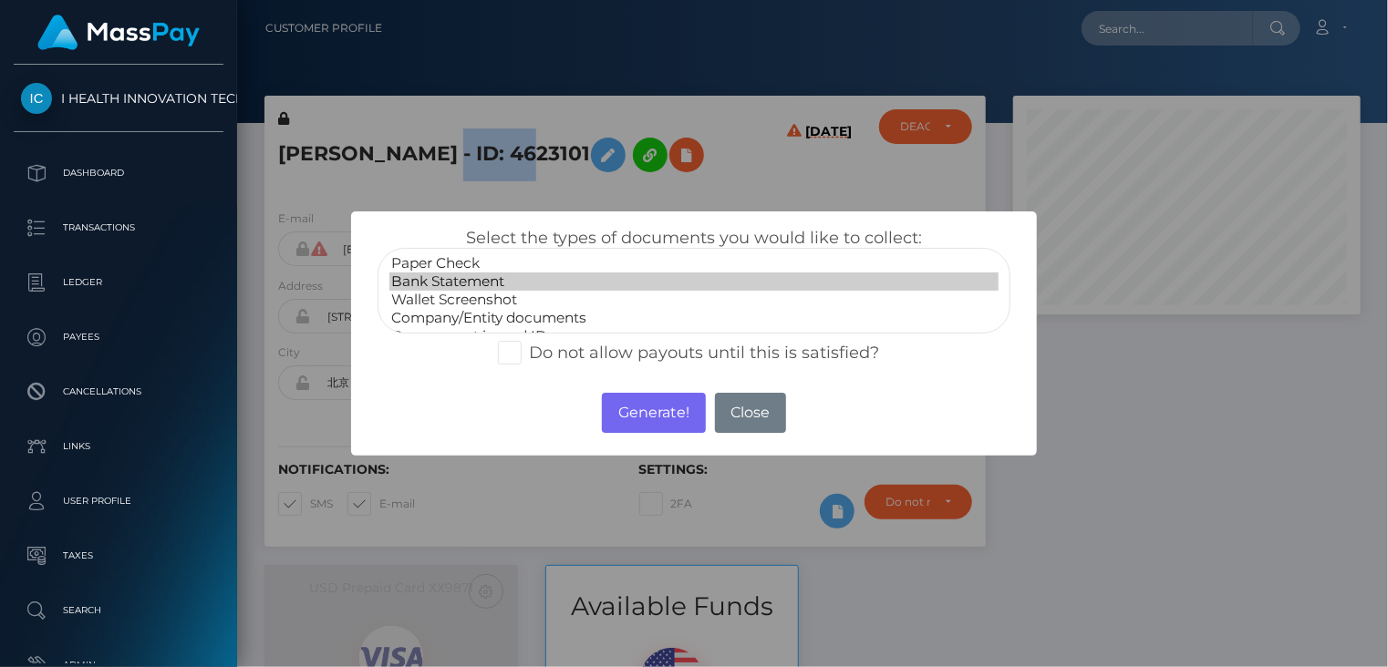
click at [475, 283] on option "Bank Statement" at bounding box center [694, 282] width 610 height 18
click at [657, 413] on button "Generate!" at bounding box center [653, 413] width 103 height 40
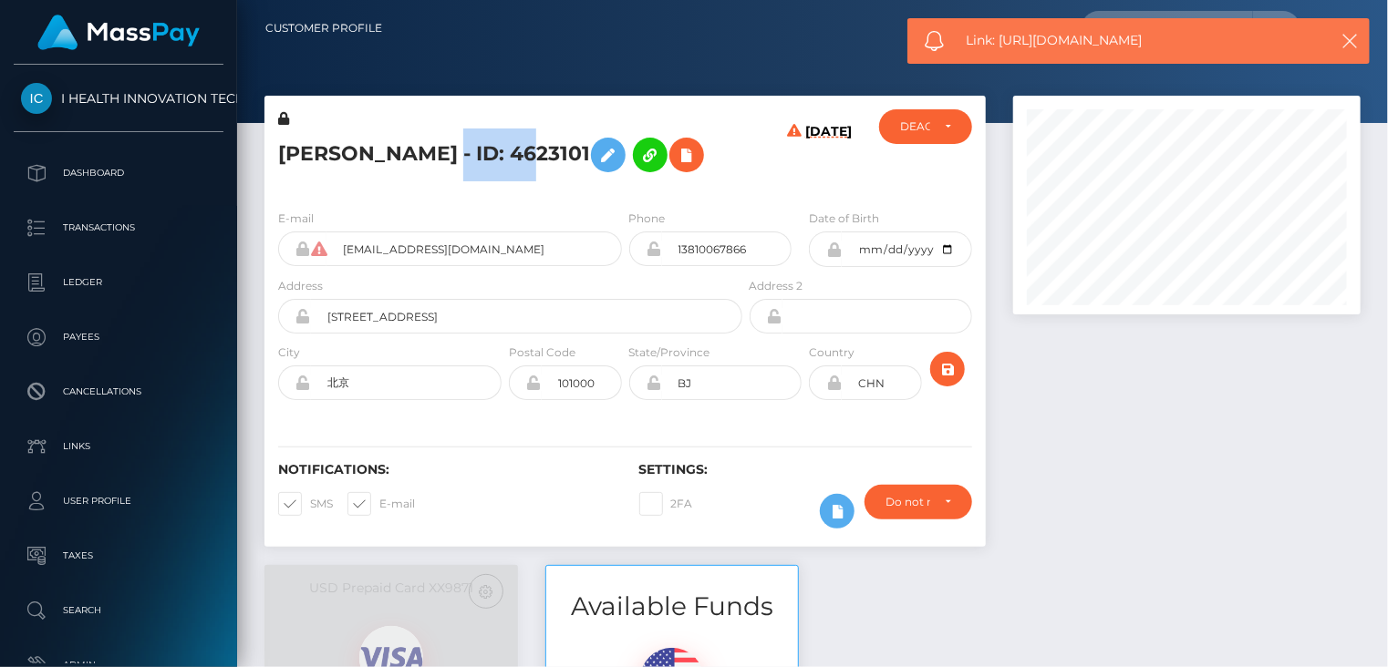
click at [1066, 44] on span "Link: https://l.maspay.io/Lh5it" at bounding box center [1137, 40] width 343 height 19
click at [1067, 45] on span "Link: https://l.maspay.io/Lh5it" at bounding box center [1137, 40] width 343 height 19
click at [1066, 44] on span "Link: https://l.maspay.io/Lh5it" at bounding box center [1137, 40] width 343 height 19
copy span "Link: https://l.maspay.io/Lh5it"
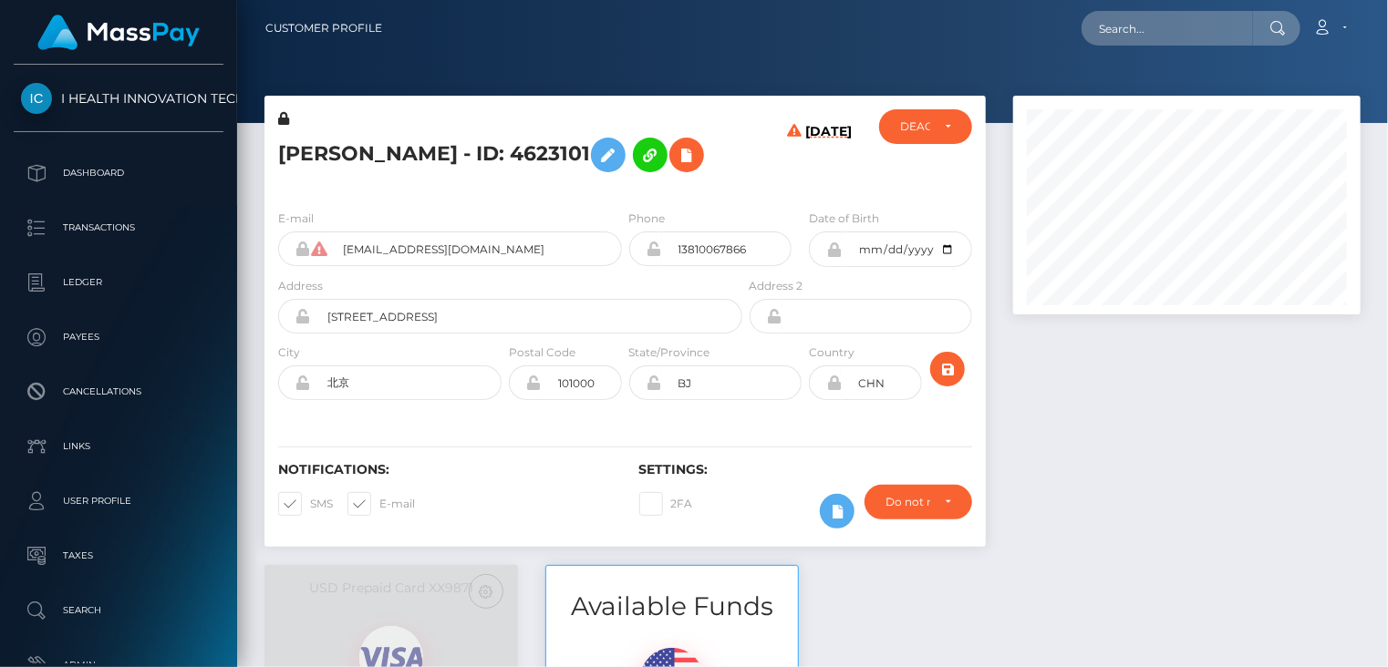
scroll to position [219, 346]
paste input "poact_5ZmxSH7fjhta"
type input "poact_5ZmxSH7fjhta"
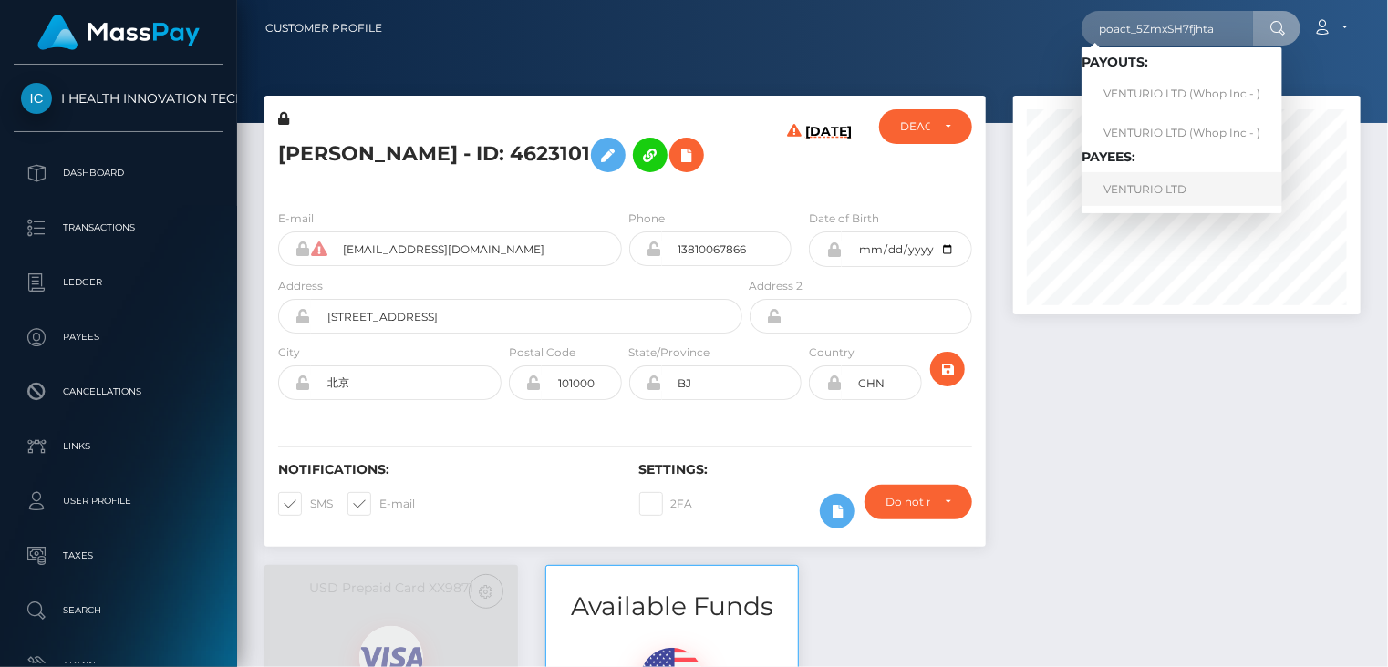
click at [1163, 192] on link "VENTURIO LTD" at bounding box center [1181, 189] width 201 height 34
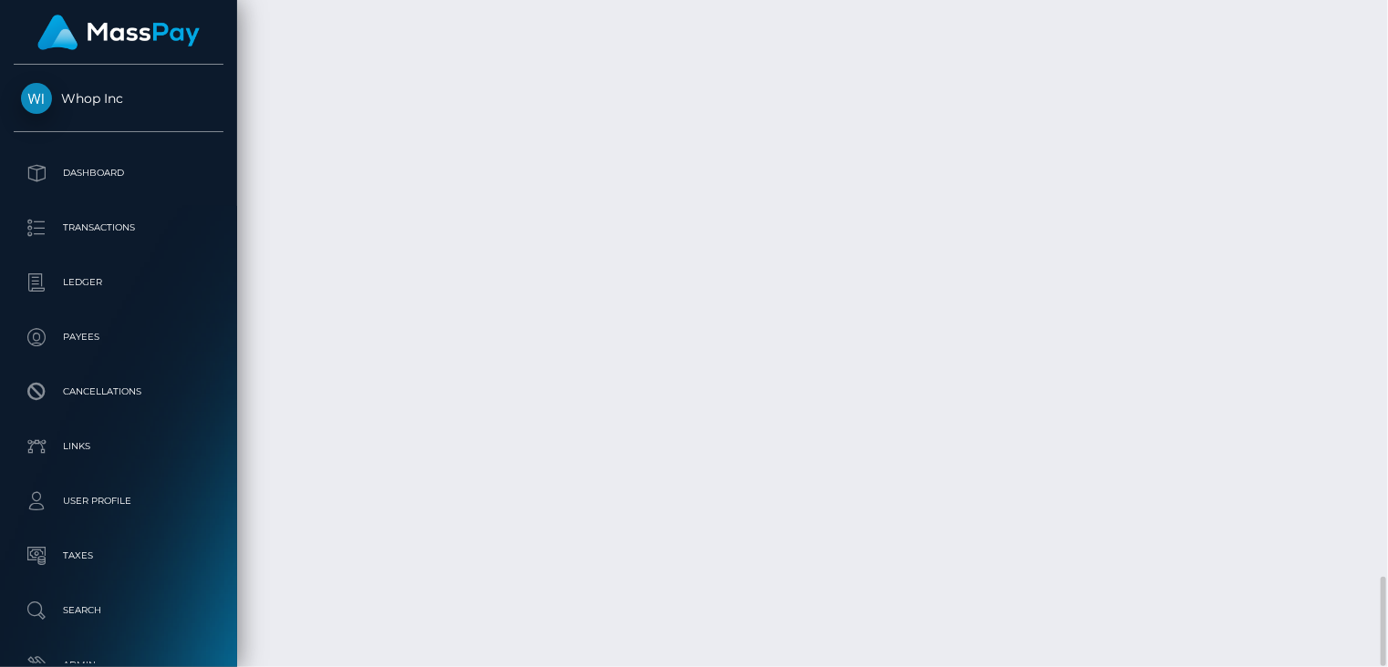
scroll to position [219, 346]
copy td "PY62409183"
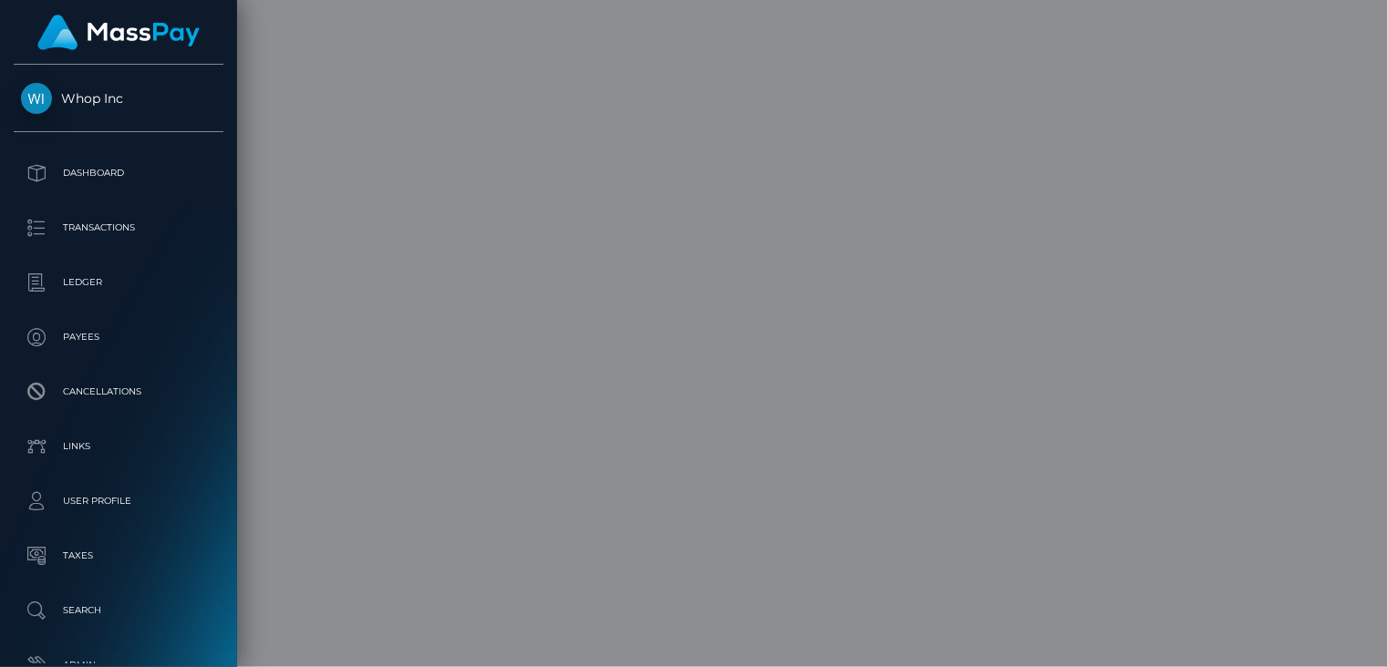
scroll to position [0, 0]
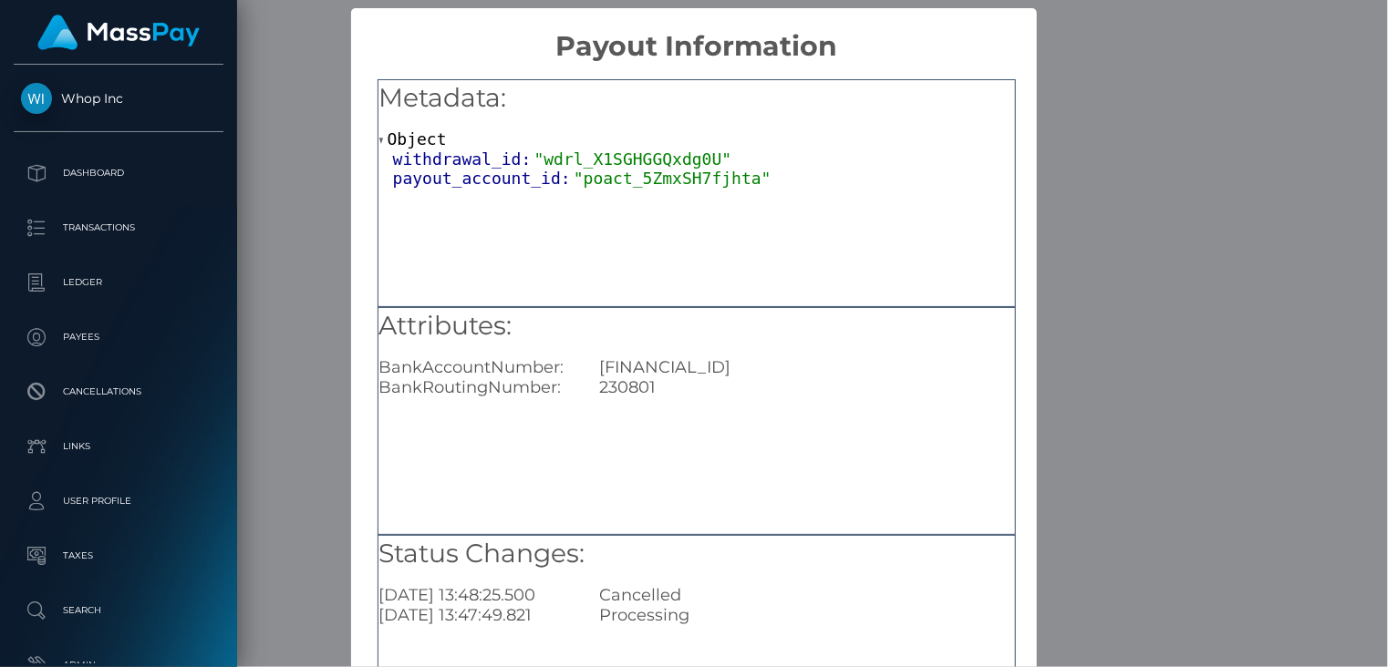
click at [1180, 183] on div "× Payout Information Metadata: Object withdrawal_id: "wdrl_X1SGHGGQxdg0U" payou…" at bounding box center [694, 333] width 1388 height 667
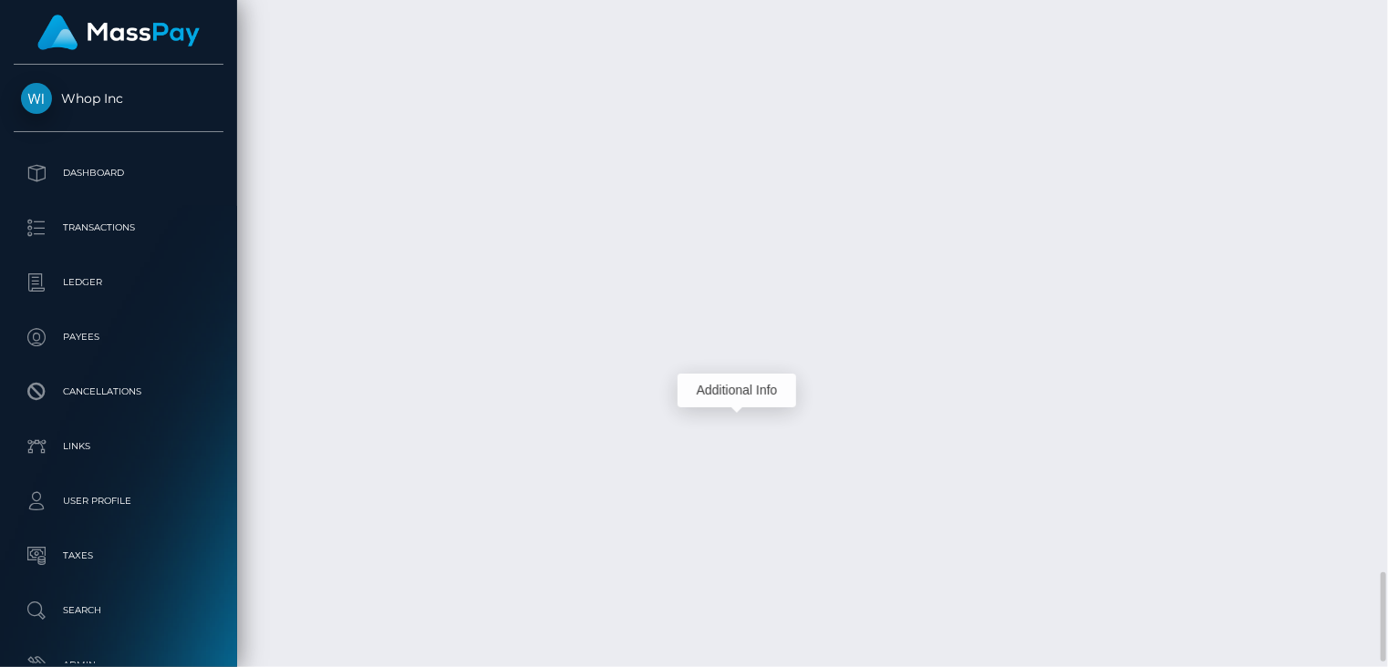
scroll to position [4293, 0]
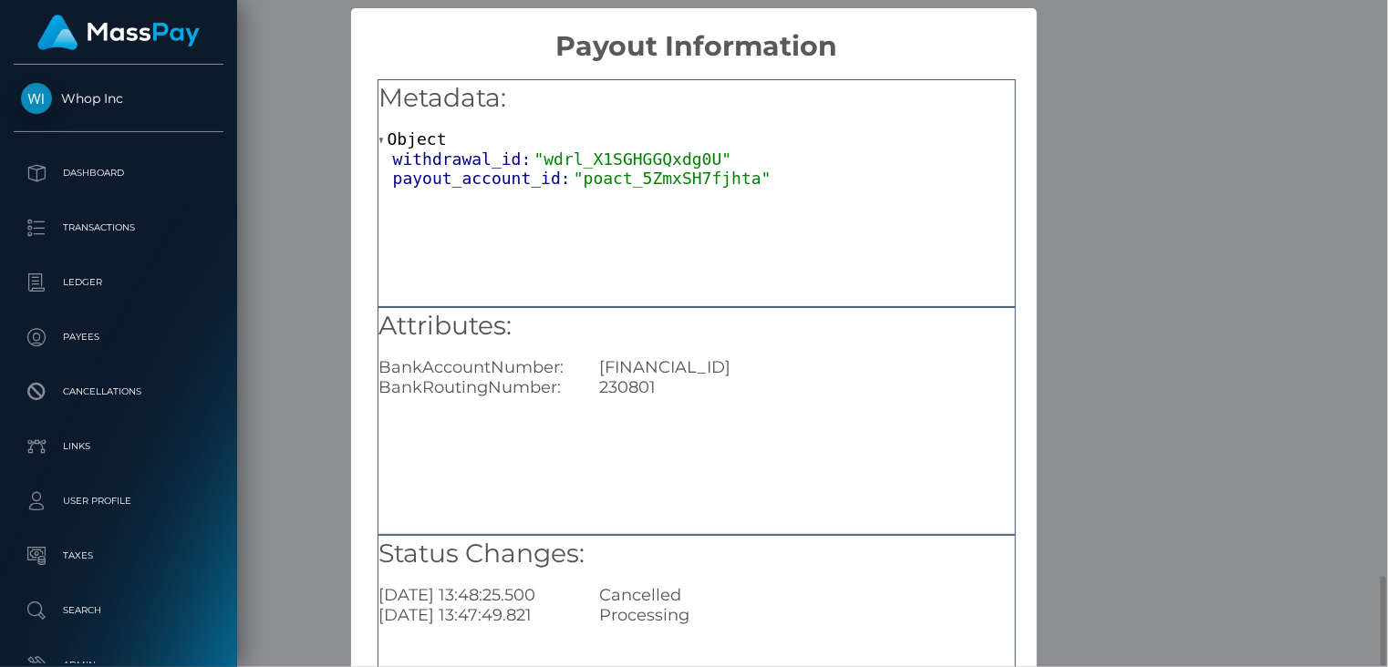
click at [735, 415] on div "Attributes: BankAccountNumber: GB91TRWI23080154227931 BankRoutingNumber: 230801" at bounding box center [696, 421] width 638 height 228
click at [323, 158] on div "× Payout Information Metadata: Object withdrawal_id: "wdrl_X1SGHGGQxdg0U" payou…" at bounding box center [694, 333] width 1388 height 667
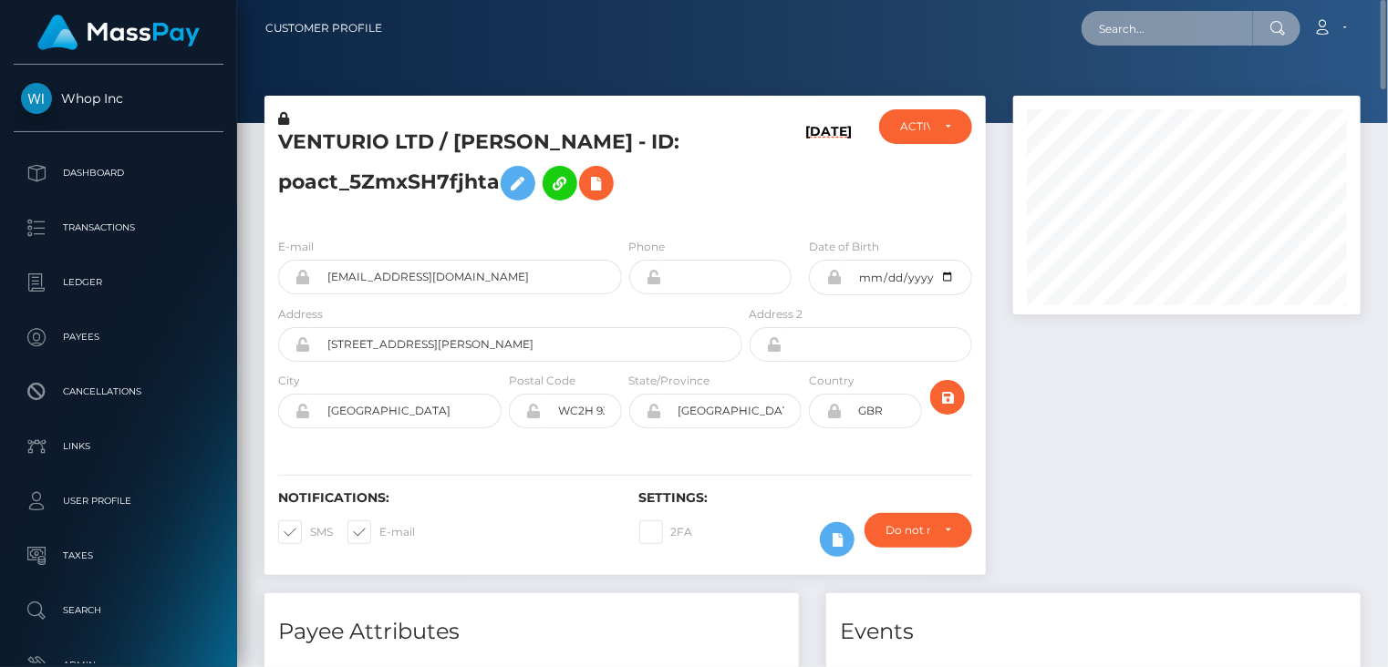
scroll to position [911558, 911430]
paste input "kevinsaid265@gmail.com"
type input "kevinsaid265@gmail.com"
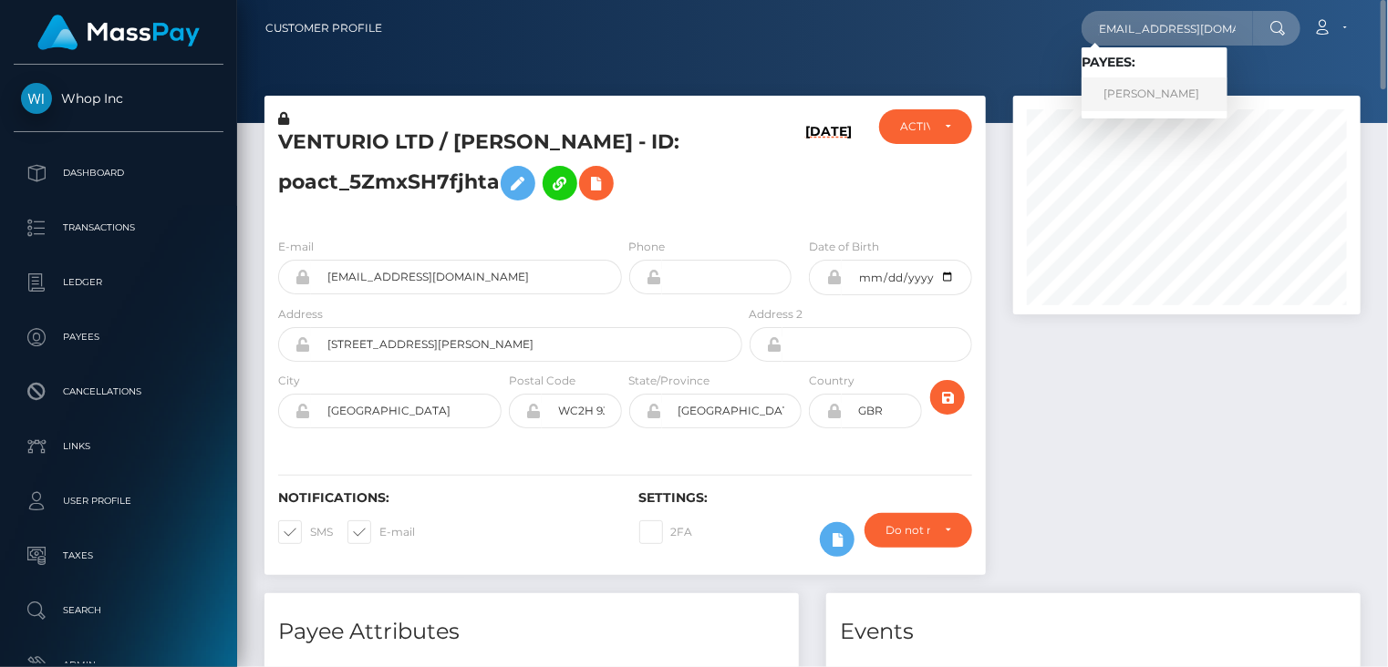
click at [1131, 95] on link "Kevin Said" at bounding box center [1154, 95] width 146 height 34
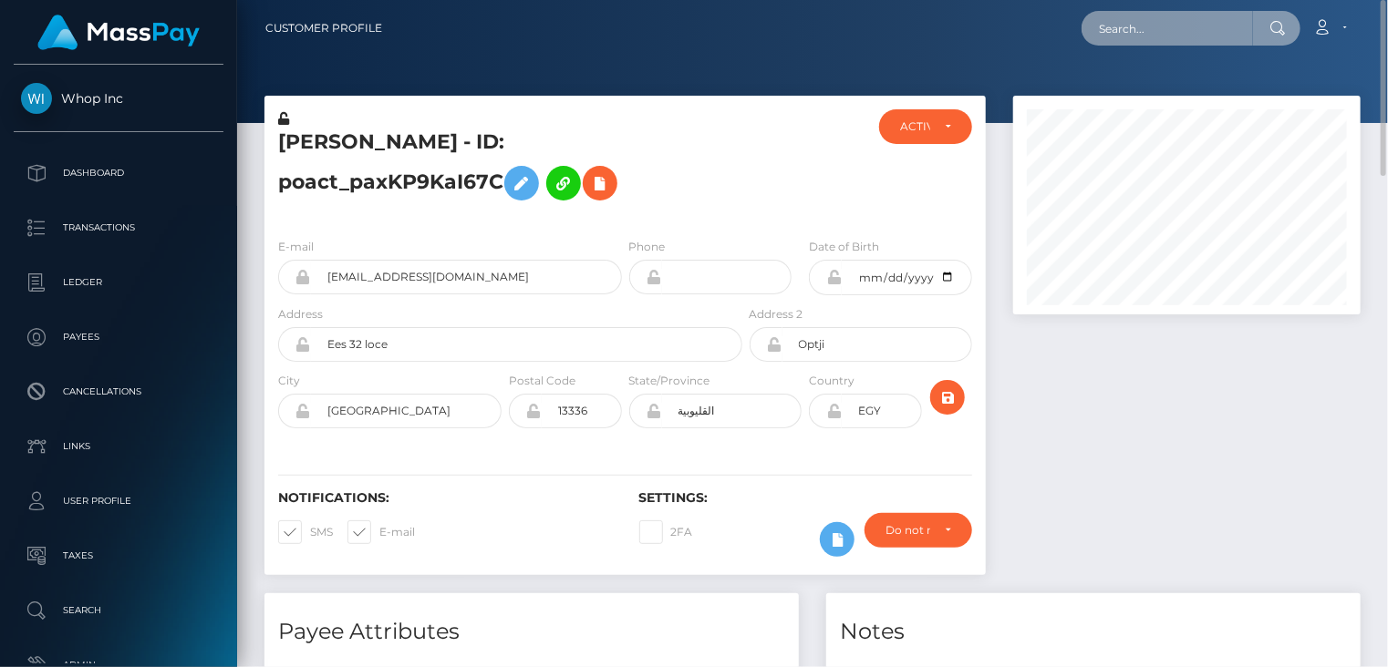
paste input "WxHYvW6"
type input "WxHYvW6"
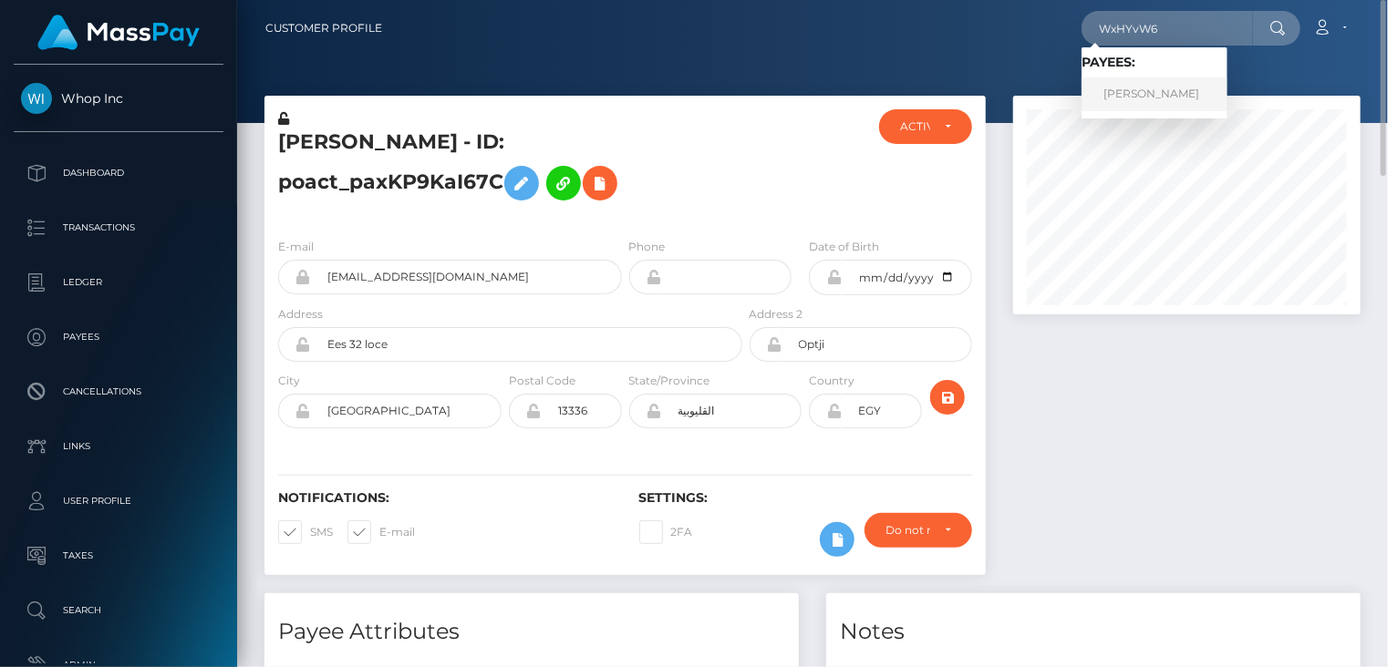
click at [1147, 96] on link "[PERSON_NAME]" at bounding box center [1154, 95] width 146 height 34
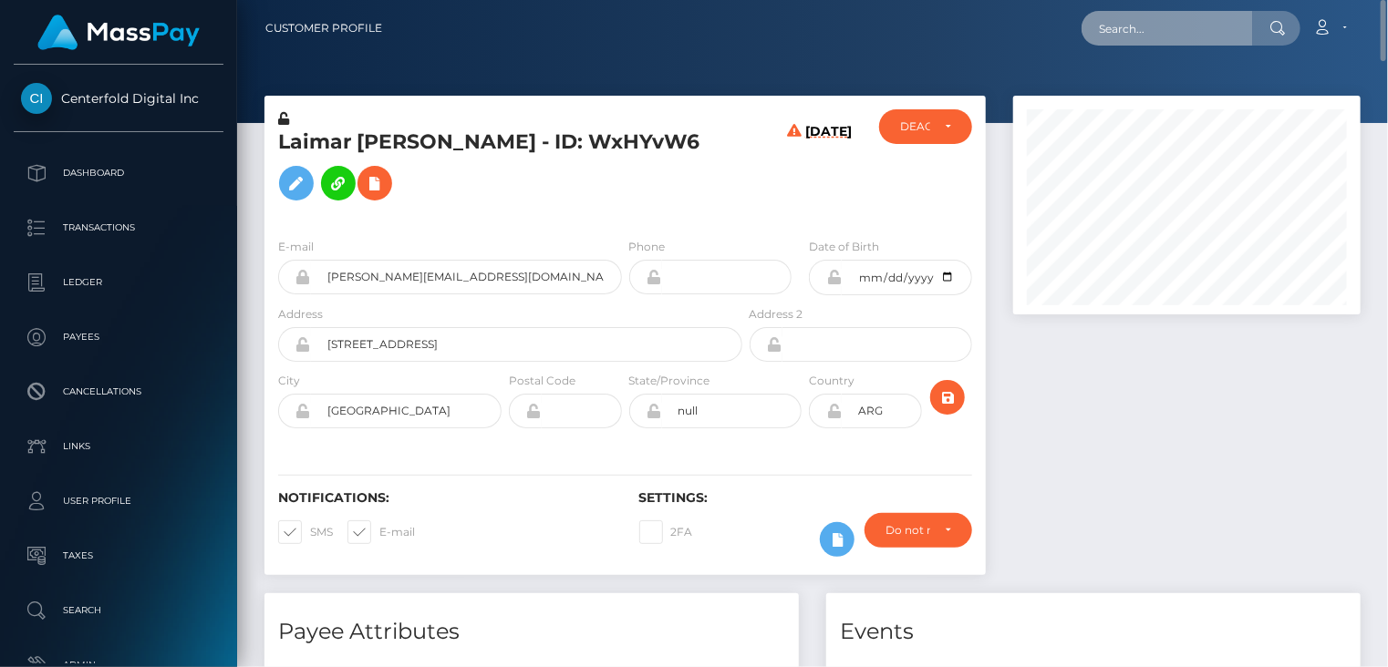
drag, startPoint x: 667, startPoint y: 6, endPoint x: 1167, endPoint y: 32, distance: 501.2
paste input "WxHYvW6"
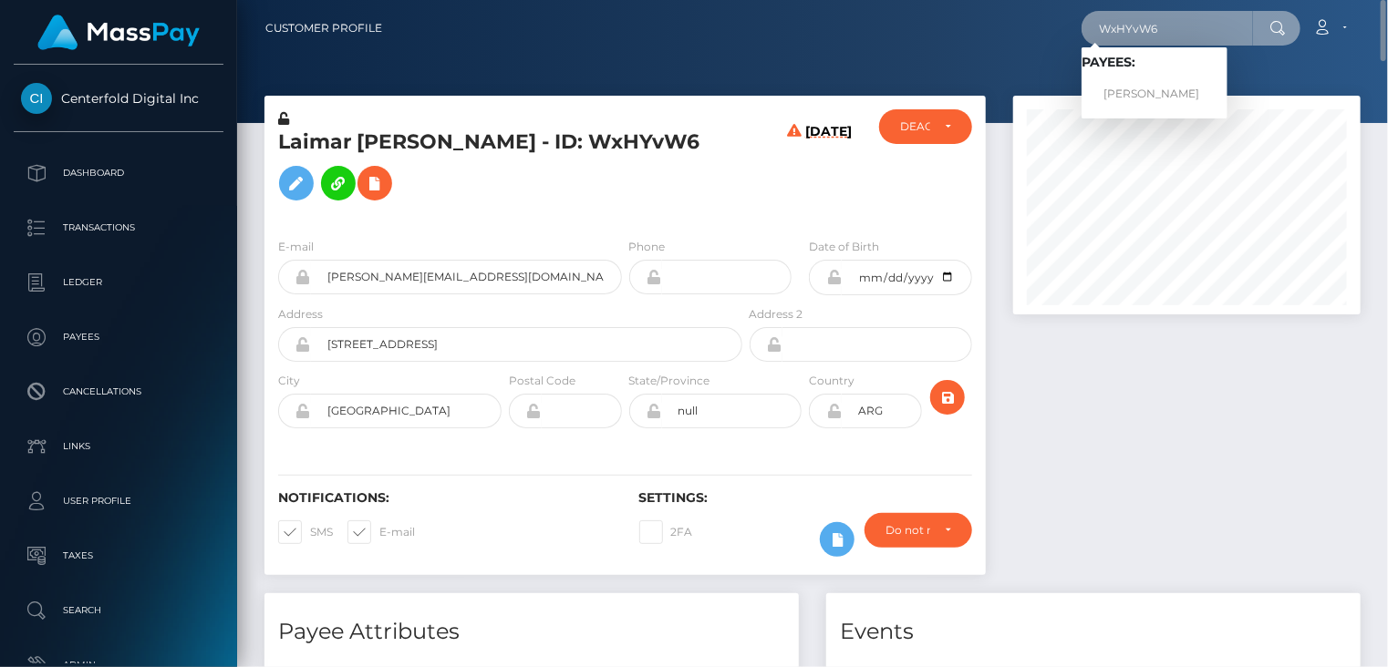
drag, startPoint x: 1182, startPoint y: 33, endPoint x: 1041, endPoint y: 41, distance: 140.7
click at [1041, 41] on div "WxHYvW6 Loading... Loading... Payees: Laimar Sosa Account Edit Profile Logout" at bounding box center [878, 28] width 963 height 38
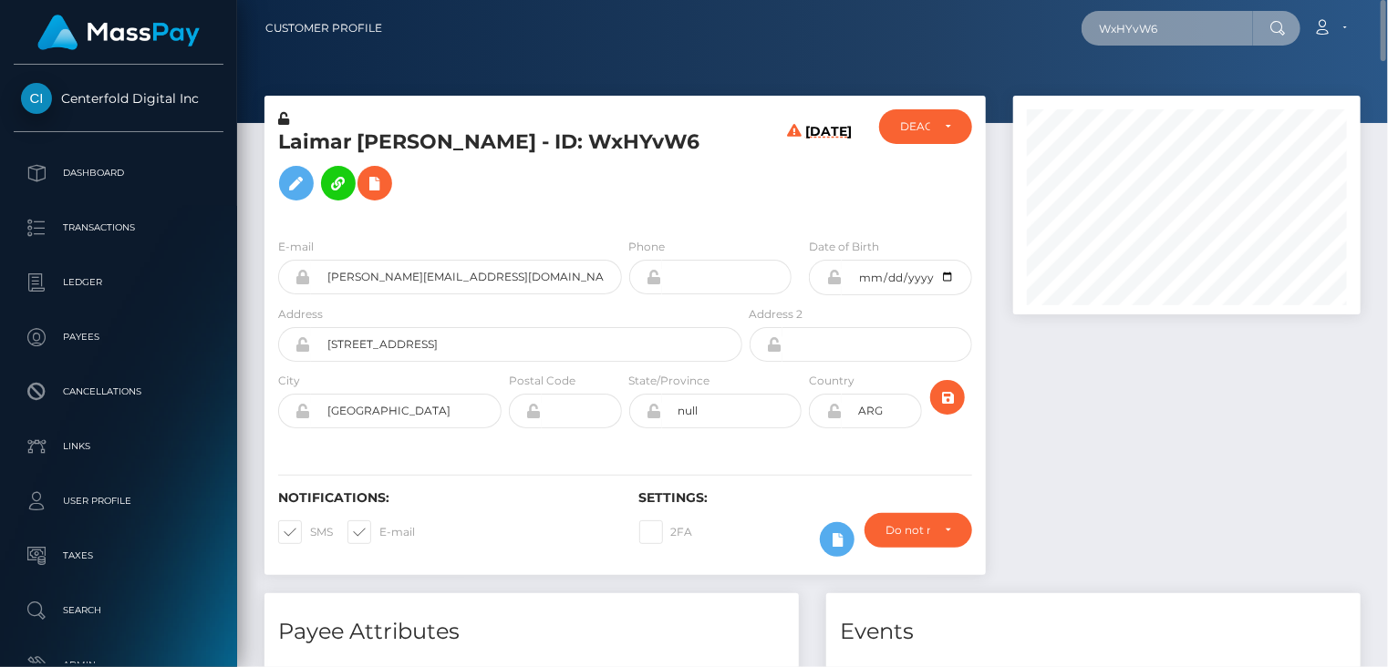
paste input "f267054-12da-496a-bae8-ede1c16e916b"
drag, startPoint x: 1247, startPoint y: 26, endPoint x: 1065, endPoint y: 37, distance: 182.7
click at [1065, 37] on div "f267054-12da-496a-bae8-ede1c16e916b Loading... Loading... Account Edit Profile …" at bounding box center [878, 28] width 963 height 38
paste input "6f267054-12da-496a-bae8-ede1c16e916b"
drag, startPoint x: 1252, startPoint y: 26, endPoint x: 1091, endPoint y: 21, distance: 160.6
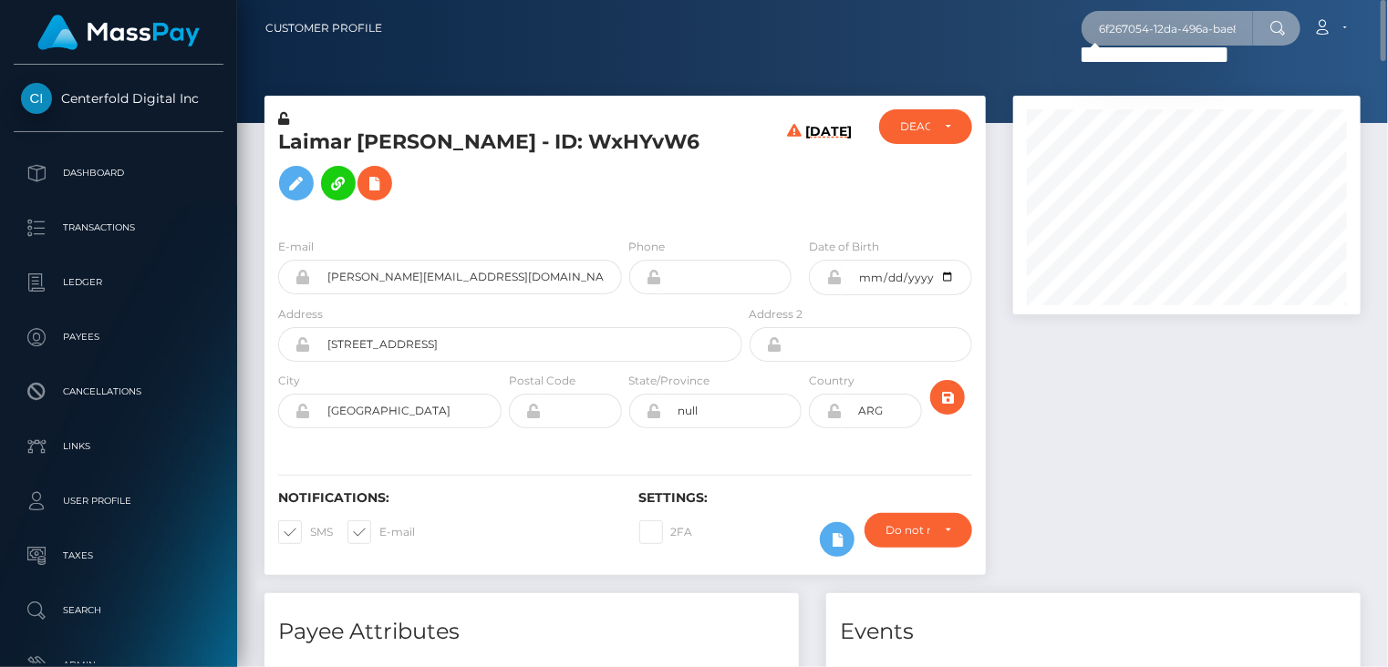
click at [1091, 21] on input "6f267054-12da-496a-bae8-ede1c16e916bde1c16e916b" at bounding box center [1166, 28] width 171 height 35
drag, startPoint x: 1261, startPoint y: 34, endPoint x: 1249, endPoint y: 30, distance: 12.4
click at [1261, 34] on div at bounding box center [1276, 28] width 47 height 35
click at [1244, 28] on input "6f267054-12da-496a-bae8-ede1c16e916bde1c16e916b" at bounding box center [1166, 28] width 171 height 35
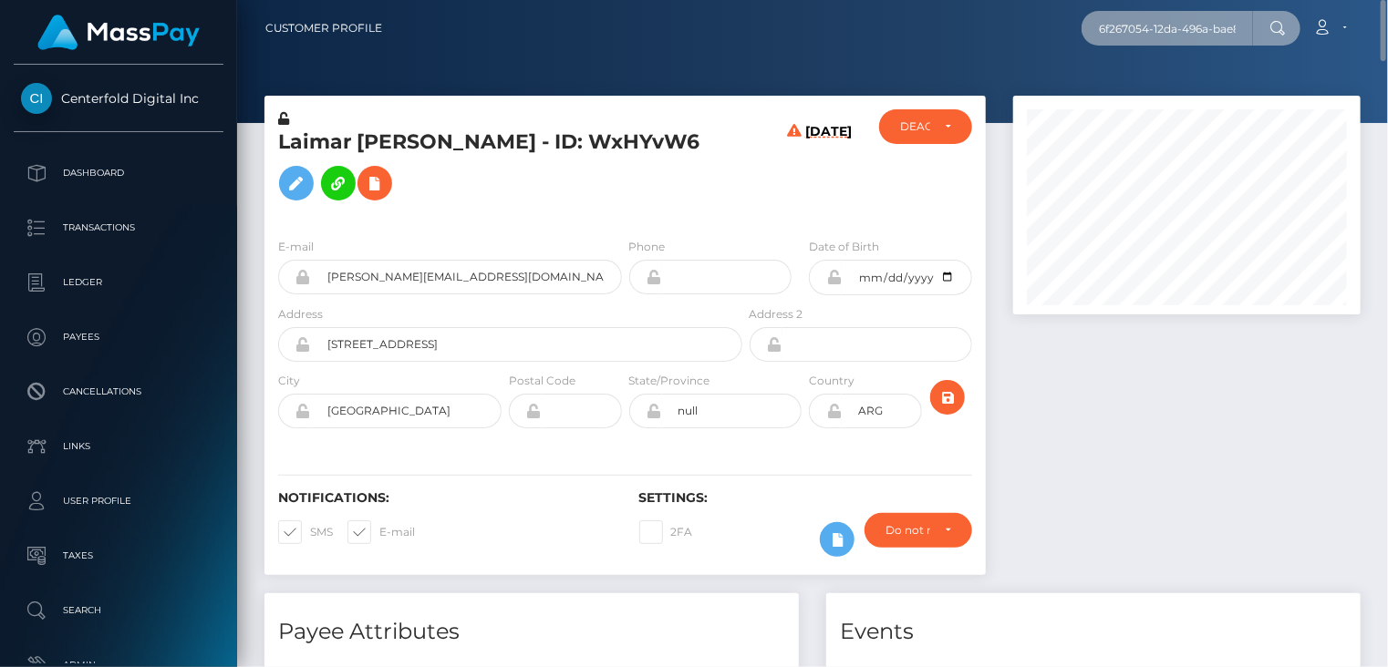
click at [1244, 28] on input "6f267054-12da-496a-bae8-ede1c16e916bde1c16e916b" at bounding box center [1166, 28] width 171 height 35
paste input "ID: 6f267054-12da-496a-bae8-e"
drag, startPoint x: 1101, startPoint y: 26, endPoint x: 1239, endPoint y: 26, distance: 137.7
click at [1239, 26] on input "ID: 6f267054-12da-496a-bae8-ede1c16e916b" at bounding box center [1166, 28] width 171 height 35
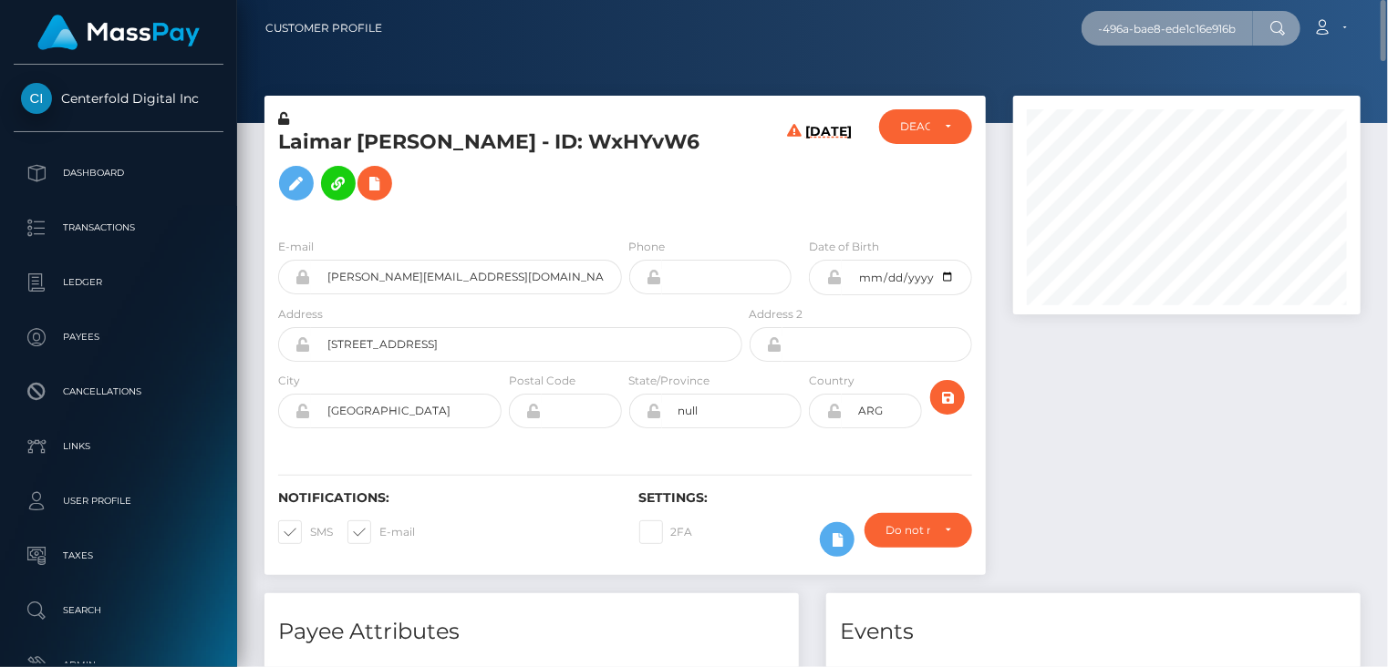
paste input "slushy-67b152ab985f35e8257d78ff-h4o2pg761m"
type input "slushy-67b152ab985f35e8257d78ff-h4o2pg761m"
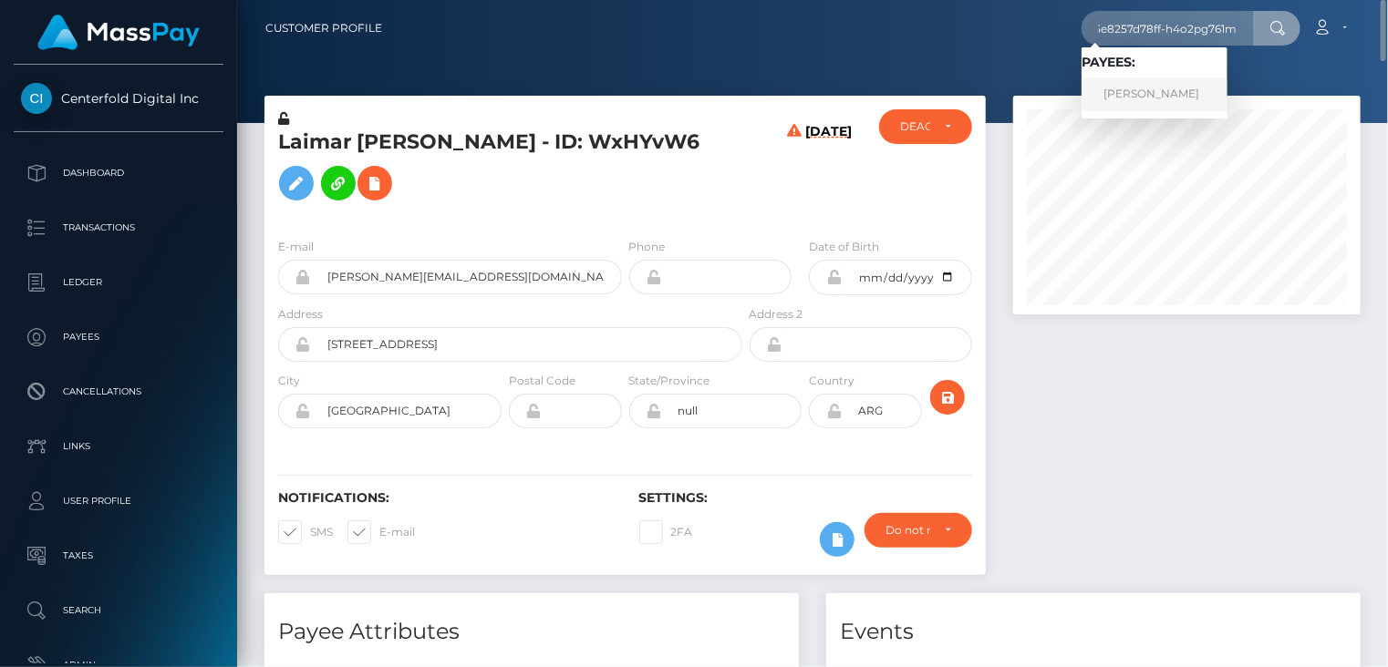
scroll to position [0, 0]
click at [1171, 99] on link "Laura Belen Sanchez" at bounding box center [1154, 95] width 146 height 34
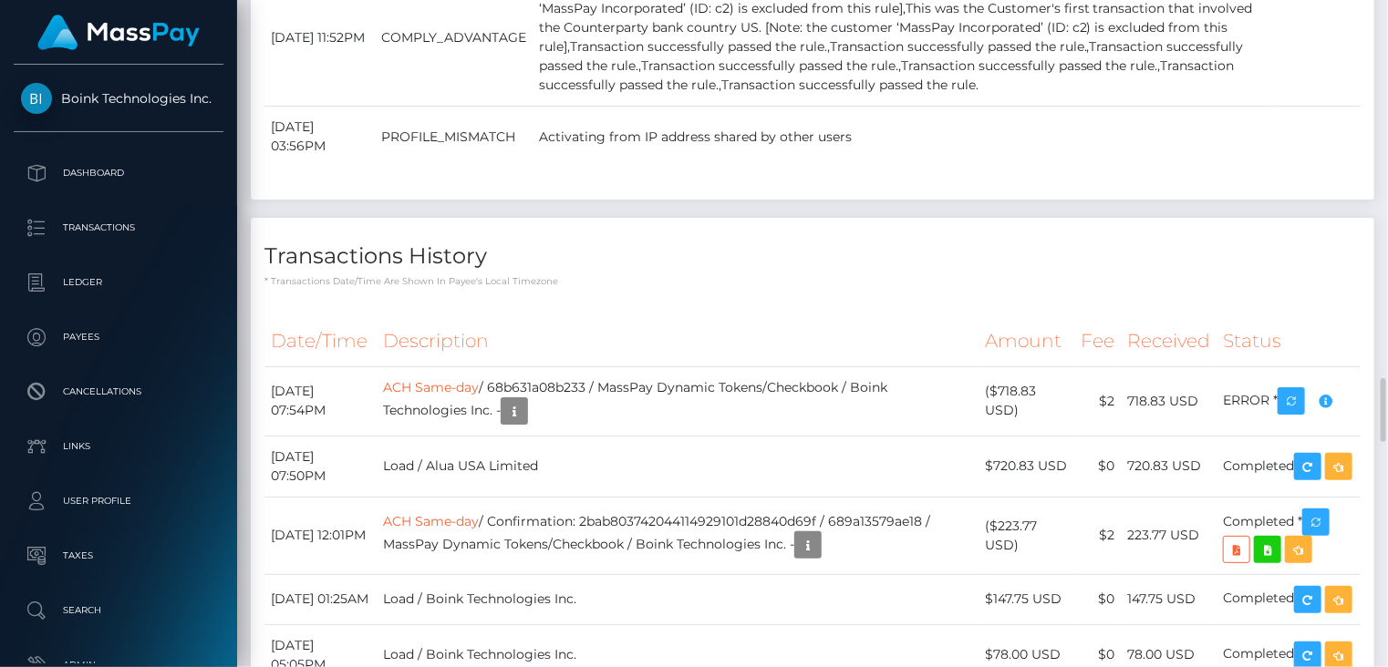
scroll to position [3345, 0]
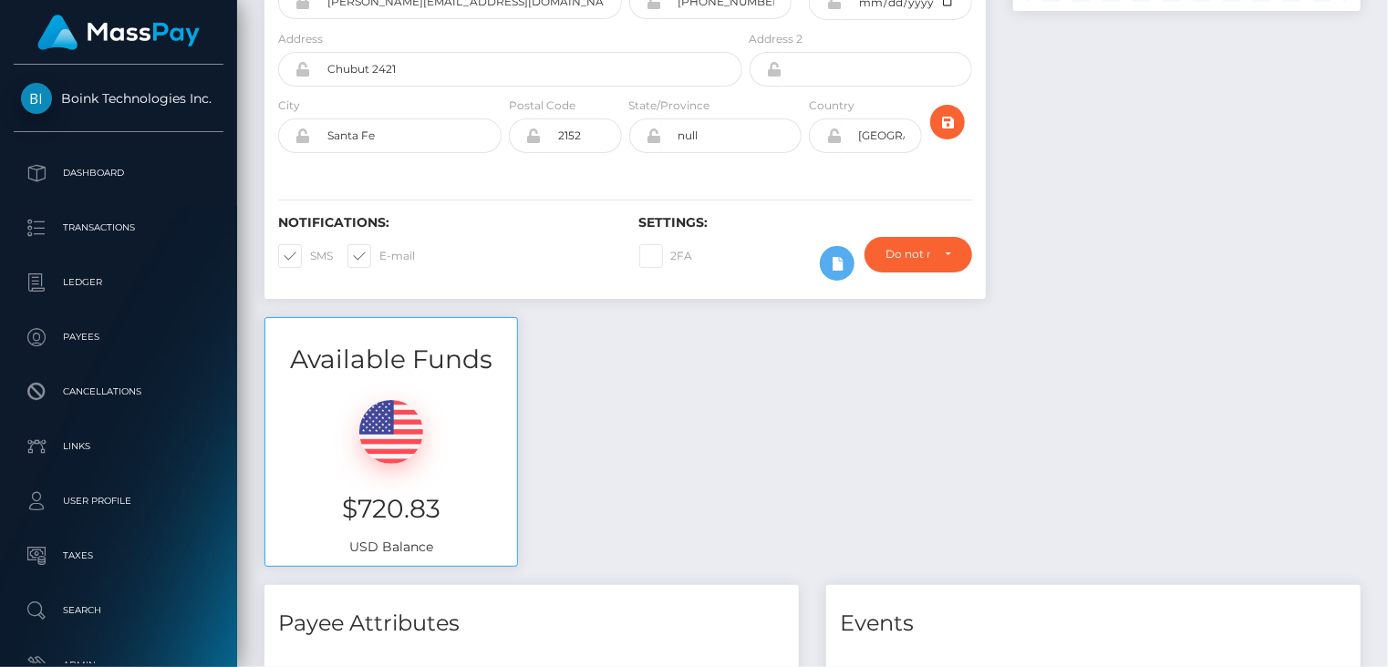
scroll to position [0, 0]
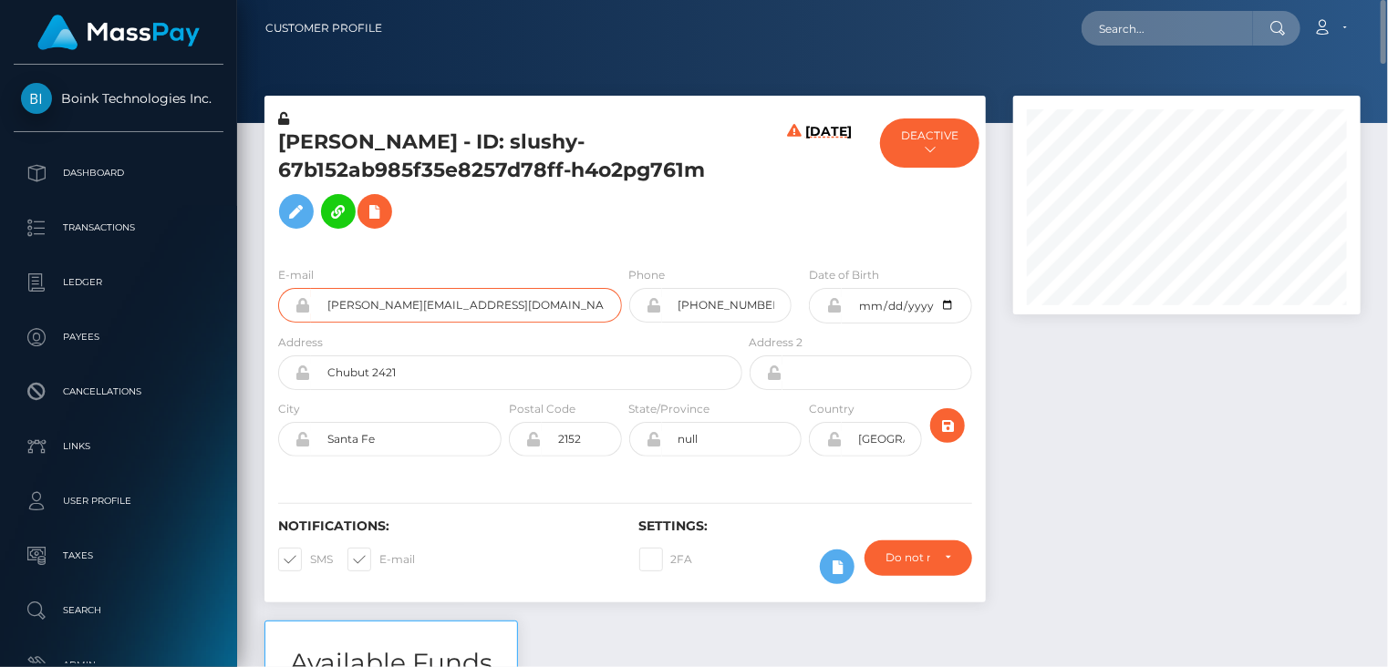
click at [443, 304] on input "[PERSON_NAME][EMAIL_ADDRESS][DOMAIN_NAME]" at bounding box center [466, 305] width 311 height 35
paste input "156157"
type input "156157"
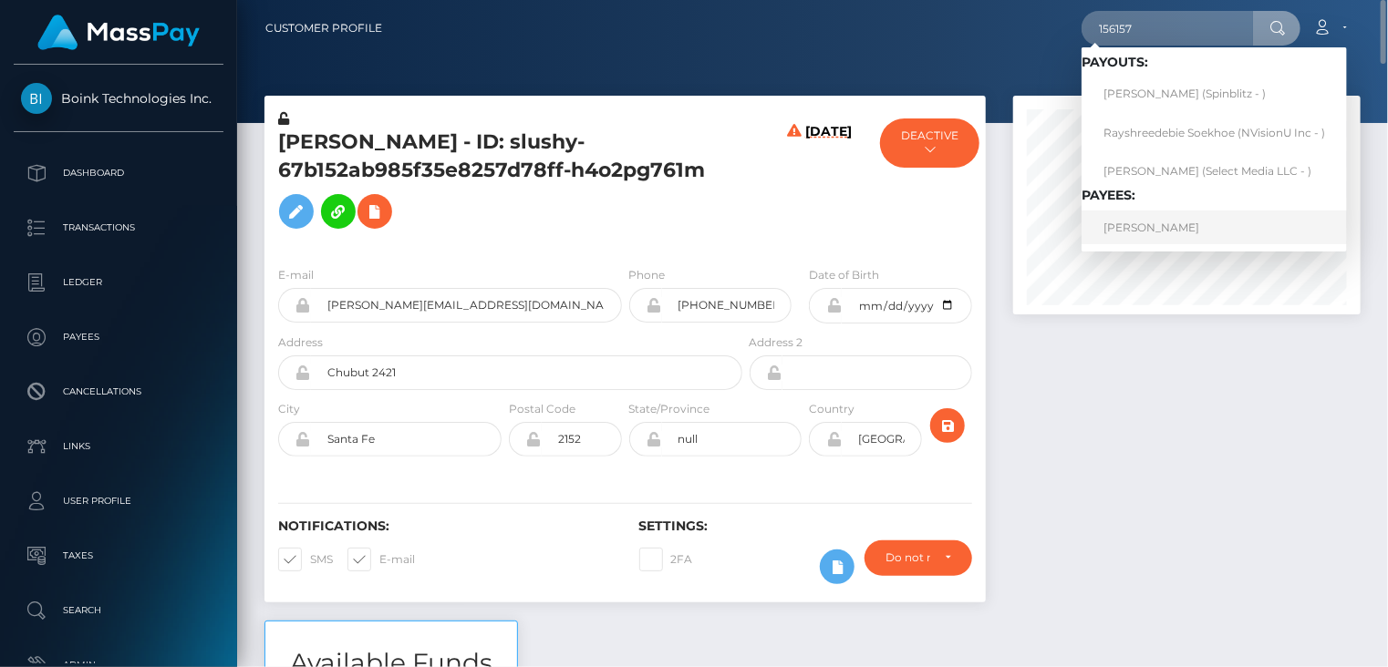
click at [1156, 217] on link "Oleksandr Dumanovskyi" at bounding box center [1213, 228] width 265 height 34
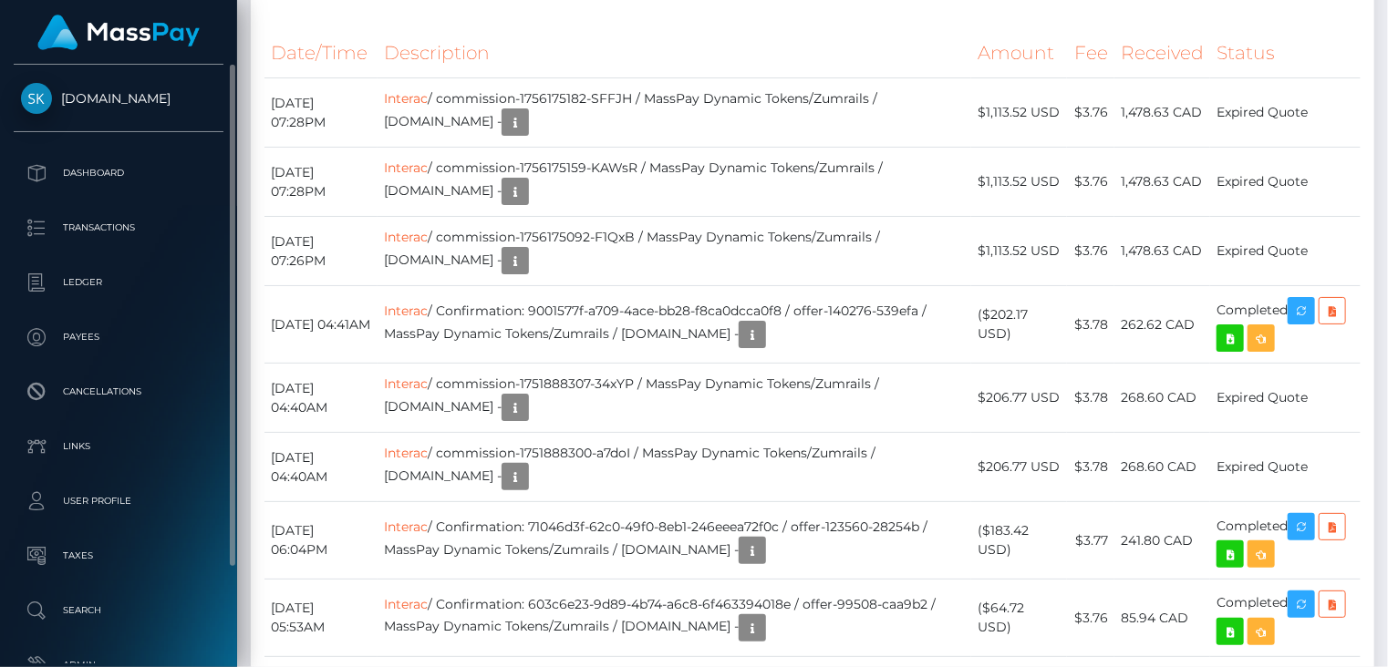
scroll to position [219, 346]
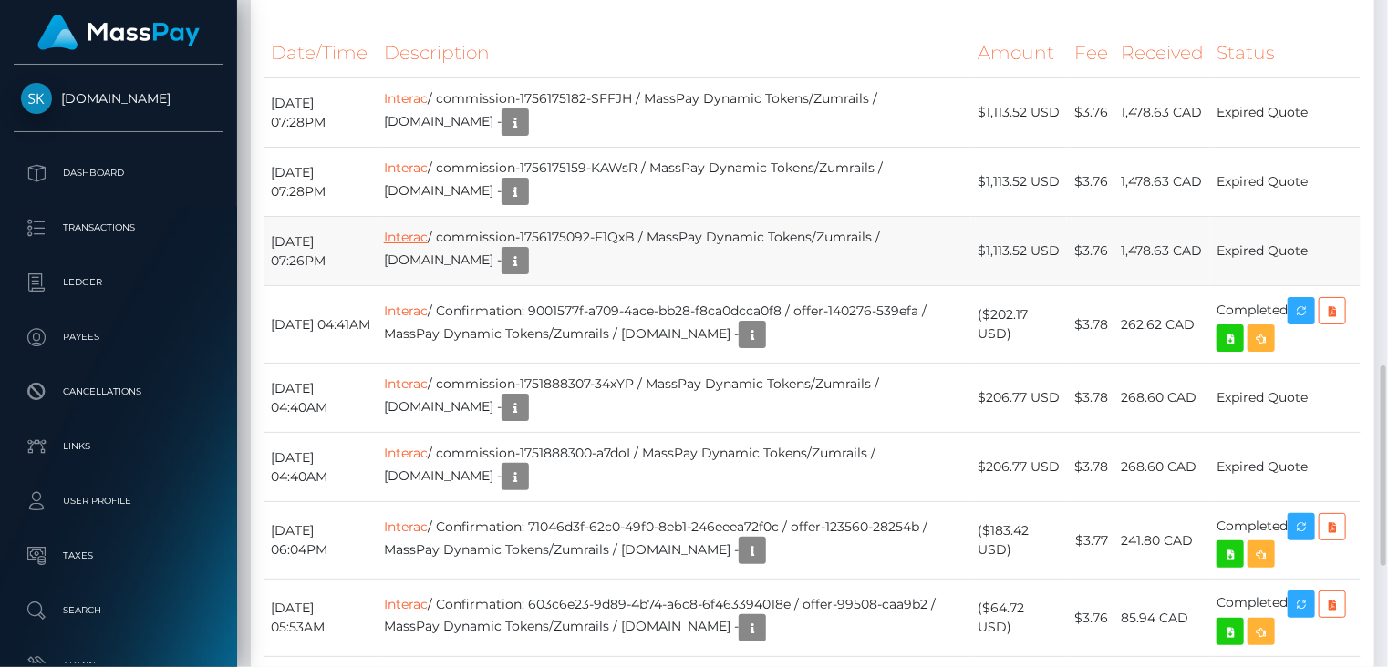
click at [428, 245] on link "Interac" at bounding box center [406, 237] width 44 height 16
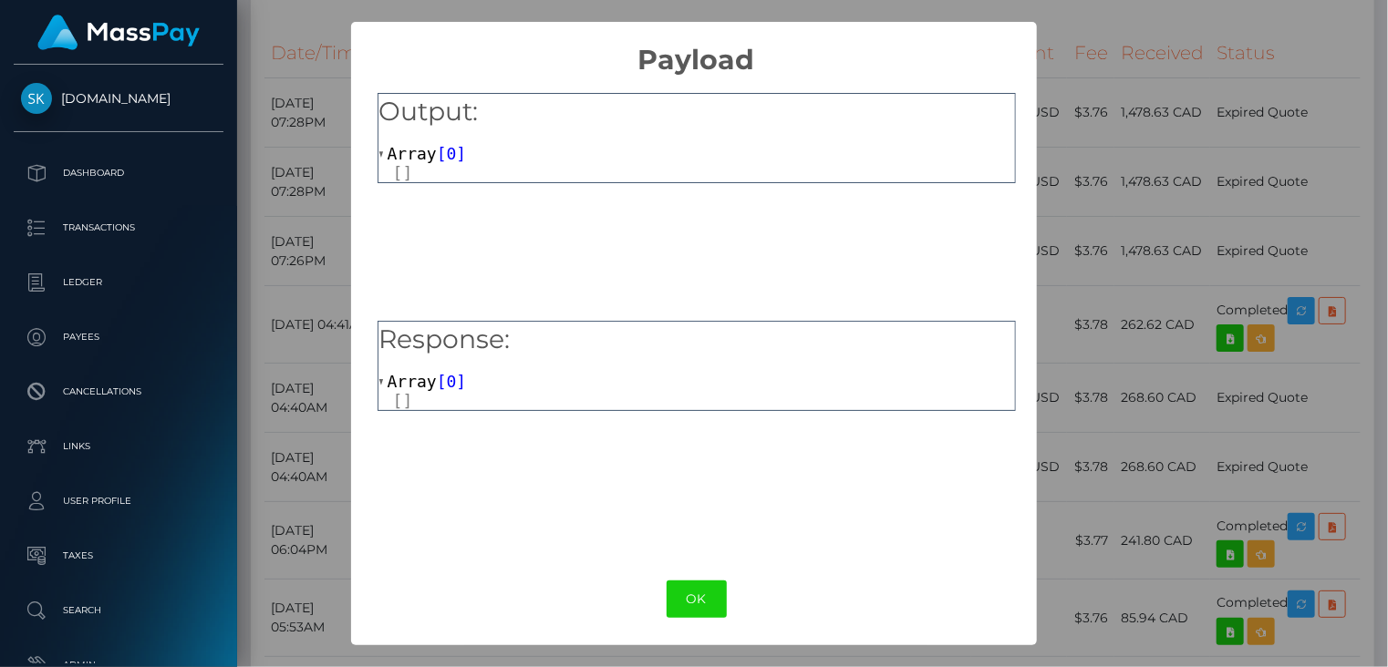
click at [1081, 51] on div "× Payload Output: Array [ 0 ] Response: Array [ 0 ] OK No Cancel" at bounding box center [694, 333] width 1388 height 667
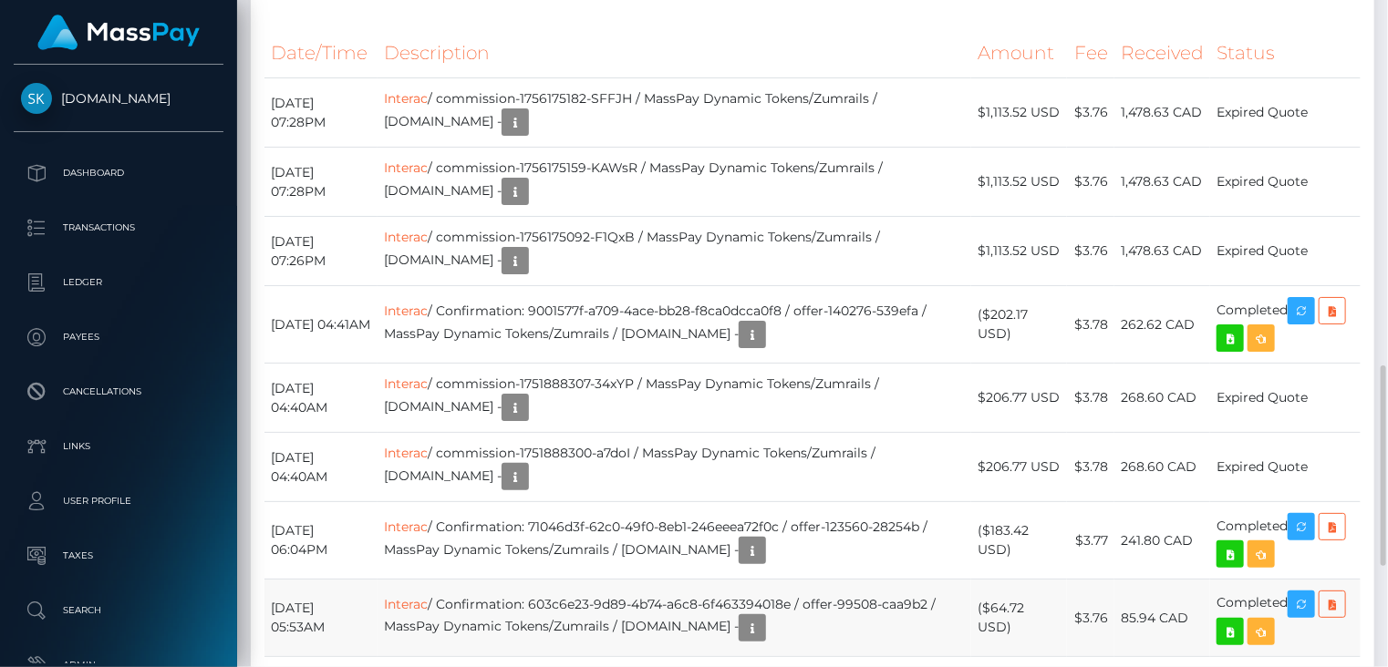
click at [454, 633] on td "Interac / Confirmation: 603c6e23-9d89-4b74-a6c8-6f463394018e / offer-99508-caa9…" at bounding box center [674, 619] width 594 height 78
click at [899, 78] on th "Description" at bounding box center [674, 53] width 594 height 50
click at [849, 78] on th "Description" at bounding box center [674, 53] width 594 height 50
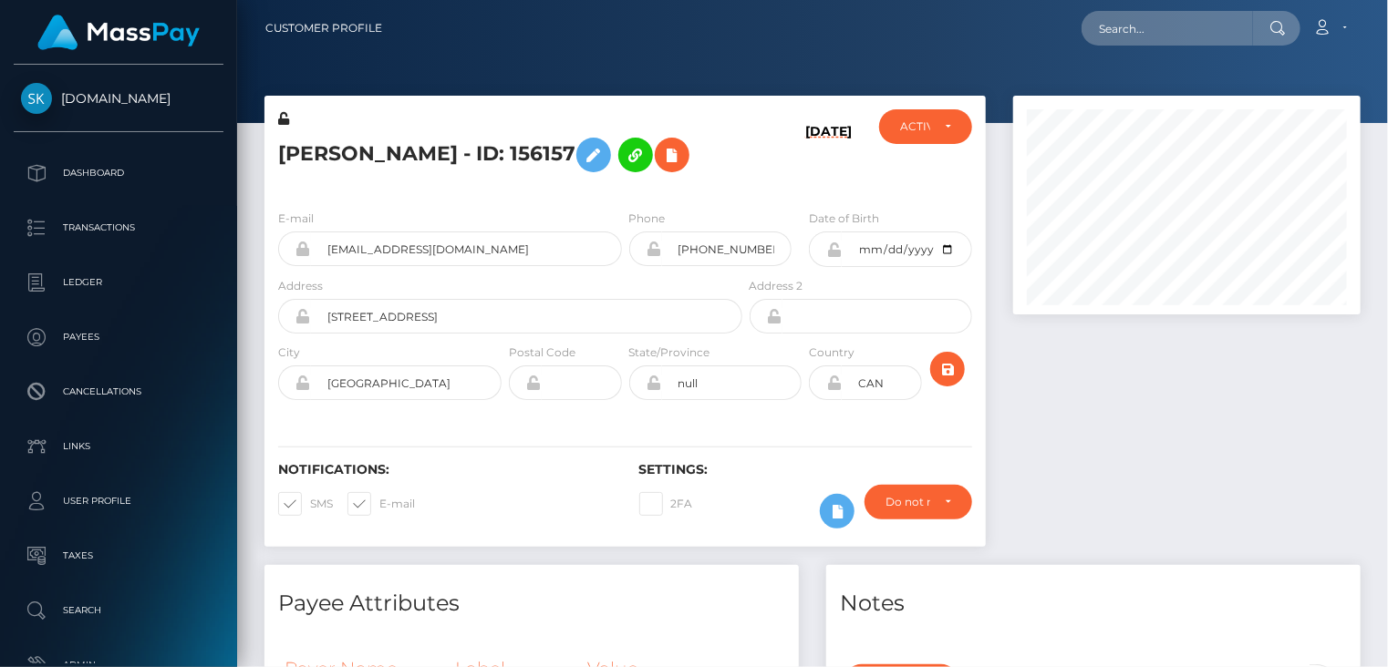
scroll to position [219, 346]
click at [723, 57] on div at bounding box center [812, 61] width 1151 height 123
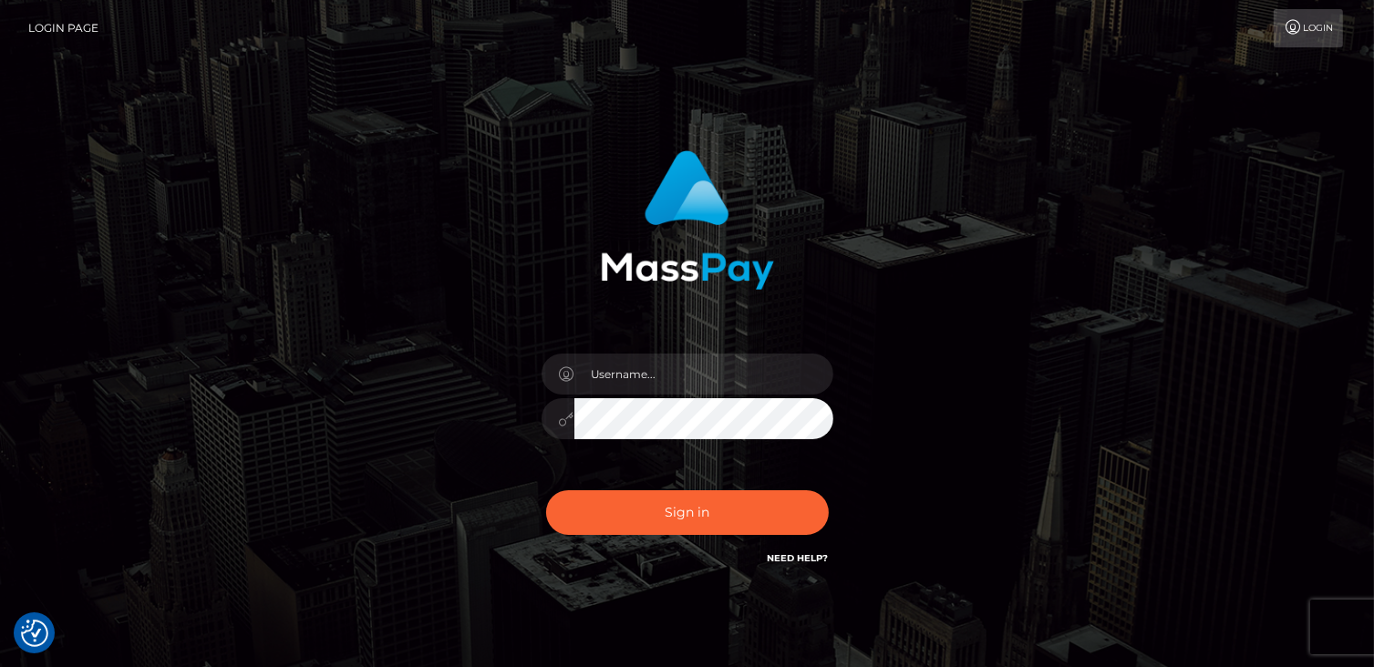
checkbox input "true"
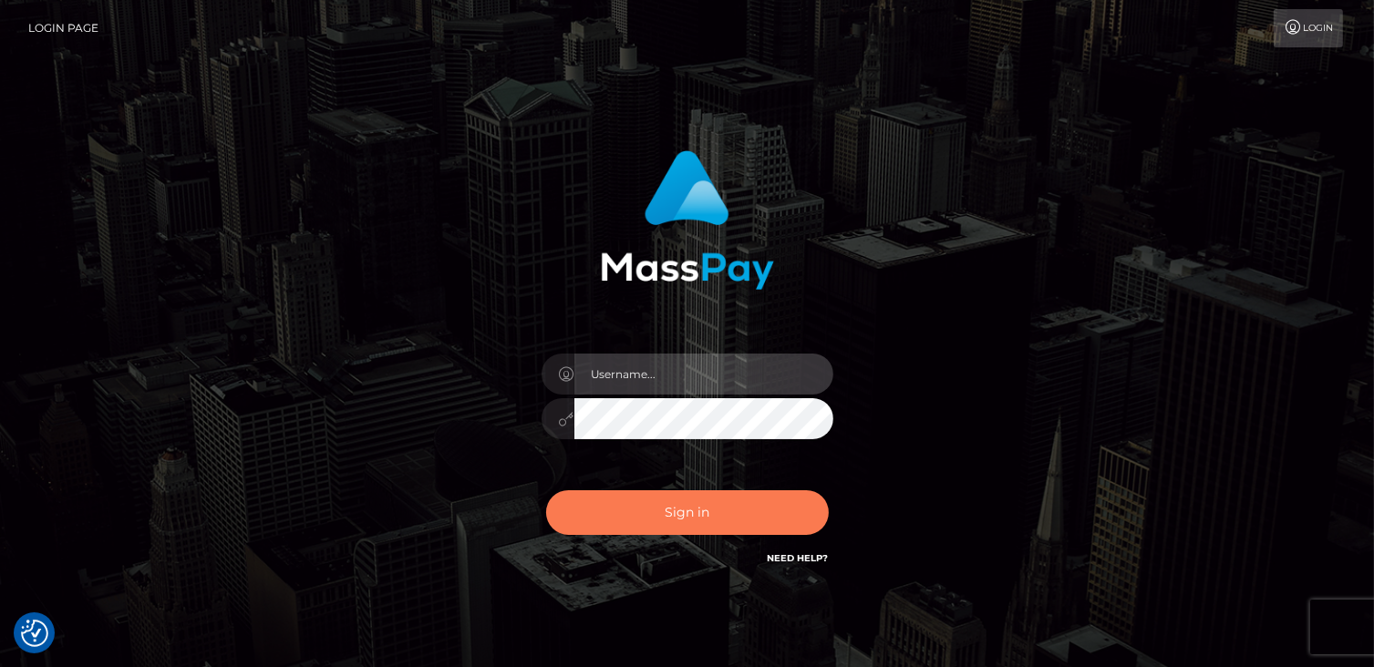
type input "catalinad"
click at [666, 522] on button "Sign in" at bounding box center [687, 513] width 283 height 45
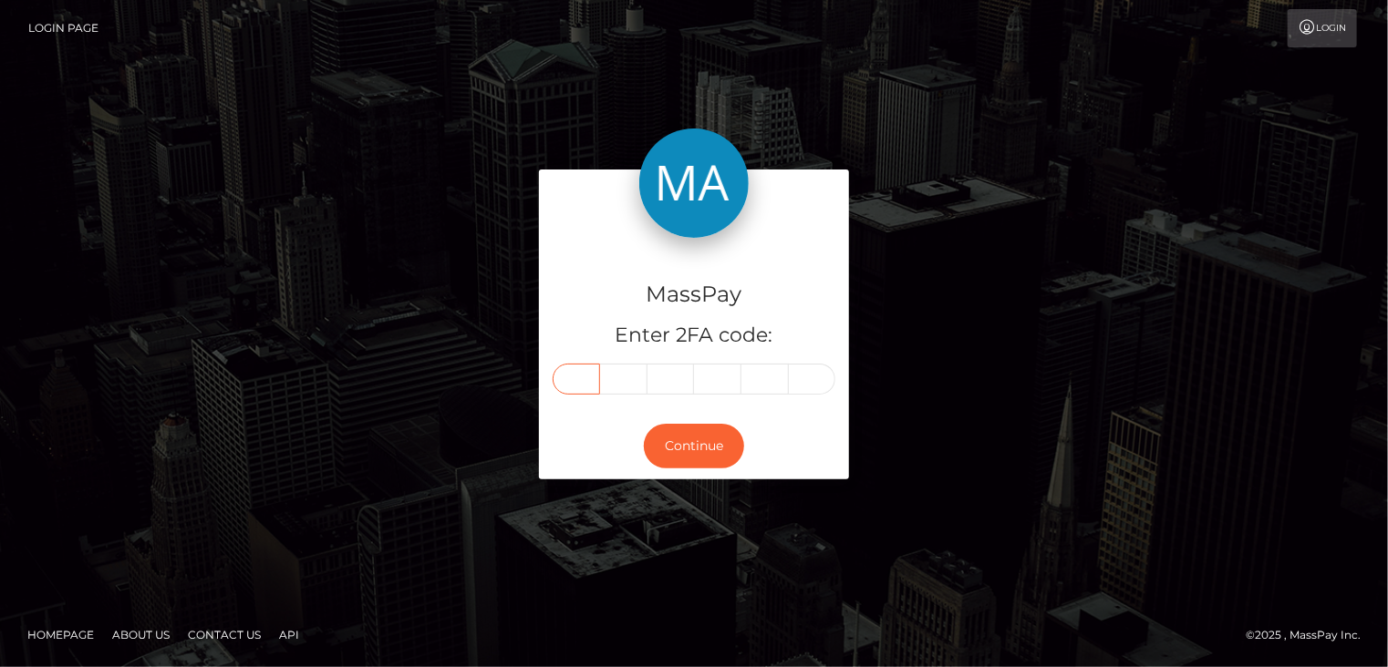
click at [587, 384] on input "text" at bounding box center [576, 379] width 47 height 31
type input "9"
type input "5"
type input "2"
type input "8"
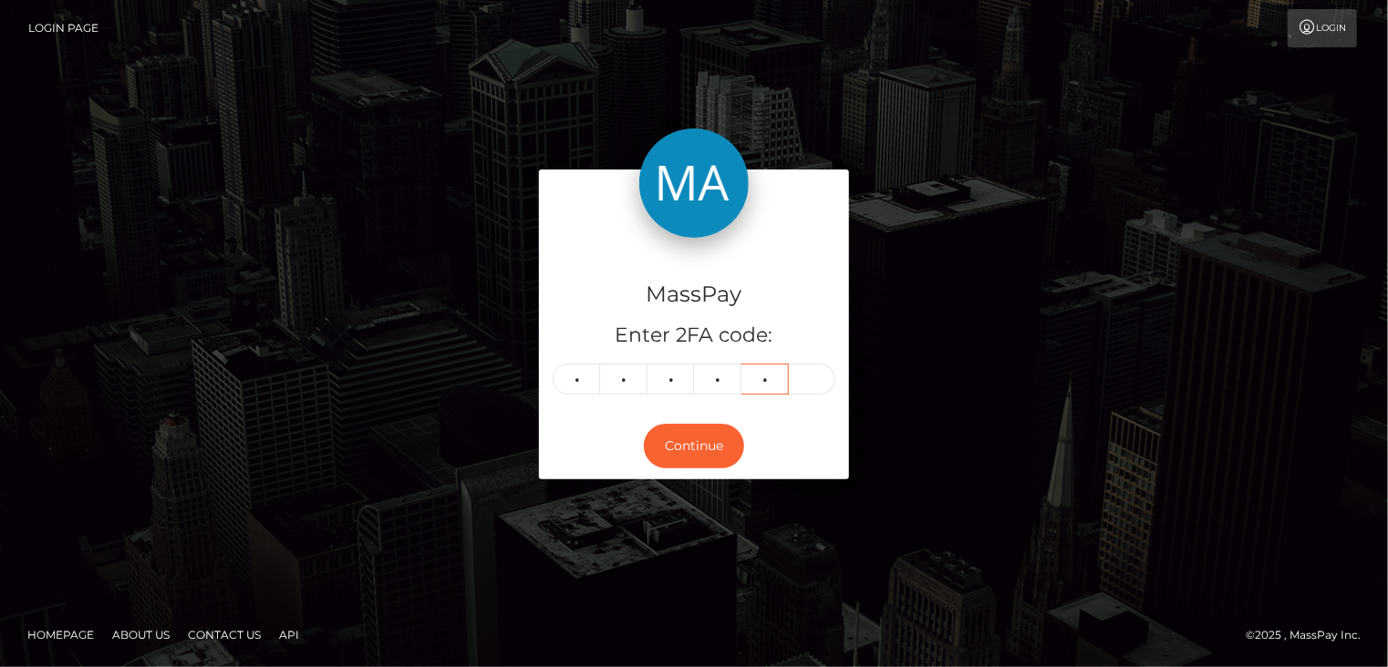
type input "3"
type input "8"
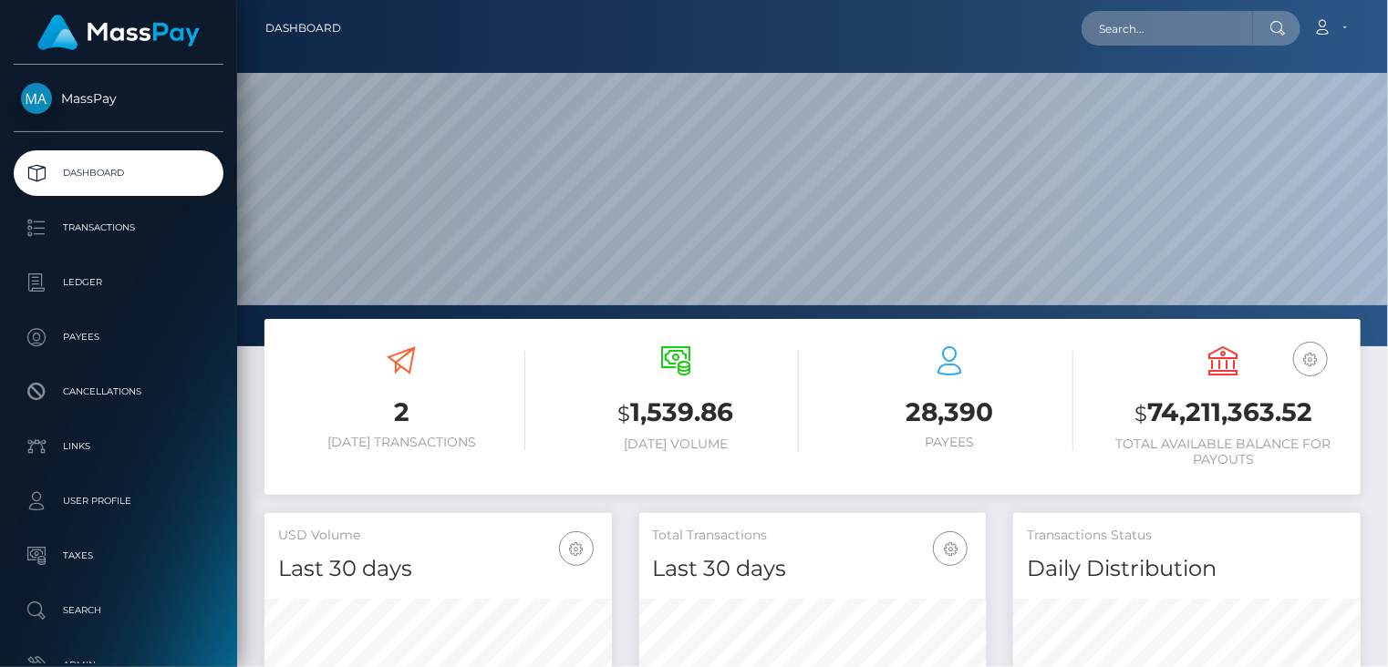
scroll to position [323, 346]
paste input "11532"
type input "11532"
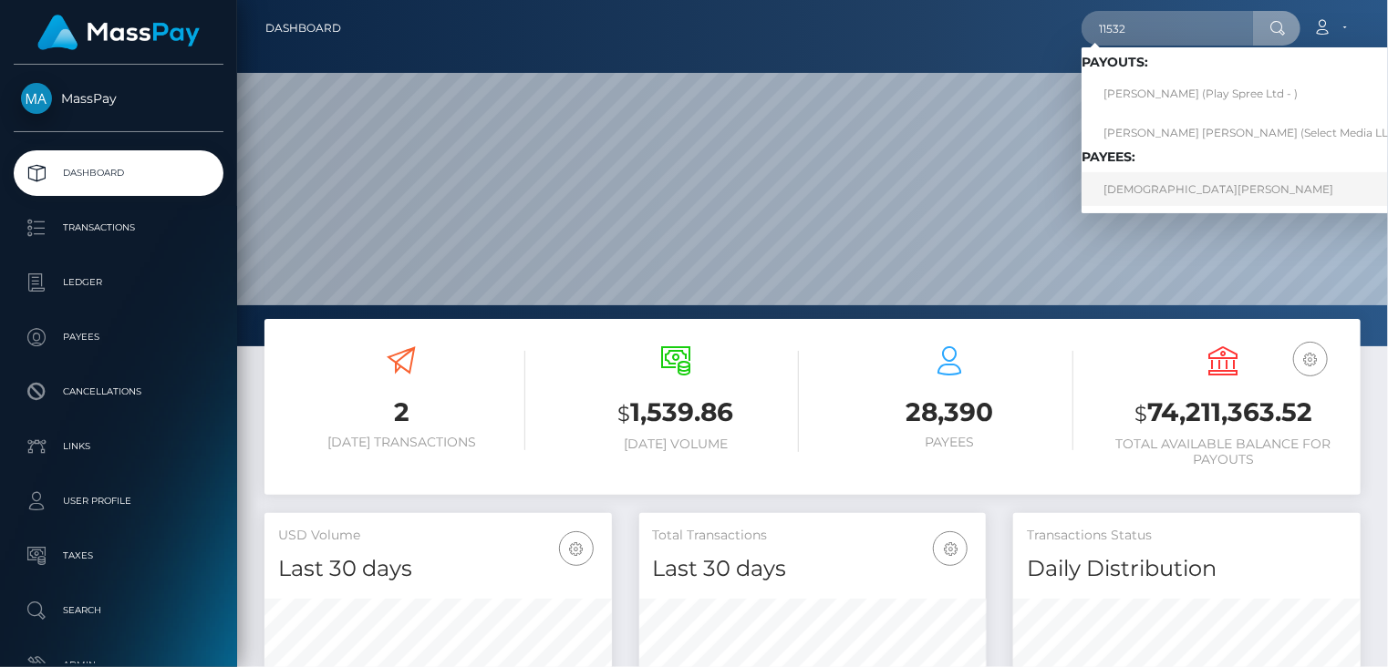
click at [1155, 183] on link "Mohaiman Qasim" at bounding box center [1256, 189] width 350 height 34
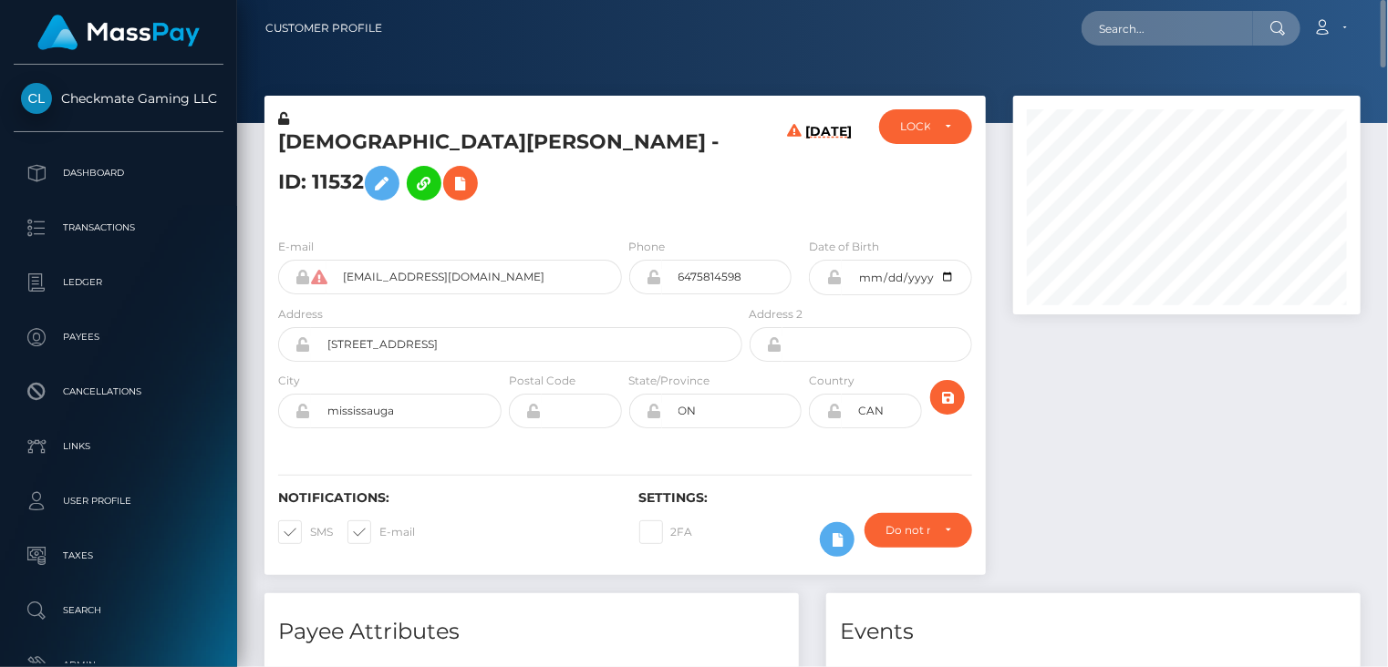
click at [427, 150] on h5 "[DEMOGRAPHIC_DATA][PERSON_NAME] - ID: 11532" at bounding box center [505, 169] width 454 height 81
click at [427, 150] on h5 "Mohaiman Qasim - ID: 11532" at bounding box center [505, 169] width 454 height 81
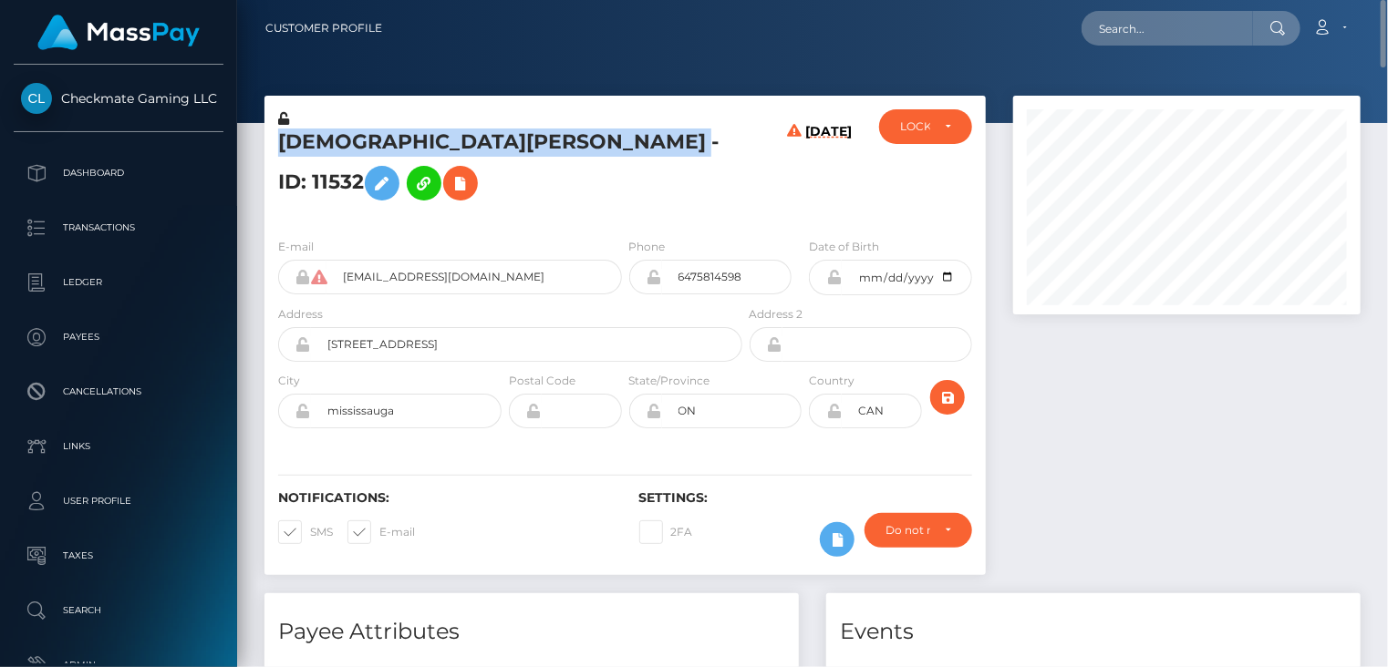
click at [427, 149] on h5 "Mohaiman Qasim - ID: 11532" at bounding box center [505, 169] width 454 height 81
copy h5 "Mohaiman Qasim - ID: 11532"
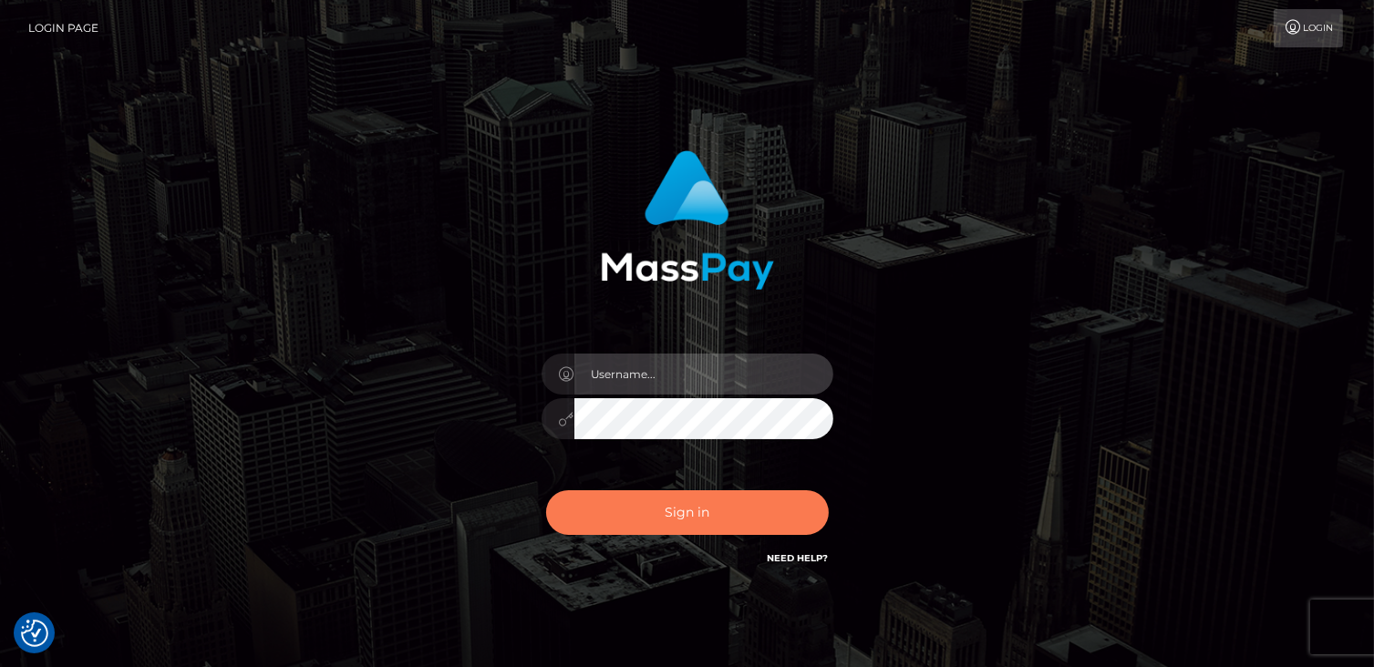
type input "catalinad"
click at [708, 526] on button "Sign in" at bounding box center [687, 513] width 283 height 45
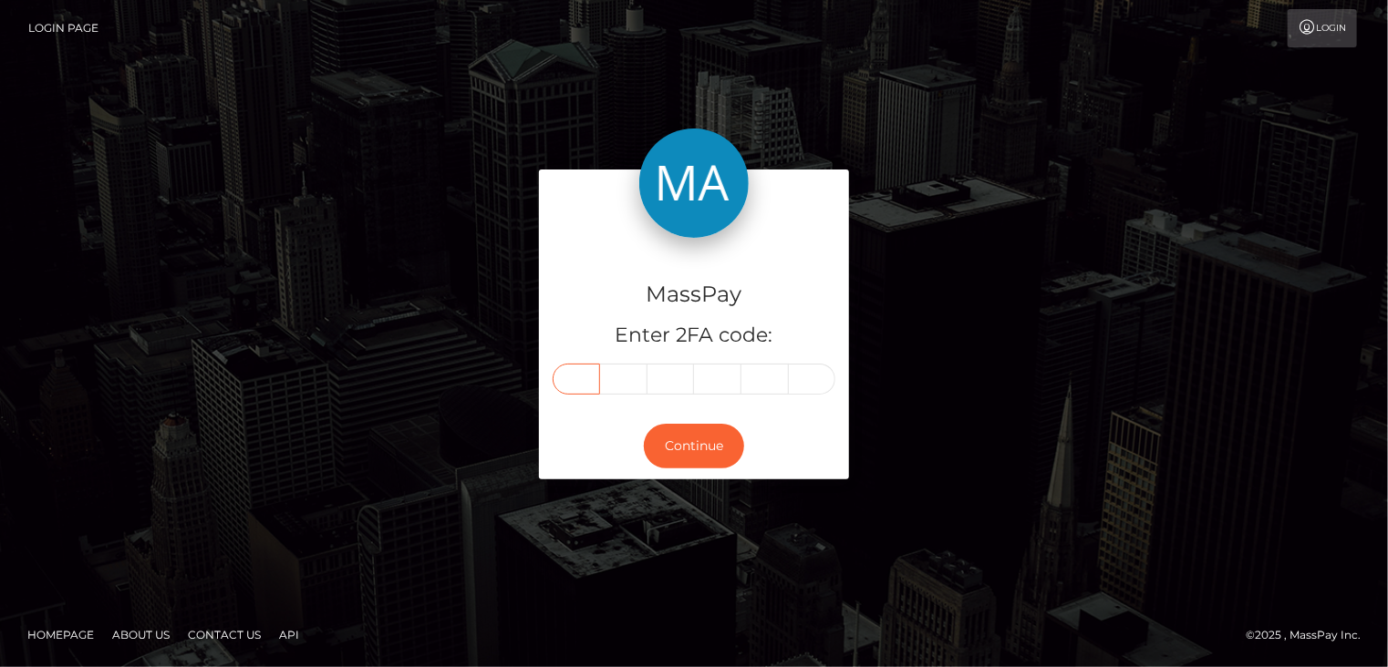
click at [585, 384] on input "text" at bounding box center [576, 379] width 47 height 31
click at [578, 381] on input "text" at bounding box center [576, 379] width 47 height 31
type input "6"
type input "3"
type input "6"
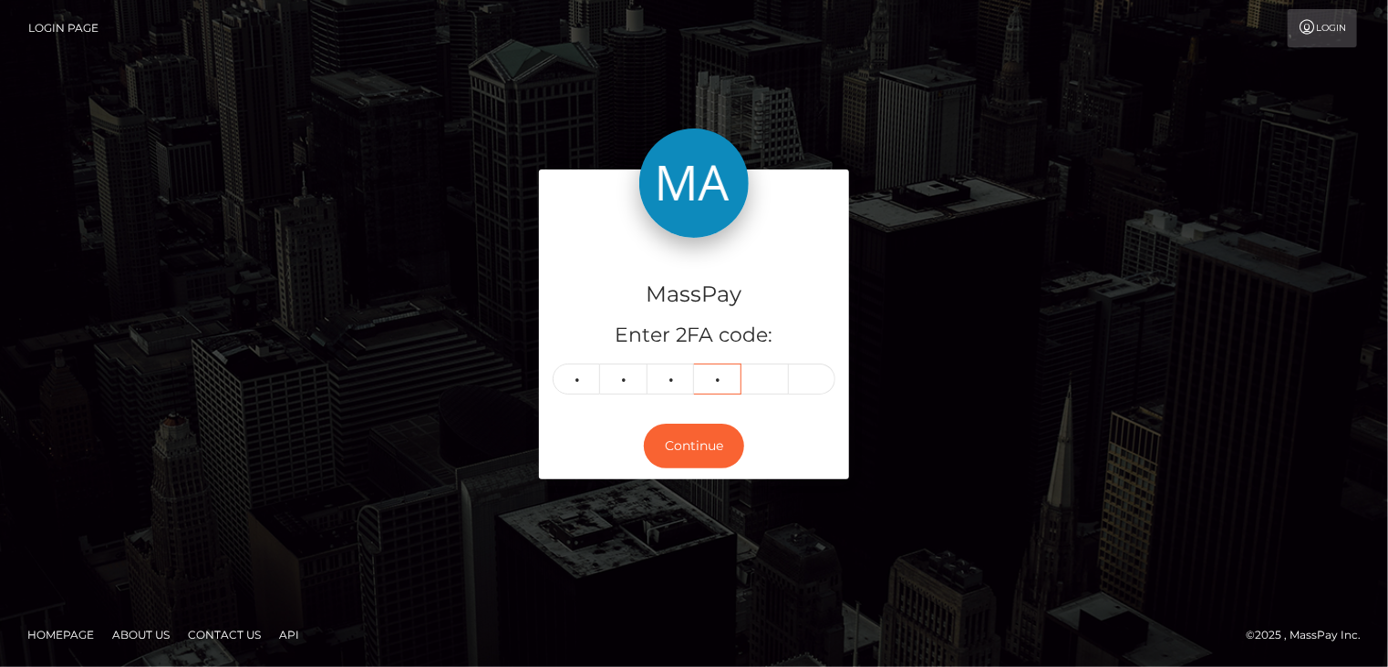
type input "9"
type input "5"
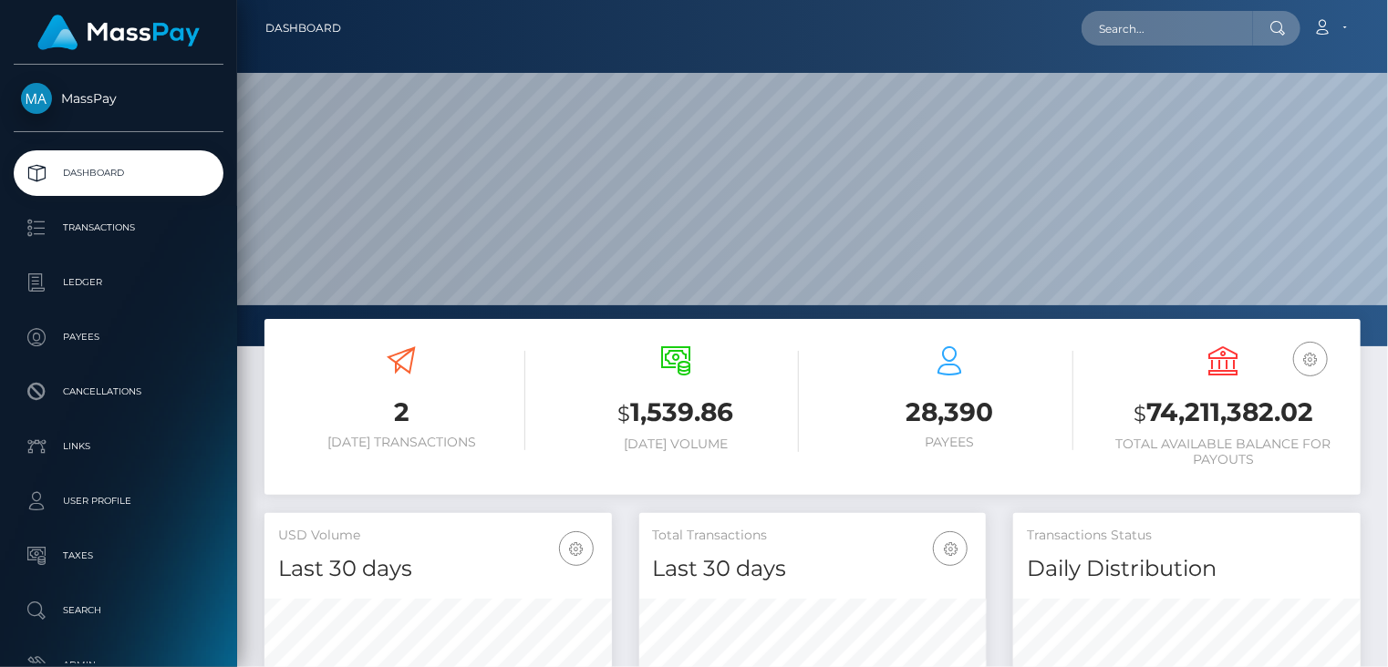
scroll to position [323, 346]
paste input "70728"
type input "70728"
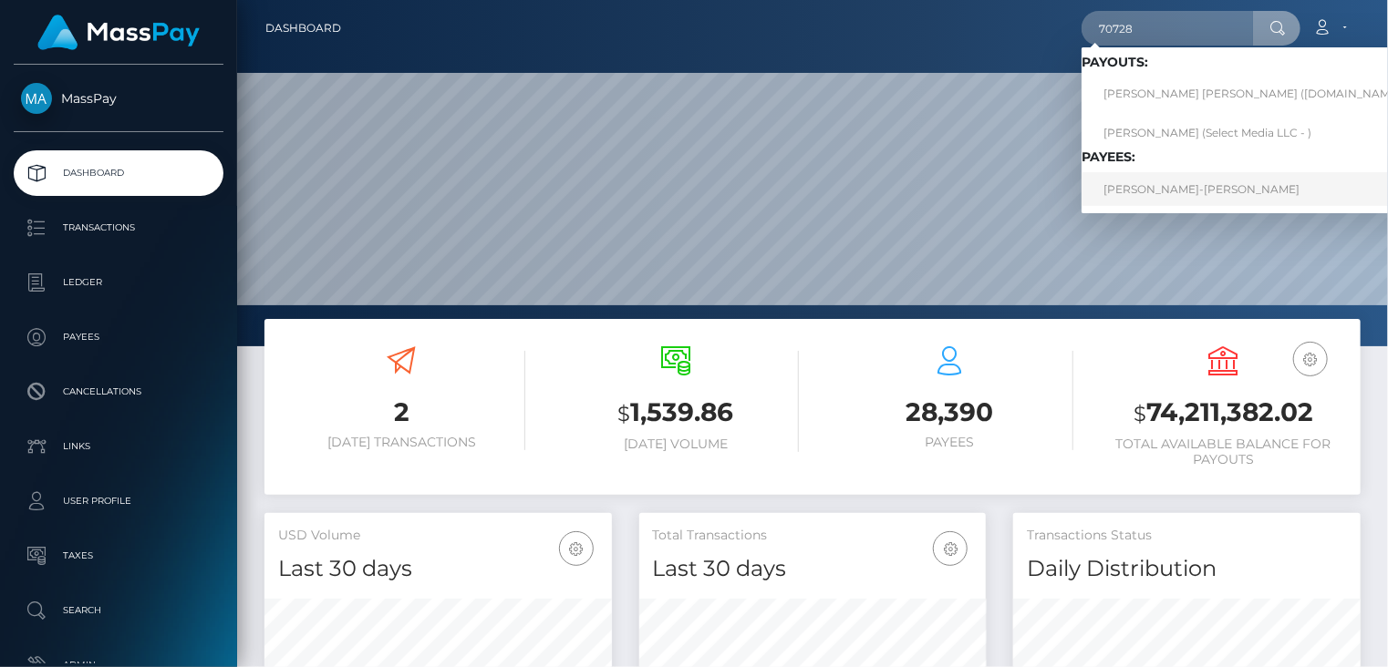
click at [1138, 182] on link "Birgit Leimhofer-Gruber" at bounding box center [1258, 189] width 355 height 34
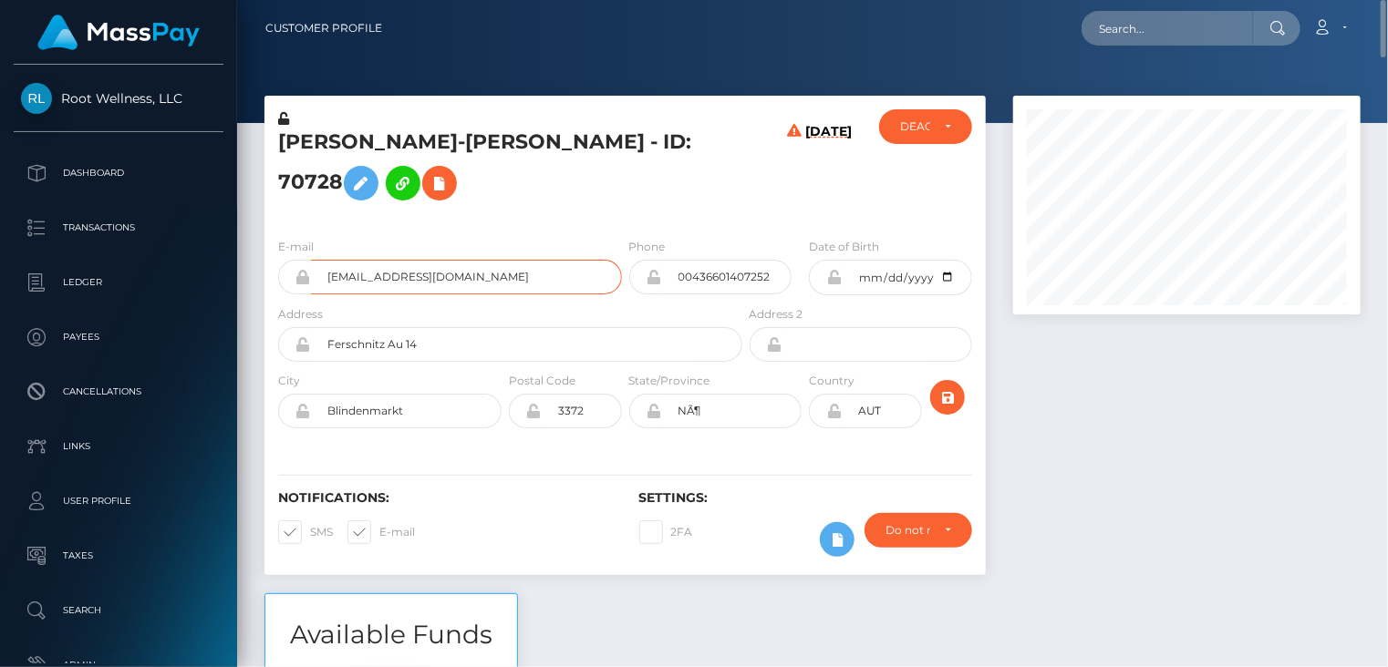
click at [394, 295] on input "[EMAIL_ADDRESS][DOMAIN_NAME]" at bounding box center [466, 277] width 311 height 35
drag, startPoint x: 551, startPoint y: 154, endPoint x: 645, endPoint y: 160, distance: 94.1
click at [645, 160] on h5 "Birgit Leimhofer-Gruber - ID: 70728" at bounding box center [505, 169] width 454 height 81
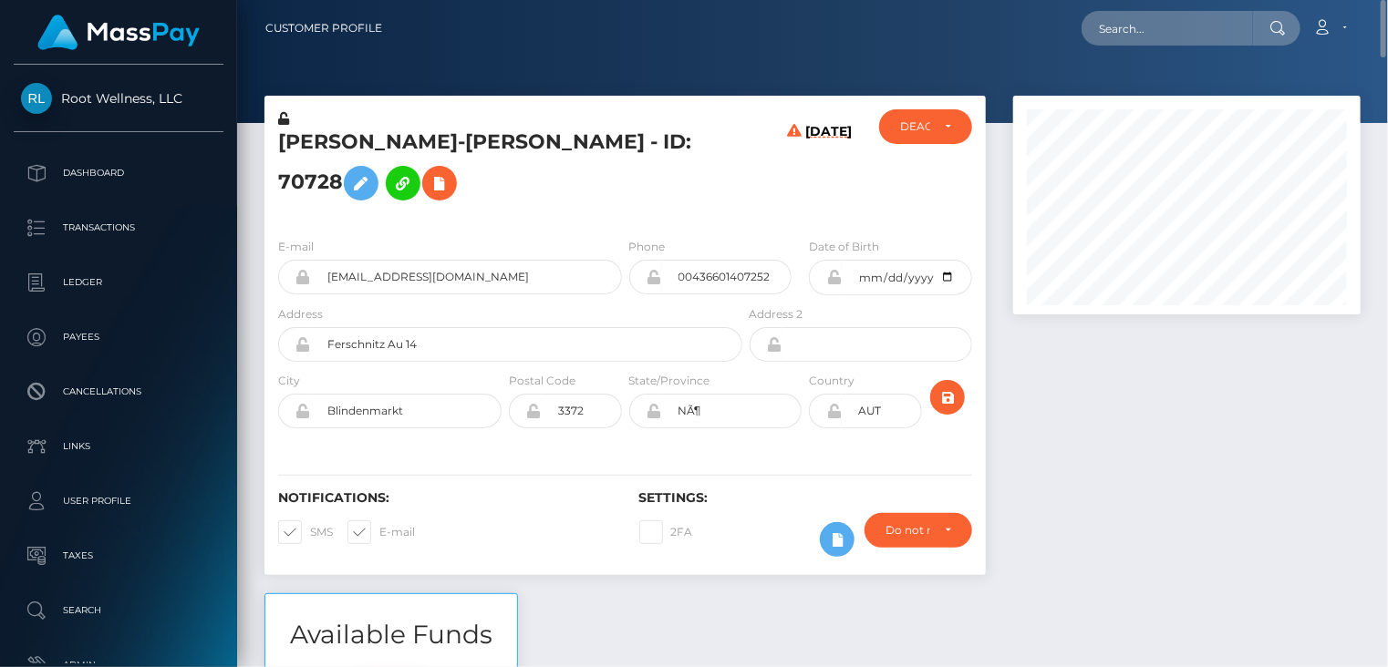
click at [1359, 460] on div at bounding box center [1186, 345] width 375 height 498
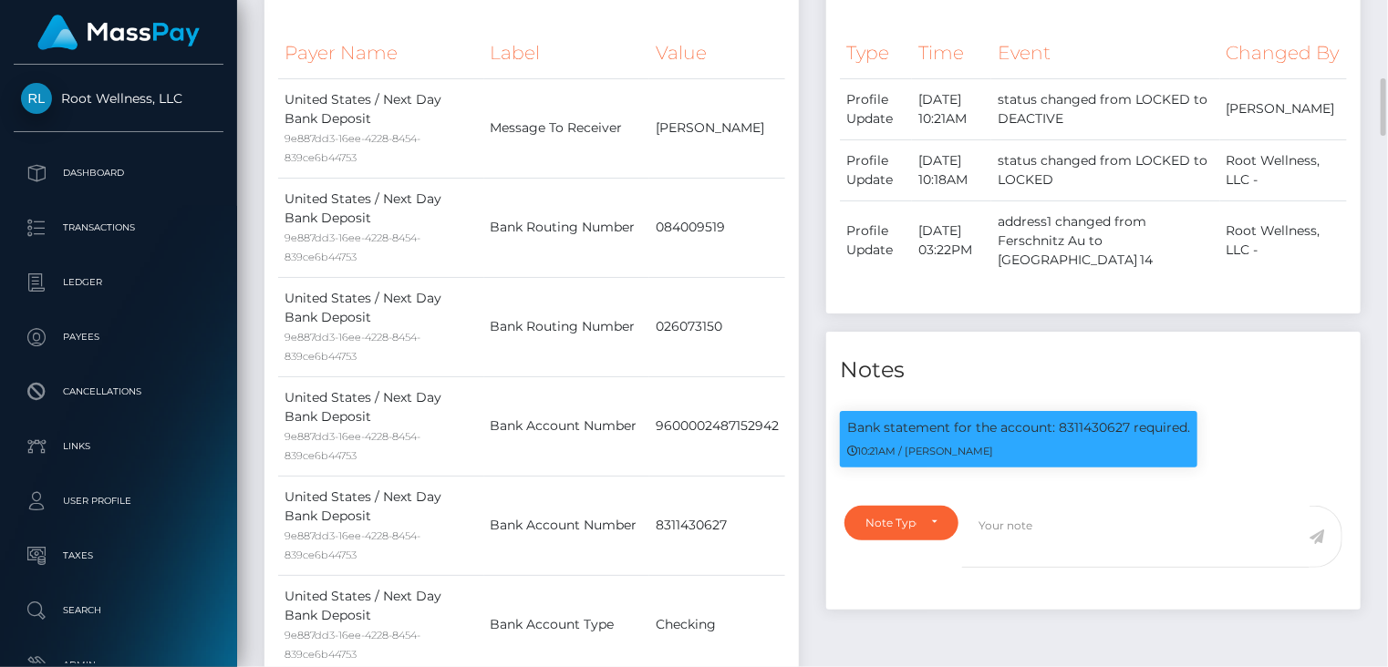
scroll to position [219, 346]
click at [1099, 438] on p "Bank statement for the account: 8311430627 required." at bounding box center [1018, 428] width 343 height 19
copy p "8311430627"
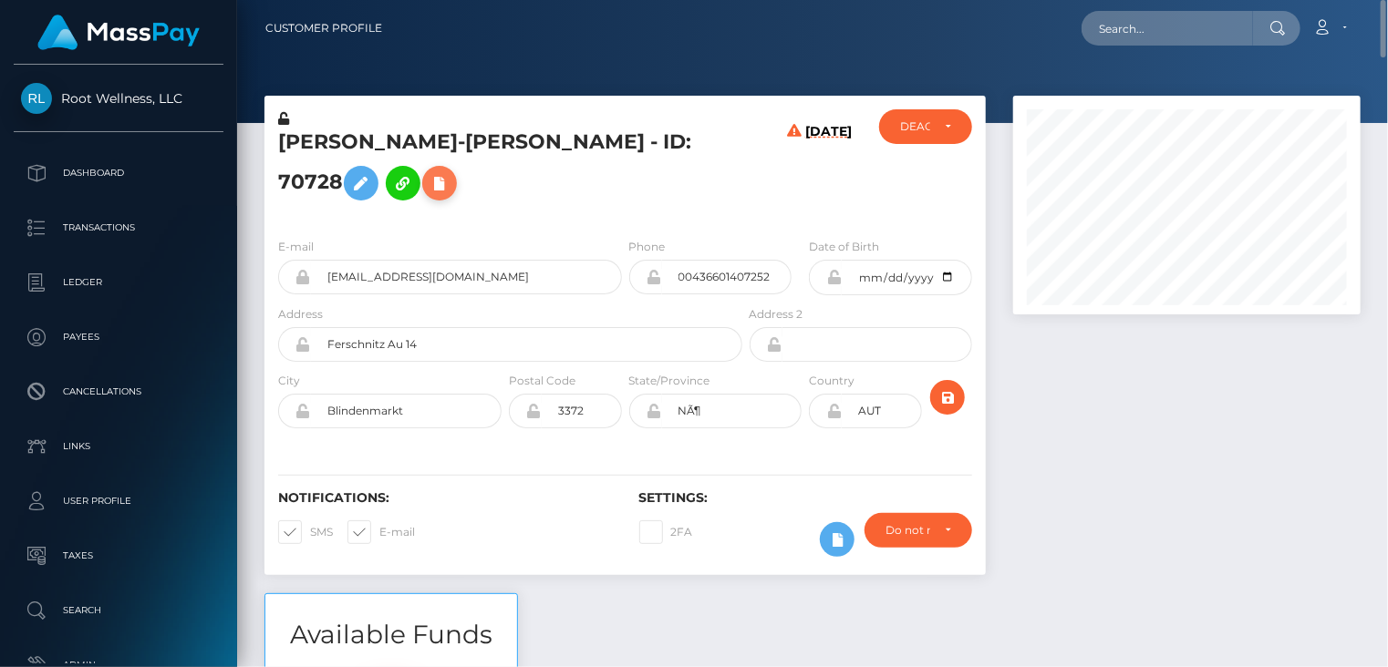
click at [429, 195] on icon at bounding box center [440, 183] width 22 height 23
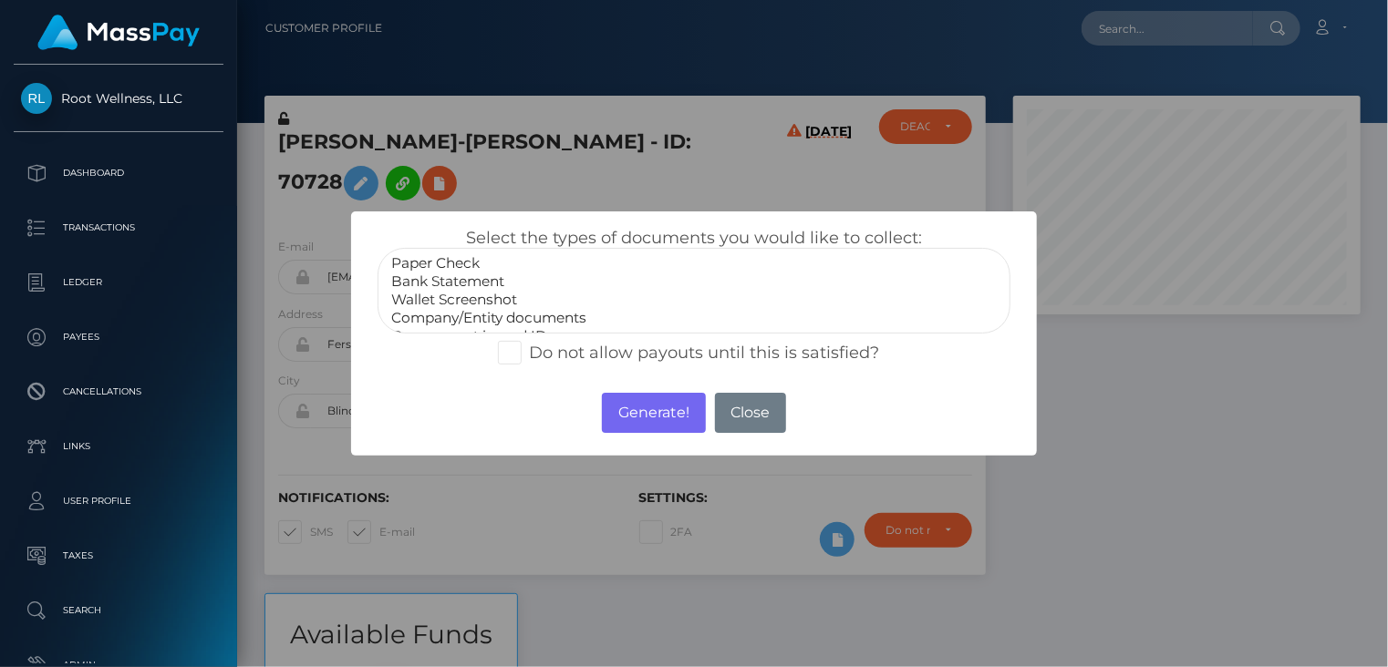
select select "Bank Statement"
click at [508, 287] on option "Bank Statement" at bounding box center [694, 282] width 610 height 18
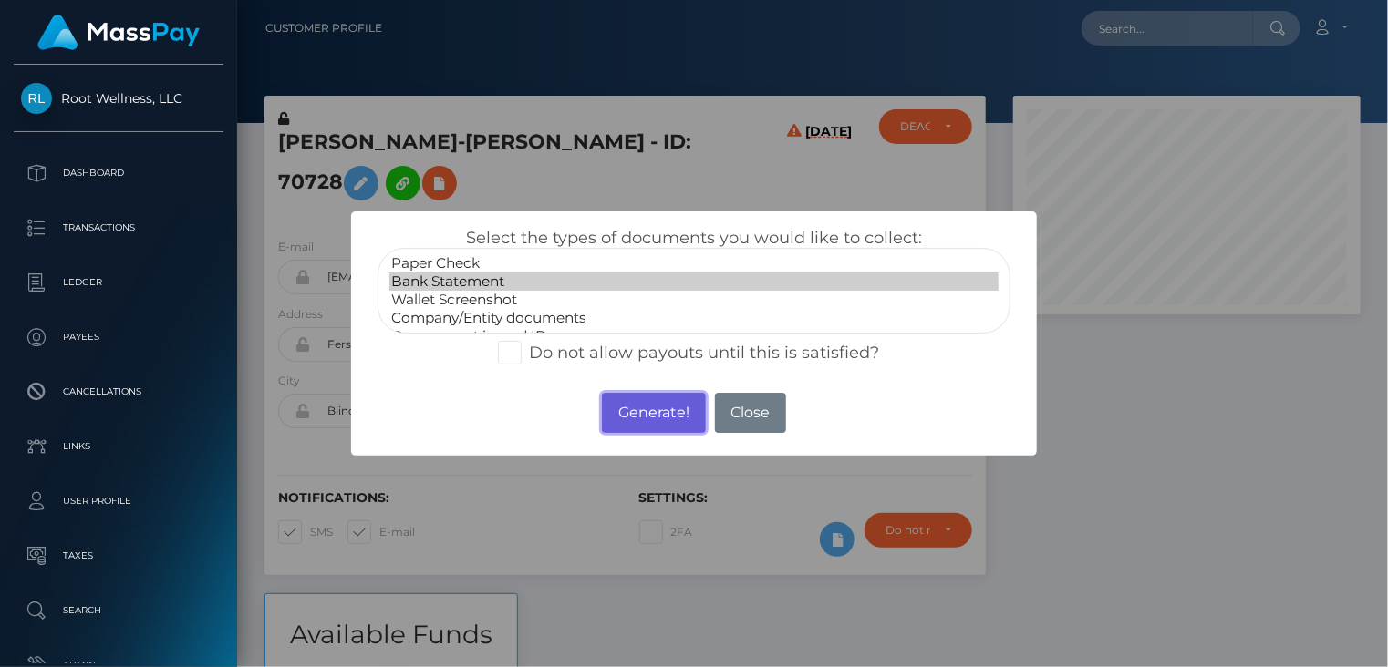
click at [670, 424] on button "Generate!" at bounding box center [653, 413] width 103 height 40
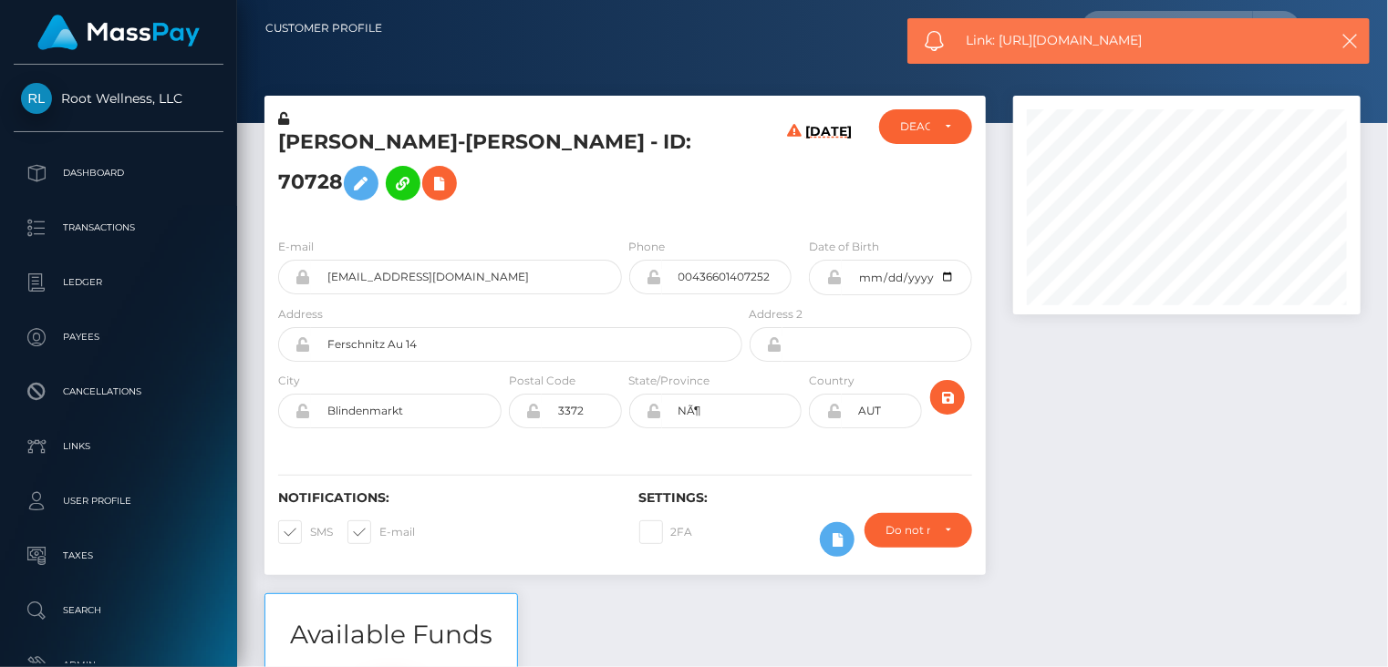
click at [1039, 44] on span "Link: https://l.maspay.io/Zh5RO" at bounding box center [1137, 40] width 343 height 19
copy span "Link: https://l.maspay.io/Zh5RO"
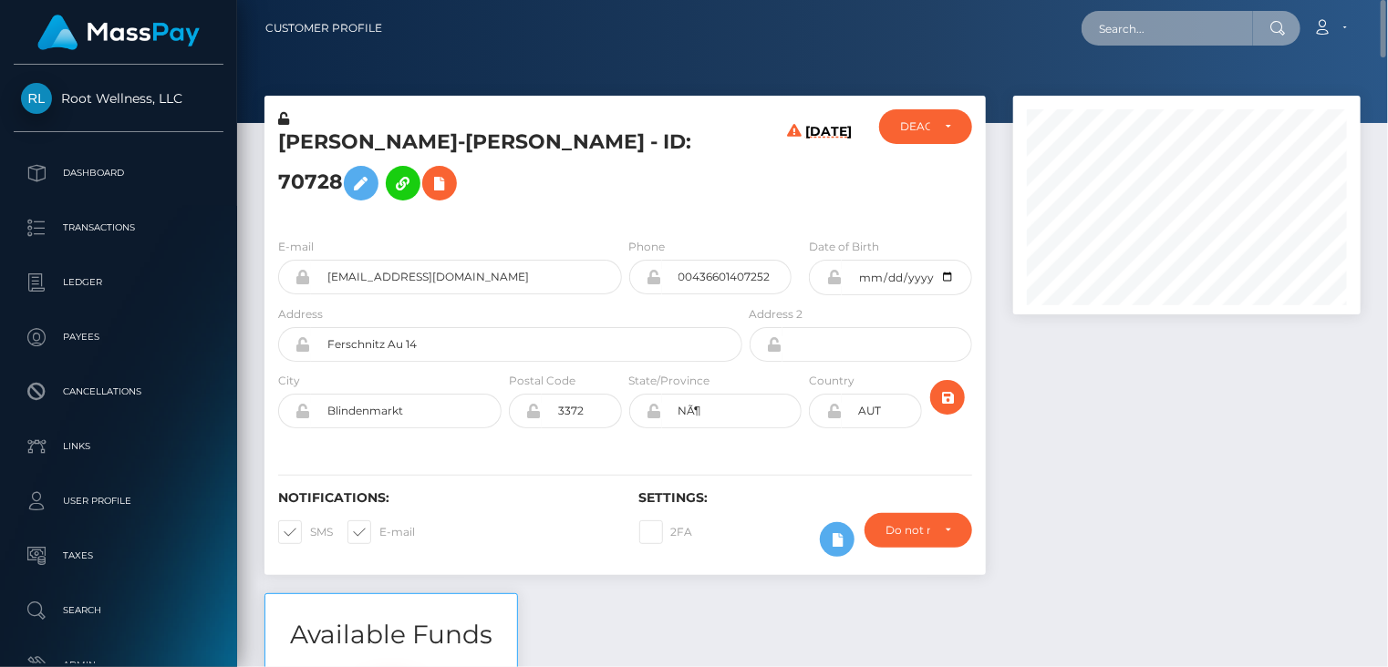
paste input "playfame-1441224152"
type input "playfame-1441224152"
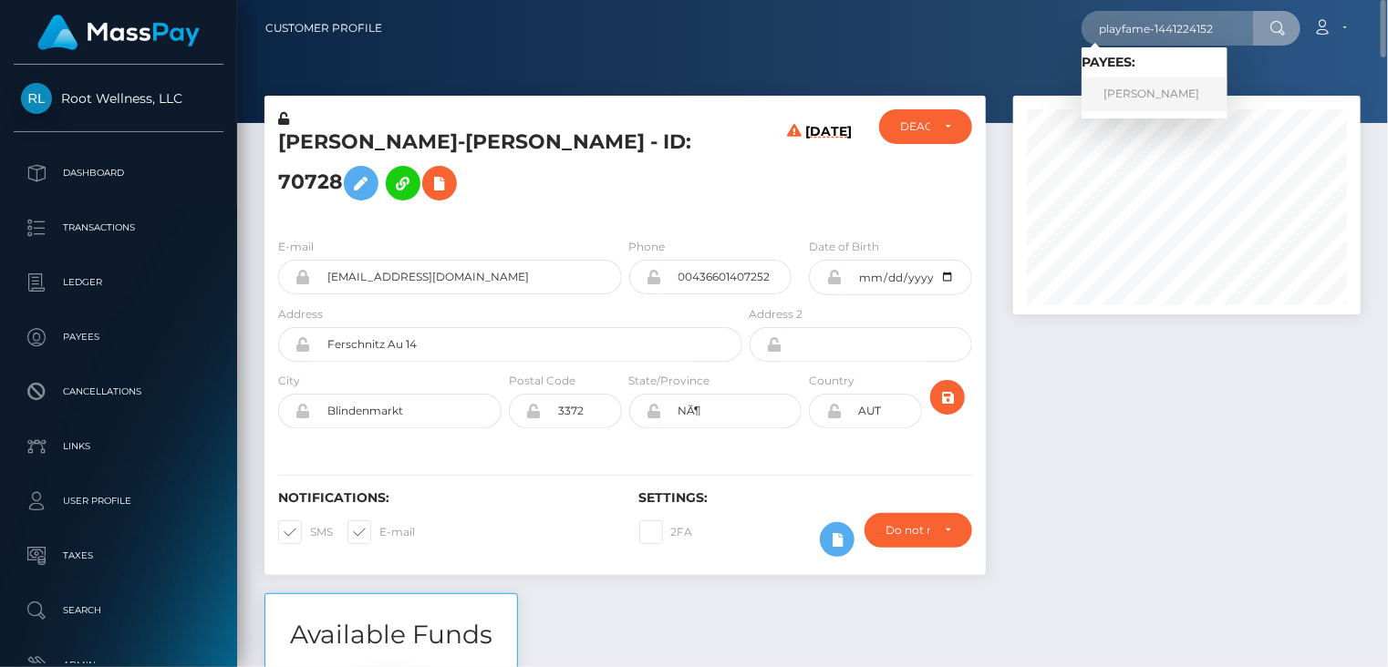
click at [1152, 94] on link "JUAN CARLOS ANAYA" at bounding box center [1154, 95] width 146 height 34
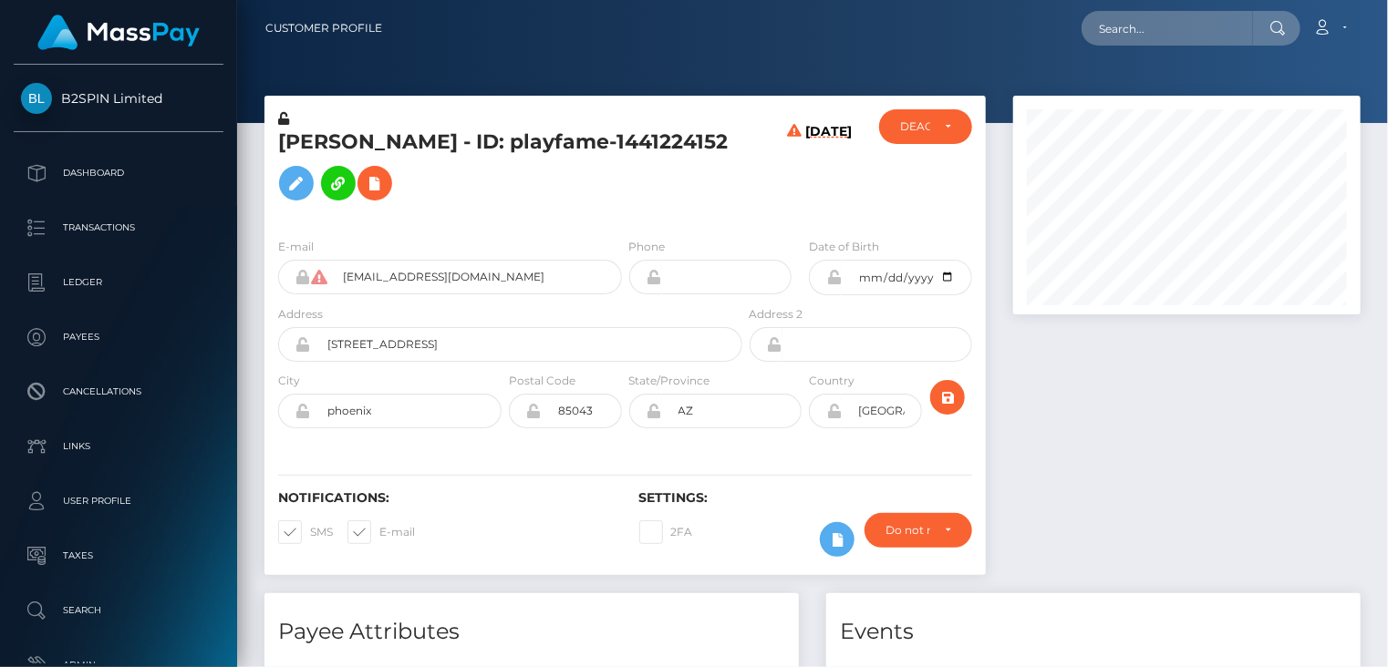
scroll to position [219, 346]
drag, startPoint x: 561, startPoint y: 143, endPoint x: 388, endPoint y: 176, distance: 176.3
click at [388, 176] on h5 "JUAN CARLOS ANAYA - ID: playfame-1441224152" at bounding box center [505, 169] width 454 height 81
copy h5 "playfame-1441224152"
click at [352, 141] on h5 "JUAN CARLOS ANAYA - ID: playfame-1441224152" at bounding box center [505, 169] width 454 height 81
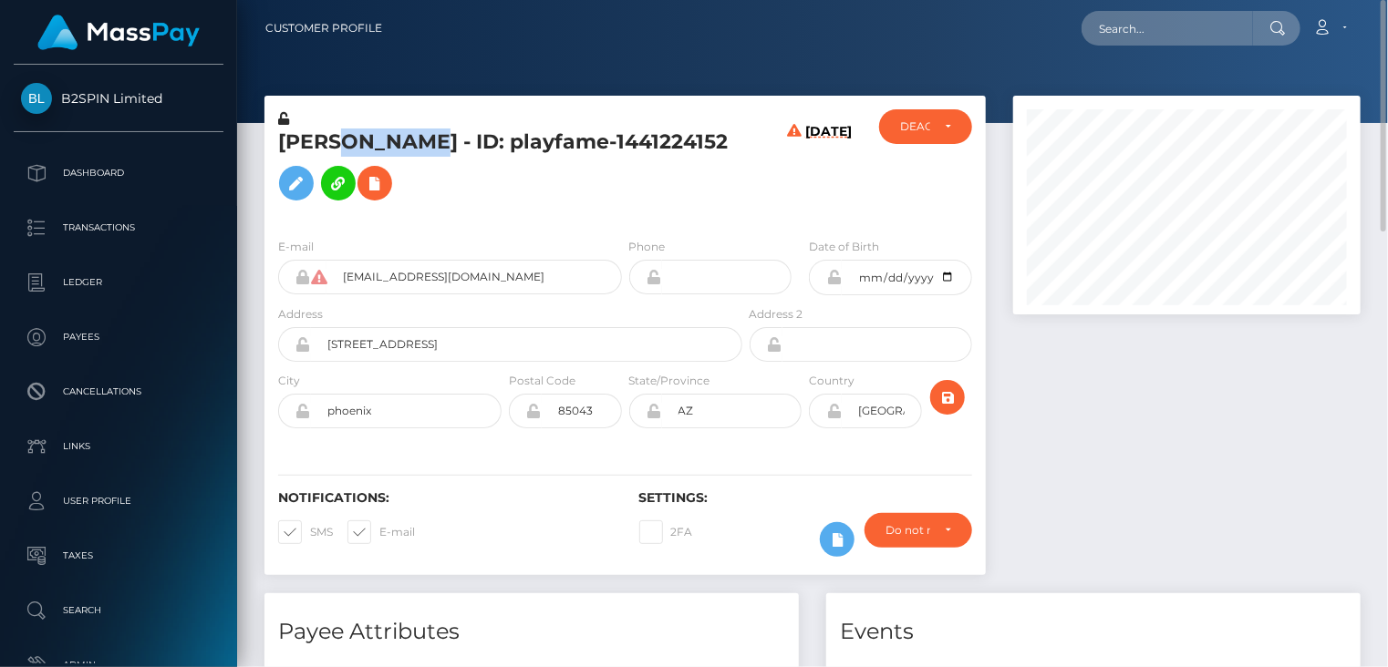
click at [352, 140] on h5 "JUAN CARLOS ANAYA - ID: playfame-1441224152" at bounding box center [505, 169] width 454 height 81
click at [351, 140] on h5 "JUAN CARLOS ANAYA - ID: playfame-1441224152" at bounding box center [505, 169] width 454 height 81
copy h5 "JUAN CARLOS ANAYA - ID: playfame-1441224152"
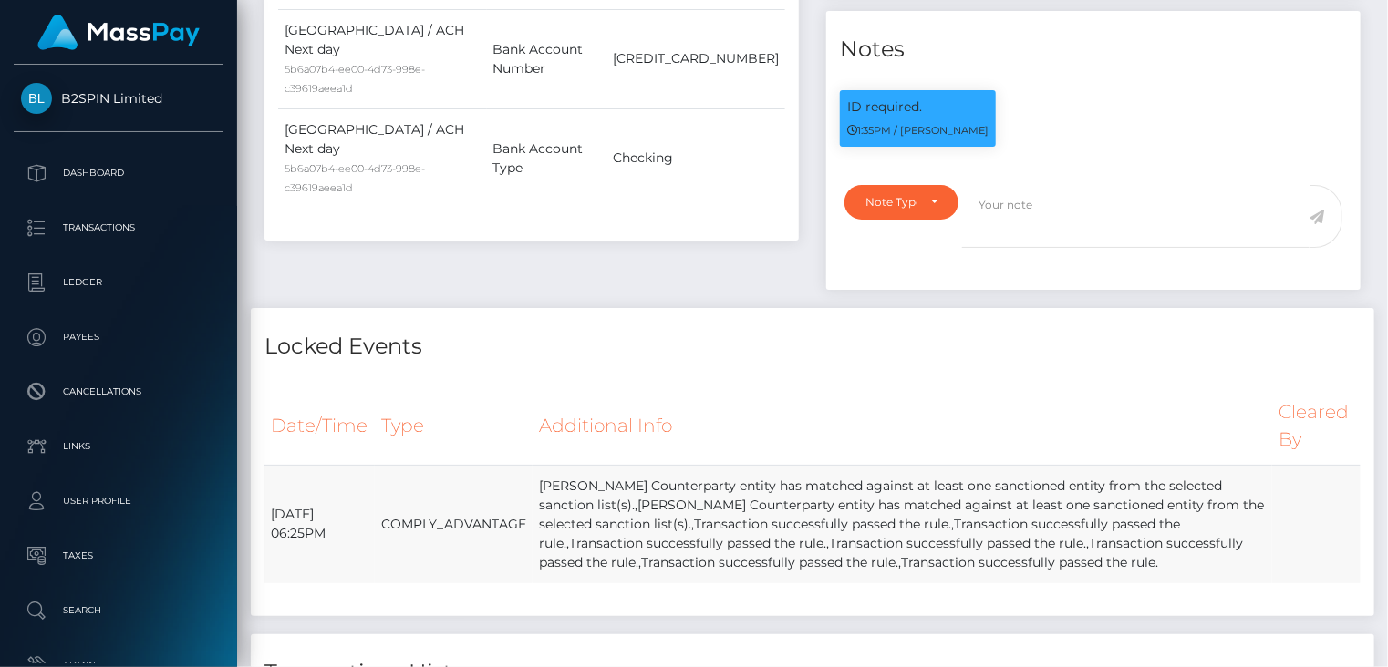
scroll to position [0, 0]
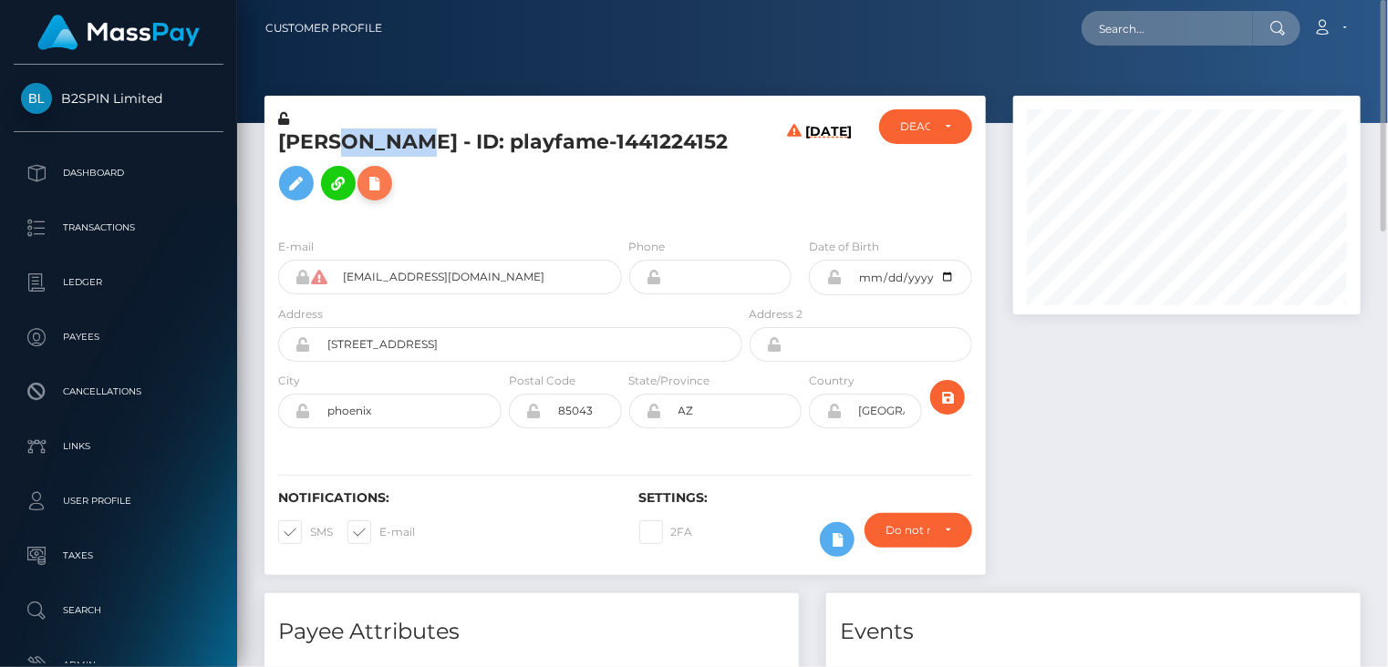
click at [392, 186] on button at bounding box center [374, 183] width 35 height 35
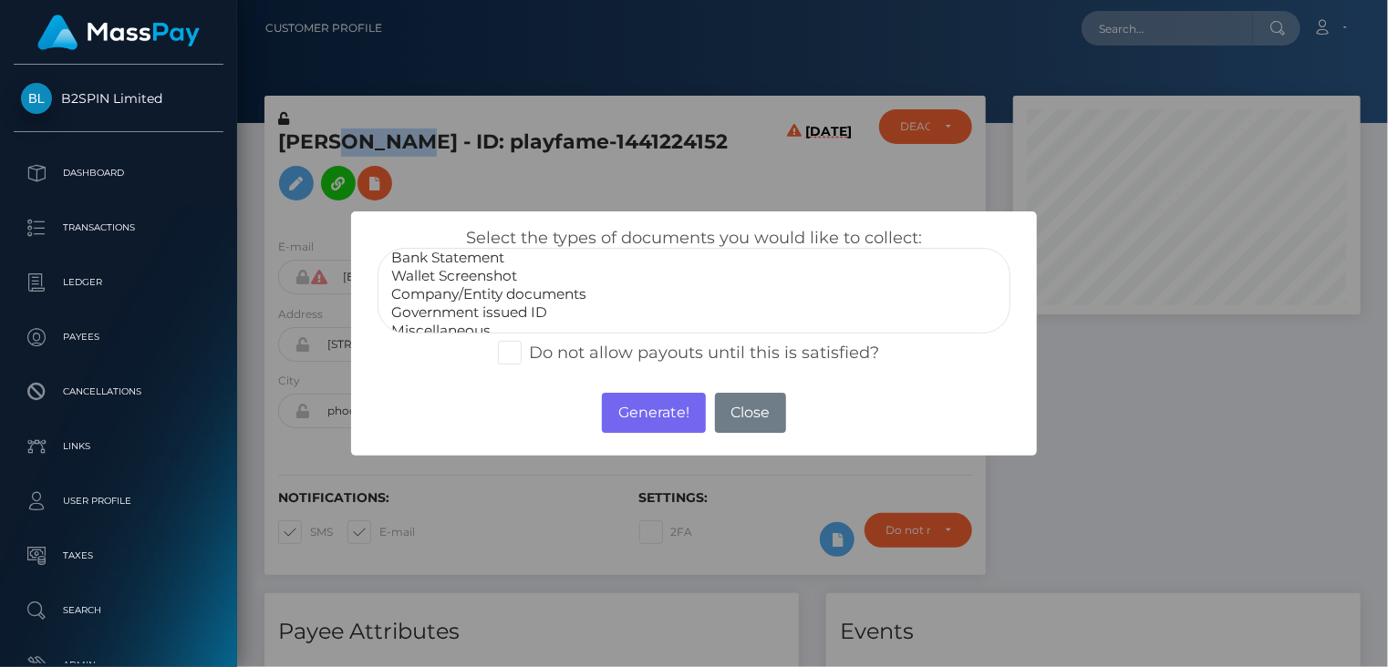
scroll to position [36, 0]
select select "Government issued ID"
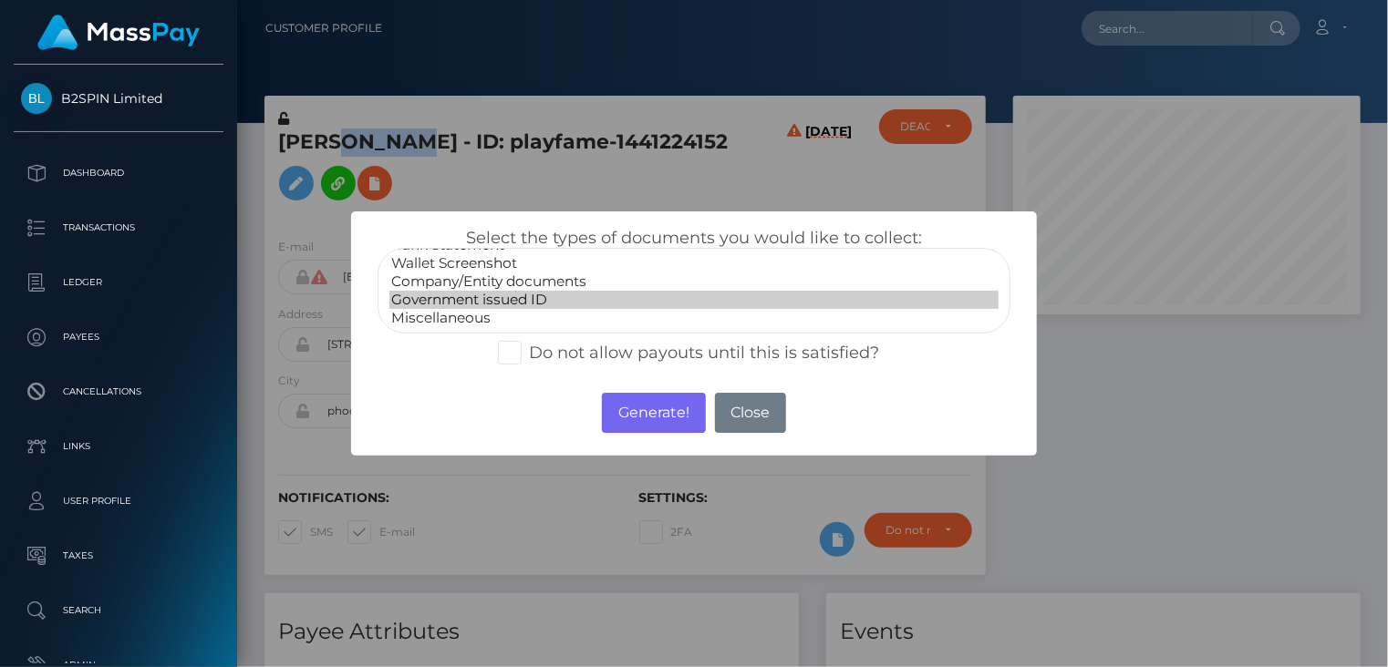
click at [474, 301] on option "Government issued ID" at bounding box center [694, 300] width 610 height 18
click at [661, 409] on button "Generate!" at bounding box center [653, 413] width 103 height 40
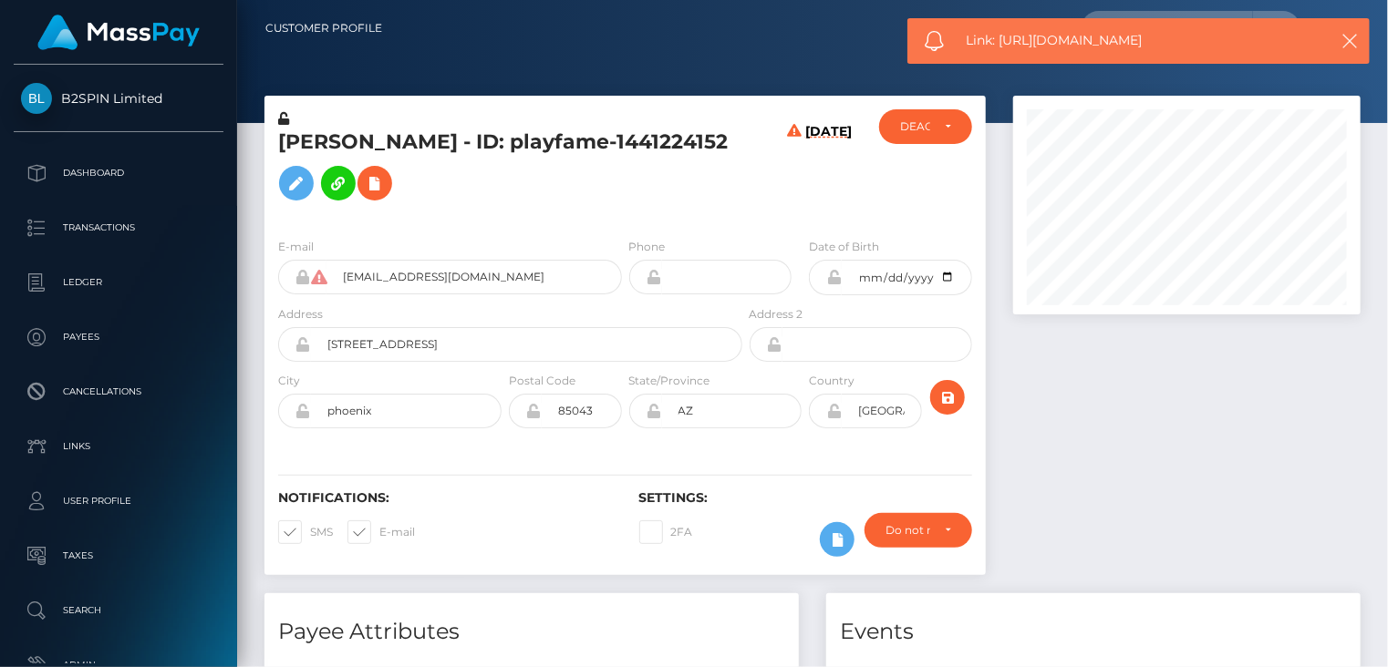
click at [1037, 44] on span "Link: https://l.maspay.io/oh5ID" at bounding box center [1137, 40] width 343 height 19
copy span "Link: https://l.maspay.io/oh5ID"
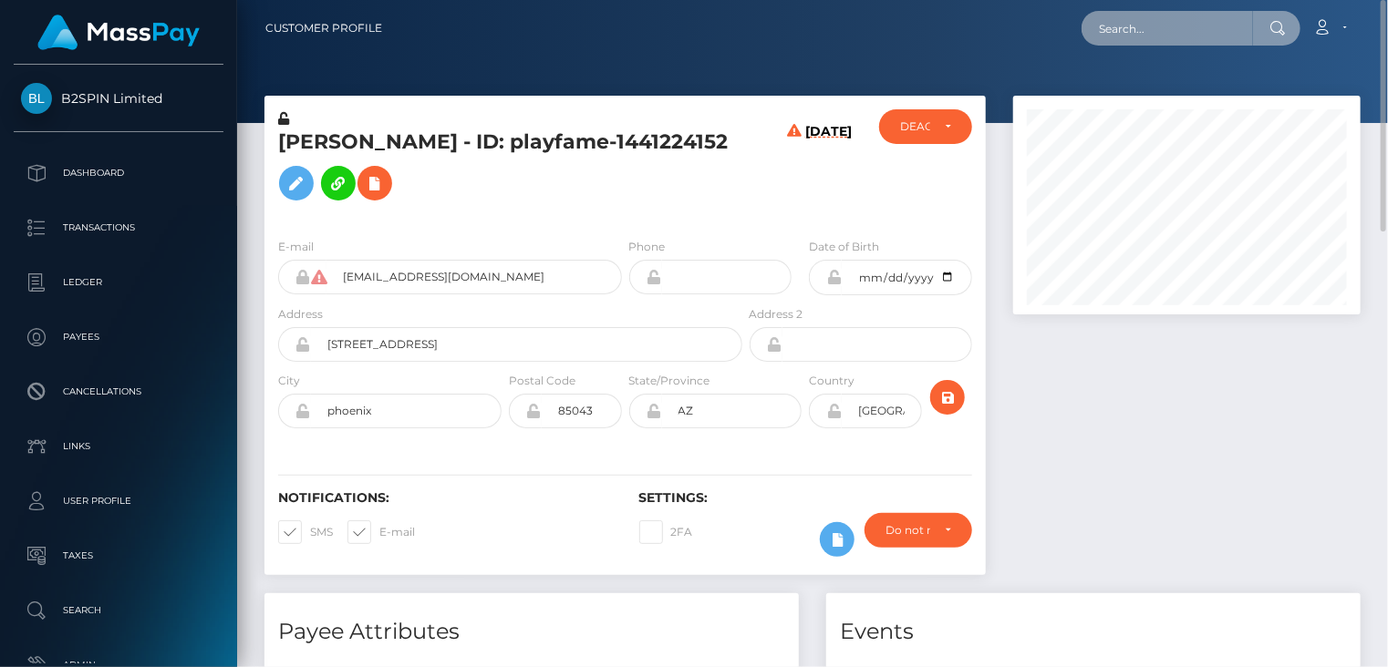
paste input "poact_OTFqL4yciV2Q"
type input "poact_OTFqL4yciV2Q"
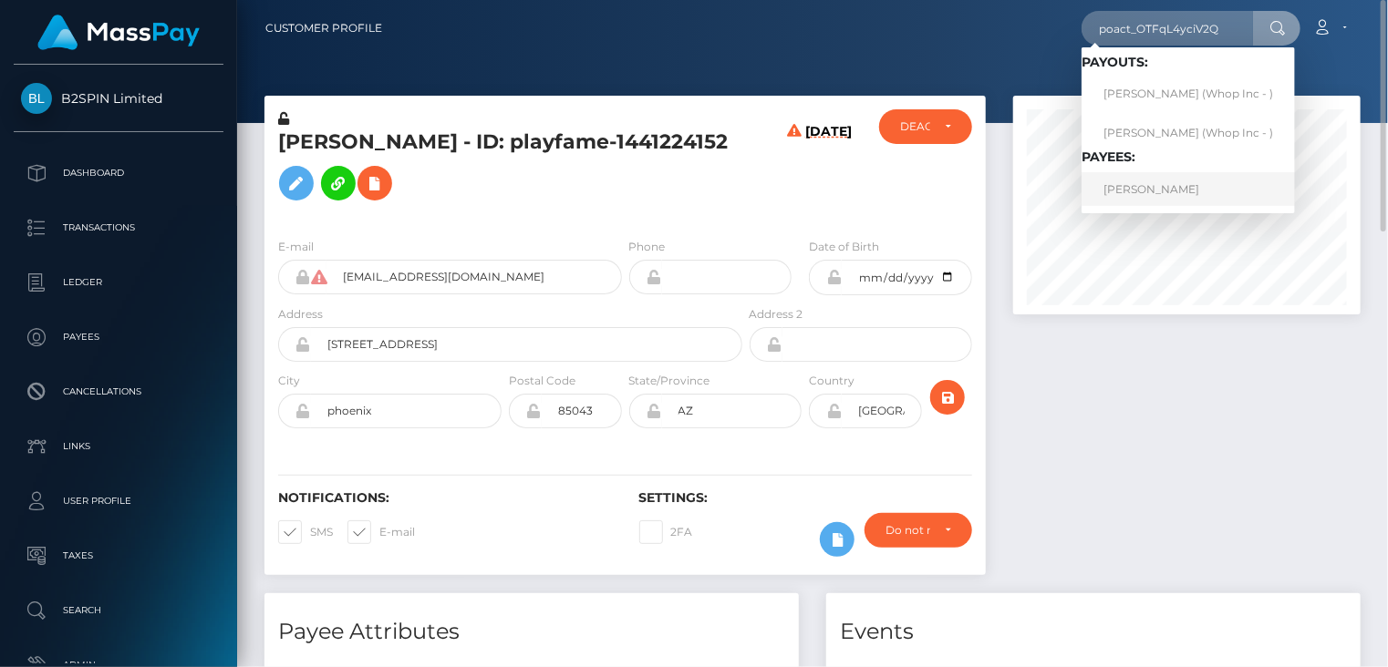
click at [1147, 197] on link "AKSHAT SUDHIR NANAWARE" at bounding box center [1187, 189] width 213 height 34
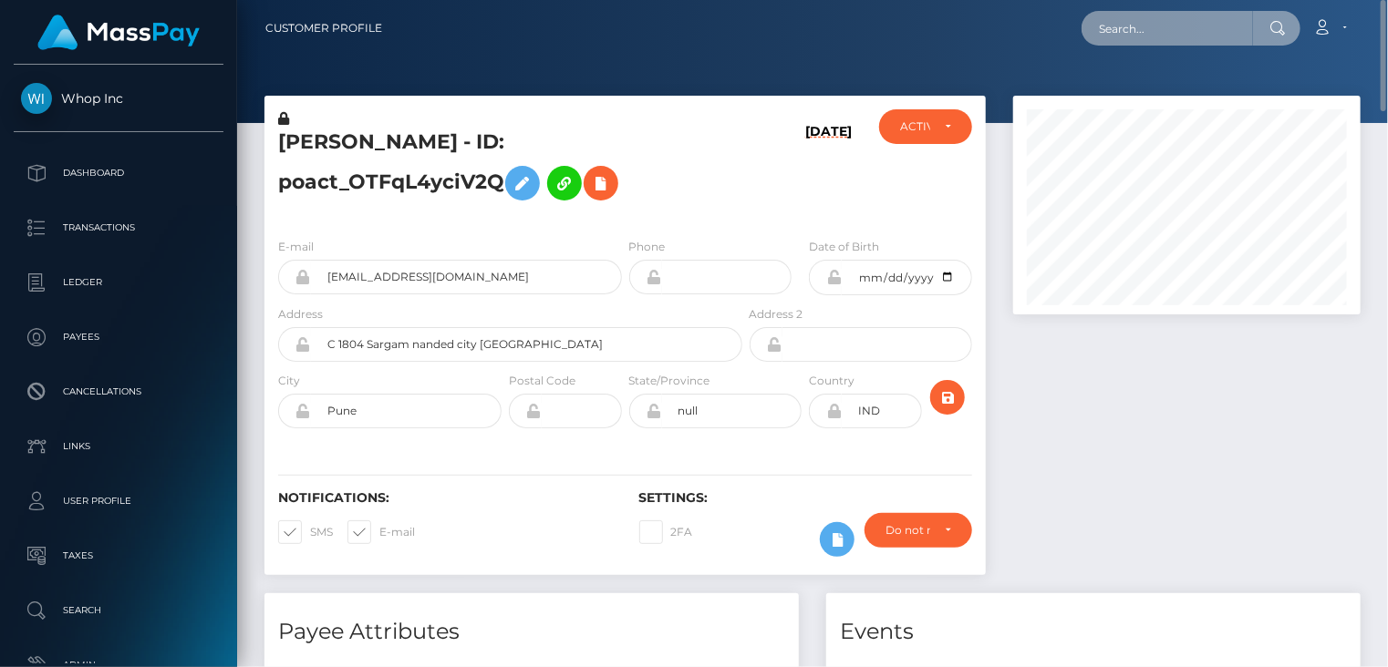
paste input "WxHYvW6"
type input "WxHYvW6"
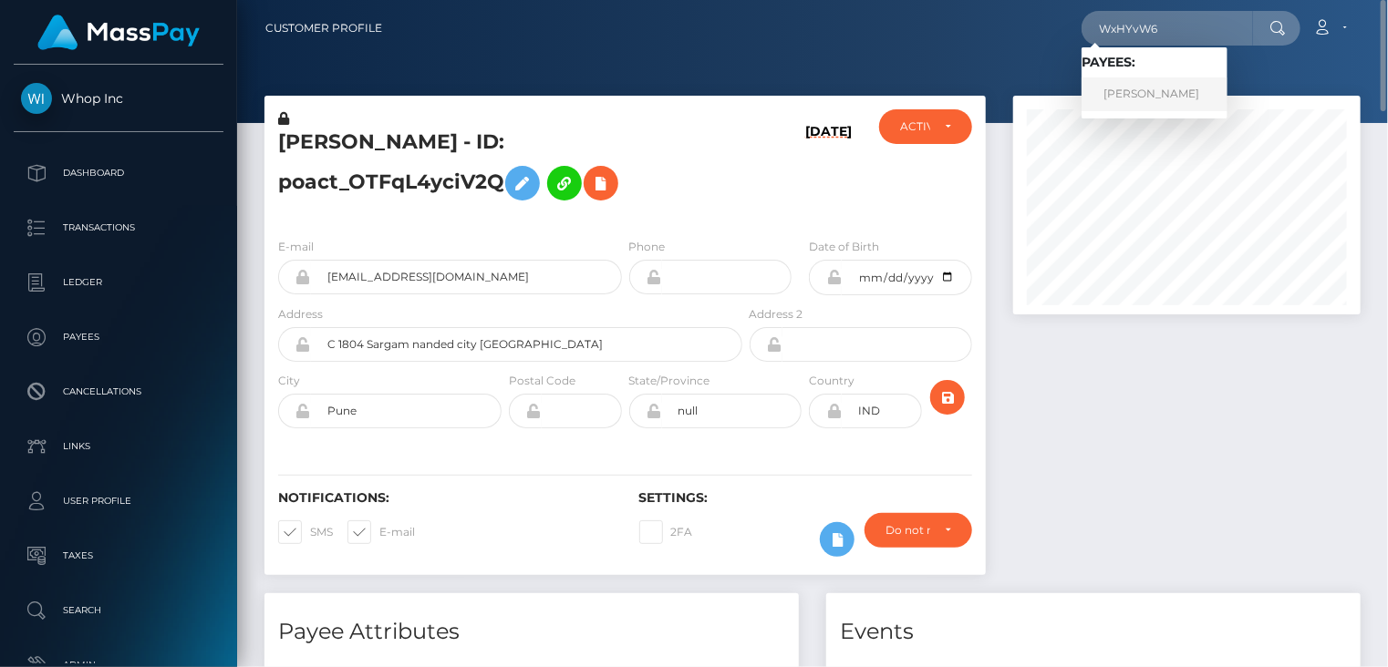
click at [1146, 91] on link "Laimar Sosa" at bounding box center [1154, 95] width 146 height 34
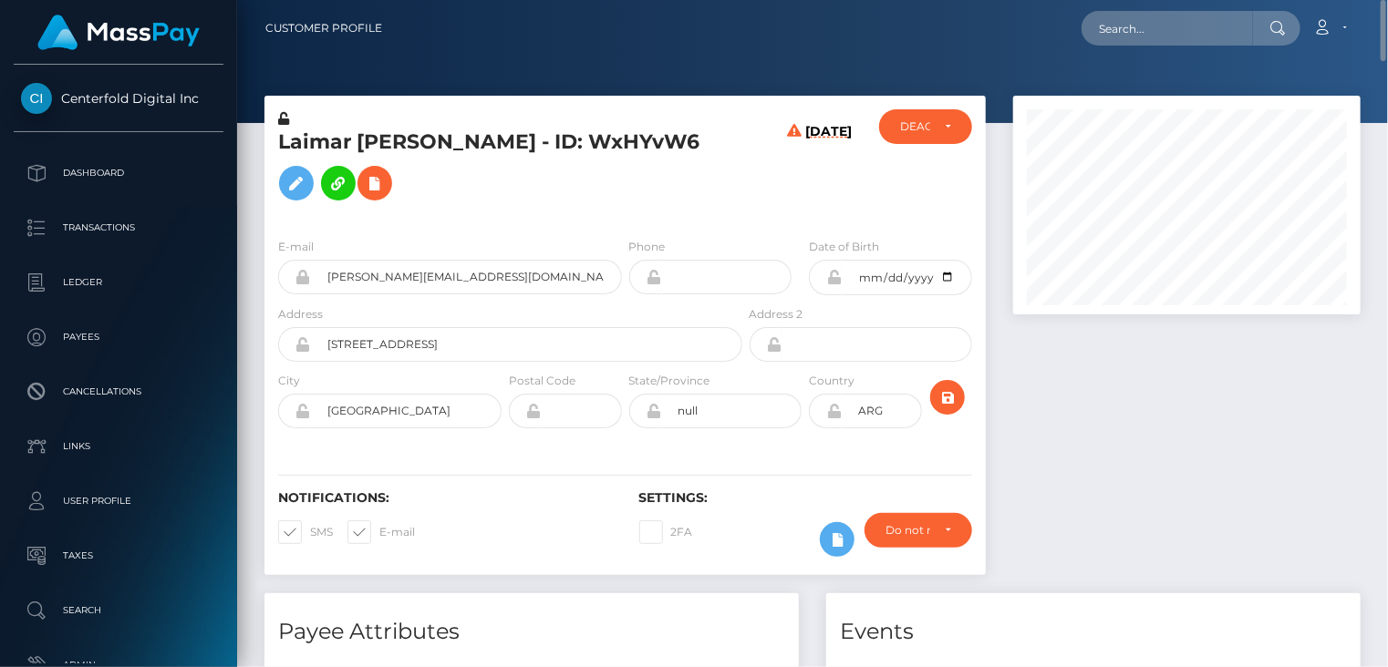
click at [517, 150] on h5 "Laimar [PERSON_NAME] - ID: WxHYvW6" at bounding box center [505, 169] width 454 height 81
drag, startPoint x: 518, startPoint y: 150, endPoint x: 429, endPoint y: 174, distance: 91.6
click at [429, 223] on div "E-mail sosa.lamaravillosa@gmail.com Phone Address" at bounding box center [624, 334] width 721 height 223
drag, startPoint x: 423, startPoint y: 154, endPoint x: 562, endPoint y: 147, distance: 138.8
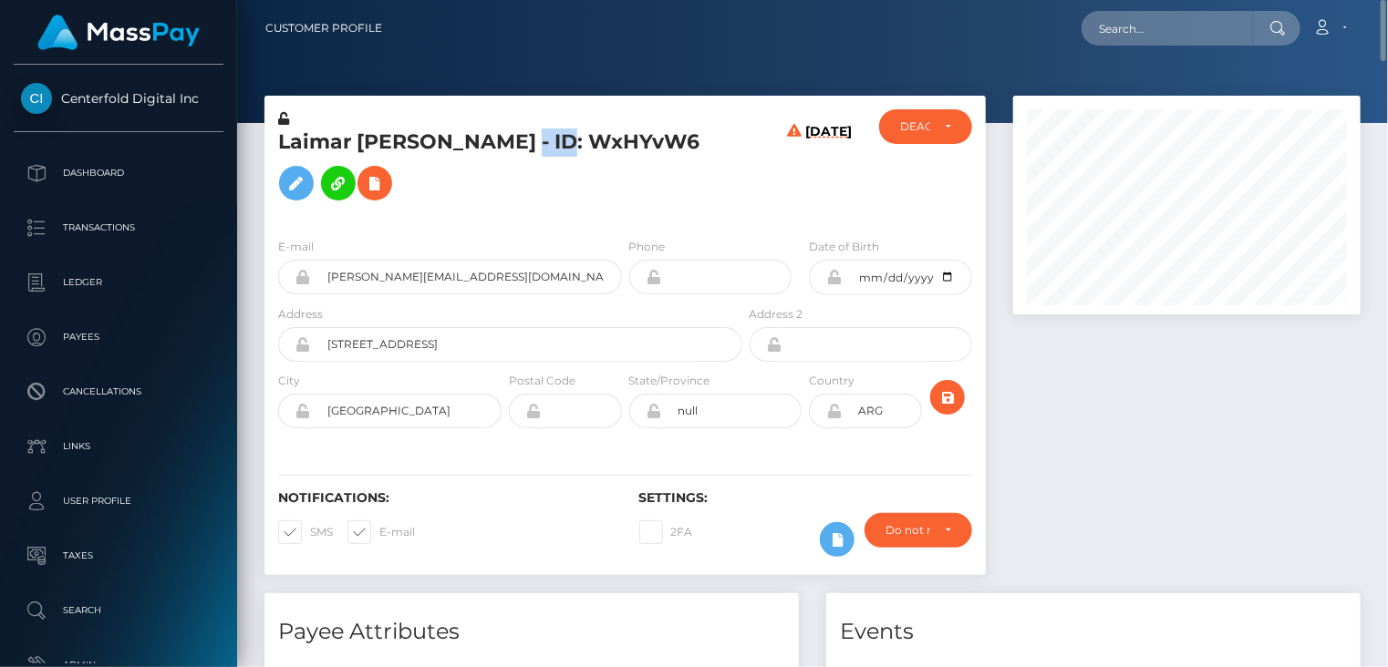
click at [565, 149] on h5 "Laimar Sosa - ID: WxHYvW6" at bounding box center [505, 169] width 454 height 81
copy h5 "ID: WxHYvW6"
click at [376, 150] on h5 "Laimar Sosa - ID: WxHYvW6" at bounding box center [505, 169] width 454 height 81
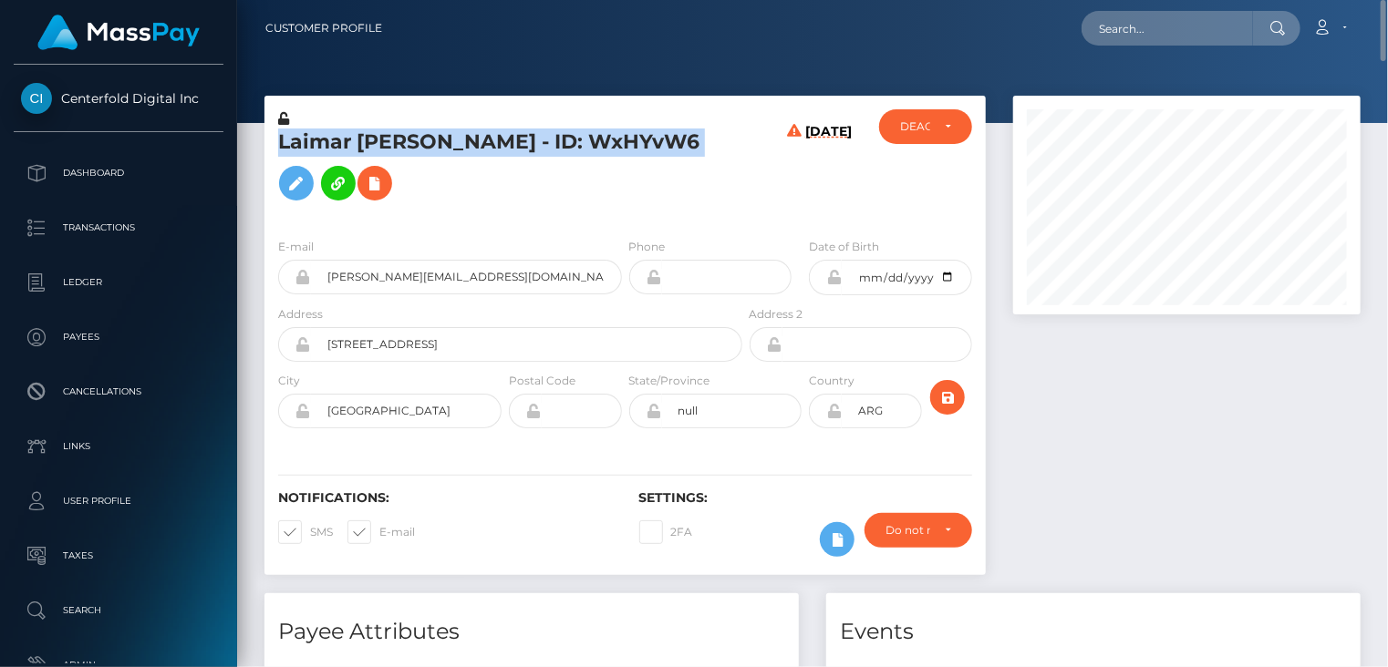
copy h5 "Laimar Sosa - ID: WxHYvW6"
click at [386, 172] on icon at bounding box center [375, 183] width 22 height 23
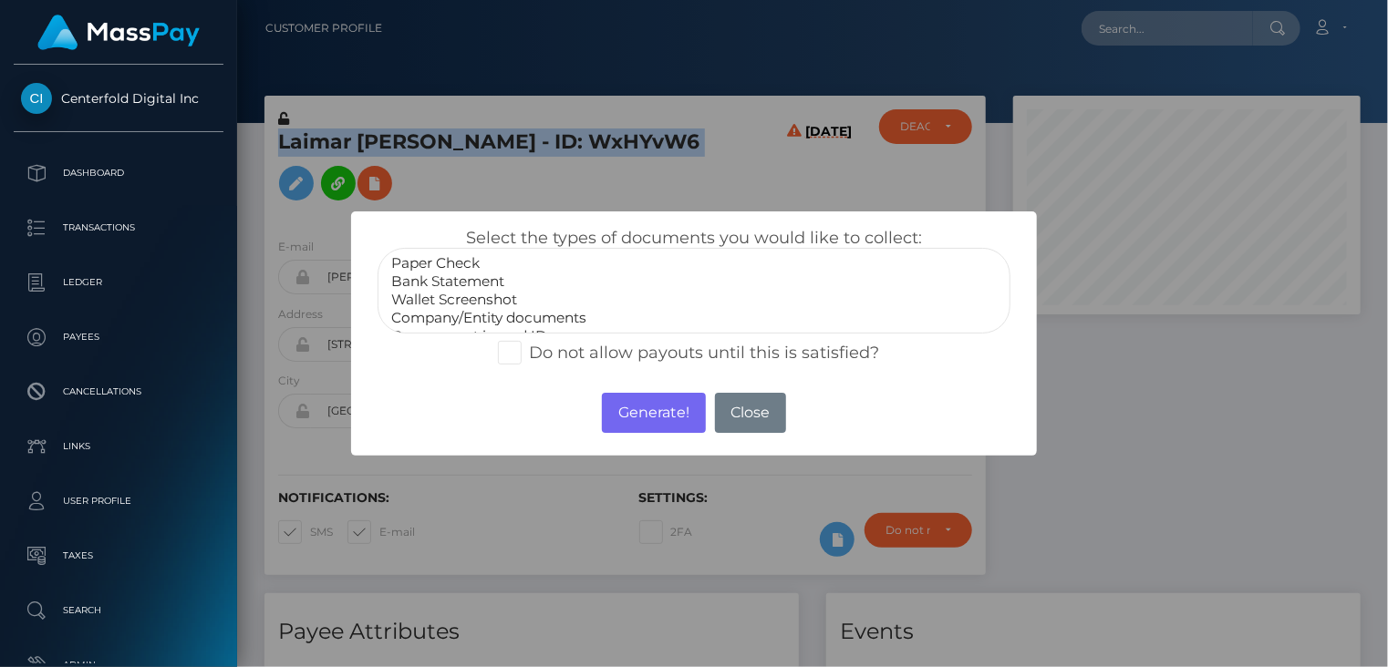
select select "Bank Statement"
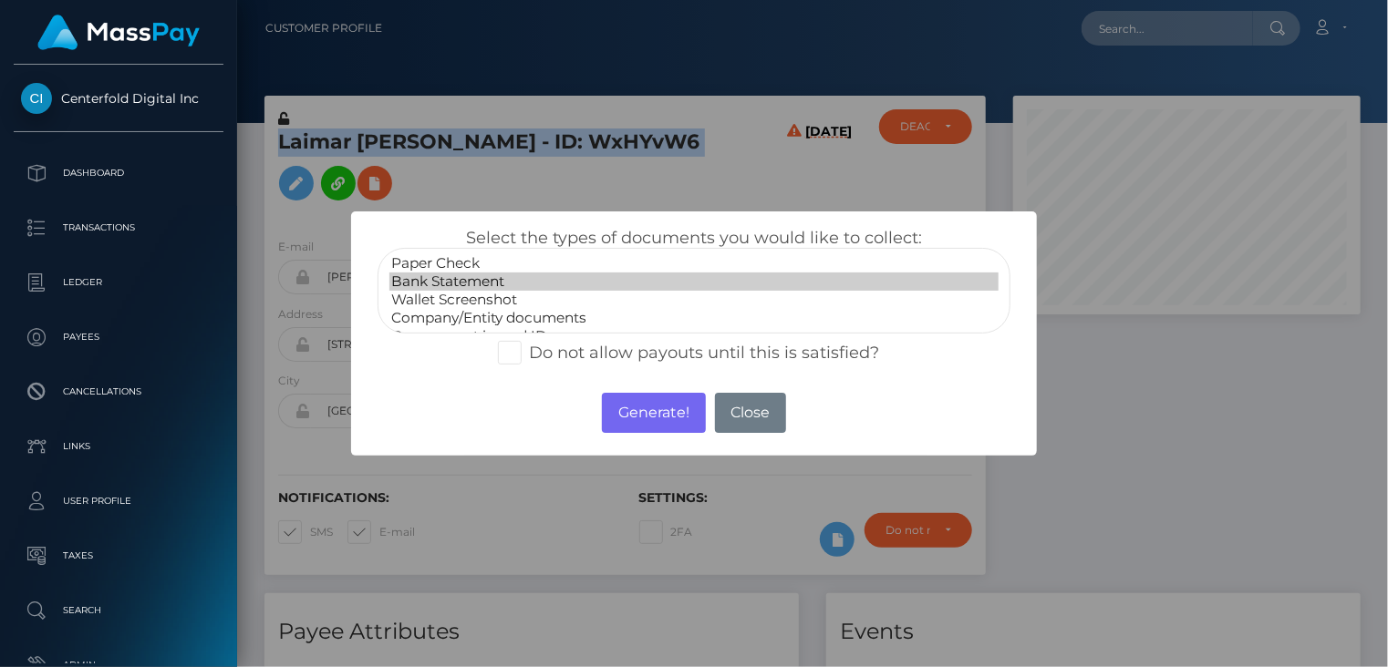
click at [453, 275] on option "Bank Statement" at bounding box center [694, 282] width 610 height 18
click at [646, 403] on button "Generate!" at bounding box center [653, 413] width 103 height 40
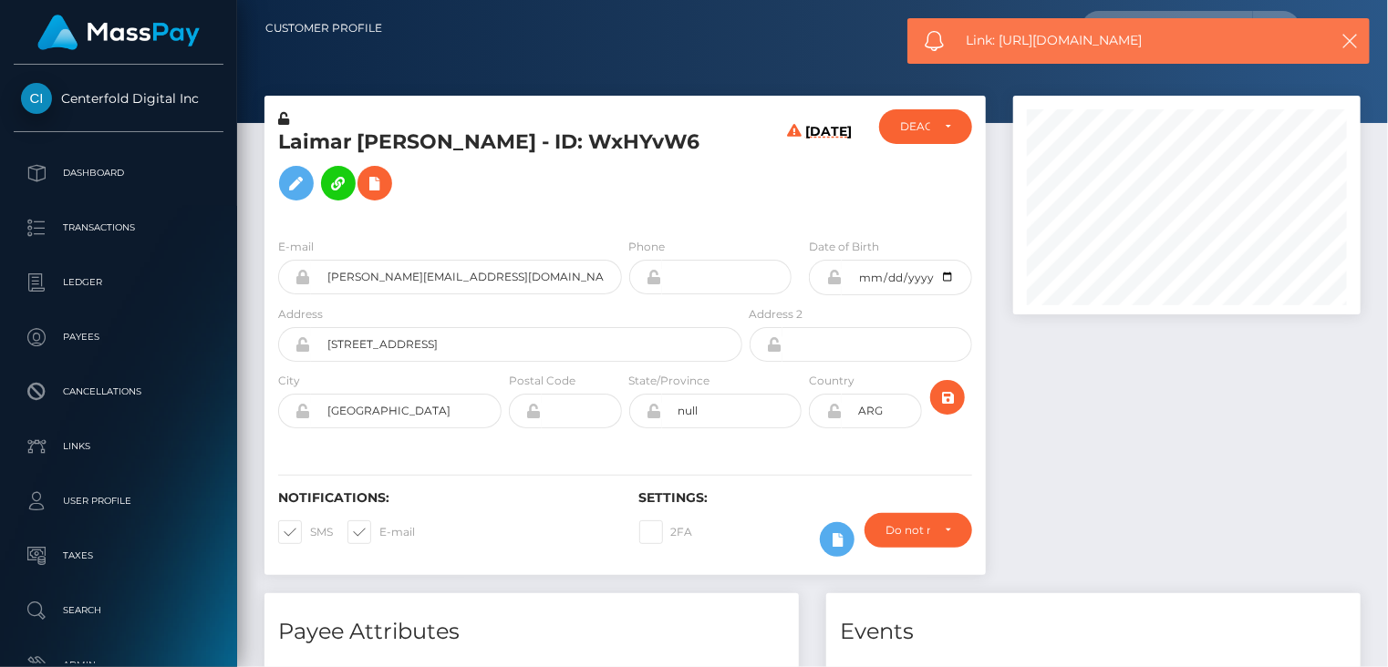
click at [1072, 45] on span "Link: https://l.maspay.io/Mh5OB" at bounding box center [1137, 40] width 343 height 19
copy span "Link: https://l.maspay.io/Mh5OB"
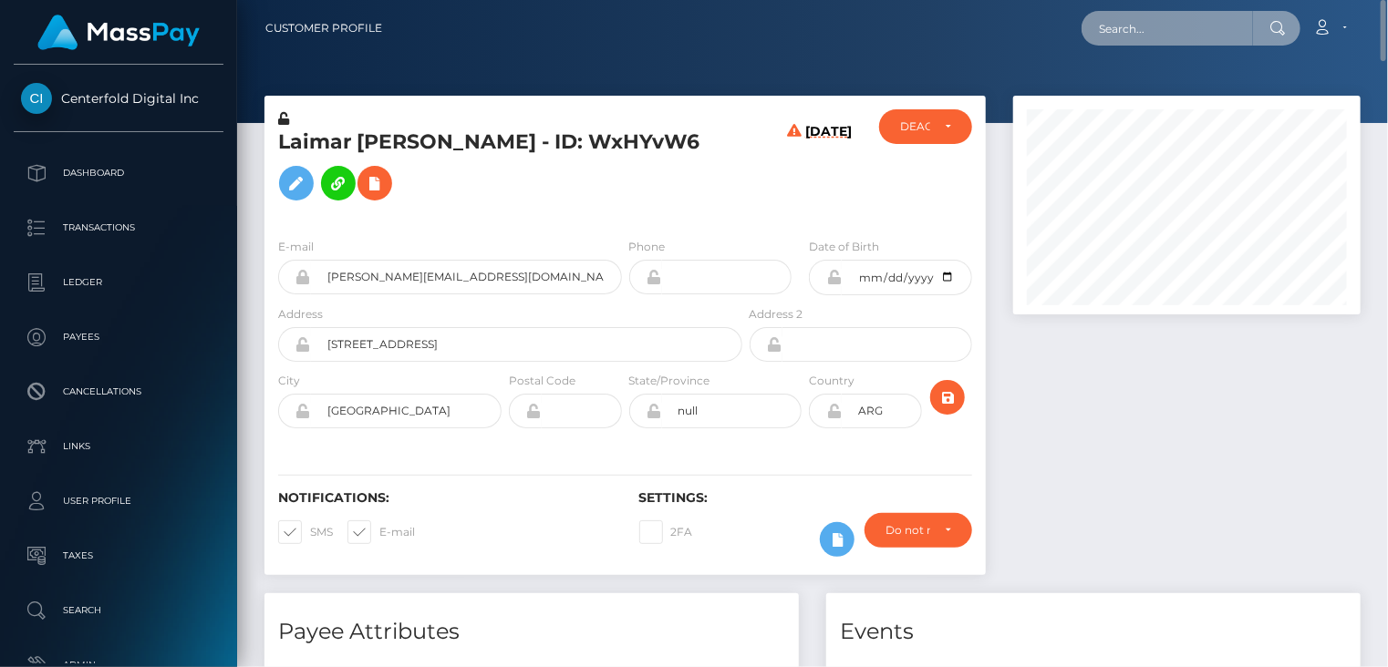
paste input "6f267054-12da-496a-bae8-ede1c16e916b"
type input "6f267054-12da-496a-bae8-ede1c16e916b"
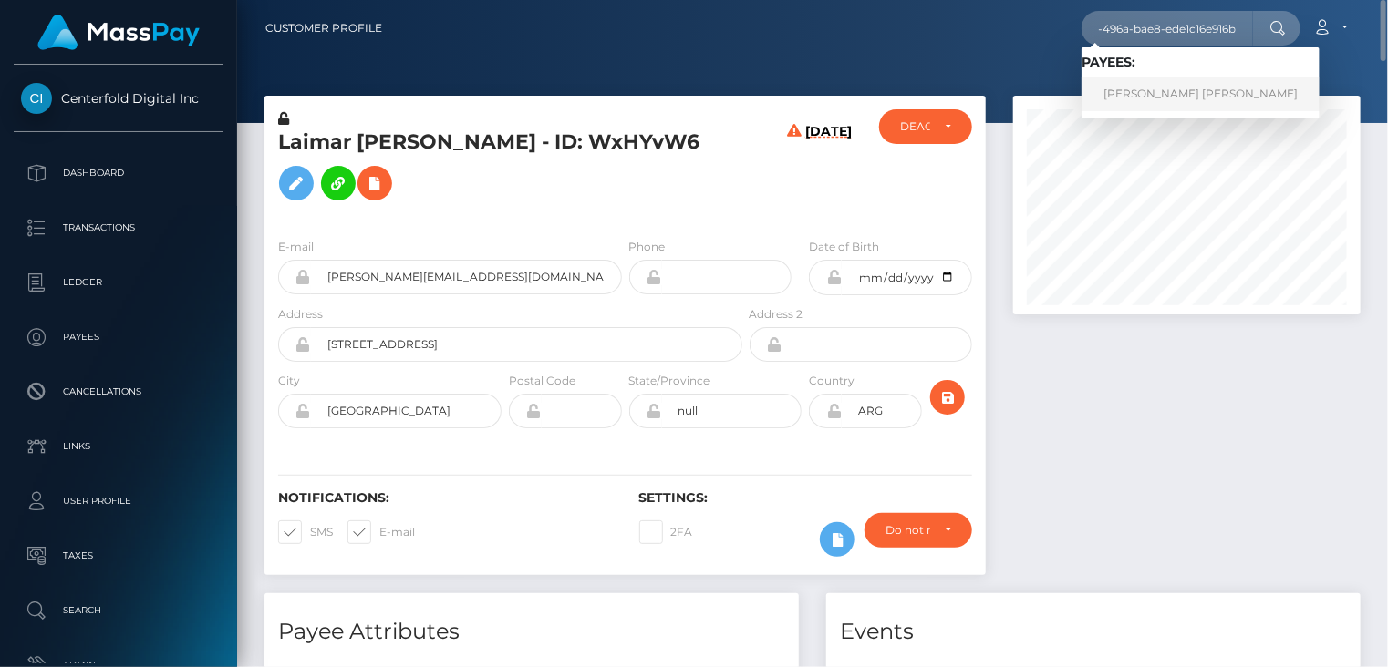
scroll to position [0, 0]
click at [1204, 98] on link "marianne orveillon jensen" at bounding box center [1200, 95] width 238 height 34
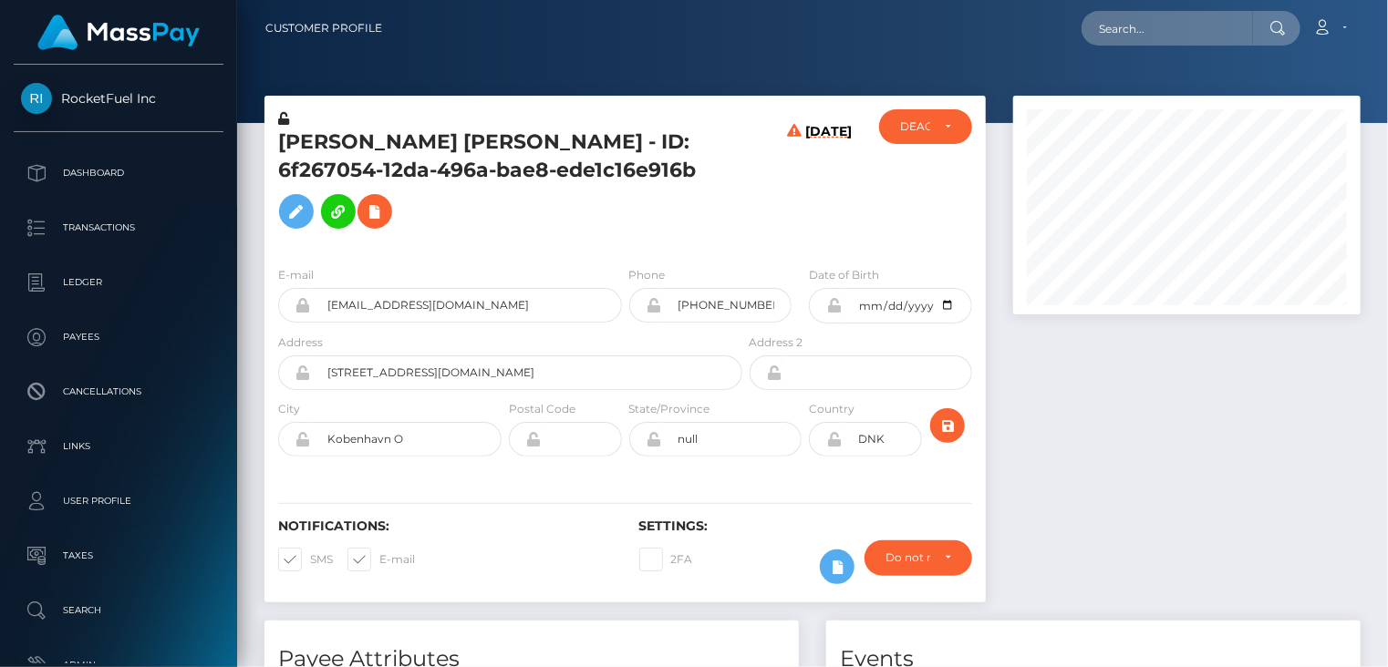
scroll to position [219, 346]
click at [517, 140] on h5 "[PERSON_NAME] [PERSON_NAME] - ID: 6f267054-12da-496a-bae8-ede1c16e916b" at bounding box center [505, 183] width 454 height 109
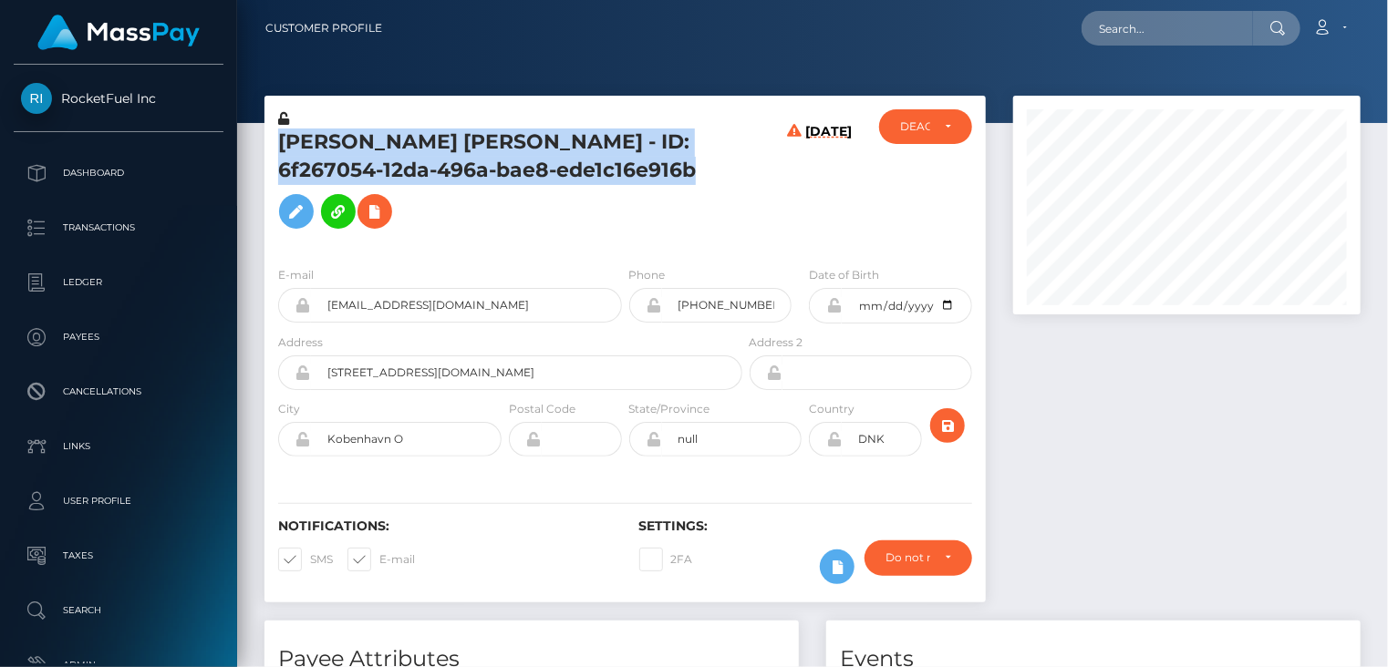
click at [517, 140] on h5 "marianne orveillon jensen - ID: 6f267054-12da-496a-bae8-ede1c16e916b" at bounding box center [505, 183] width 454 height 109
copy h5 "marianne orveillon jensen - ID: 6f267054-12da-496a-bae8-ede1c16e916b"
click at [553, 212] on div "marianne orveillon jensen - ID: 6f267054-12da-496a-bae8-ede1c16e916b" at bounding box center [504, 180] width 481 height 142
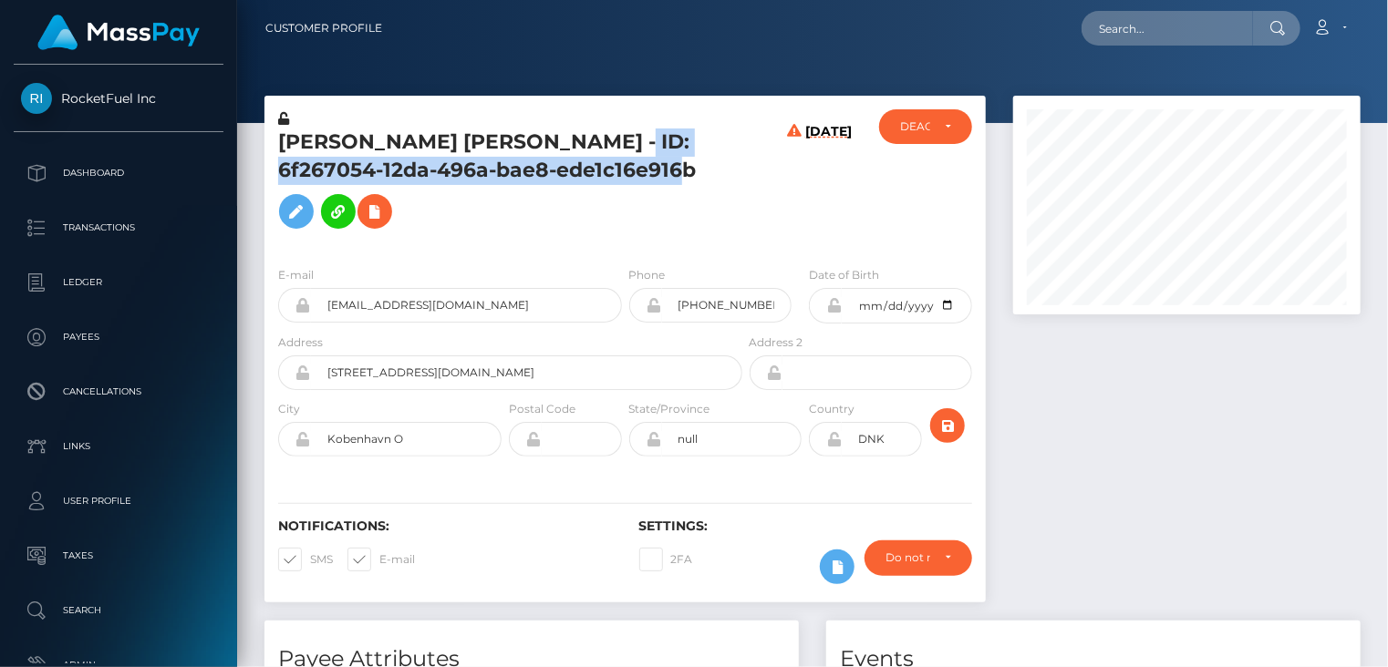
drag, startPoint x: 570, startPoint y: 143, endPoint x: 584, endPoint y: 174, distance: 33.9
click at [584, 174] on h5 "marianne orveillon jensen - ID: 6f267054-12da-496a-bae8-ede1c16e916b" at bounding box center [505, 183] width 454 height 109
copy h5 "ID: 6f267054-12da-496a-bae8-ede1c16e916b"
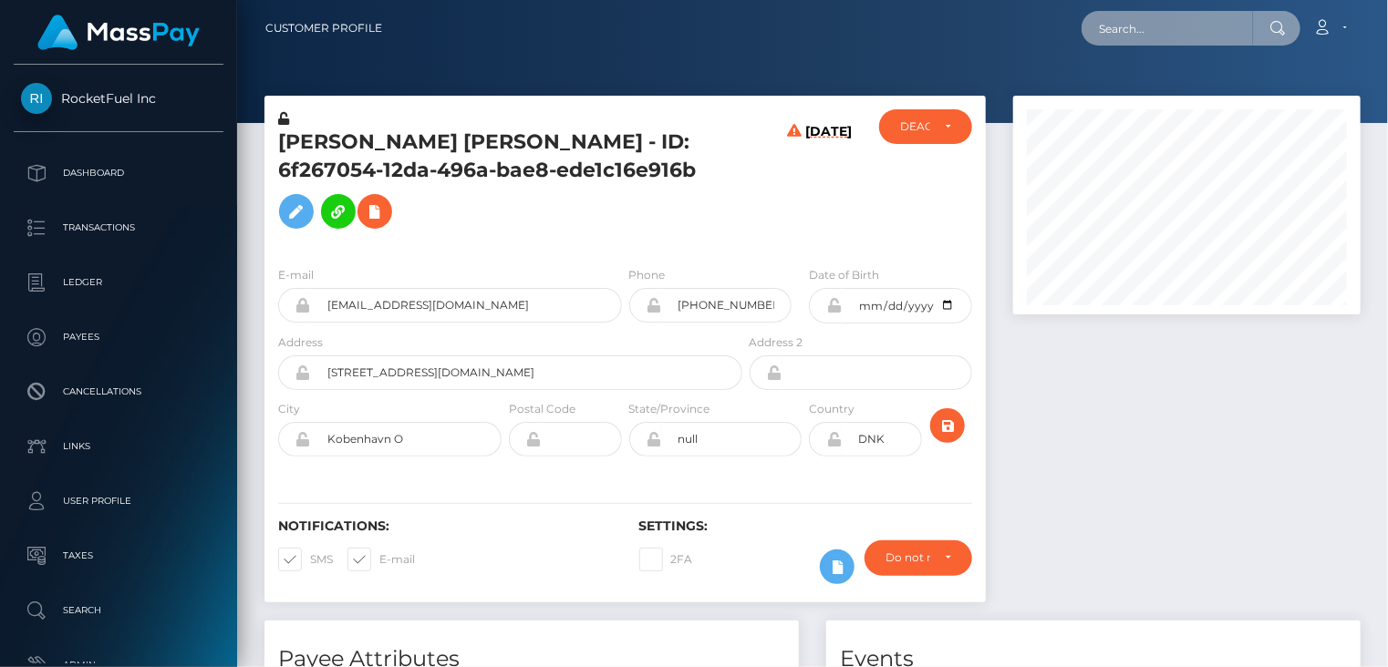
paste input "slushy-67b152ab985f35e8257d78ff-h4o2pg761m"
type input "slushy-67b152ab985f35e8257d78ff-h4o2pg761m"
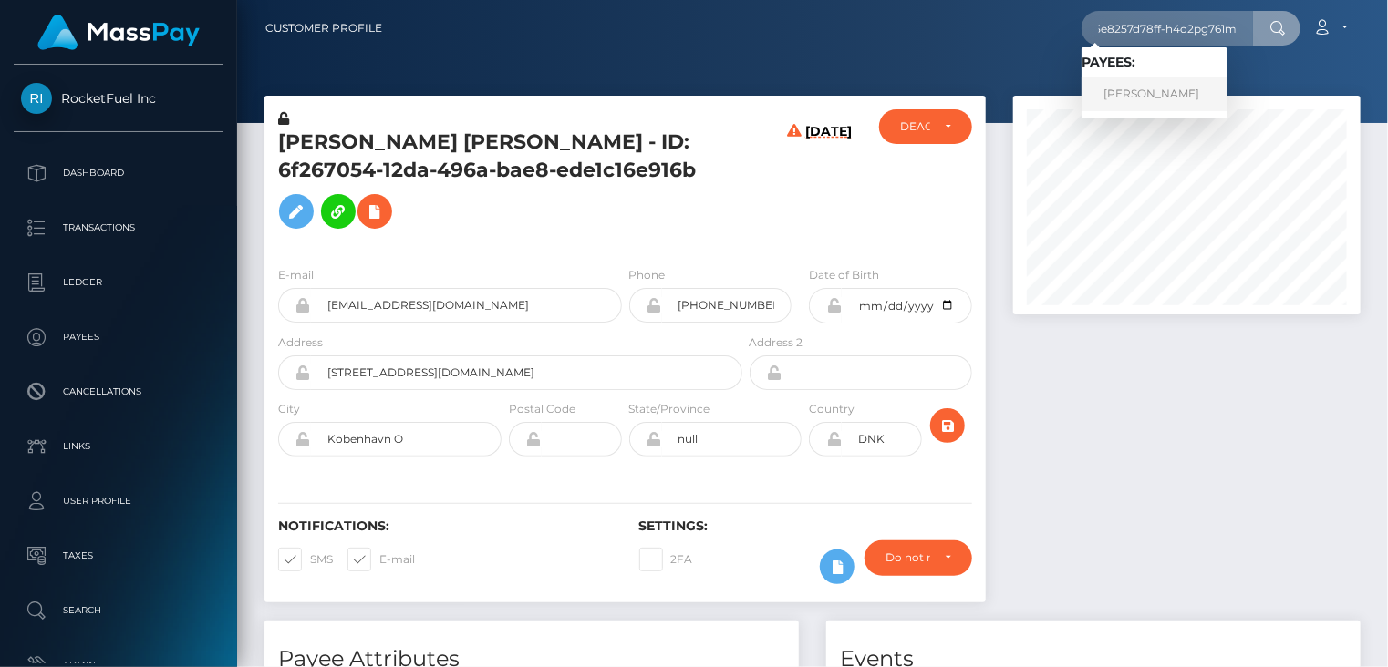
scroll to position [0, 0]
click at [1154, 95] on link "Laura Belen Sanchez" at bounding box center [1154, 95] width 146 height 34
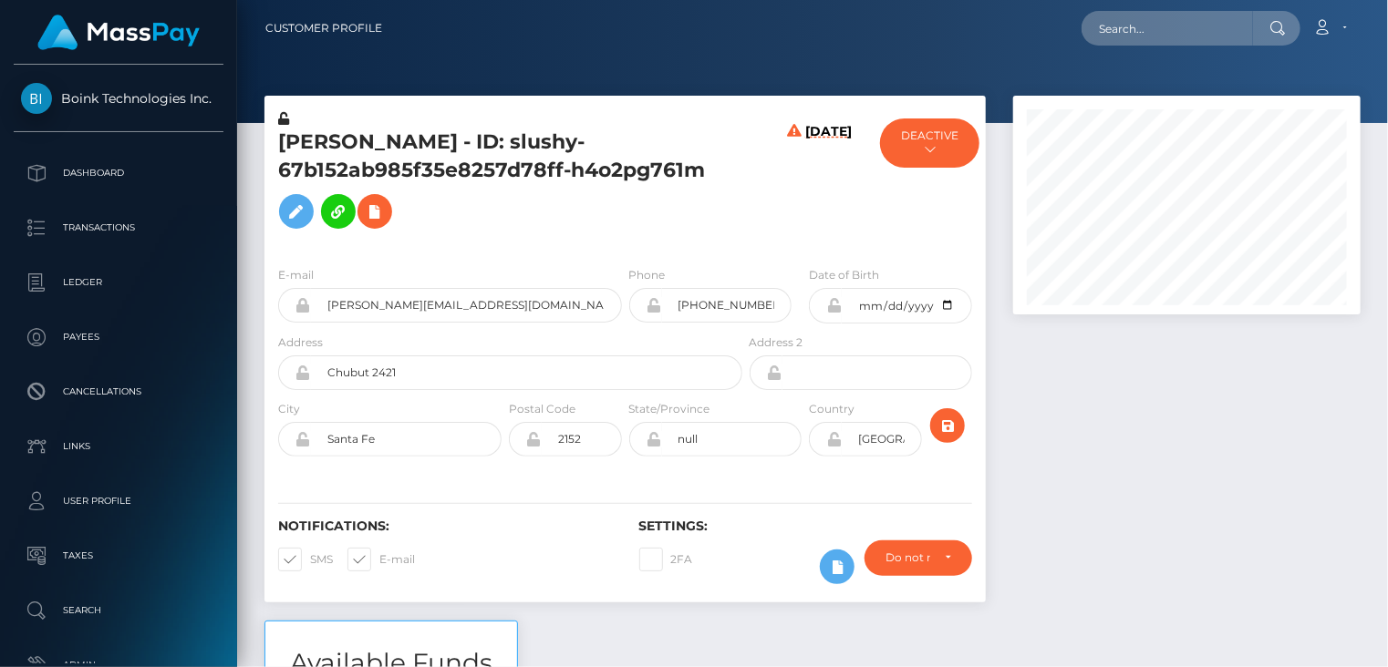
scroll to position [219, 346]
click at [342, 141] on h5 "[PERSON_NAME] - ID: slushy-67b152ab985f35e8257d78ff-h4o2pg761m" at bounding box center [505, 183] width 454 height 109
paste input "slushy-67979e8bbbfbc091159eab62-rub6cbet8e"
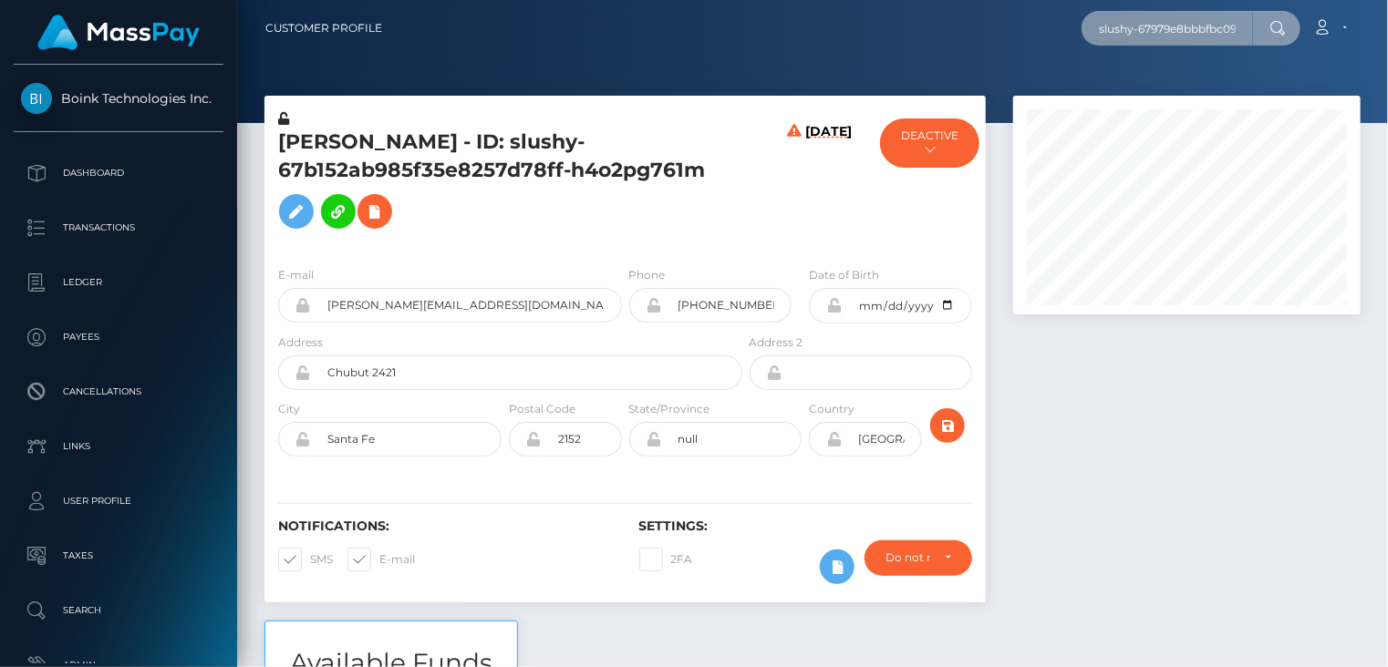
scroll to position [0, 124]
type input "slushy-67979e8bbbfbc091159eab62-rub6cbet8e"
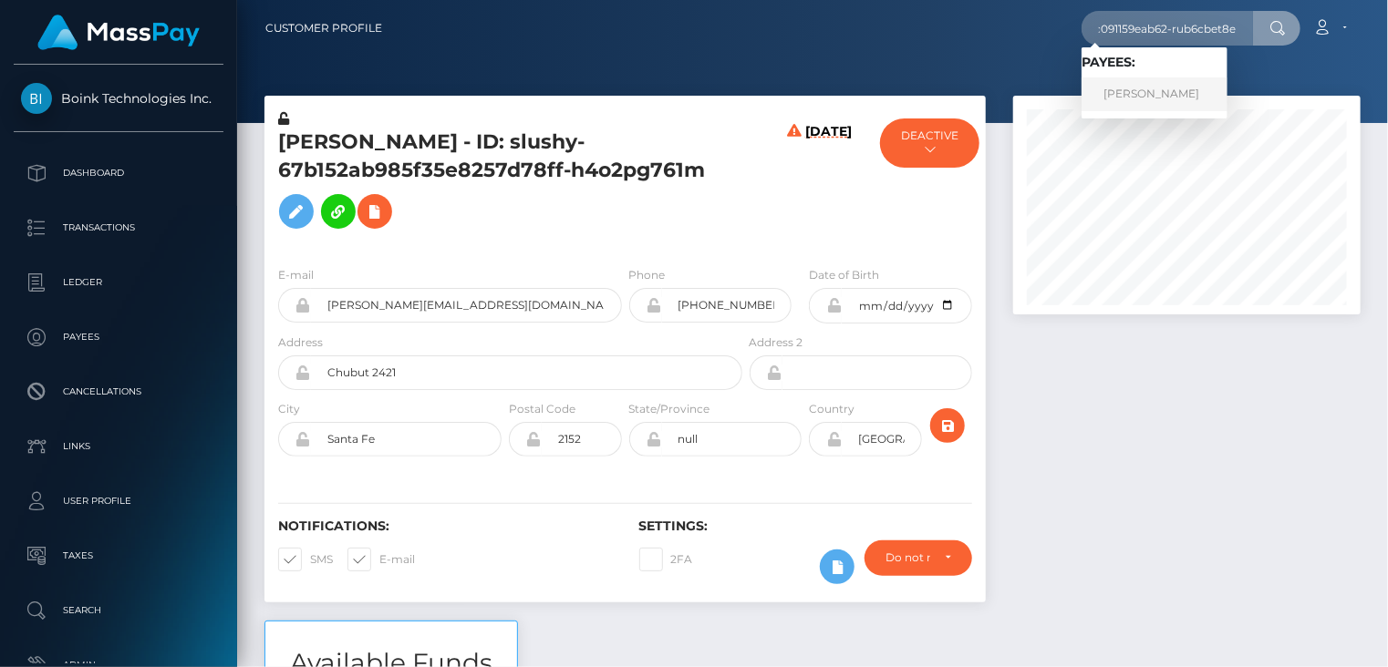
scroll to position [0, 0]
click at [1183, 92] on link "[PERSON_NAME]" at bounding box center [1154, 95] width 146 height 34
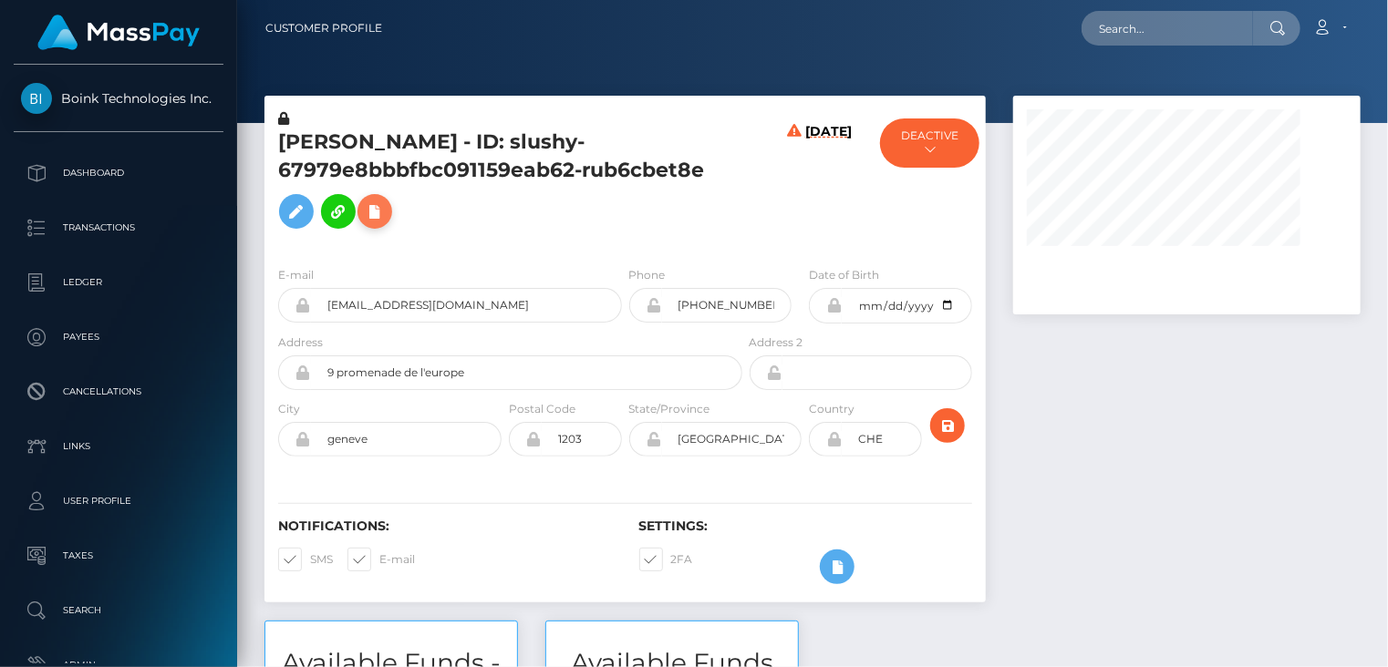
click at [374, 218] on icon at bounding box center [375, 212] width 22 height 23
click at [371, 216] on icon at bounding box center [375, 212] width 22 height 23
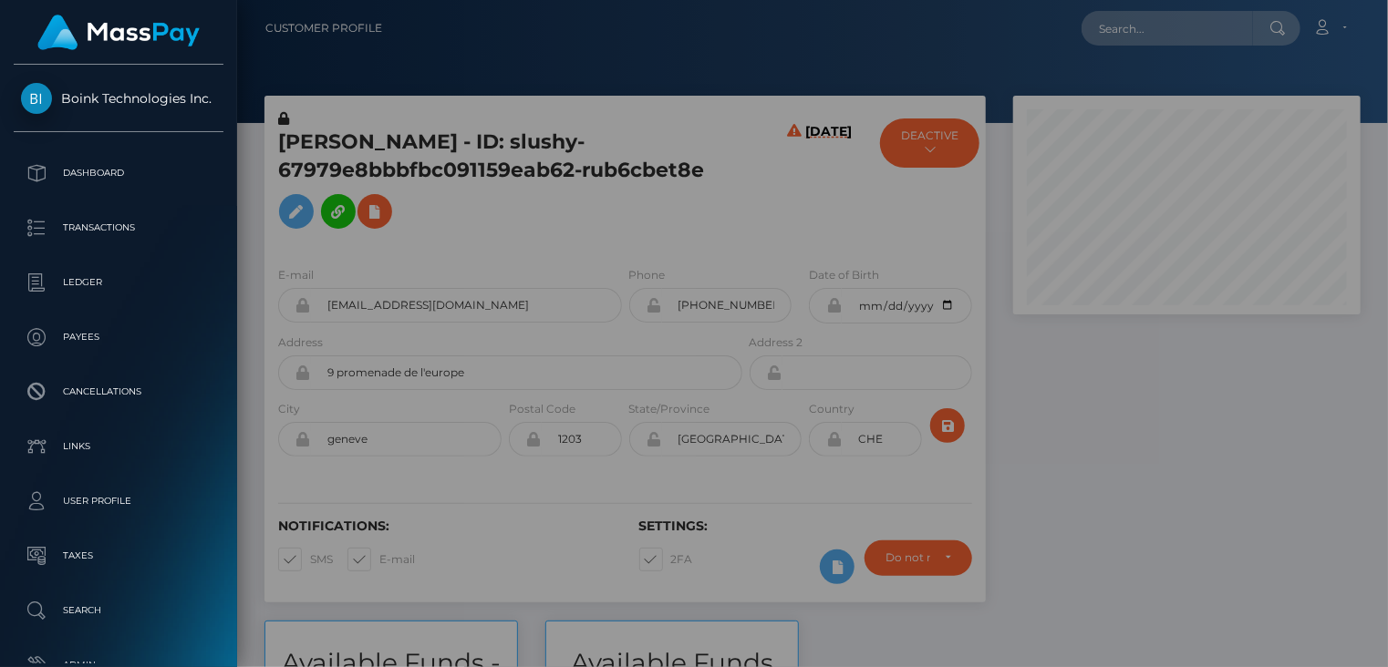
click at [371, 220] on div "Select the types of documents you would like to collect: Paper Check Bank State…" at bounding box center [694, 291] width 686 height 158
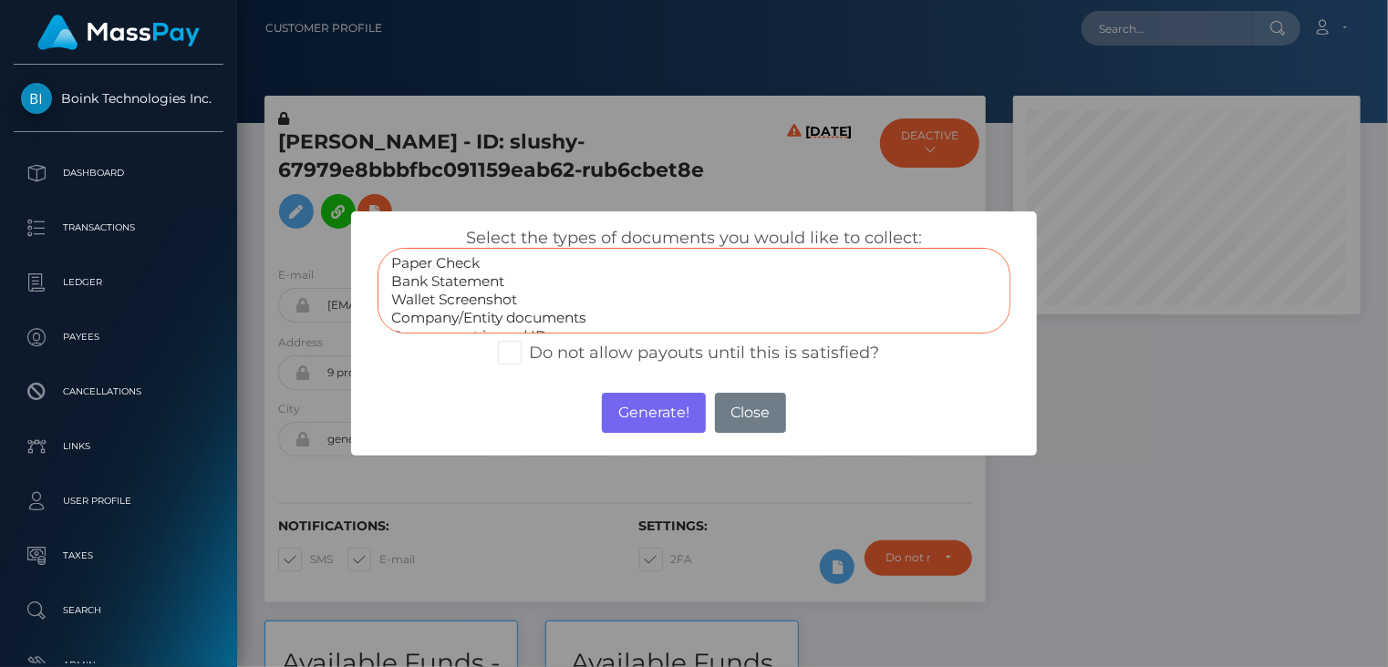
select select "Bank Statement"
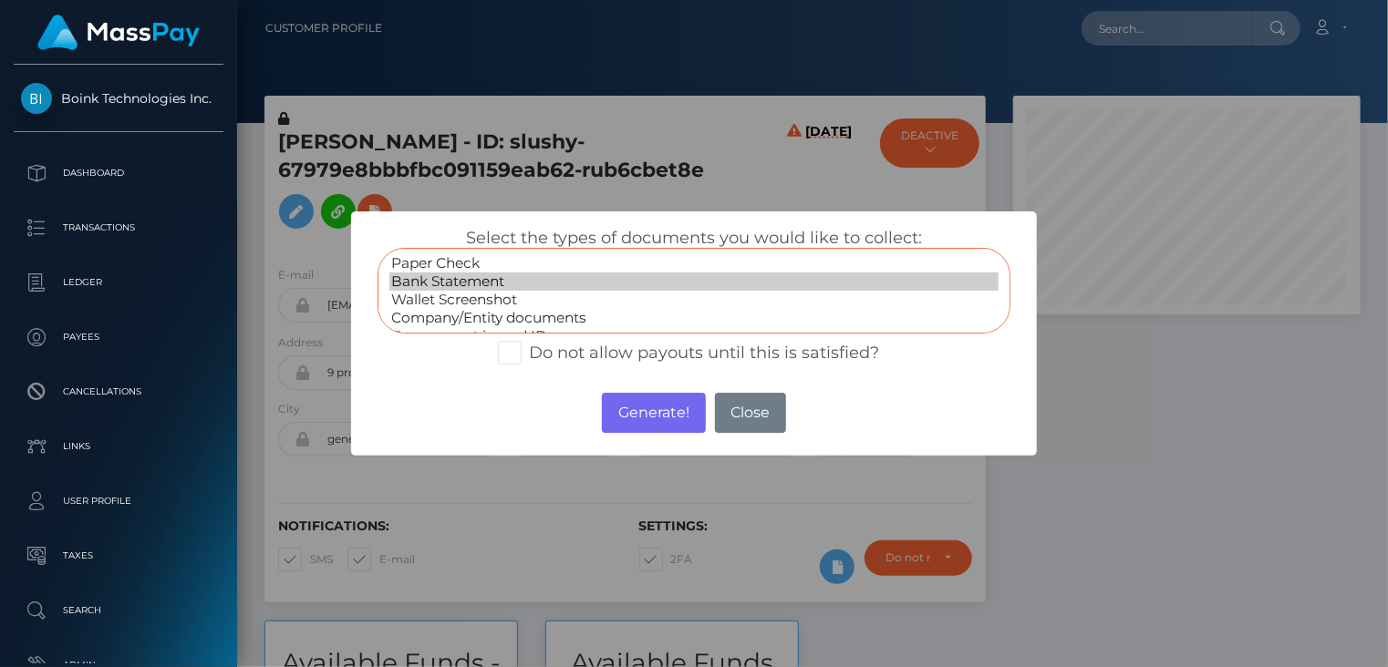
click at [440, 277] on option "Bank Statement" at bounding box center [694, 282] width 610 height 18
click at [655, 415] on button "Generate!" at bounding box center [653, 413] width 103 height 40
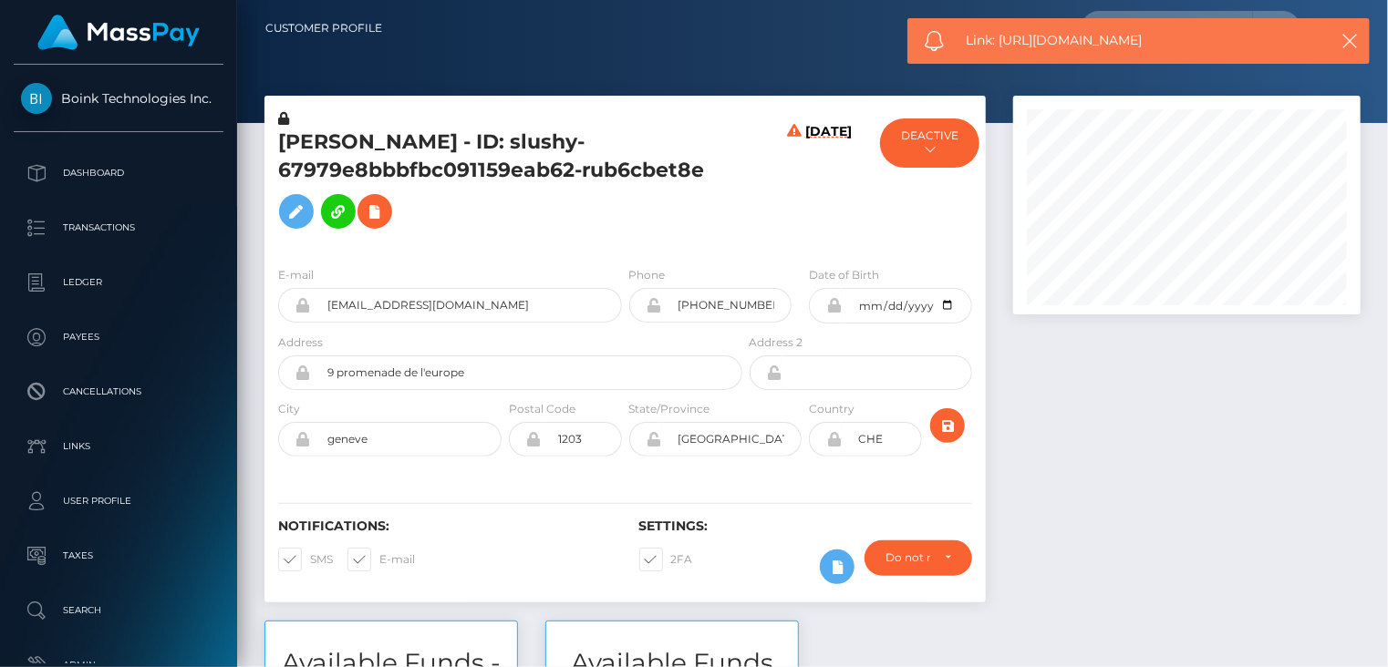
click at [1063, 42] on span "Link: https://l.maspay.io/uh5SS" at bounding box center [1137, 40] width 343 height 19
copy span "Link: https://l.maspay.io/uh5SS"
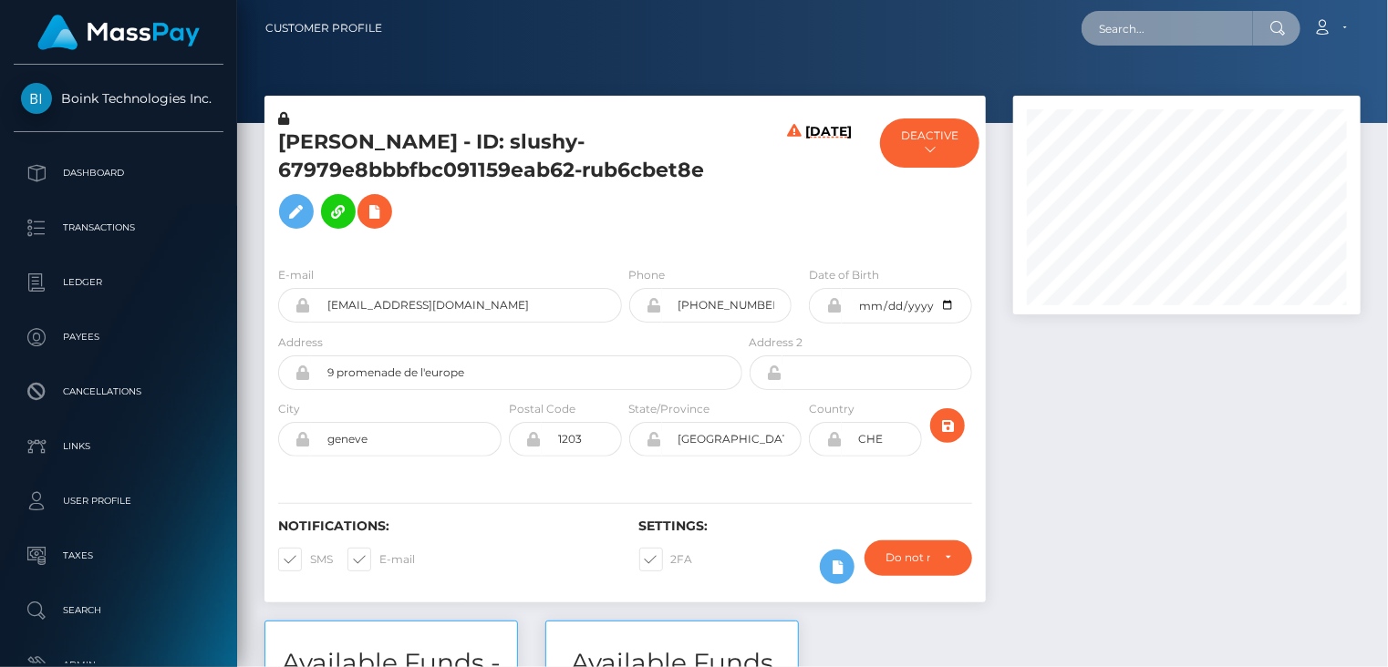
paste input "658a159ee69f7c6d3b13586c"
type input "658a159ee69f7c6d3b13586c"
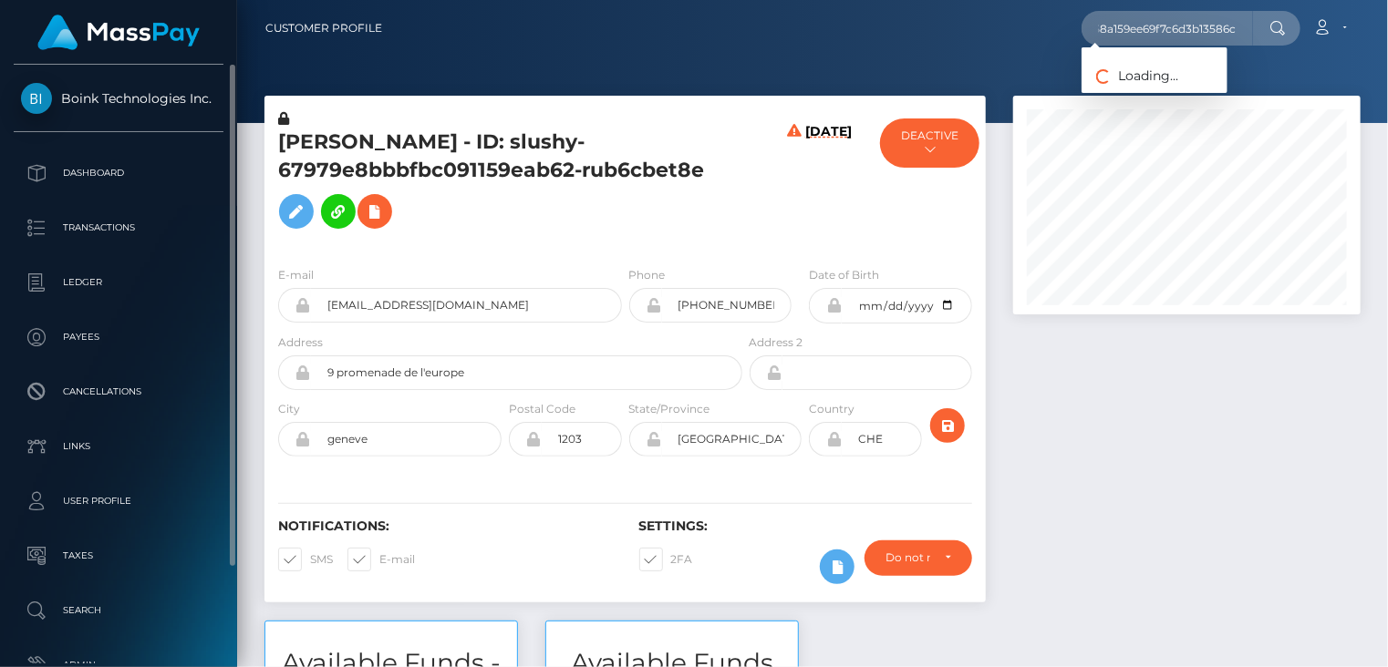
scroll to position [0, 0]
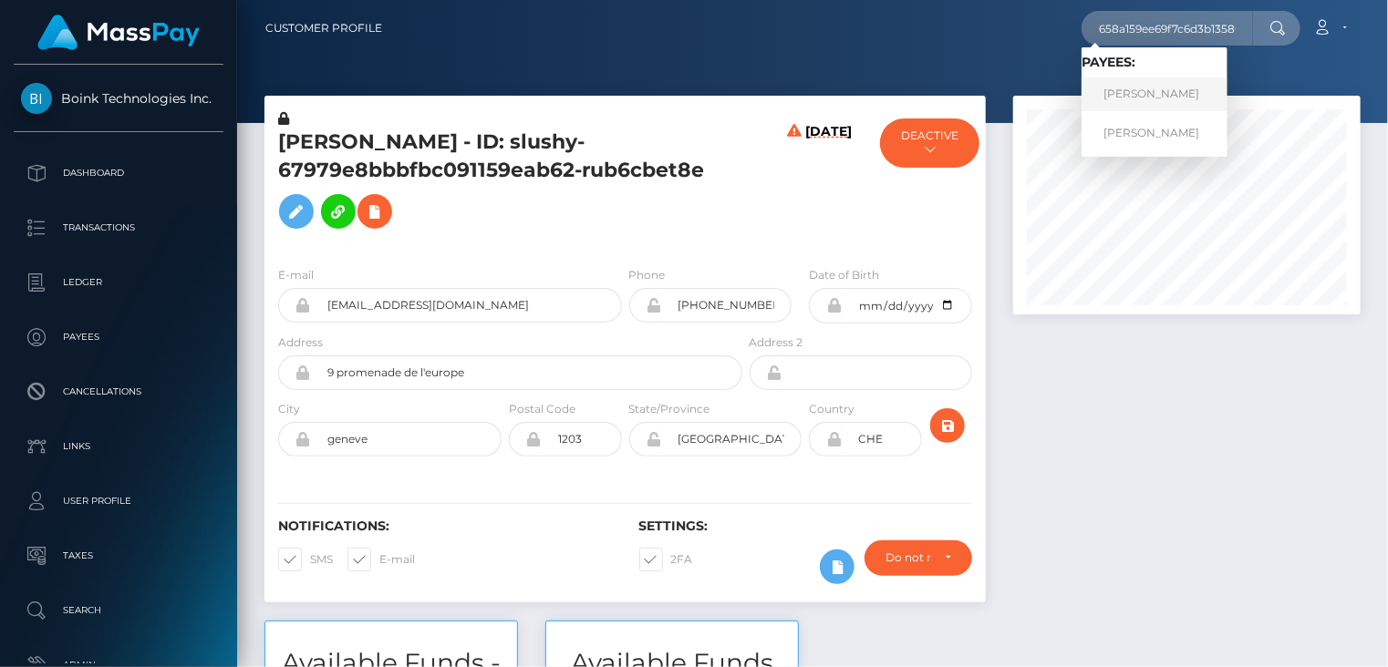
click at [1174, 100] on link "DALILA EUGENIA BRIZUELA" at bounding box center [1154, 95] width 146 height 34
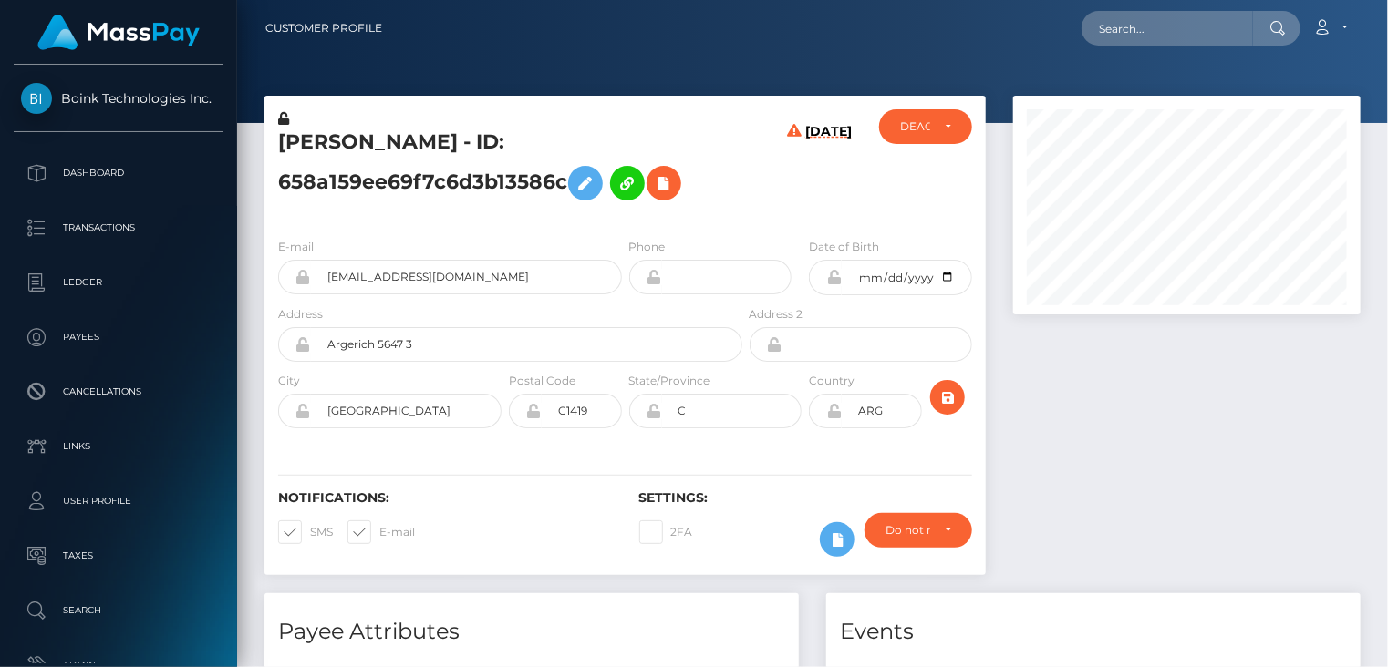
scroll to position [219, 346]
click at [662, 191] on icon at bounding box center [664, 183] width 22 height 23
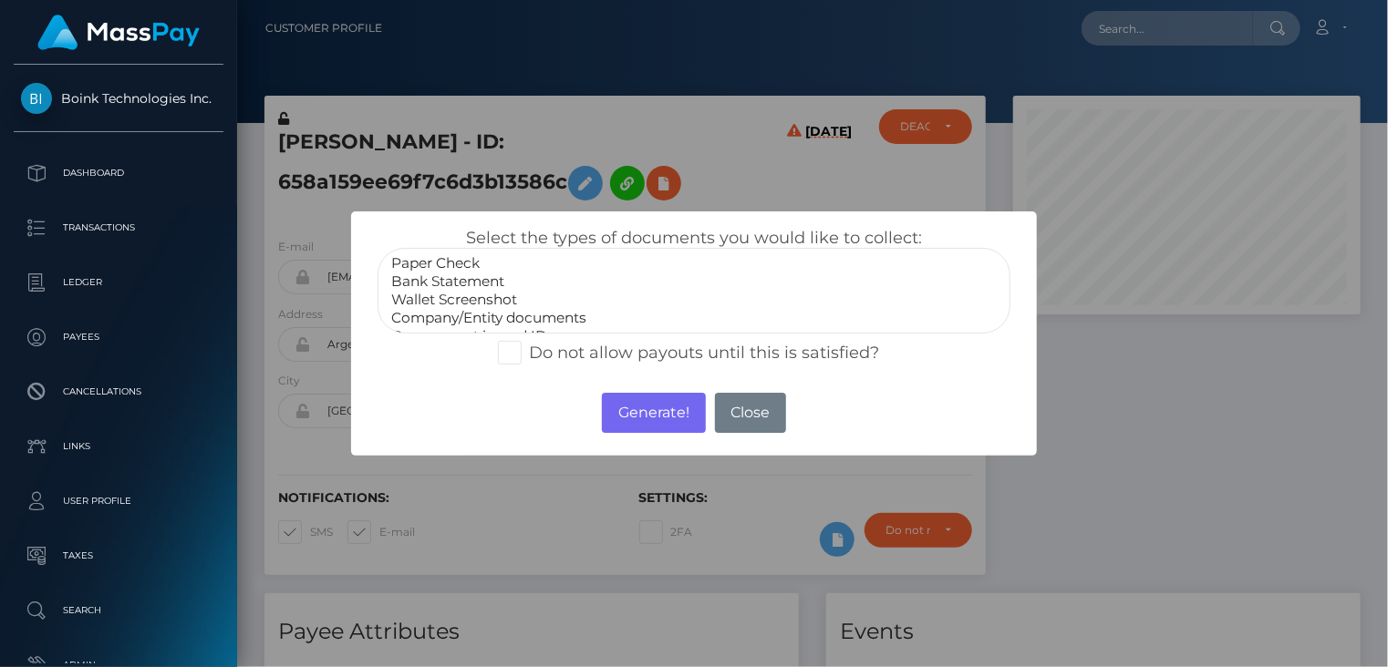
select select "Bank Statement"
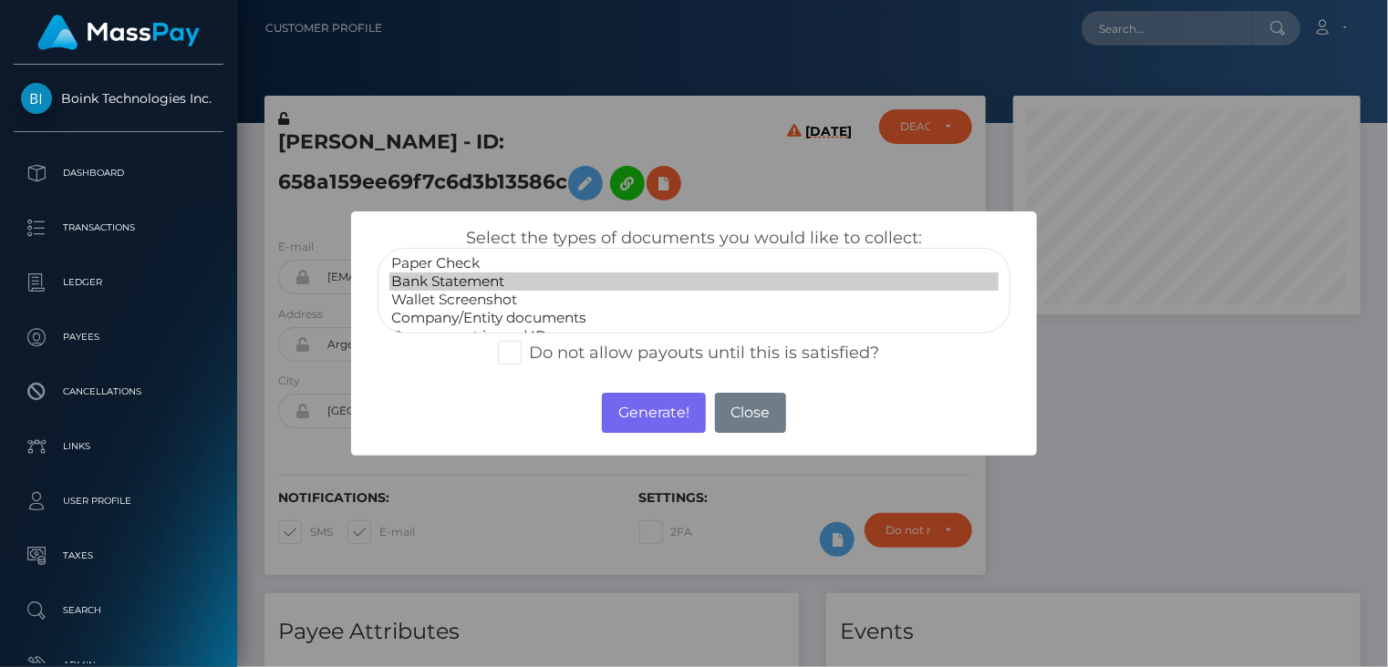
click at [471, 282] on option "Bank Statement" at bounding box center [694, 282] width 610 height 18
click at [662, 410] on button "Generate!" at bounding box center [653, 413] width 103 height 40
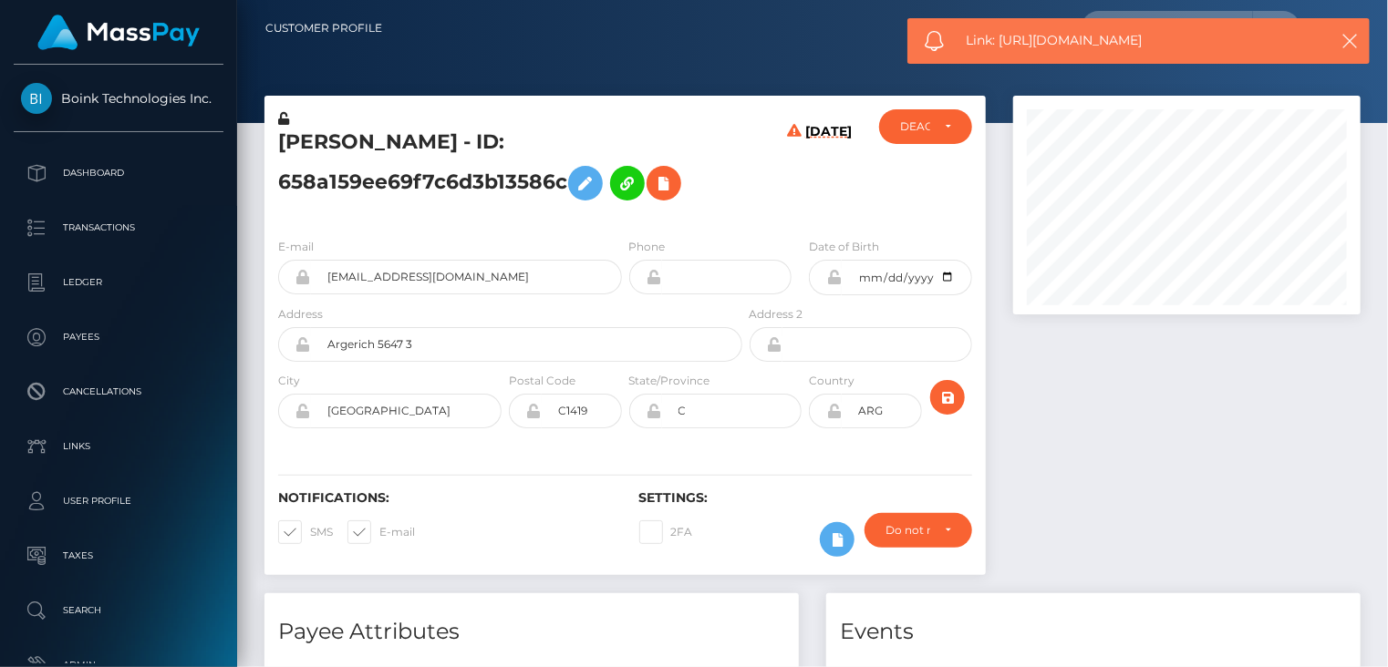
click at [1052, 41] on span "Link: https://l.maspay.io/6h5Df" at bounding box center [1137, 40] width 343 height 19
copy span "Link: https://l.maspay.io/6h5Df"
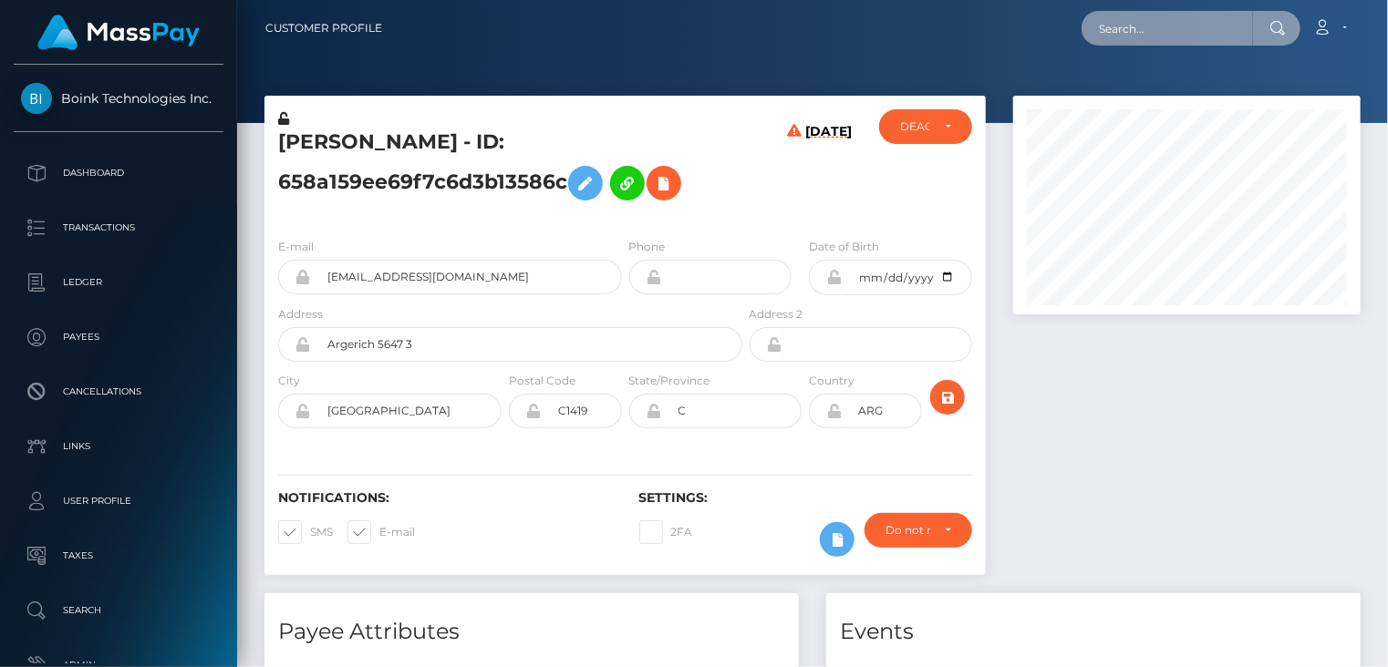
paste input "kevinsaid265@gmail.com"
type input "kevinsaid265@gmail.com"
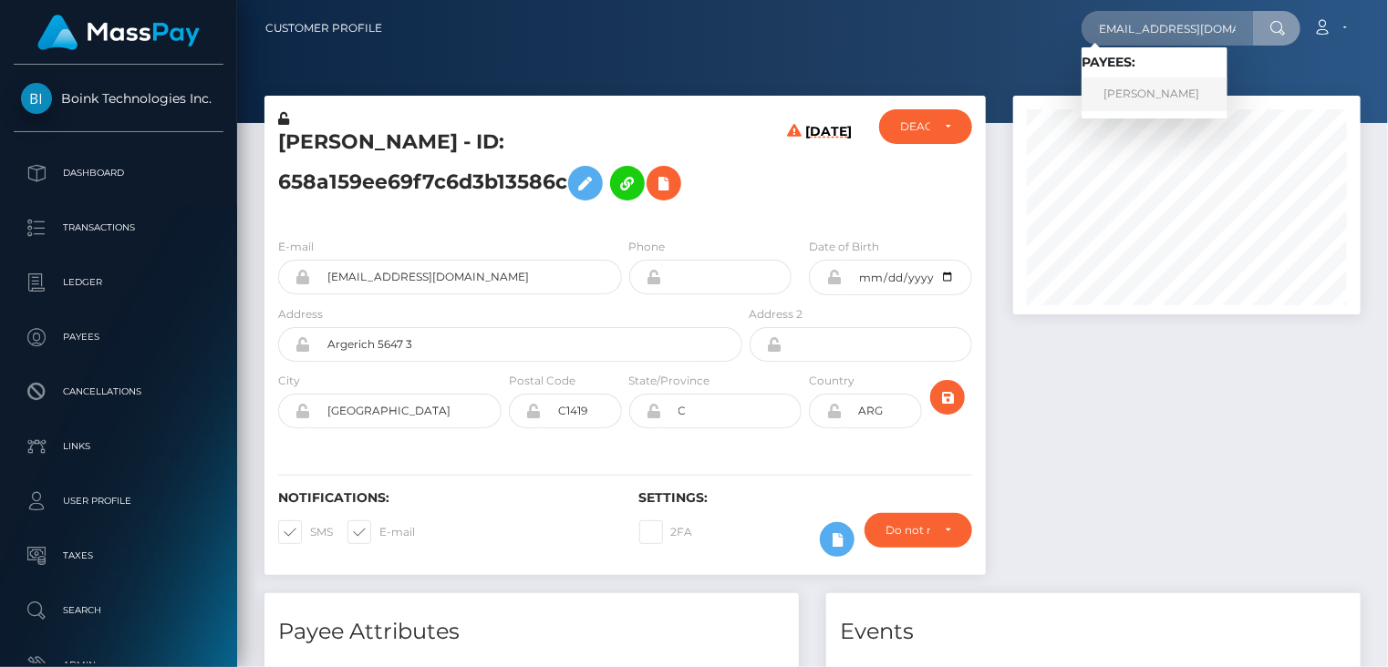
scroll to position [0, 0]
click at [1163, 88] on link "Kevin Said" at bounding box center [1154, 95] width 146 height 34
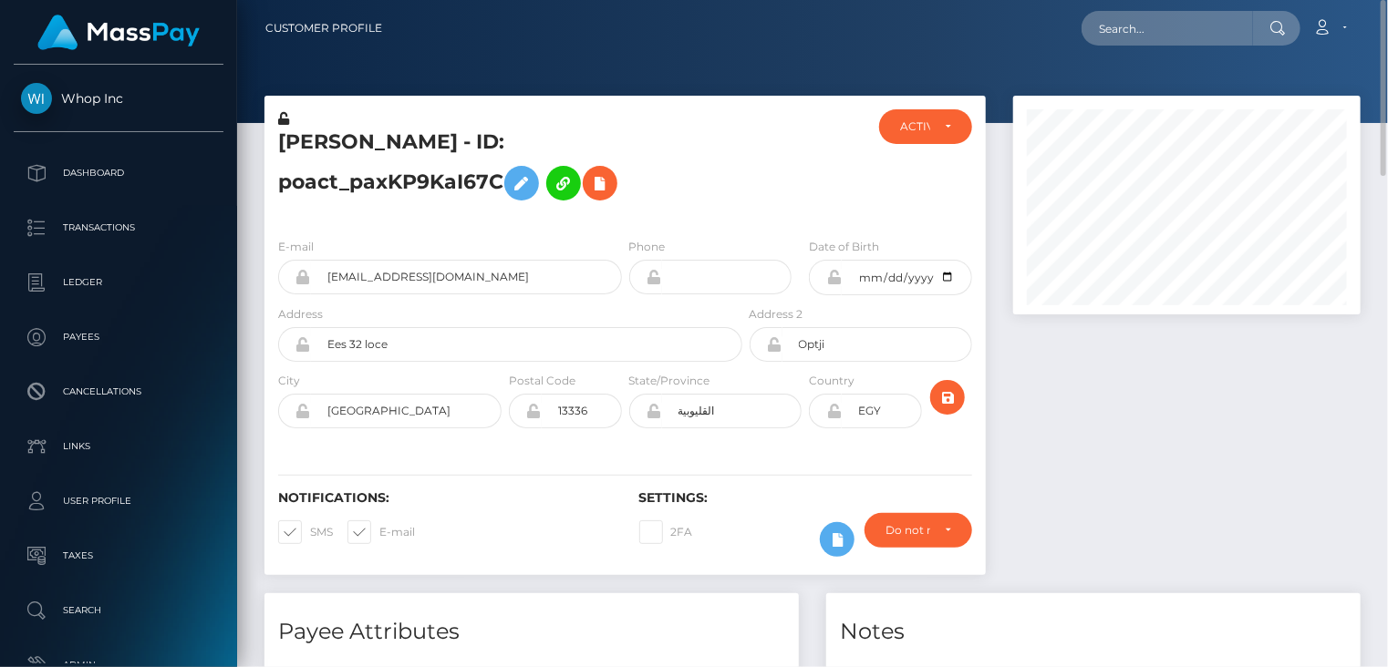
click at [466, 150] on h5 "[PERSON_NAME] - ID: poact_paxKP9KaI67C" at bounding box center [505, 169] width 454 height 81
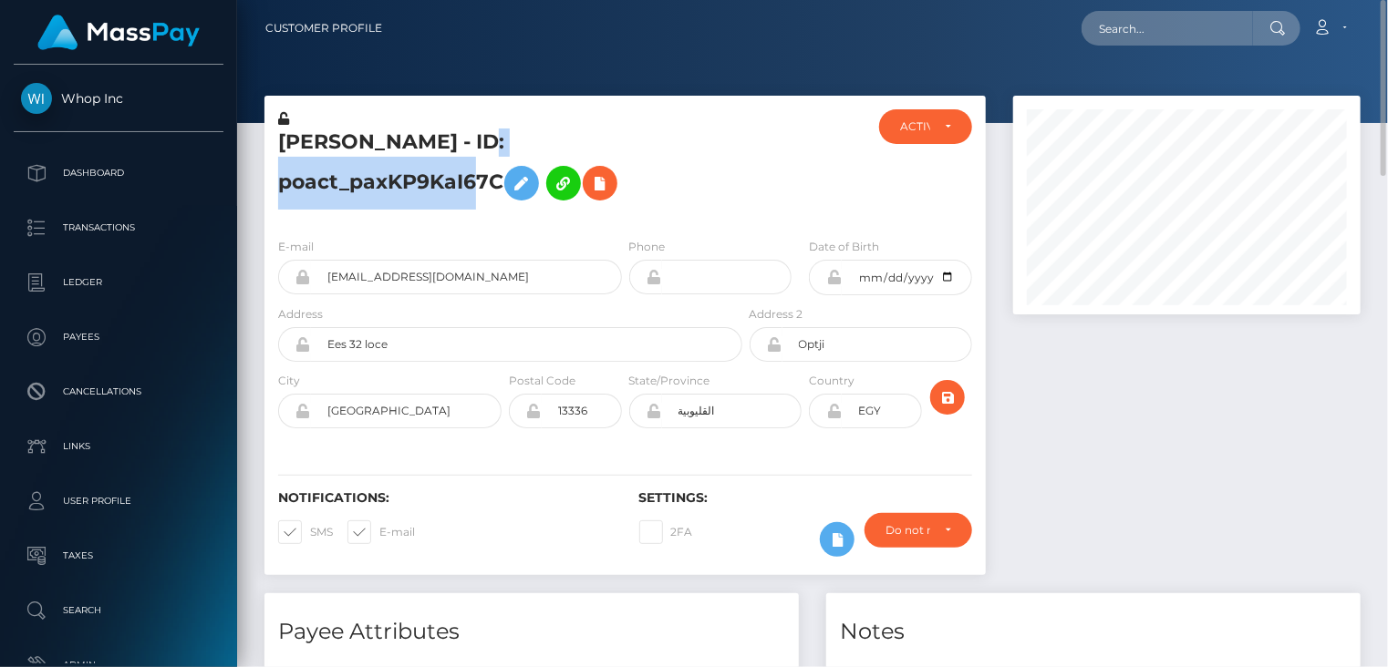
click at [466, 150] on h5 "[PERSON_NAME] - ID: poact_paxKP9KaI67C" at bounding box center [505, 169] width 454 height 81
copy h5 "[PERSON_NAME] - ID: poact_paxKP9KaI67C"
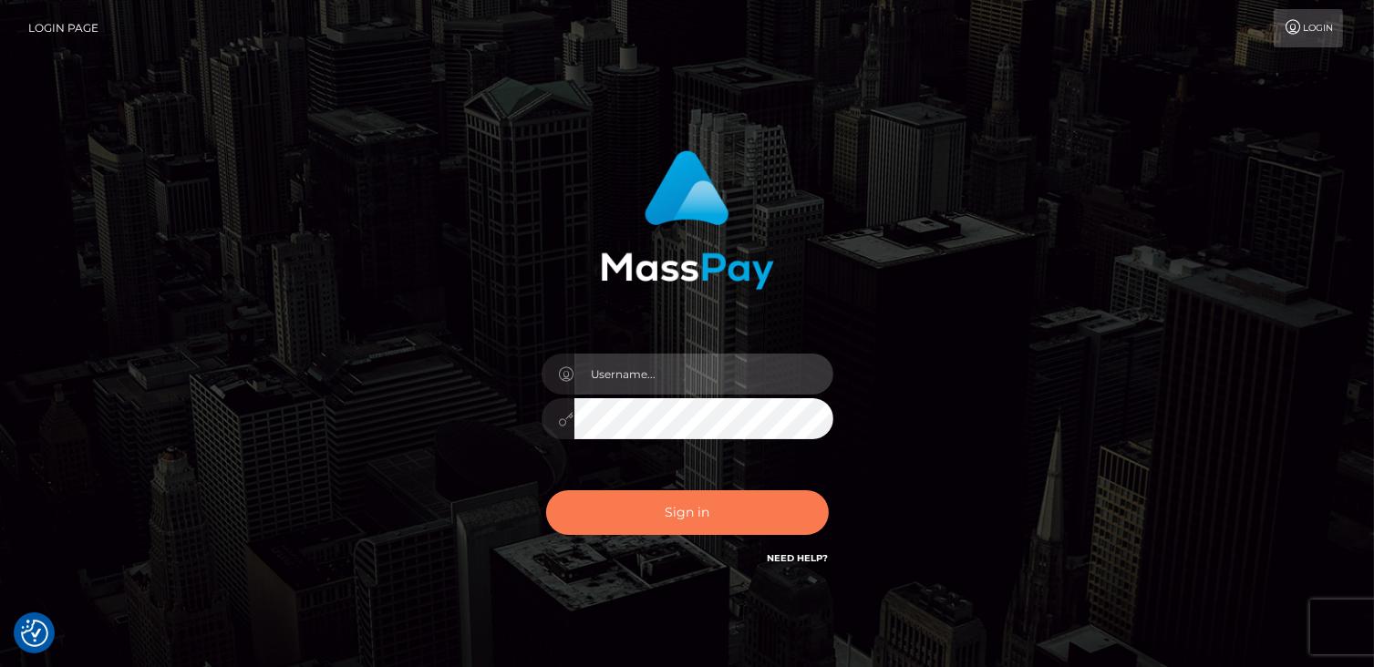
type input "catalinad"
click at [732, 530] on button "Sign in" at bounding box center [687, 513] width 283 height 45
type input "catalinad"
click at [653, 506] on button "Sign in" at bounding box center [687, 513] width 283 height 45
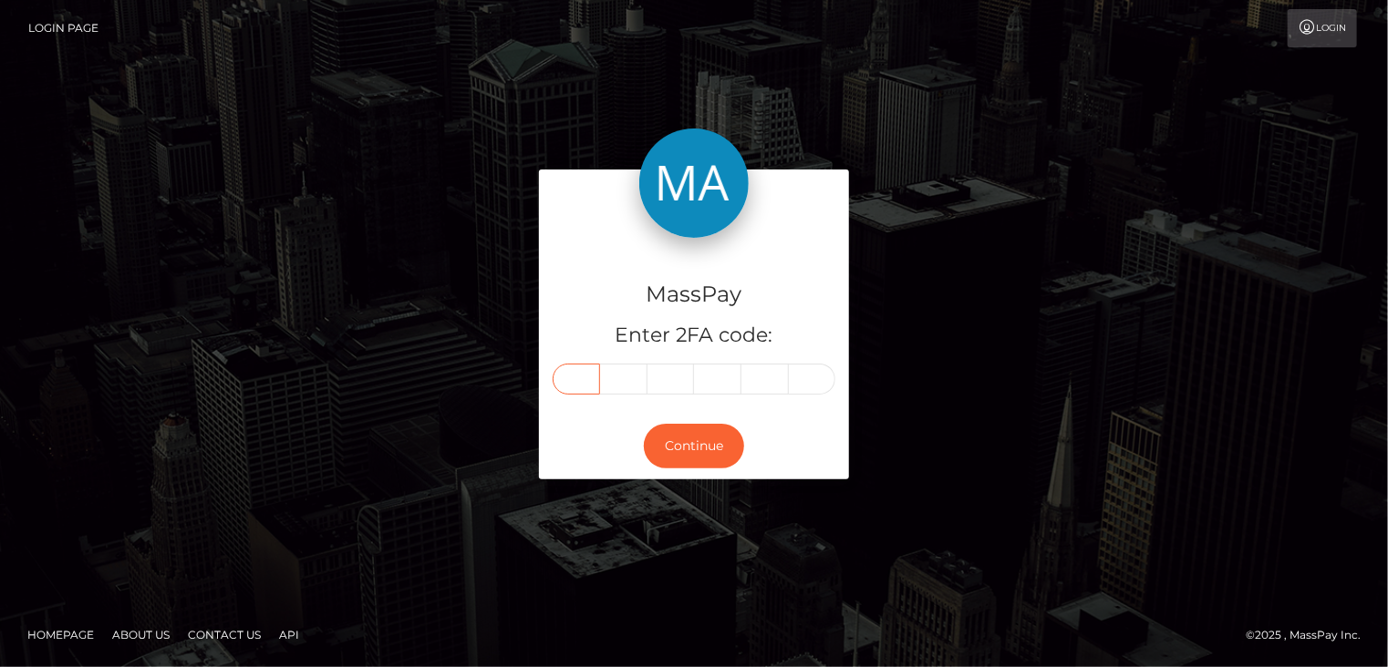
click at [584, 380] on input "text" at bounding box center [576, 379] width 47 height 31
click at [591, 381] on input "text" at bounding box center [576, 379] width 47 height 31
type input "0"
type input "5"
type input "9"
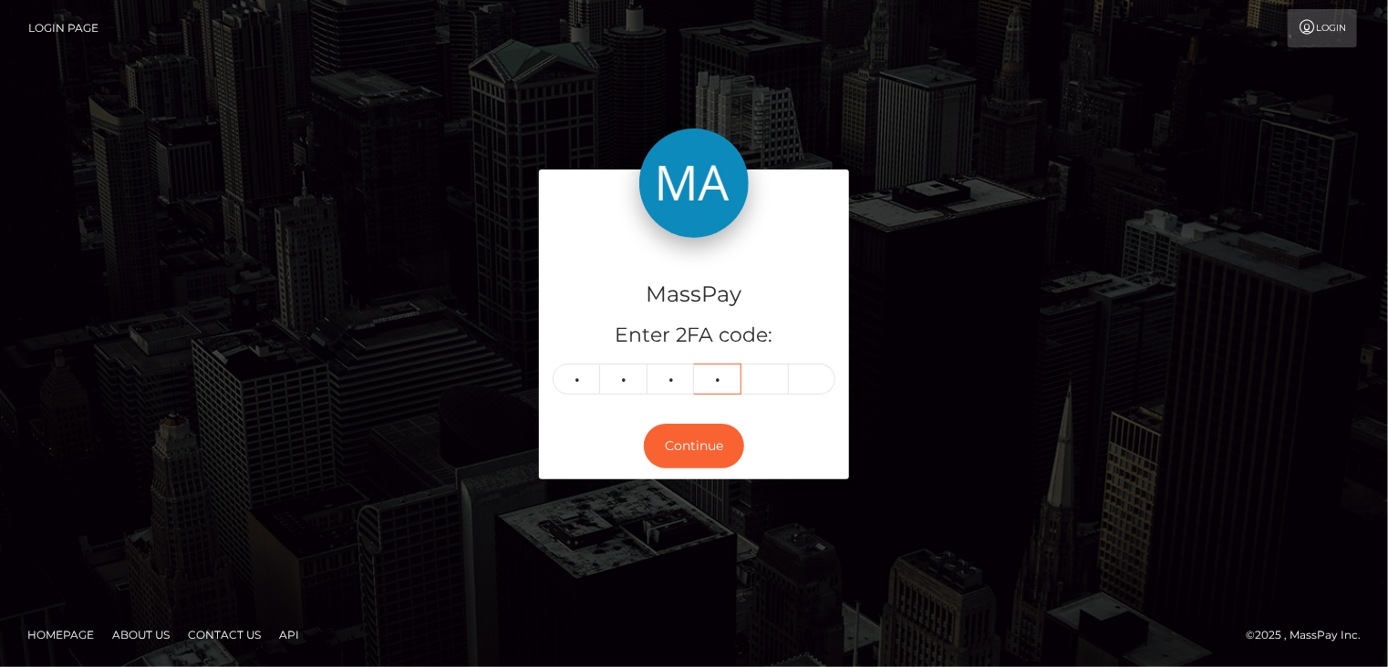
type input "1"
type input "3"
type input "9"
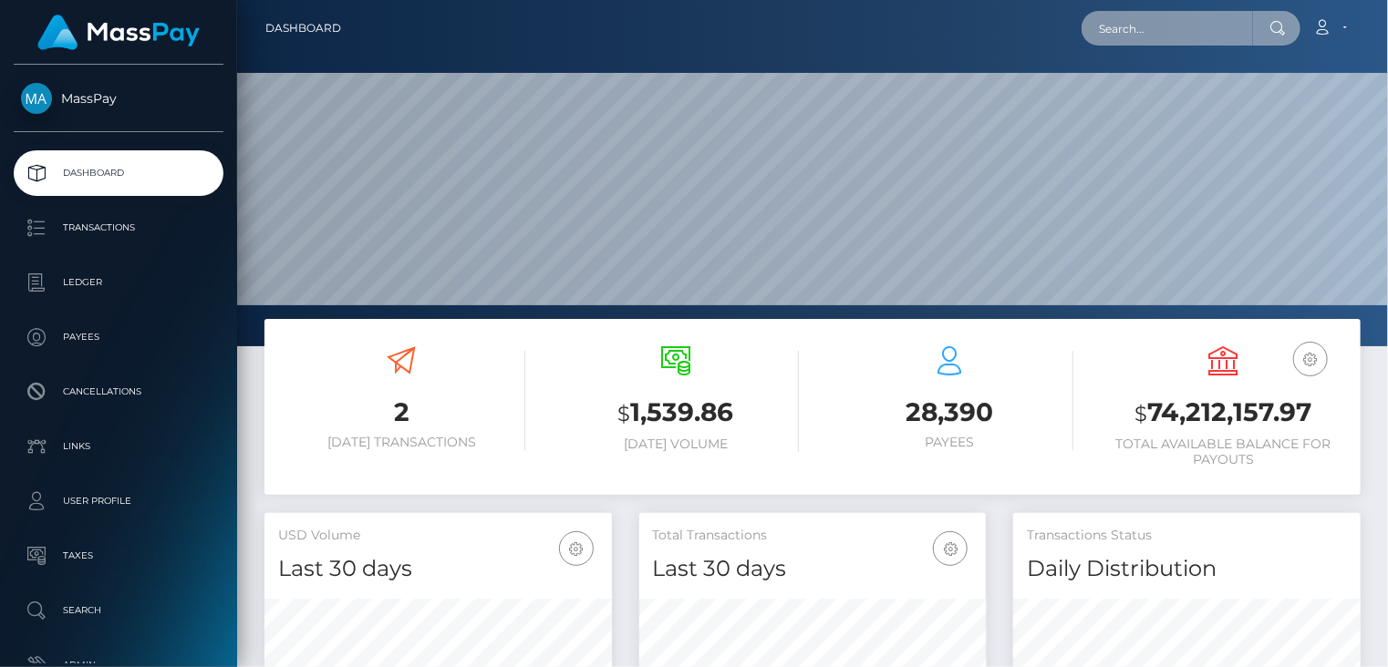
scroll to position [323, 346]
paste input "S-620563"
type input "S-620563"
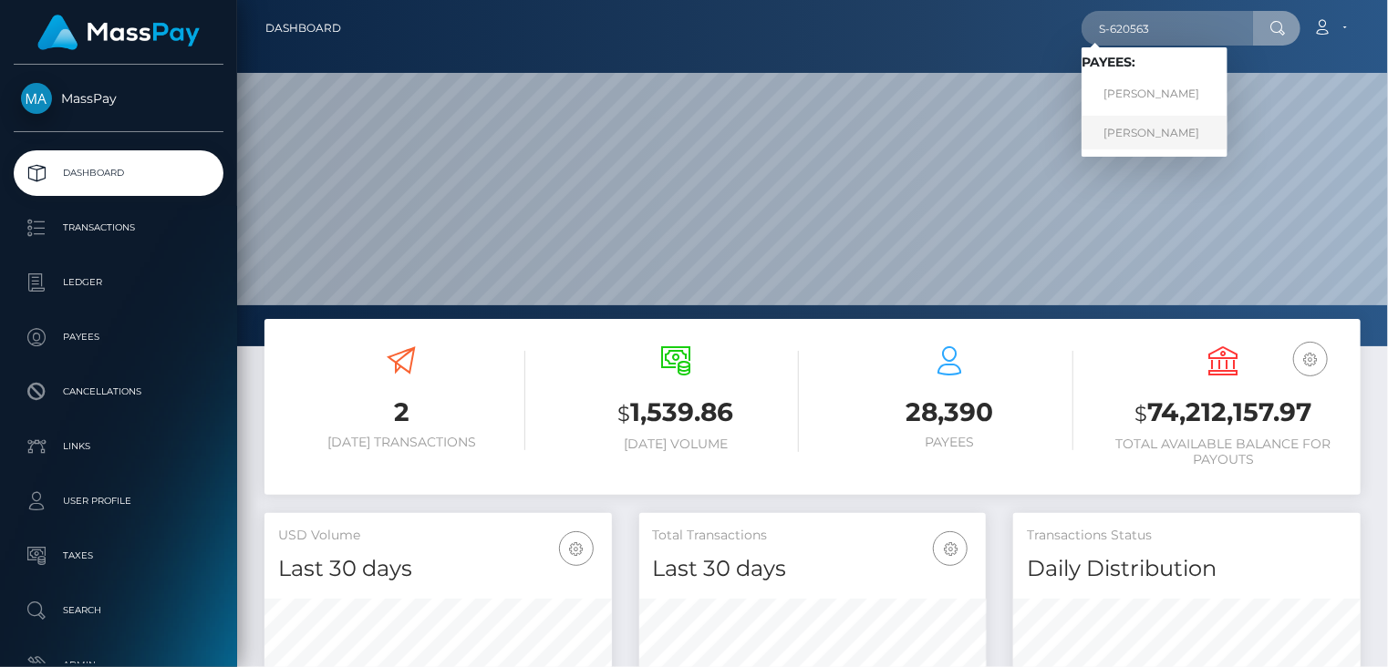
click at [1180, 139] on link "[PERSON_NAME]" at bounding box center [1154, 133] width 146 height 34
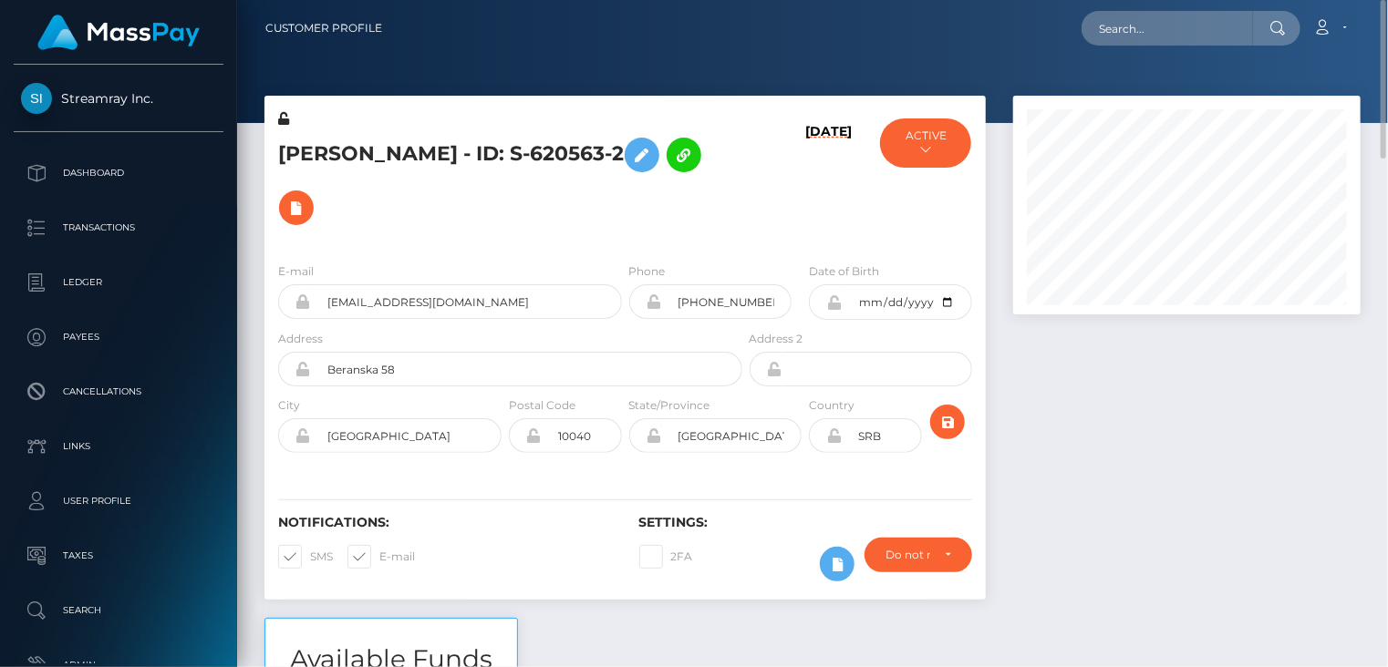
scroll to position [219, 346]
paste input "S-620563"
type input "S-620563"
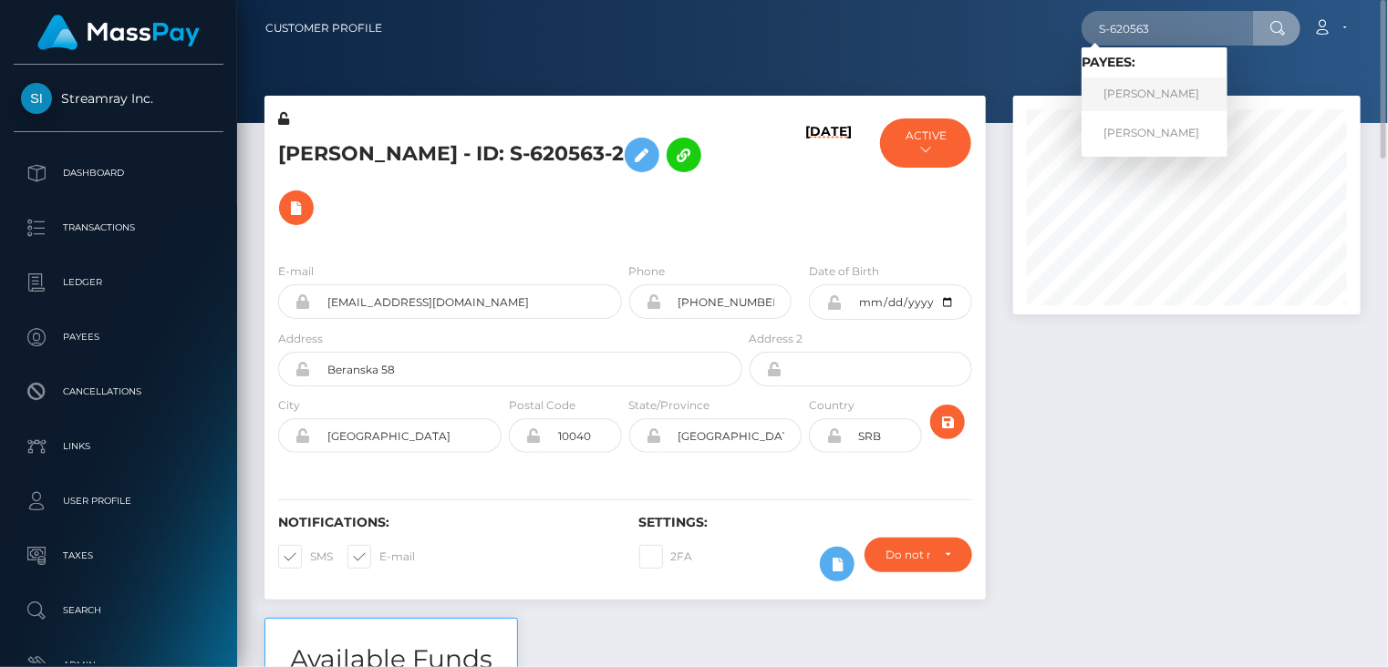
click at [1171, 98] on link "[PERSON_NAME]" at bounding box center [1154, 95] width 146 height 34
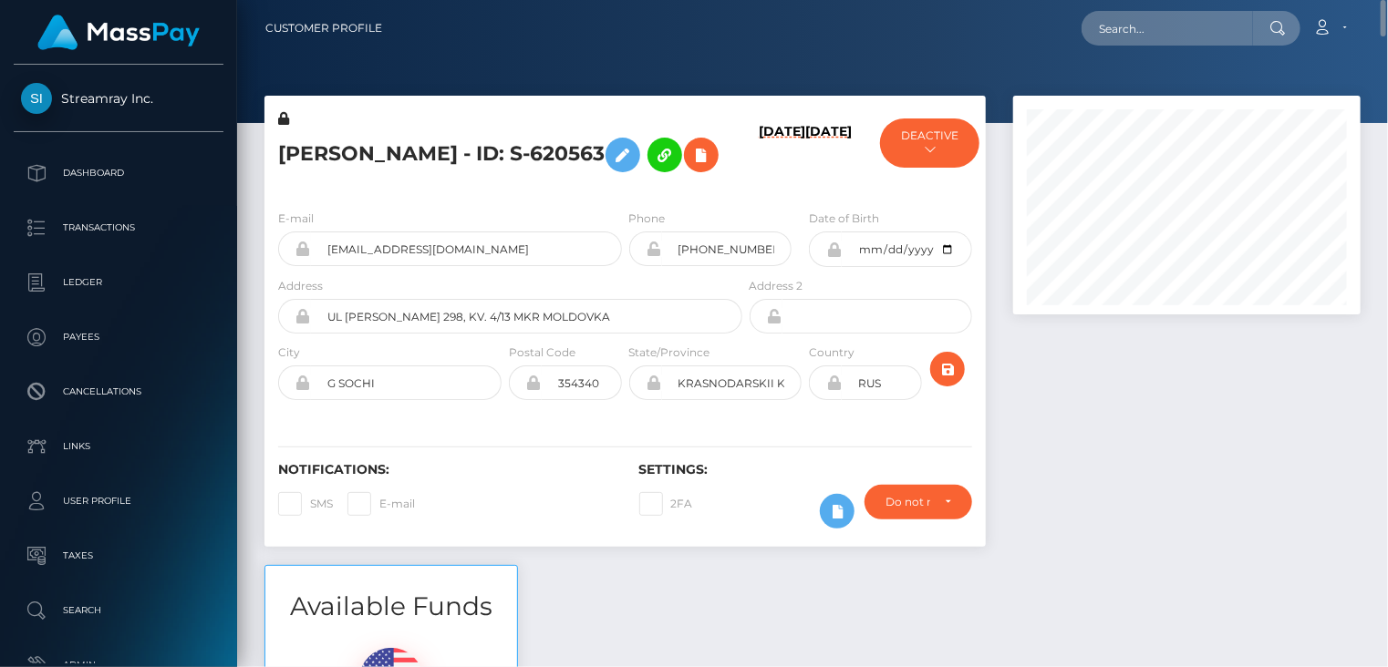
click at [527, 147] on h5 "Georgy Sergeevich RonnRET - ID: S-620563" at bounding box center [505, 155] width 454 height 53
copy h5 "Georgy Sergeevich RonnRET - ID: S-620563"
paste input "Georgy Sergeevich RonnRET - ID: S-620563"
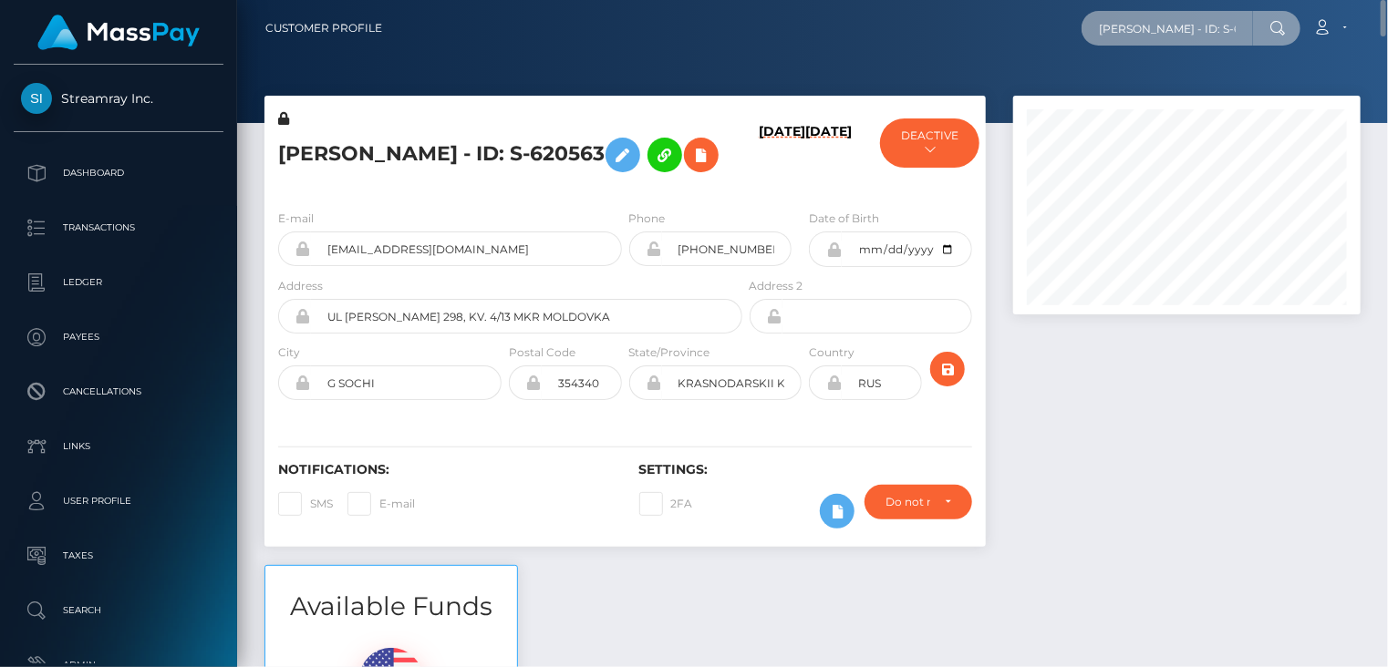
scroll to position [0, 102]
drag, startPoint x: 1095, startPoint y: 26, endPoint x: 1240, endPoint y: 36, distance: 145.3
click at [1240, 36] on input "Georgy Sergeevich RonnRET - ID: S-620563" at bounding box center [1166, 28] width 171 height 35
paste input "S-620563"
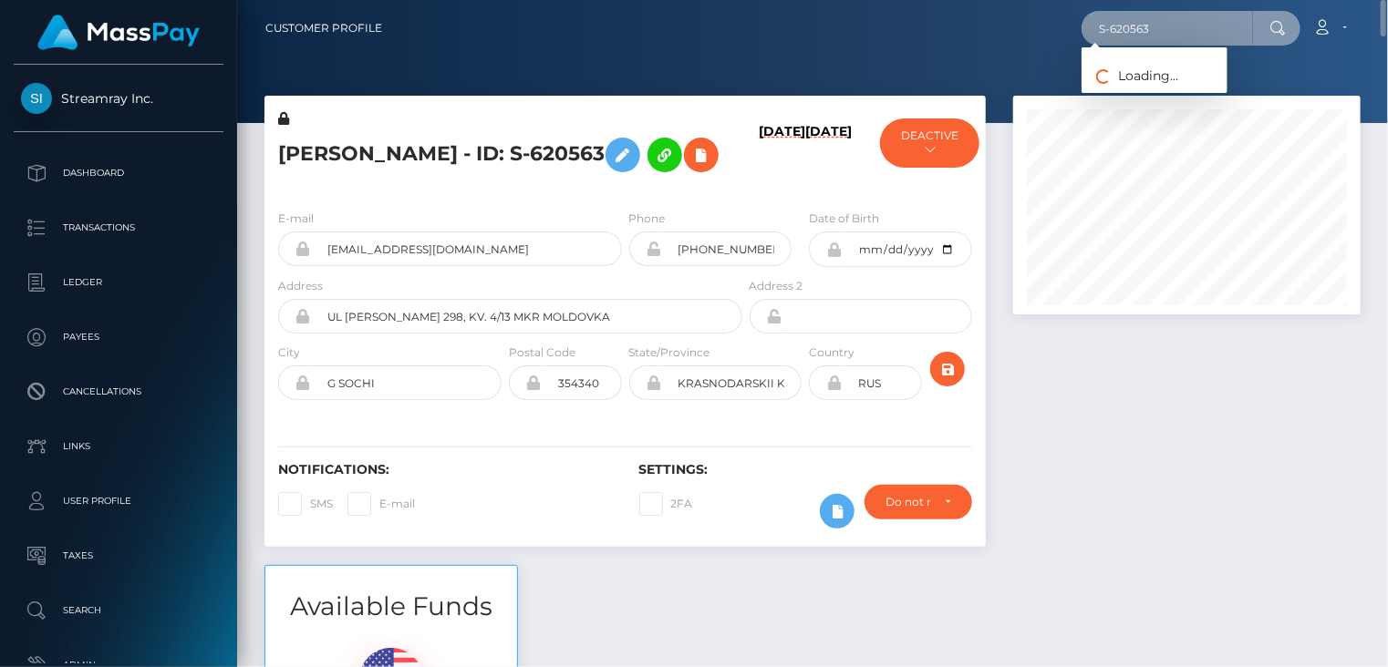
type input "S-620563"
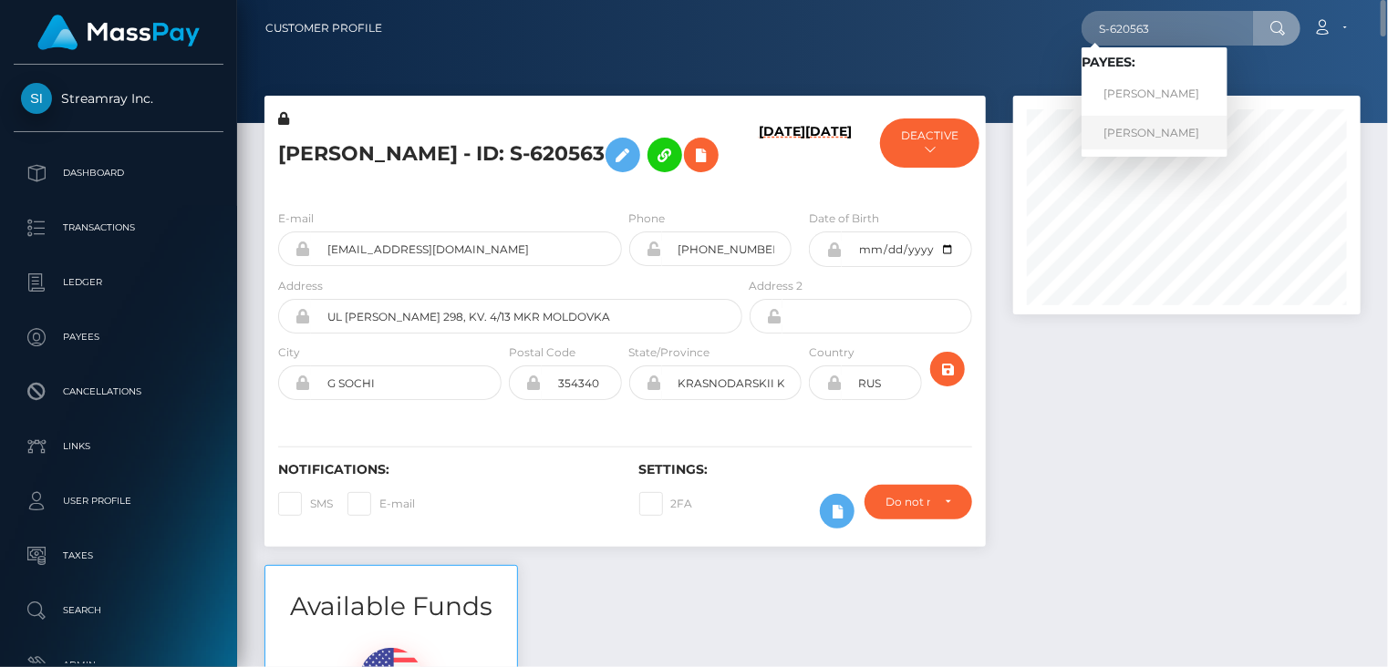
click at [1193, 123] on link "Georgy Ronn" at bounding box center [1154, 133] width 146 height 34
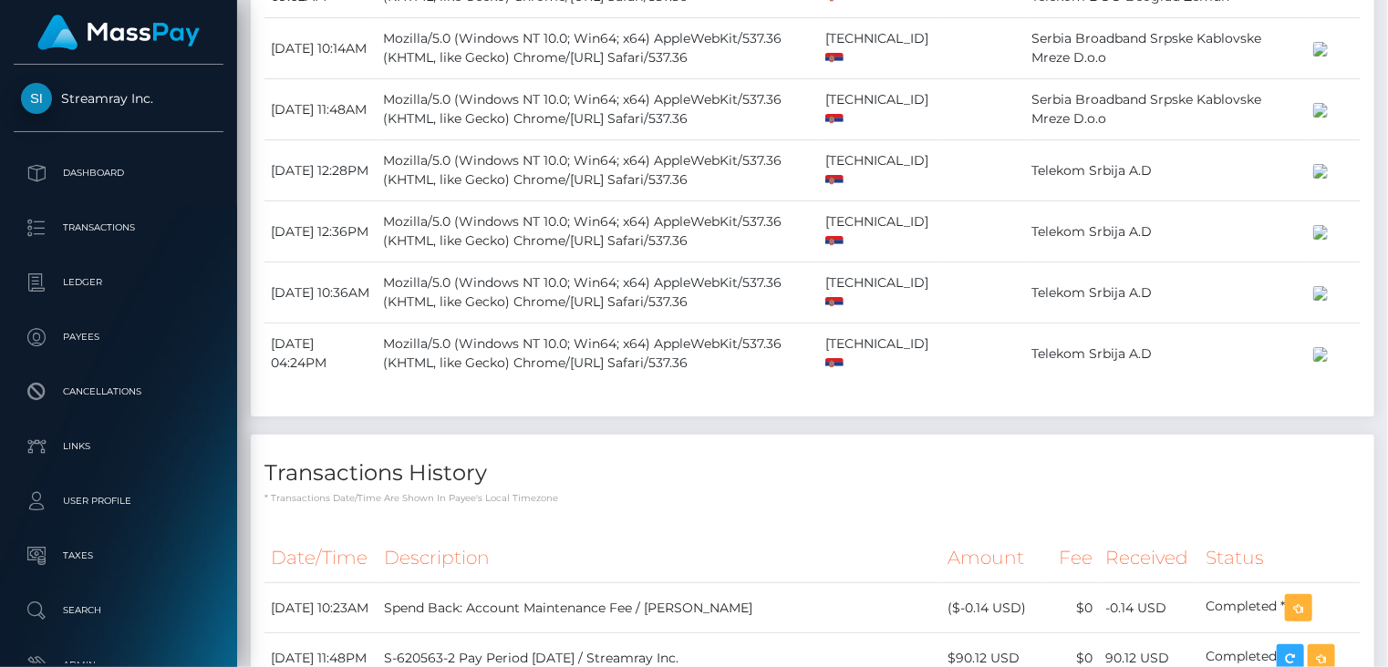
scroll to position [1824, 0]
